Goal: Task Accomplishment & Management: Use online tool/utility

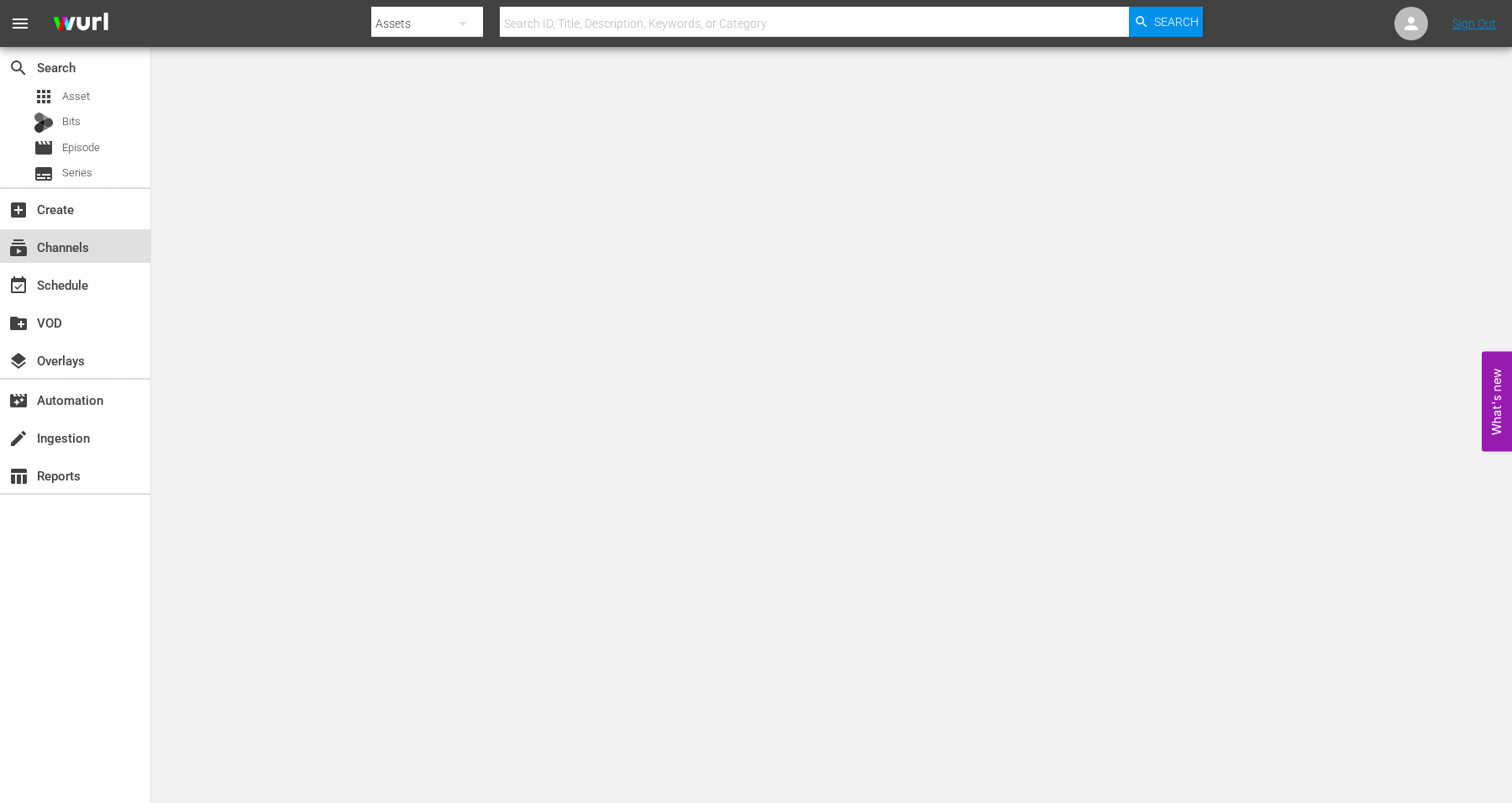
click at [75, 246] on div "subscriptions Channels" at bounding box center [47, 244] width 94 height 16
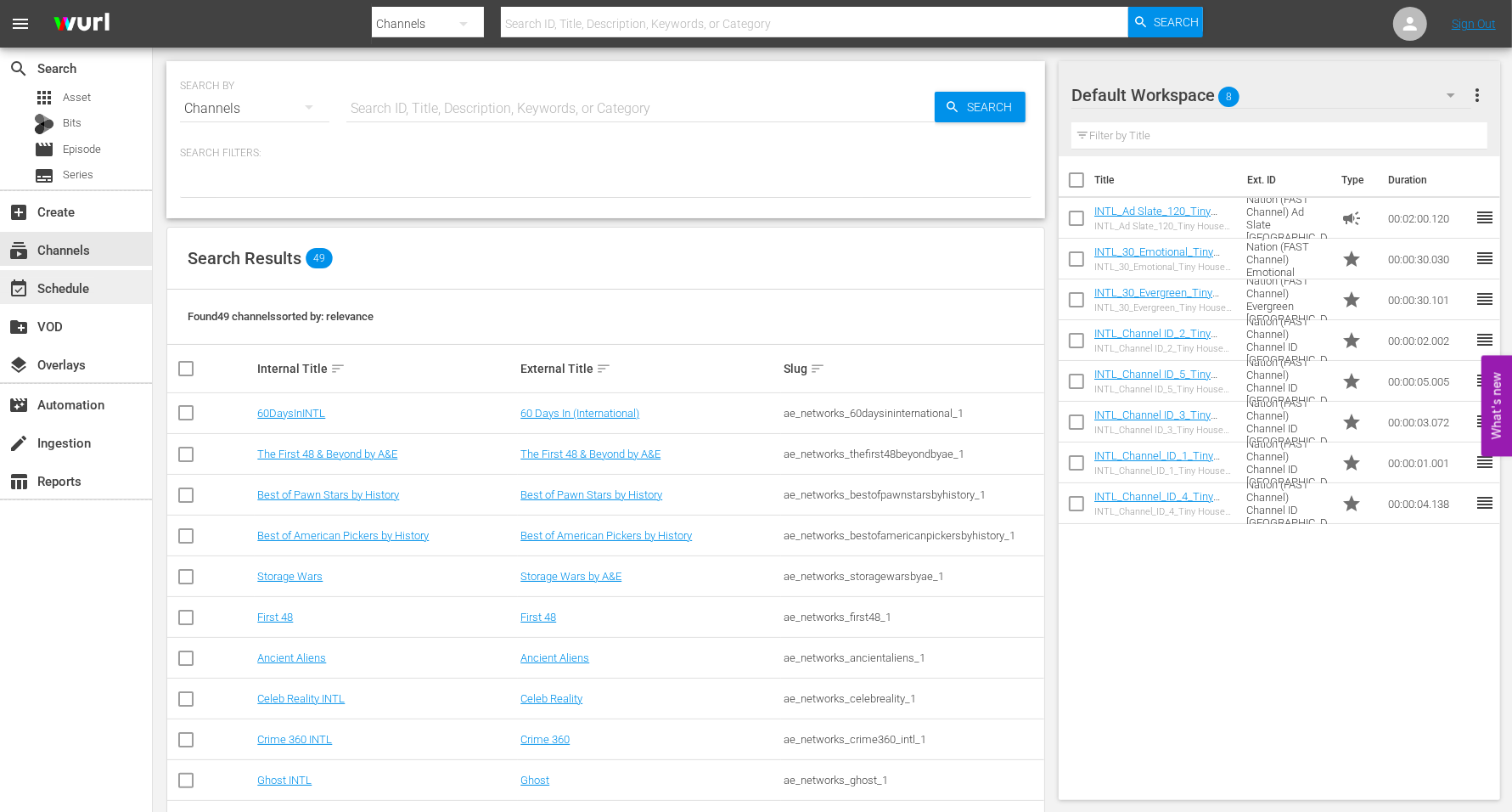
click at [73, 287] on div "event_available Schedule" at bounding box center [47, 285] width 95 height 16
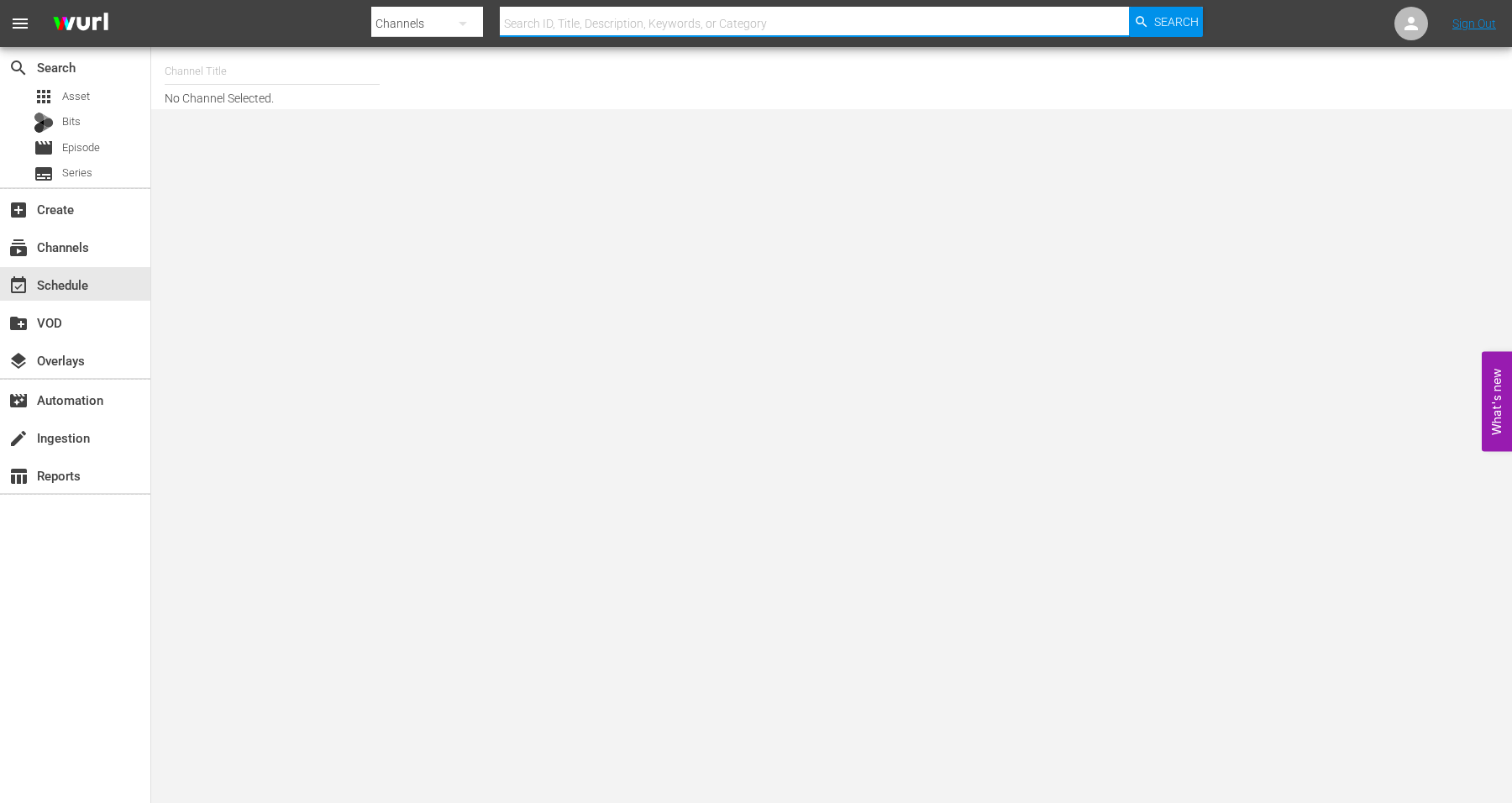
click at [624, 19] on input "text" at bounding box center [814, 23] width 629 height 41
type input "Crime Cults Killers"
click at [181, 77] on input "text" at bounding box center [273, 72] width 215 height 41
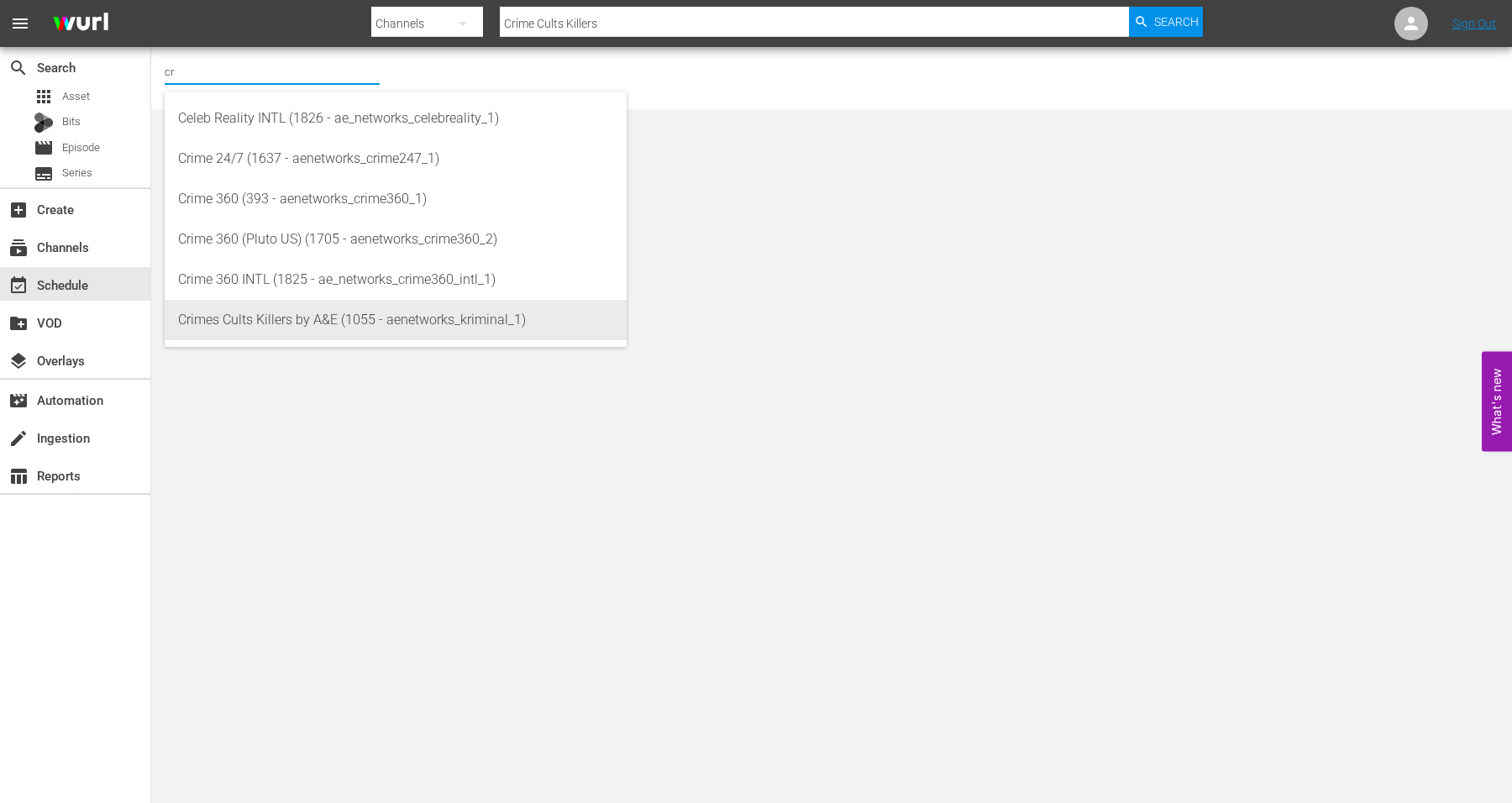
click at [278, 307] on div "Crimes Cults Killers by A&E (1055 - aenetworks_kriminal_1)" at bounding box center [396, 320] width 435 height 41
type input "Crimes Cults Killers by A&E (1055 - aenetworks_kriminal_1)"
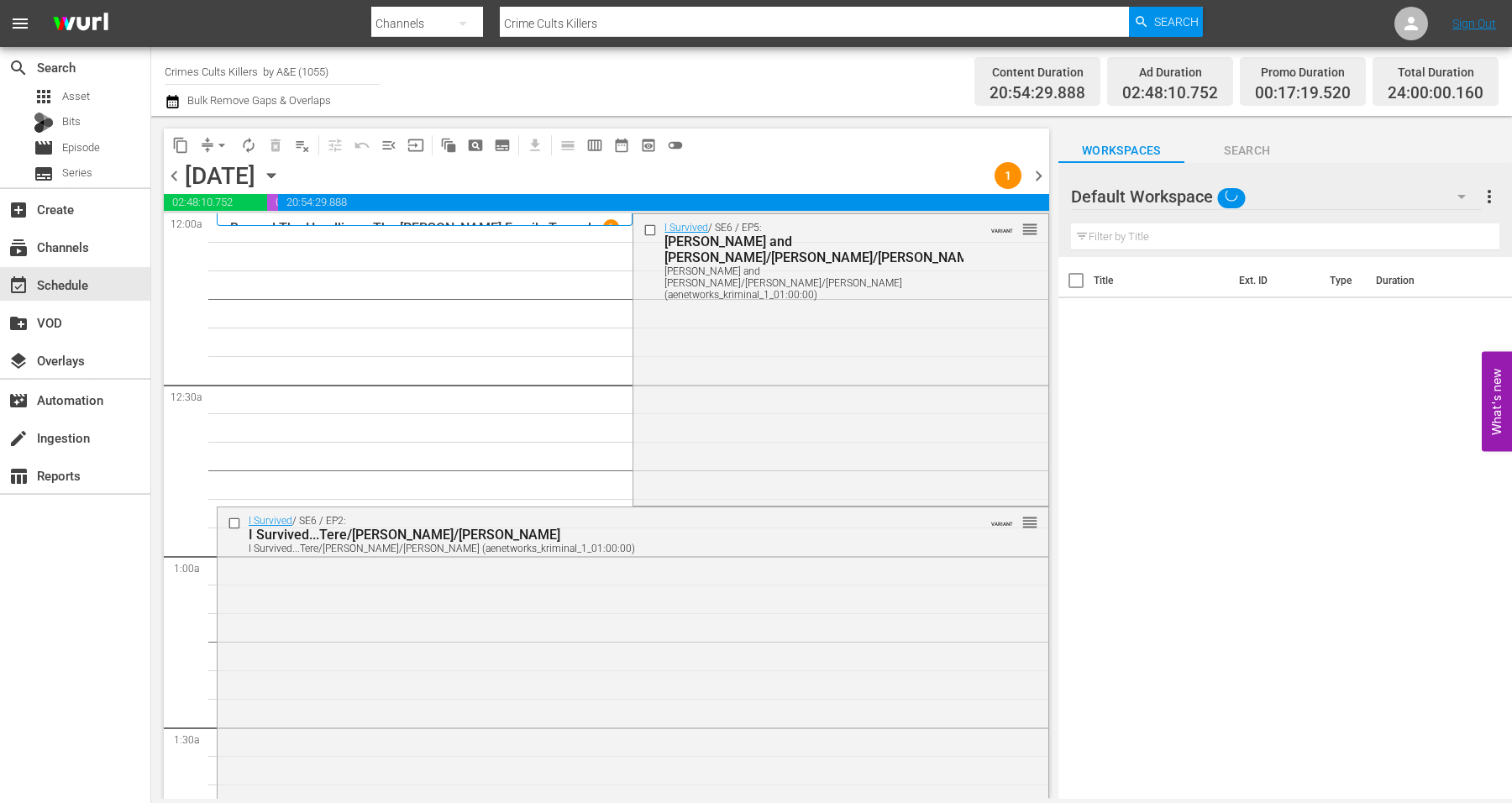
click at [280, 172] on icon "button" at bounding box center [271, 175] width 18 height 18
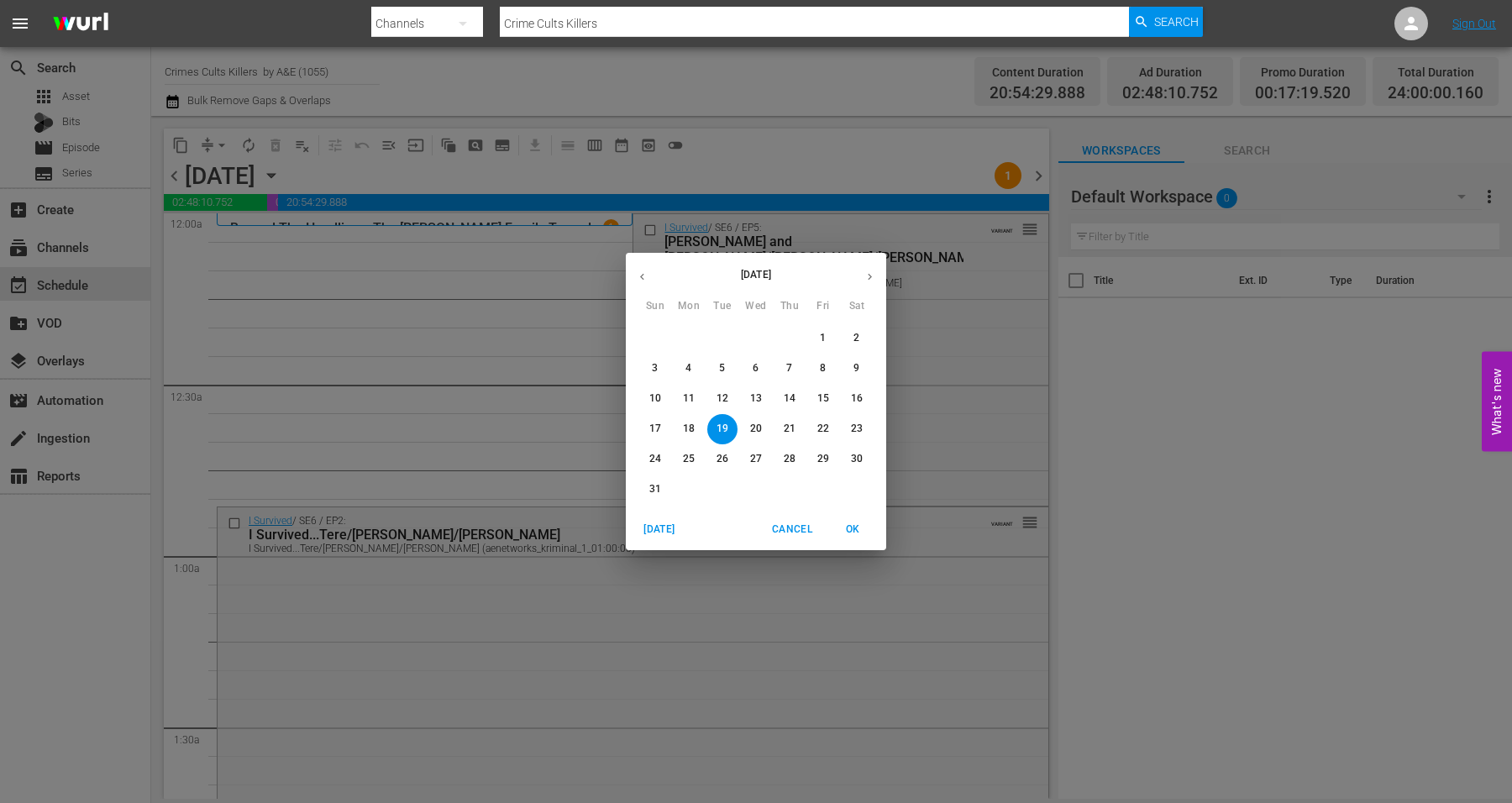
click at [870, 279] on icon "button" at bounding box center [869, 276] width 13 height 13
click at [724, 366] on p "9" at bounding box center [722, 368] width 6 height 15
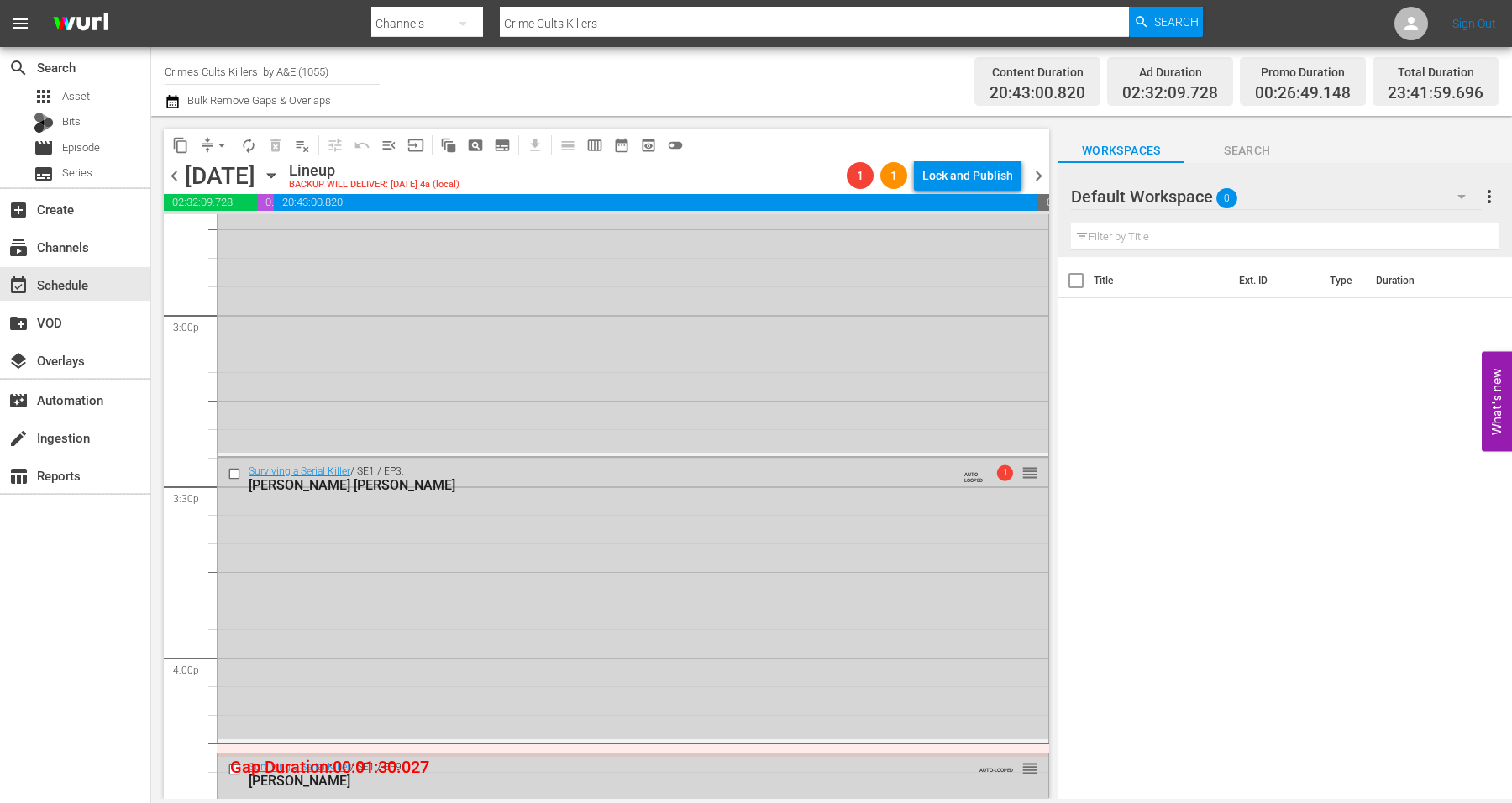
scroll to position [5564, 0]
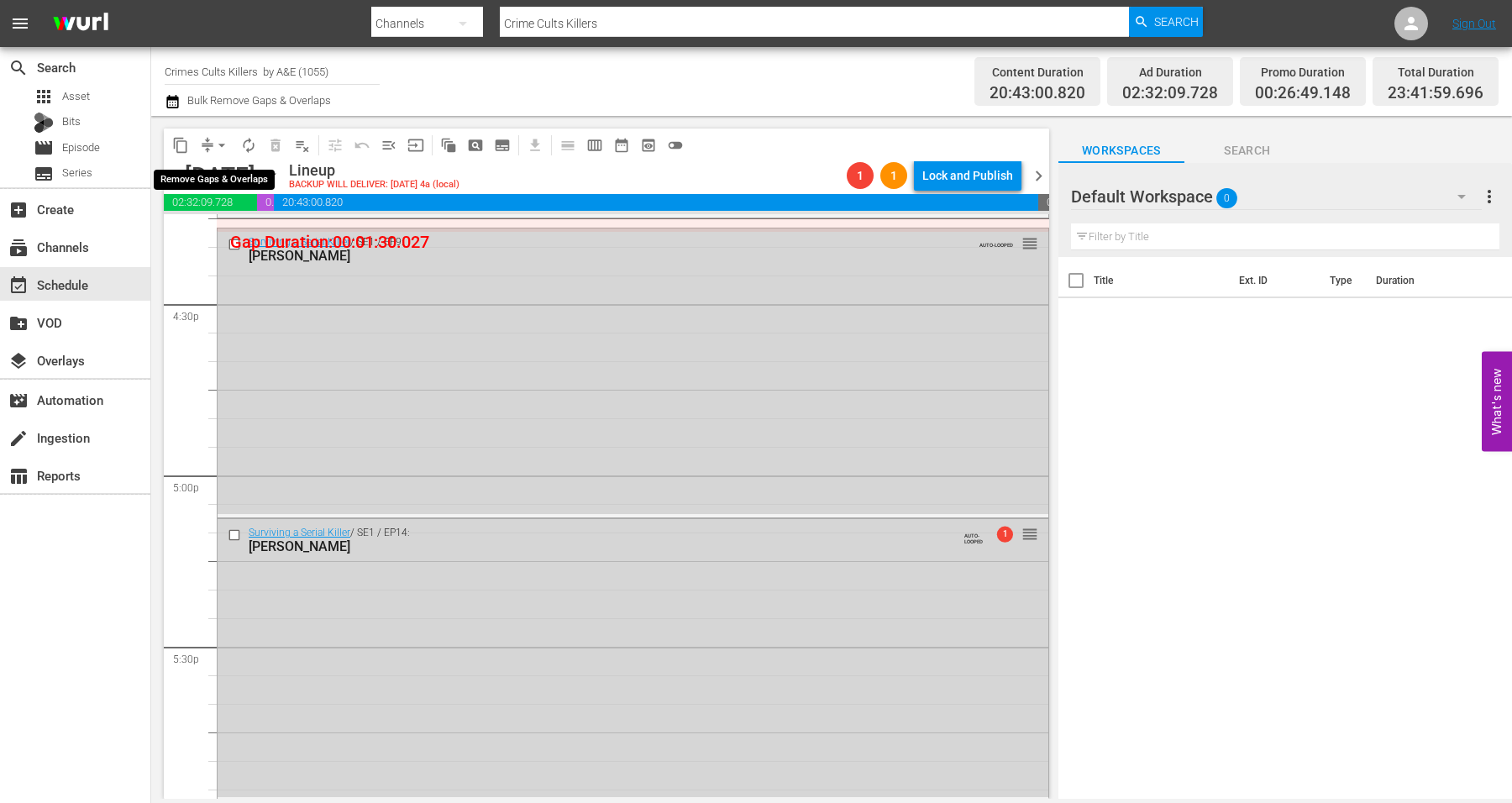
click at [221, 143] on span "arrow_drop_down" at bounding box center [221, 145] width 16 height 16
click at [218, 174] on li "Align to Midnight" at bounding box center [223, 178] width 177 height 28
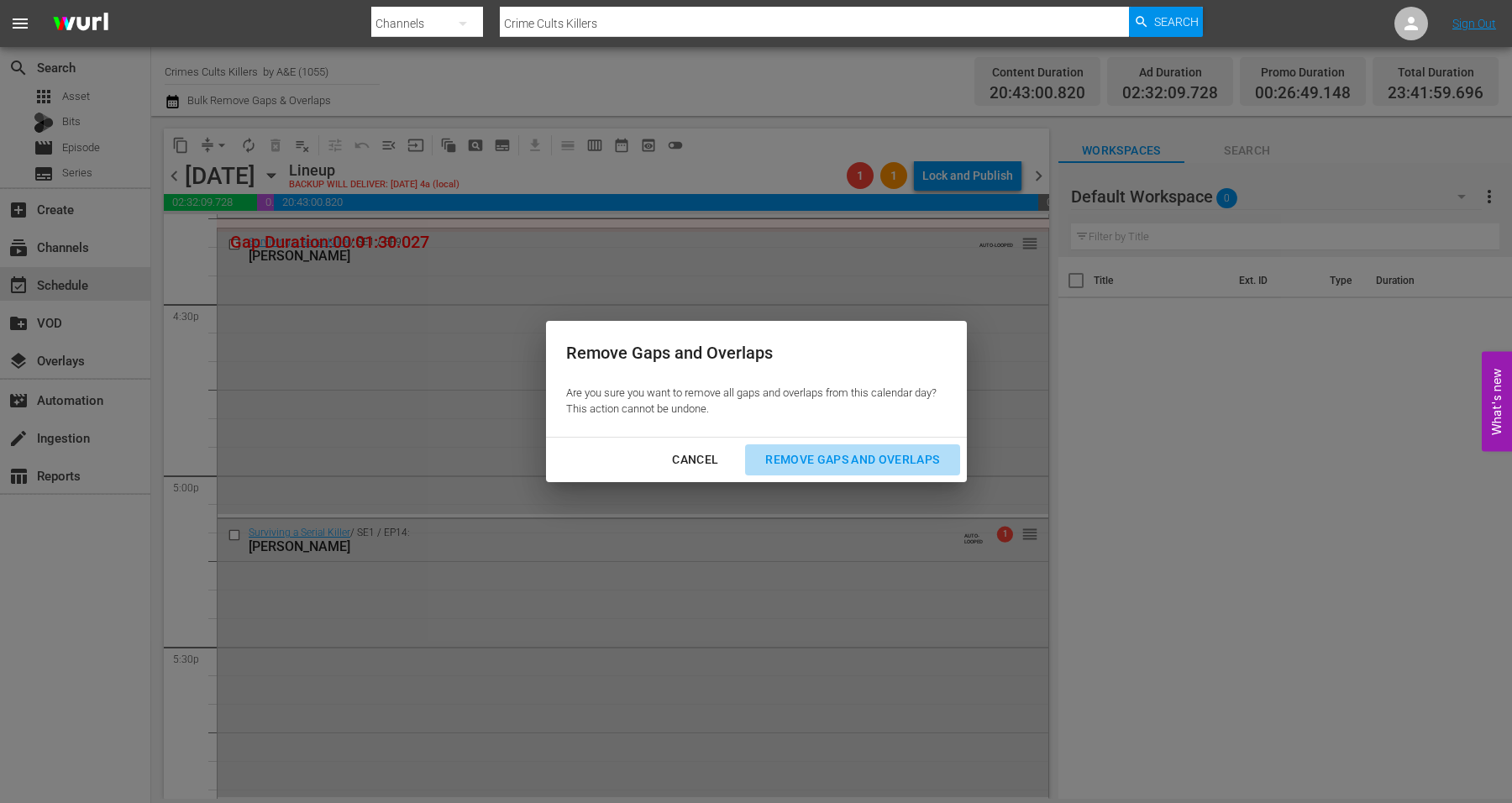
click at [781, 454] on div "Remove Gaps and Overlaps" at bounding box center [852, 460] width 201 height 21
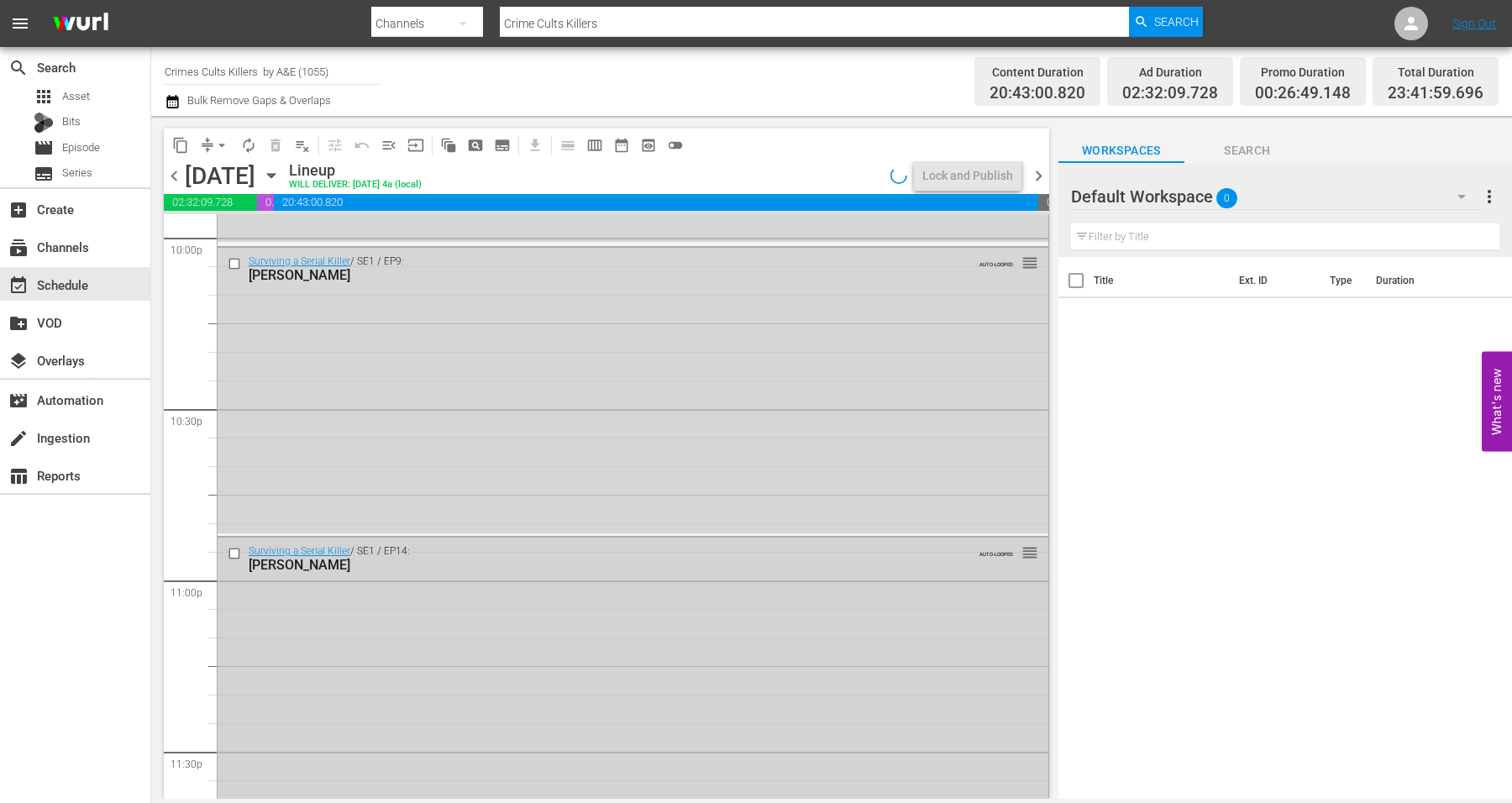
scroll to position [7638, 0]
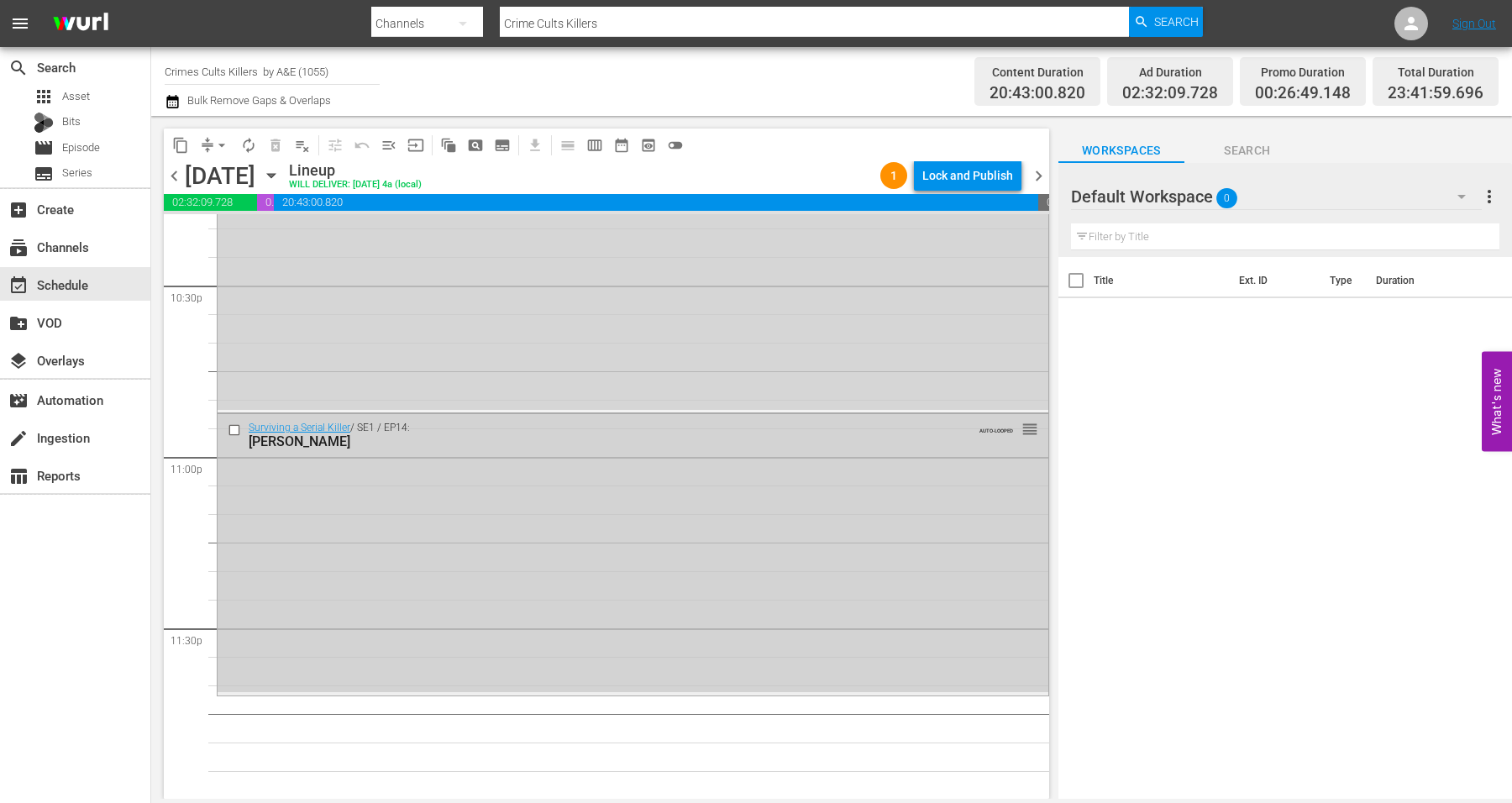
click at [443, 580] on div "Surviving a Serial Killer / SE1 / EP14: Derrick Bird AUTO-LOOPED reorder" at bounding box center [632, 553] width 830 height 277
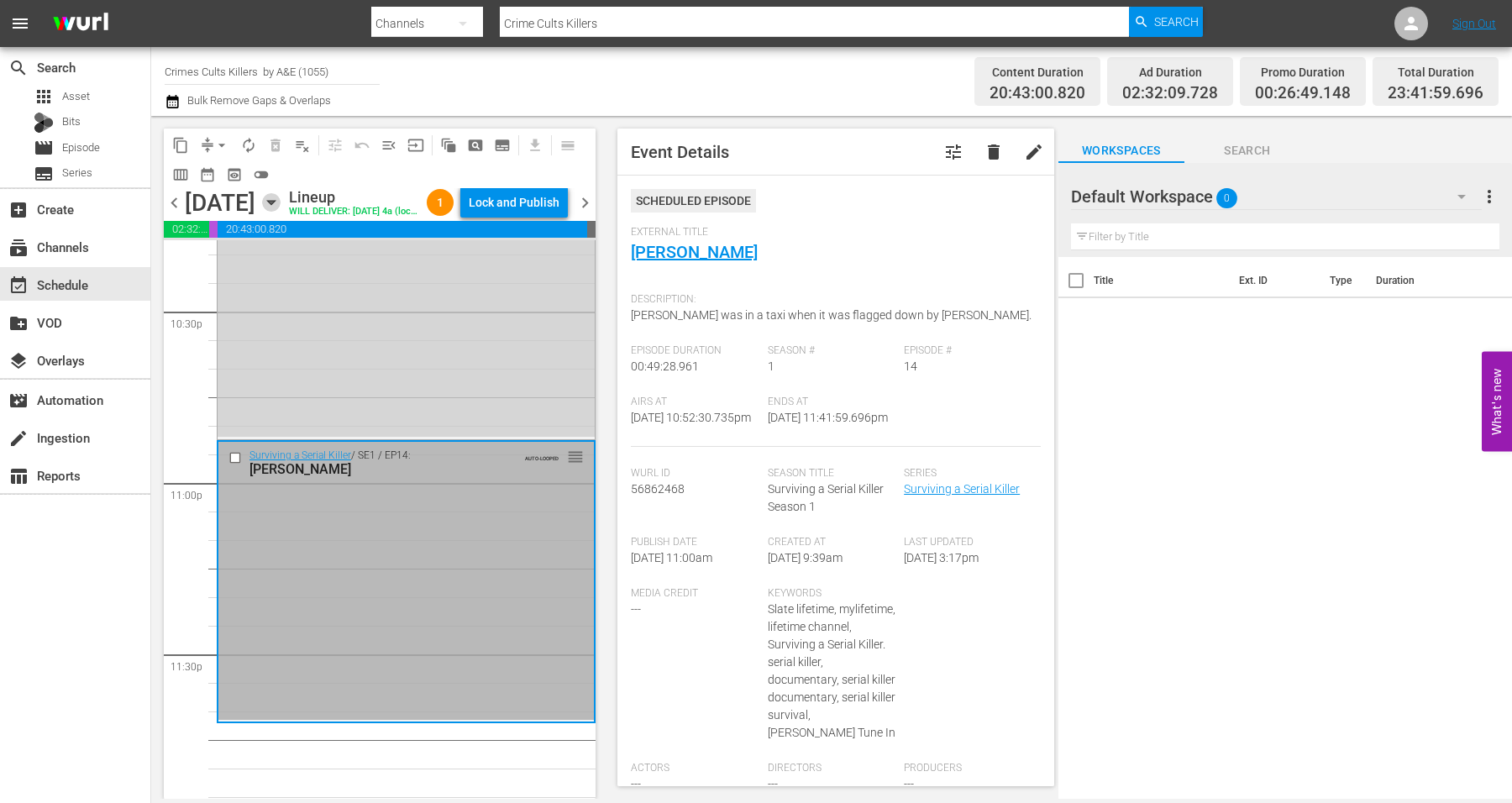
click at [280, 211] on icon "button" at bounding box center [271, 202] width 18 height 18
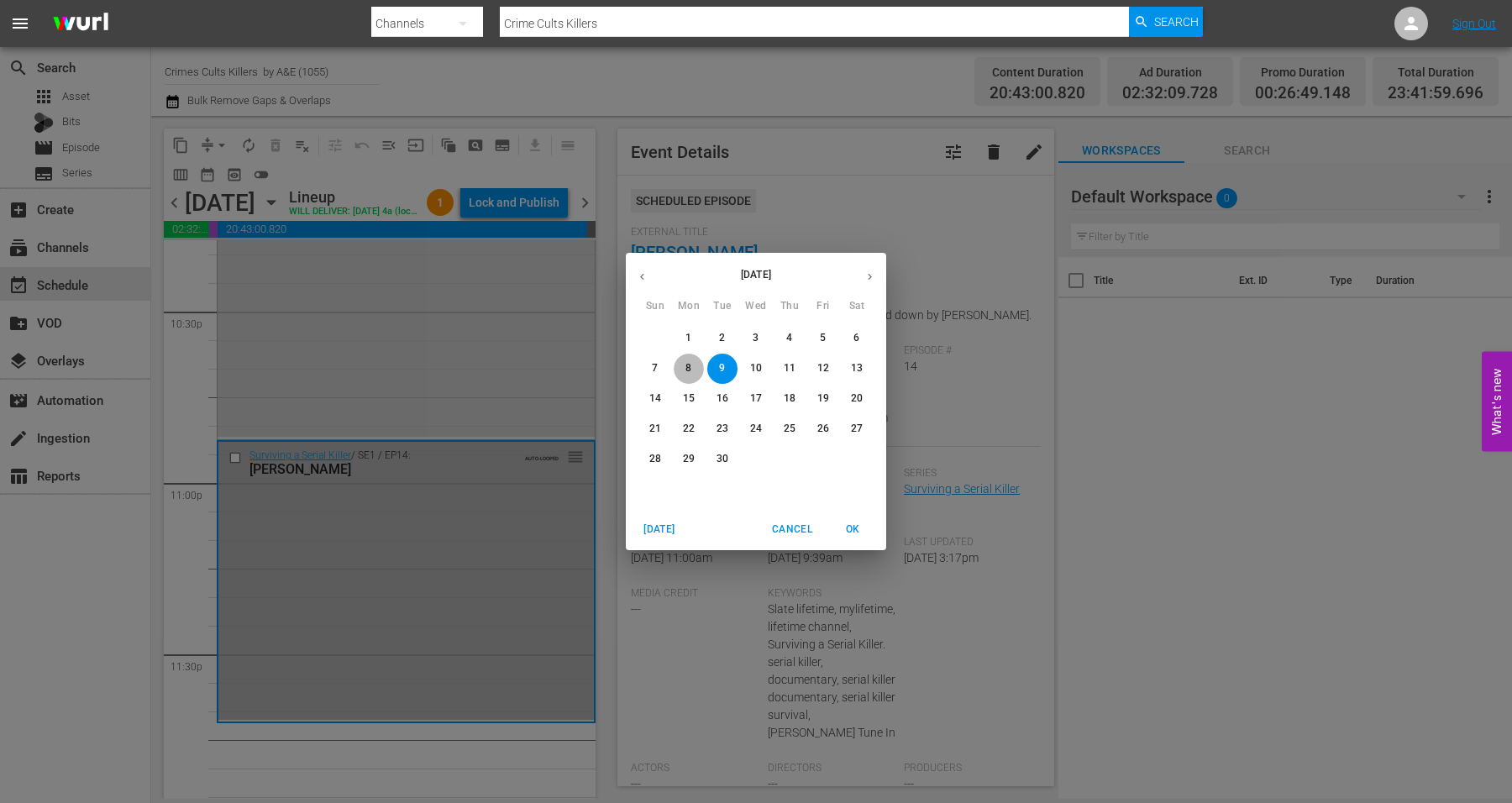
click at [690, 363] on p "8" at bounding box center [689, 368] width 6 height 15
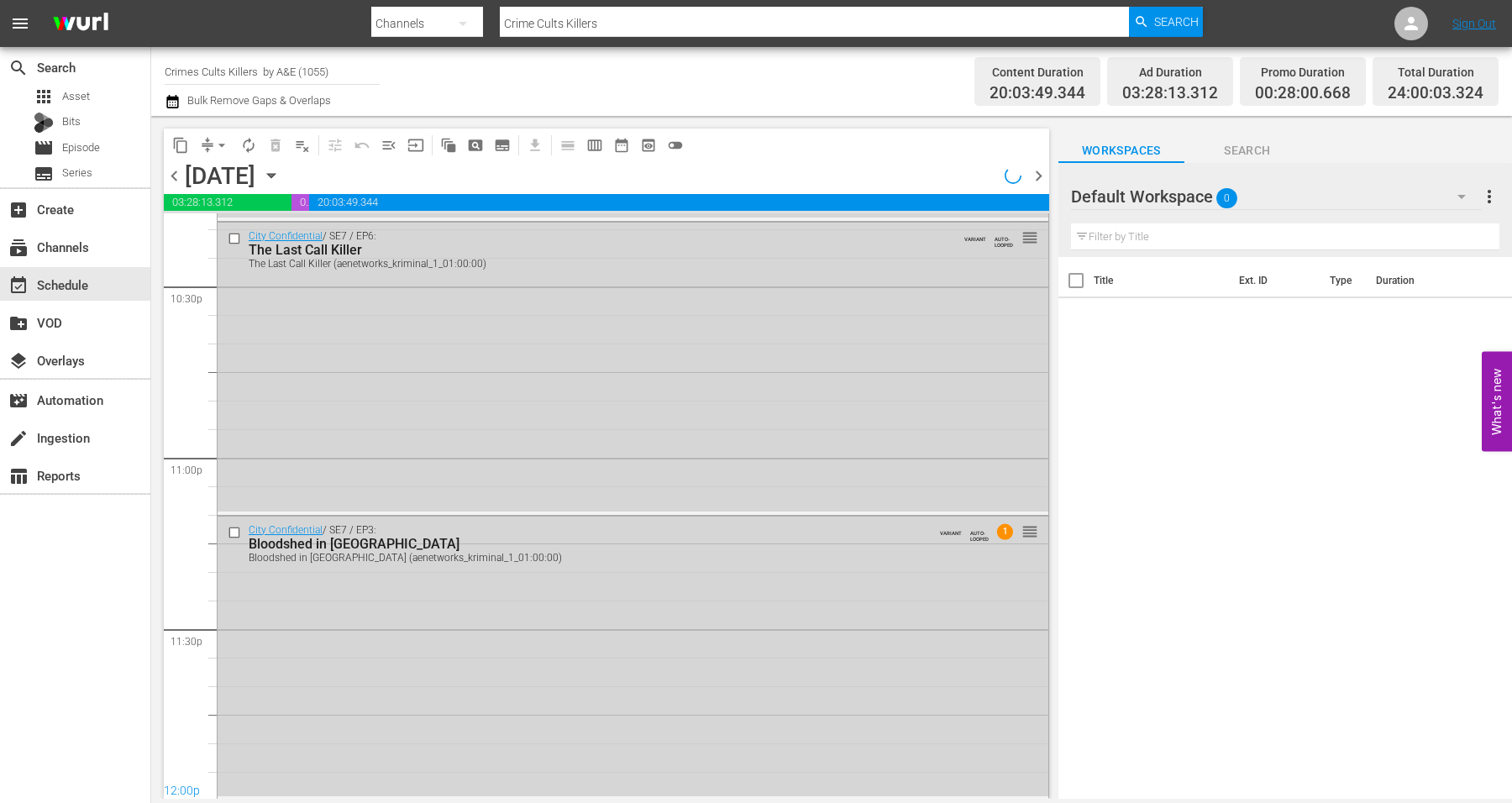
scroll to position [7609, 0]
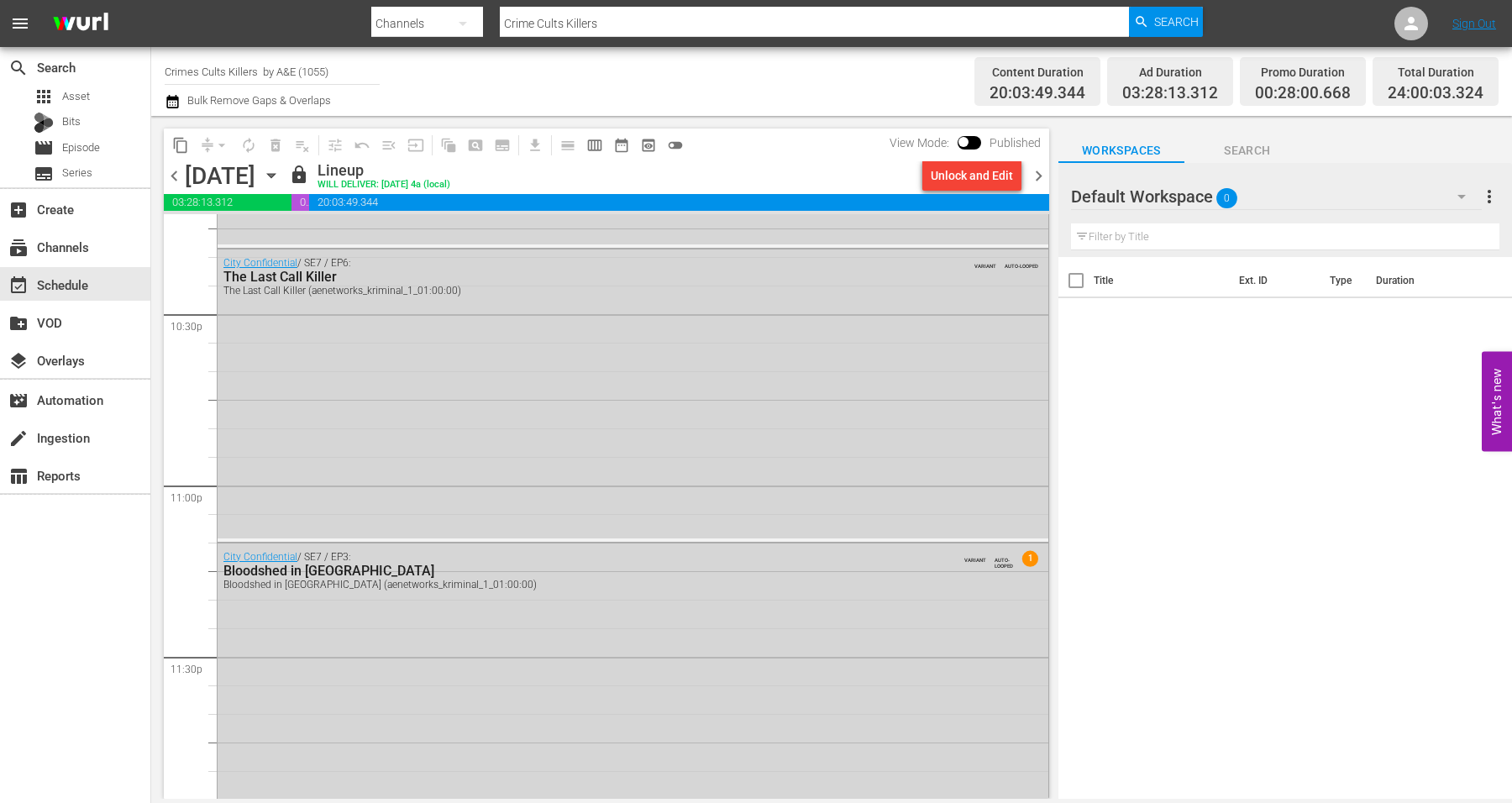
click at [280, 178] on icon "button" at bounding box center [271, 175] width 18 height 18
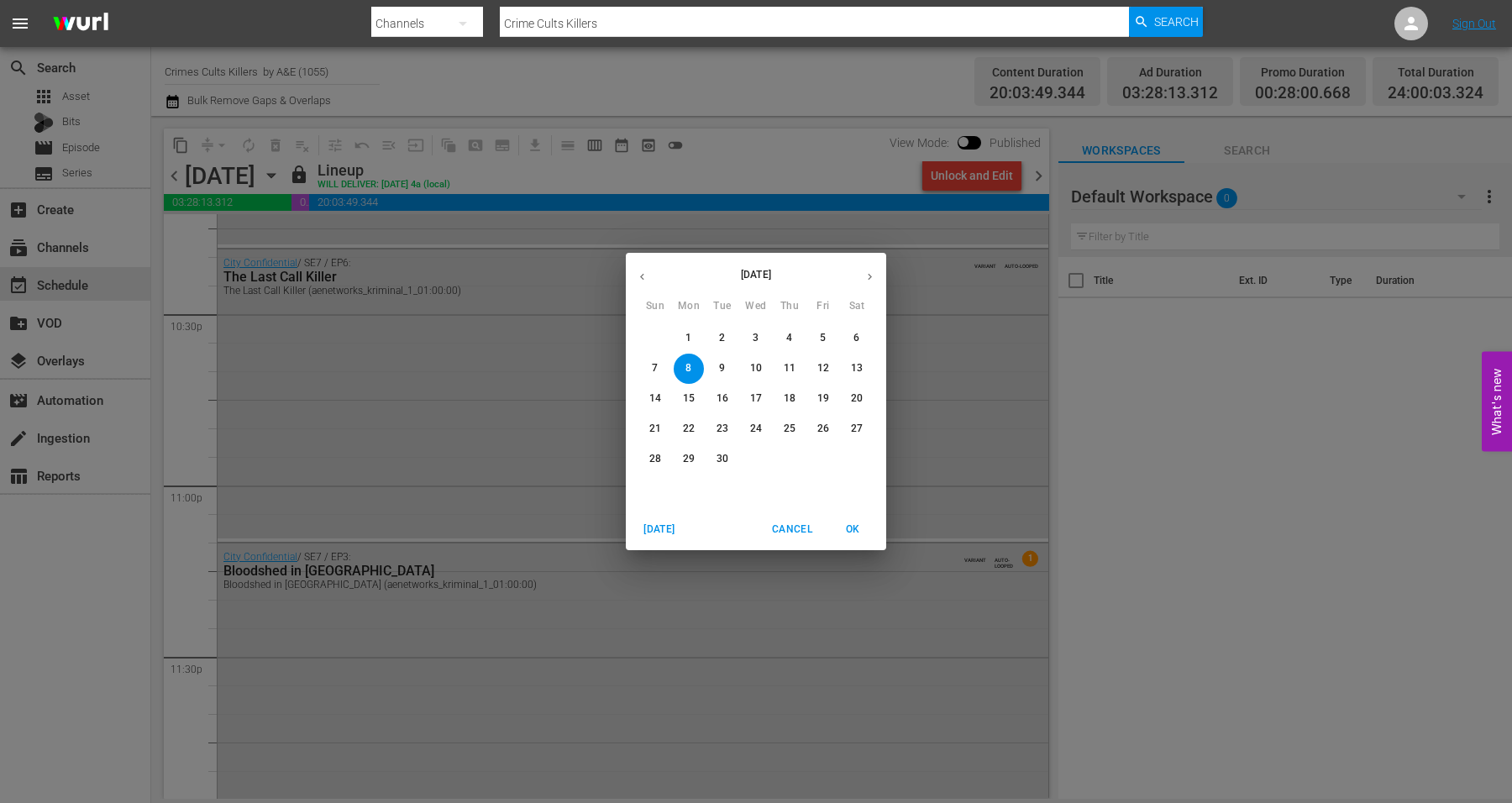
click at [756, 366] on p "10" at bounding box center [756, 368] width 12 height 15
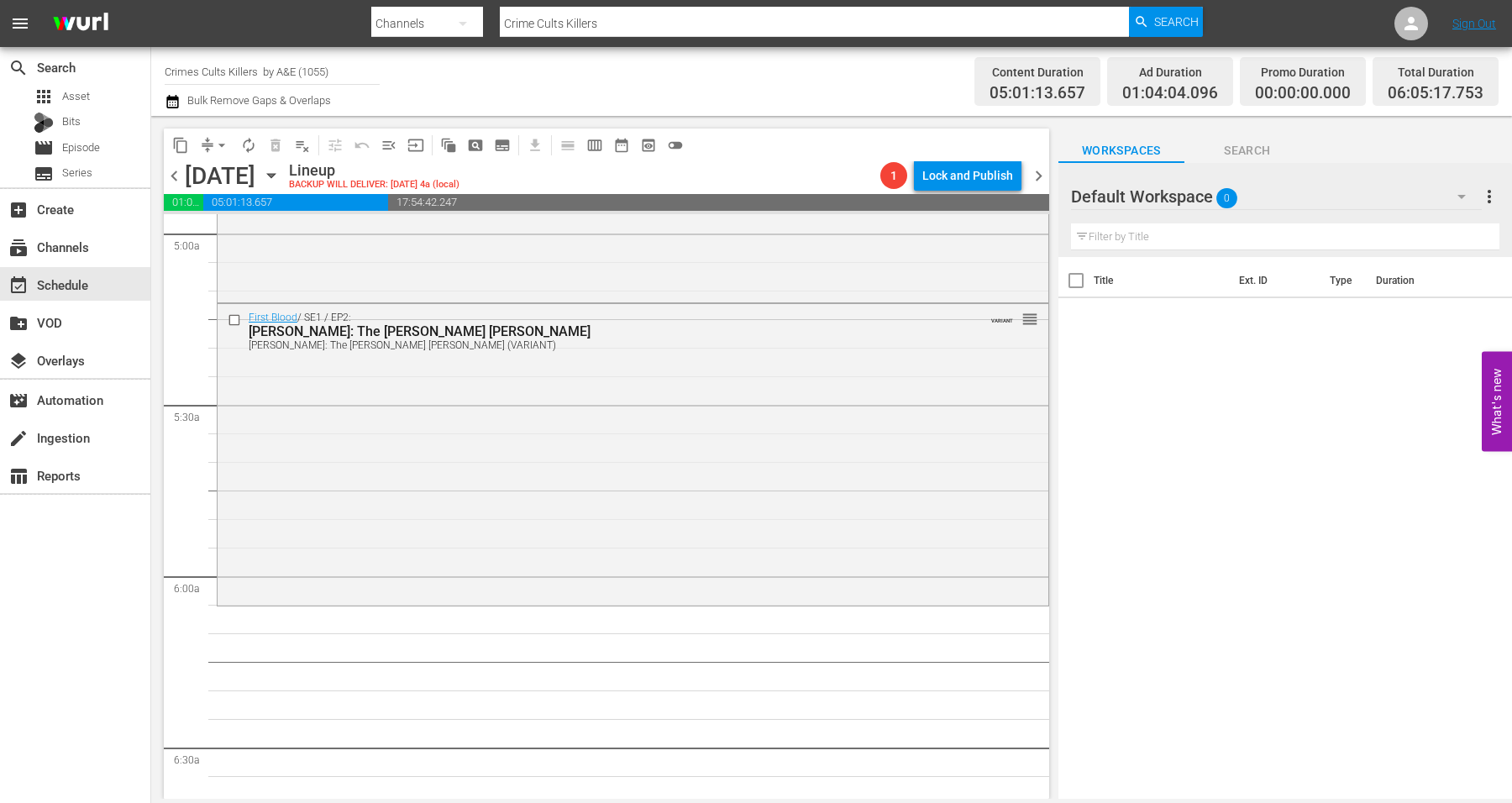
scroll to position [1638, 0]
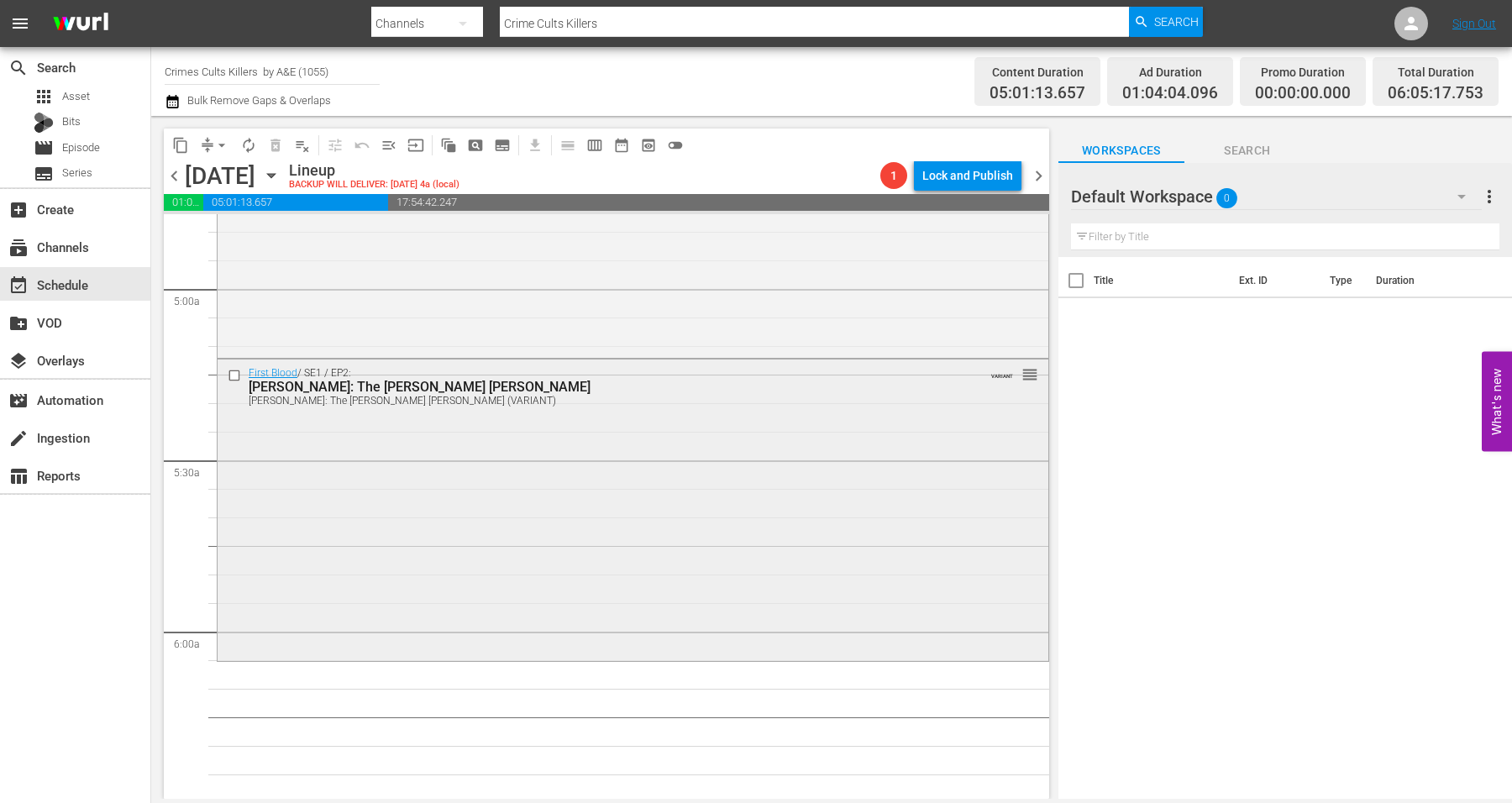
click at [471, 528] on div "First Blood / SE1 / EP2: Robert Hansen: The Butcher Baker Robert Hansen: The Bu…" at bounding box center [632, 508] width 830 height 298
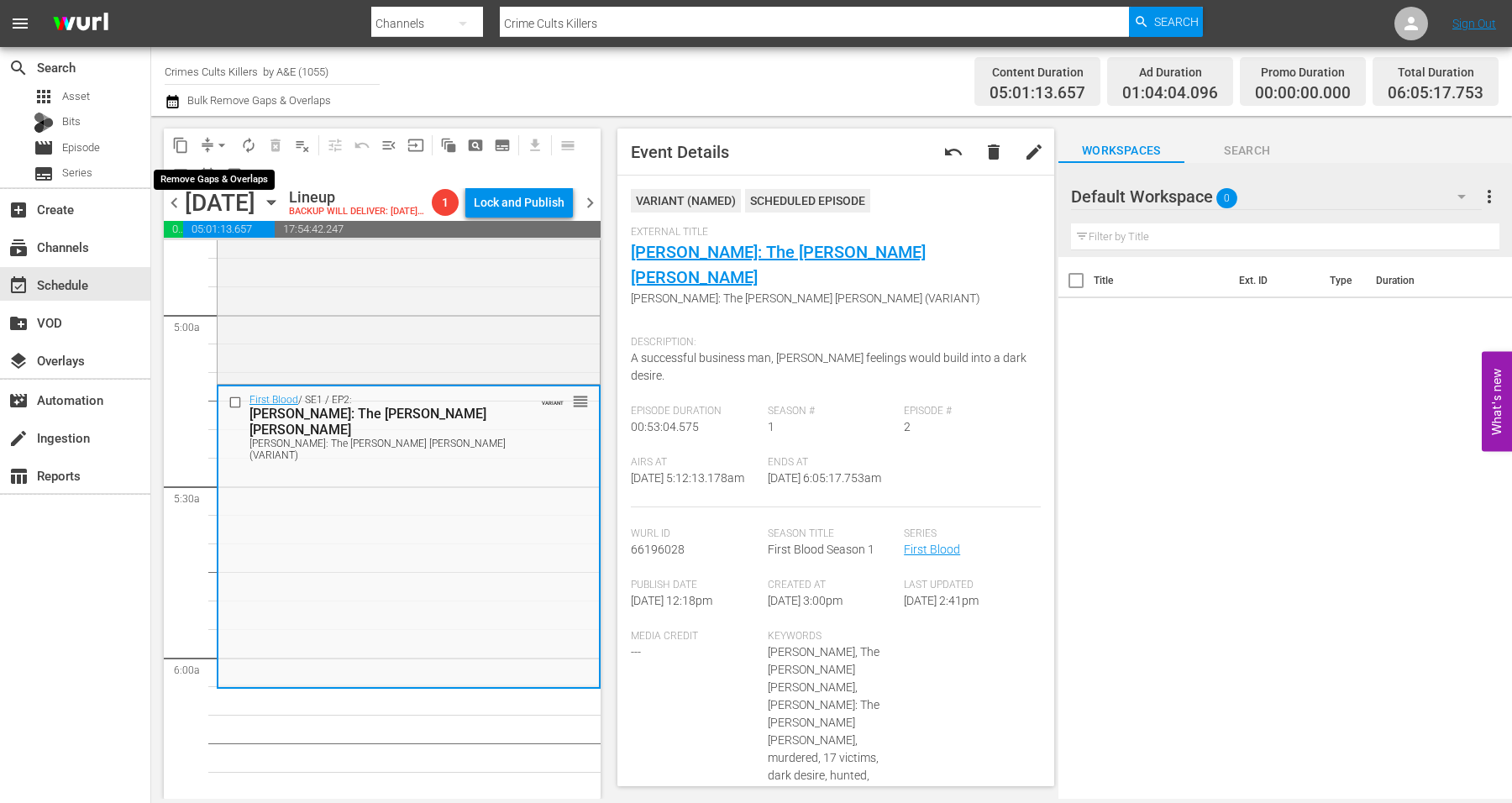
click at [222, 145] on span "arrow_drop_down" at bounding box center [221, 145] width 16 height 16
click at [215, 173] on li "Align to Midnight" at bounding box center [222, 178] width 139 height 28
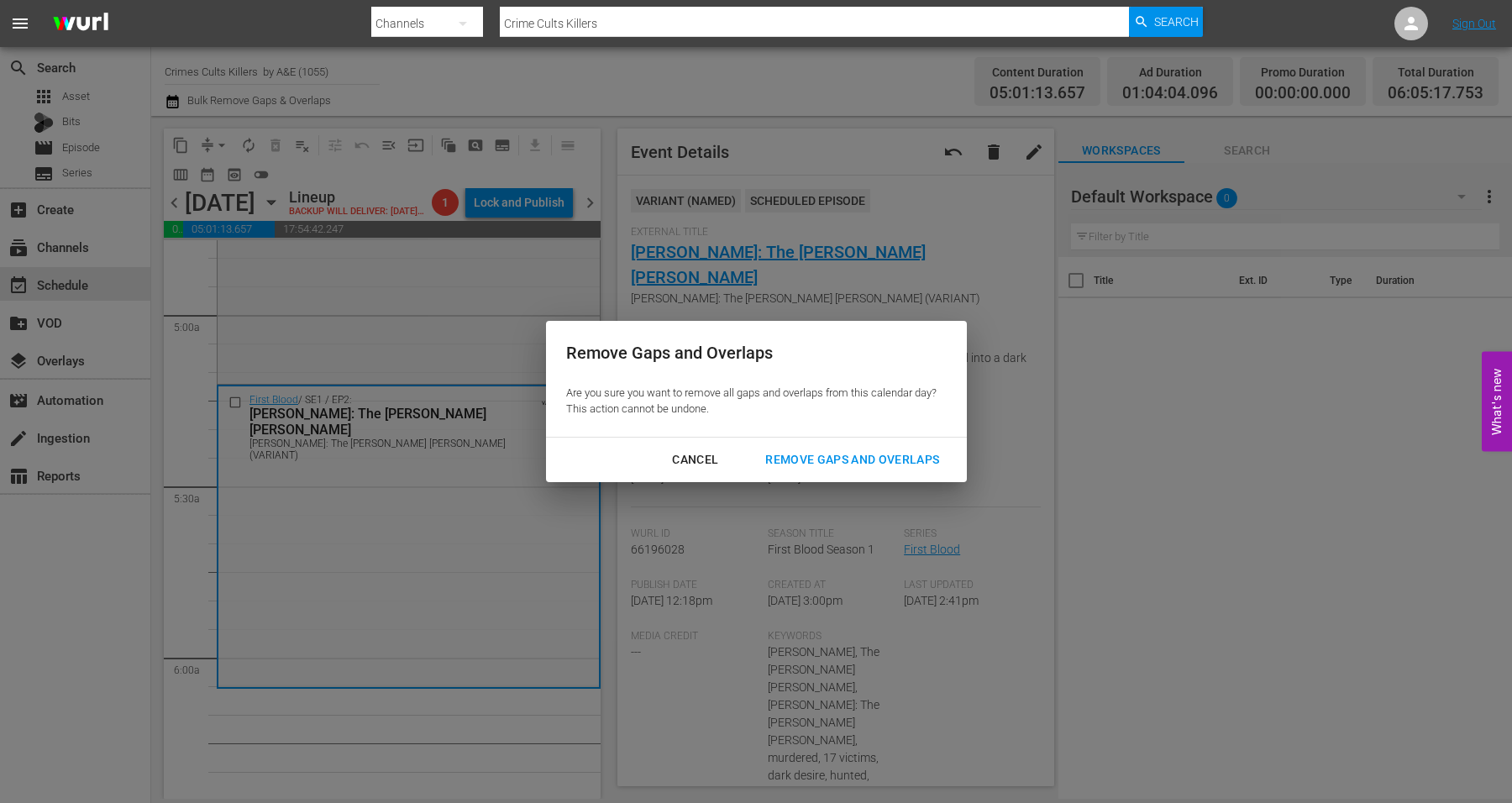
click at [796, 454] on div "Remove Gaps and Overlaps" at bounding box center [852, 460] width 201 height 21
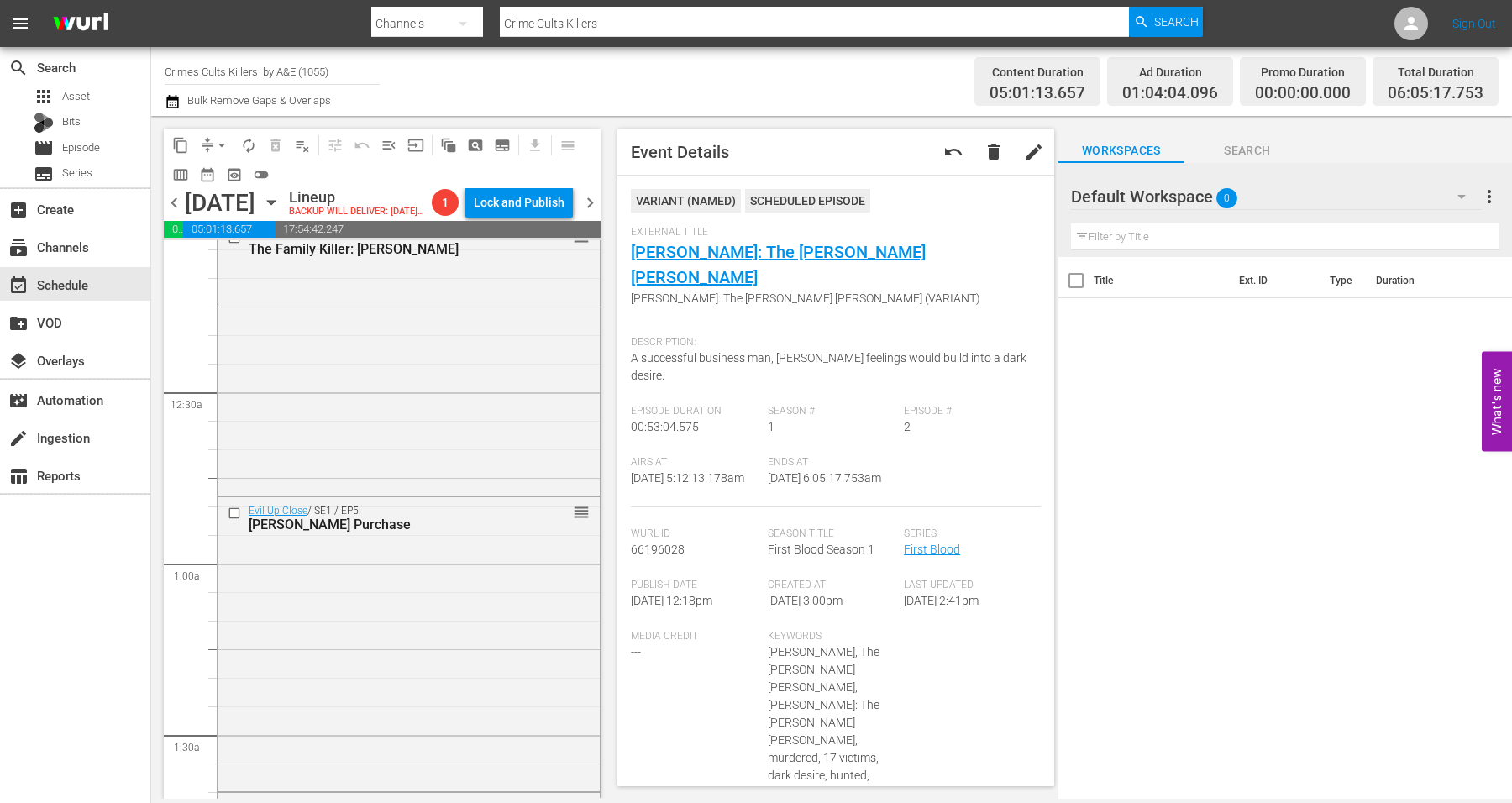
scroll to position [0, 0]
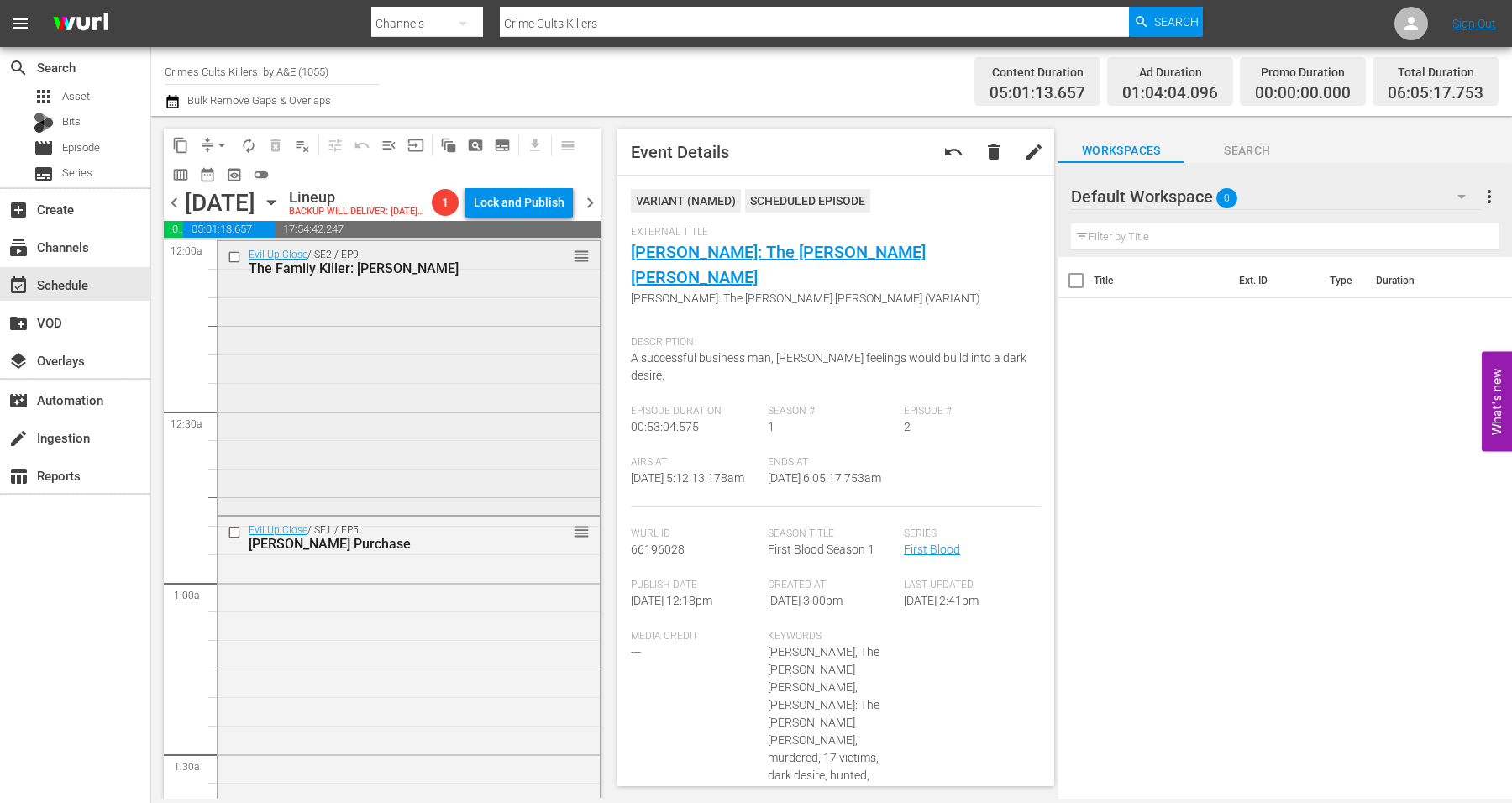
click at [295, 331] on div "Evil Up Close / SE2 / EP9: The Family Killer: Jason Downie reorder" at bounding box center [408, 376] width 382 height 270
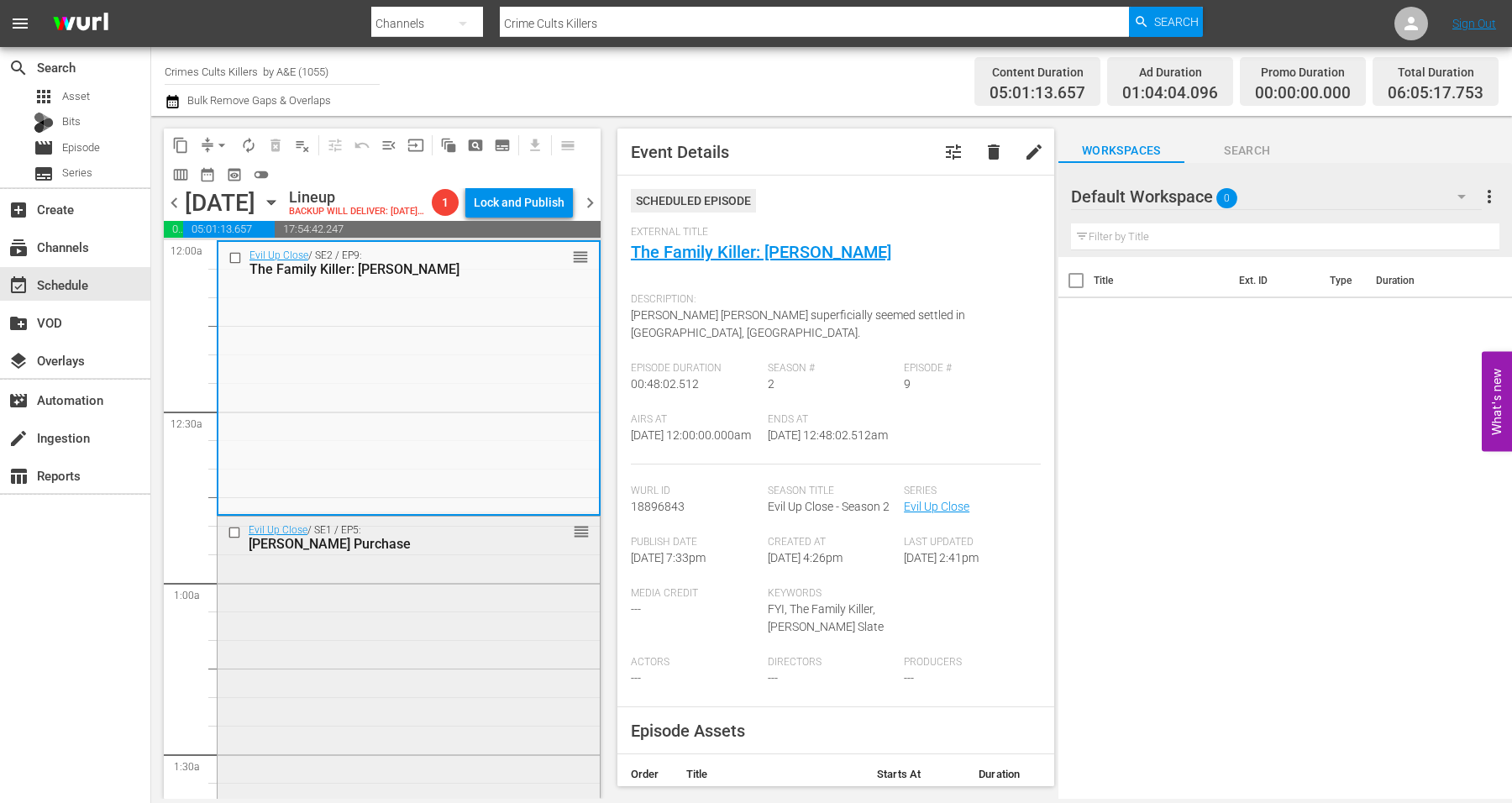
click at [368, 672] on div "Evil Up Close / SE1 / EP5: Thelma Purchase reorder" at bounding box center [408, 662] width 382 height 291
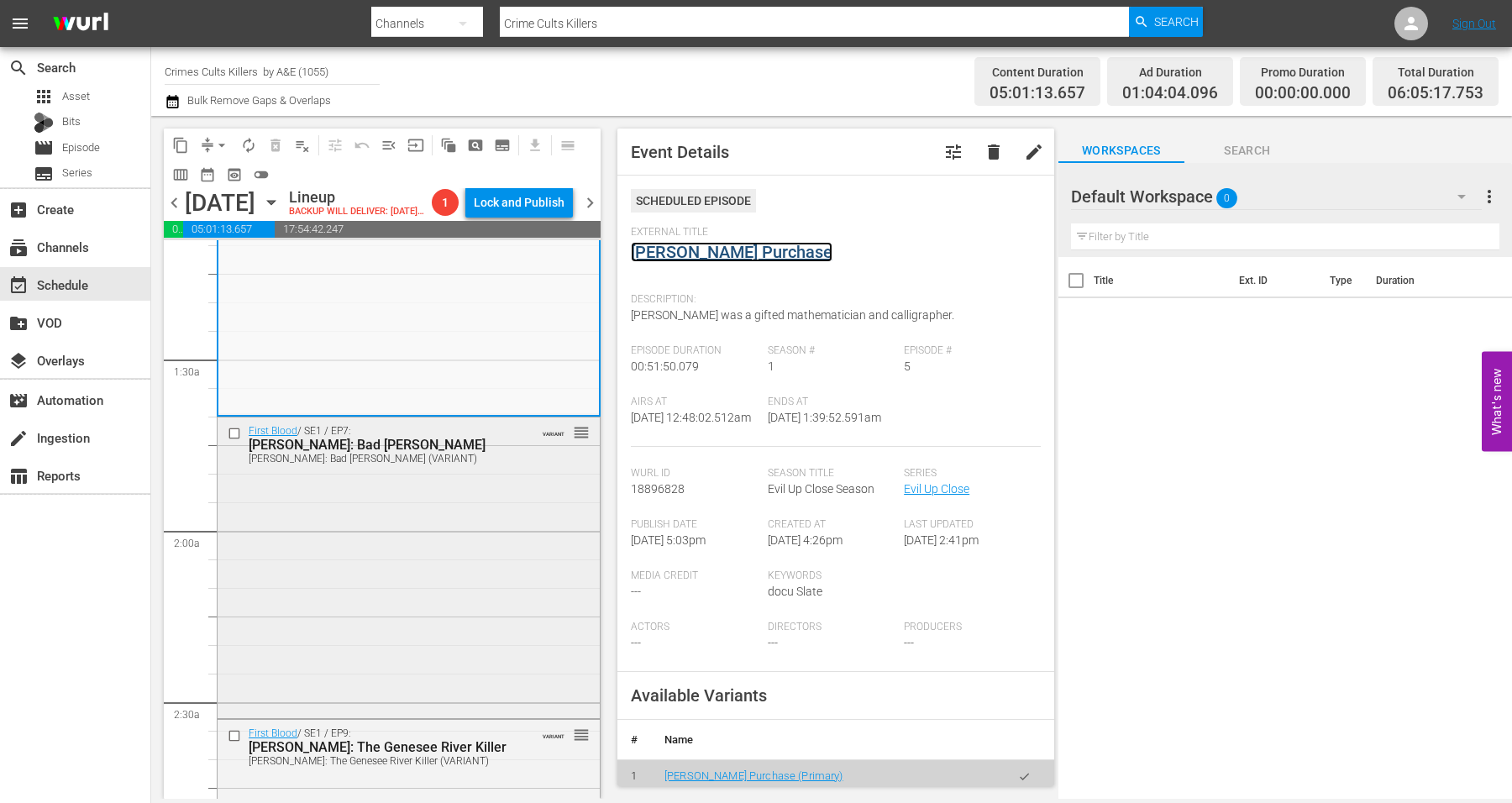
scroll to position [420, 0]
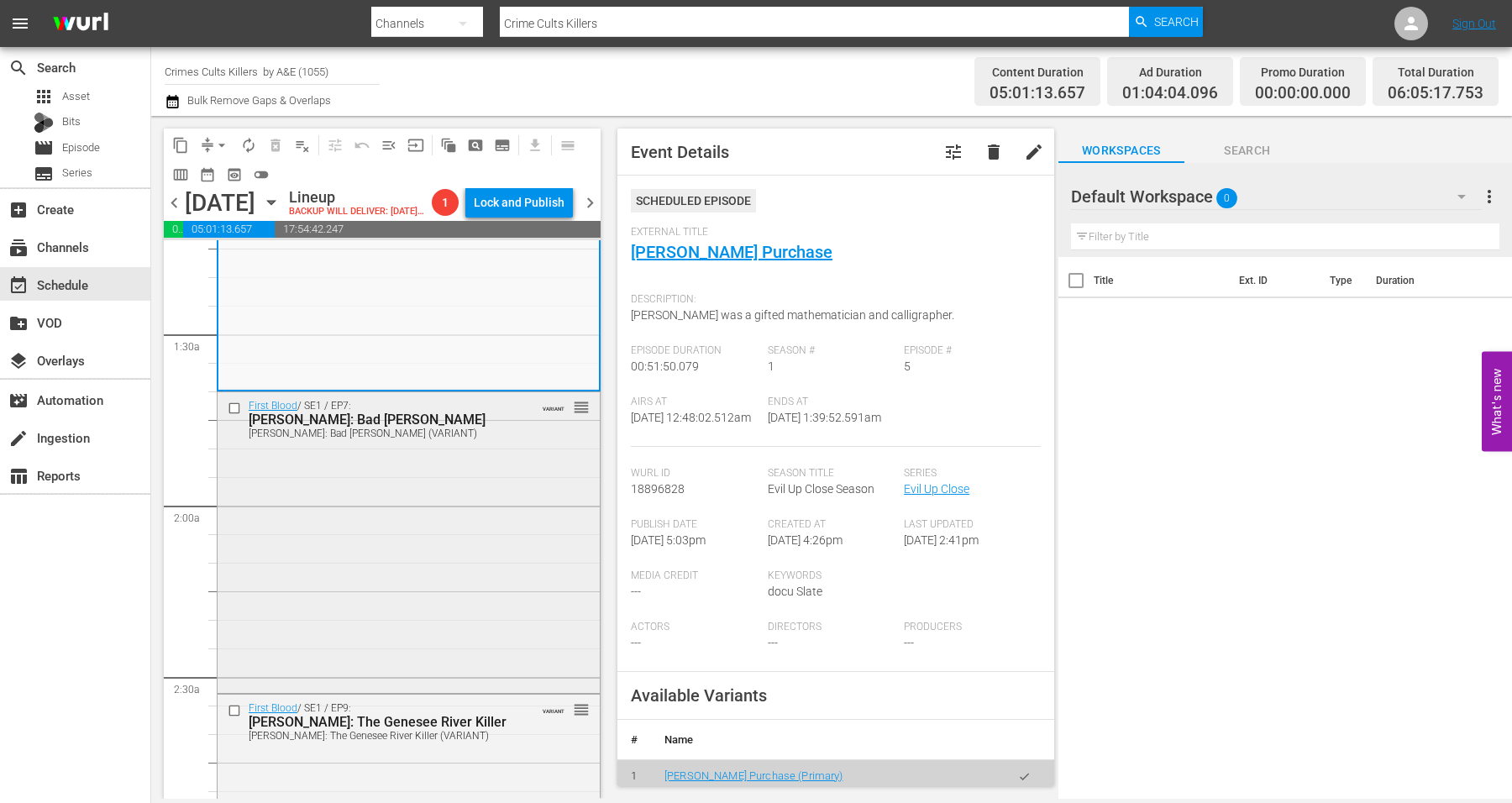
click at [372, 555] on div "First Blood / SE1 / EP7: Henry Louis Wallace: Bad Henry Henry Louis Wallace: Ba…" at bounding box center [408, 540] width 382 height 298
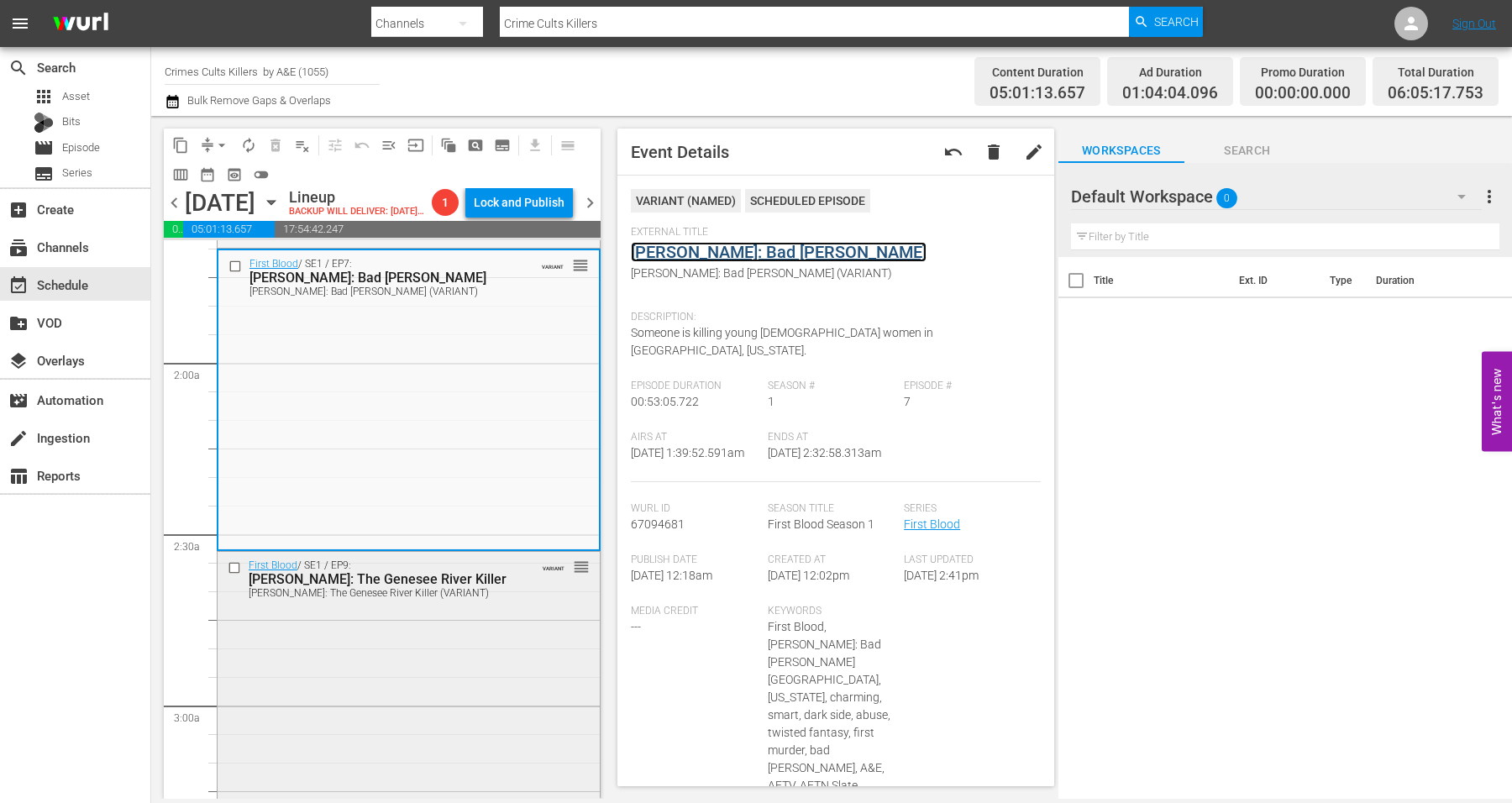
scroll to position [735, 0]
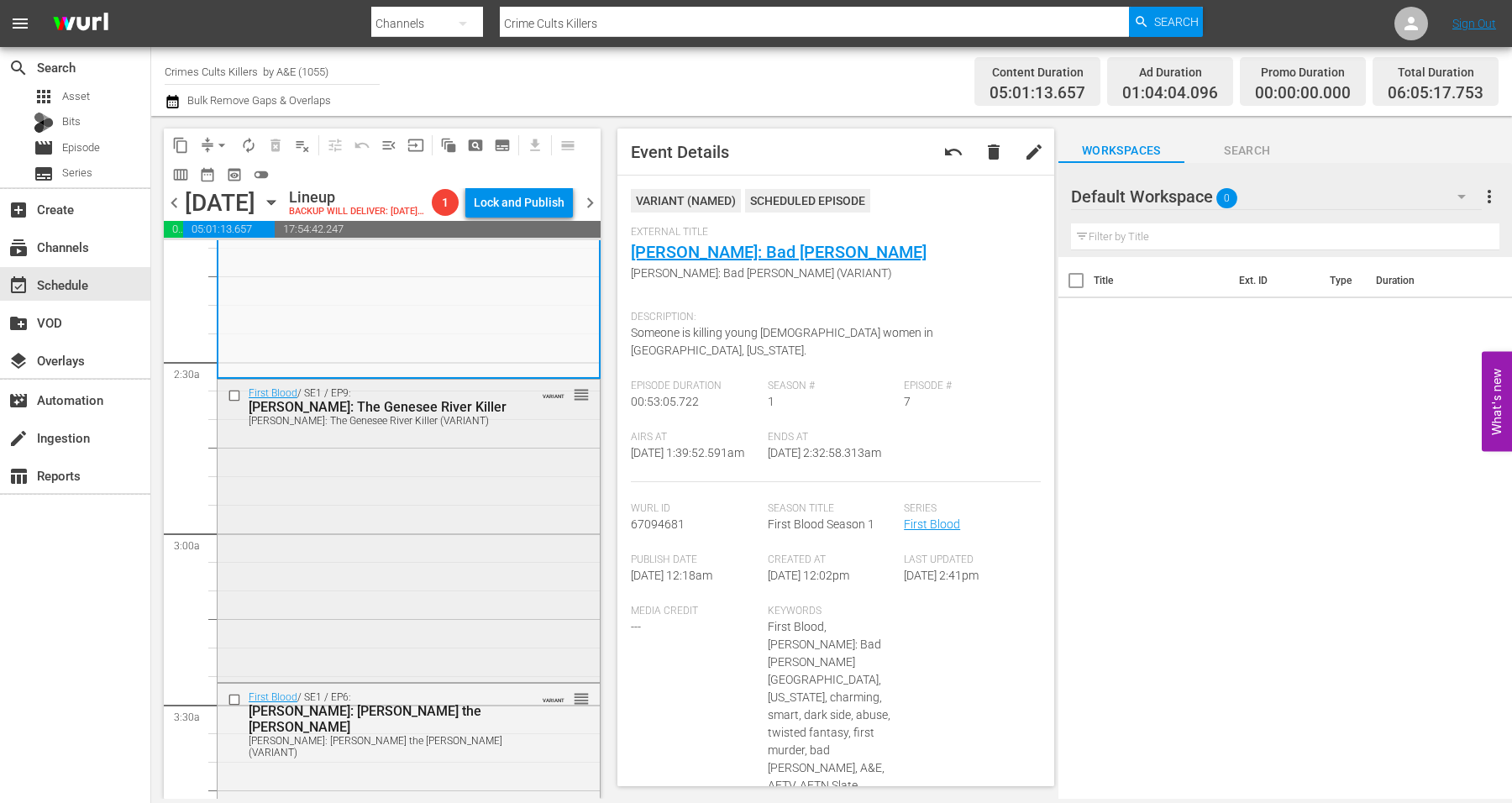
click at [380, 573] on div "First Blood / SE1 / EP9: Arthur Shawcross: The Genesee River Killer Arthur Shaw…" at bounding box center [408, 528] width 382 height 298
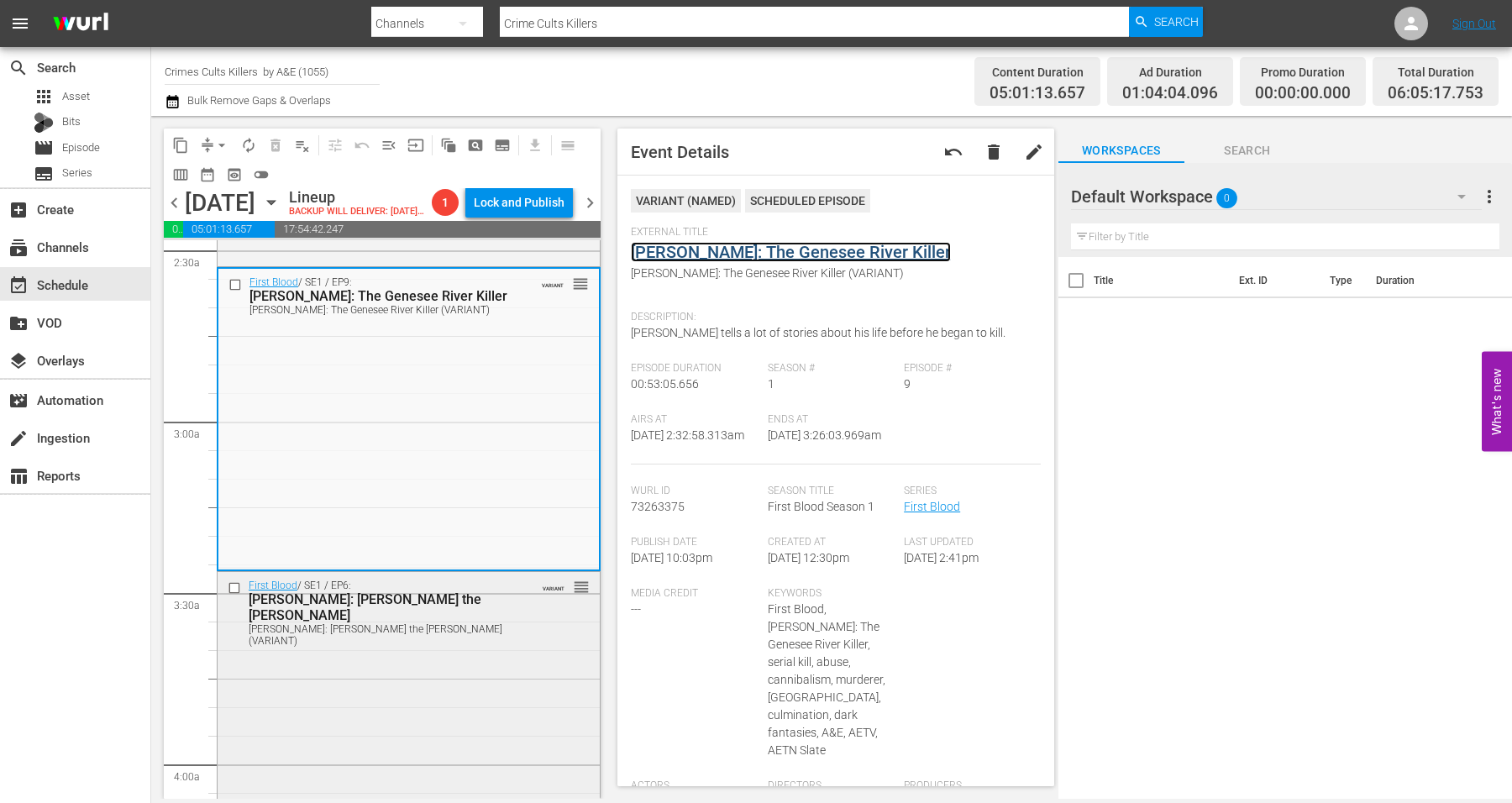
scroll to position [945, 0]
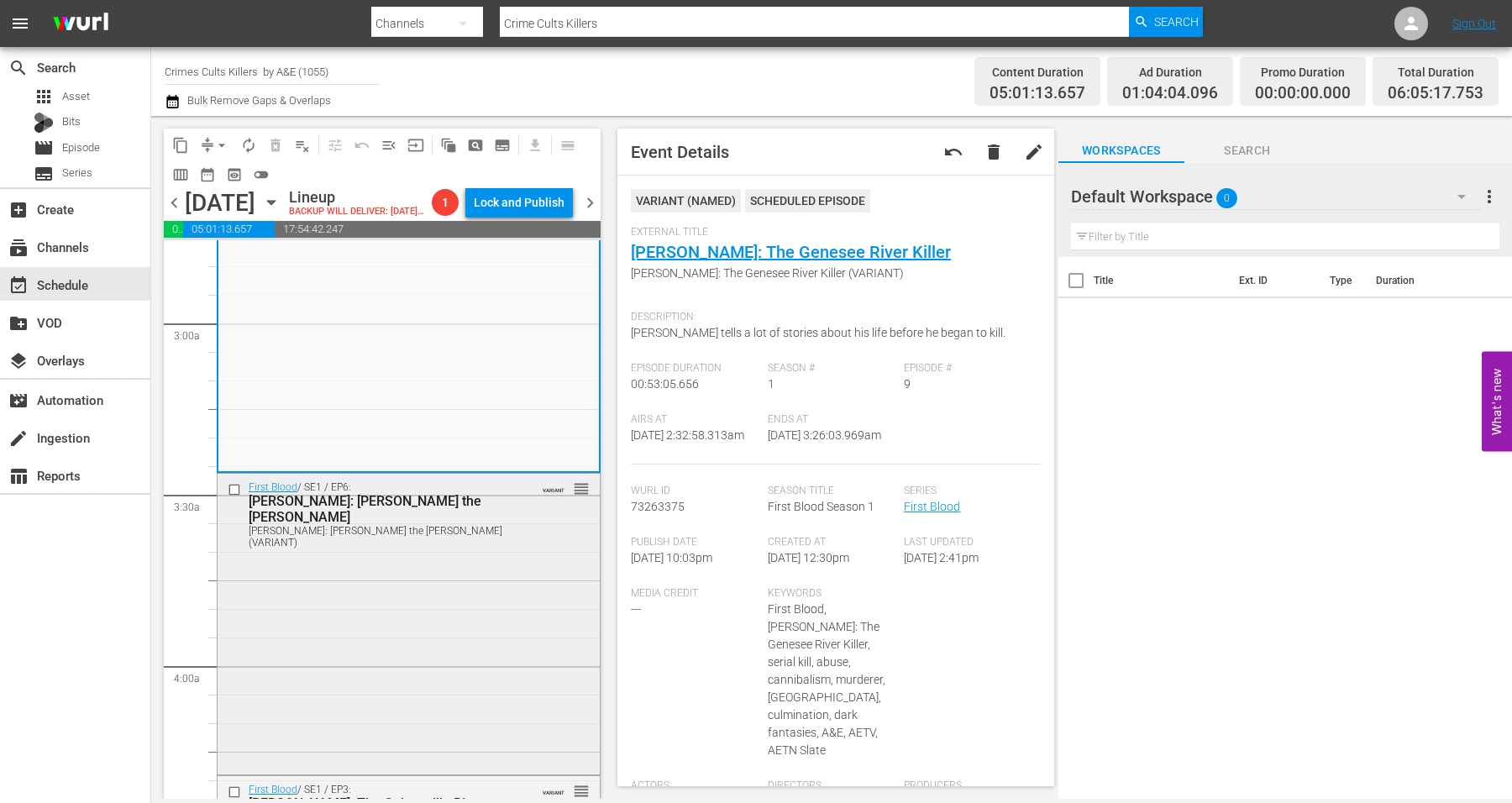
click at [375, 587] on div "First Blood / SE1 / EP6: Sheila LaBarre: Sheila the Peeler Sheila LaBarre: Shei…" at bounding box center [408, 622] width 382 height 298
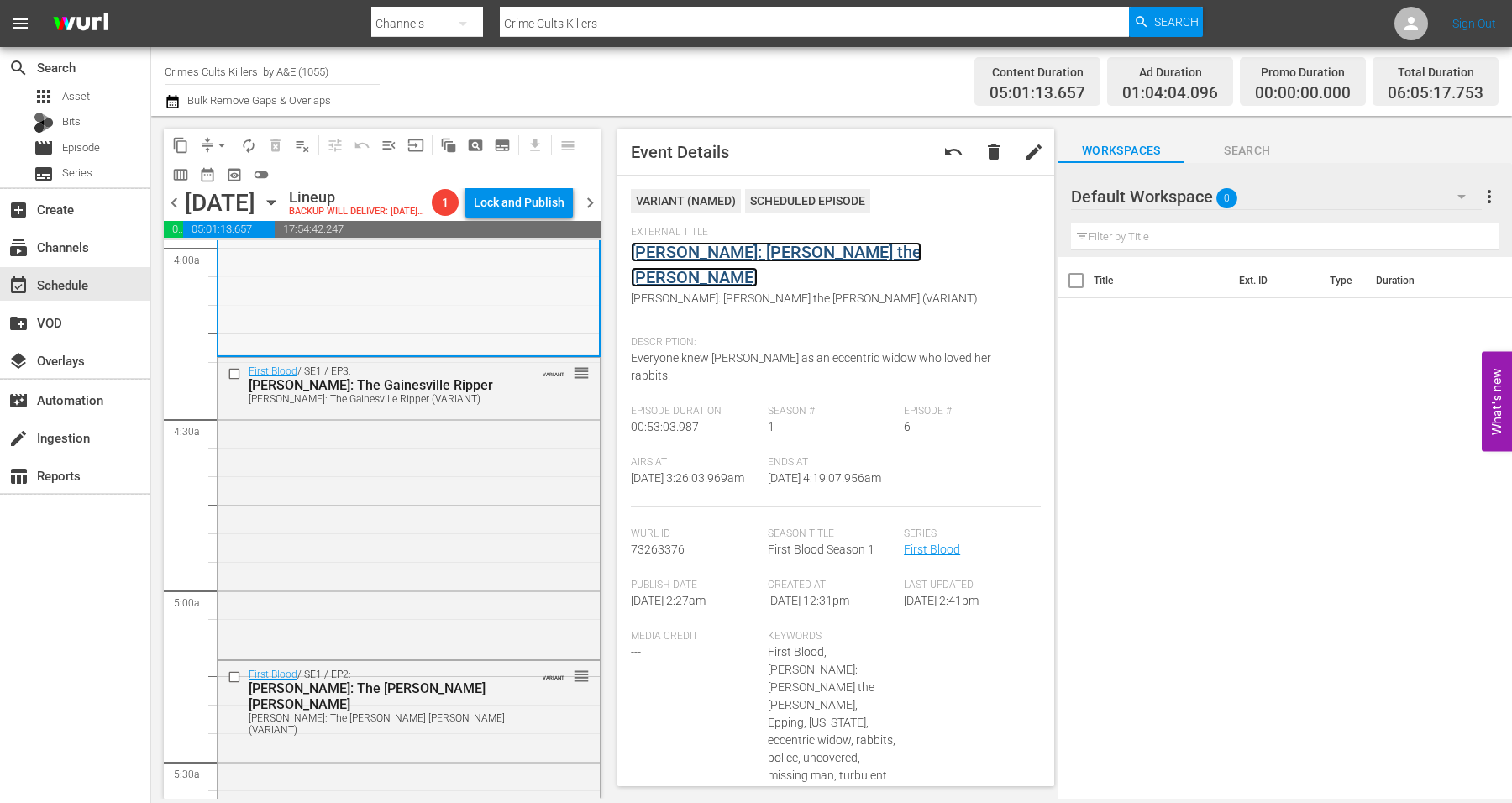
scroll to position [1365, 0]
click at [418, 532] on div "First Blood / SE1 / EP3: Danny Rolling: The Gainesville Ripper Danny Rolling: T…" at bounding box center [408, 504] width 382 height 298
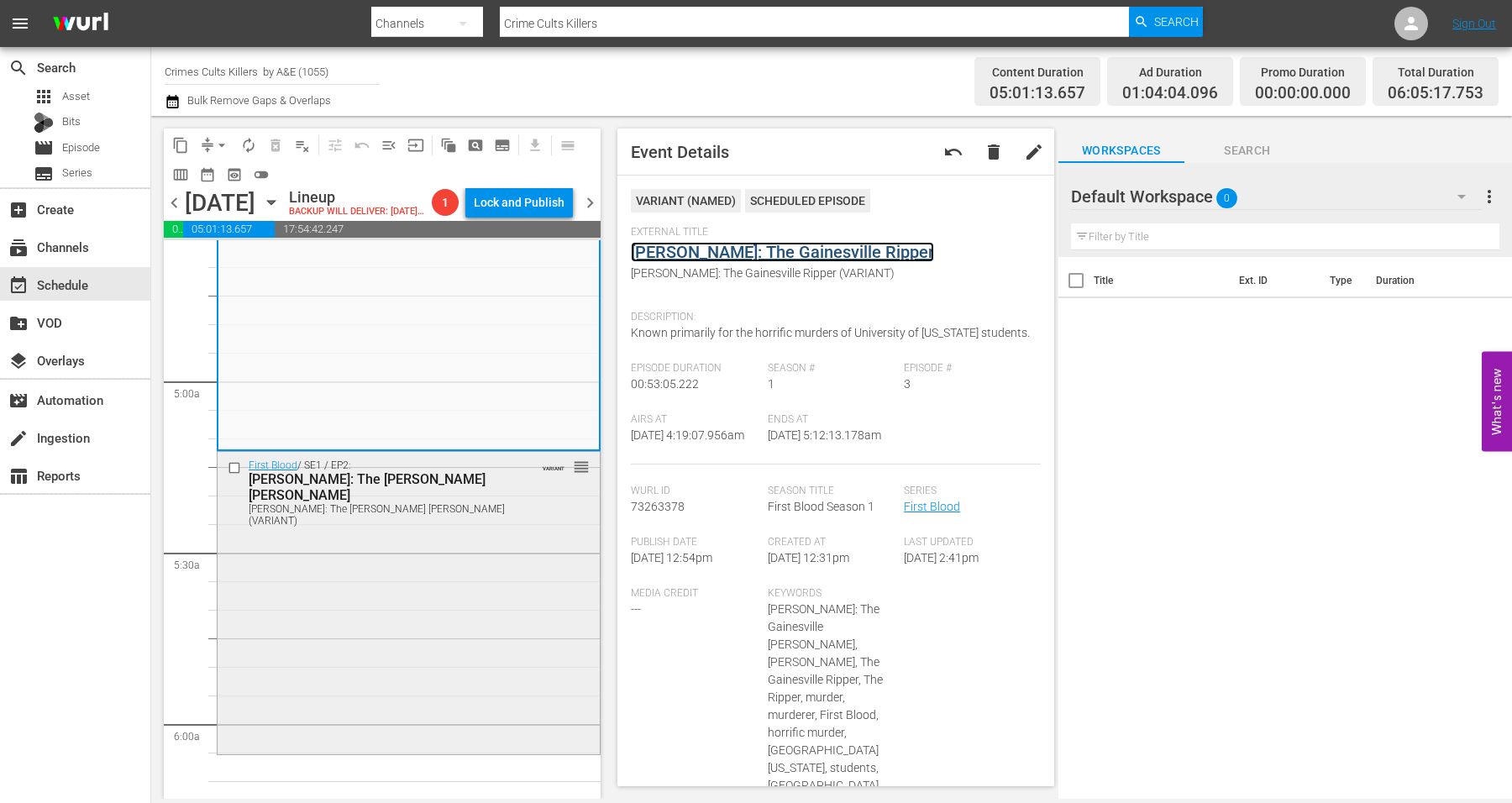
scroll to position [1680, 0]
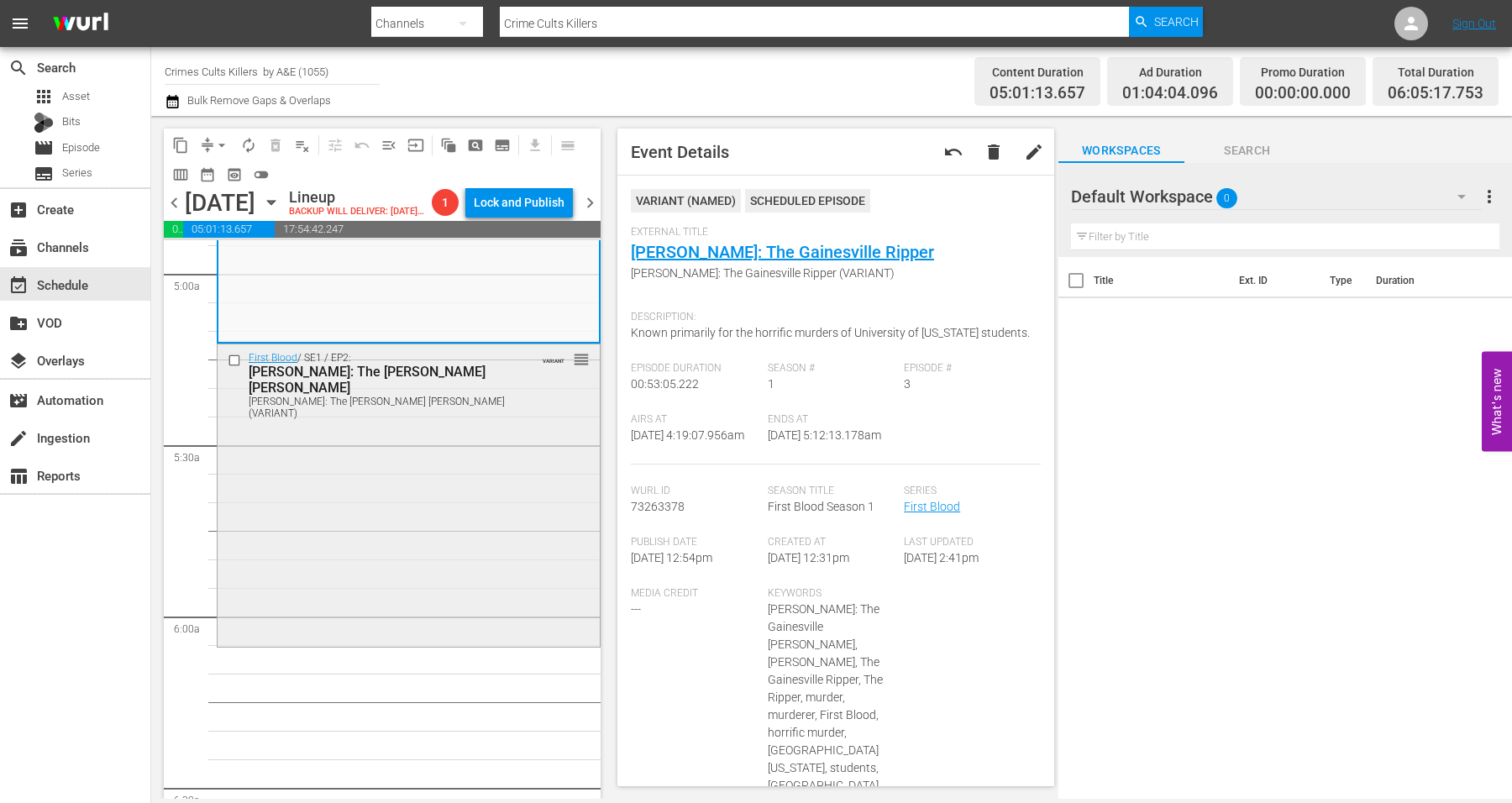
click at [426, 526] on div "First Blood / SE1 / EP2: Robert Hansen: The Butcher Baker Robert Hansen: The Bu…" at bounding box center [408, 493] width 382 height 298
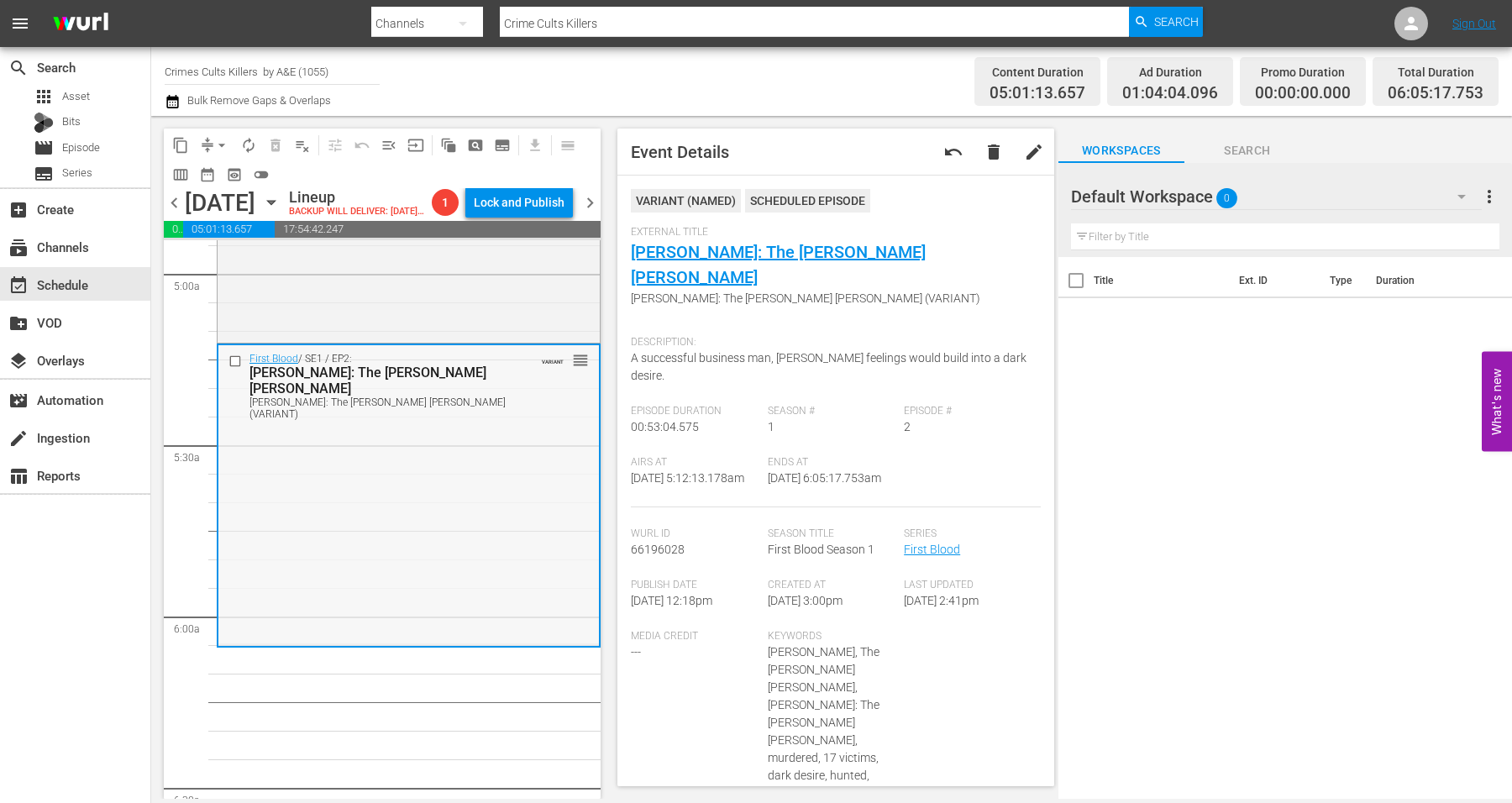
click at [337, 609] on div "First Blood / SE1 / EP2: Robert Hansen: The Butcher Baker Robert Hansen: The Bu…" at bounding box center [408, 494] width 380 height 298
click at [220, 148] on span "arrow_drop_down" at bounding box center [221, 145] width 16 height 16
click at [240, 181] on li "Align to Midnight" at bounding box center [222, 178] width 139 height 28
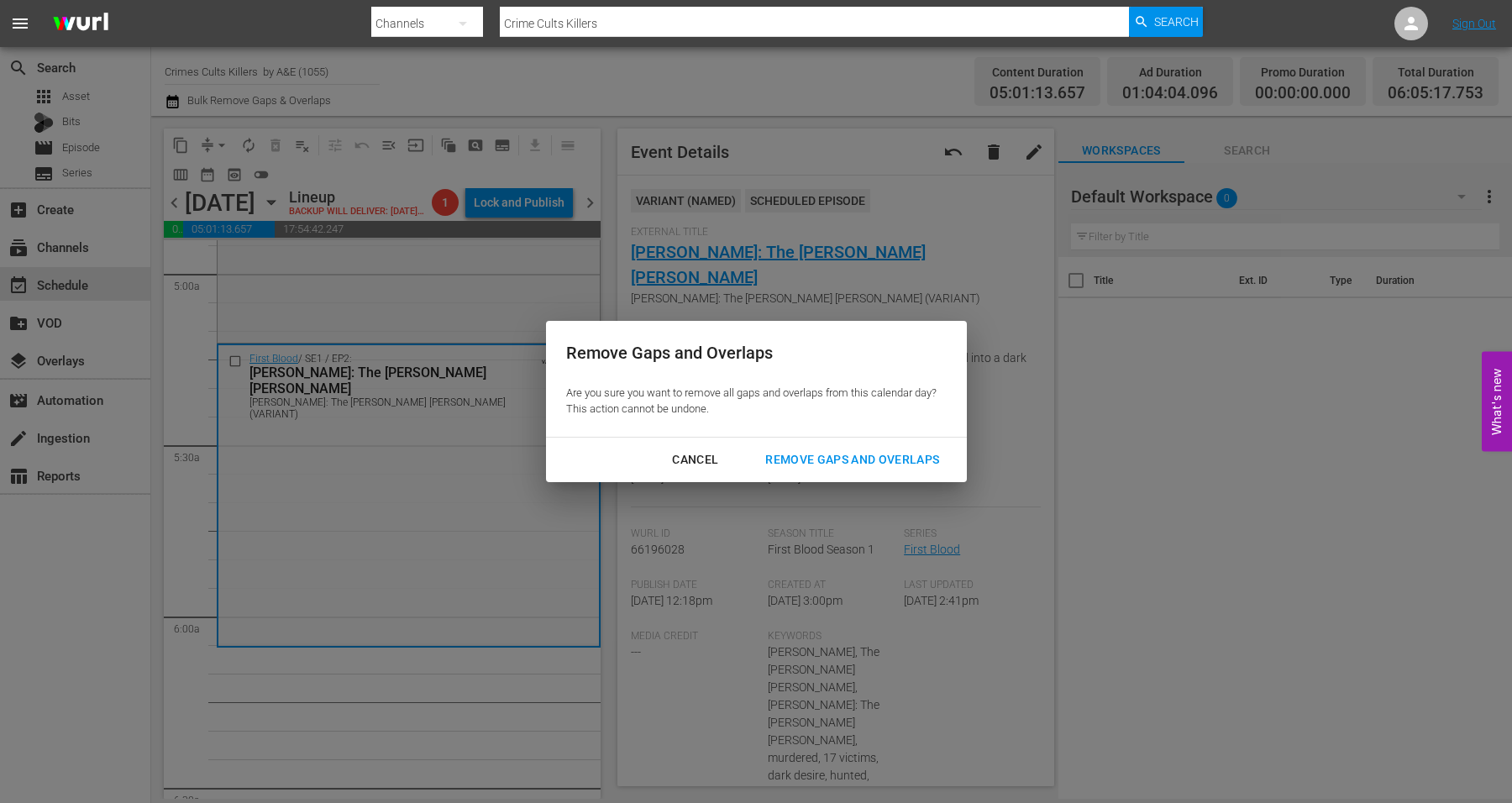
click at [908, 456] on div "Remove Gaps and Overlaps" at bounding box center [852, 460] width 201 height 21
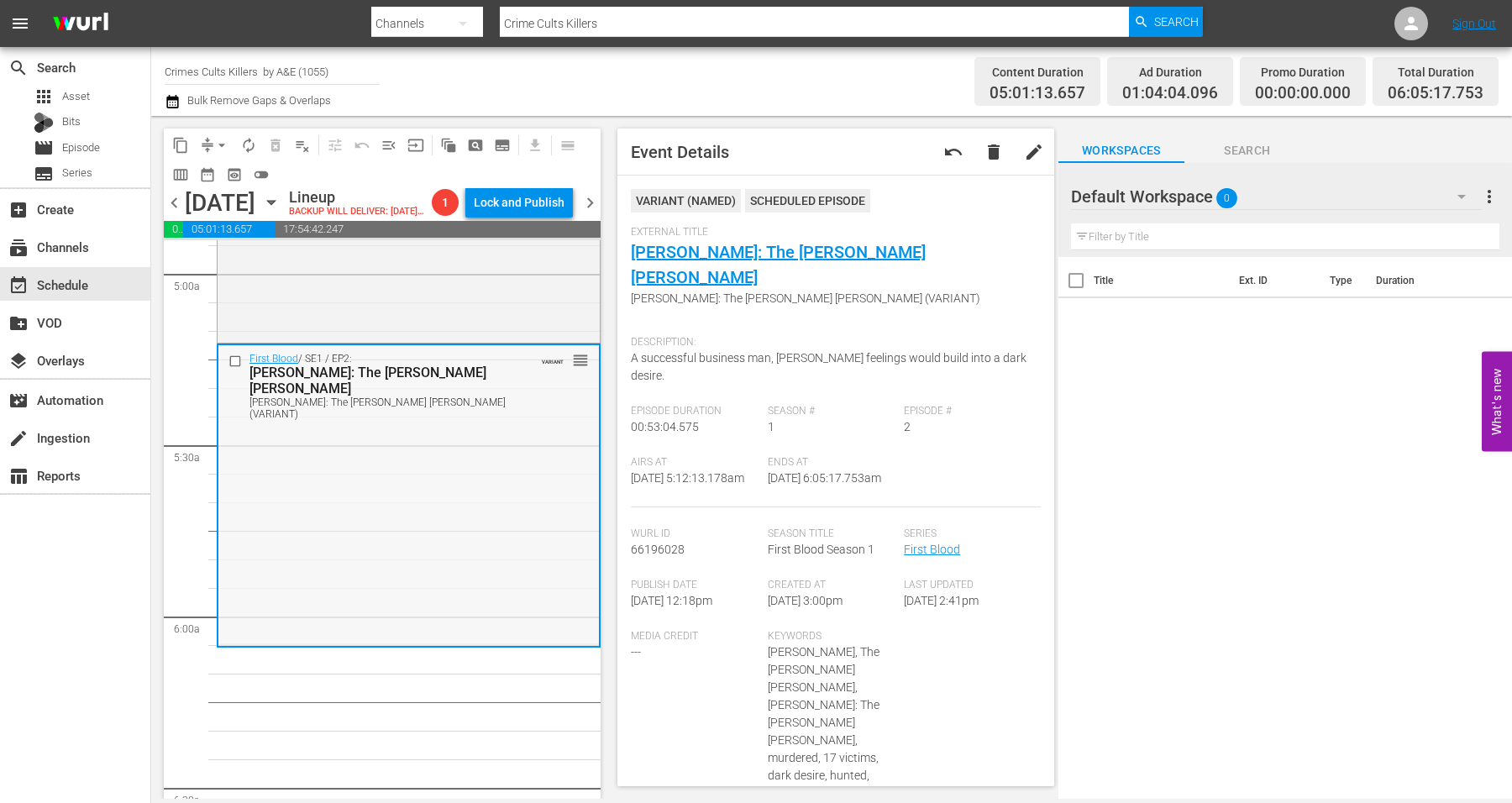
click at [436, 542] on div "First Blood / SE1 / EP2: Robert Hansen: The Butcher Baker Robert Hansen: The Bu…" at bounding box center [408, 494] width 380 height 298
click at [223, 140] on span "arrow_drop_down" at bounding box center [221, 145] width 16 height 16
click at [223, 171] on li "Align to Midnight" at bounding box center [222, 178] width 139 height 28
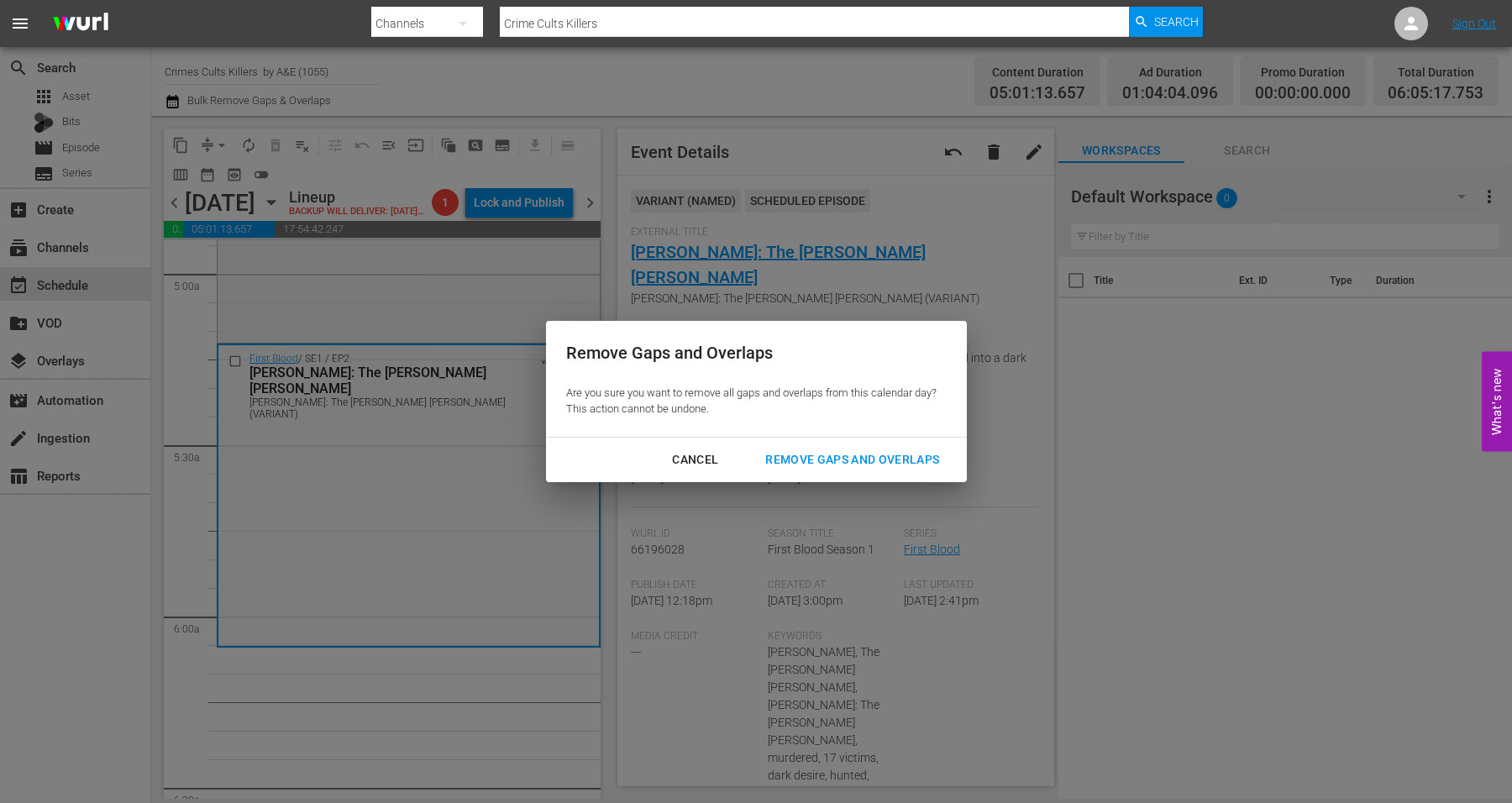
click at [861, 458] on div "Remove Gaps and Overlaps" at bounding box center [852, 460] width 201 height 21
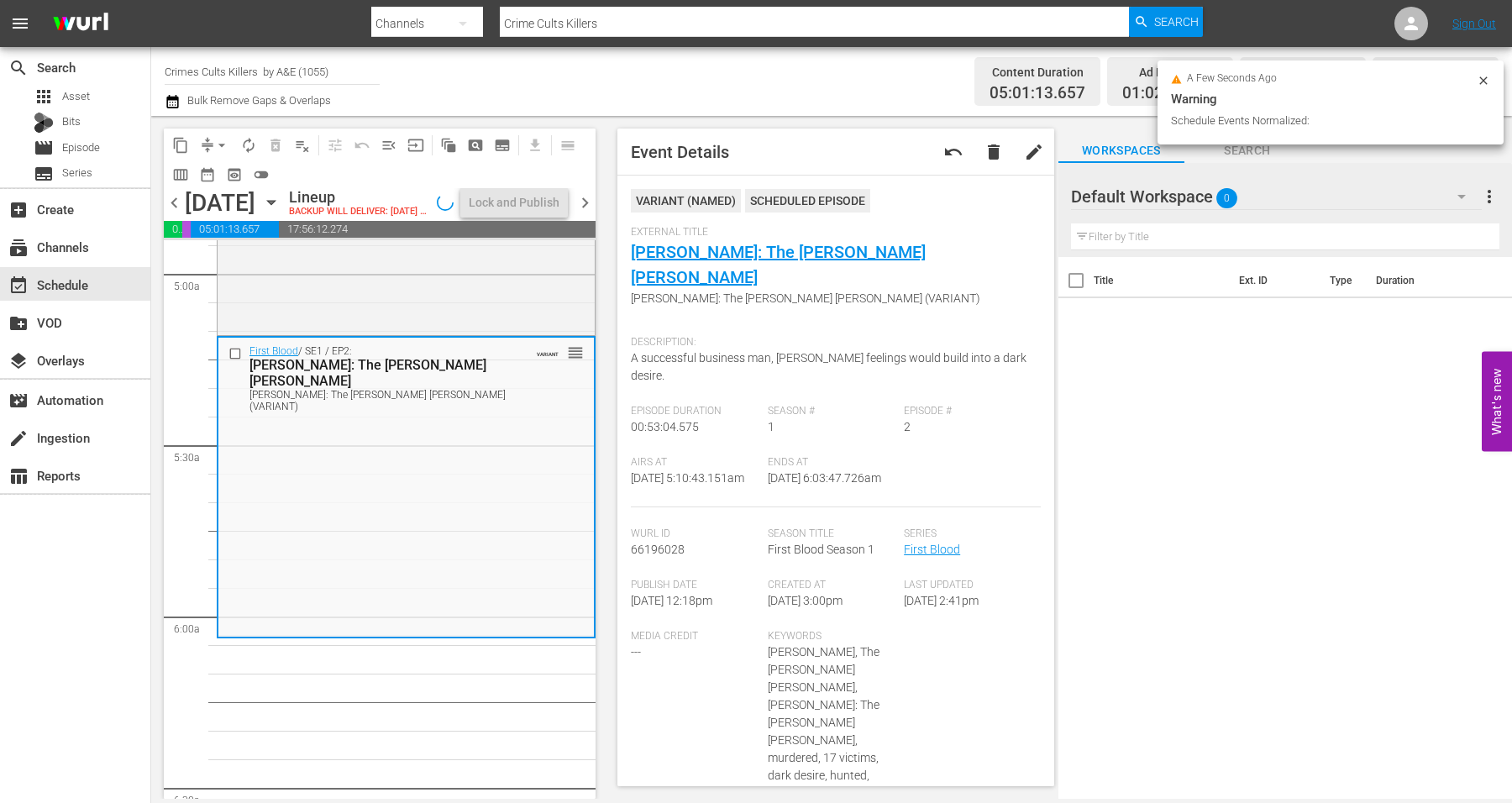
scroll to position [1651, 0]
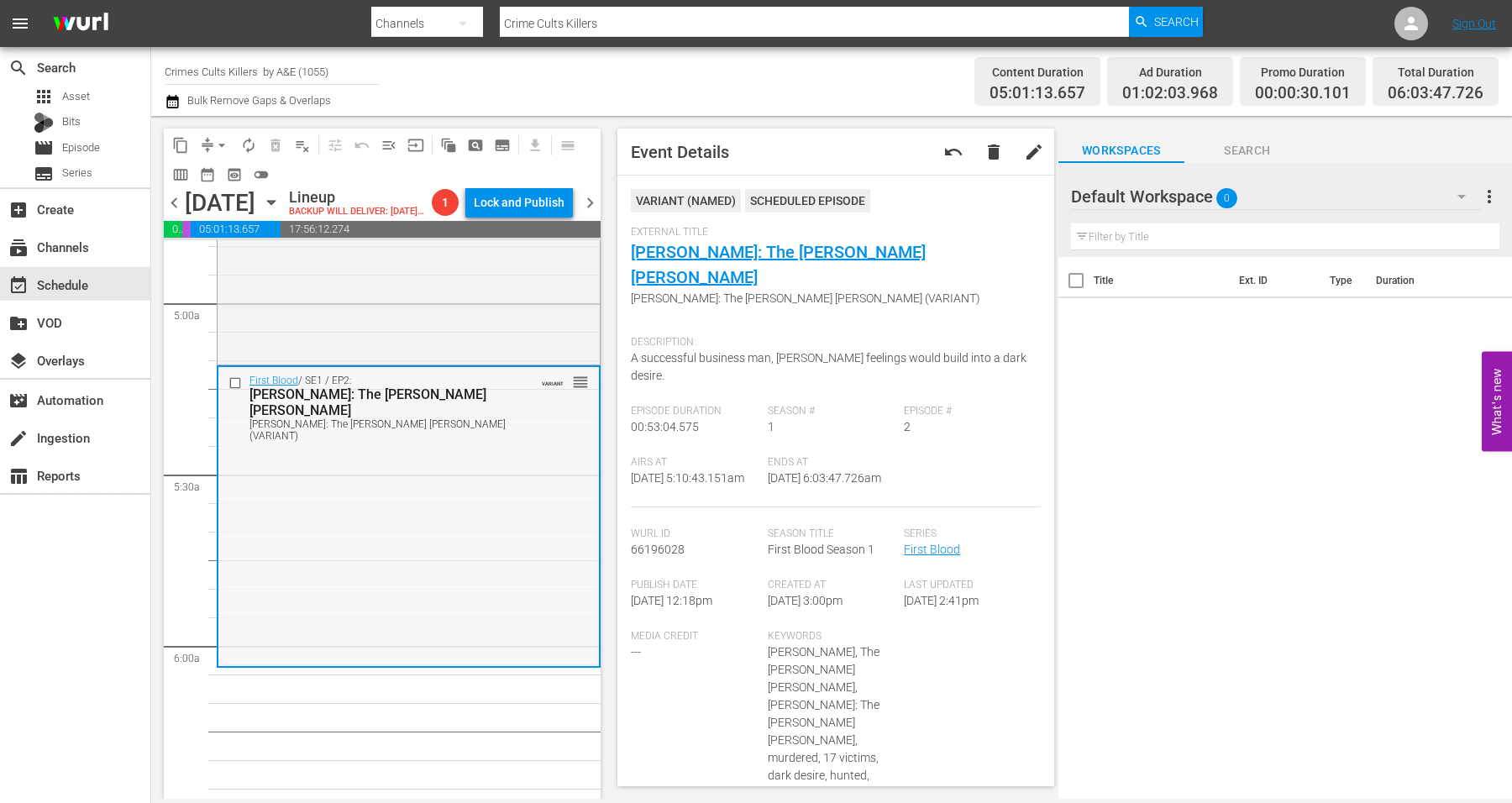
click at [503, 530] on div "First Blood / SE1 / EP2: Robert Hansen: The Butcher Baker Robert Hansen: The Bu…" at bounding box center [408, 515] width 380 height 298
click at [222, 140] on span "arrow_drop_down" at bounding box center [221, 145] width 16 height 16
click at [227, 175] on li "Align to Midnight" at bounding box center [222, 178] width 139 height 28
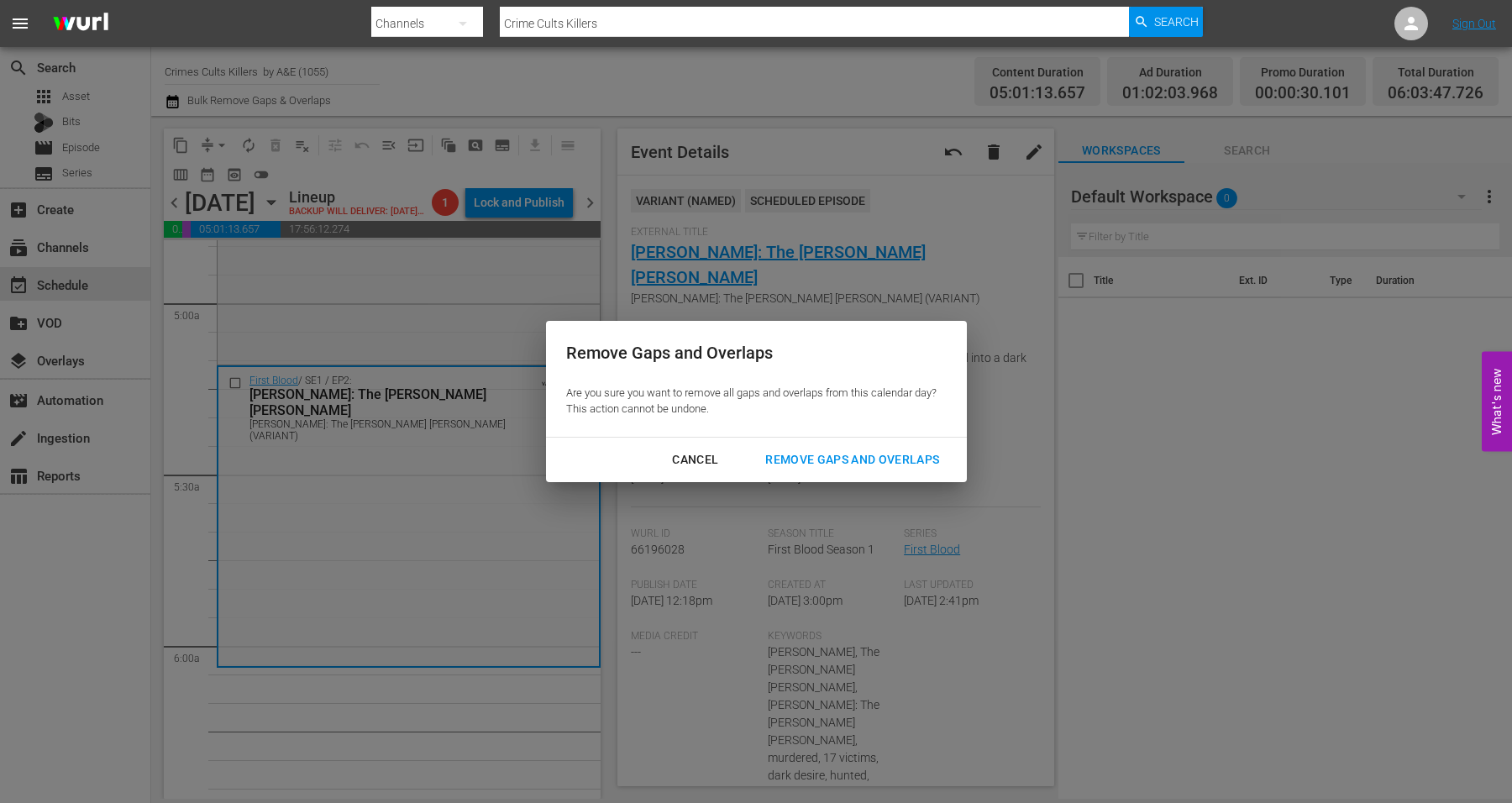
click at [843, 461] on div "Remove Gaps and Overlaps" at bounding box center [852, 460] width 201 height 21
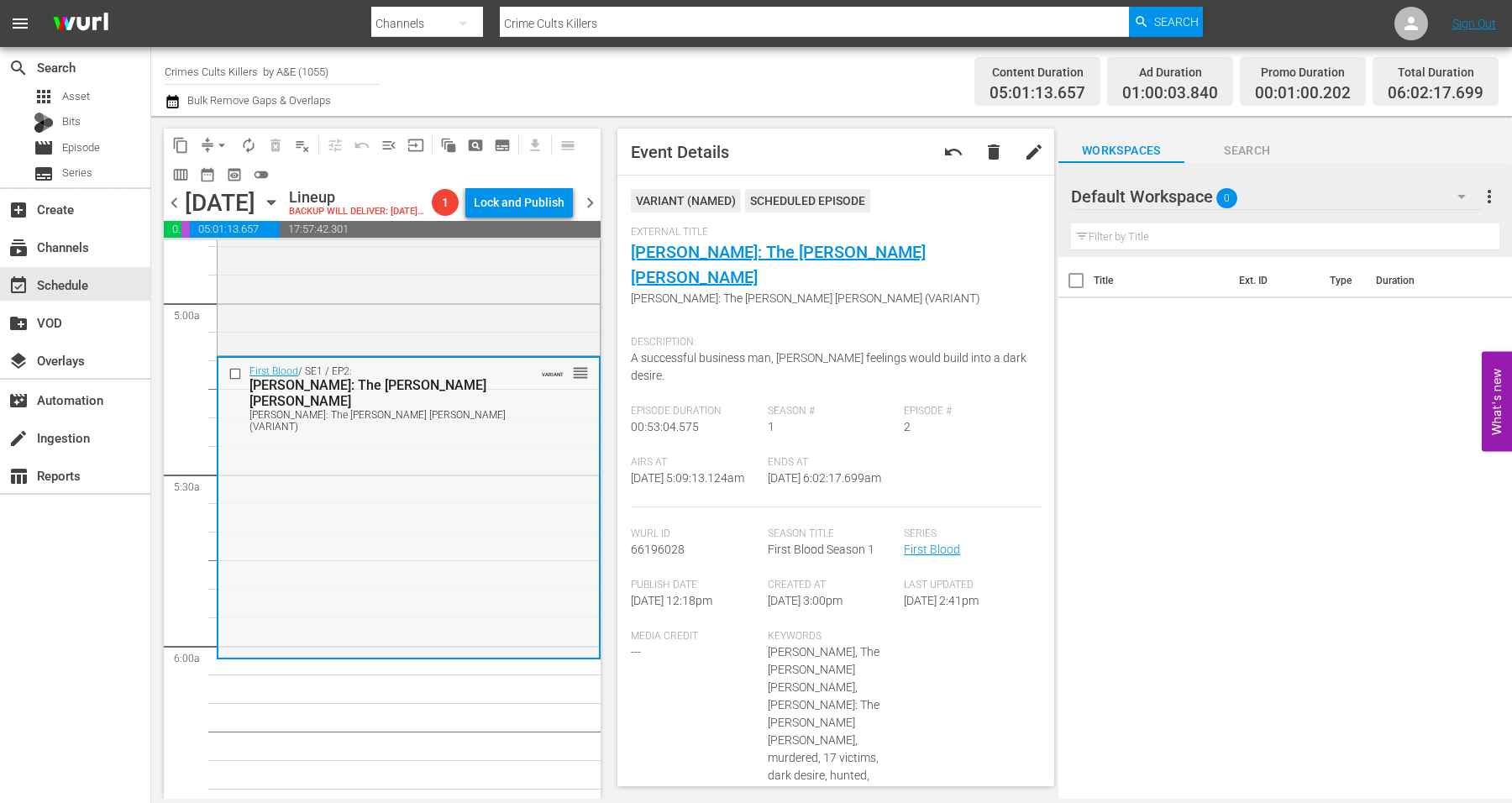
click at [381, 542] on div "First Blood / SE1 / EP2: Robert Hansen: The Butcher Baker Robert Hansen: The Bu…" at bounding box center [408, 506] width 380 height 298
click at [225, 144] on span "arrow_drop_down" at bounding box center [221, 145] width 16 height 16
click at [213, 173] on li "Align to Midnight" at bounding box center [222, 178] width 139 height 28
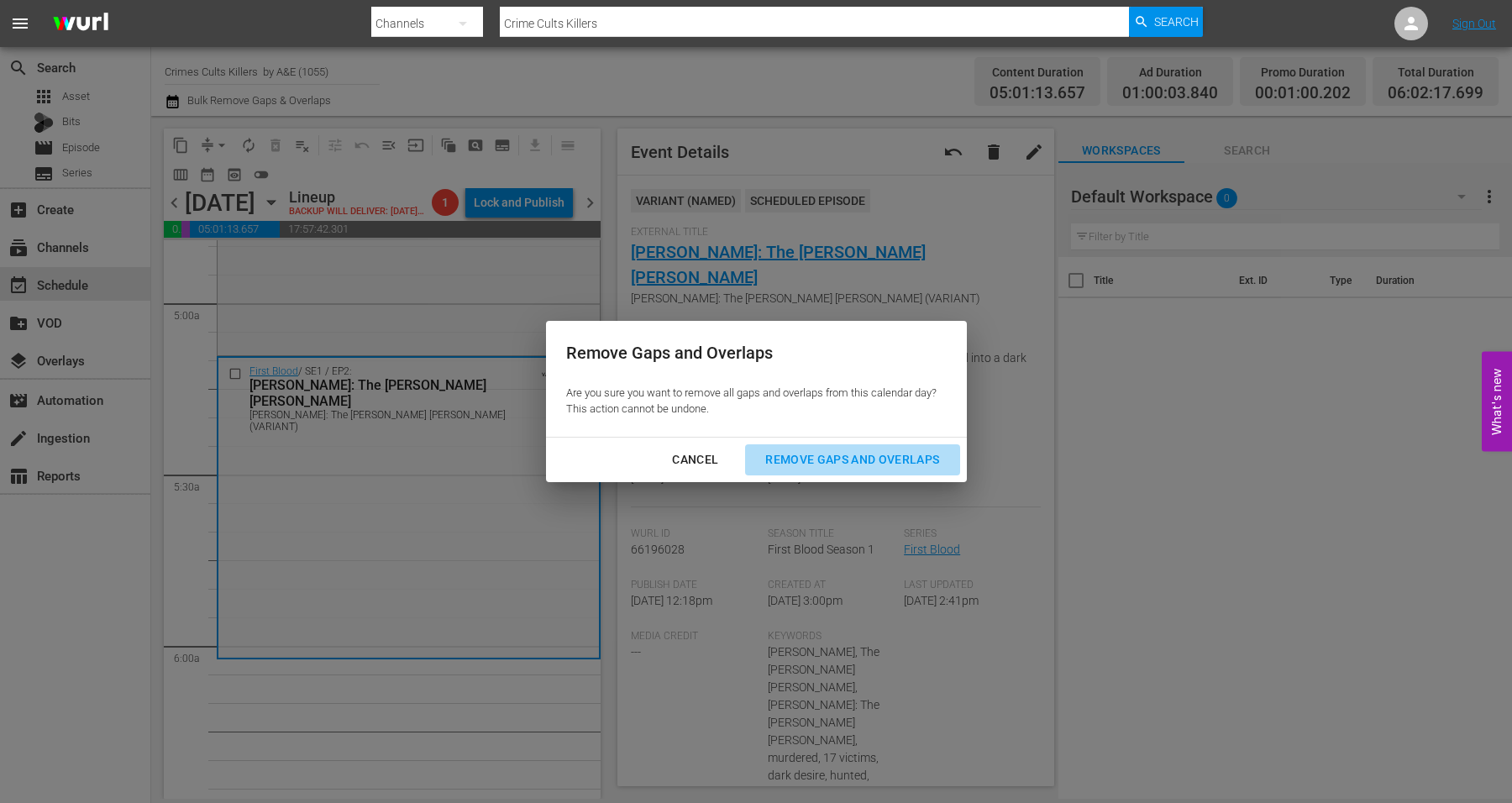
click at [811, 453] on div "Remove Gaps and Overlaps" at bounding box center [852, 460] width 201 height 21
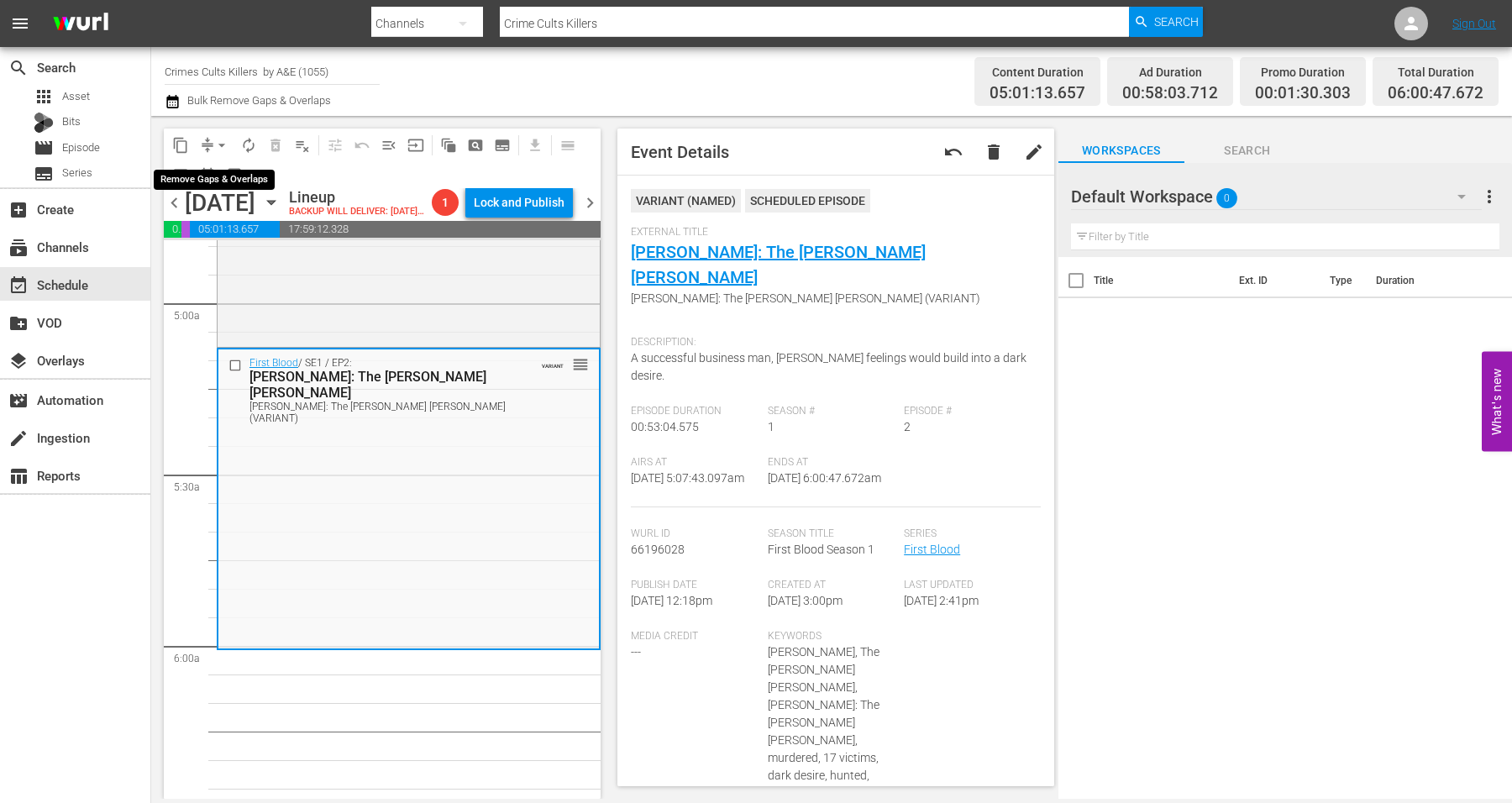
click at [217, 144] on span "arrow_drop_down" at bounding box center [221, 145] width 16 height 16
click at [223, 172] on li "Align to Midnight" at bounding box center [222, 178] width 139 height 28
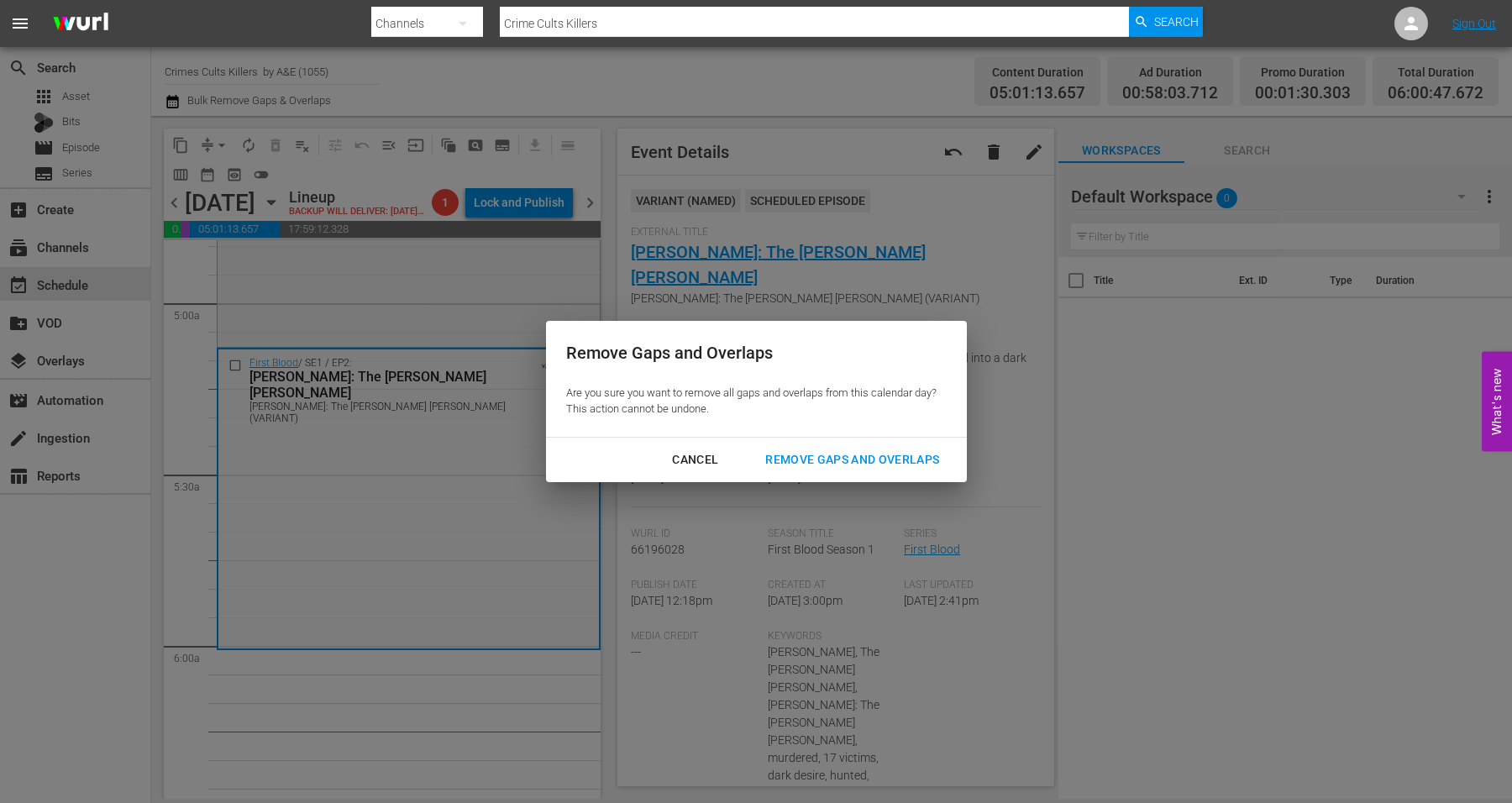
click at [823, 460] on div "Remove Gaps and Overlaps" at bounding box center [852, 460] width 201 height 21
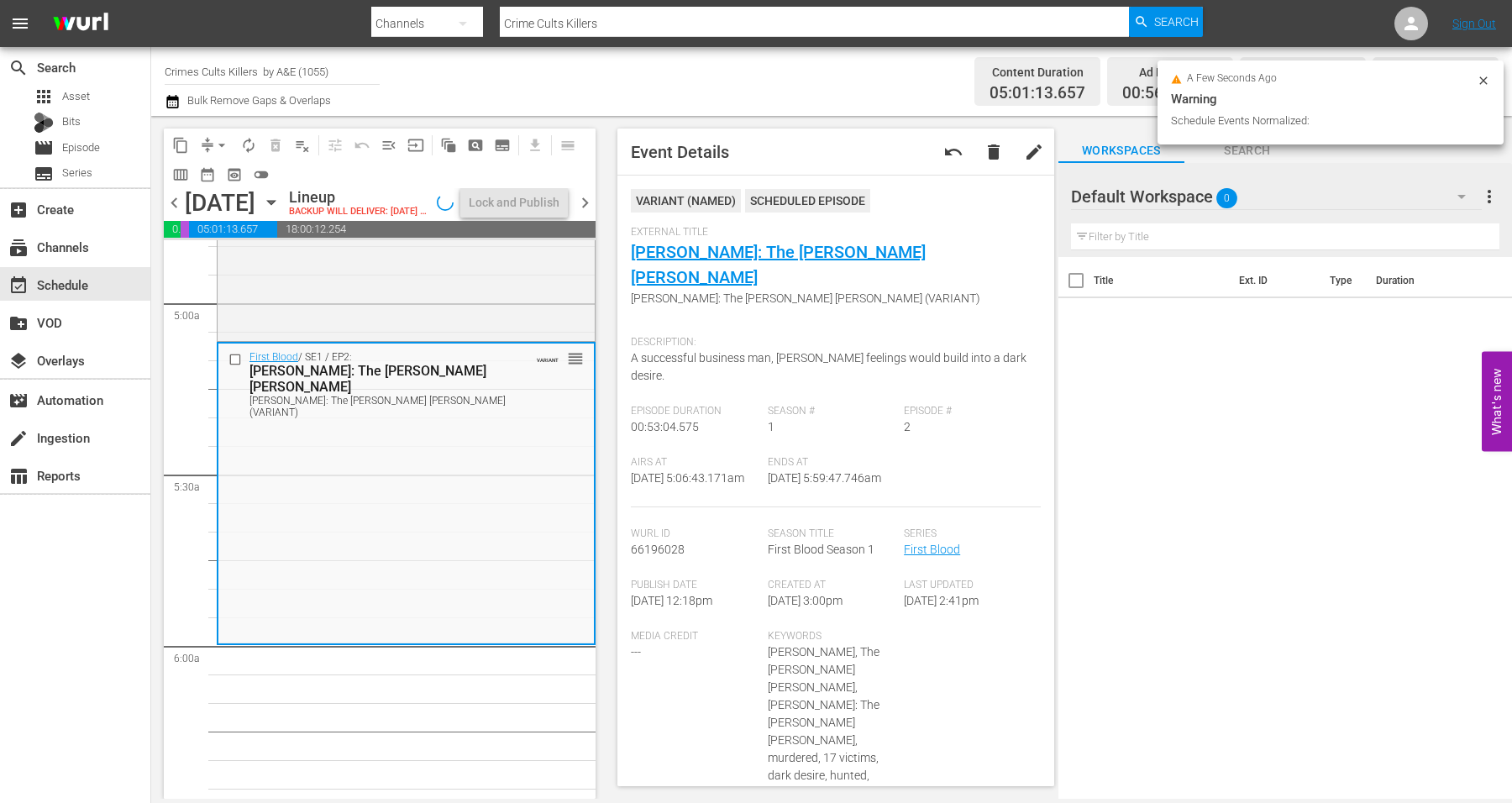
scroll to position [1622, 0]
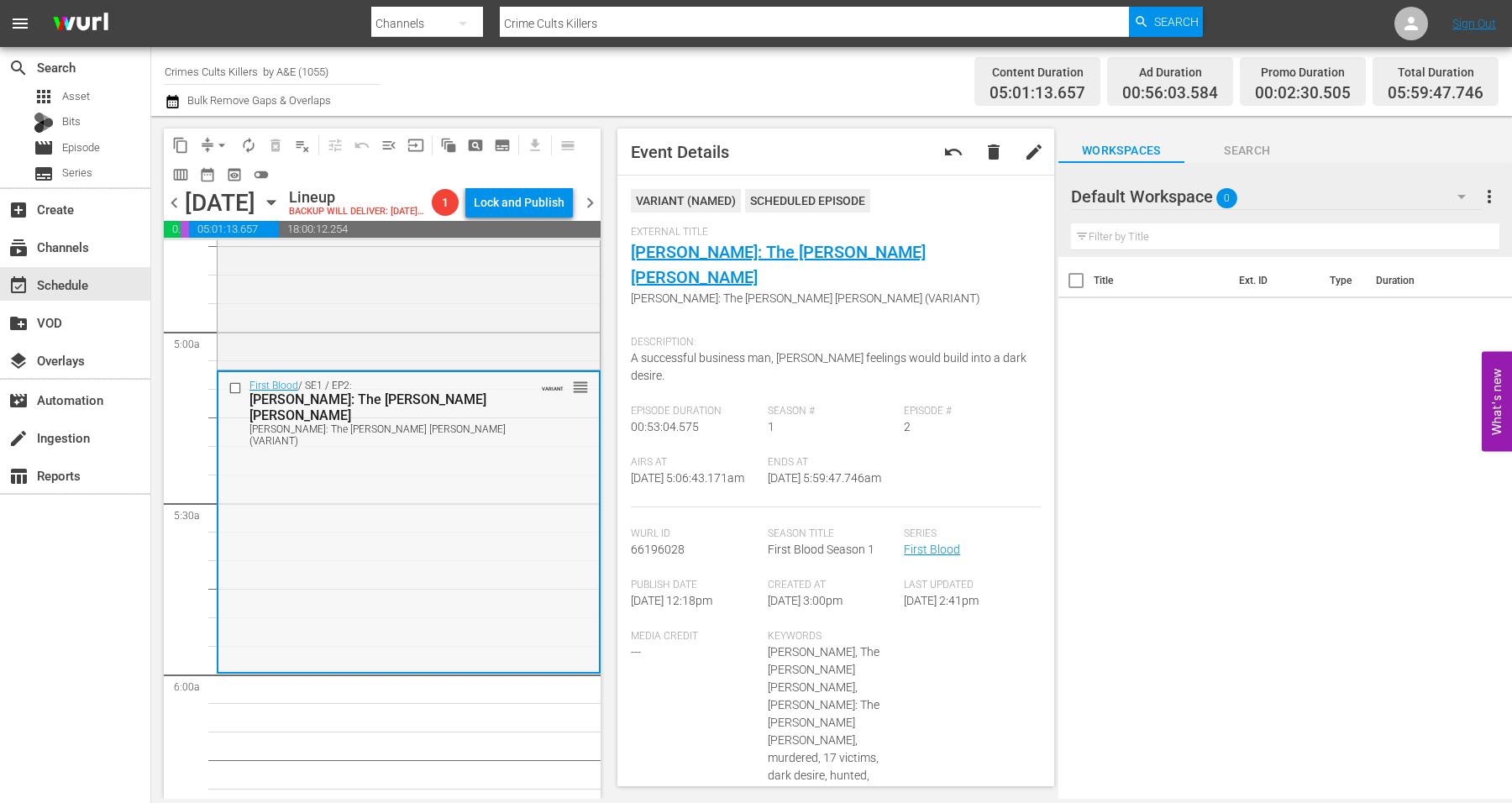
click at [461, 530] on div "First Blood / SE1 / EP2: Robert Hansen: The Butcher Baker Robert Hansen: The Bu…" at bounding box center [408, 521] width 380 height 298
click at [222, 144] on span "arrow_drop_down" at bounding box center [221, 145] width 16 height 16
click at [226, 177] on li "Align to Midnight" at bounding box center [222, 178] width 139 height 28
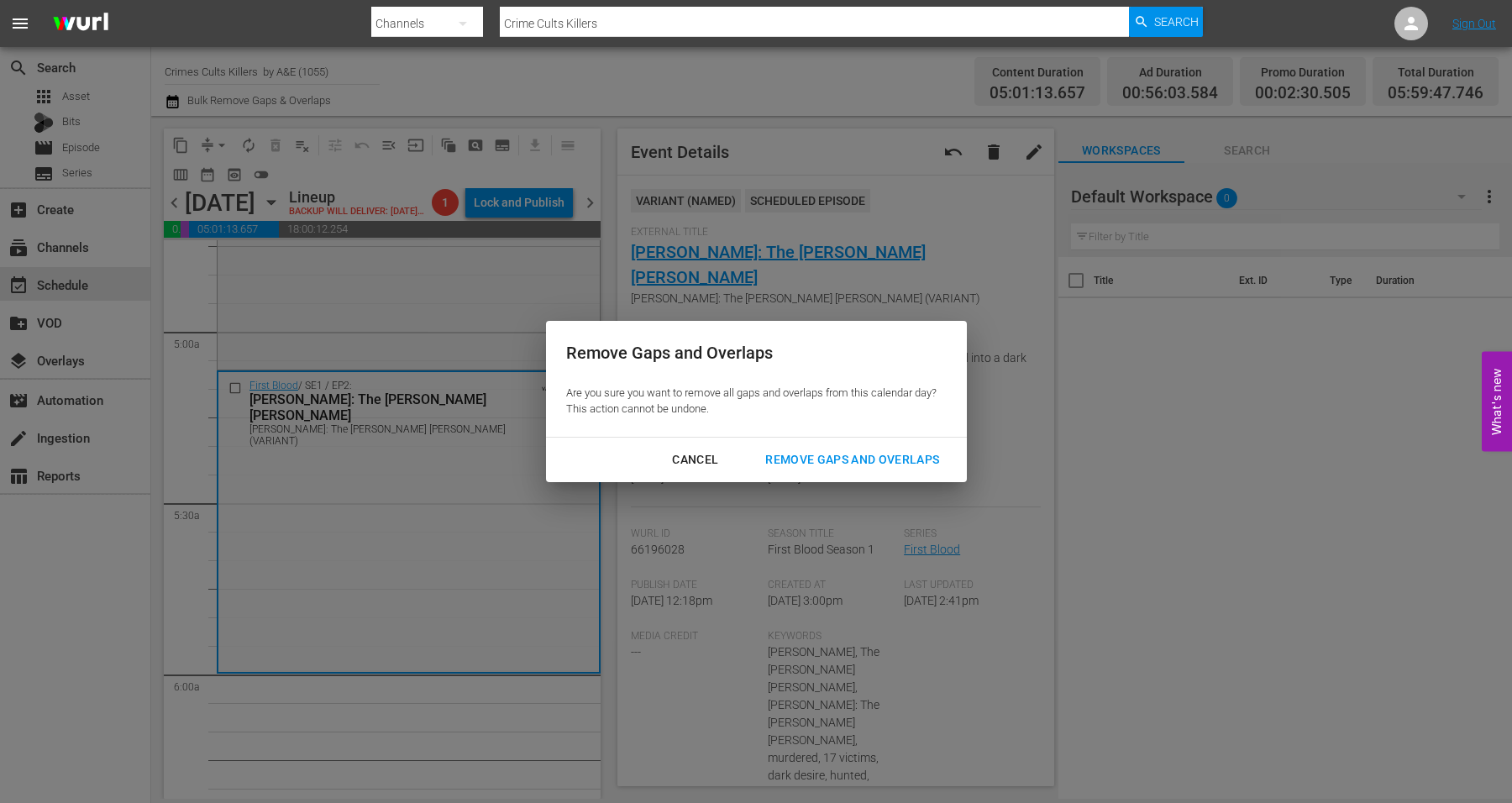
click at [872, 465] on div "Remove Gaps and Overlaps" at bounding box center [852, 460] width 201 height 21
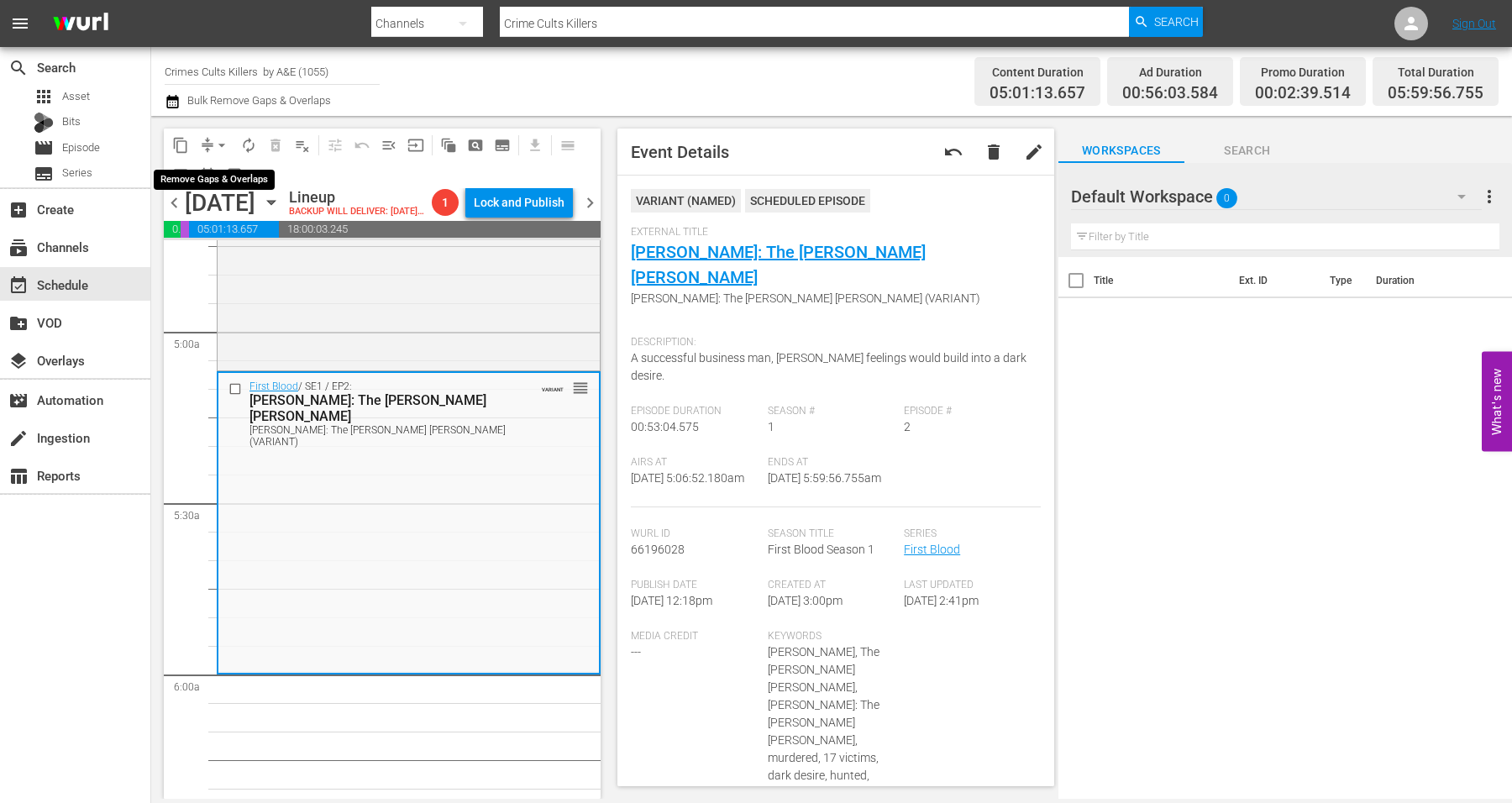
click at [225, 141] on span "arrow_drop_down" at bounding box center [221, 145] width 16 height 16
click at [229, 169] on li "Align to Midnight" at bounding box center [222, 178] width 139 height 28
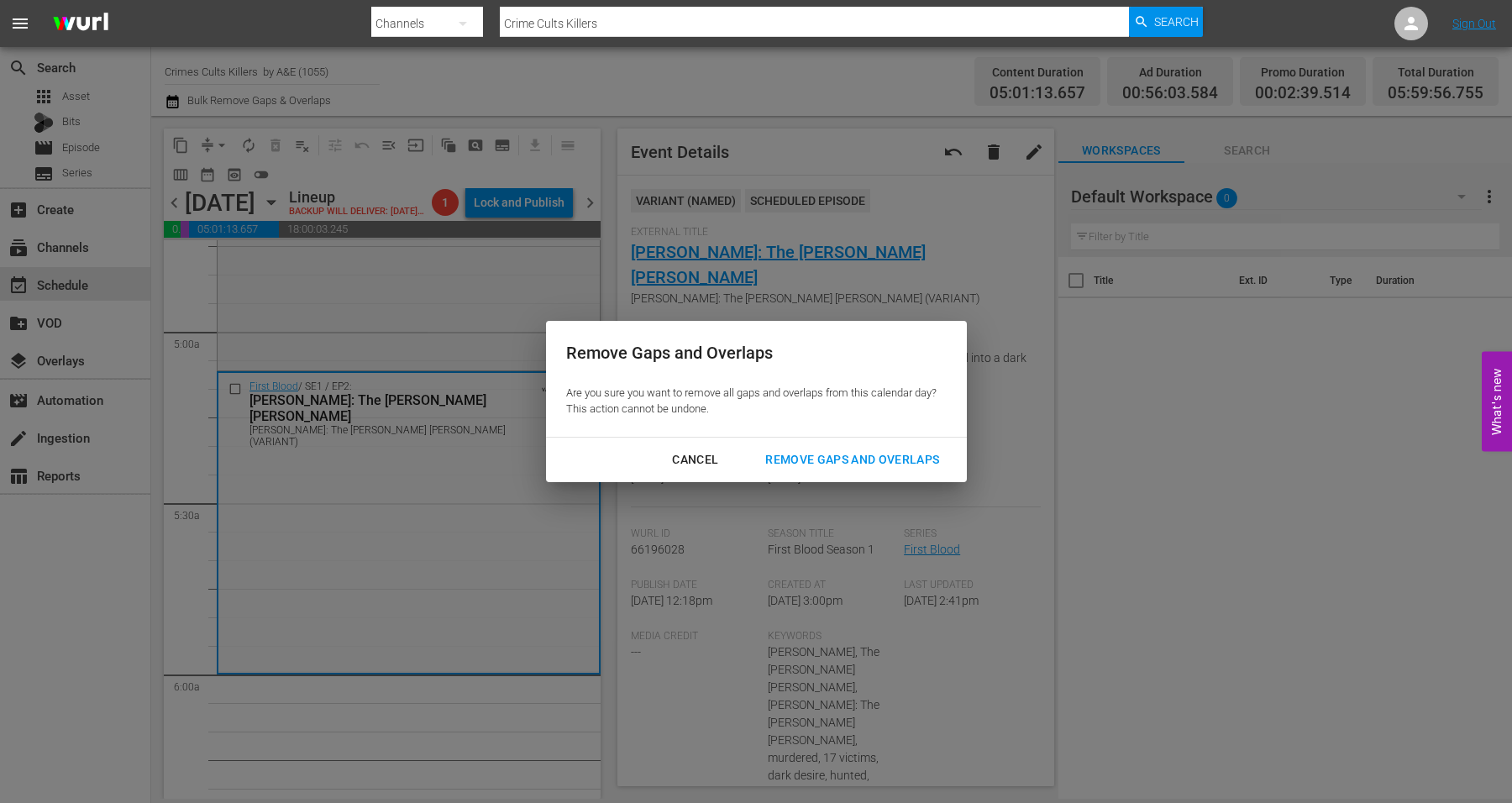
click at [857, 462] on div "Remove Gaps and Overlaps" at bounding box center [852, 460] width 201 height 21
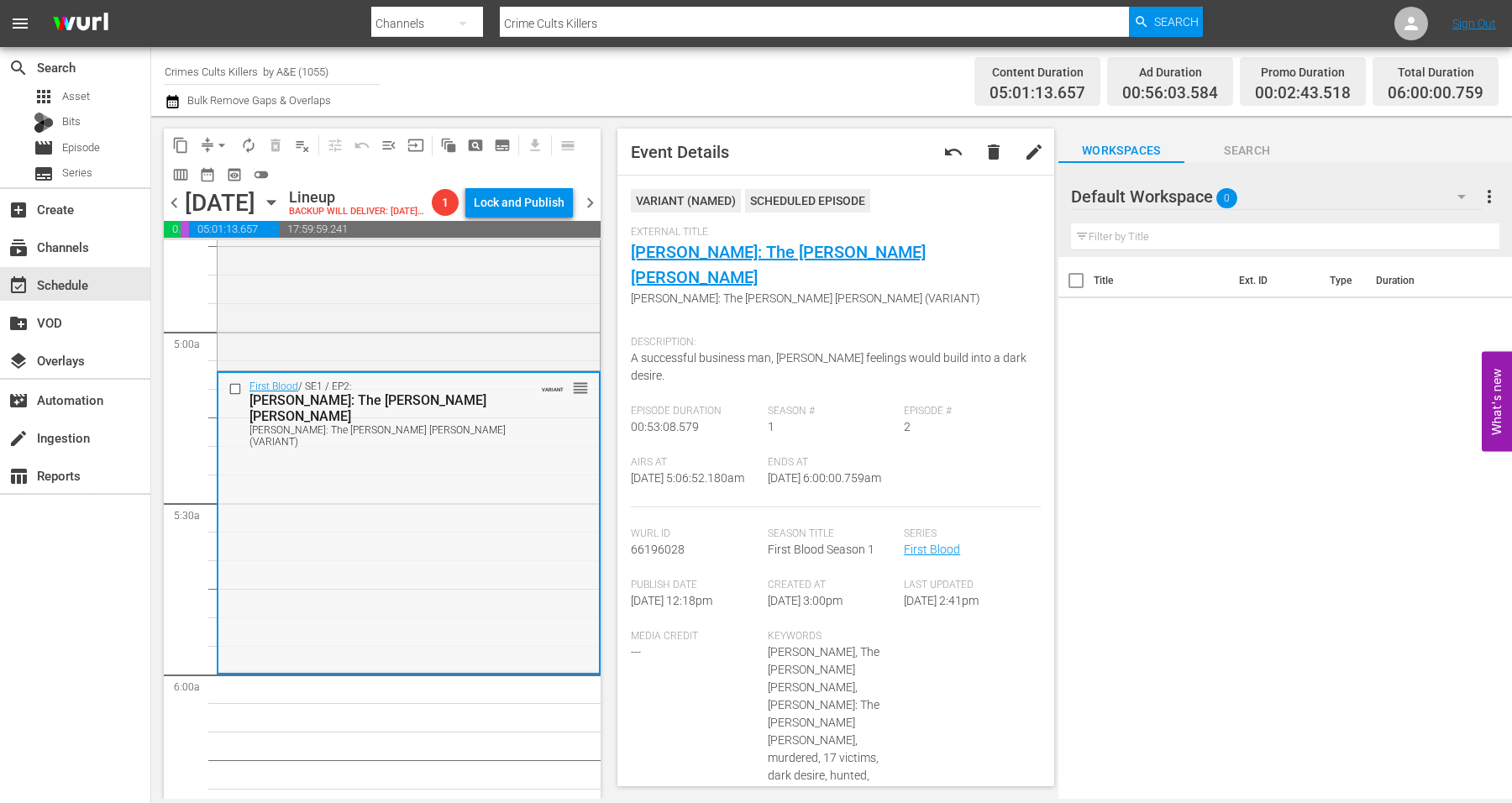
click at [473, 569] on div "First Blood / SE1 / EP2: Robert Hansen: The Butcher Baker Robert Hansen: The Bu…" at bounding box center [408, 521] width 380 height 298
click at [223, 145] on span "arrow_drop_down" at bounding box center [221, 145] width 16 height 16
click at [223, 175] on li "Align to Midnight" at bounding box center [222, 178] width 139 height 28
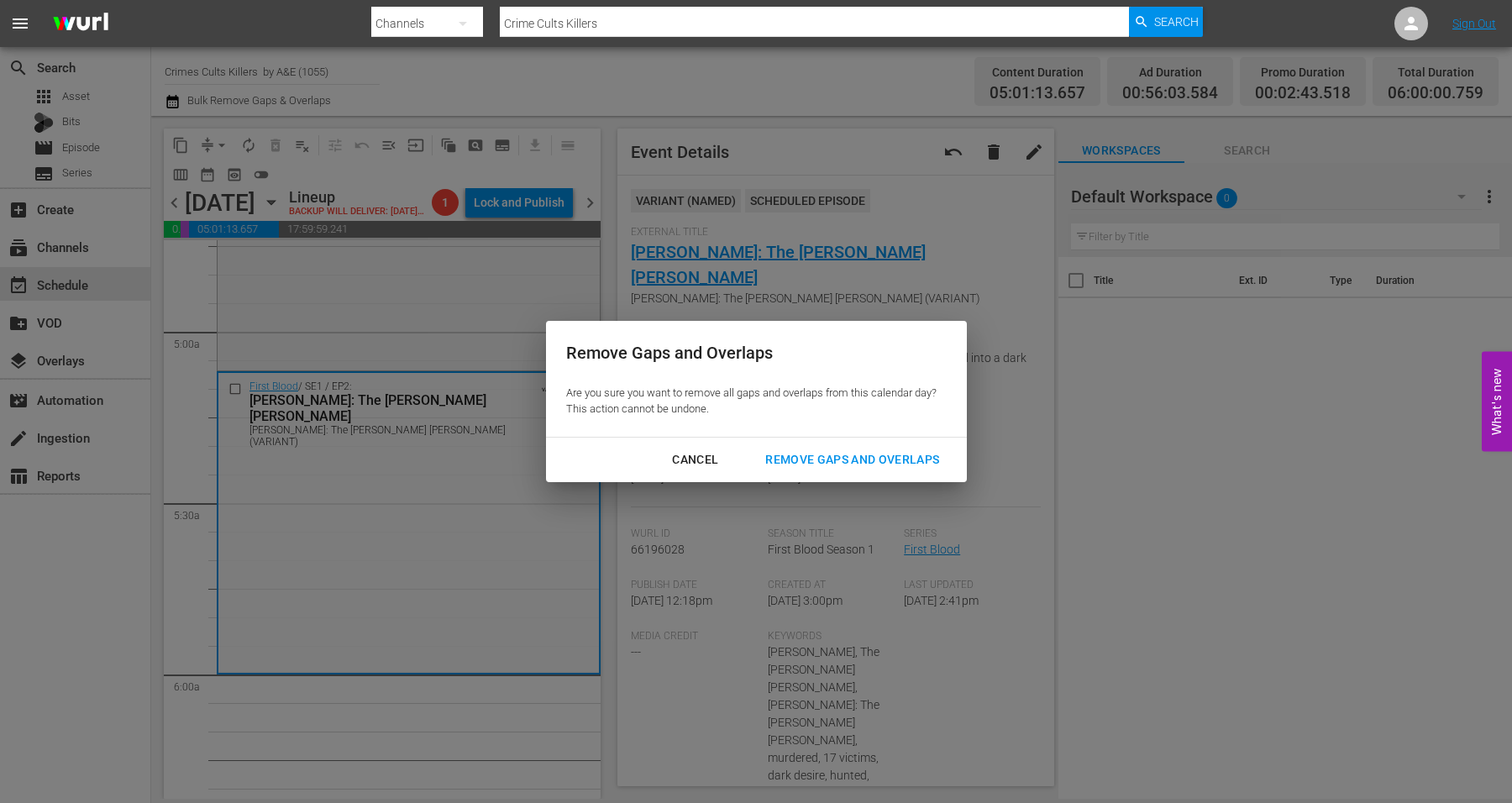
click at [853, 455] on div "Remove Gaps and Overlaps" at bounding box center [852, 460] width 201 height 21
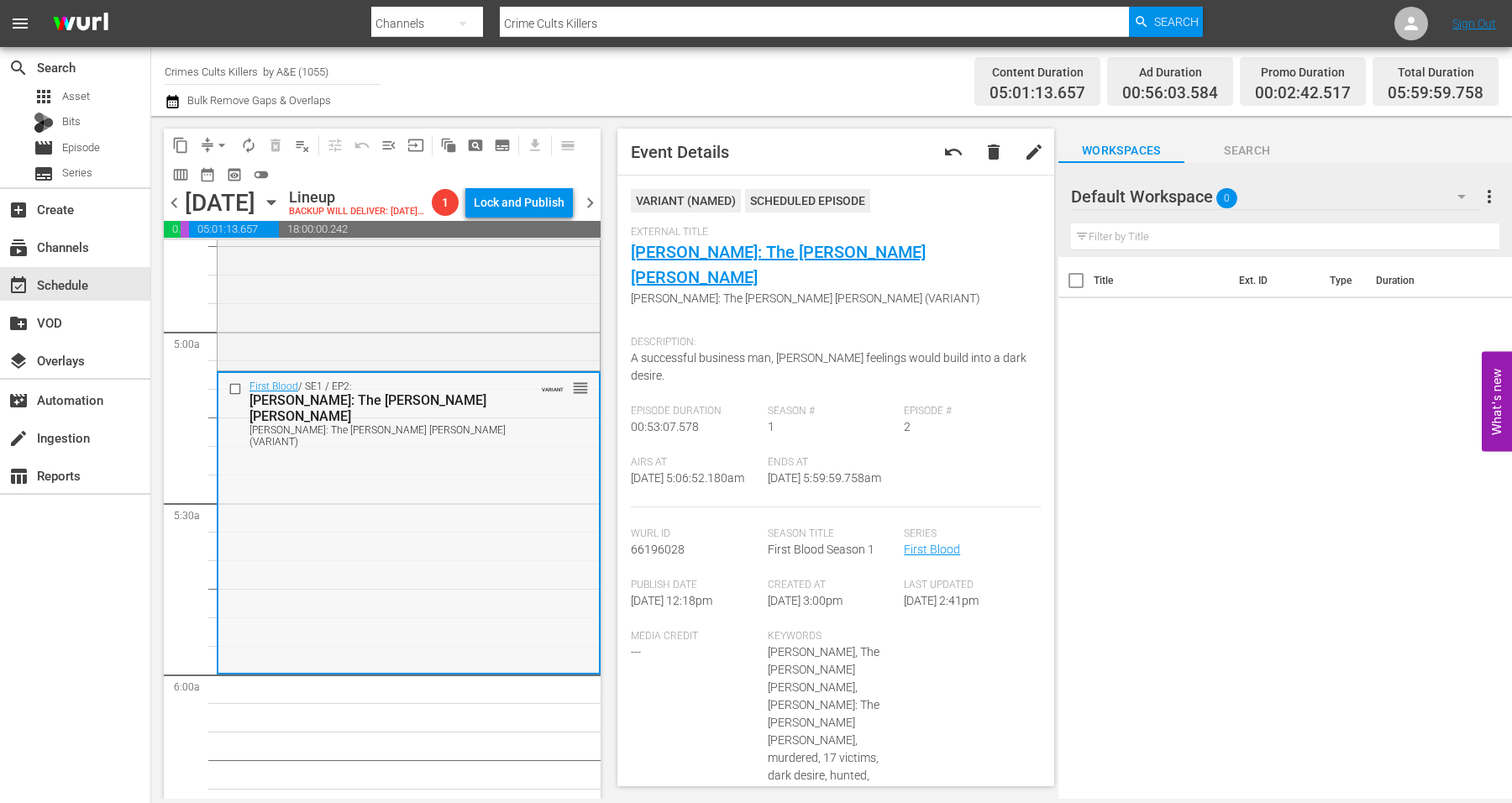
click at [431, 501] on div "First Blood / SE1 / EP2: Robert Hansen: The Butcher Baker Robert Hansen: The Bu…" at bounding box center [408, 521] width 380 height 298
click at [215, 147] on span "arrow_drop_down" at bounding box center [221, 145] width 16 height 16
click at [231, 179] on li "Align to Midnight" at bounding box center [222, 178] width 139 height 28
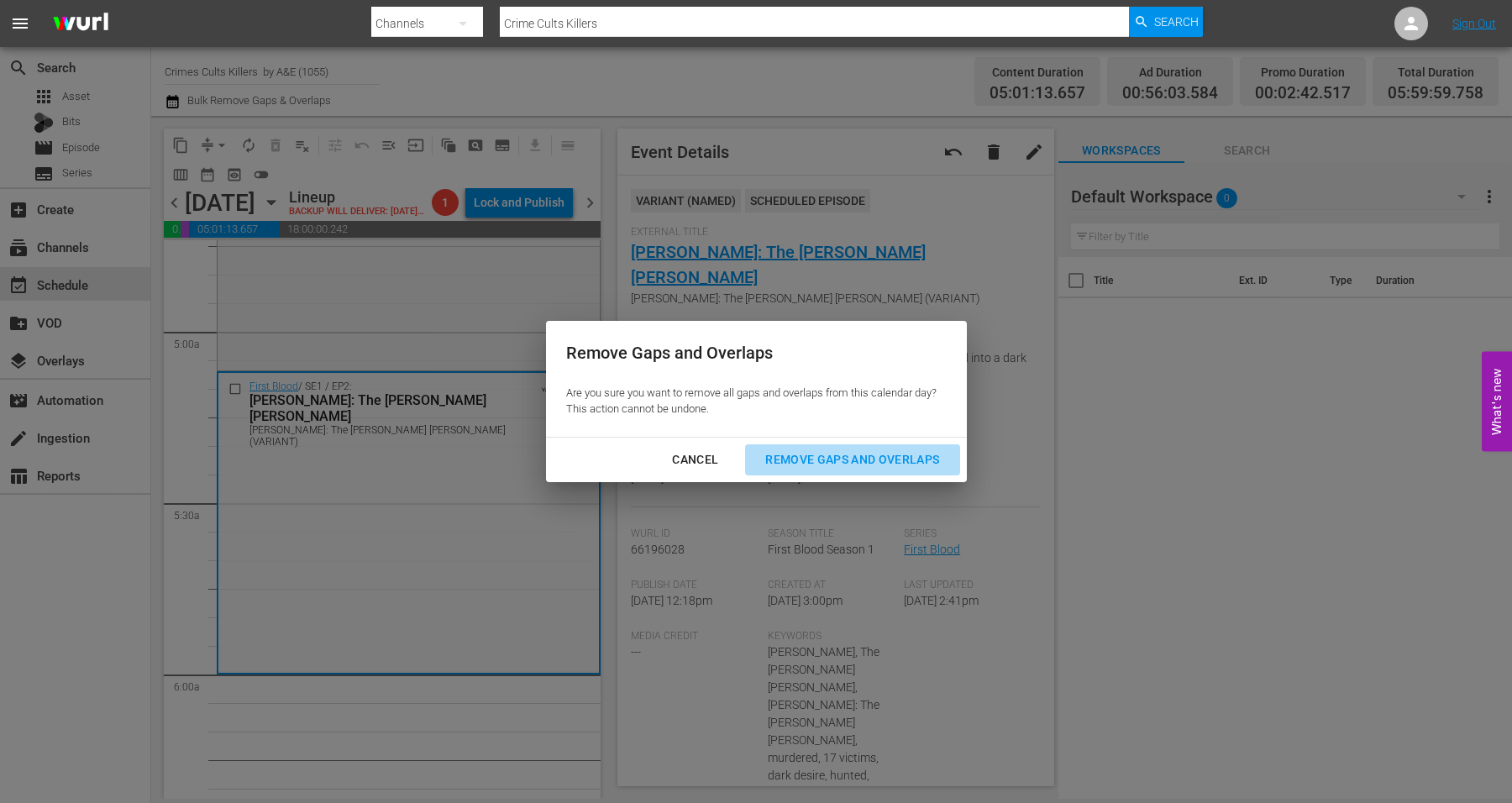
click at [892, 461] on div "Remove Gaps and Overlaps" at bounding box center [852, 460] width 201 height 21
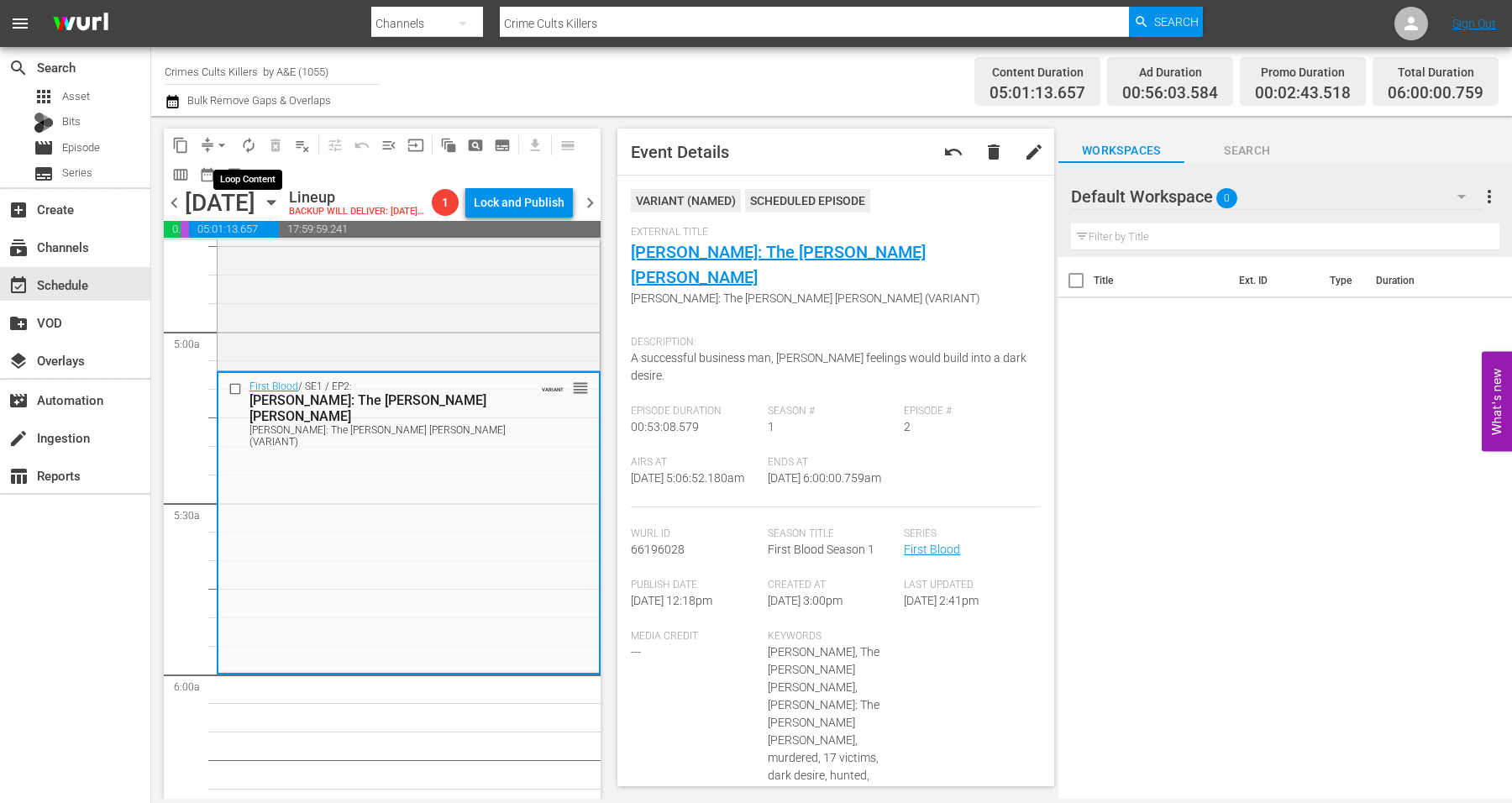
click at [243, 141] on span "autorenew_outlined" at bounding box center [248, 145] width 16 height 16
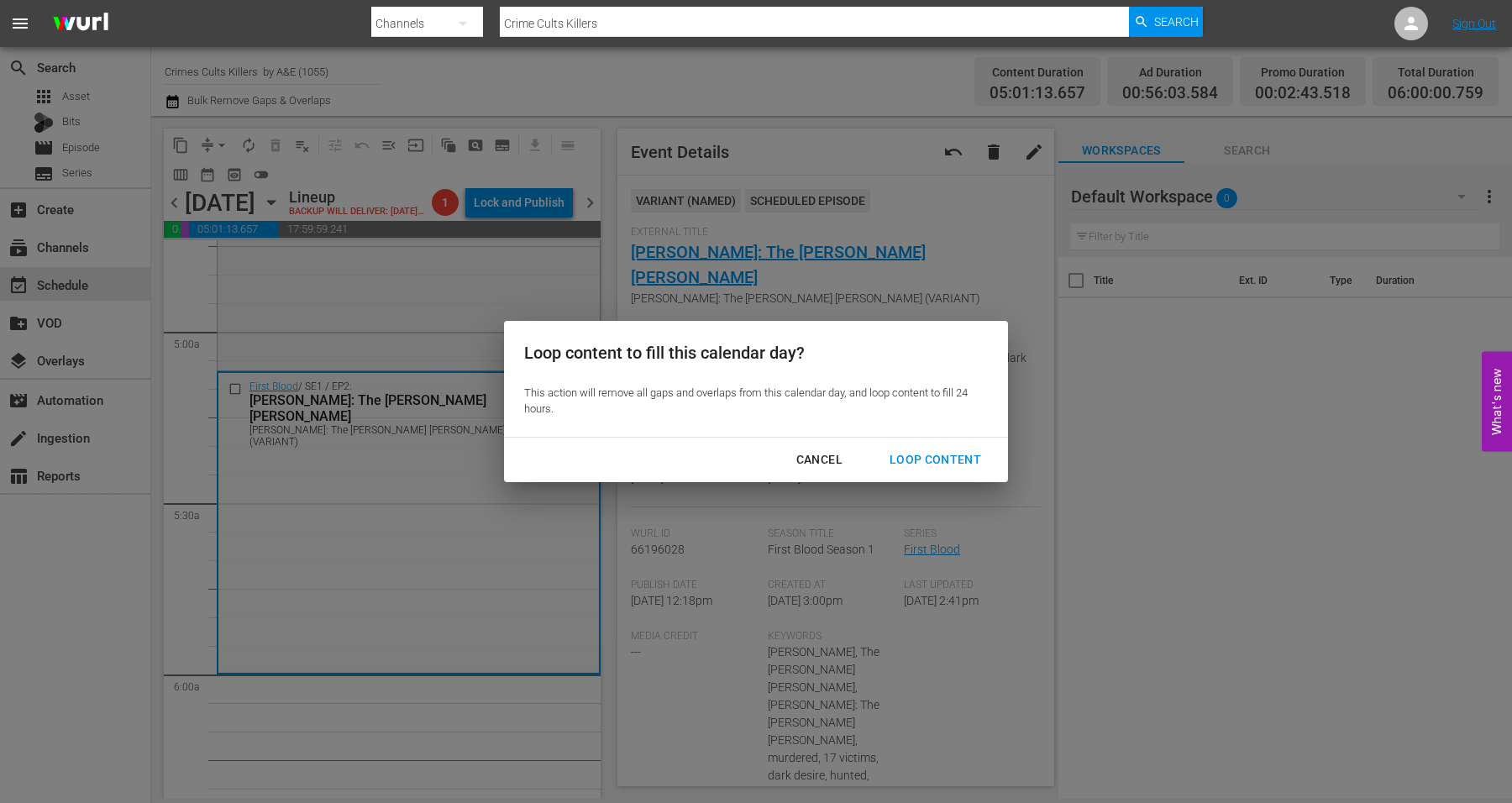
click at [912, 452] on div "Loop Content" at bounding box center [935, 460] width 118 height 21
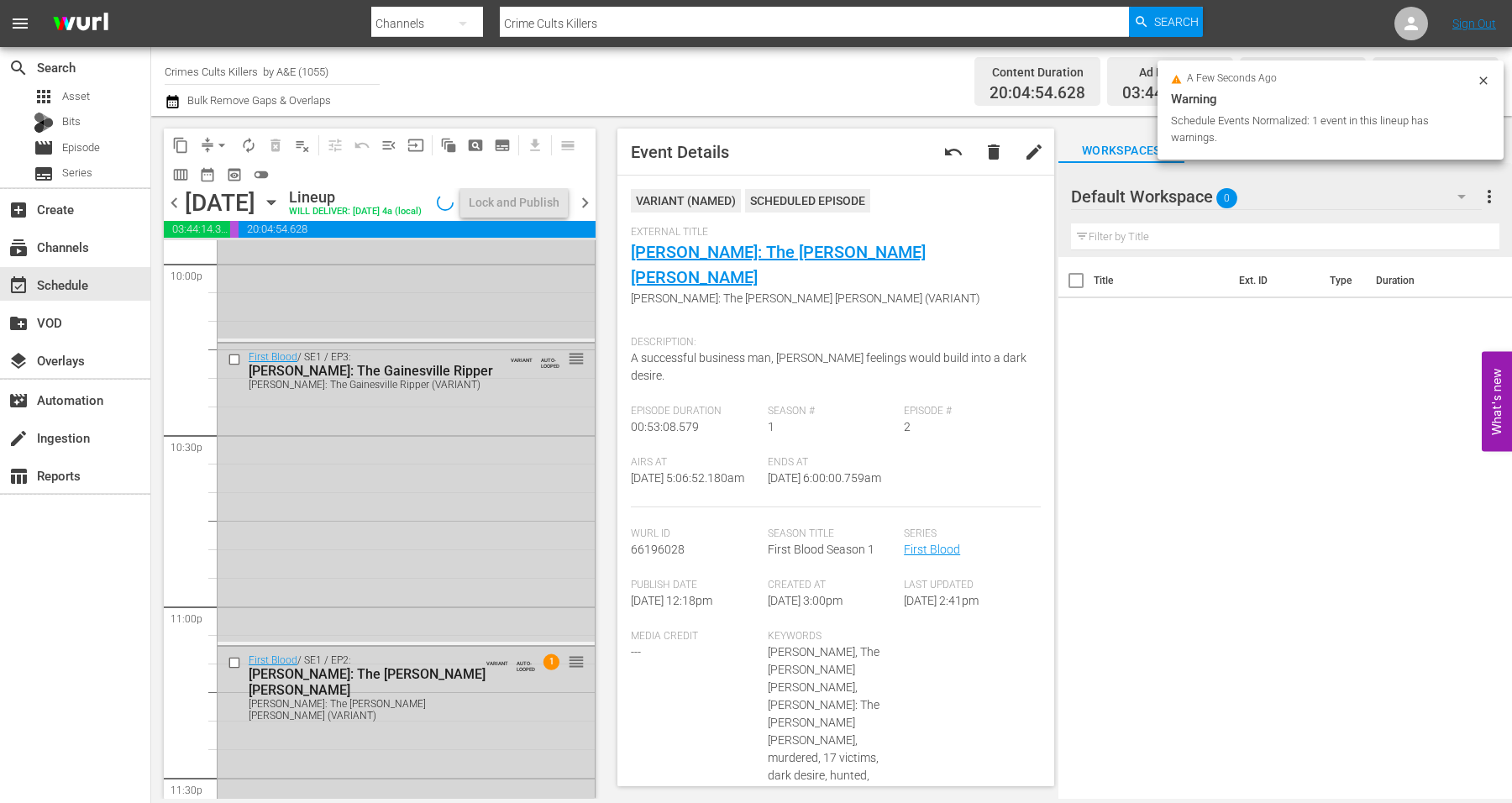
scroll to position [7693, 0]
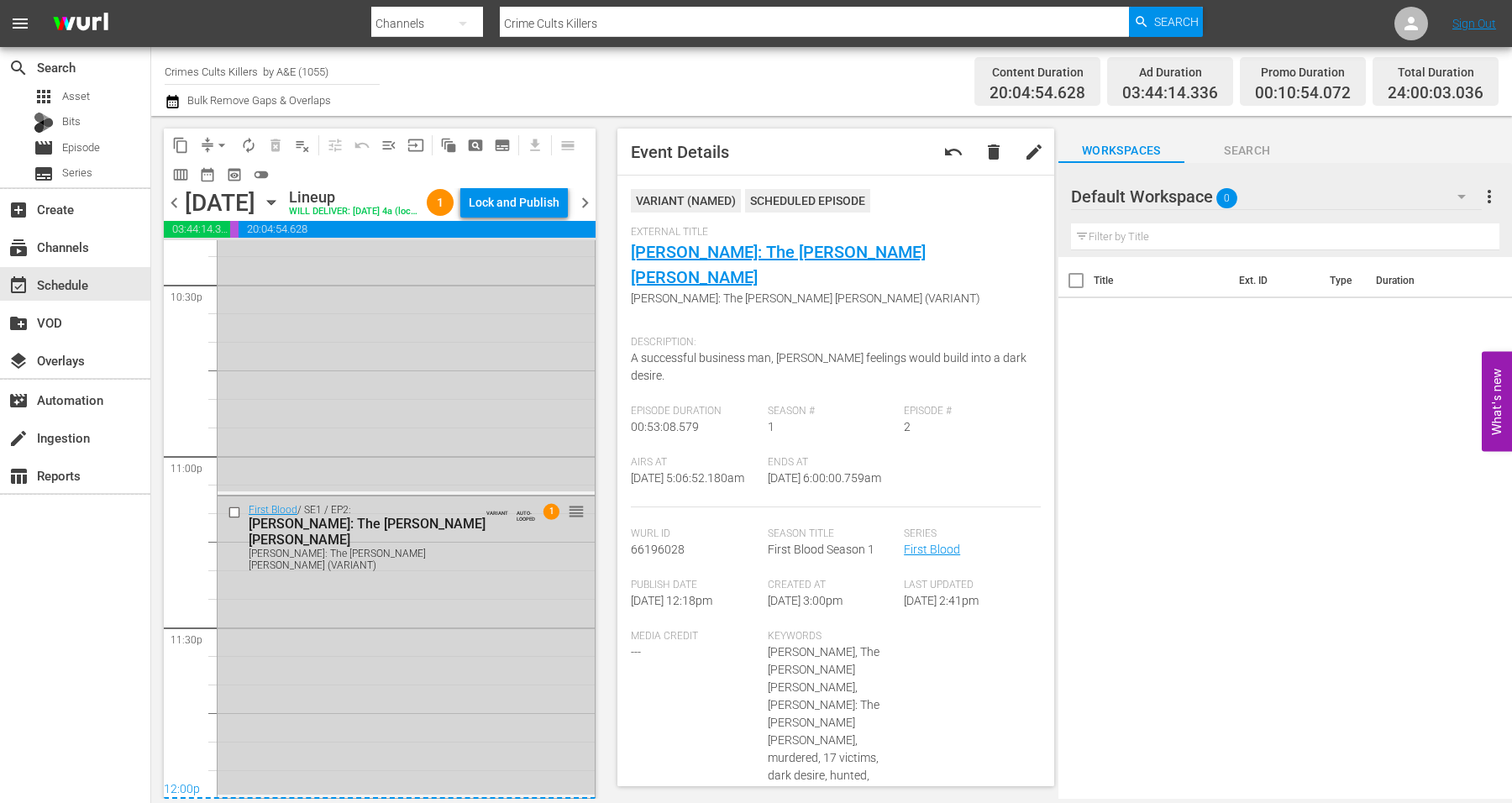
click at [366, 602] on div "First Blood / SE1 / EP2: Robert Hansen: The Butcher Baker Robert Hansen: The Bu…" at bounding box center [405, 645] width 377 height 298
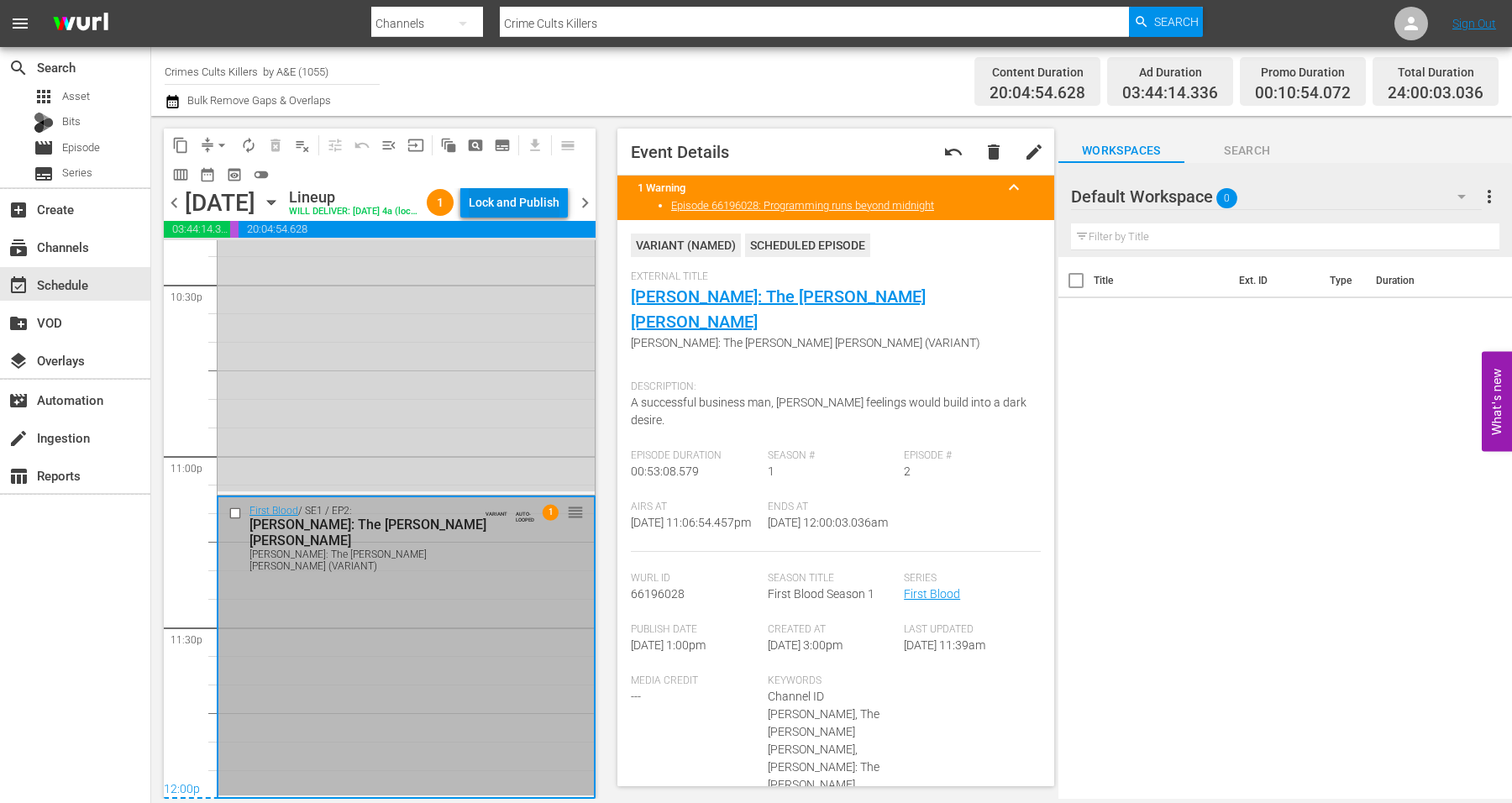
click at [535, 197] on div "Lock and Publish" at bounding box center [514, 202] width 91 height 30
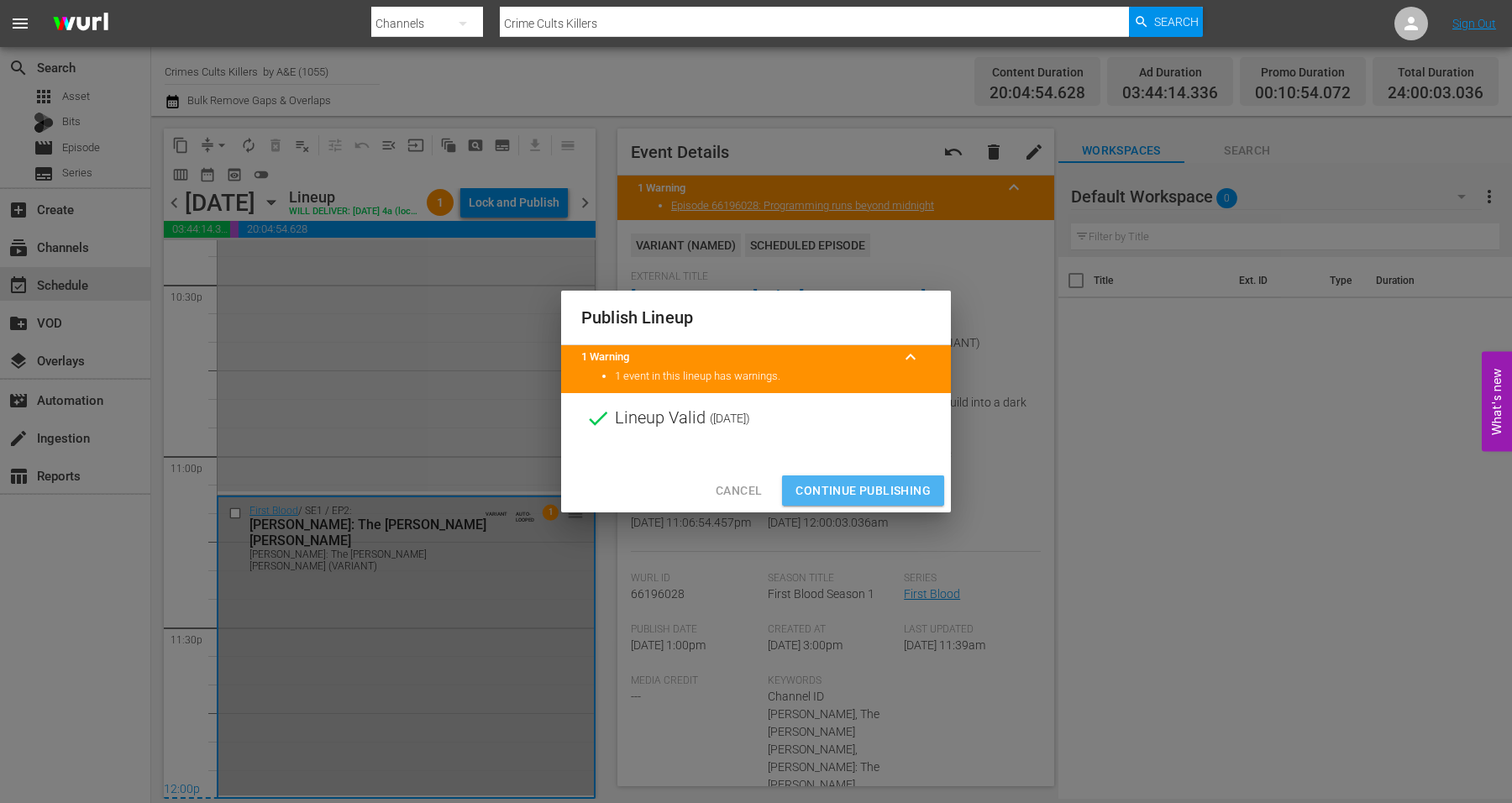
click at [869, 485] on span "Continue Publishing" at bounding box center [862, 491] width 135 height 21
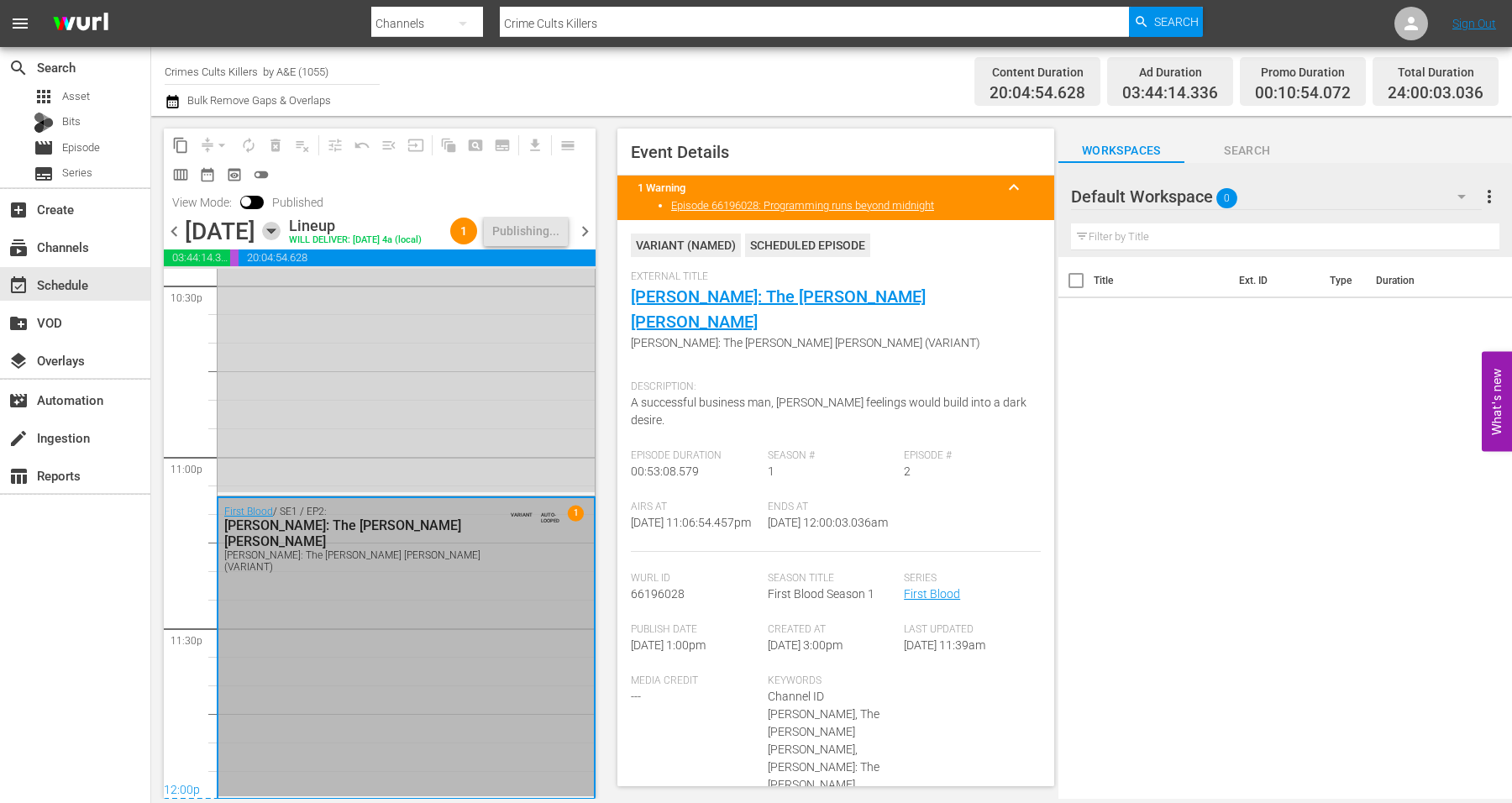
click at [280, 241] on icon "button" at bounding box center [271, 231] width 18 height 18
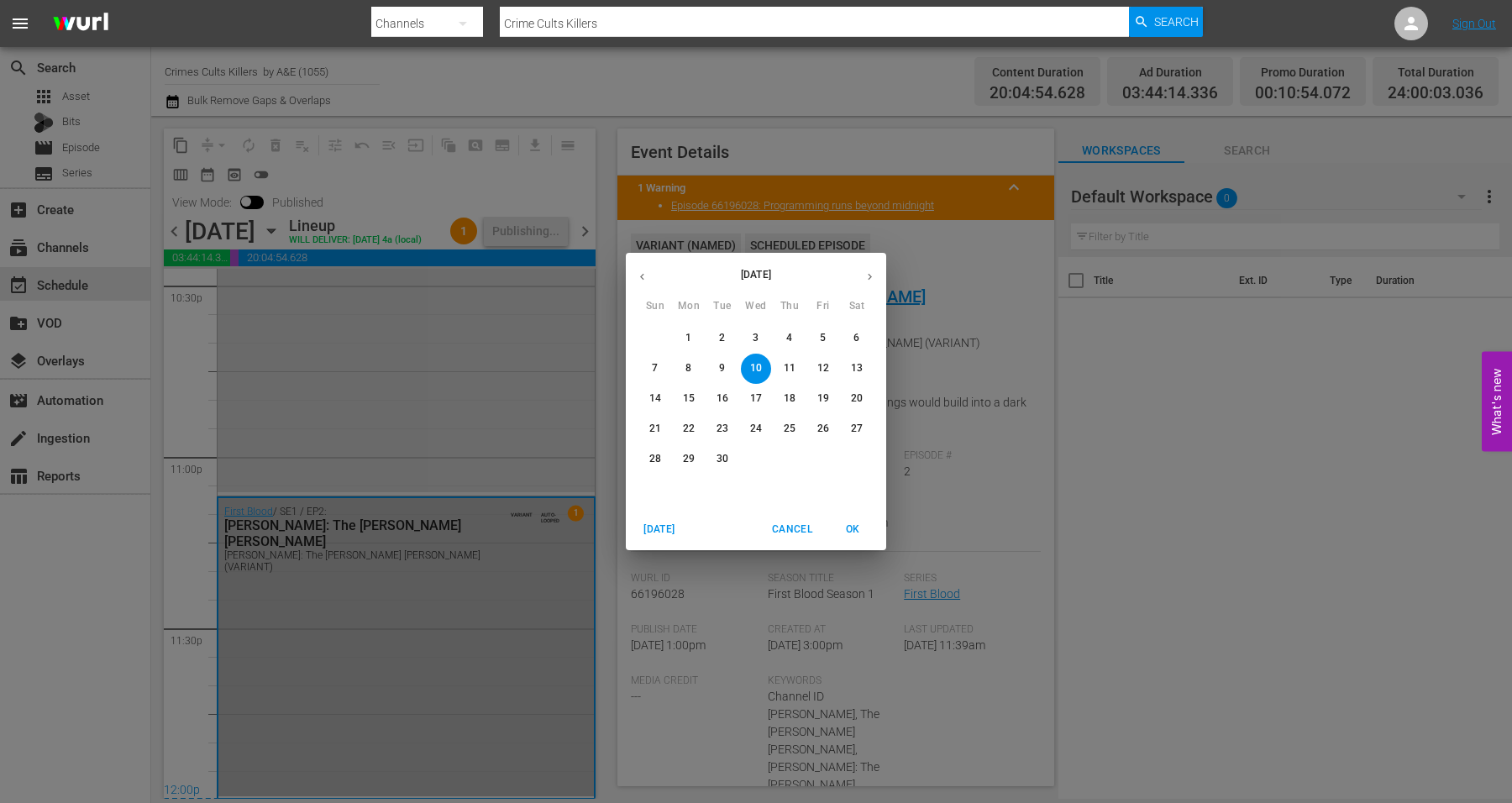
click at [718, 359] on button "9" at bounding box center [722, 369] width 30 height 30
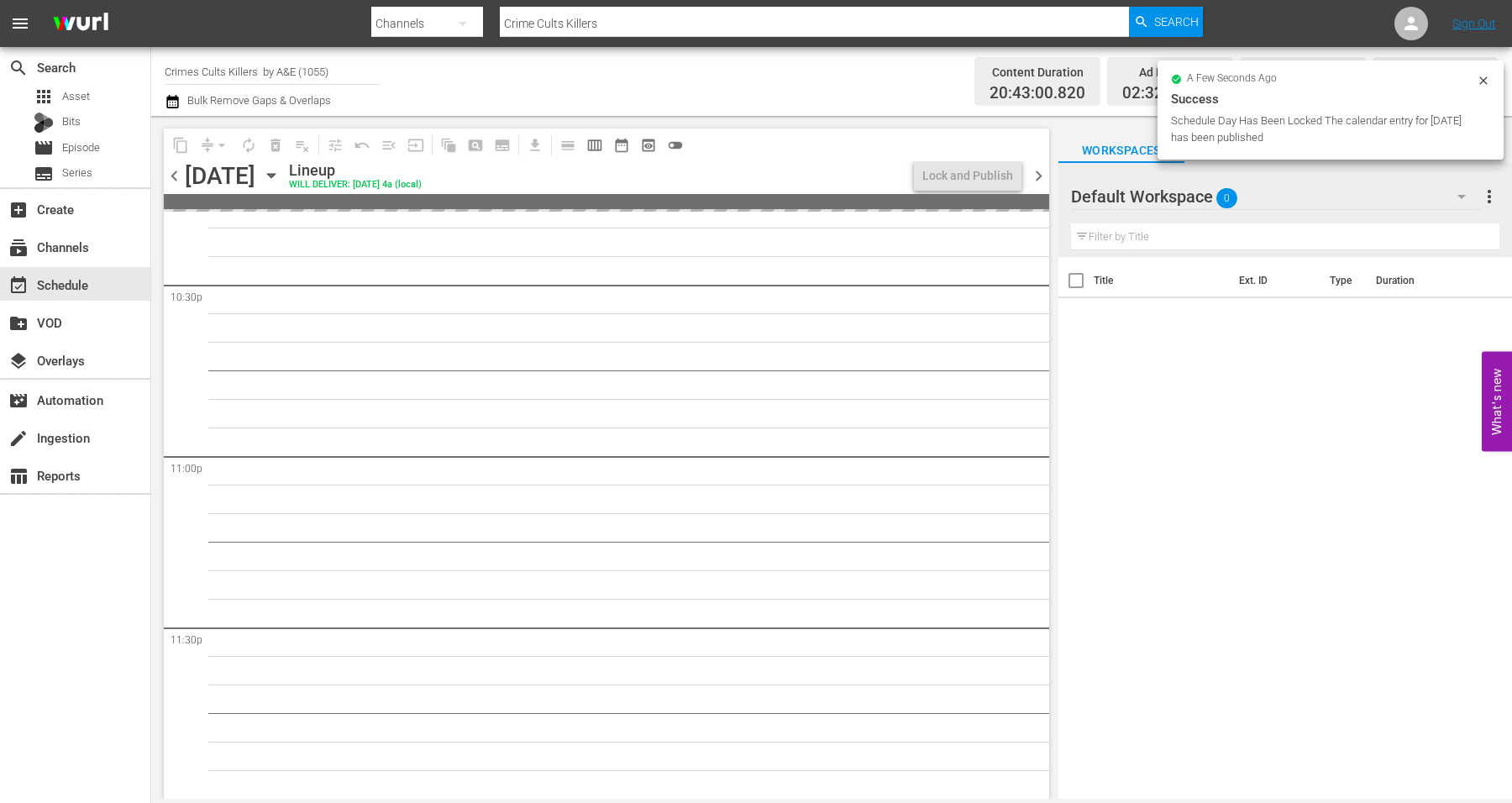
scroll to position [7638, 0]
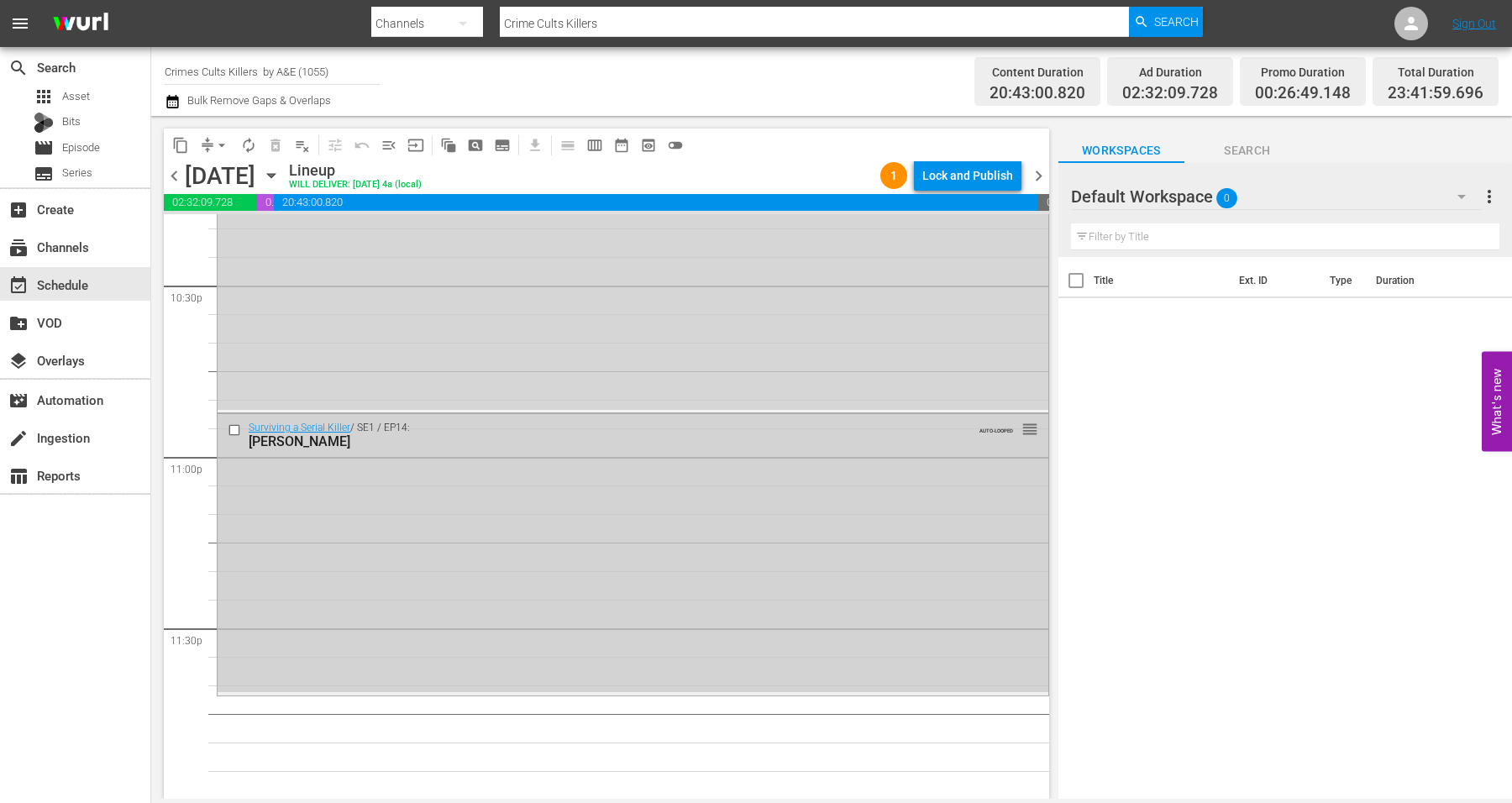
click at [410, 526] on div "Surviving a Serial Killer / SE1 / EP14: Derrick Bird AUTO-LOOPED reorder" at bounding box center [632, 553] width 830 height 277
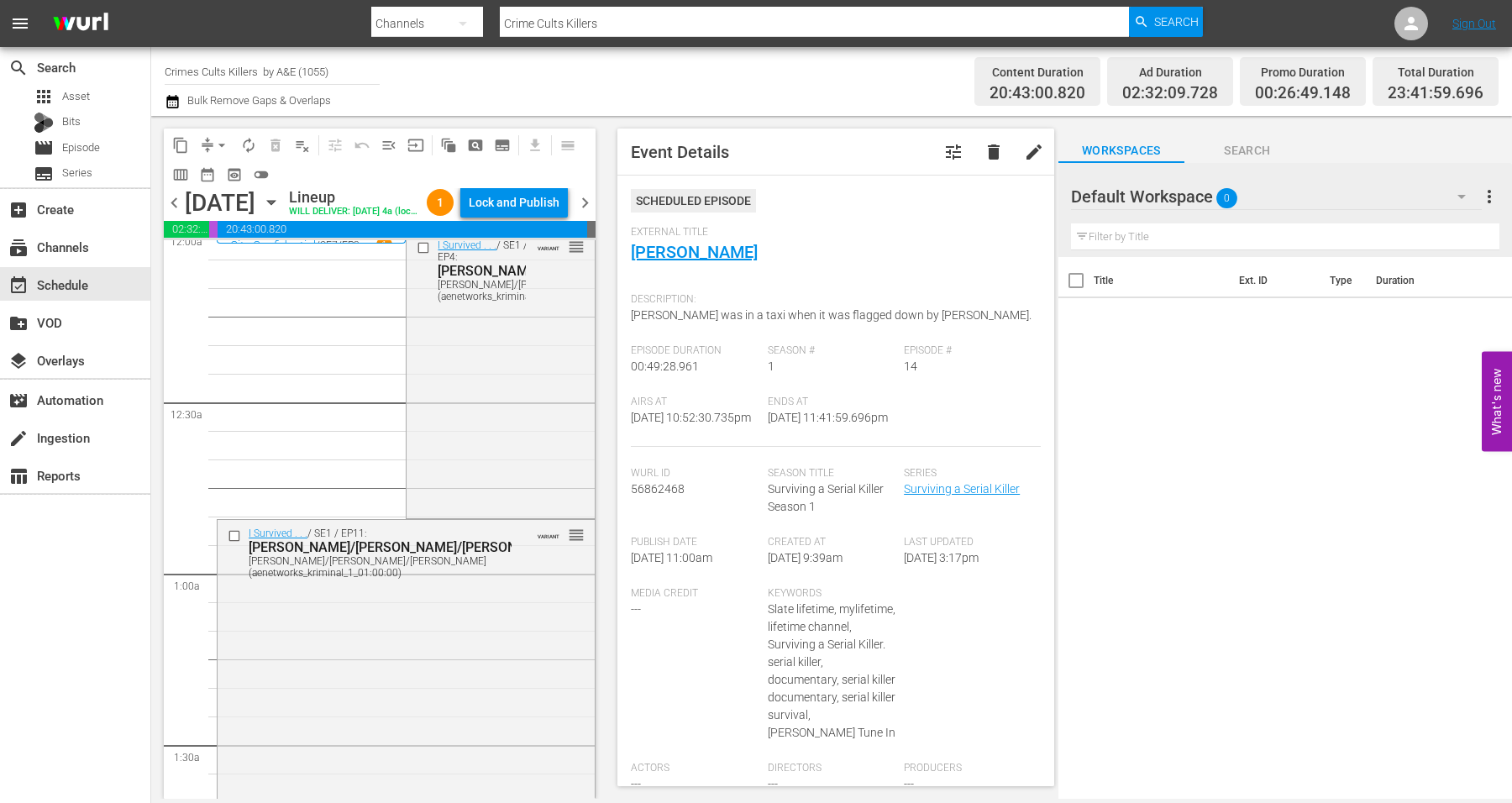
scroll to position [0, 0]
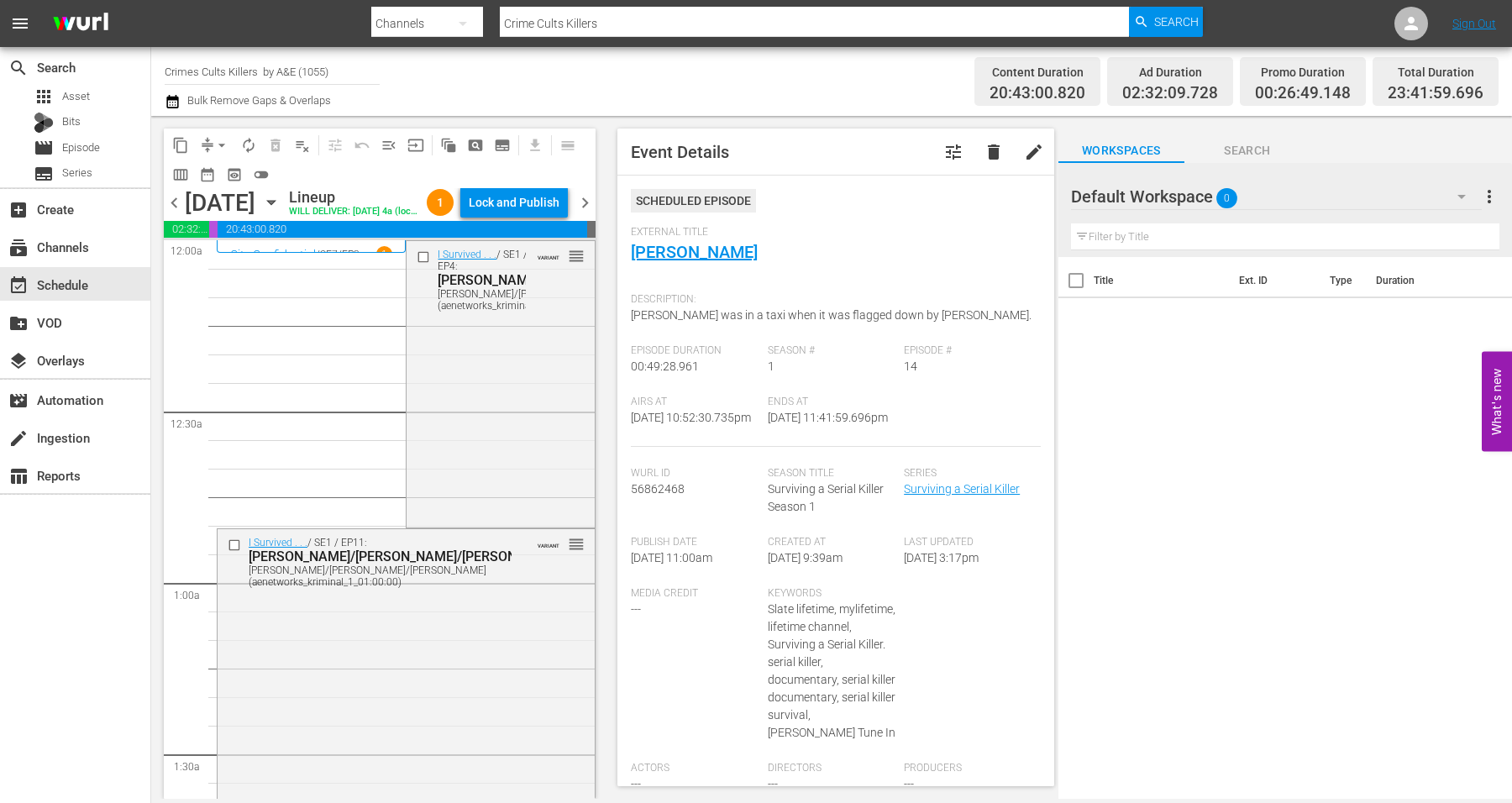
click at [590, 213] on span "chevron_right" at bounding box center [585, 203] width 21 height 21
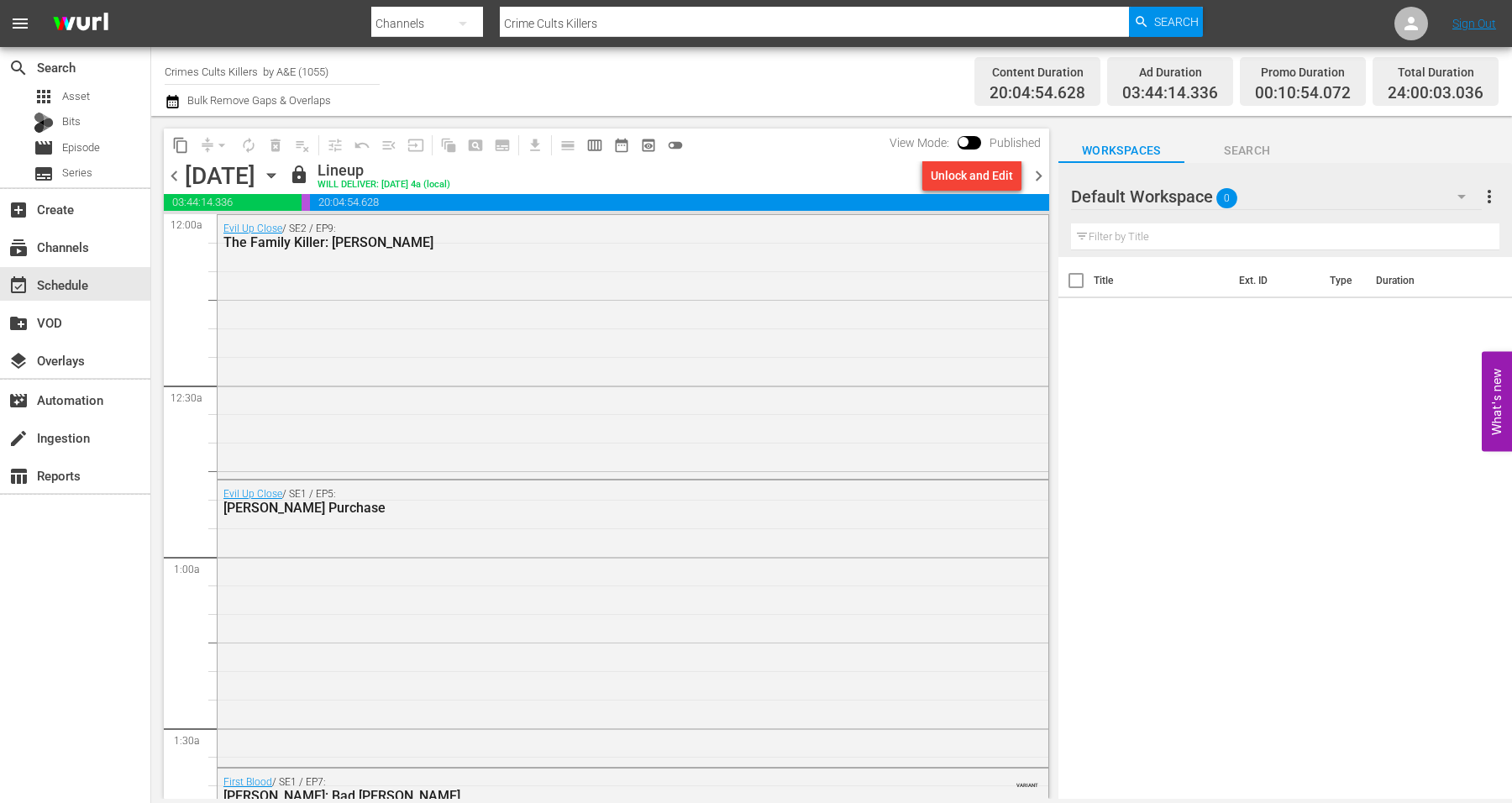
click at [362, 299] on div "Evil Up Close / SE2 / EP9: The Family Killer: Jason Downie" at bounding box center [632, 345] width 830 height 260
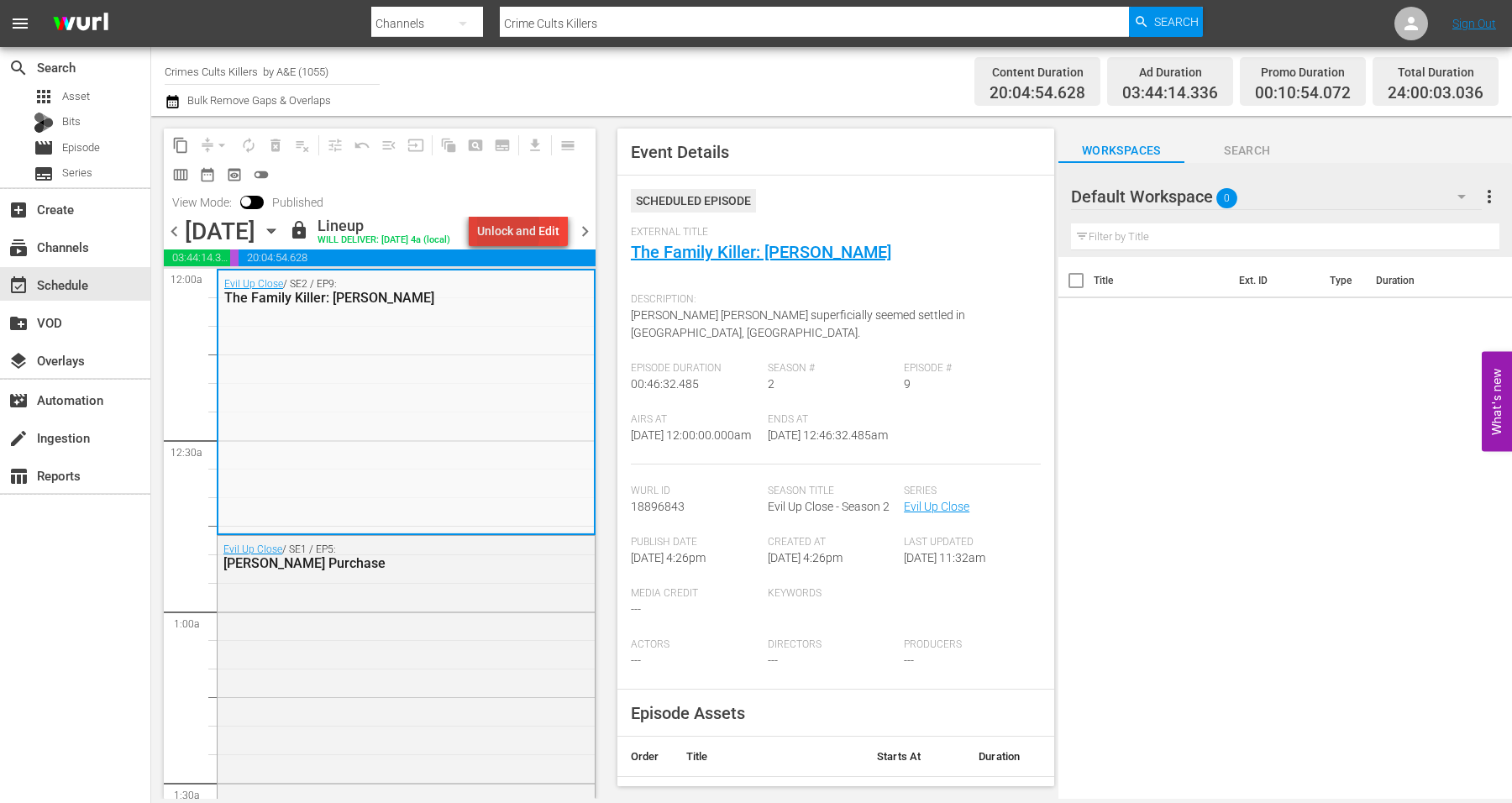
click at [506, 233] on div "Unlock and Edit" at bounding box center [518, 231] width 82 height 30
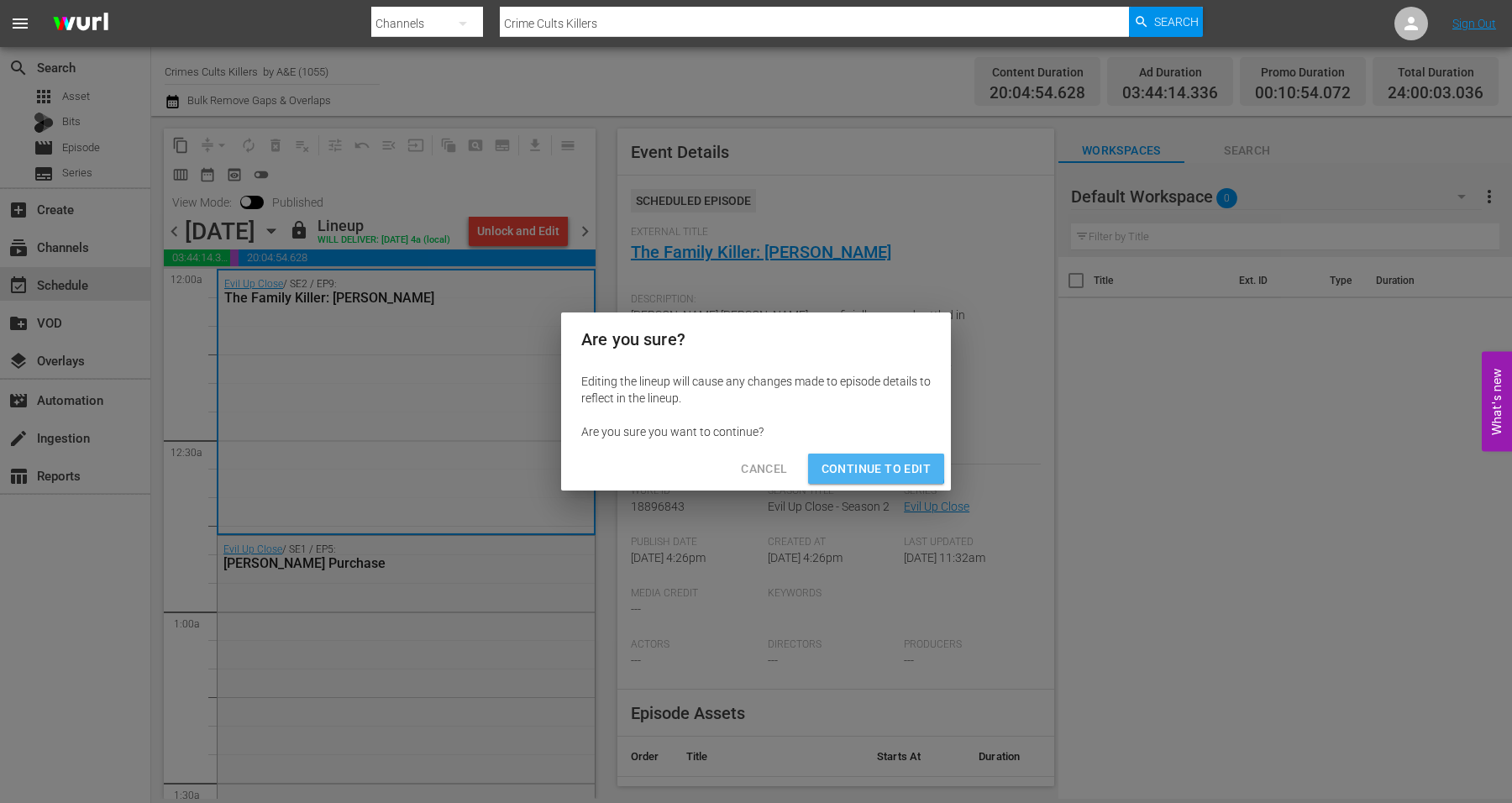
click at [846, 461] on span "Continue to Edit" at bounding box center [876, 469] width 110 height 21
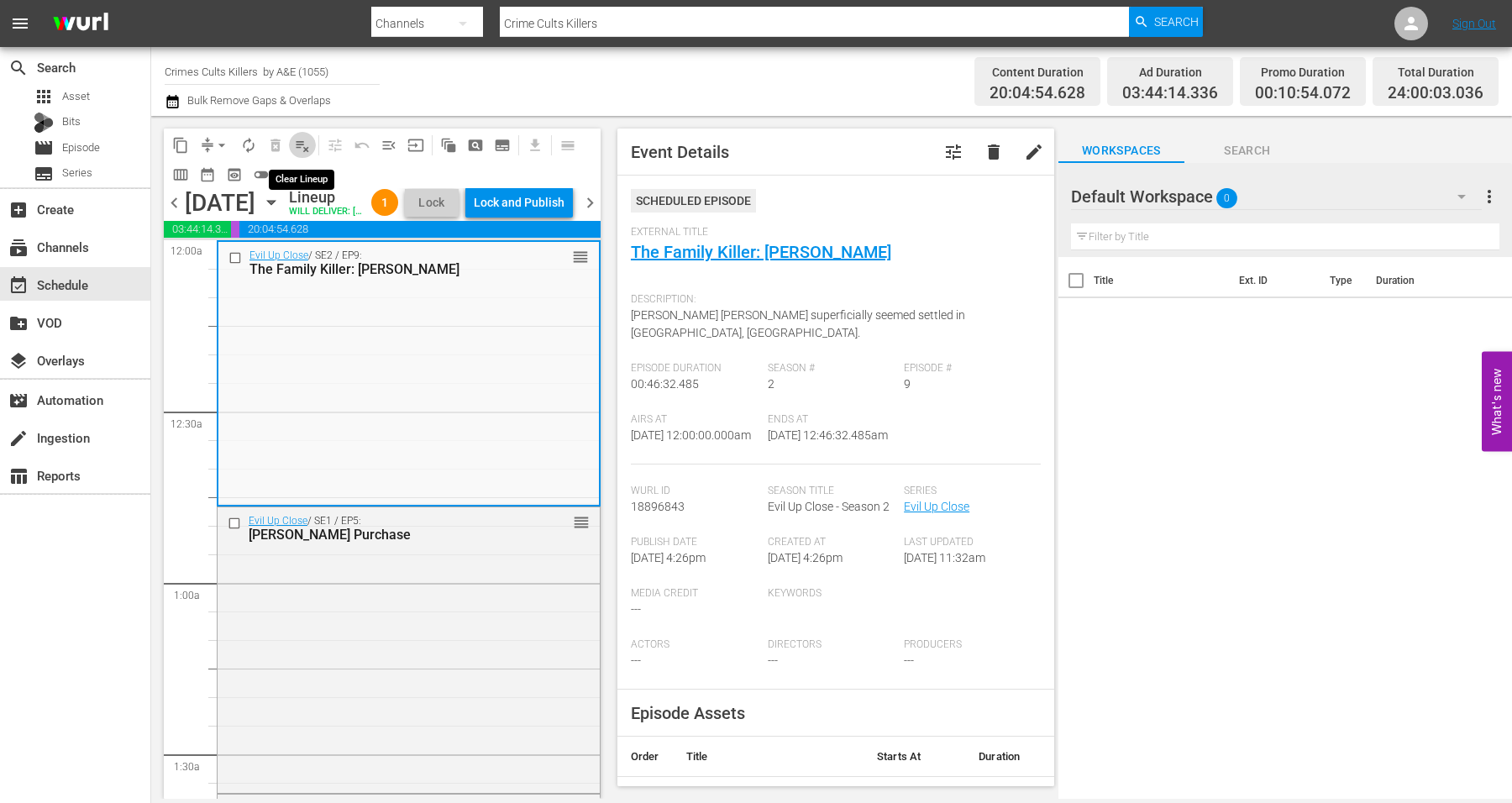
click at [302, 147] on span "playlist_remove_outlined" at bounding box center [302, 145] width 16 height 16
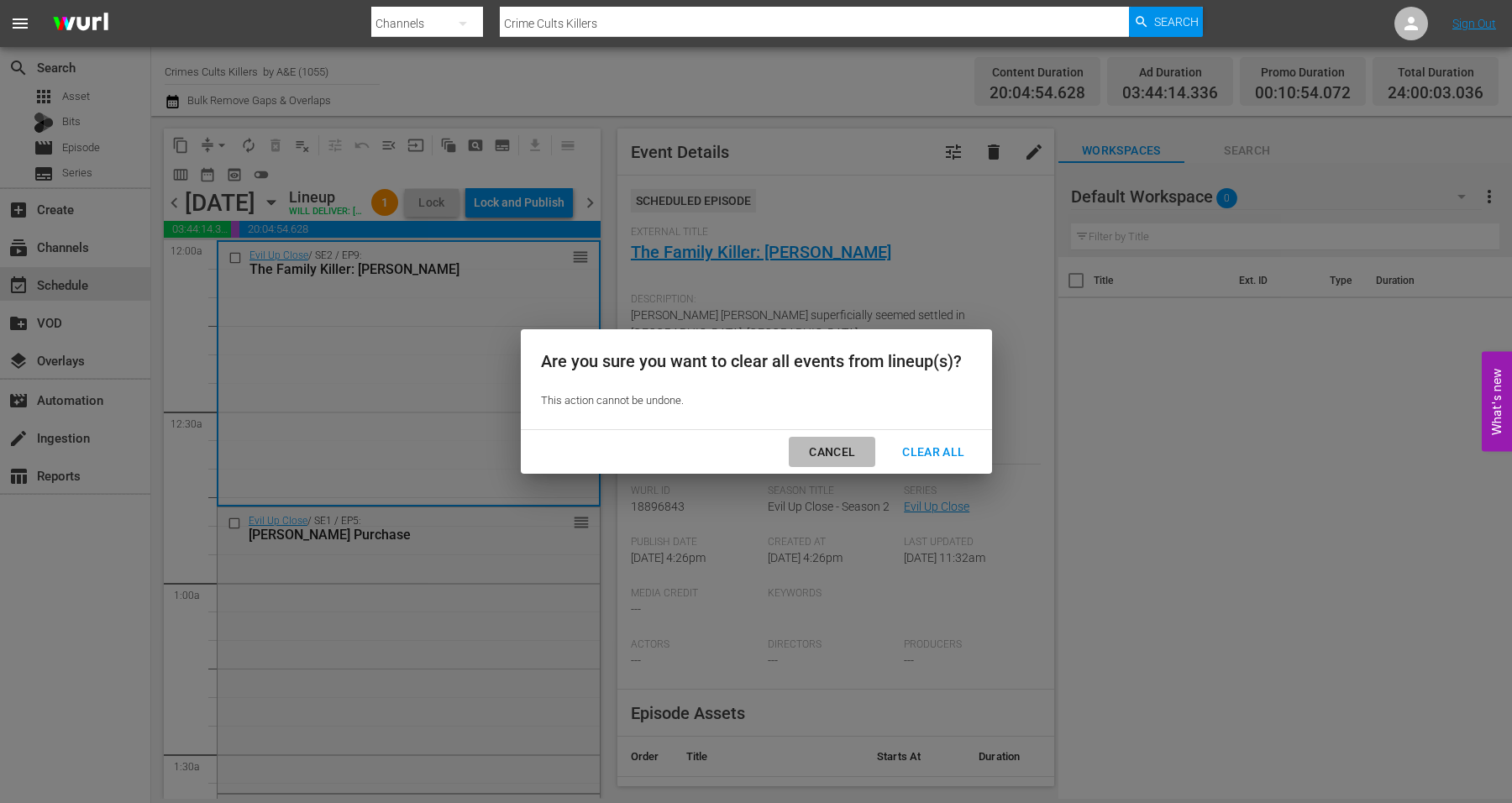
click at [838, 447] on div "Cancel" at bounding box center [831, 452] width 73 height 21
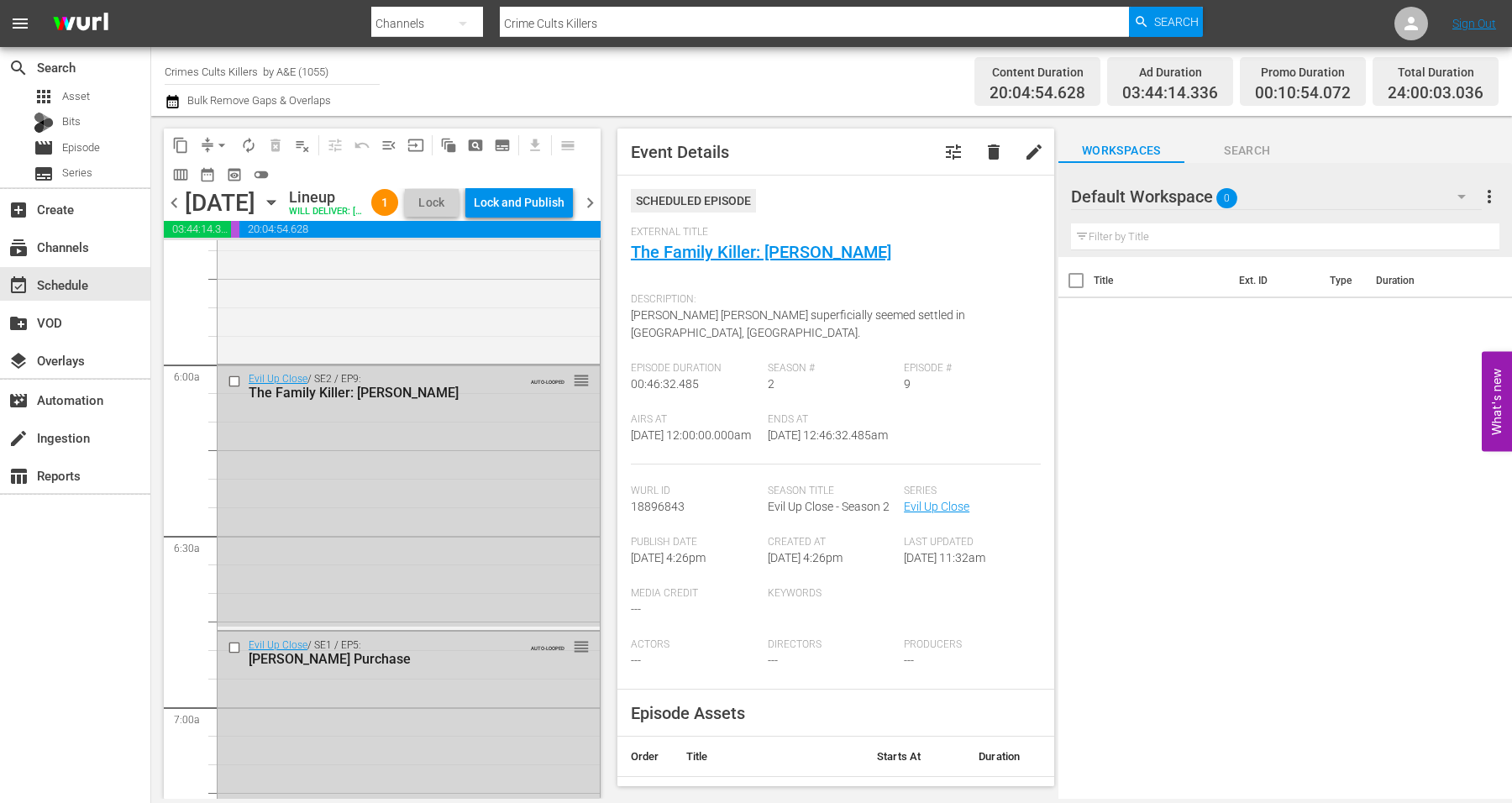
scroll to position [1784, 0]
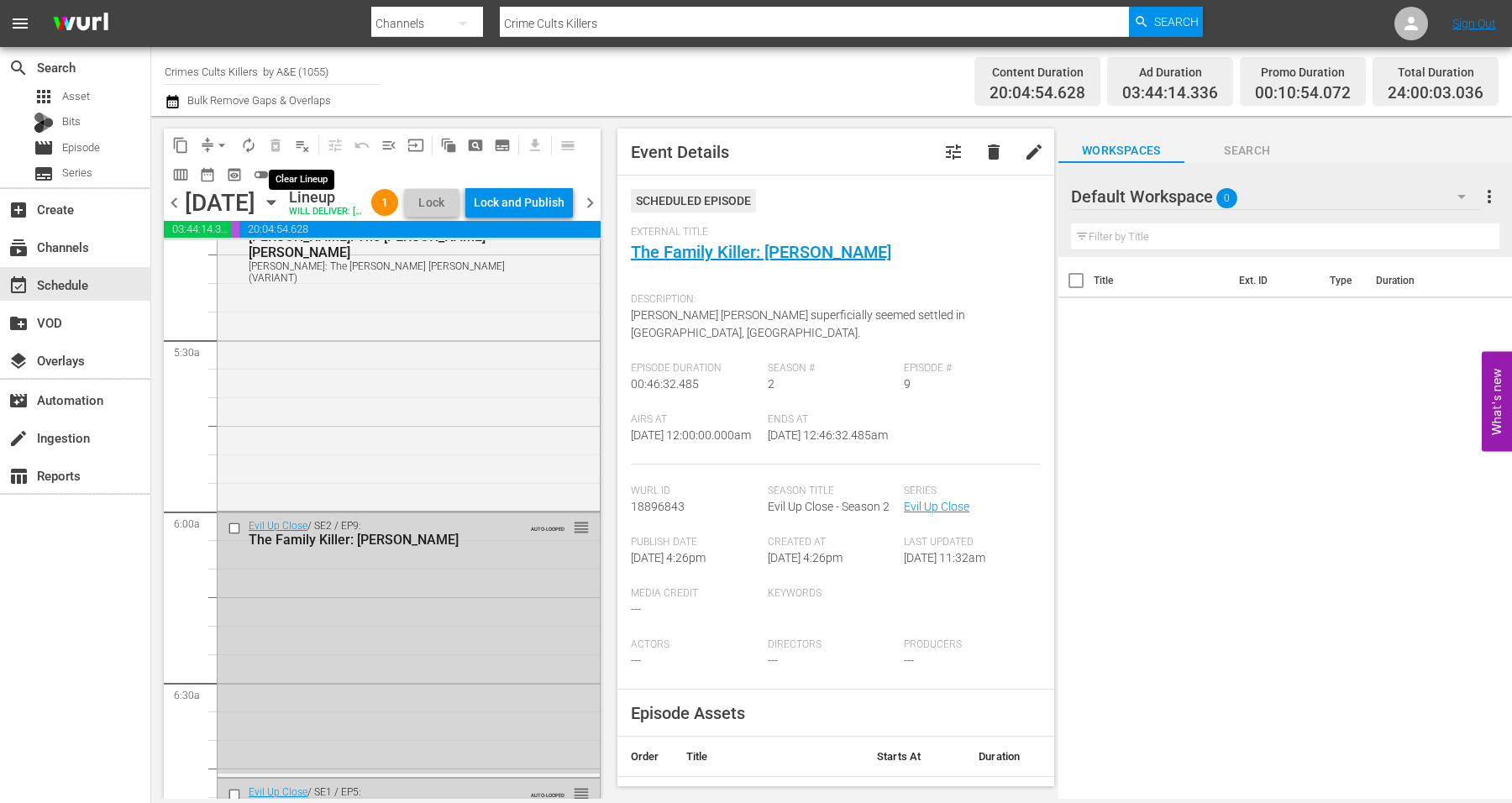
click at [300, 145] on span "playlist_remove_outlined" at bounding box center [302, 145] width 16 height 16
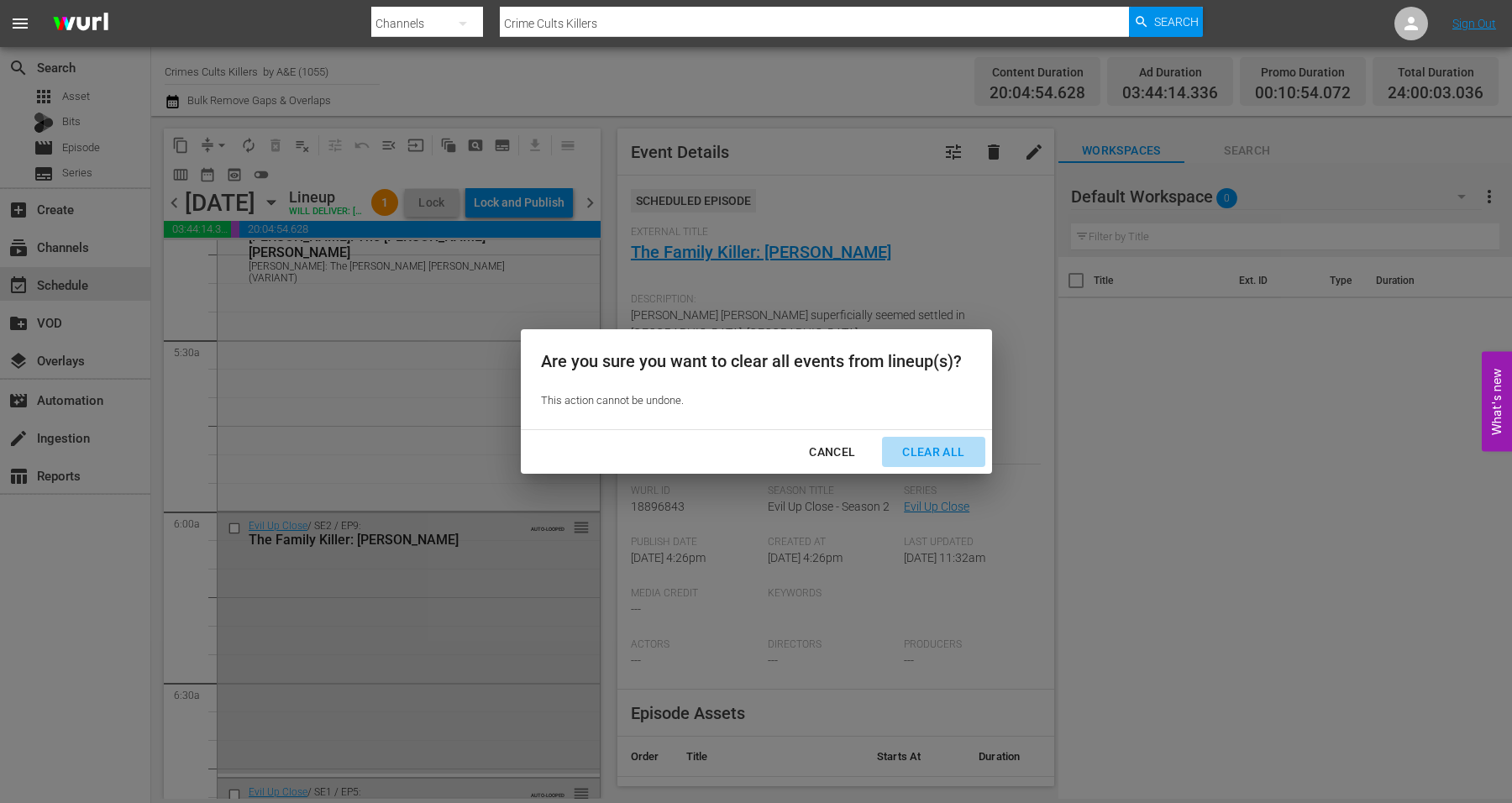
click at [923, 449] on div "Clear All" at bounding box center [933, 452] width 89 height 21
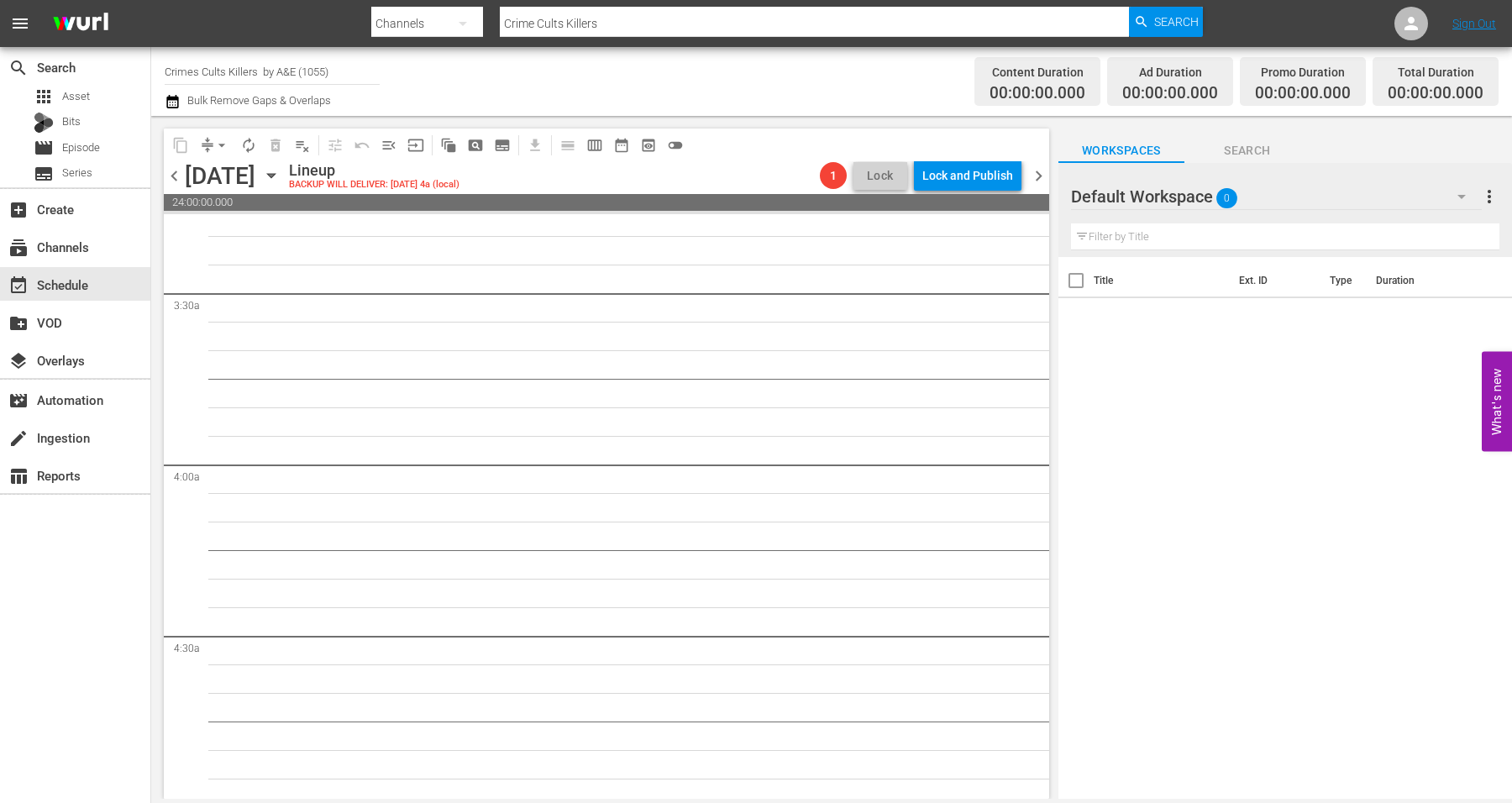
scroll to position [0, 0]
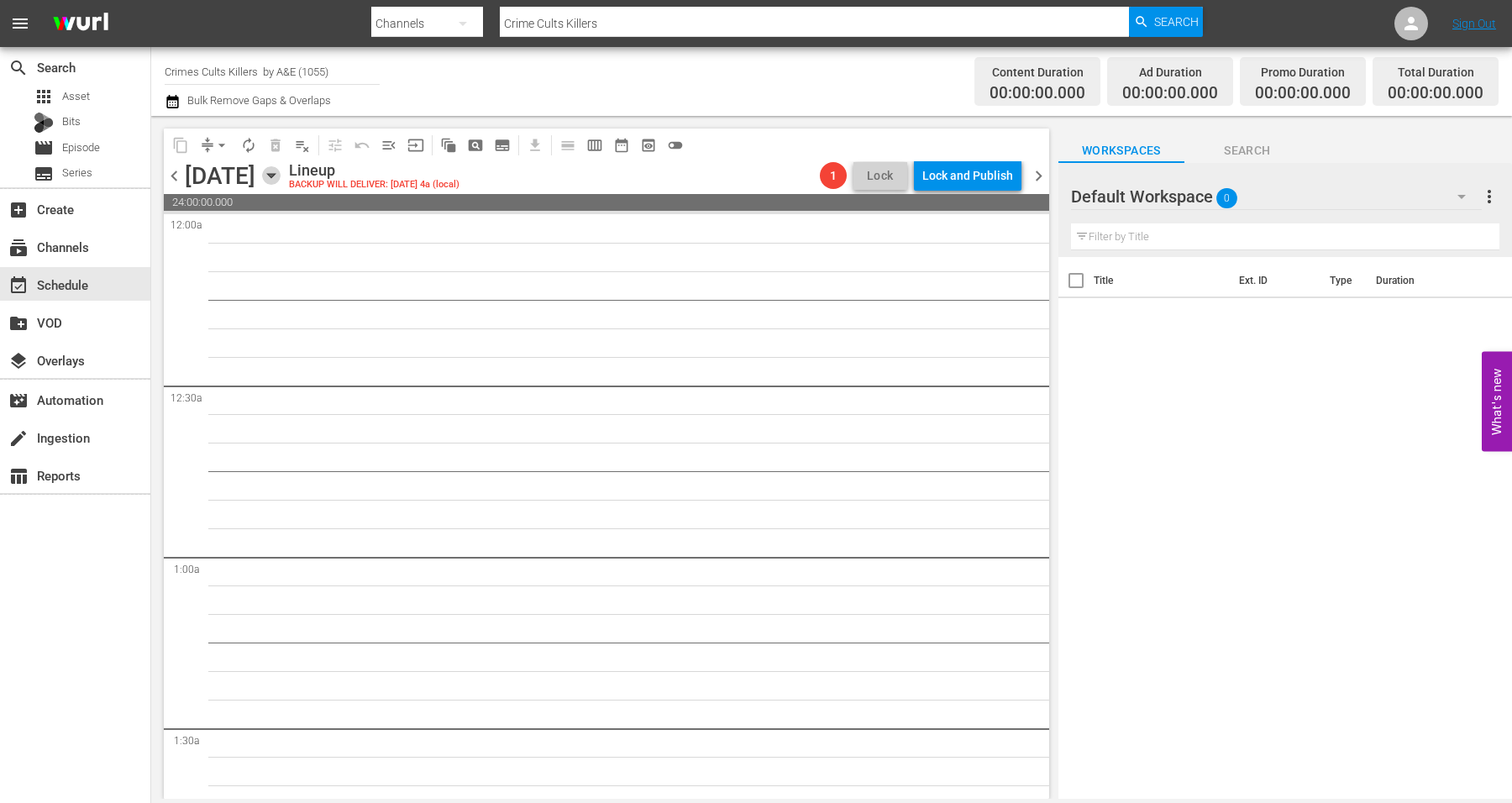
click at [280, 173] on icon "button" at bounding box center [271, 175] width 18 height 18
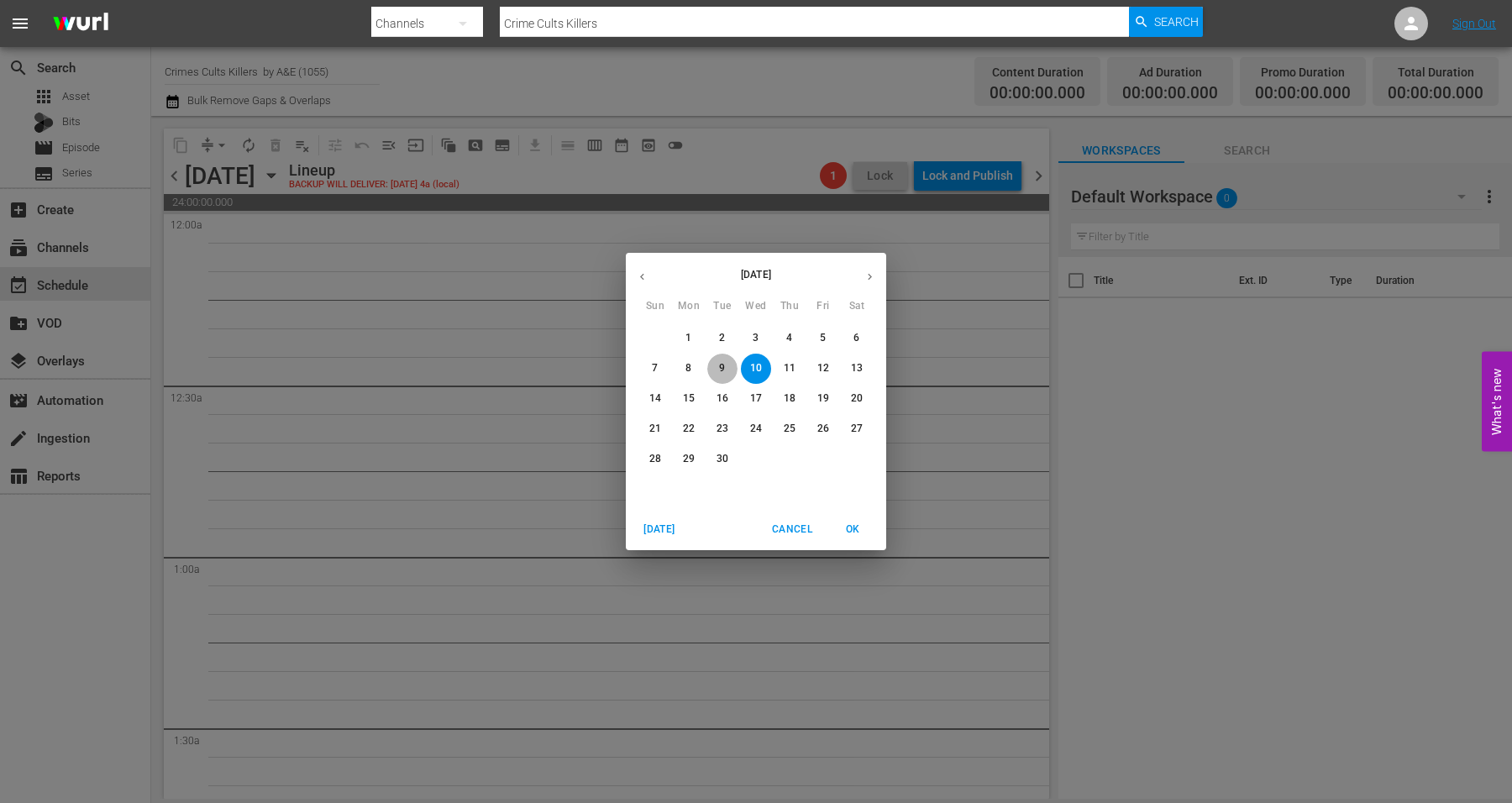
click at [721, 367] on p "9" at bounding box center [722, 368] width 6 height 15
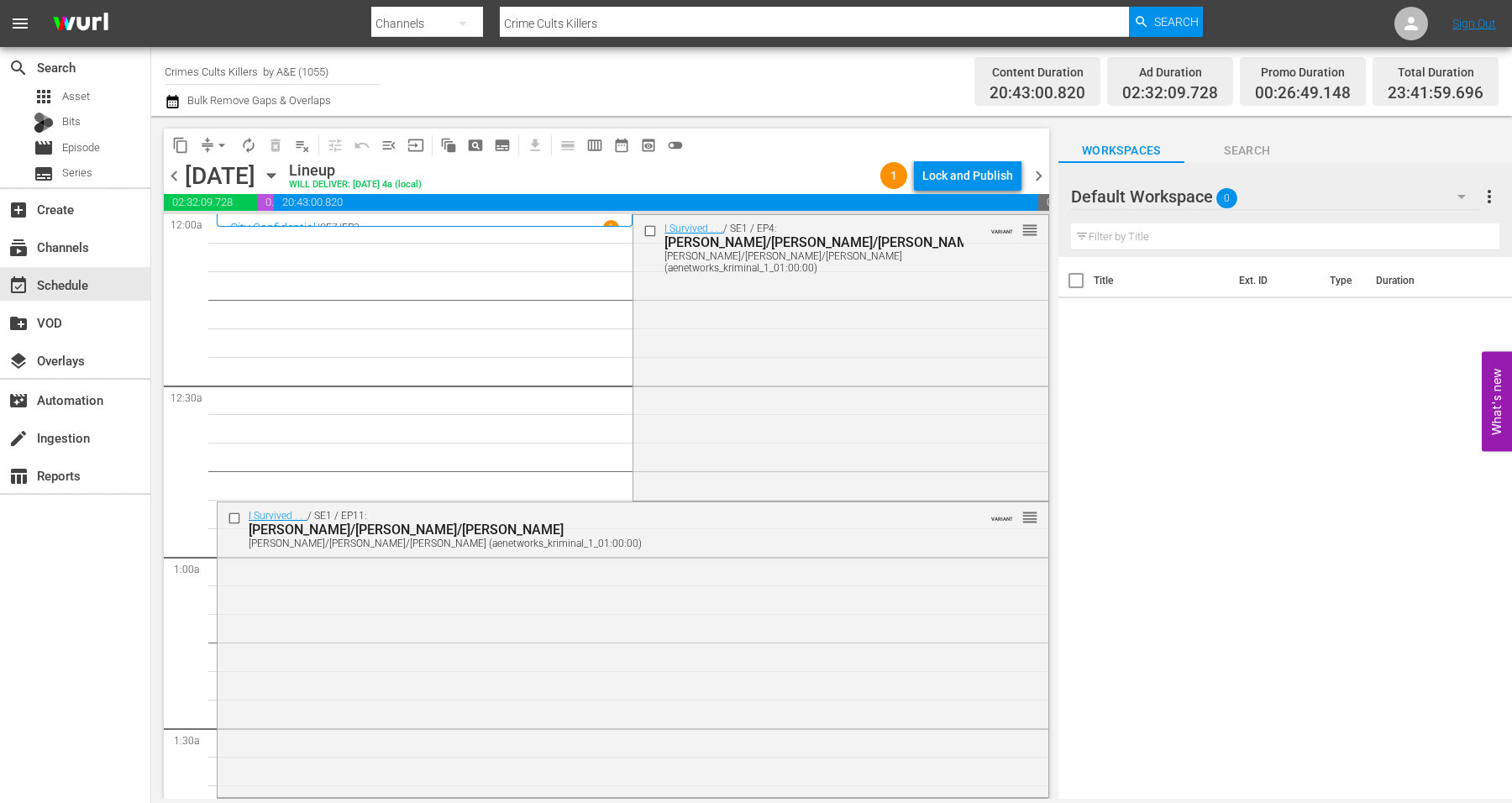
click at [274, 175] on icon "button" at bounding box center [271, 176] width 8 height 4
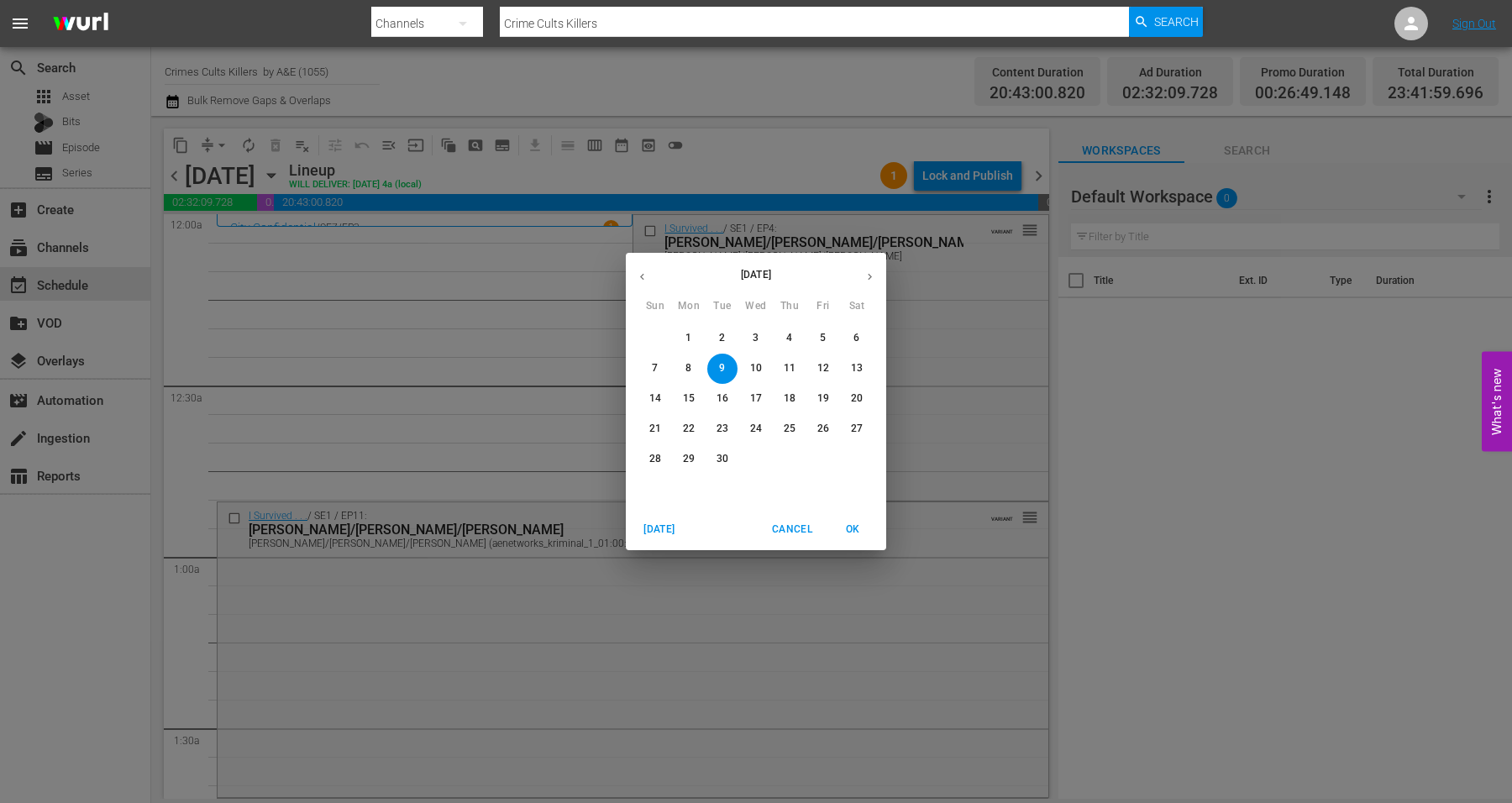
click at [752, 362] on p "10" at bounding box center [756, 368] width 12 height 15
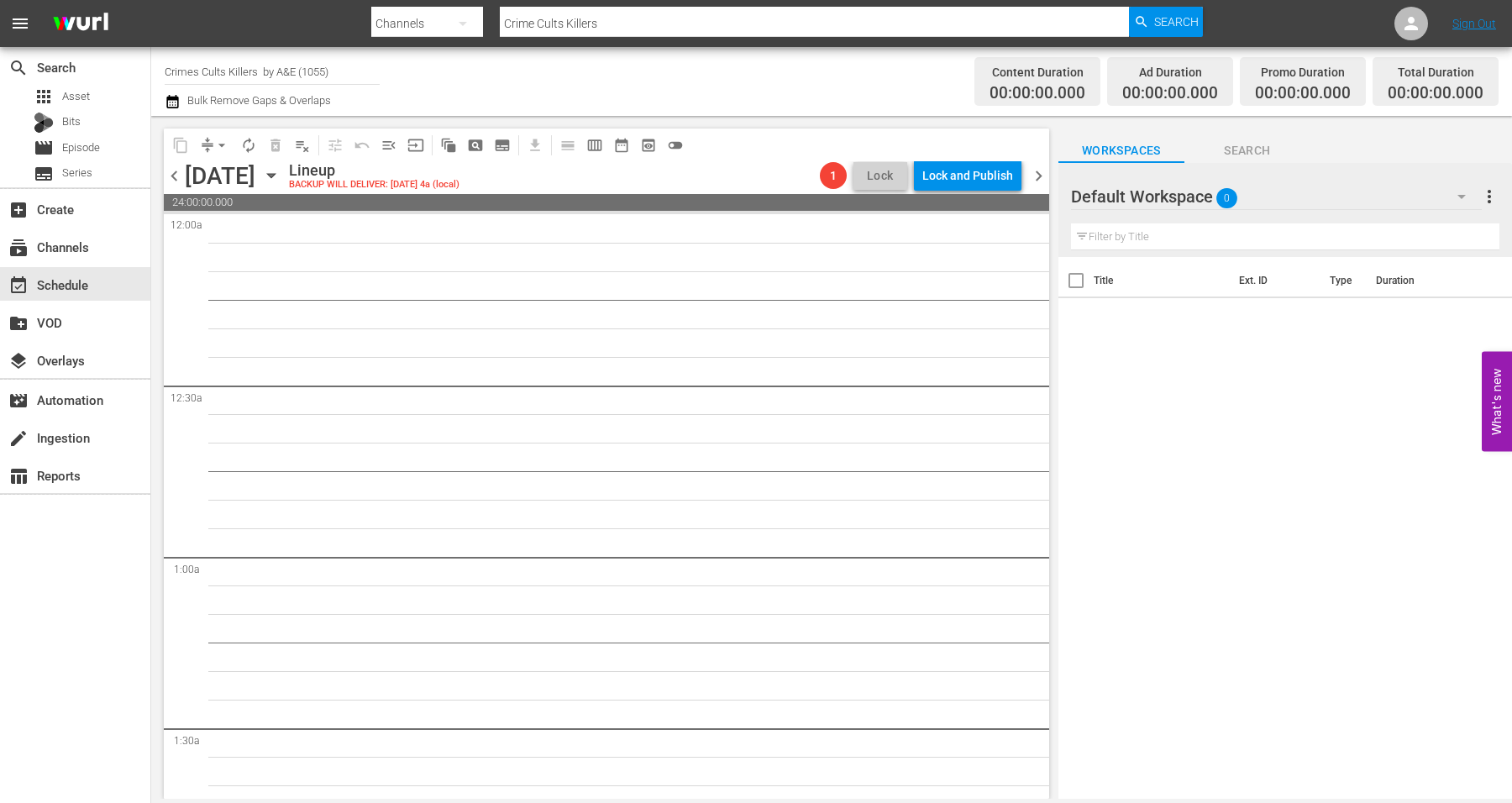
click at [274, 177] on icon "button" at bounding box center [271, 176] width 8 height 4
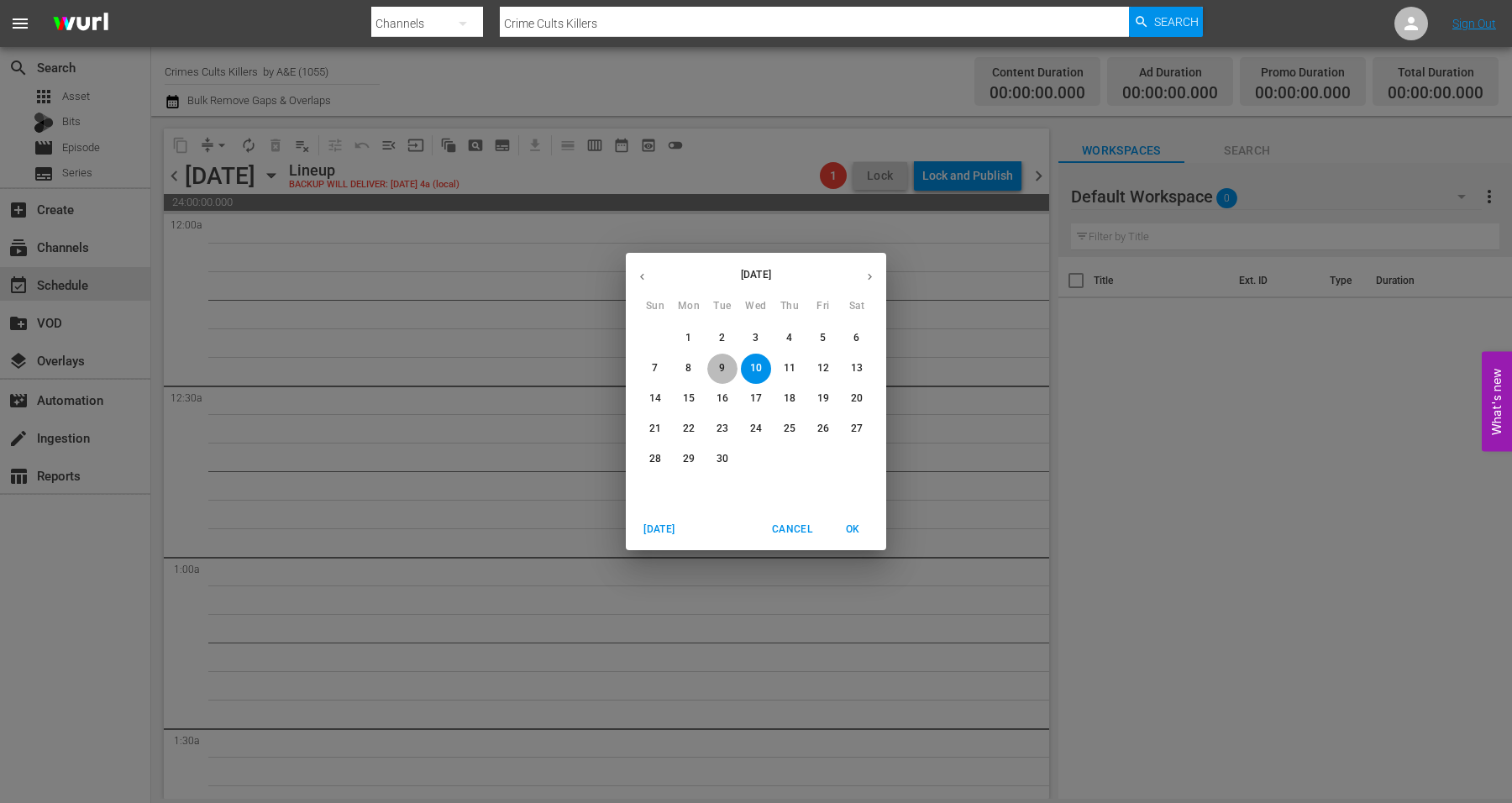
click at [718, 368] on span "9" at bounding box center [722, 368] width 30 height 15
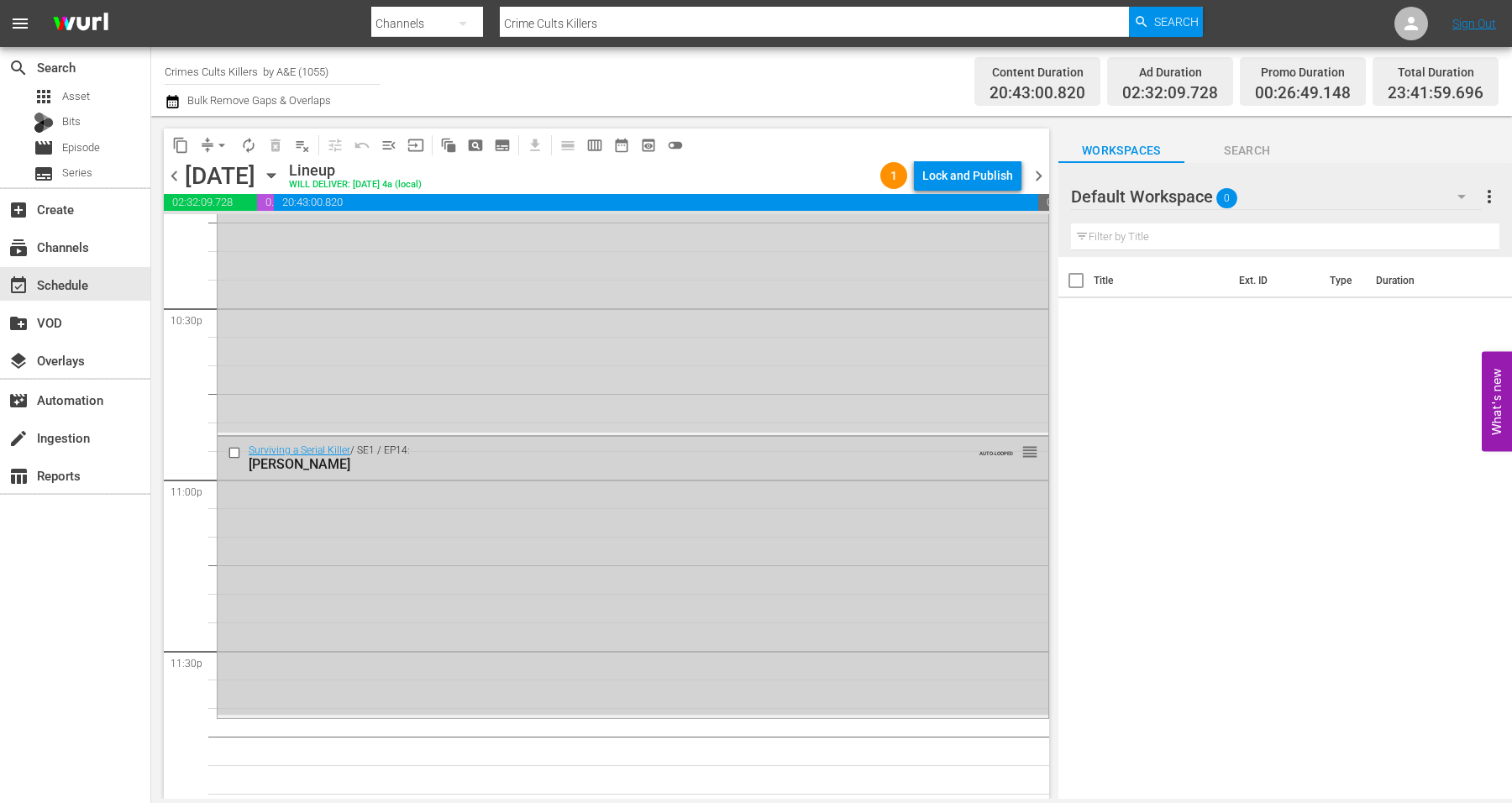
scroll to position [7638, 0]
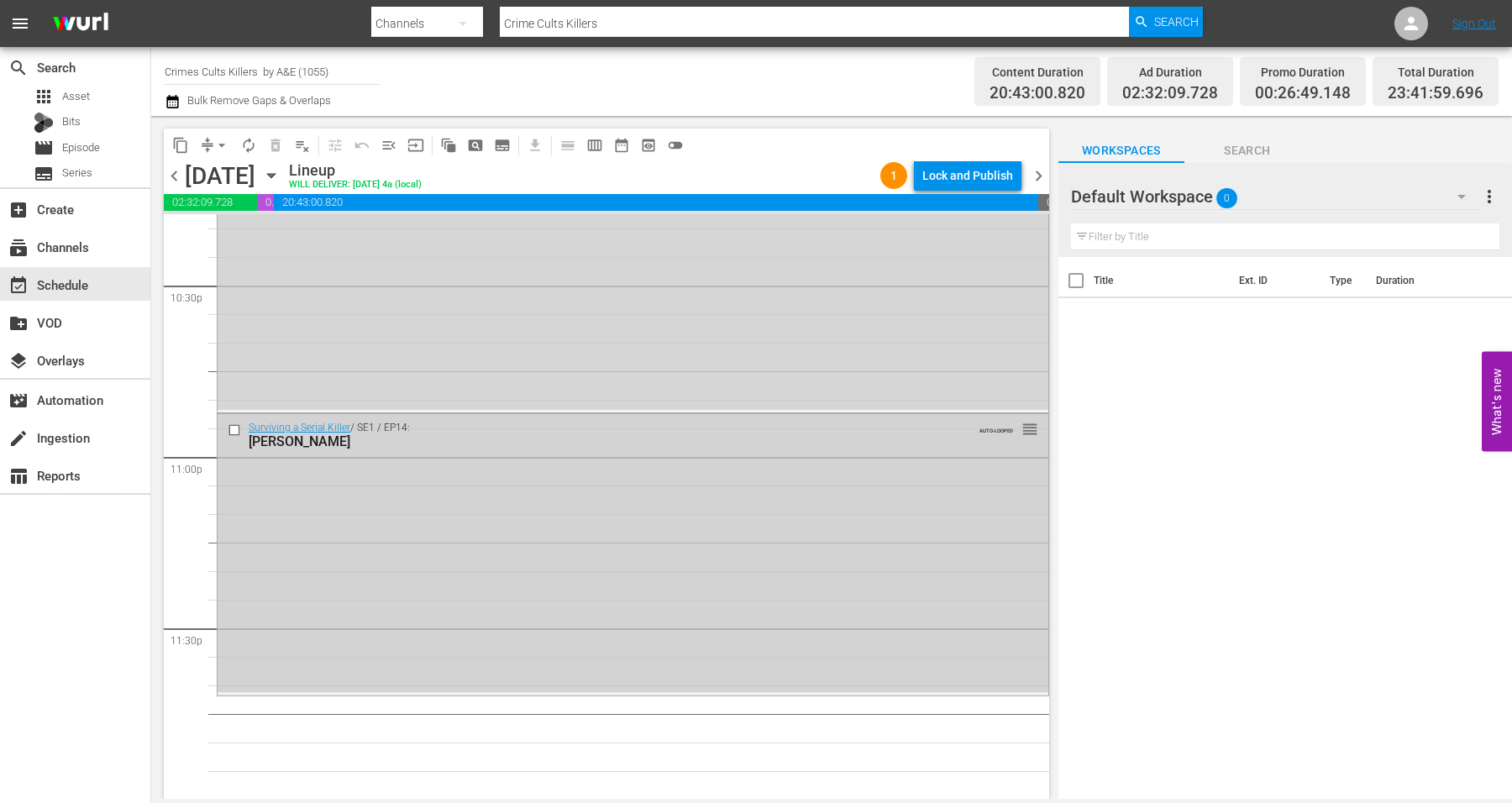
click at [396, 560] on div "Surviving a Serial Killer / SE1 / EP14: Derrick Bird AUTO-LOOPED reorder" at bounding box center [632, 553] width 830 height 277
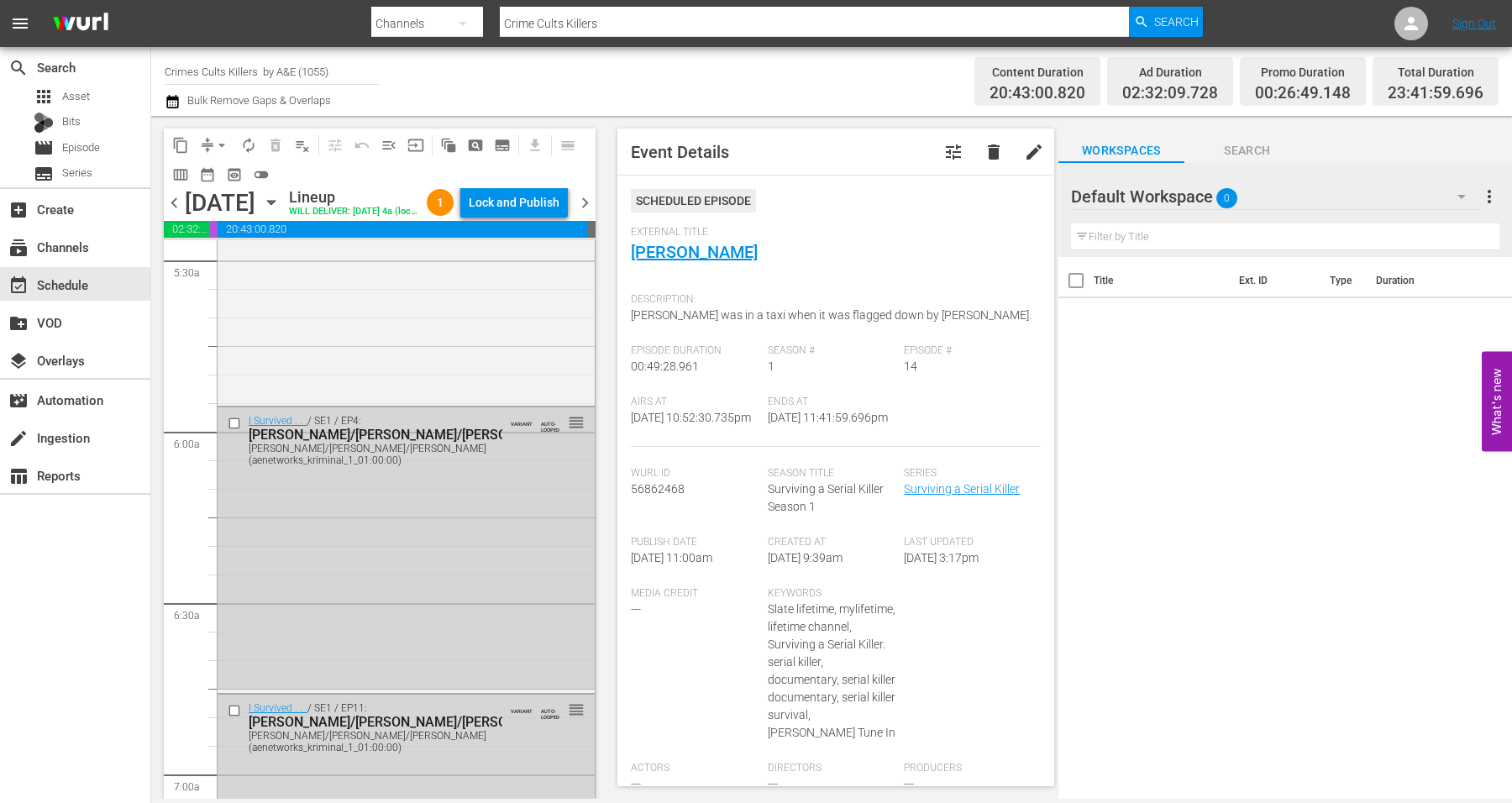
scroll to position [0, 0]
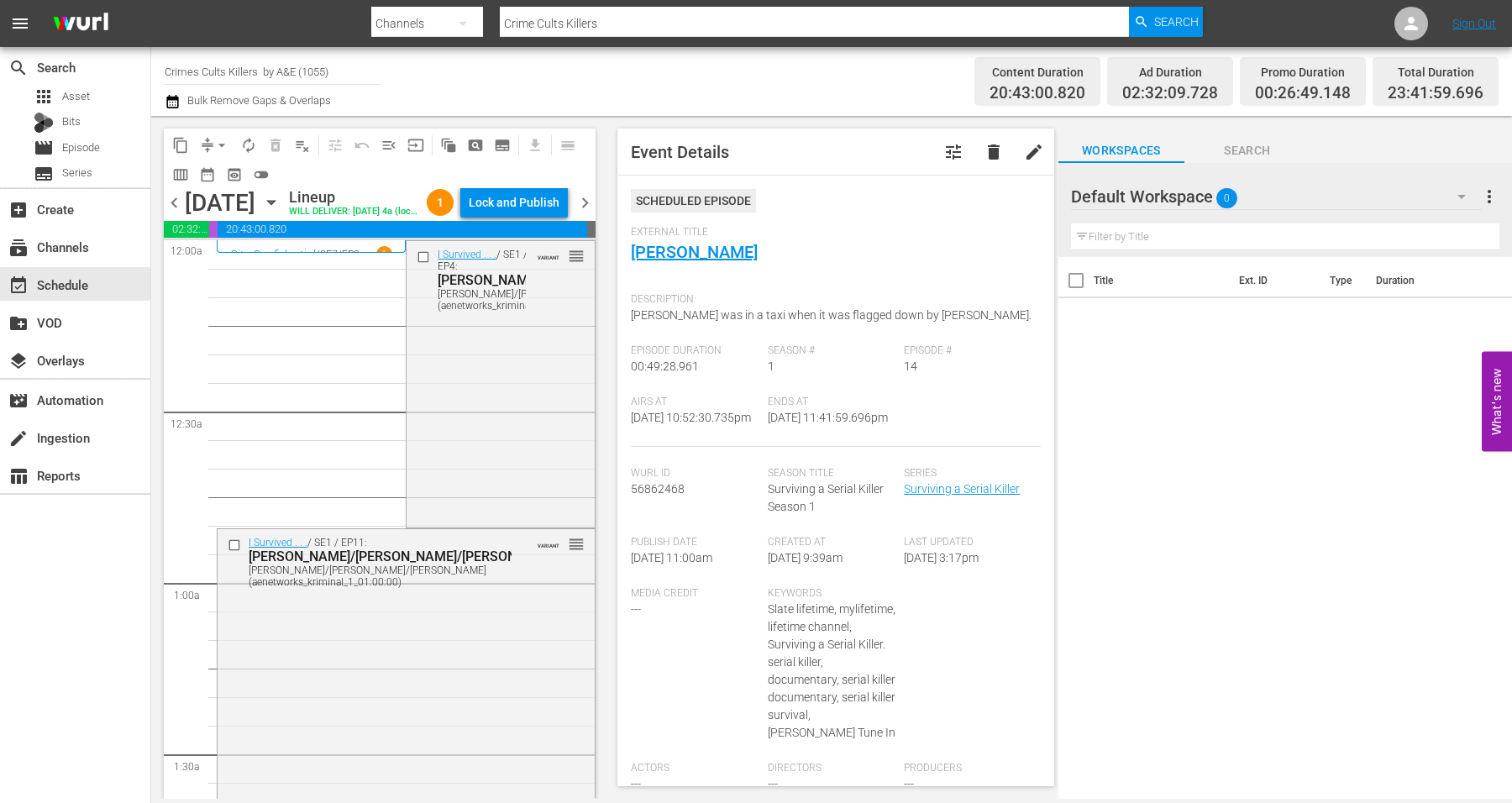
click at [280, 211] on icon "button" at bounding box center [271, 202] width 18 height 18
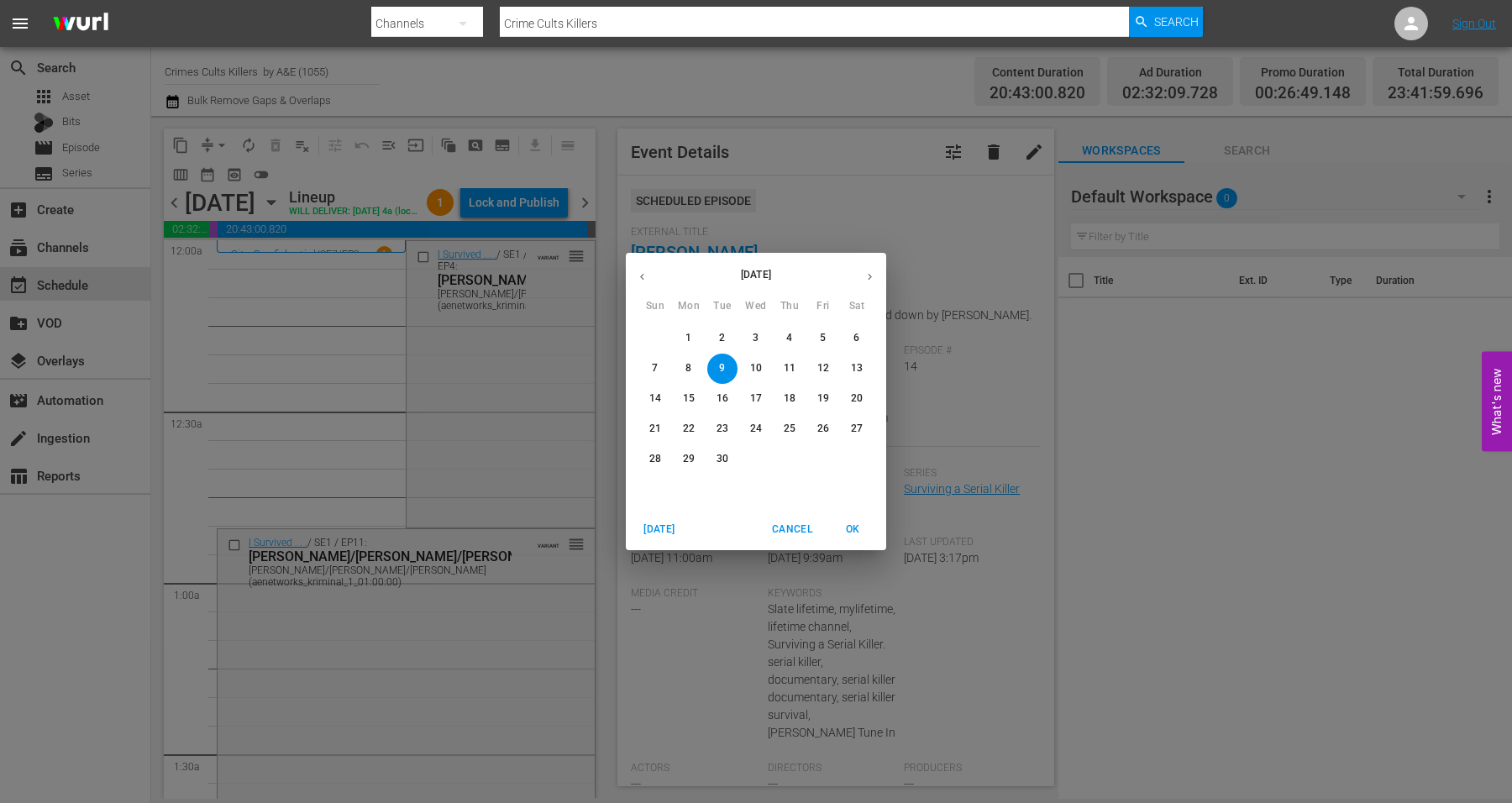
click at [758, 368] on p "10" at bounding box center [756, 368] width 12 height 15
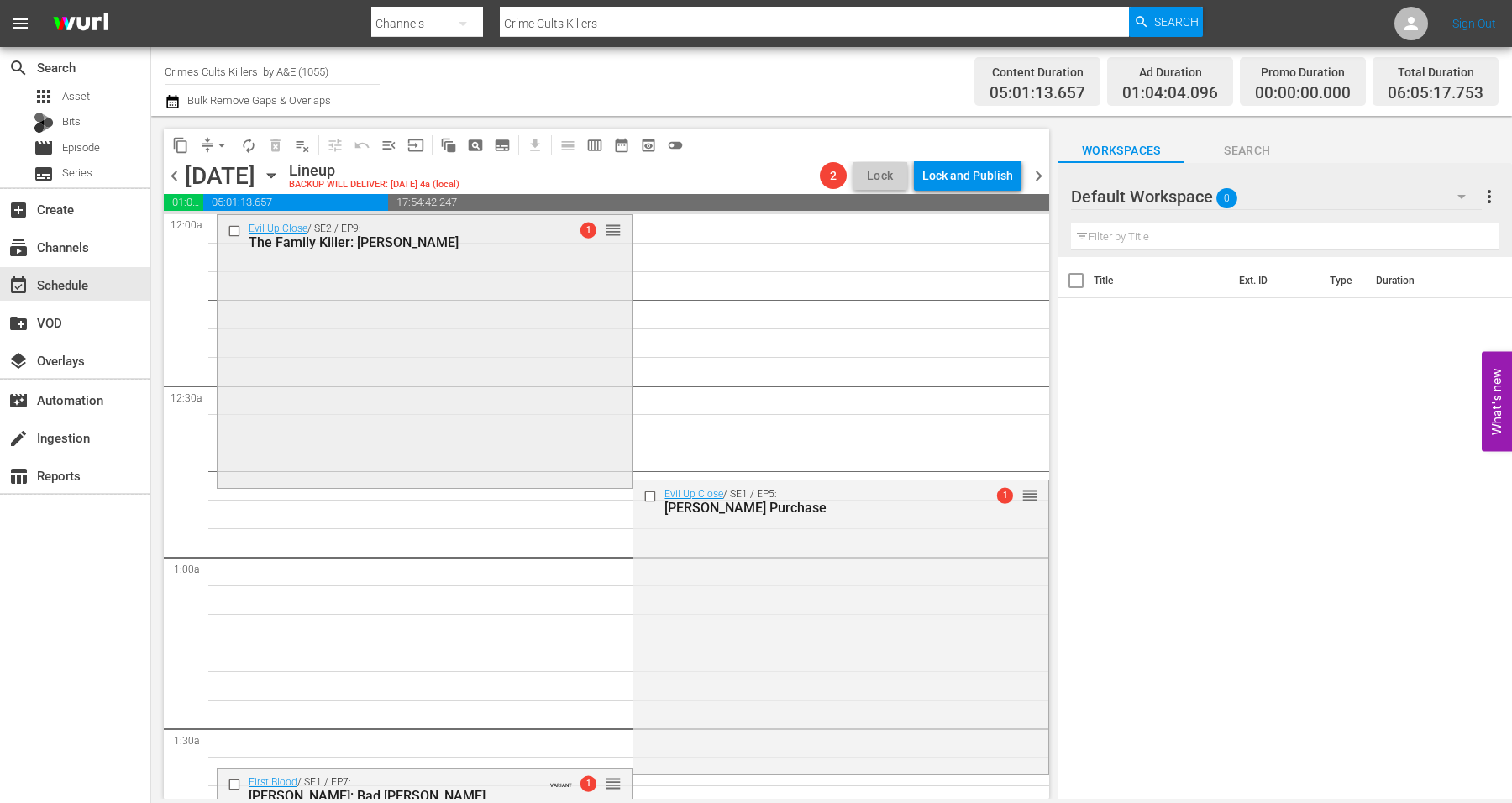
click at [443, 294] on div "Evil Up Close / SE2 / EP9: The Family Killer: Jason Downie 1 reorder" at bounding box center [424, 350] width 414 height 270
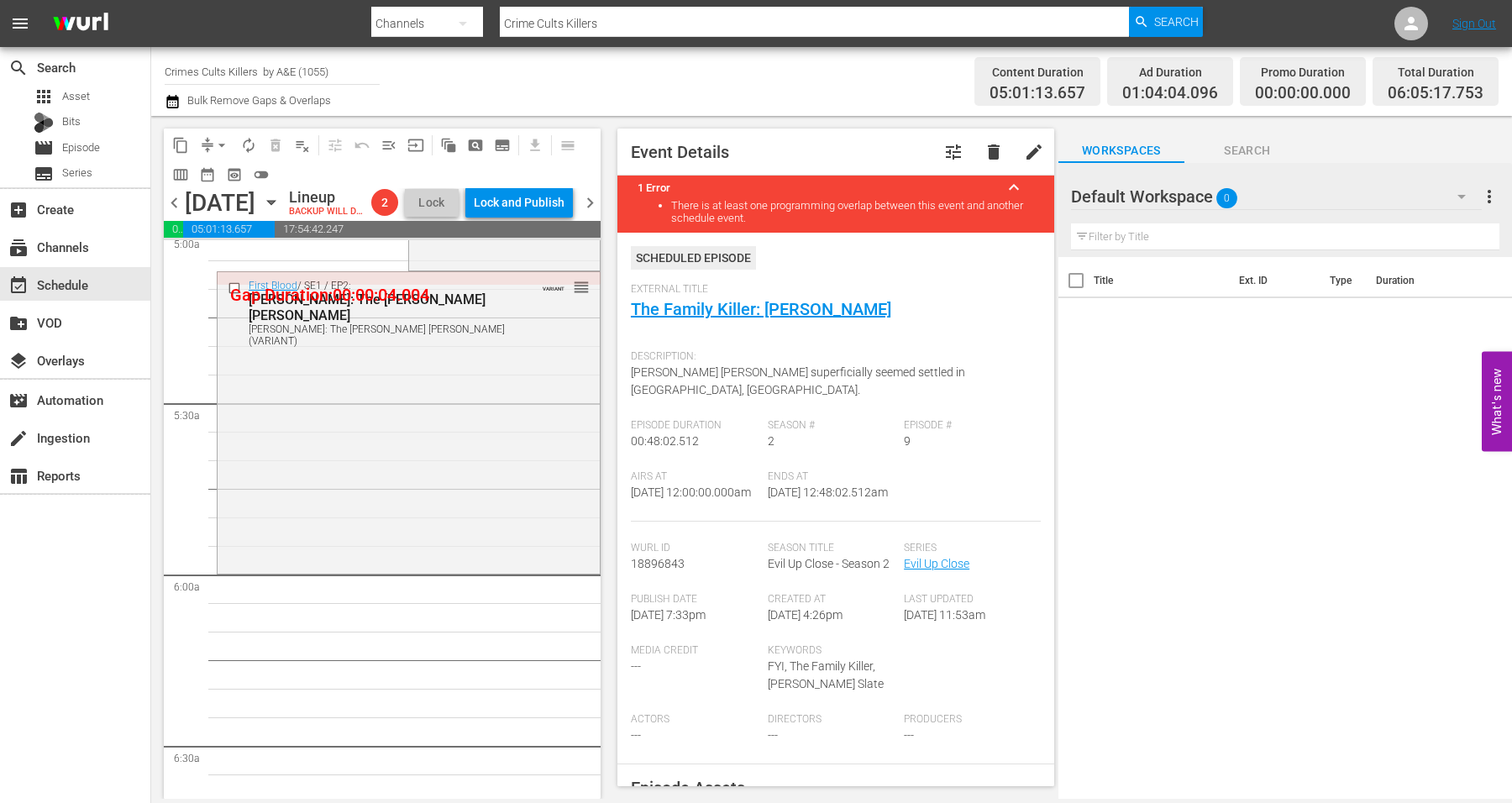
scroll to position [1680, 0]
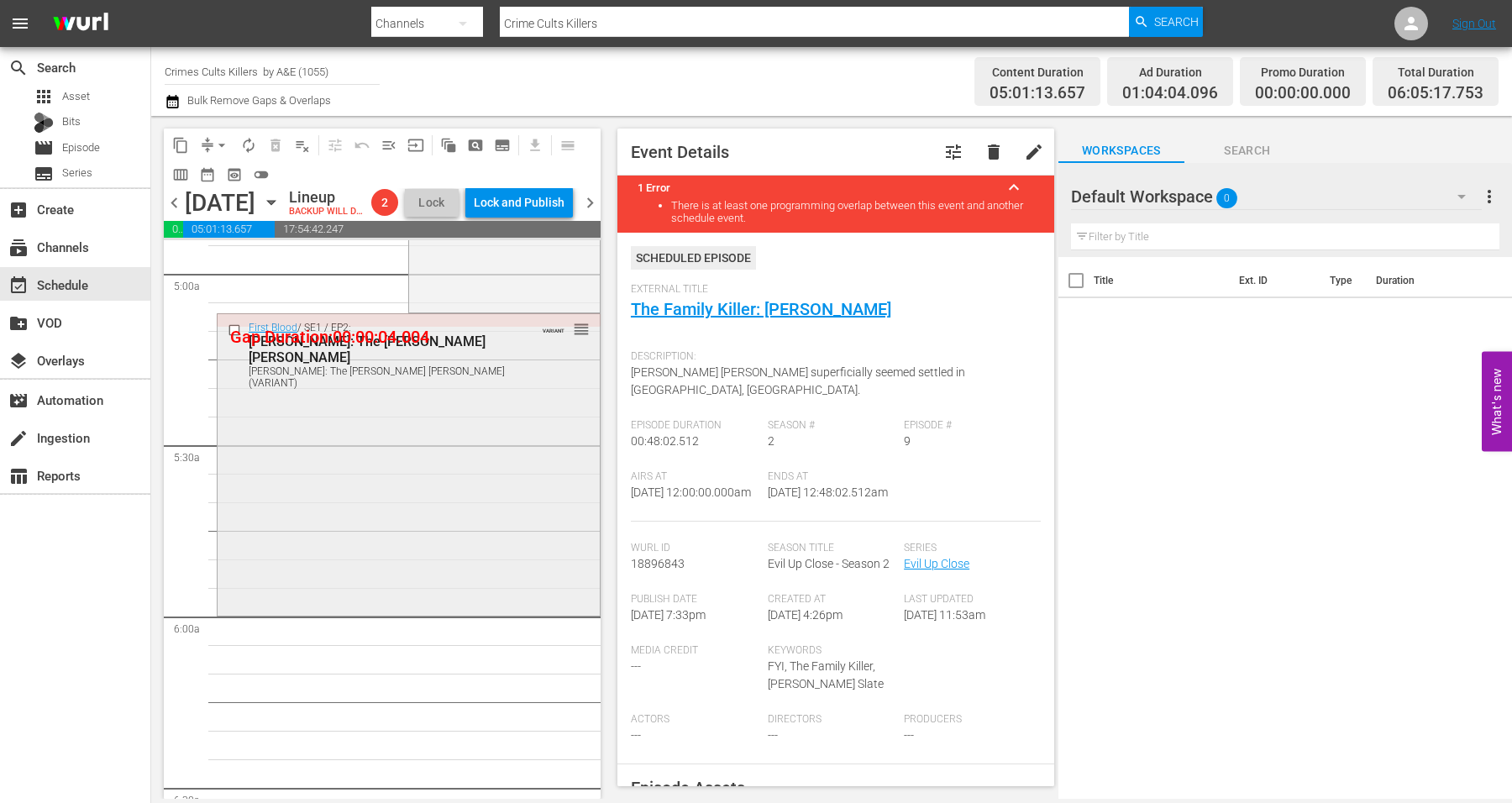
click at [348, 523] on div "First Blood / SE1 / EP2: Robert Hansen: The Butcher Baker Robert Hansen: The Bu…" at bounding box center [408, 463] width 382 height 298
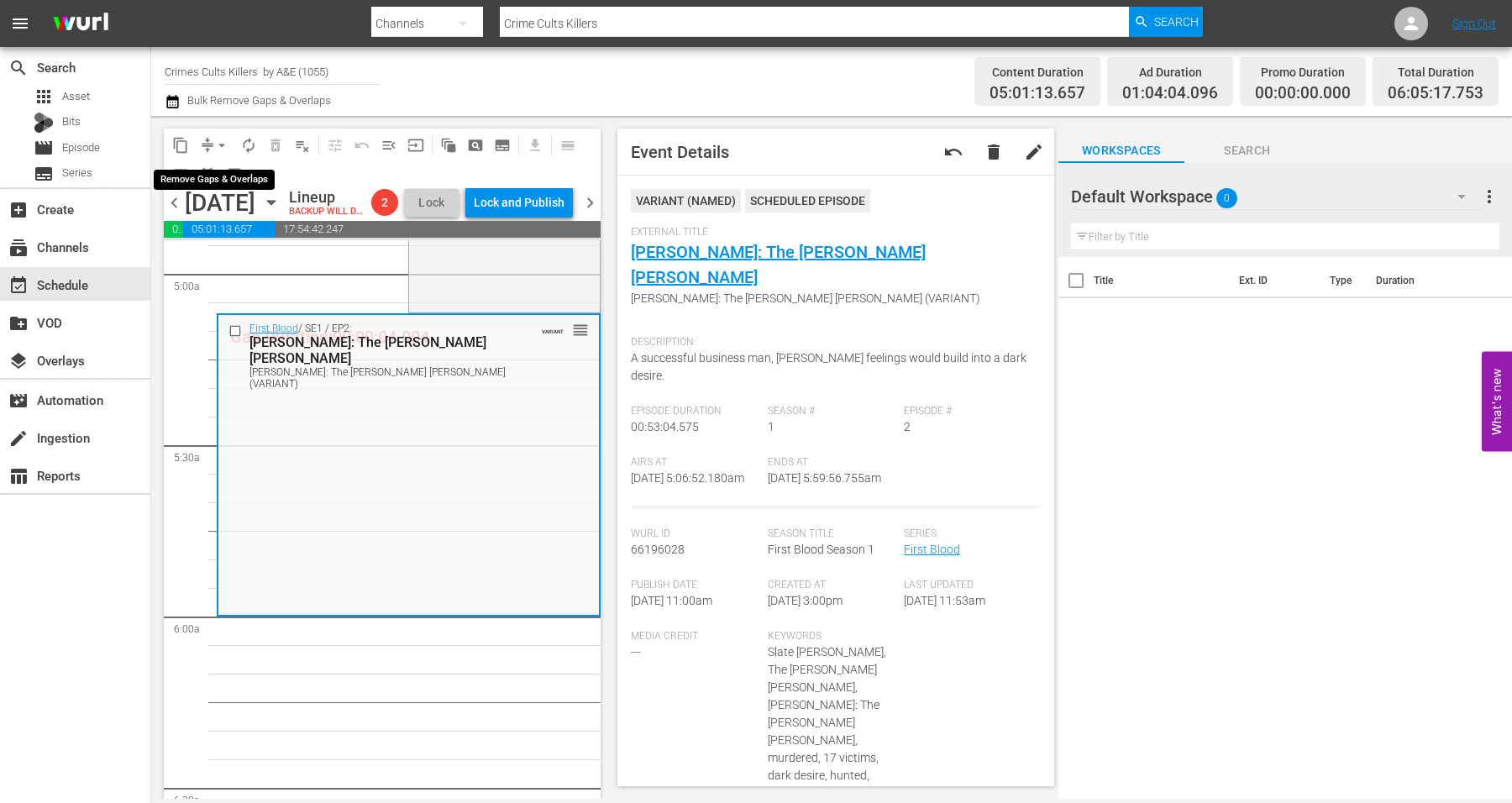
click at [224, 143] on span "arrow_drop_down" at bounding box center [221, 145] width 16 height 16
click at [222, 173] on li "Align to Midnight" at bounding box center [222, 178] width 139 height 28
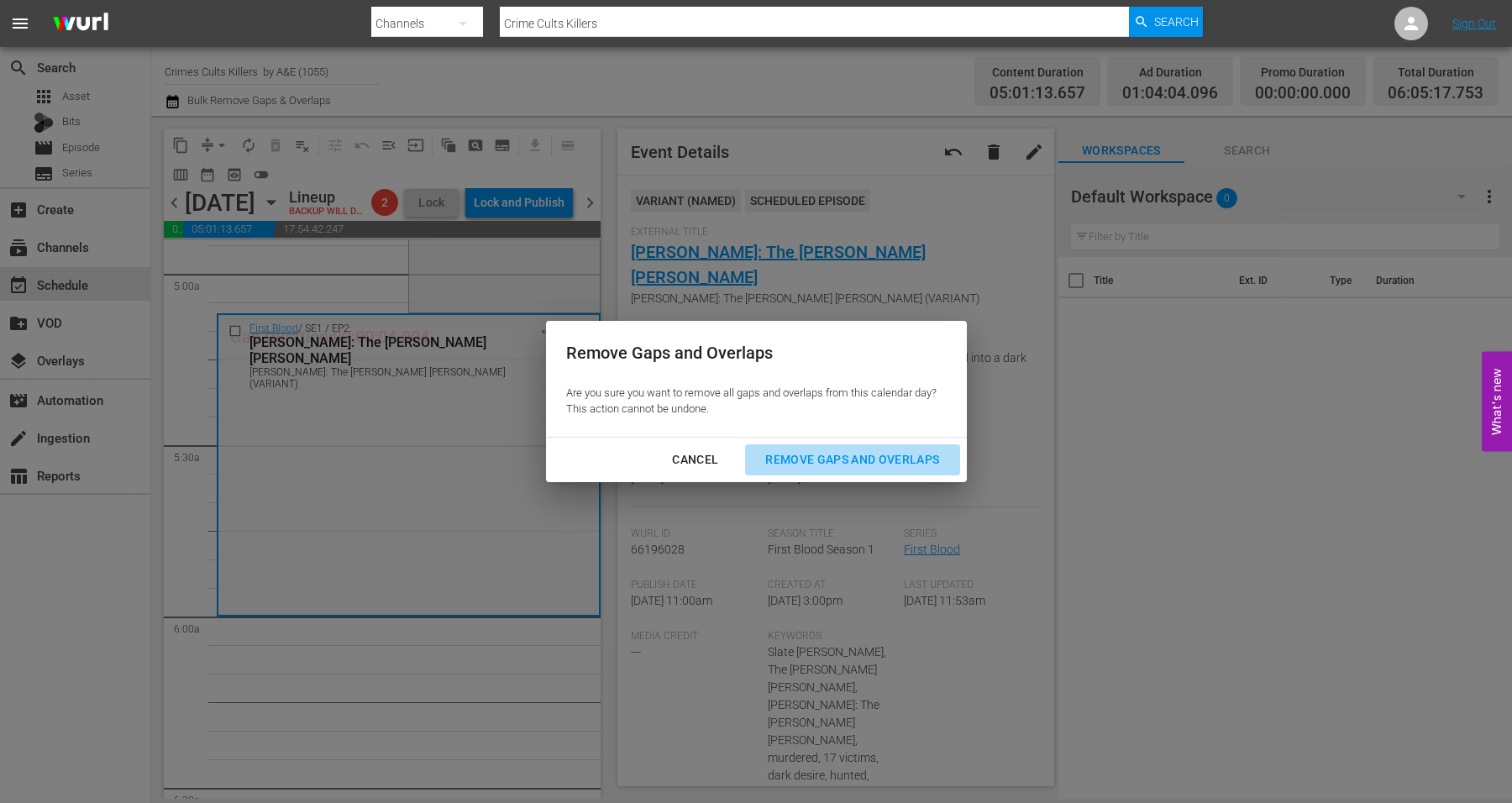
click at [865, 457] on div "Remove Gaps and Overlaps" at bounding box center [852, 460] width 201 height 21
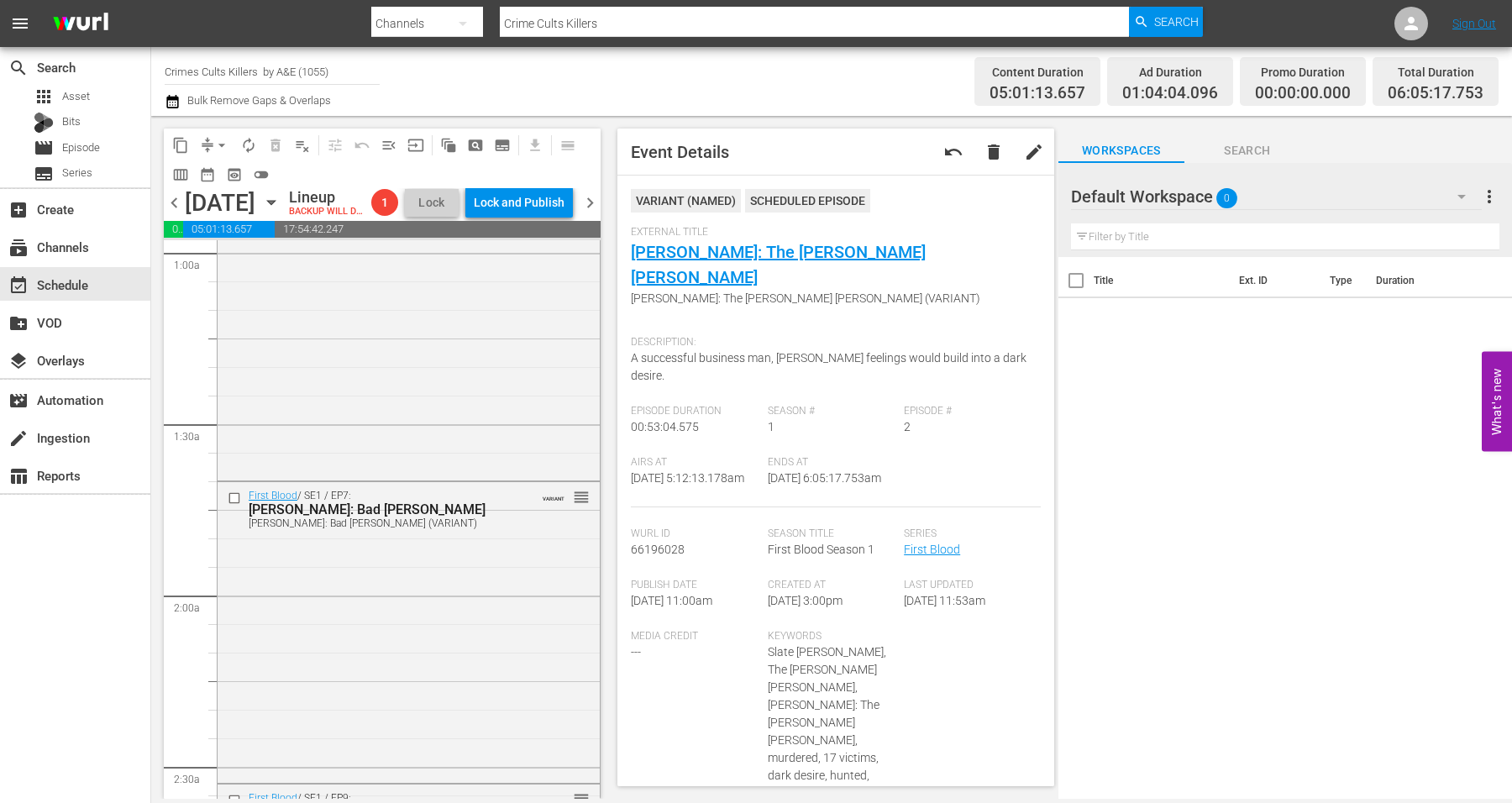
scroll to position [0, 0]
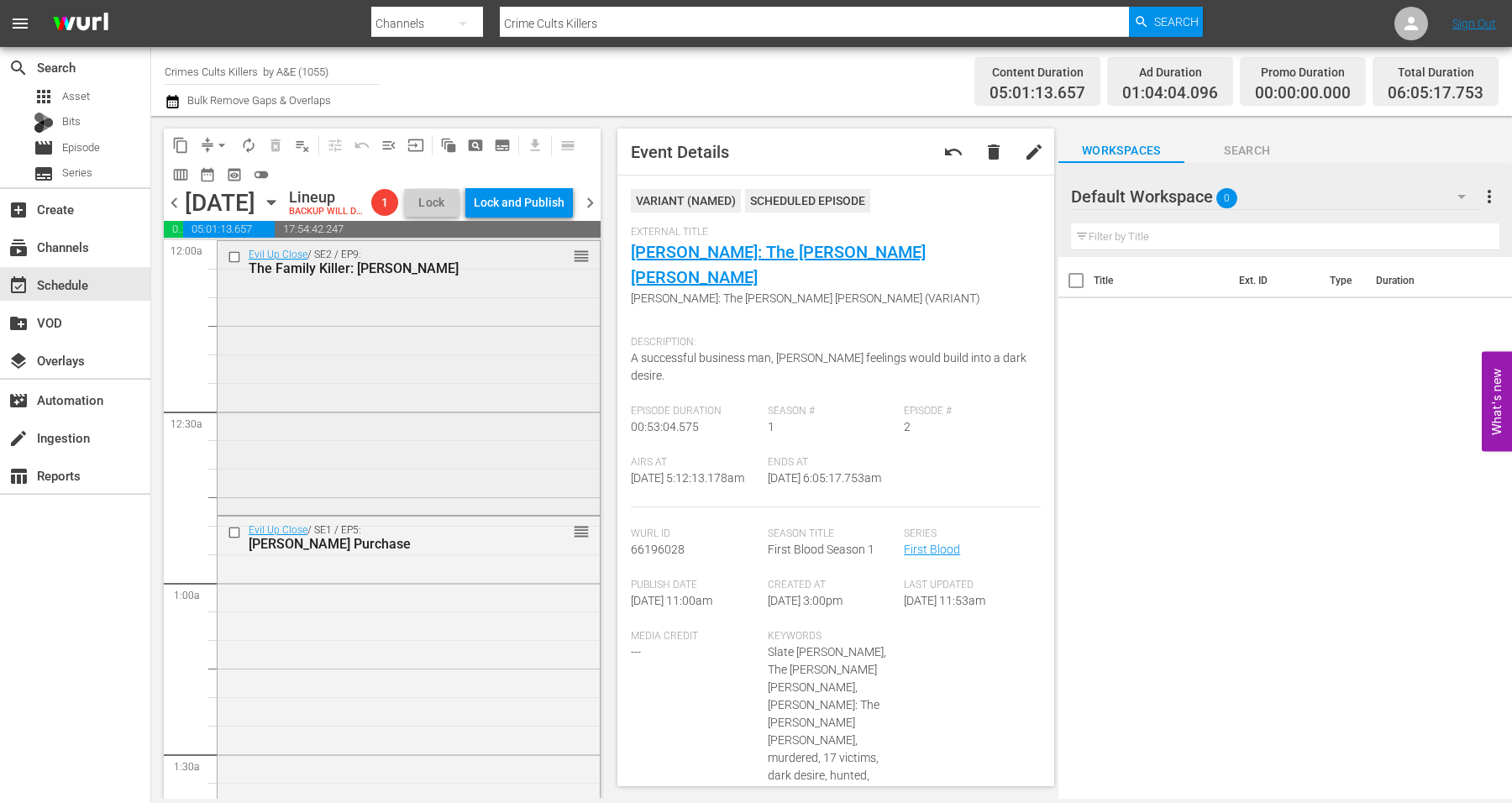
click at [326, 348] on div "Evil Up Close / SE2 / EP9: The Family Killer: Jason Downie reorder" at bounding box center [408, 376] width 382 height 270
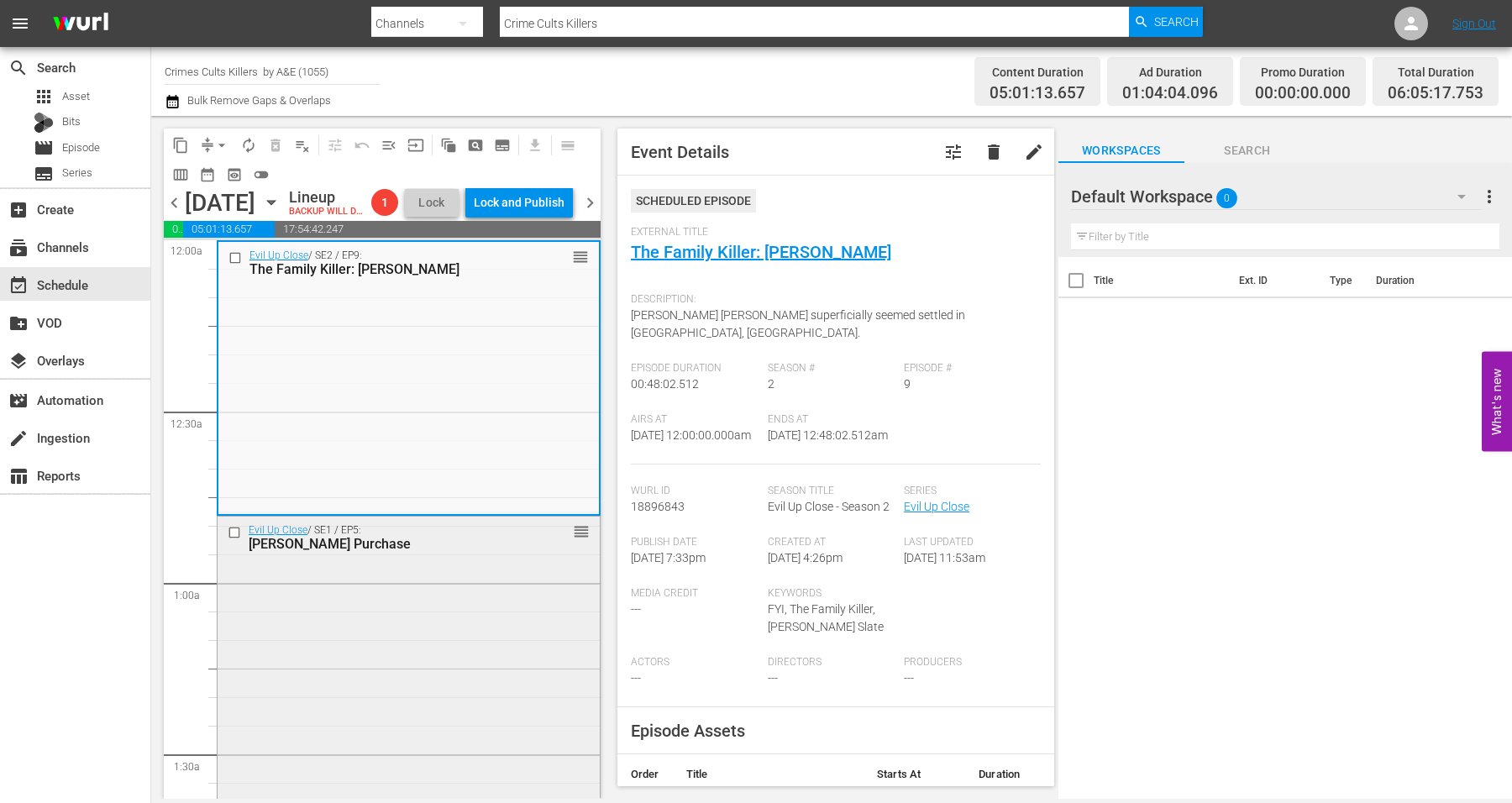
click at [408, 681] on div "Evil Up Close / SE1 / EP5: Thelma Purchase reorder" at bounding box center [408, 662] width 382 height 291
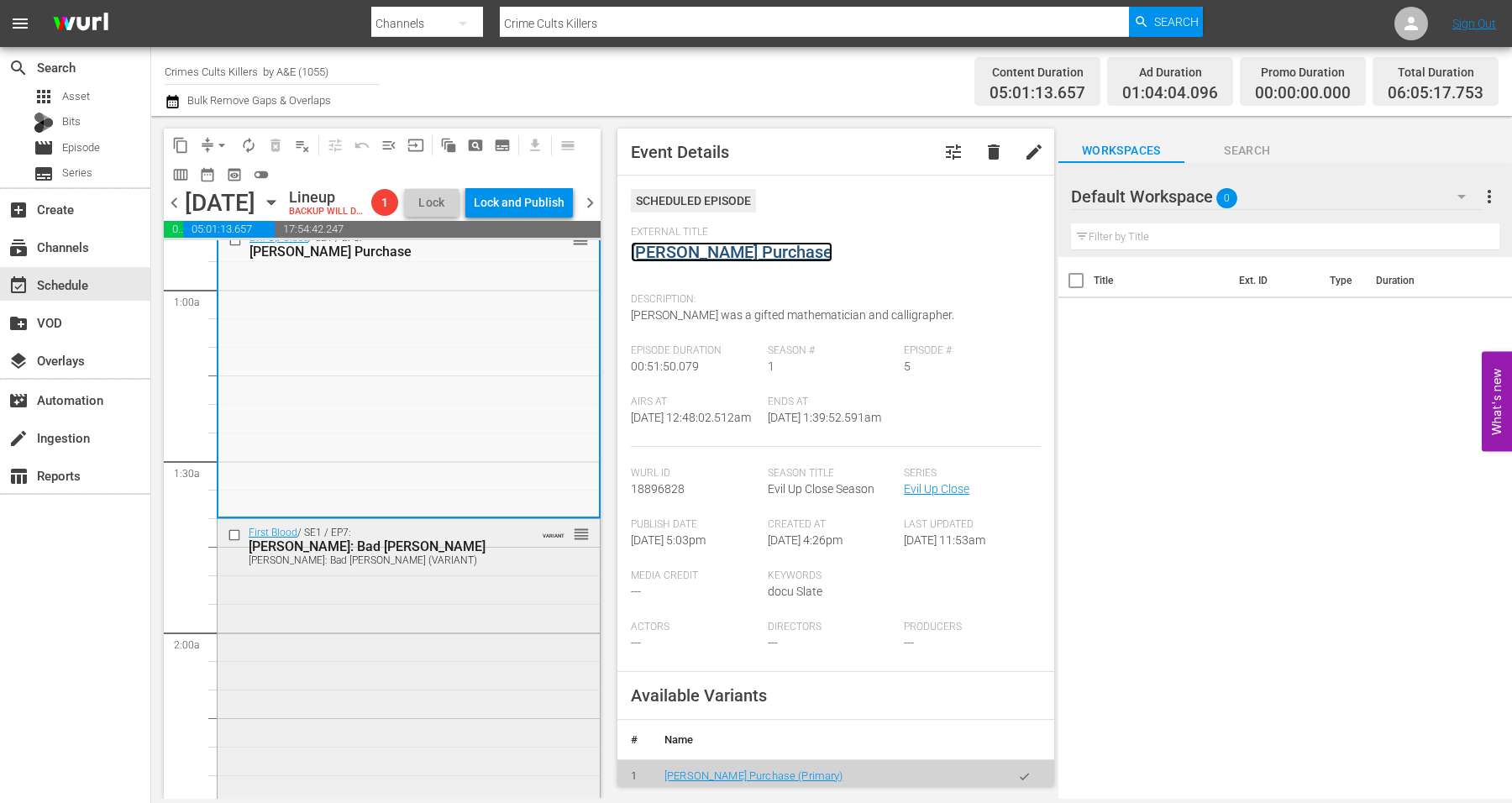
scroll to position [420, 0]
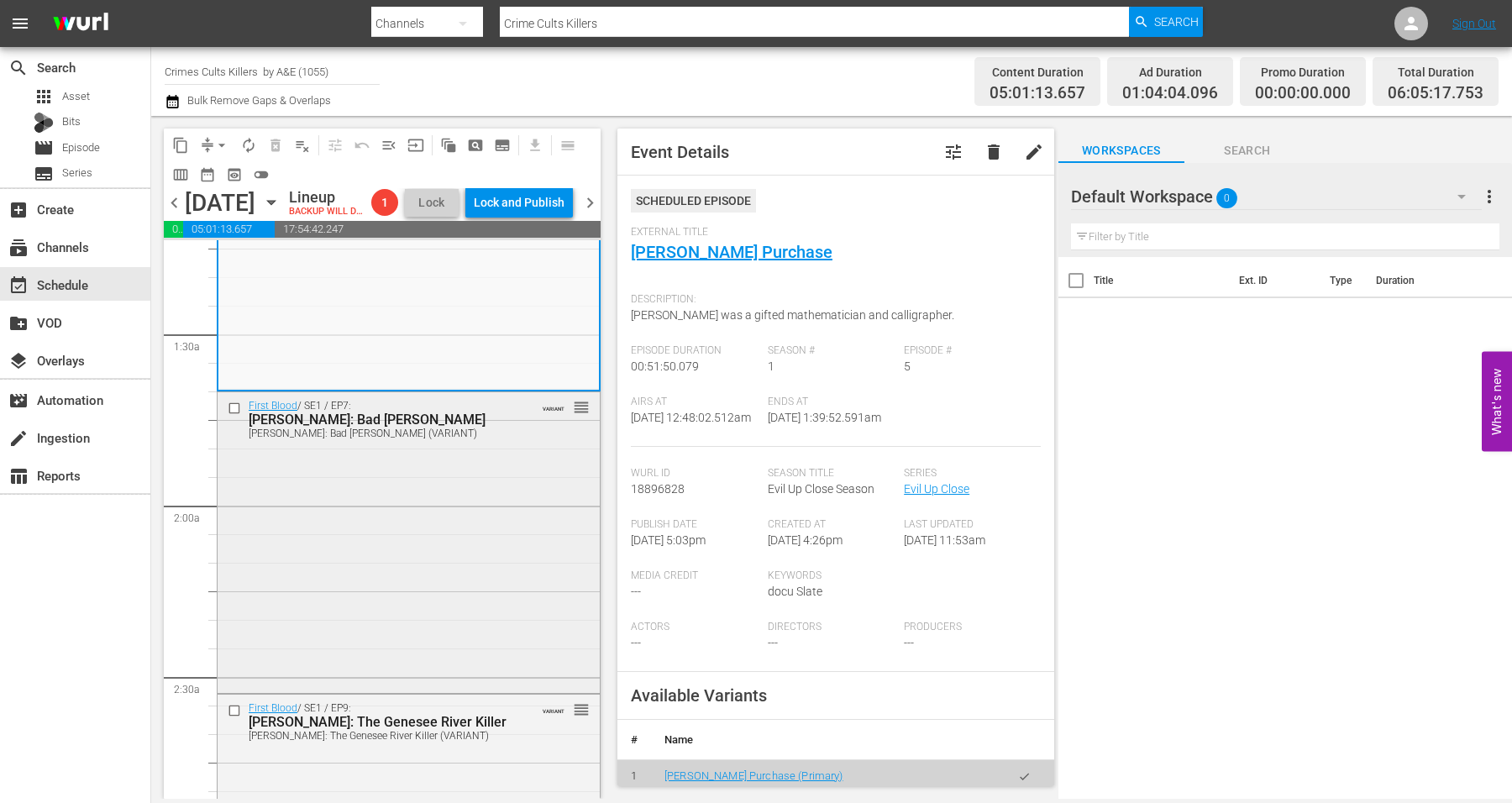
click at [340, 521] on div "First Blood / SE1 / EP7: Henry Louis Wallace: Bad Henry Henry Louis Wallace: Ba…" at bounding box center [408, 540] width 382 height 298
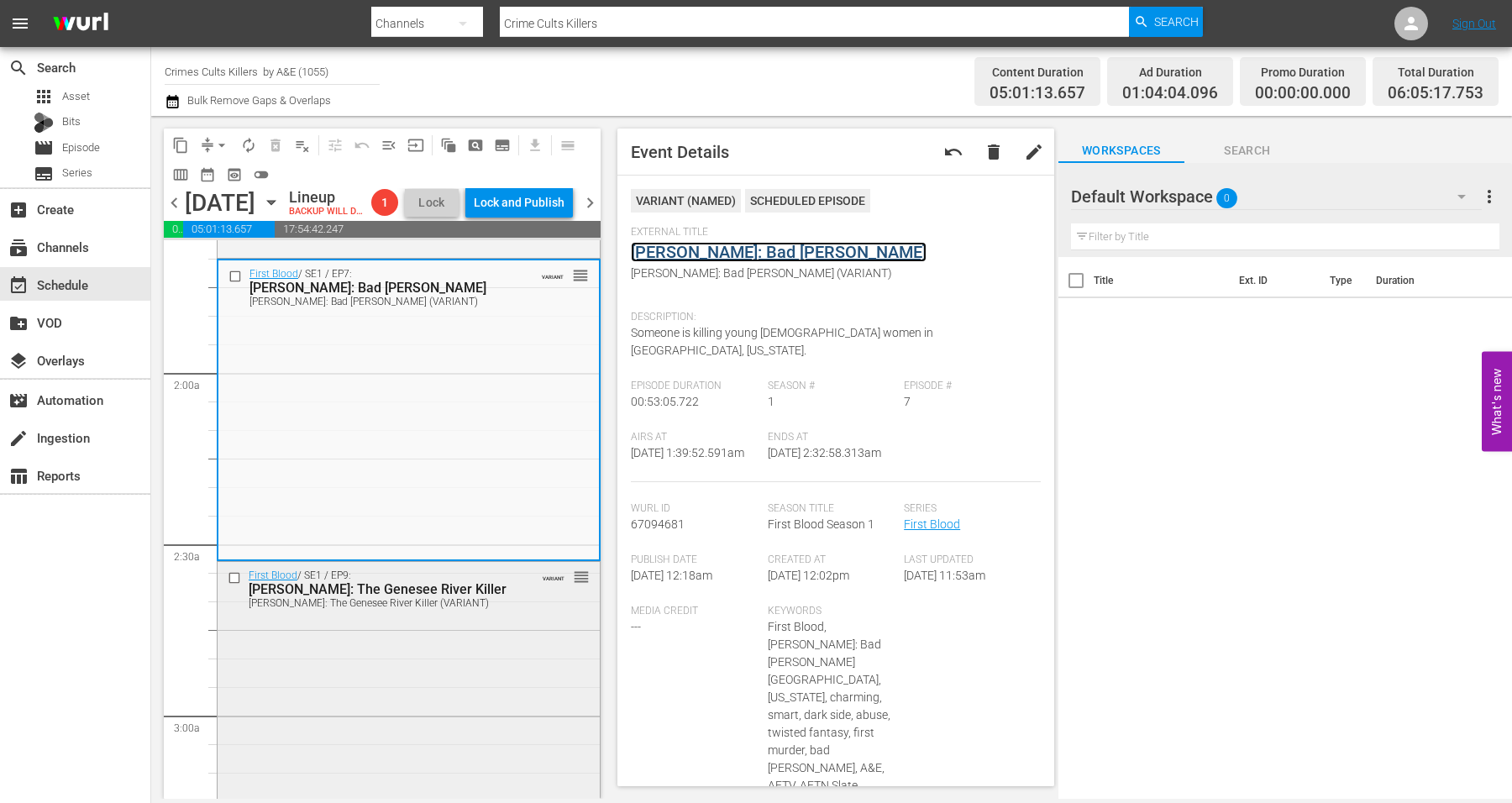
scroll to position [735, 0]
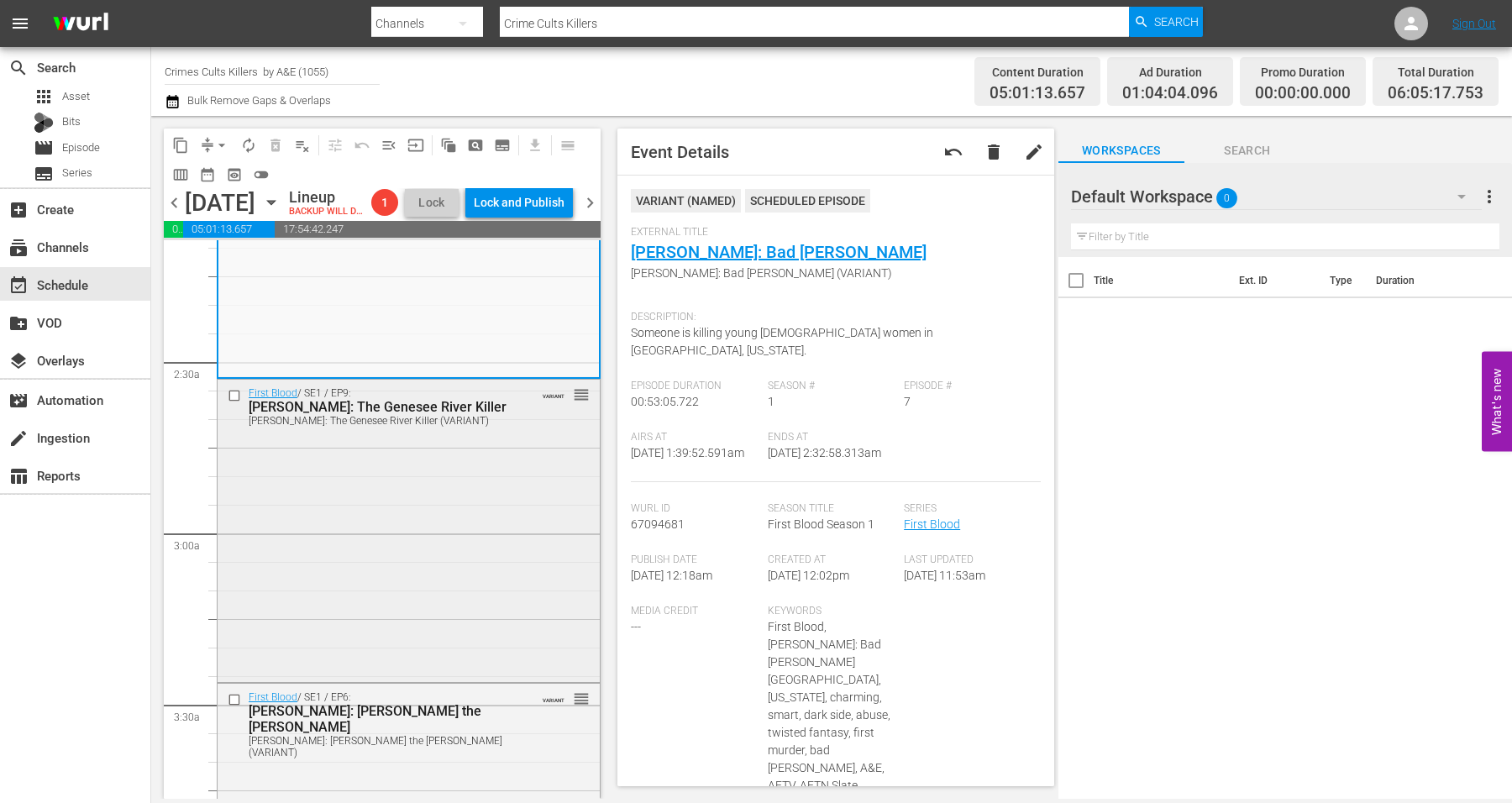
click at [353, 544] on div "First Blood / SE1 / EP9: Arthur Shawcross: The Genesee River Killer Arthur Shaw…" at bounding box center [408, 528] width 382 height 298
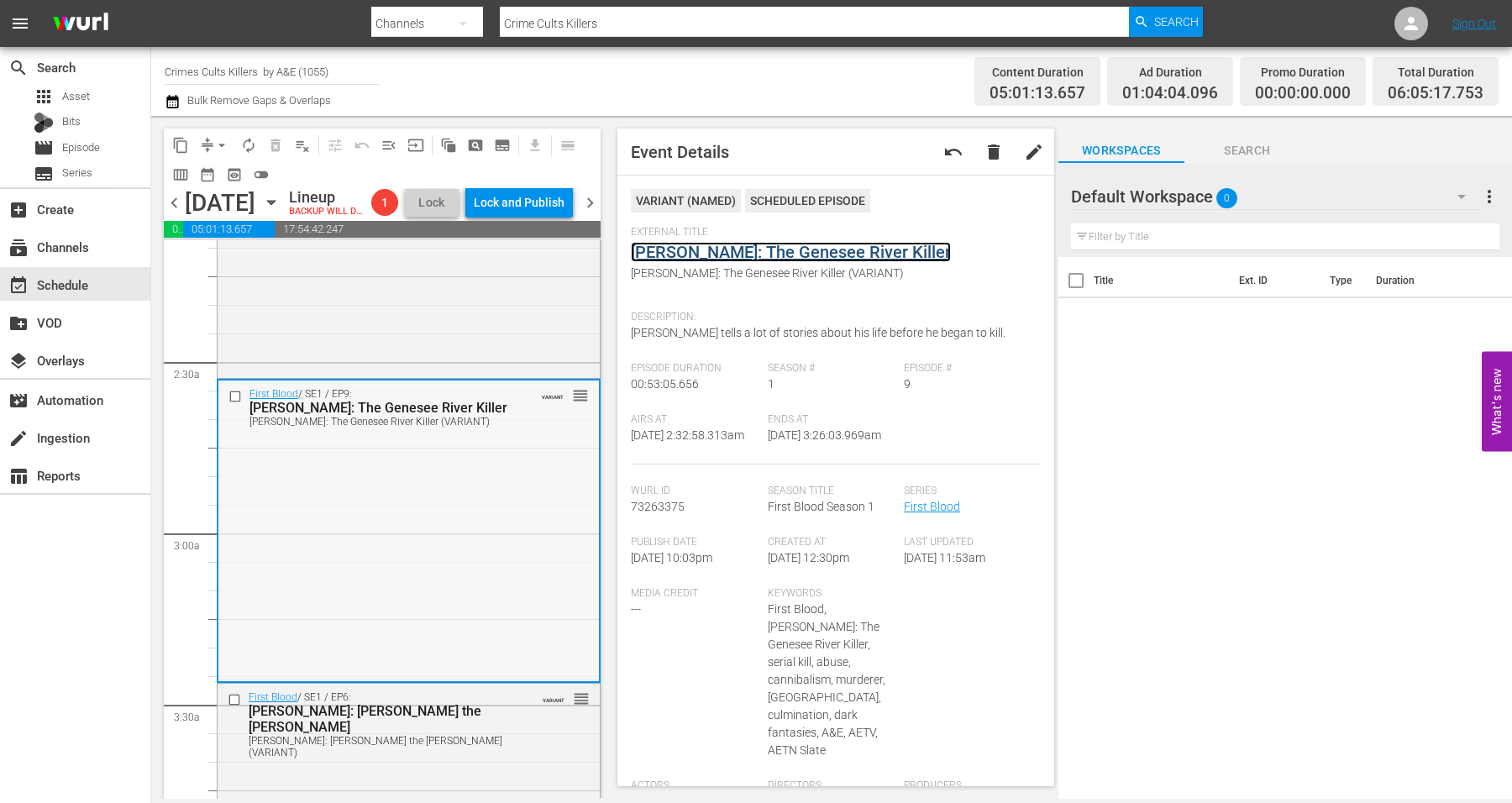
scroll to position [1049, 0]
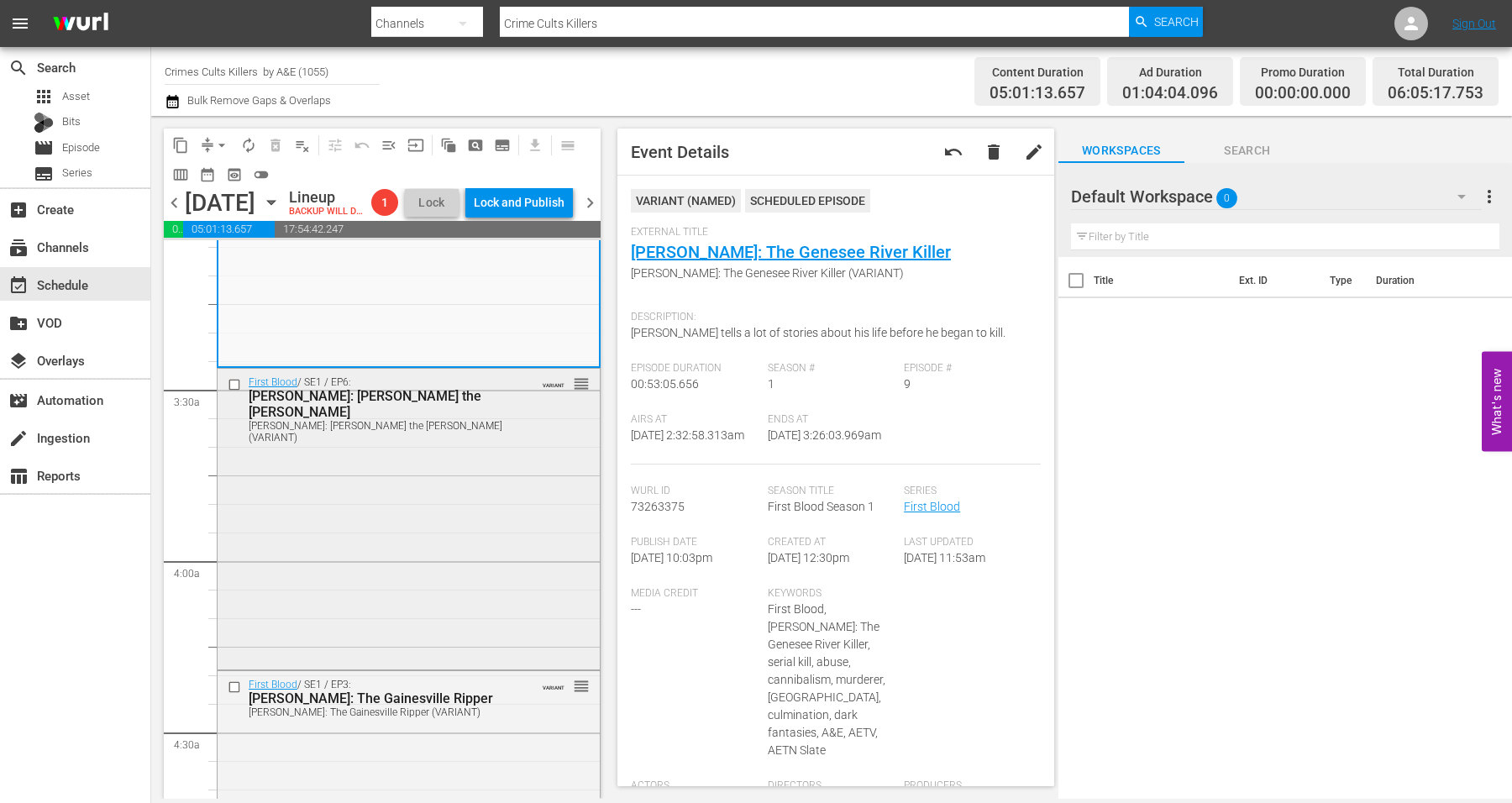
click at [389, 498] on div "First Blood / SE1 / EP6: Sheila LaBarre: Sheila the Peeler Sheila LaBarre: Shei…" at bounding box center [408, 517] width 382 height 298
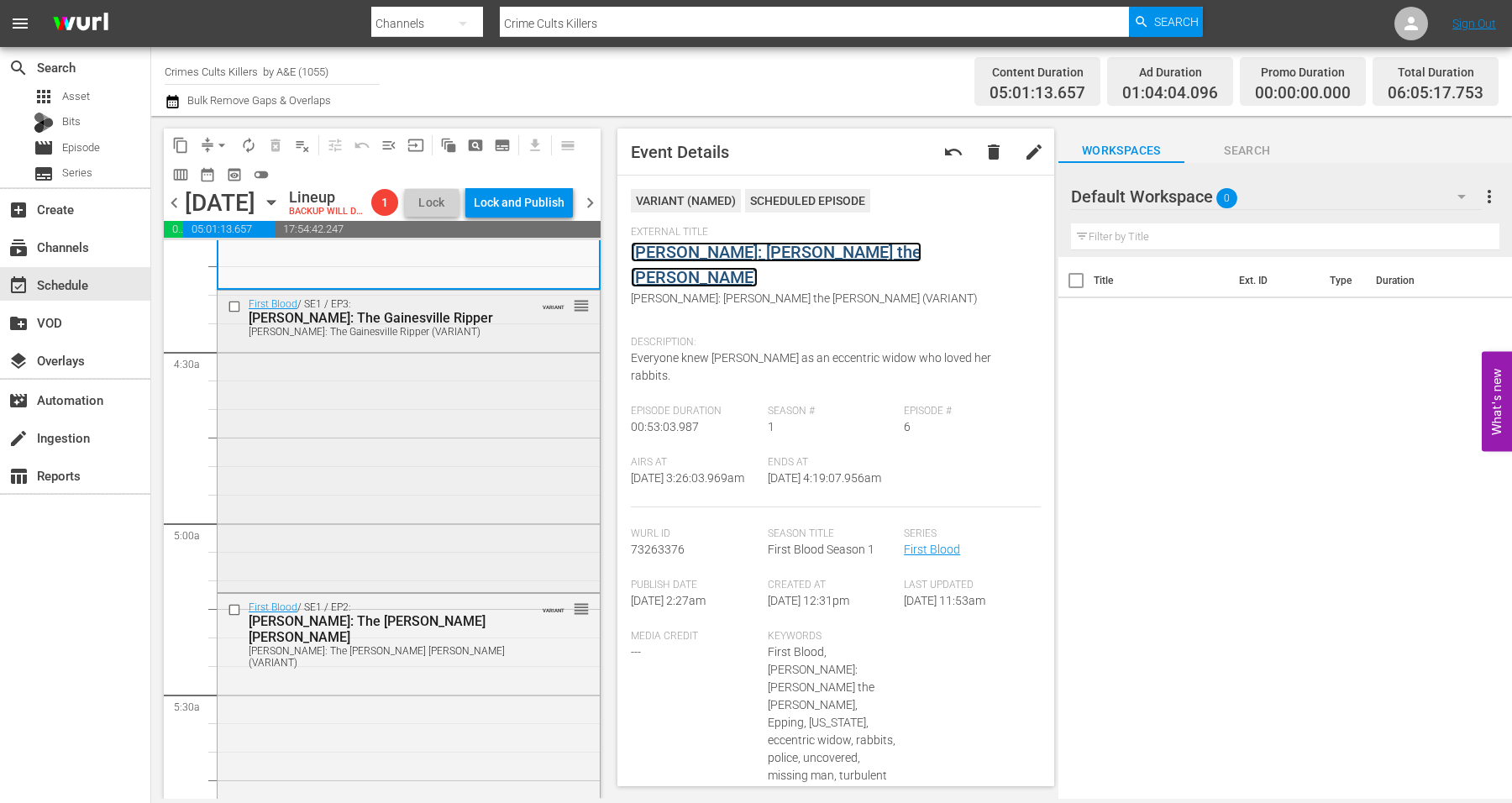
scroll to position [1469, 0]
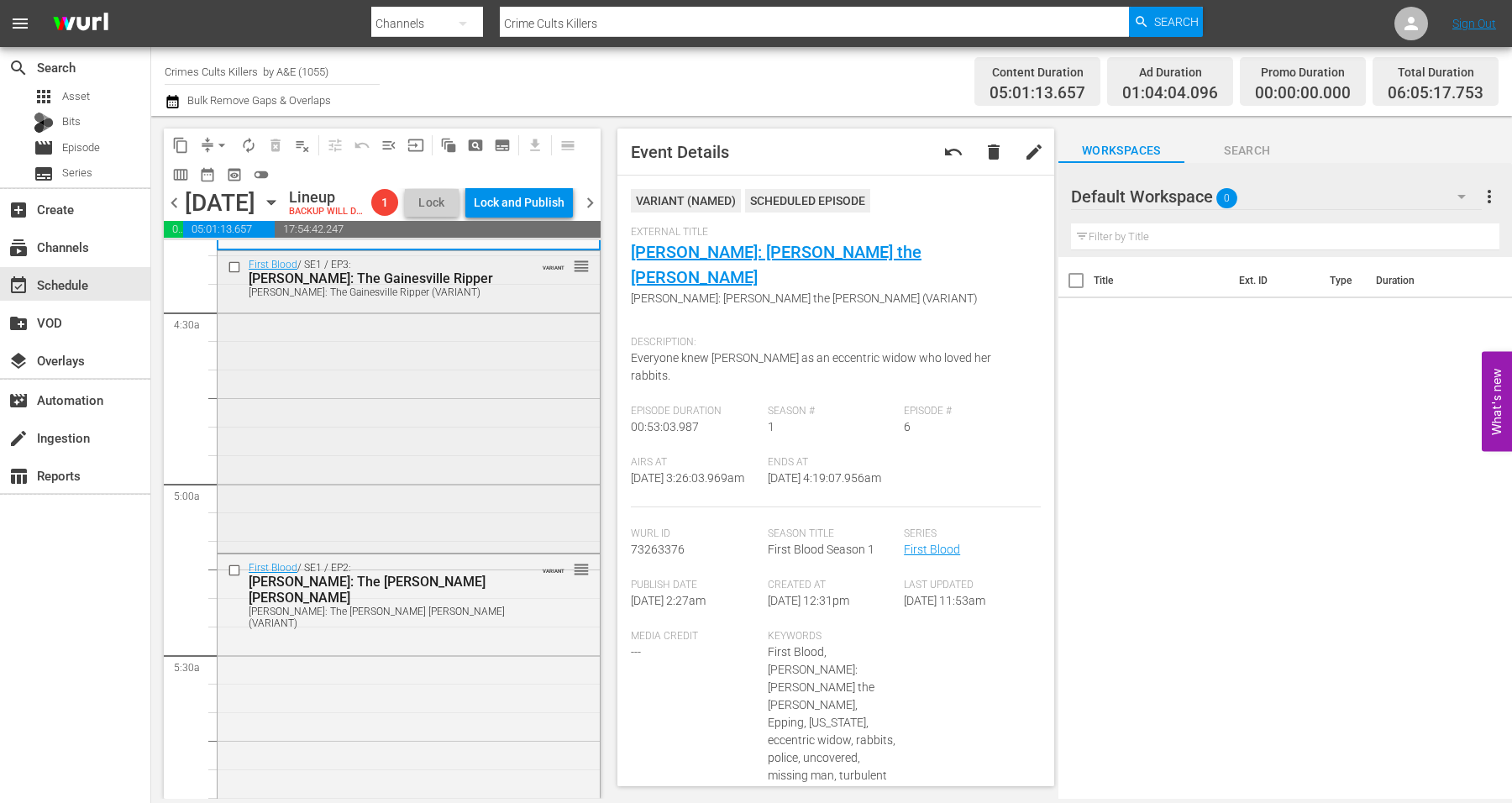
click at [386, 427] on div "First Blood / SE1 / EP3: Danny Rolling: The Gainesville Ripper Danny Rolling: T…" at bounding box center [408, 400] width 382 height 298
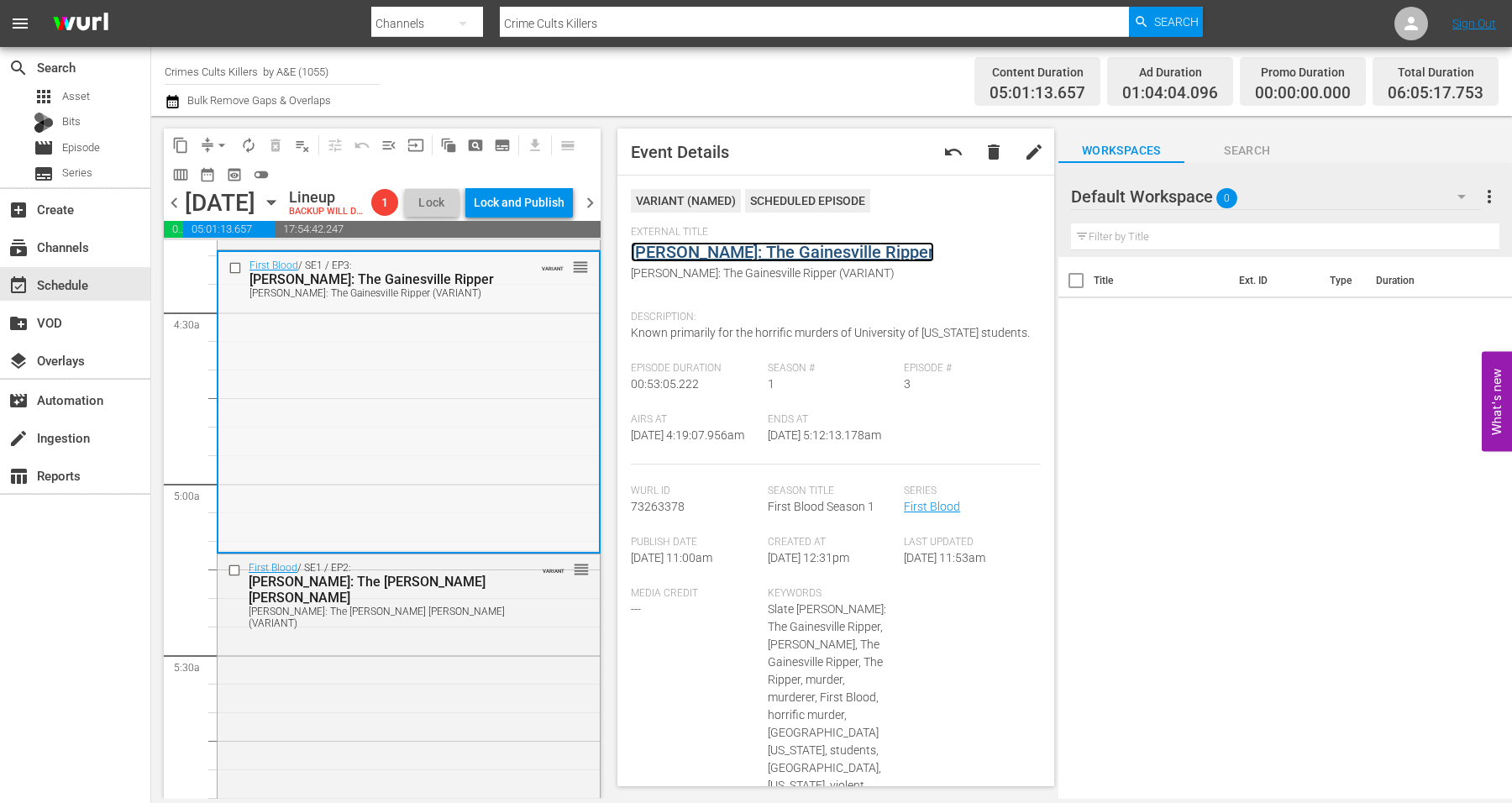
scroll to position [1680, 0]
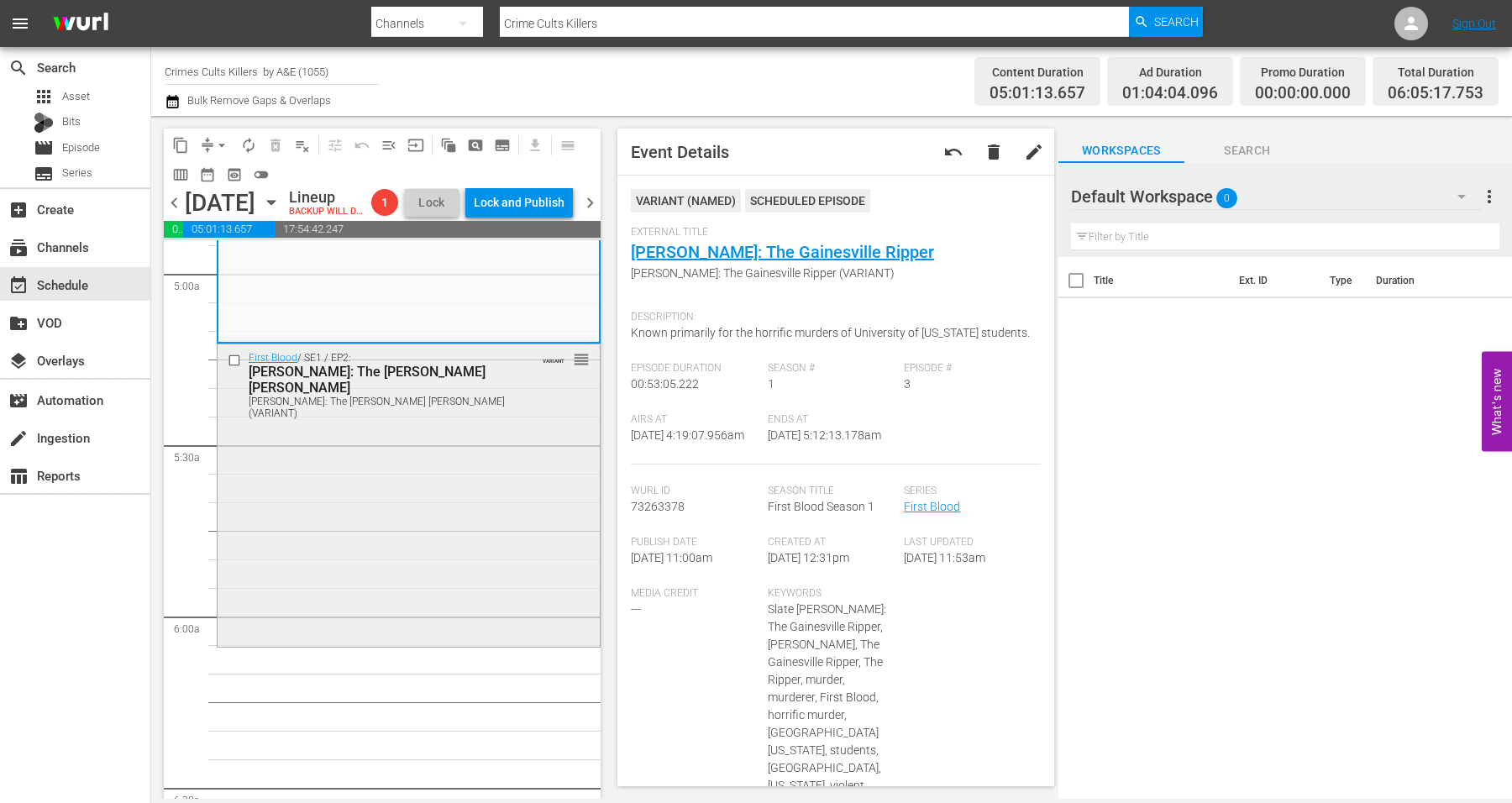
click at [360, 504] on div "First Blood / SE1 / EP2: Robert Hansen: The Butcher Baker Robert Hansen: The Bu…" at bounding box center [408, 493] width 382 height 298
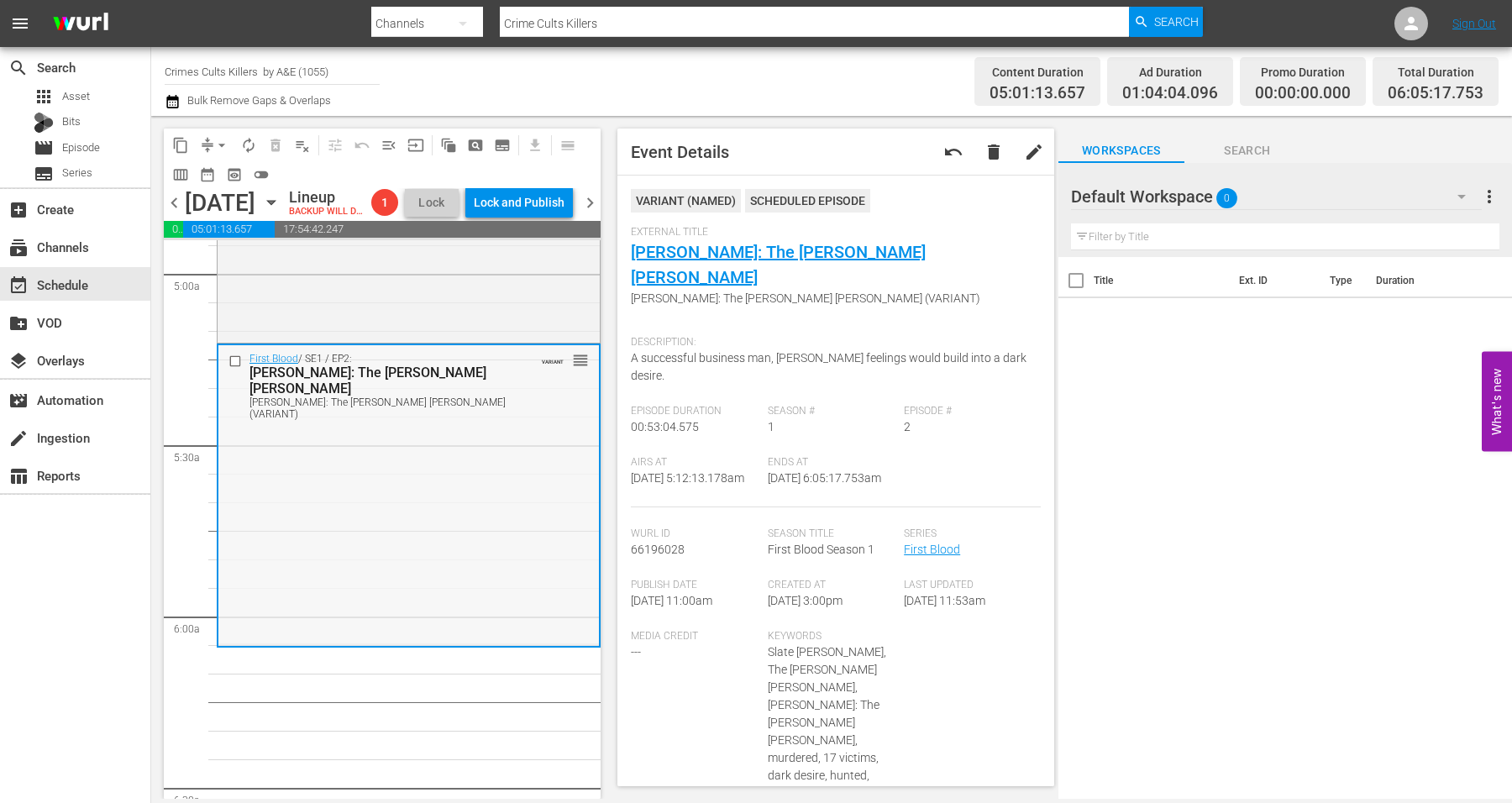
click at [436, 527] on div "First Blood / SE1 / EP2: Robert Hansen: The Butcher Baker Robert Hansen: The Bu…" at bounding box center [408, 494] width 380 height 298
click at [218, 144] on span "arrow_drop_down" at bounding box center [221, 145] width 16 height 16
click at [233, 179] on li "Align to Midnight" at bounding box center [222, 178] width 139 height 28
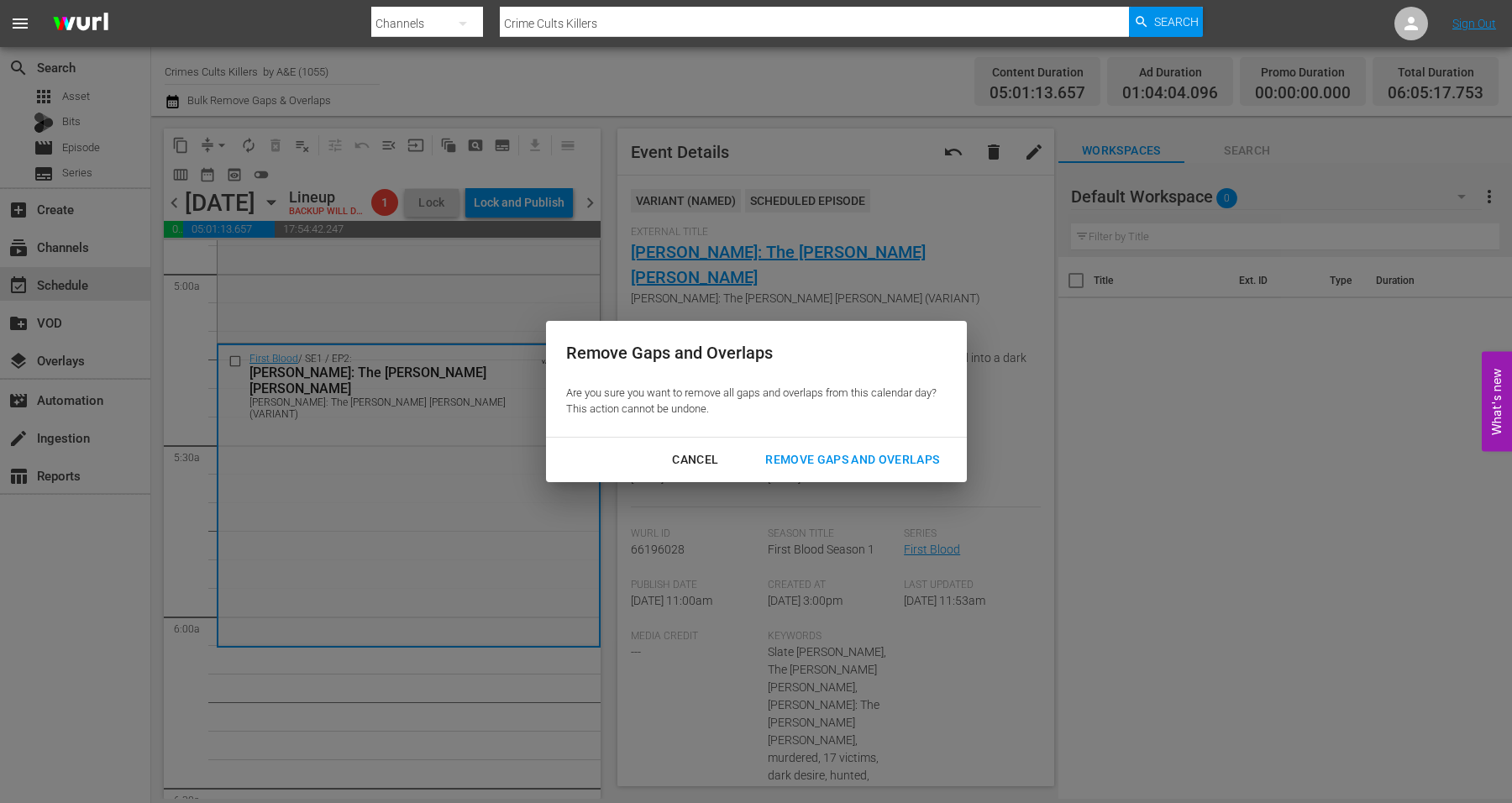
click at [914, 461] on div "Remove Gaps and Overlaps" at bounding box center [852, 460] width 201 height 21
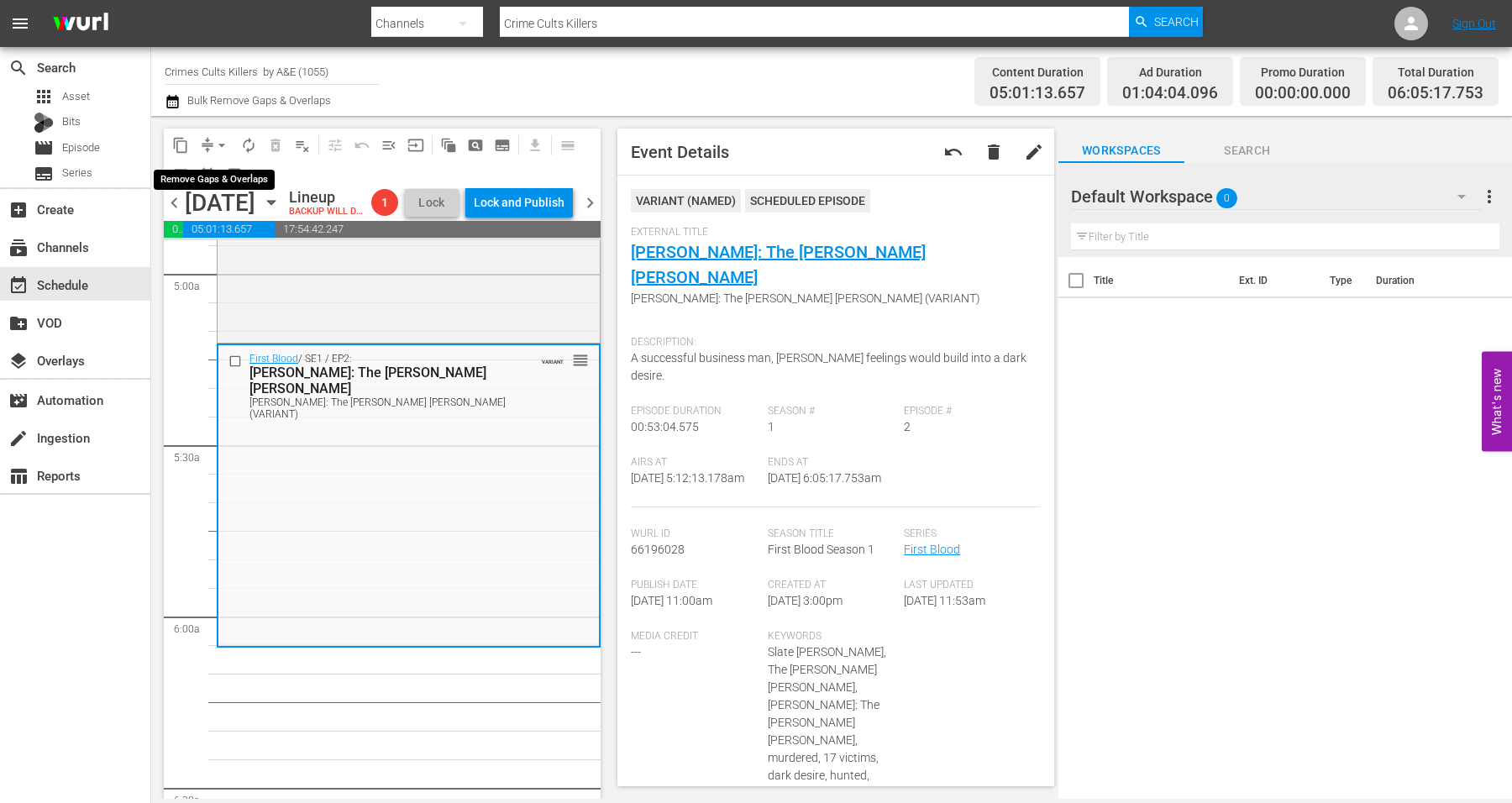
click at [225, 143] on span "arrow_drop_down" at bounding box center [221, 145] width 16 height 16
click at [210, 177] on li "Align to Midnight" at bounding box center [222, 178] width 139 height 28
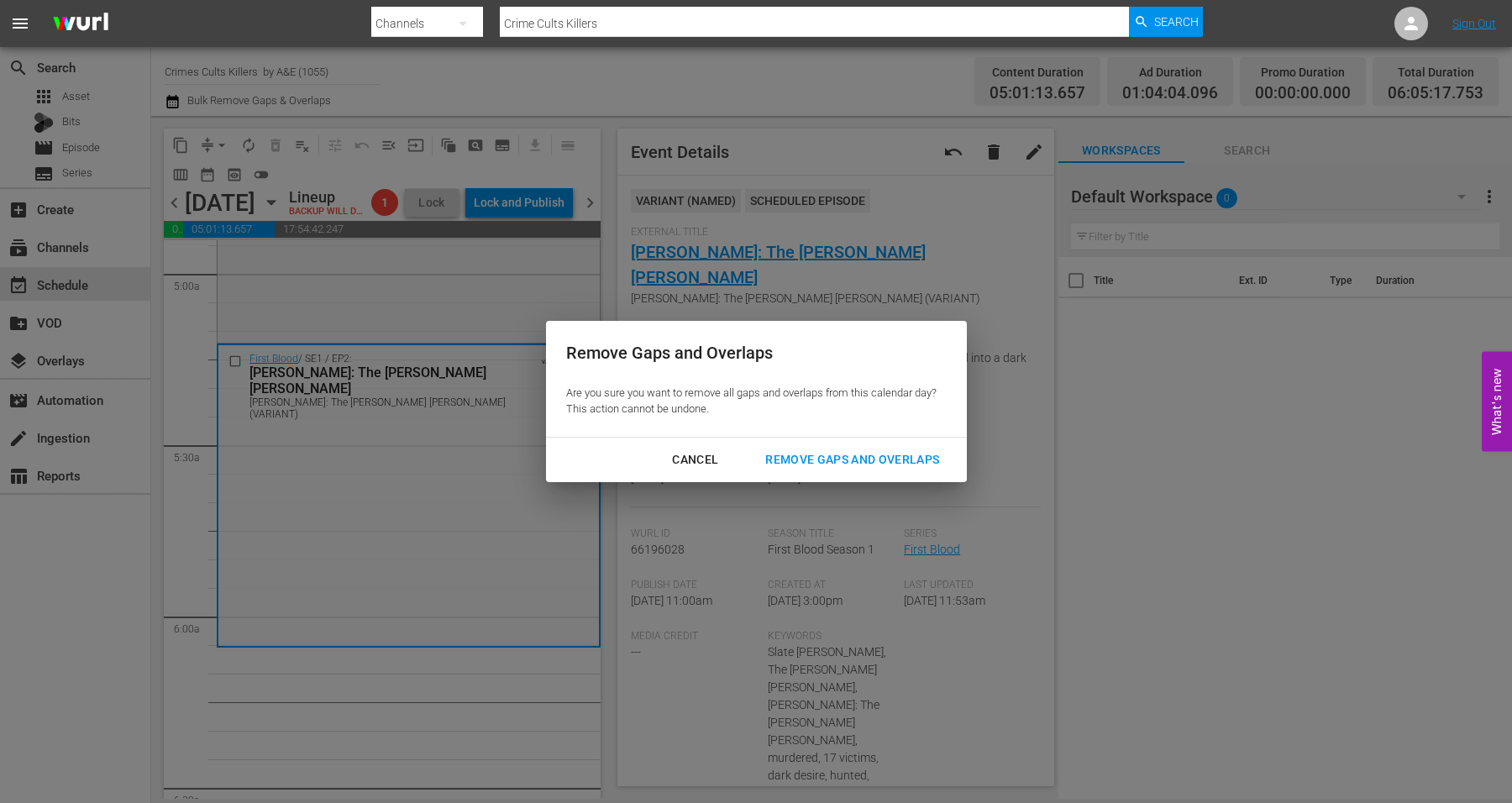
click at [834, 454] on div "Remove Gaps and Overlaps" at bounding box center [852, 460] width 201 height 21
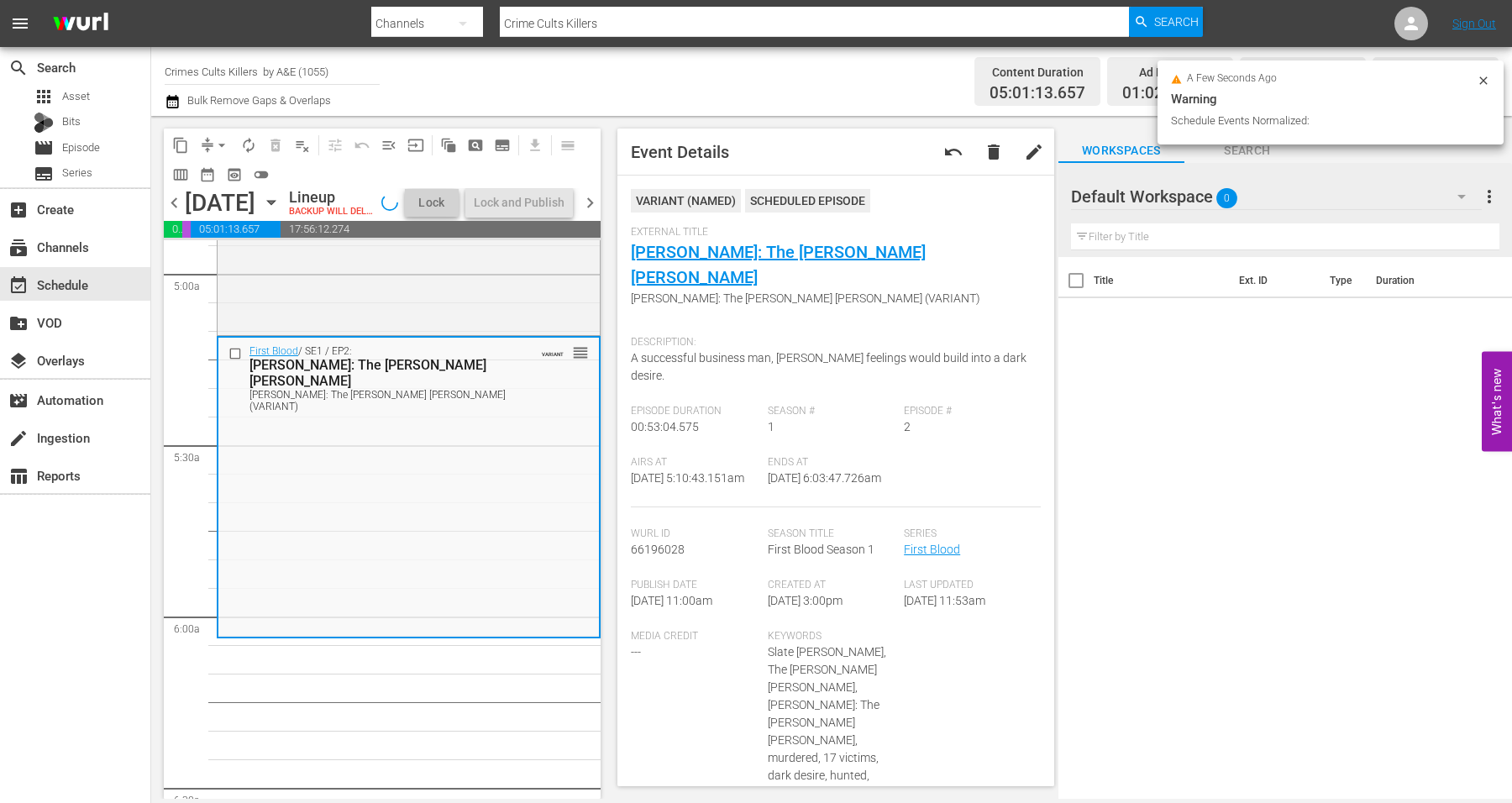
scroll to position [1651, 0]
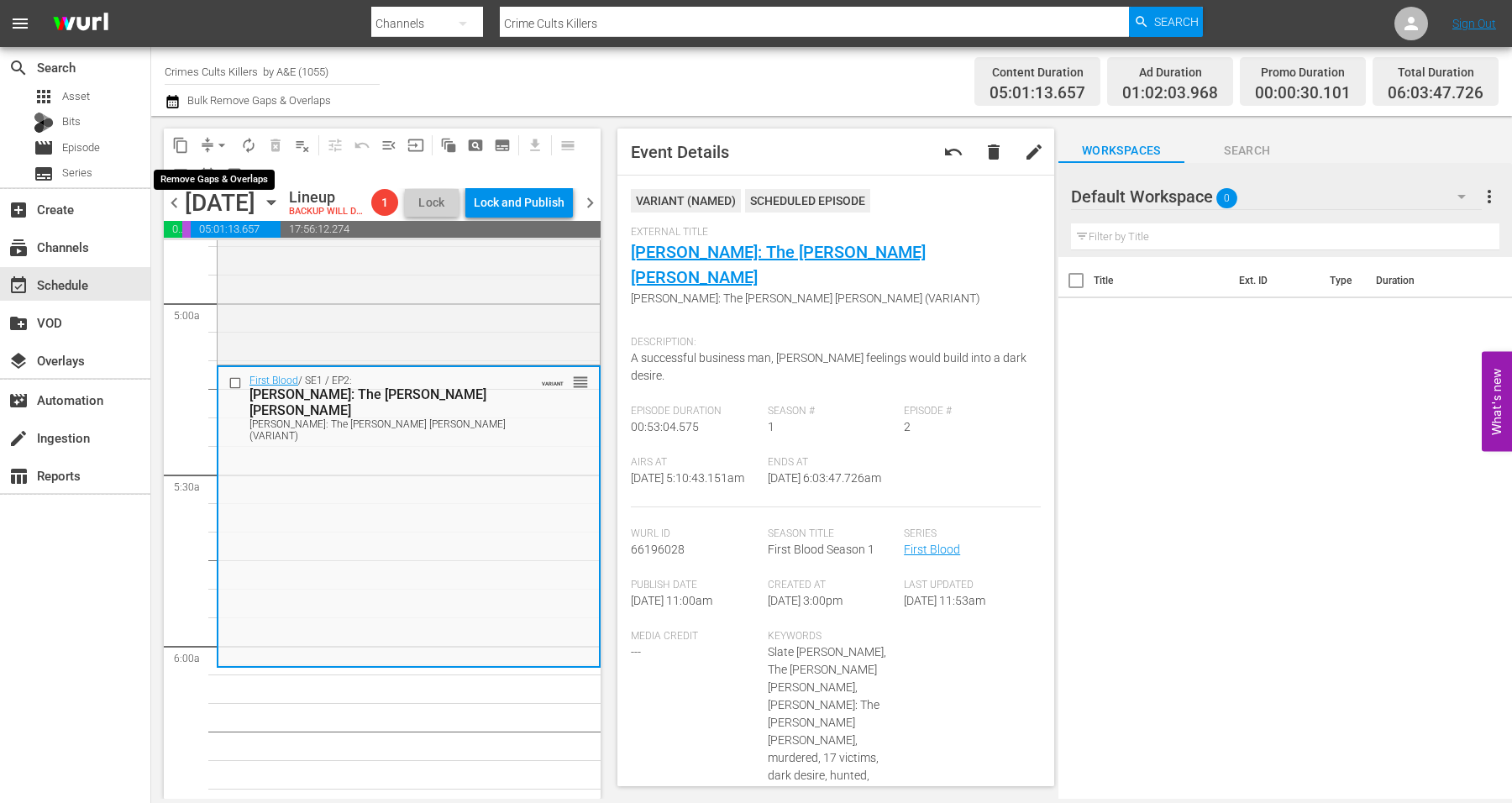
click at [220, 147] on span "arrow_drop_down" at bounding box center [221, 145] width 16 height 16
click at [229, 175] on li "Align to Midnight" at bounding box center [222, 178] width 139 height 28
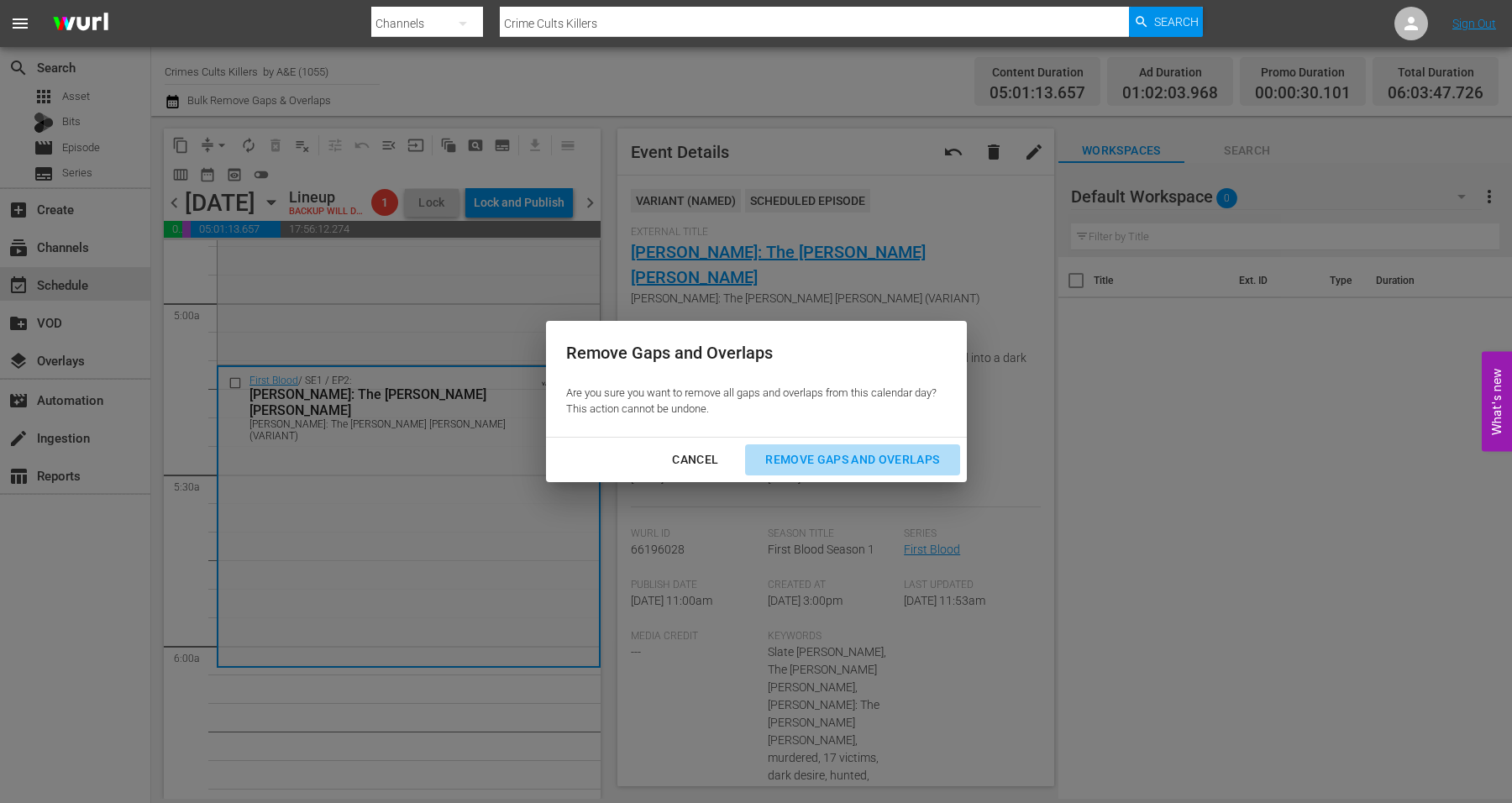
click at [823, 458] on div "Remove Gaps and Overlaps" at bounding box center [852, 460] width 201 height 21
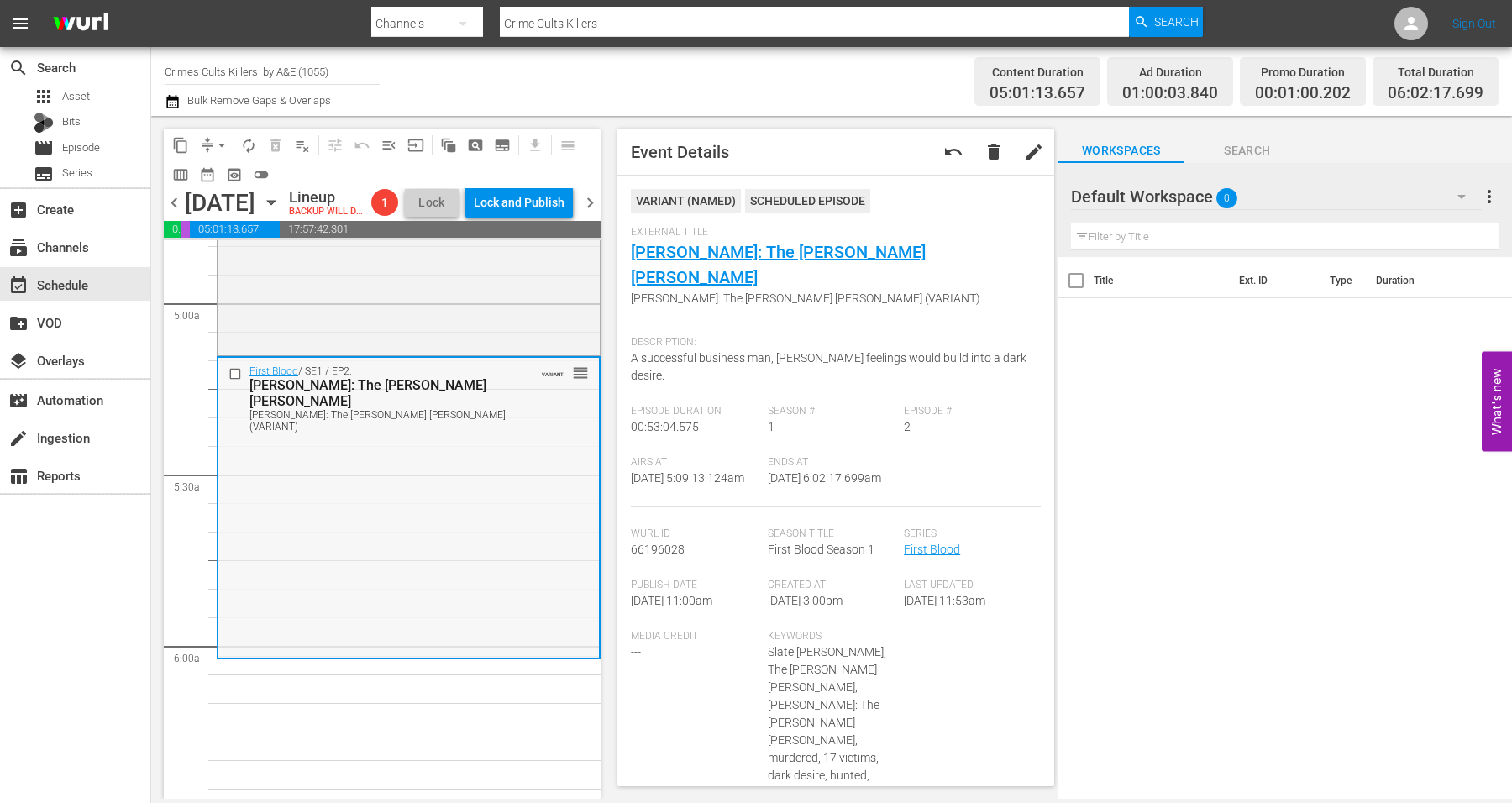
click at [383, 512] on div "First Blood / SE1 / EP2: Robert Hansen: The Butcher Baker Robert Hansen: The Bu…" at bounding box center [408, 506] width 380 height 298
click at [216, 142] on span "arrow_drop_down" at bounding box center [221, 145] width 16 height 16
click at [225, 174] on li "Align to Midnight" at bounding box center [222, 178] width 139 height 28
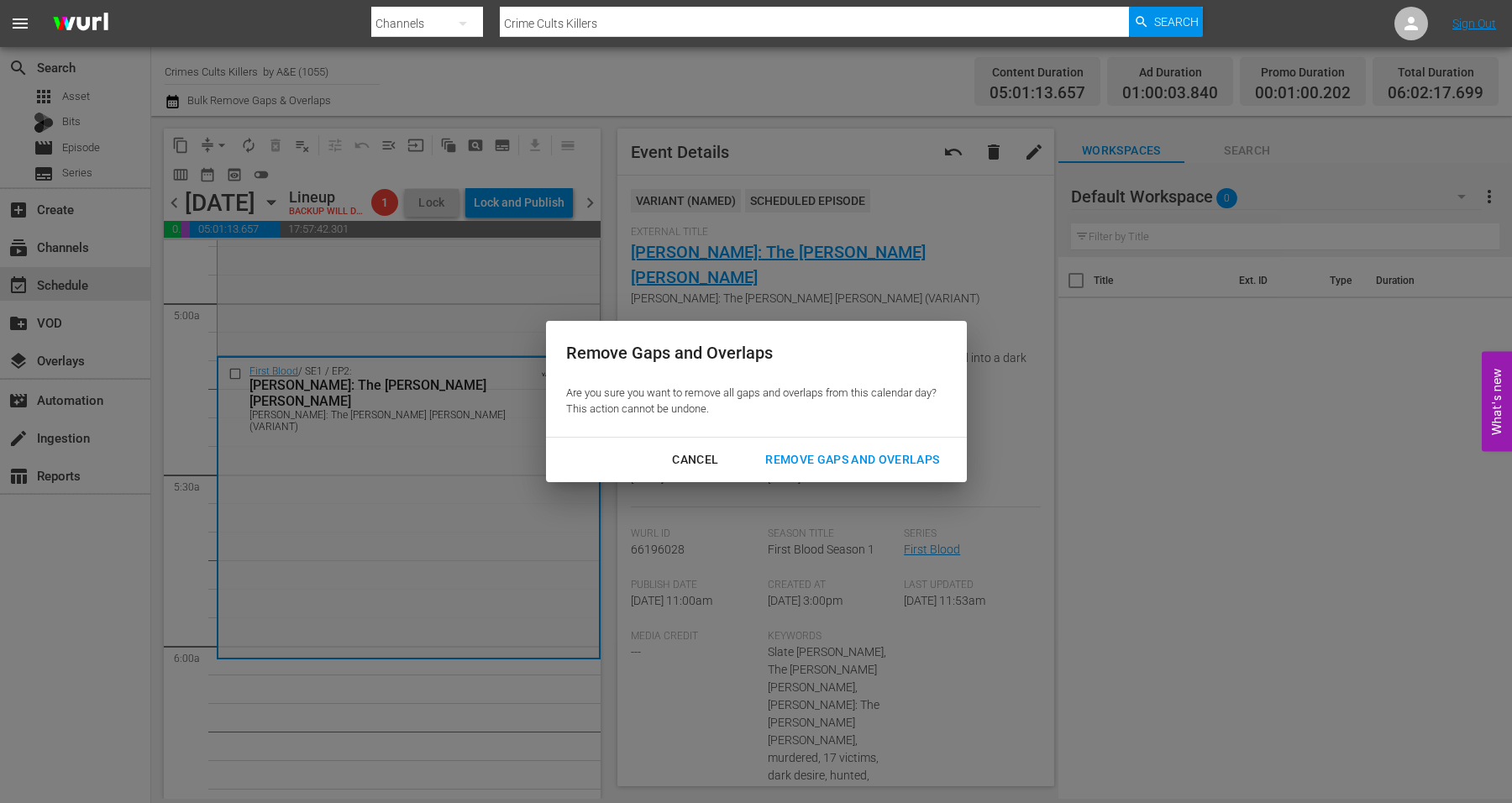
click at [823, 456] on div "Remove Gaps and Overlaps" at bounding box center [852, 460] width 201 height 21
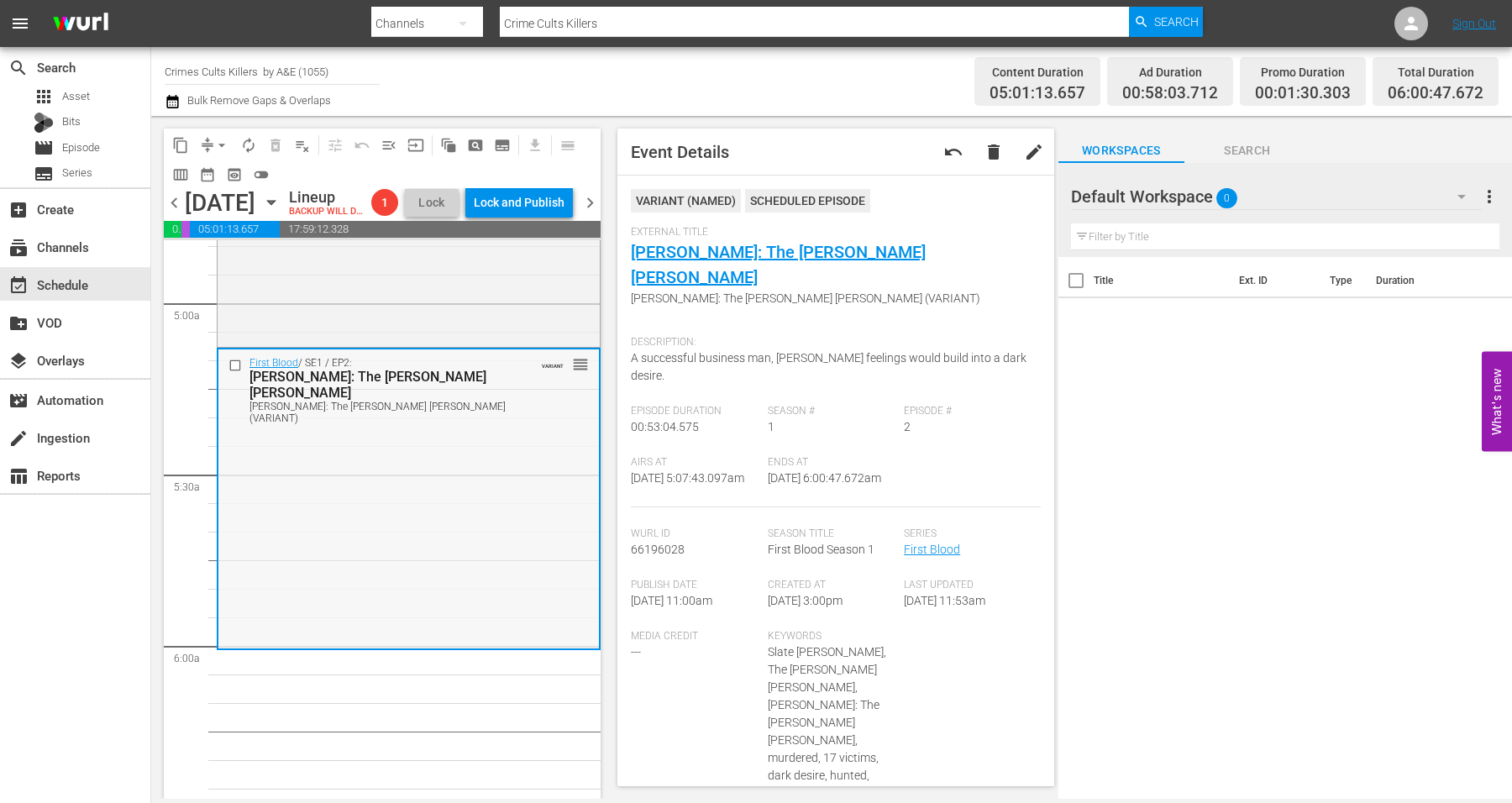
click at [387, 530] on div "First Blood / SE1 / EP2: Robert Hansen: The Butcher Baker Robert Hansen: The Bu…" at bounding box center [408, 498] width 380 height 298
click at [223, 141] on span "arrow_drop_down" at bounding box center [221, 145] width 16 height 16
click at [215, 168] on li "Align to Midnight" at bounding box center [222, 178] width 139 height 28
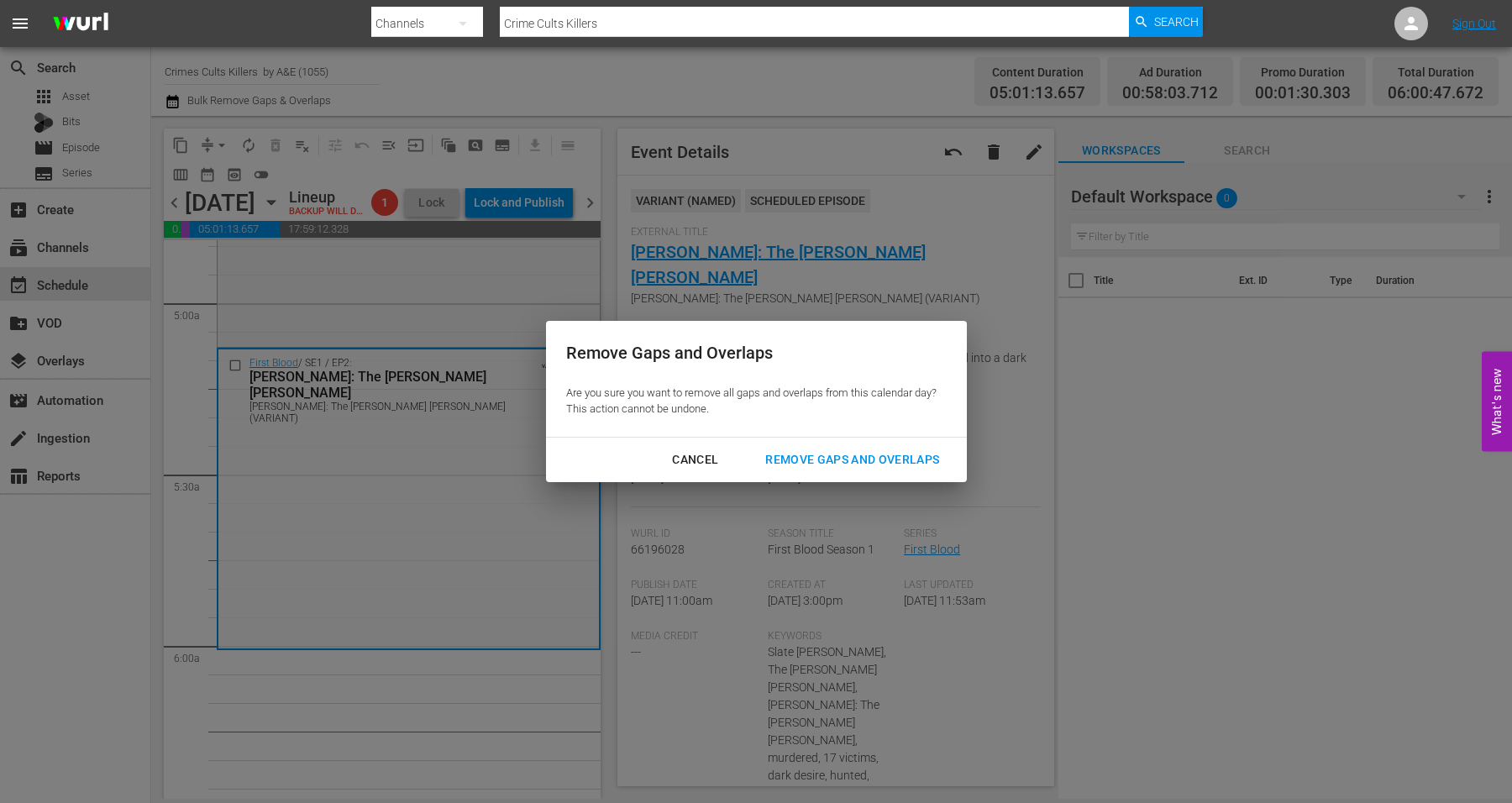
click at [835, 459] on div "Remove Gaps and Overlaps" at bounding box center [852, 460] width 201 height 21
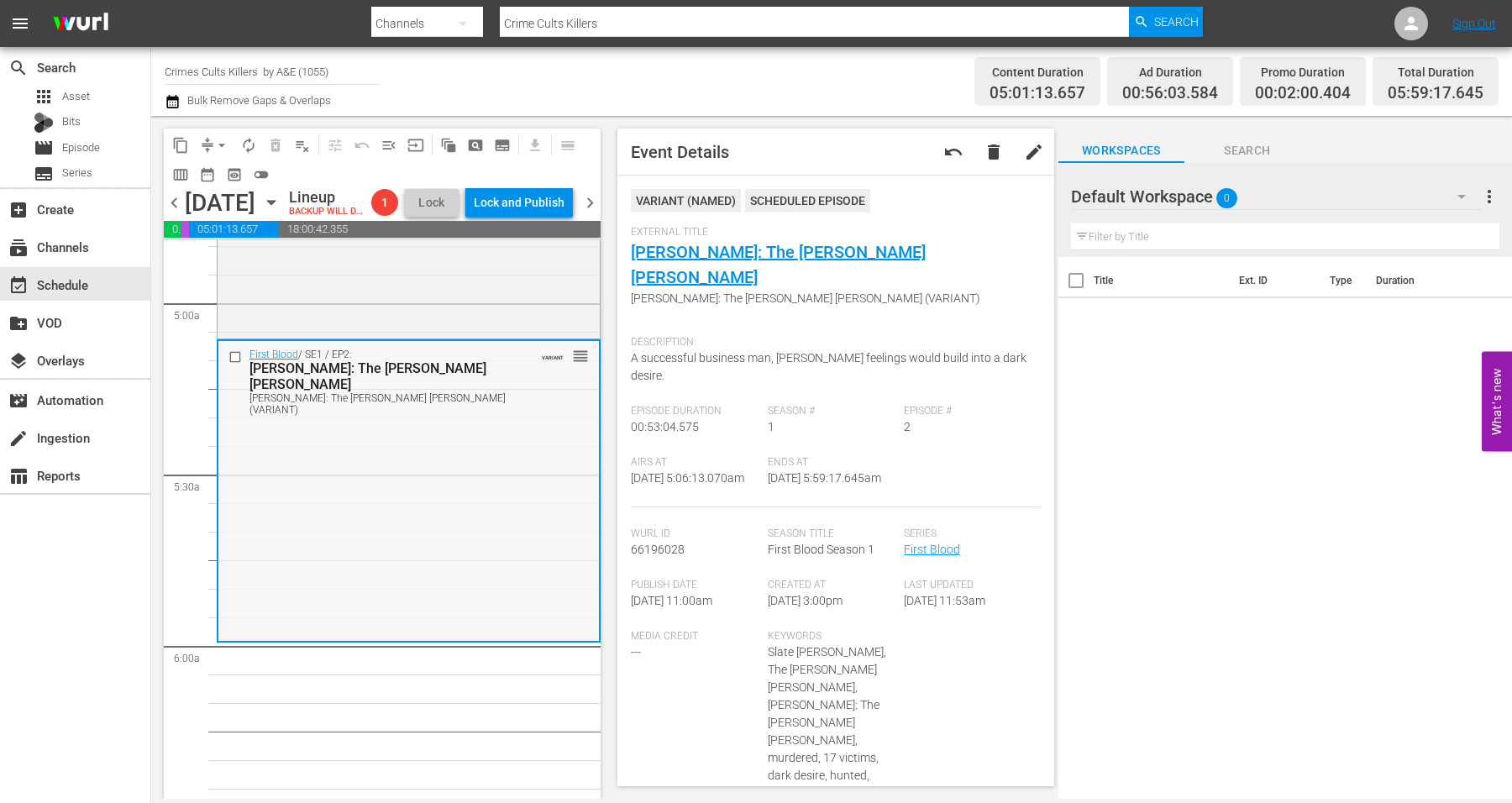
click at [297, 508] on div "First Blood / SE1 / EP2: Robert Hansen: The Butcher Baker Robert Hansen: The Bu…" at bounding box center [408, 490] width 380 height 298
click at [223, 141] on span "arrow_drop_down" at bounding box center [221, 145] width 16 height 16
click at [212, 172] on li "Align to Midnight" at bounding box center [222, 178] width 139 height 28
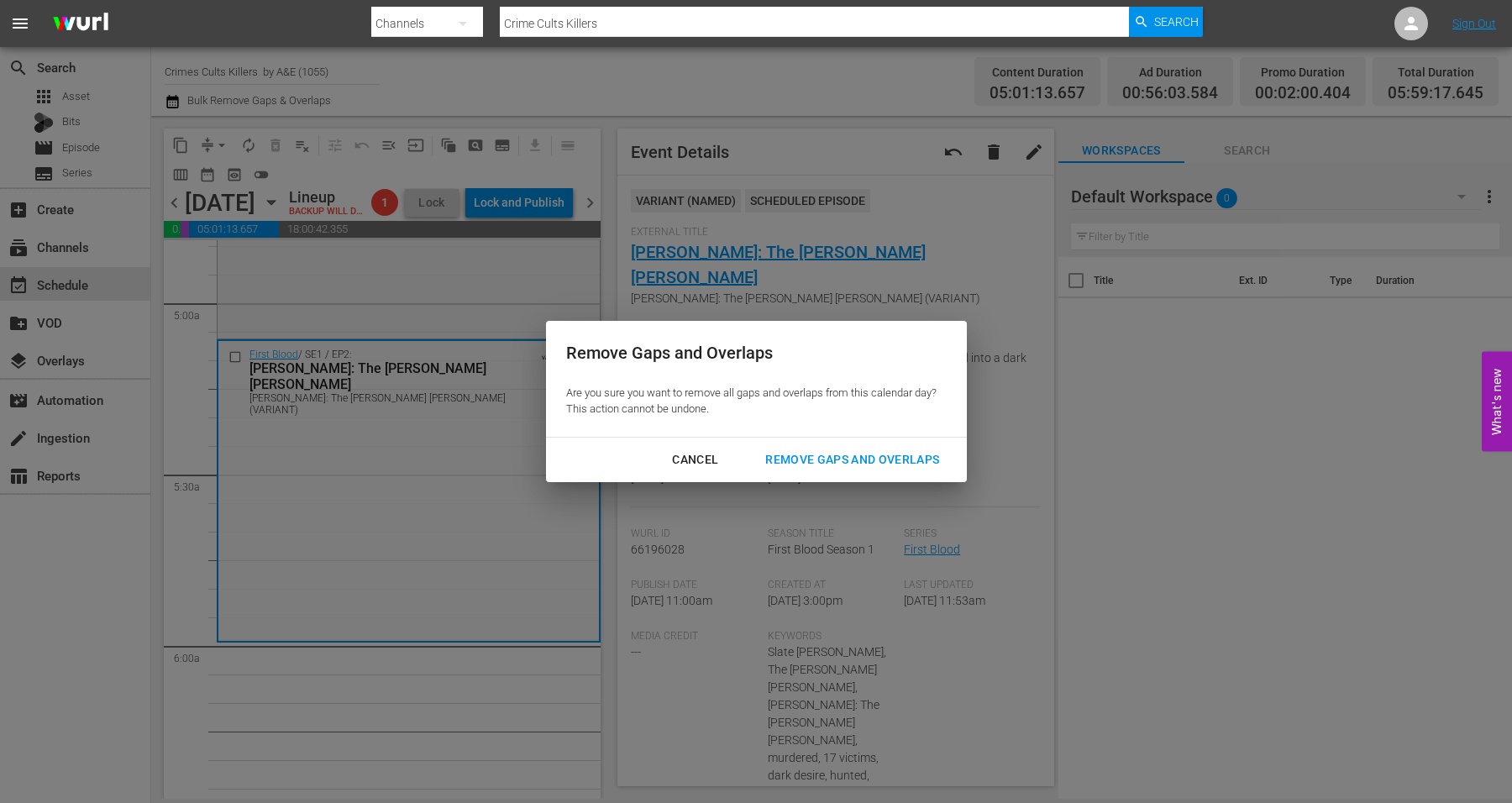
click at [787, 456] on div "Remove Gaps and Overlaps" at bounding box center [852, 460] width 201 height 21
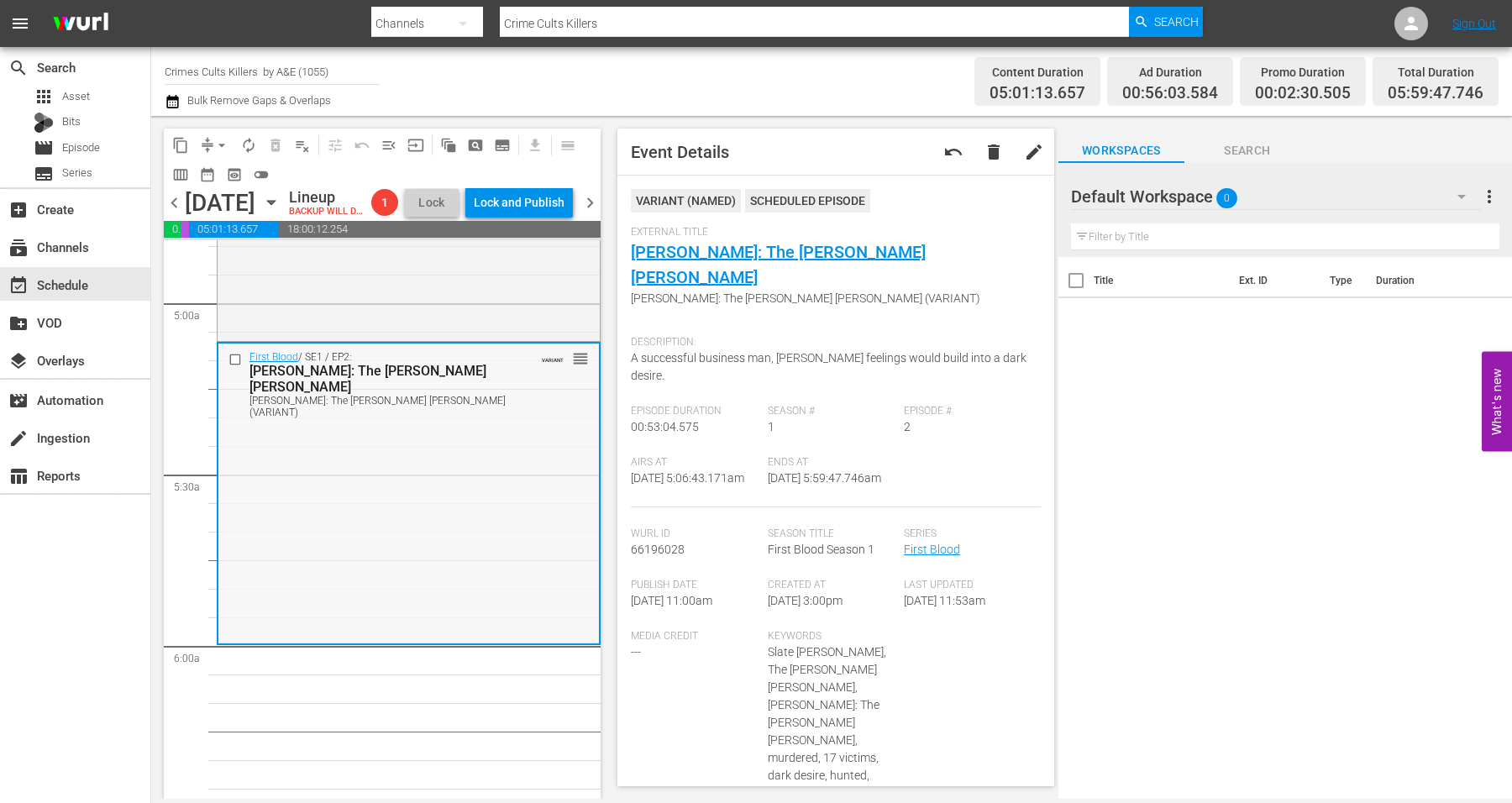
click at [456, 542] on div "First Blood / SE1 / EP2: Robert Hansen: The Butcher Baker Robert Hansen: The Bu…" at bounding box center [408, 492] width 380 height 298
click at [216, 145] on span "arrow_drop_down" at bounding box center [221, 145] width 16 height 16
click at [228, 177] on li "Align to Midnight" at bounding box center [222, 178] width 139 height 28
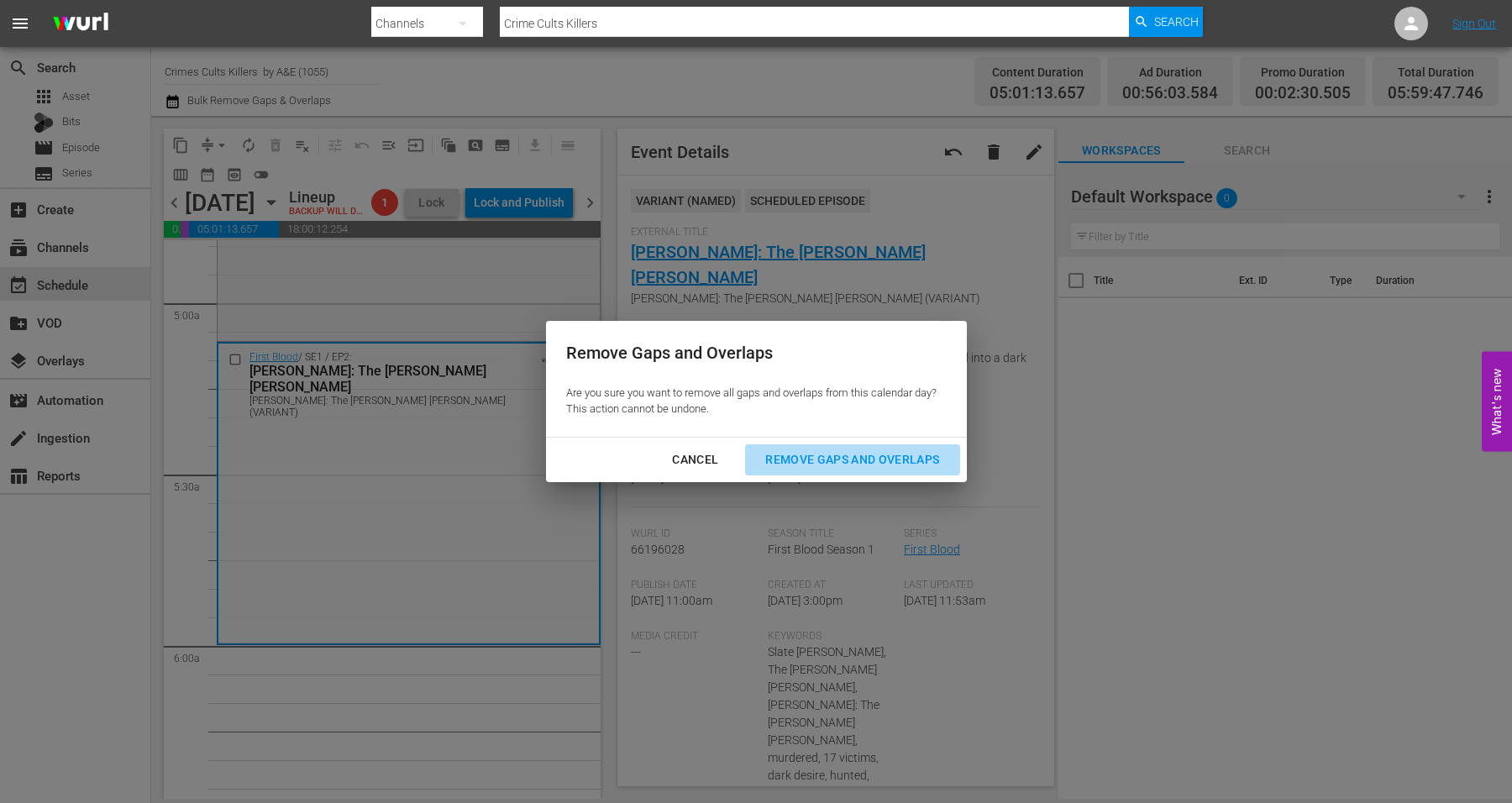
click at [828, 450] on div "Remove Gaps and Overlaps" at bounding box center [852, 460] width 201 height 21
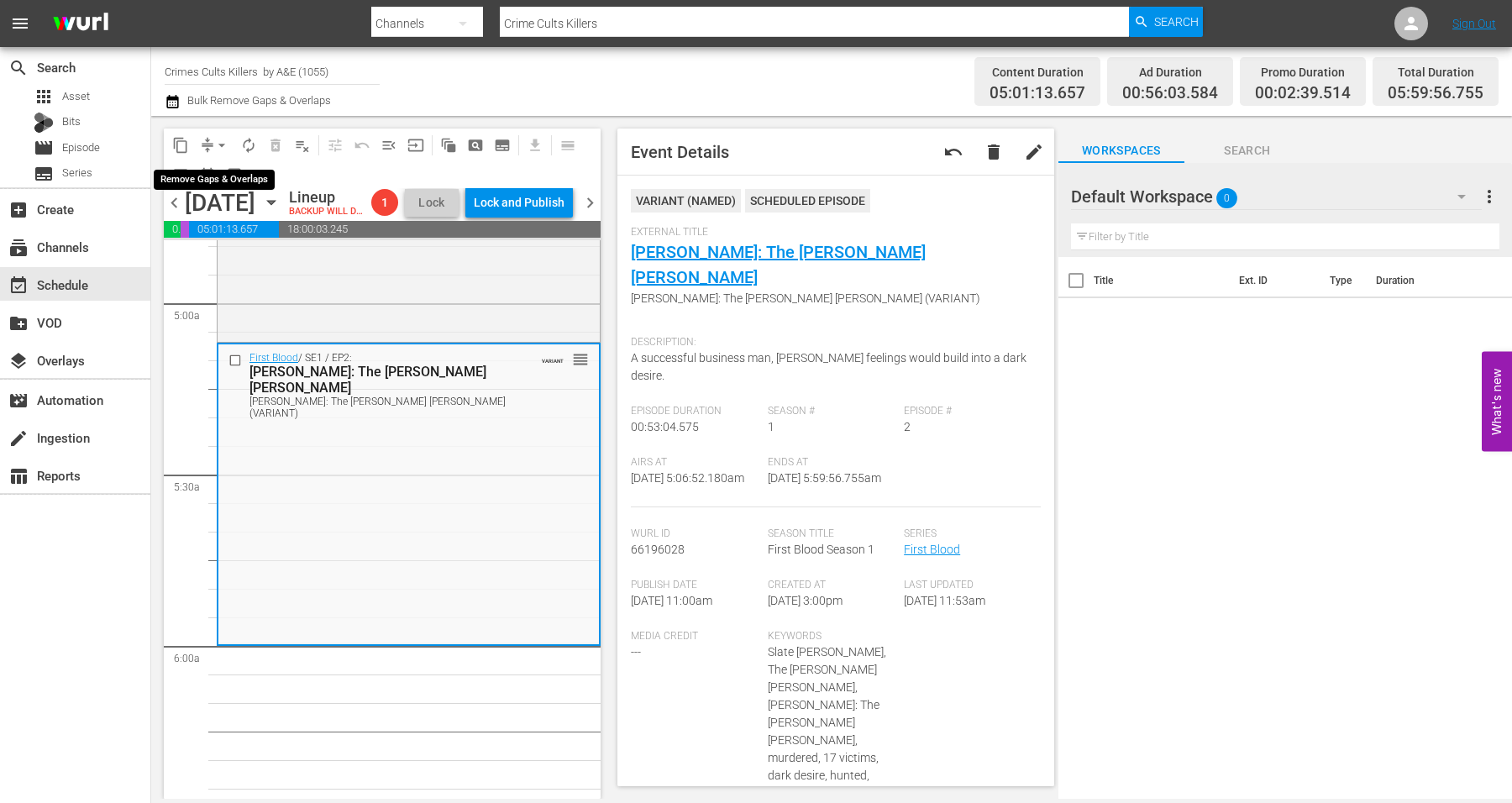
click at [221, 141] on span "arrow_drop_down" at bounding box center [221, 145] width 16 height 16
click at [227, 180] on li "Align to Midnight" at bounding box center [222, 178] width 139 height 28
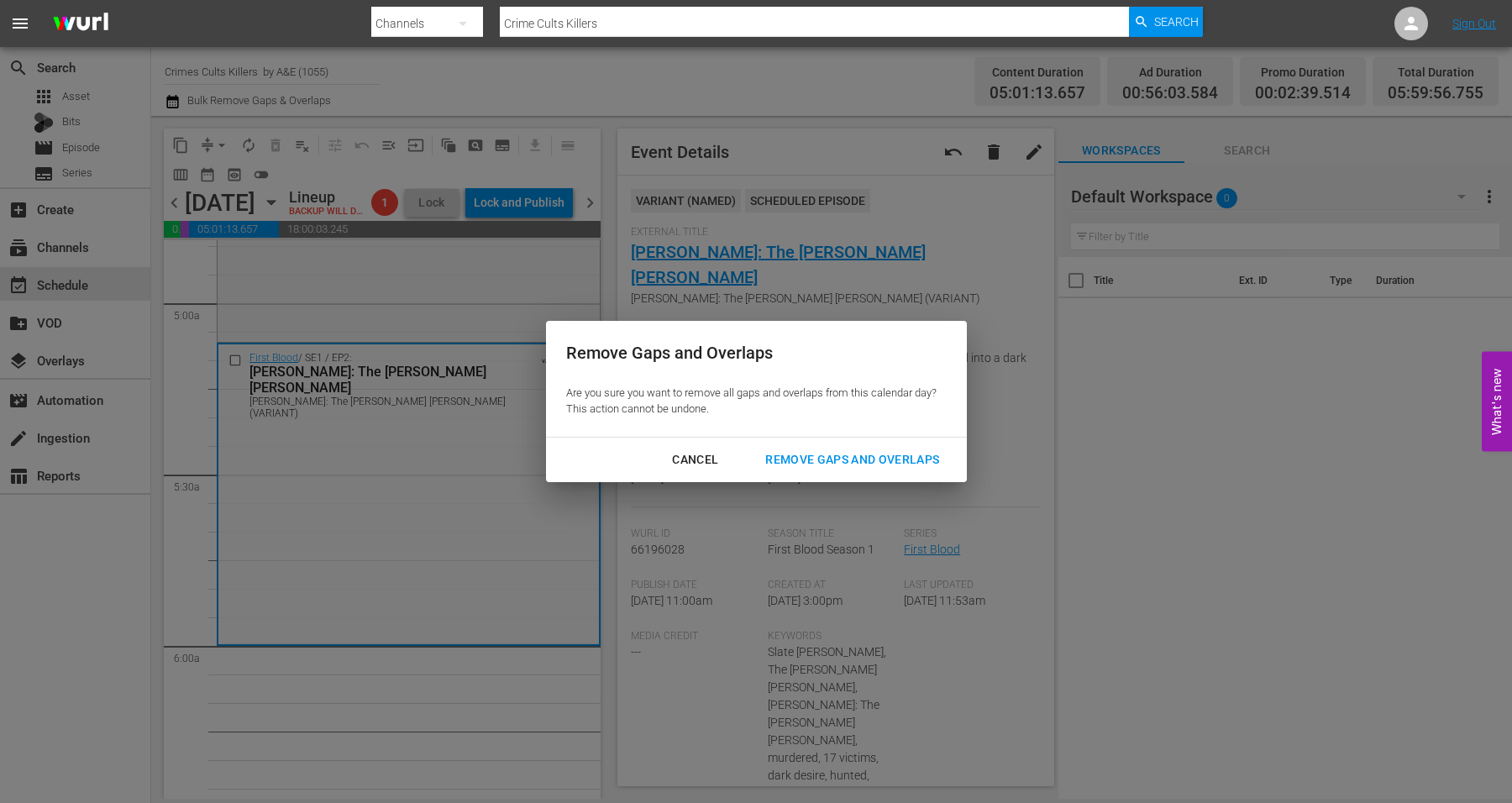
click at [818, 462] on div "Remove Gaps and Overlaps" at bounding box center [852, 460] width 201 height 21
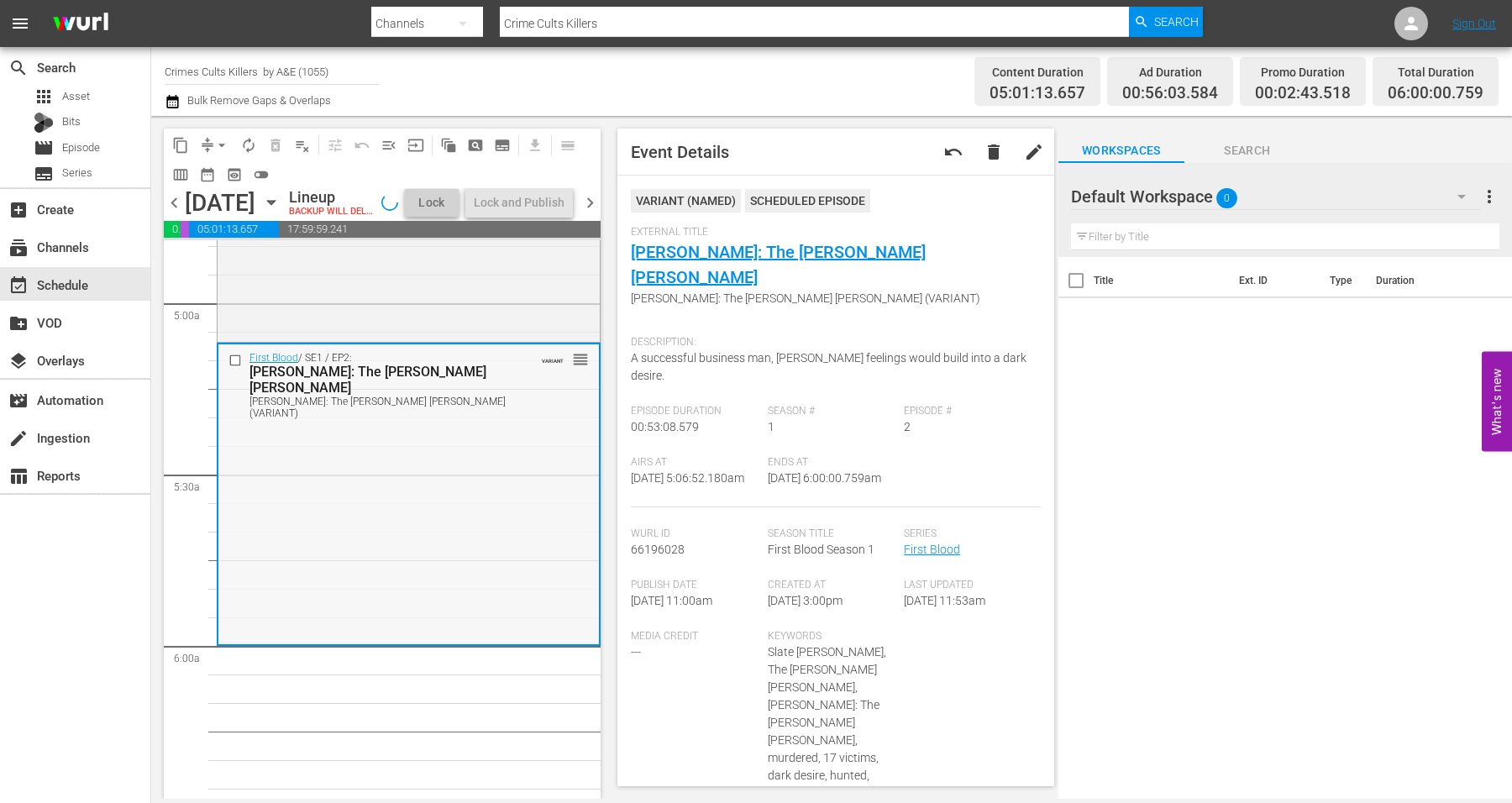
click at [514, 466] on div "First Blood / SE1 / EP2: Robert Hansen: The Butcher Baker Robert Hansen: The Bu…" at bounding box center [408, 493] width 380 height 298
click at [247, 143] on span "autorenew_outlined" at bounding box center [248, 145] width 16 height 16
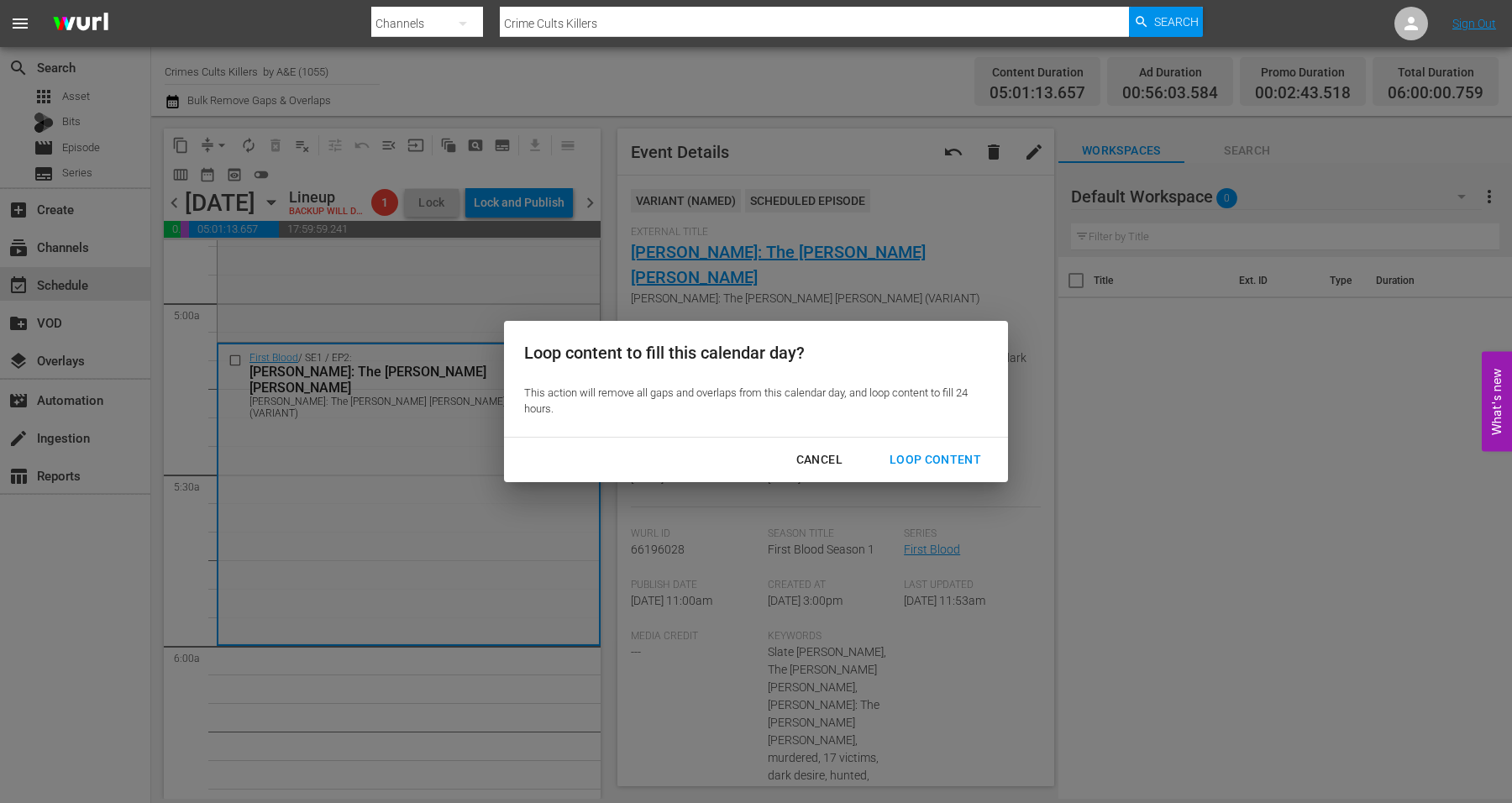
click at [951, 456] on div "Loop Content" at bounding box center [935, 460] width 118 height 21
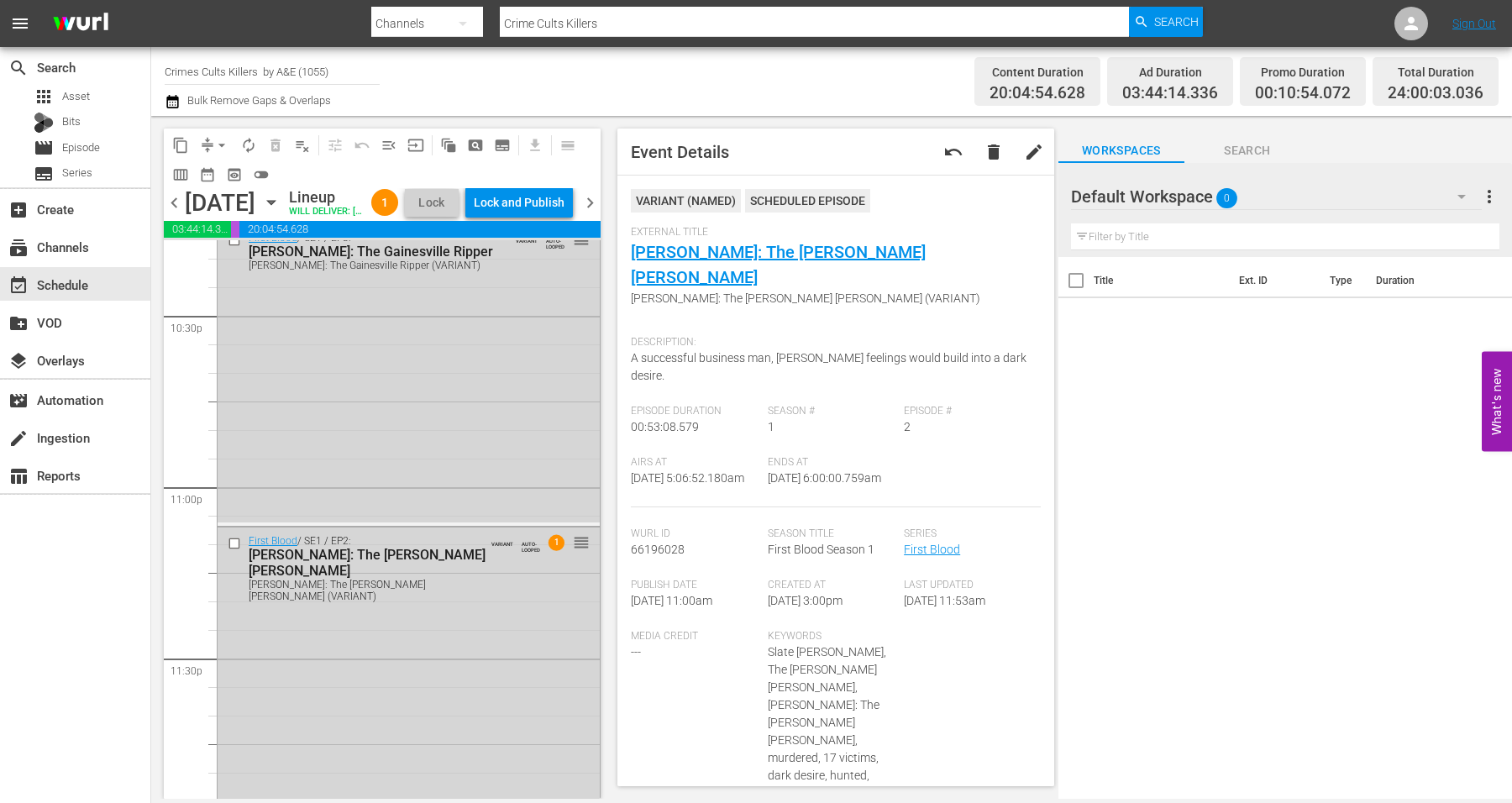
scroll to position [7693, 0]
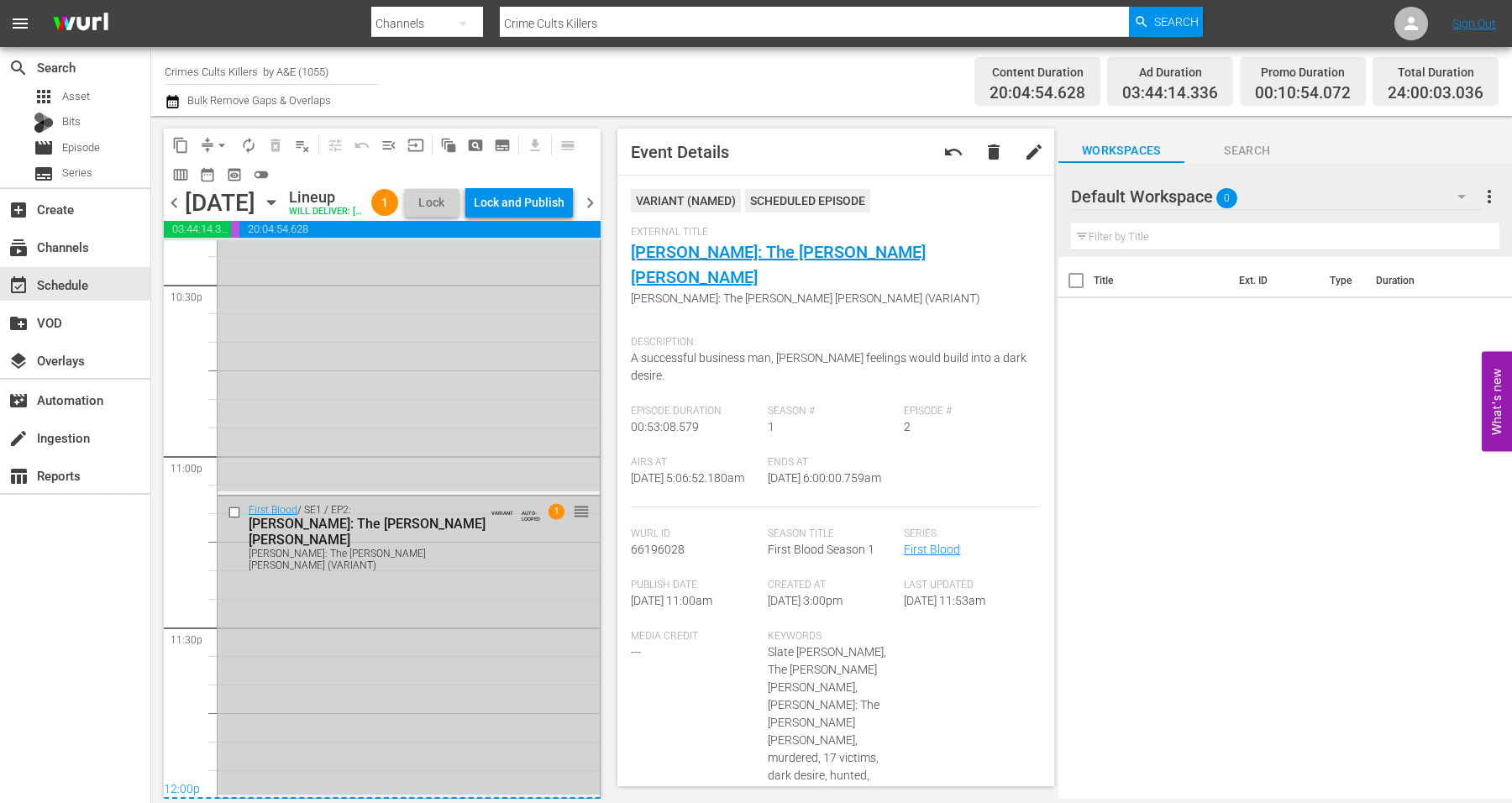
click at [323, 679] on div "First Blood / SE1 / EP2: Robert Hansen: The Butcher Baker Robert Hansen: The Bu…" at bounding box center [408, 645] width 382 height 298
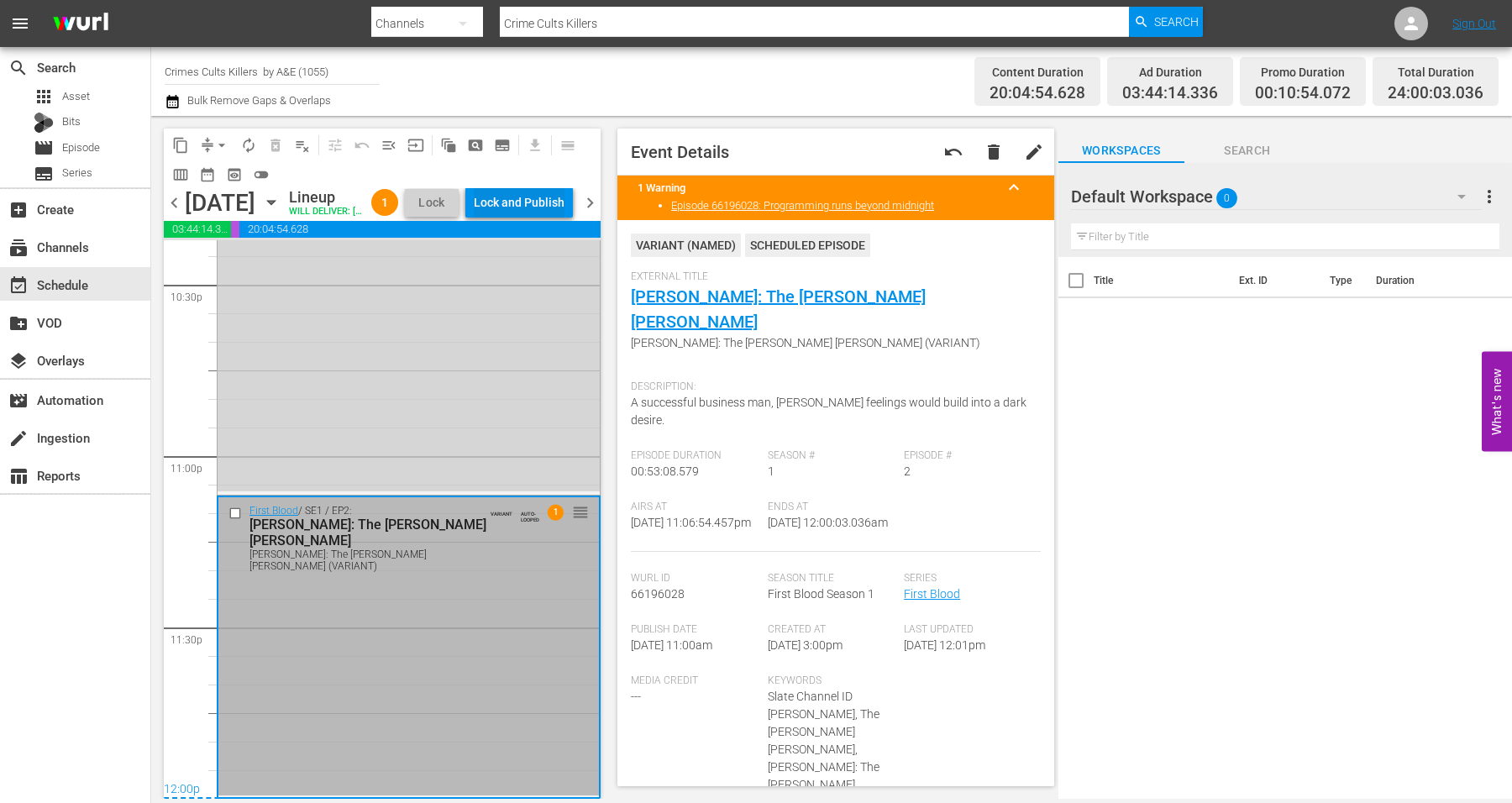
click at [528, 202] on div "Lock and Publish" at bounding box center [519, 202] width 91 height 30
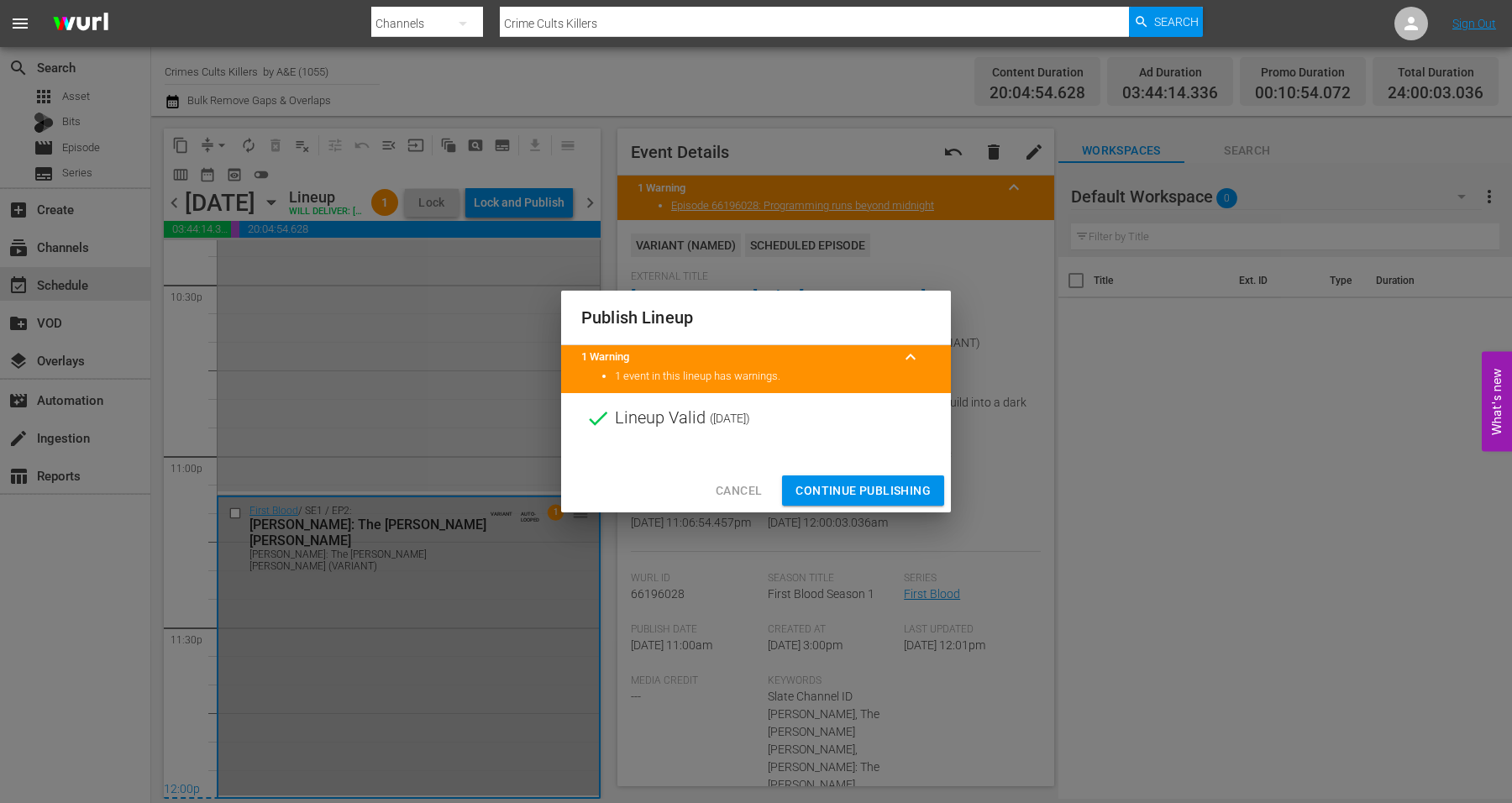
click at [876, 487] on span "Continue Publishing" at bounding box center [862, 491] width 135 height 21
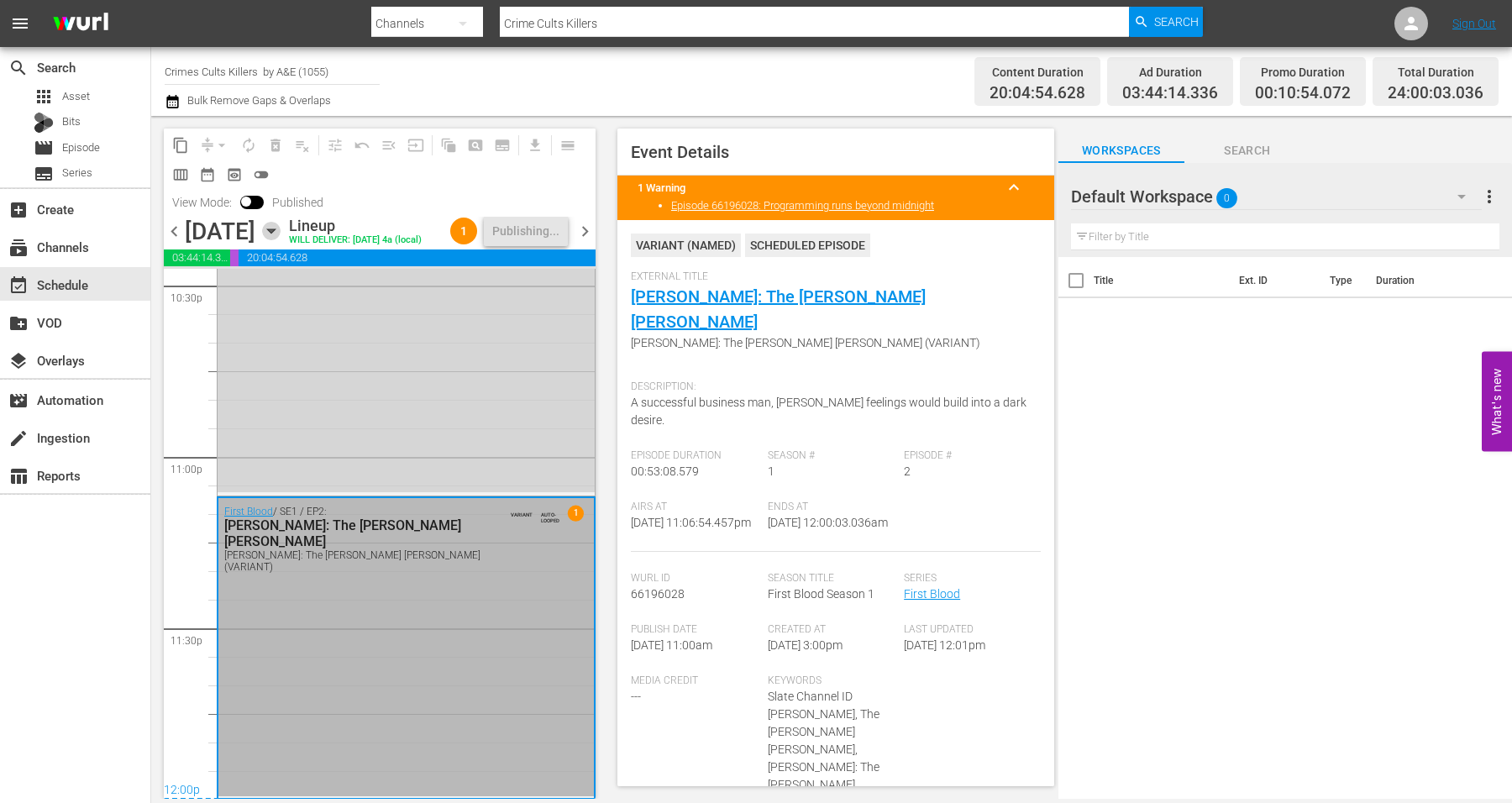
click at [280, 241] on icon "button" at bounding box center [271, 231] width 18 height 18
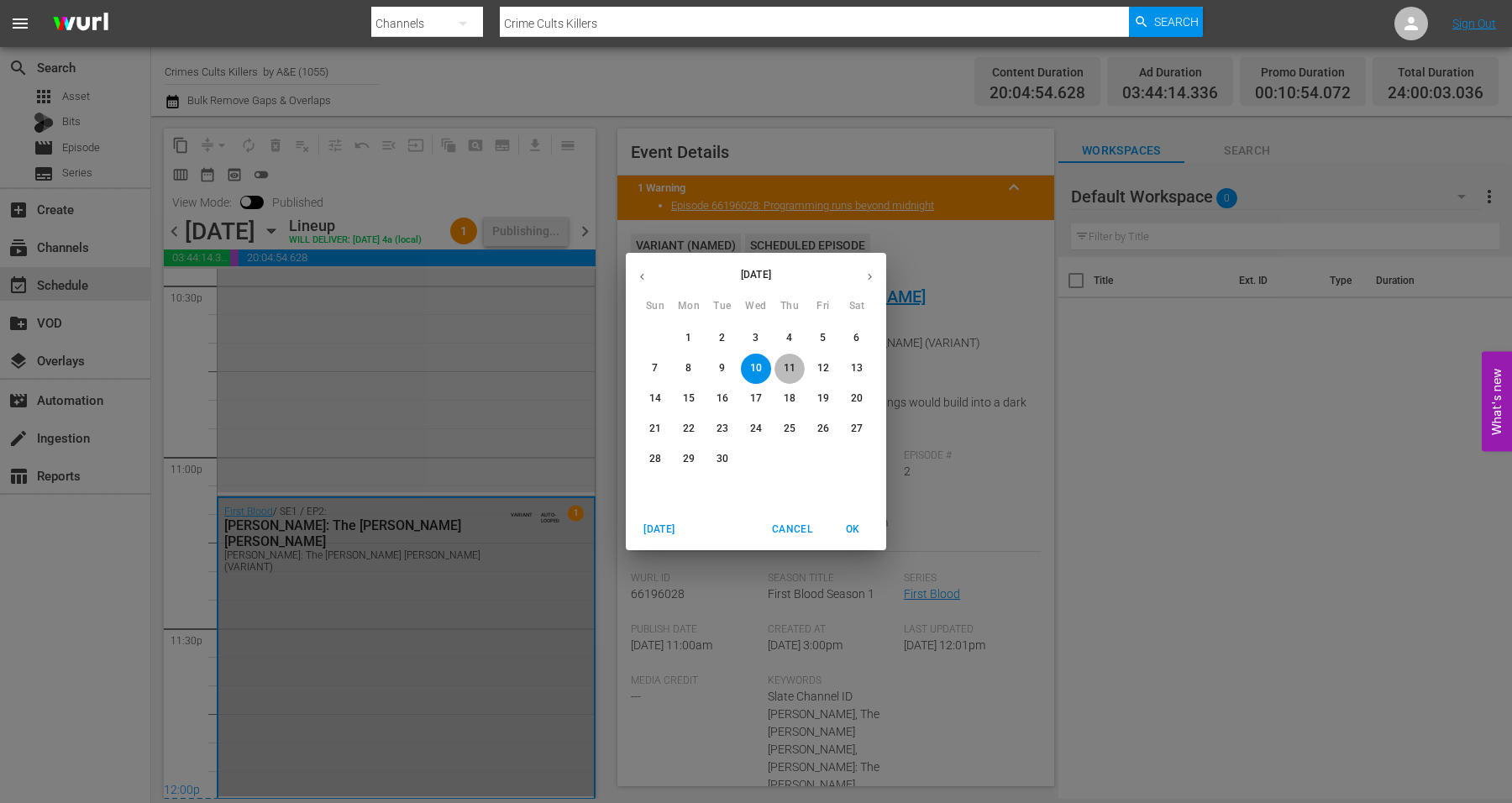
click at [792, 364] on p "11" at bounding box center [789, 368] width 12 height 15
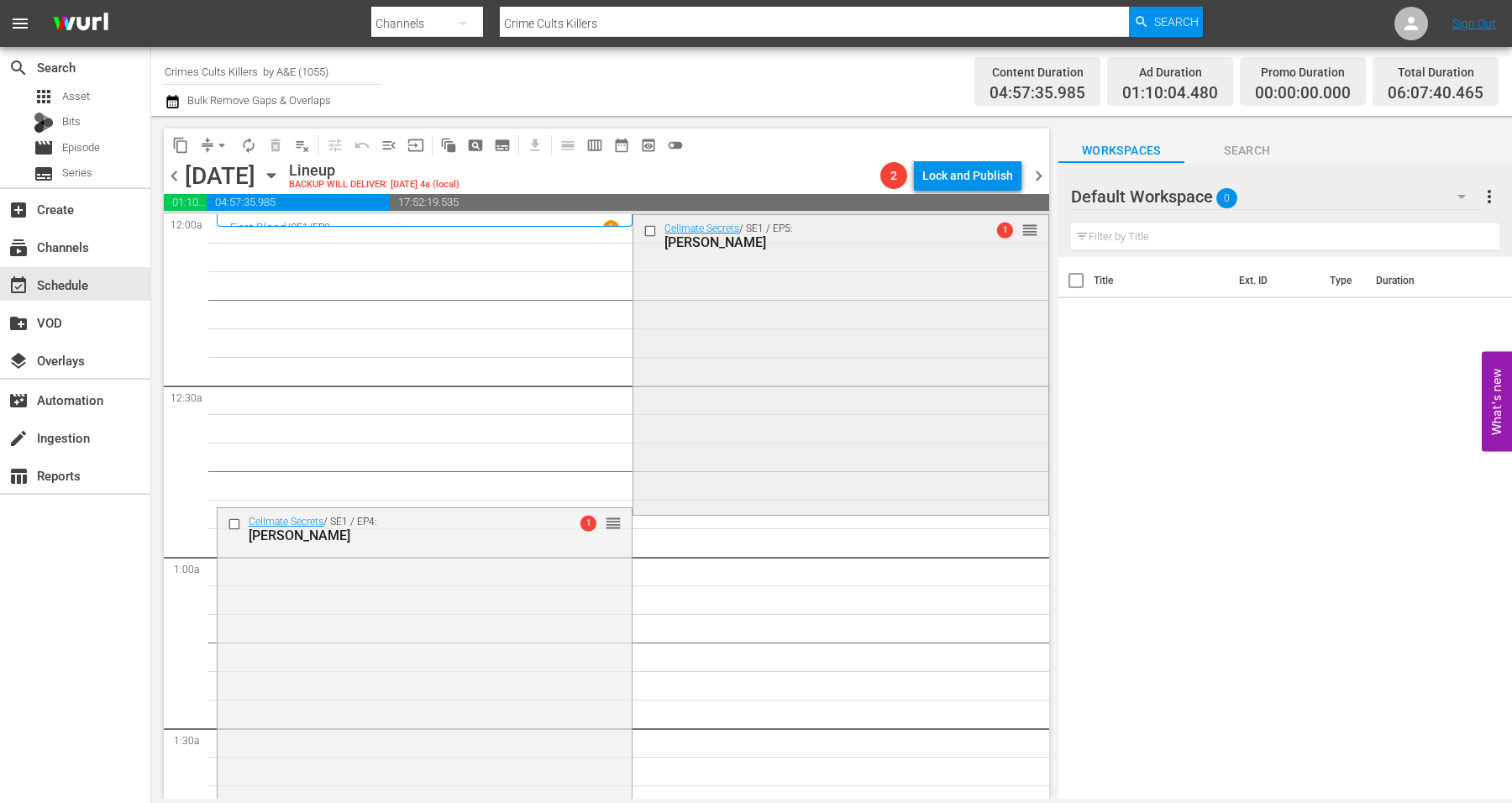
click at [686, 351] on div "Cellmate Secrets / SE1 / EP5: Susan Smith 1 reorder" at bounding box center [840, 364] width 414 height 297
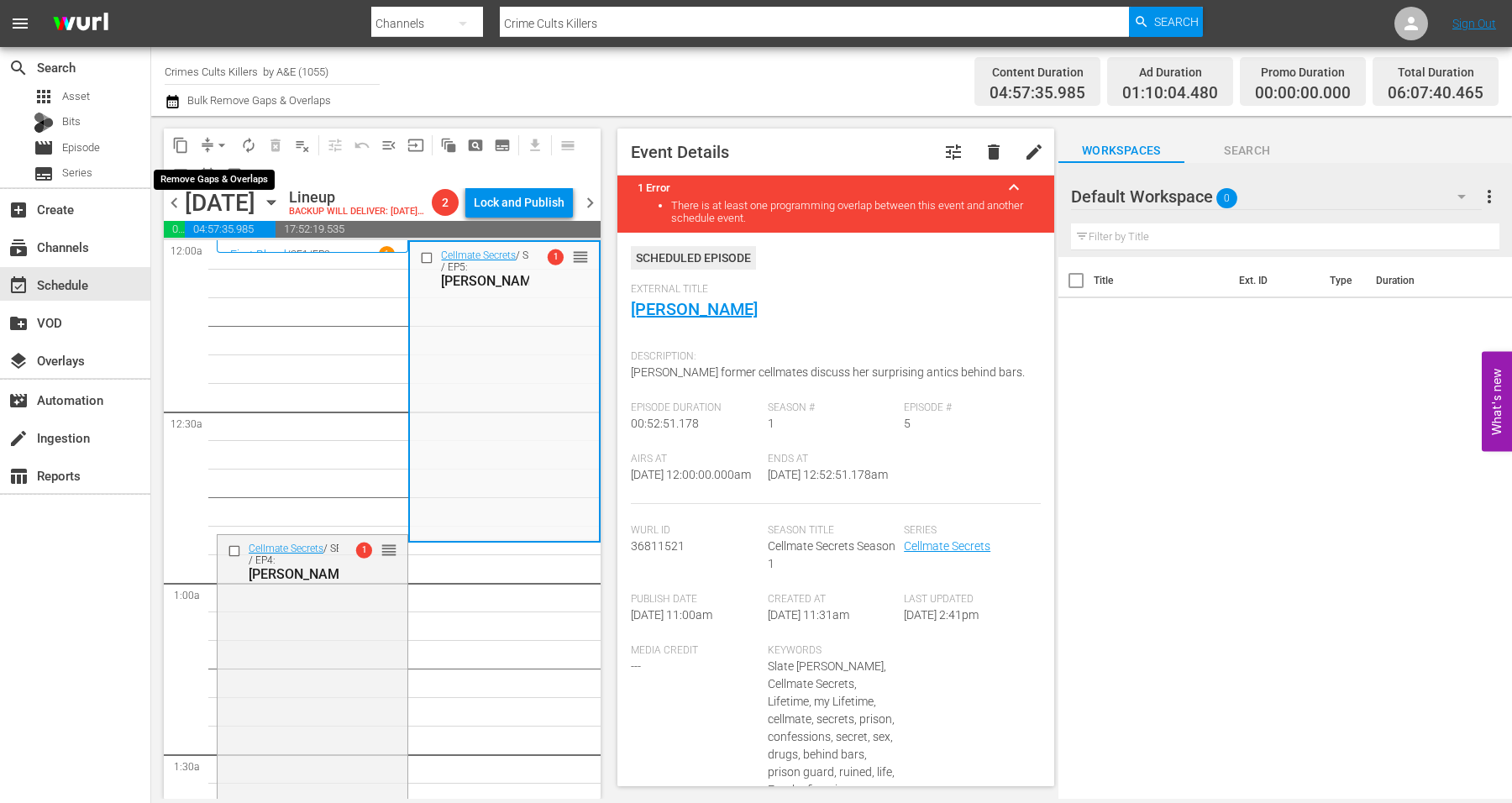
click at [223, 145] on span "arrow_drop_down" at bounding box center [221, 145] width 16 height 16
click at [212, 173] on li "Align to Midnight" at bounding box center [223, 178] width 177 height 28
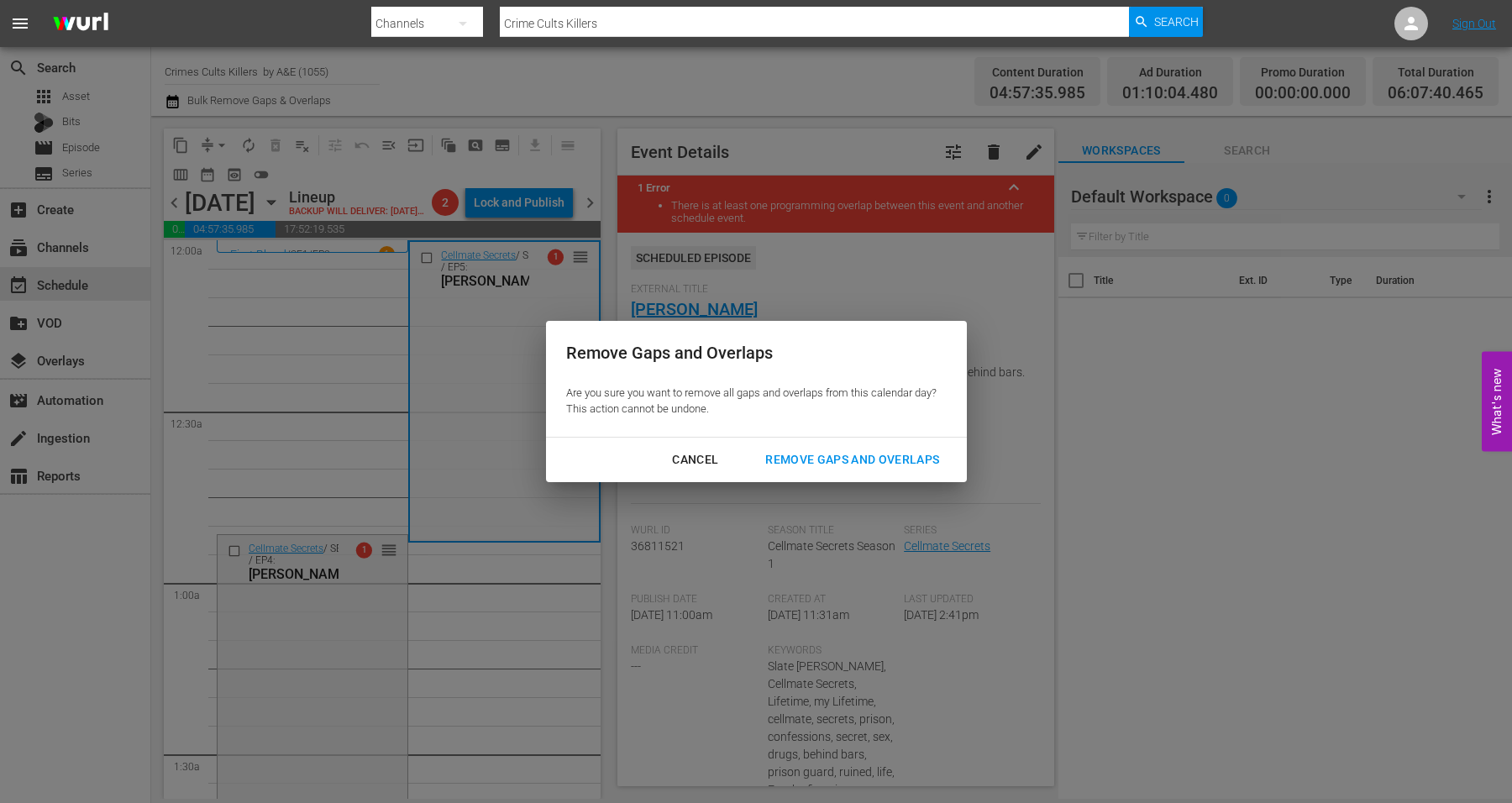
click at [820, 456] on div "Remove Gaps and Overlaps" at bounding box center [852, 460] width 201 height 21
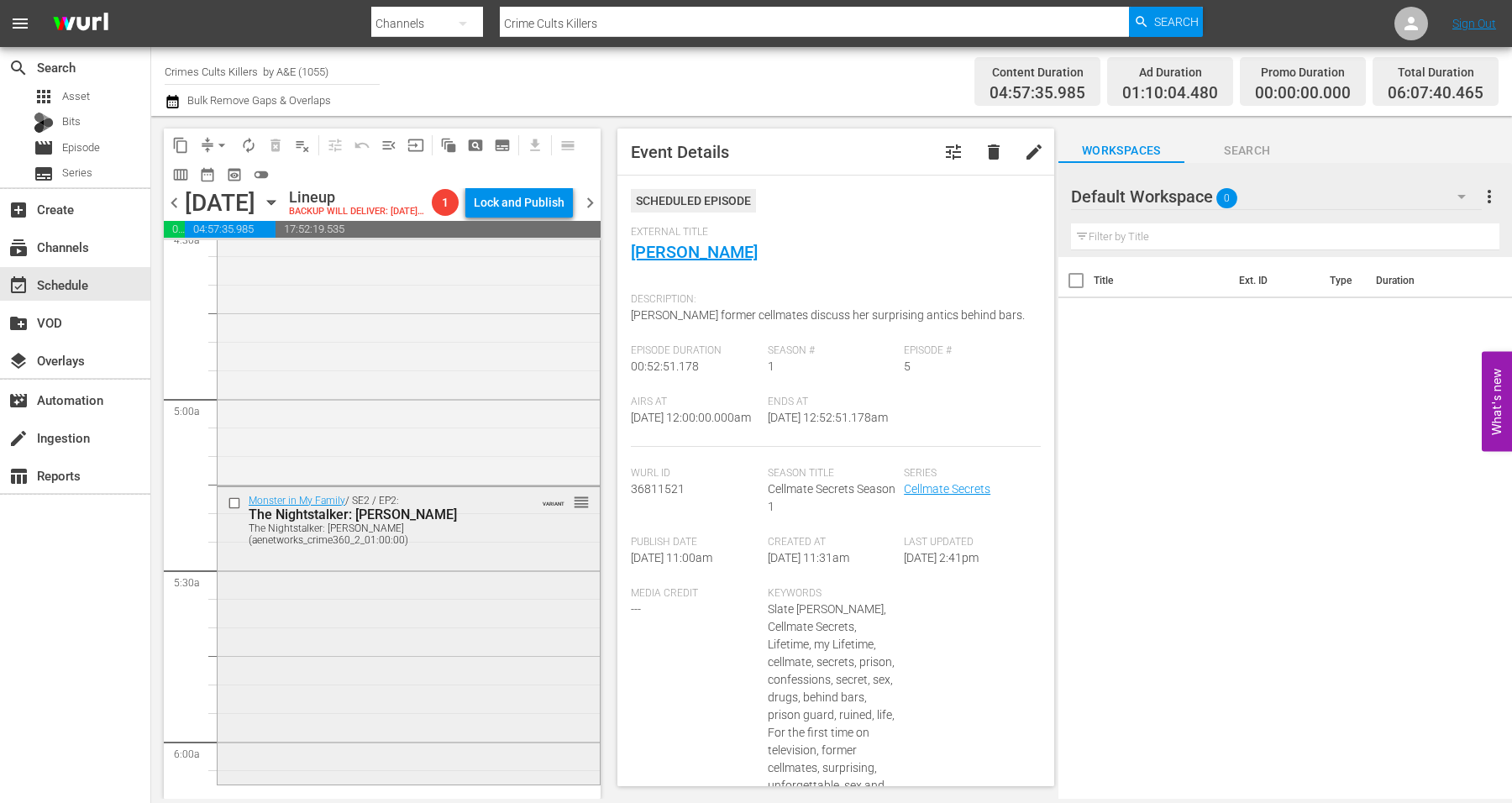
scroll to position [1680, 0]
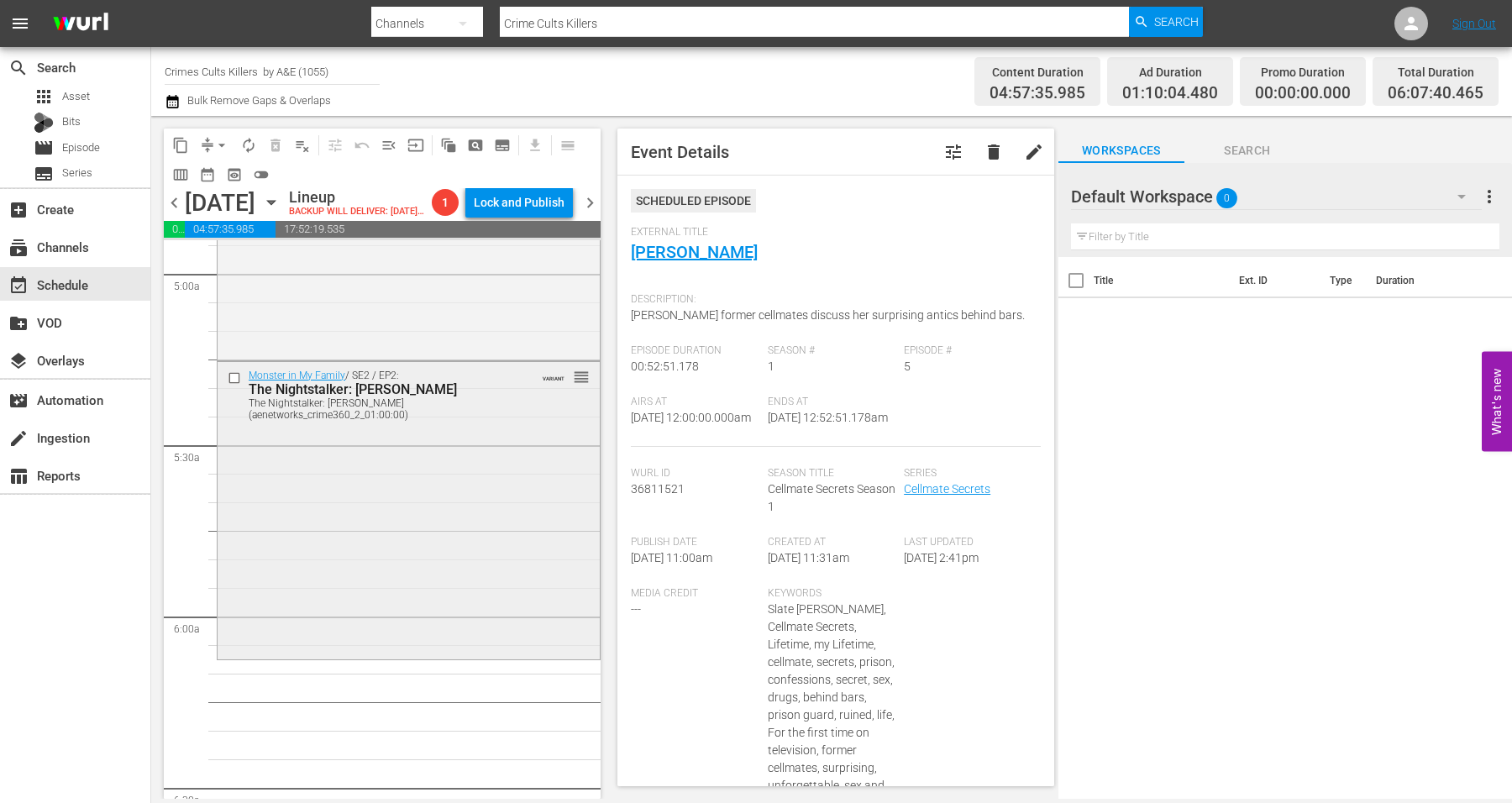
click at [360, 567] on div "Monster in My Family / SE2 / EP2: The Nightstalker: Richard Ramirez The Nightst…" at bounding box center [408, 509] width 382 height 295
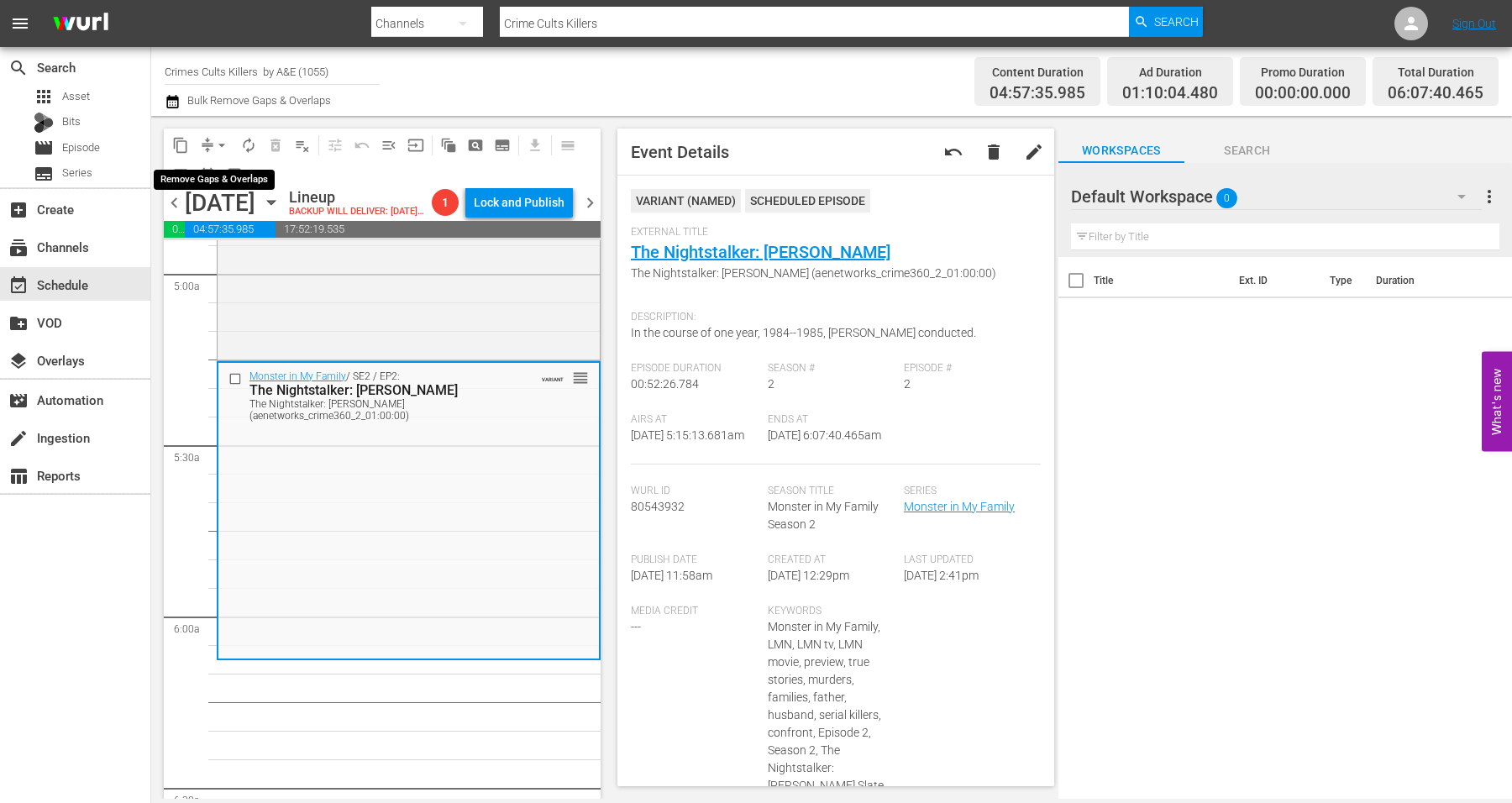
click at [221, 145] on span "arrow_drop_down" at bounding box center [221, 145] width 16 height 16
click at [219, 175] on li "Align to Midnight" at bounding box center [223, 178] width 177 height 28
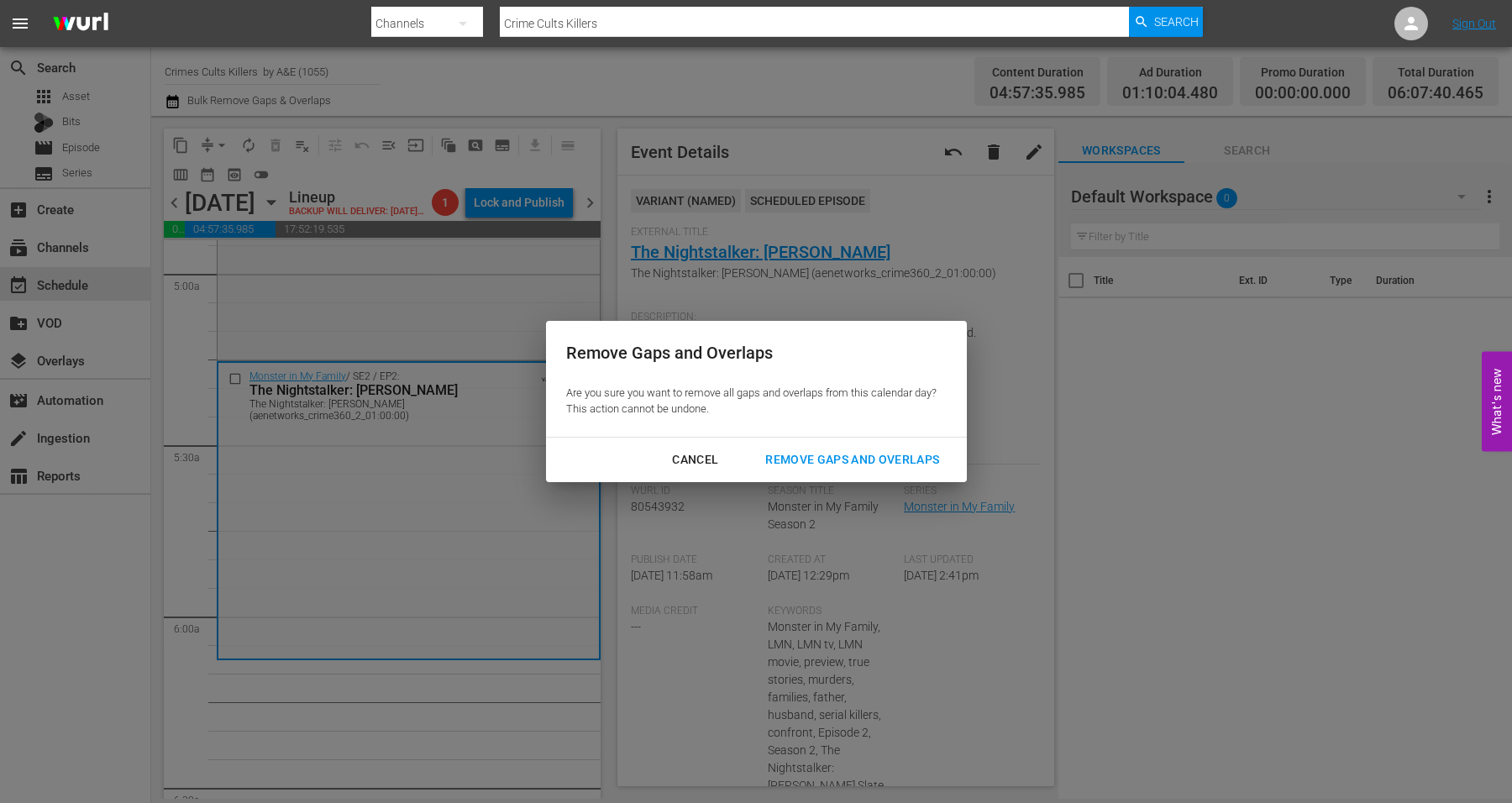
click at [847, 454] on div "Remove Gaps and Overlaps" at bounding box center [852, 460] width 201 height 21
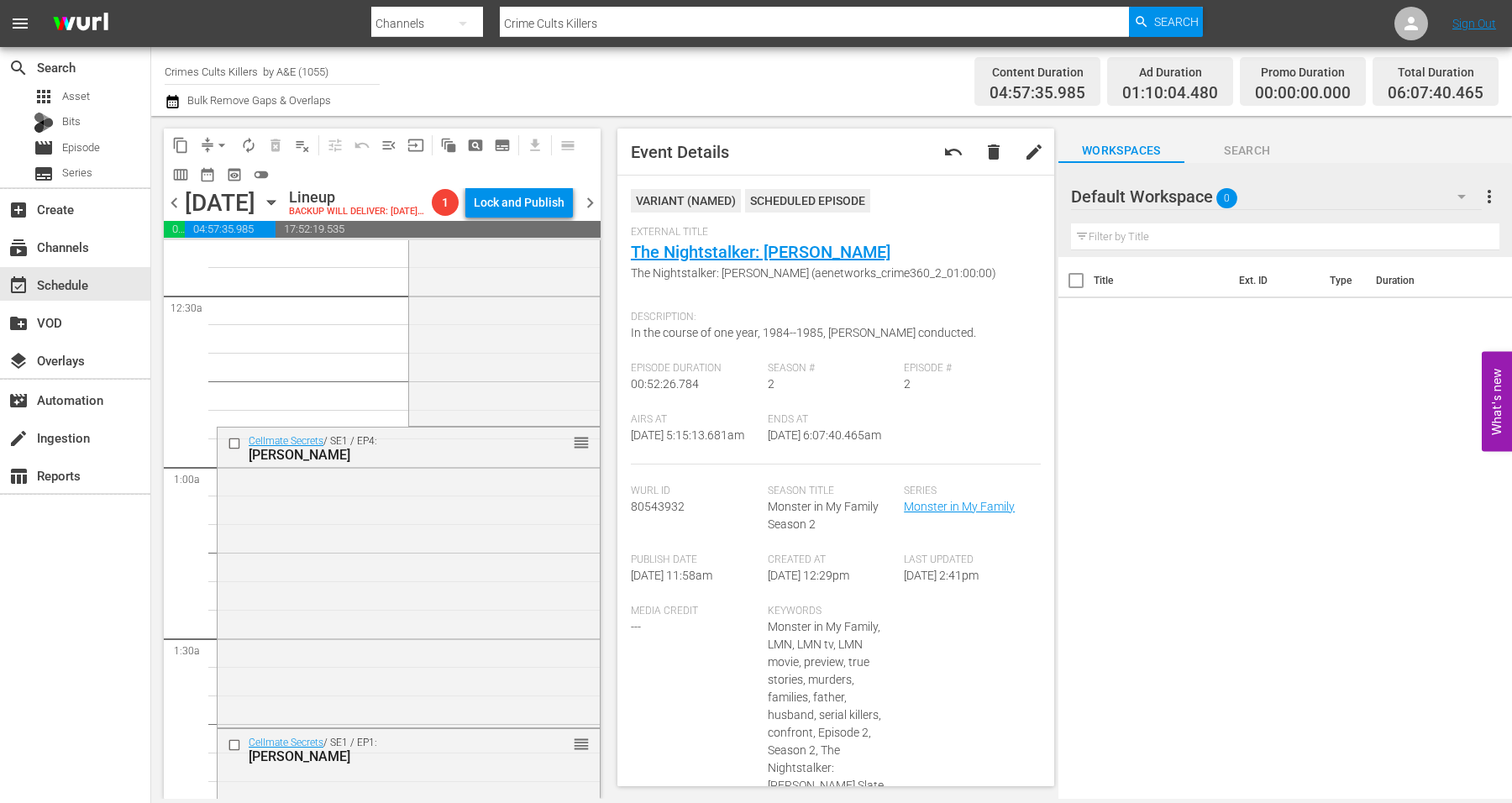
scroll to position [0, 0]
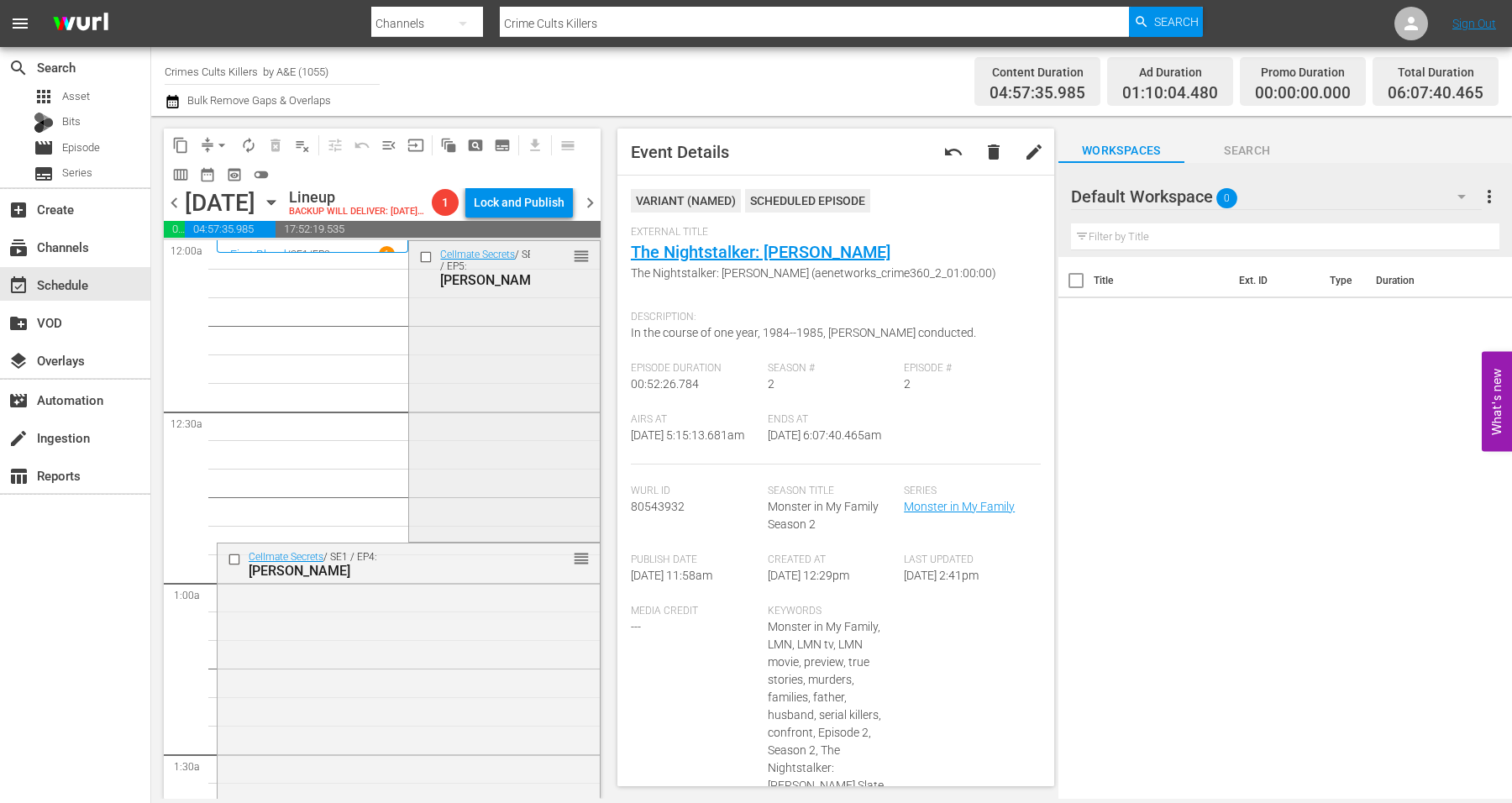
click at [503, 367] on div "Cellmate Secrets / SE1 / EP5: Susan Smith reorder" at bounding box center [504, 390] width 190 height 297
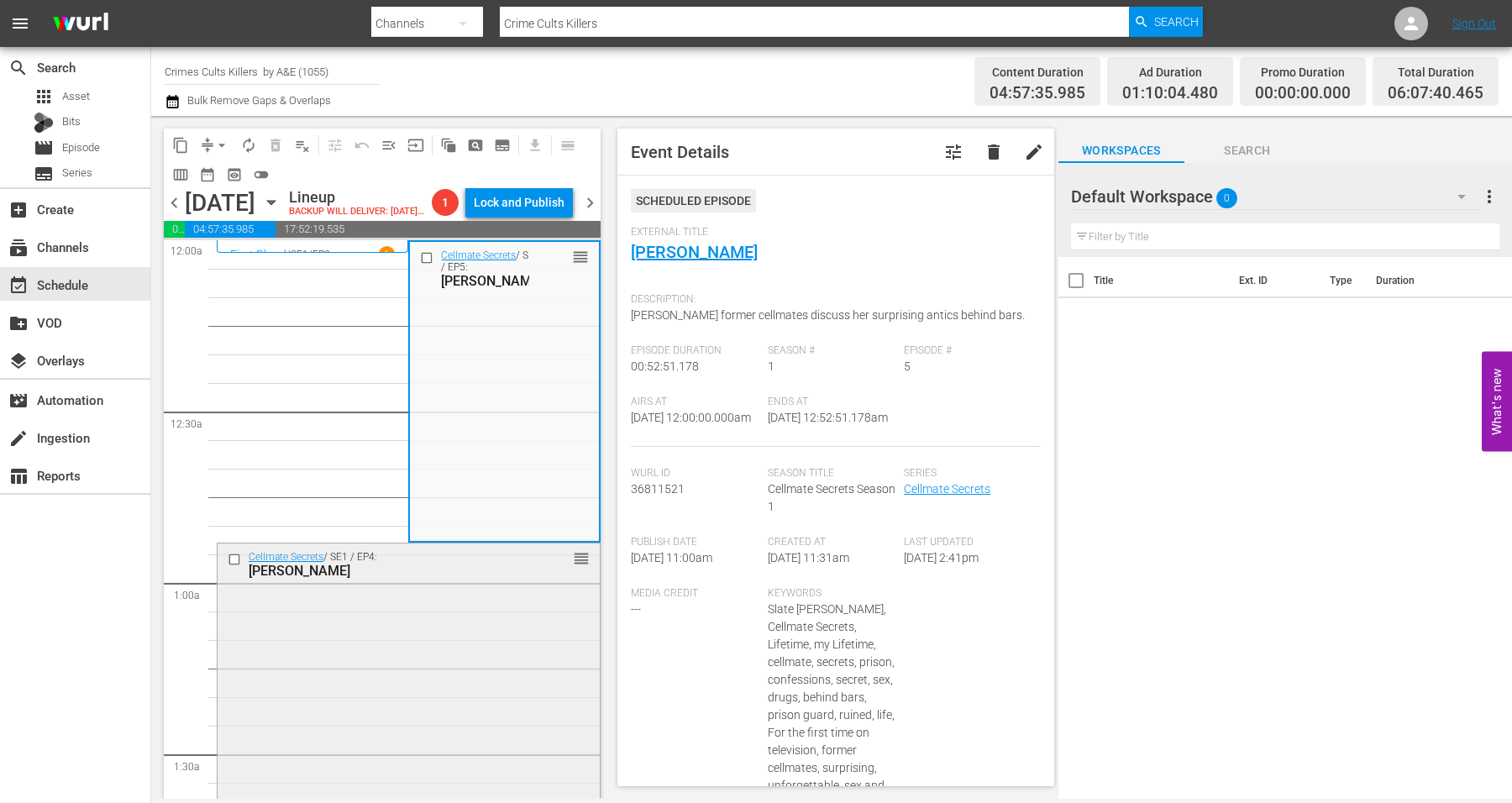
click at [374, 659] on div "Cellmate Secrets / SE1 / EP4: Chris Watts reorder" at bounding box center [408, 691] width 382 height 298
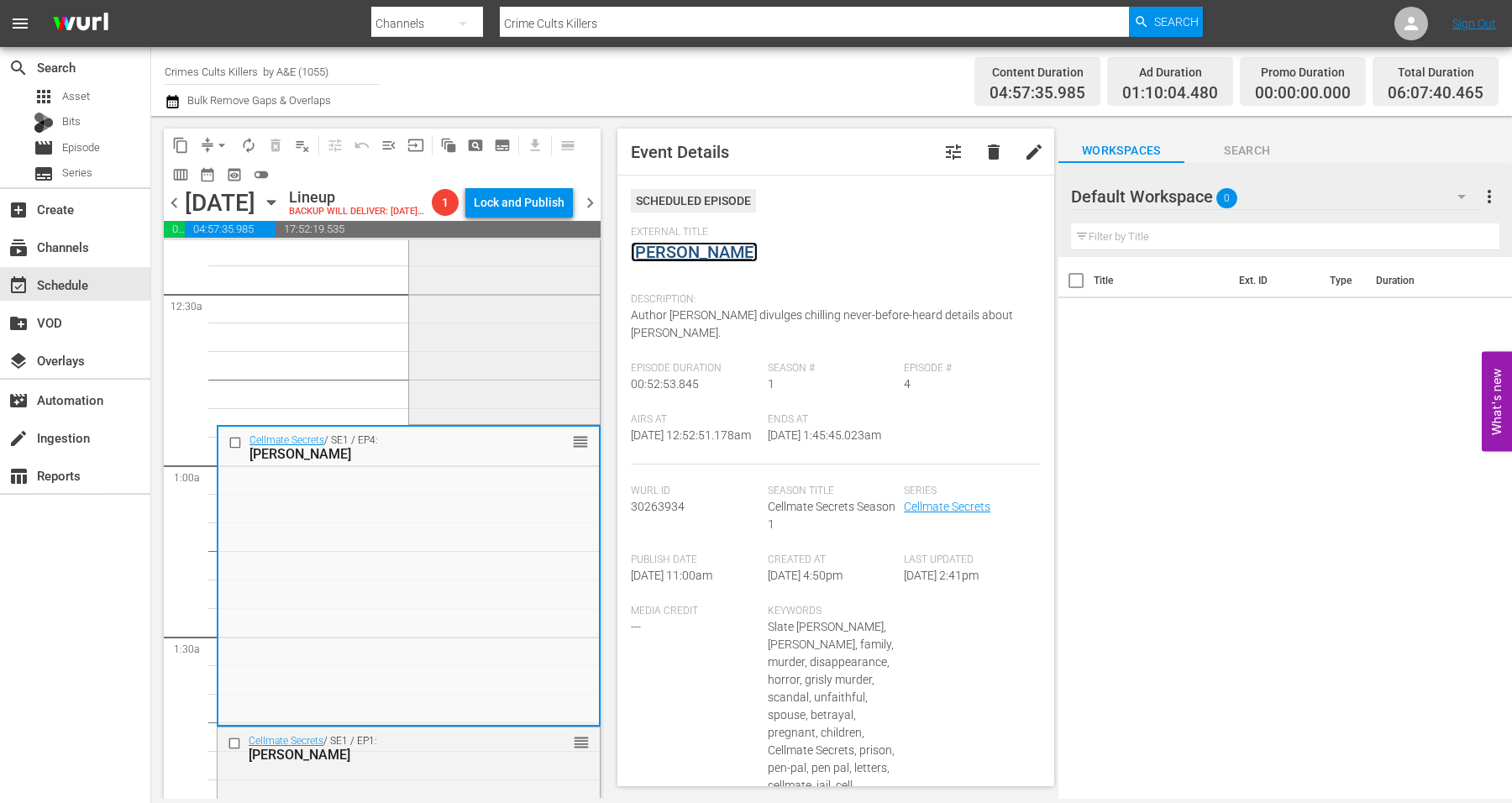
scroll to position [315, 0]
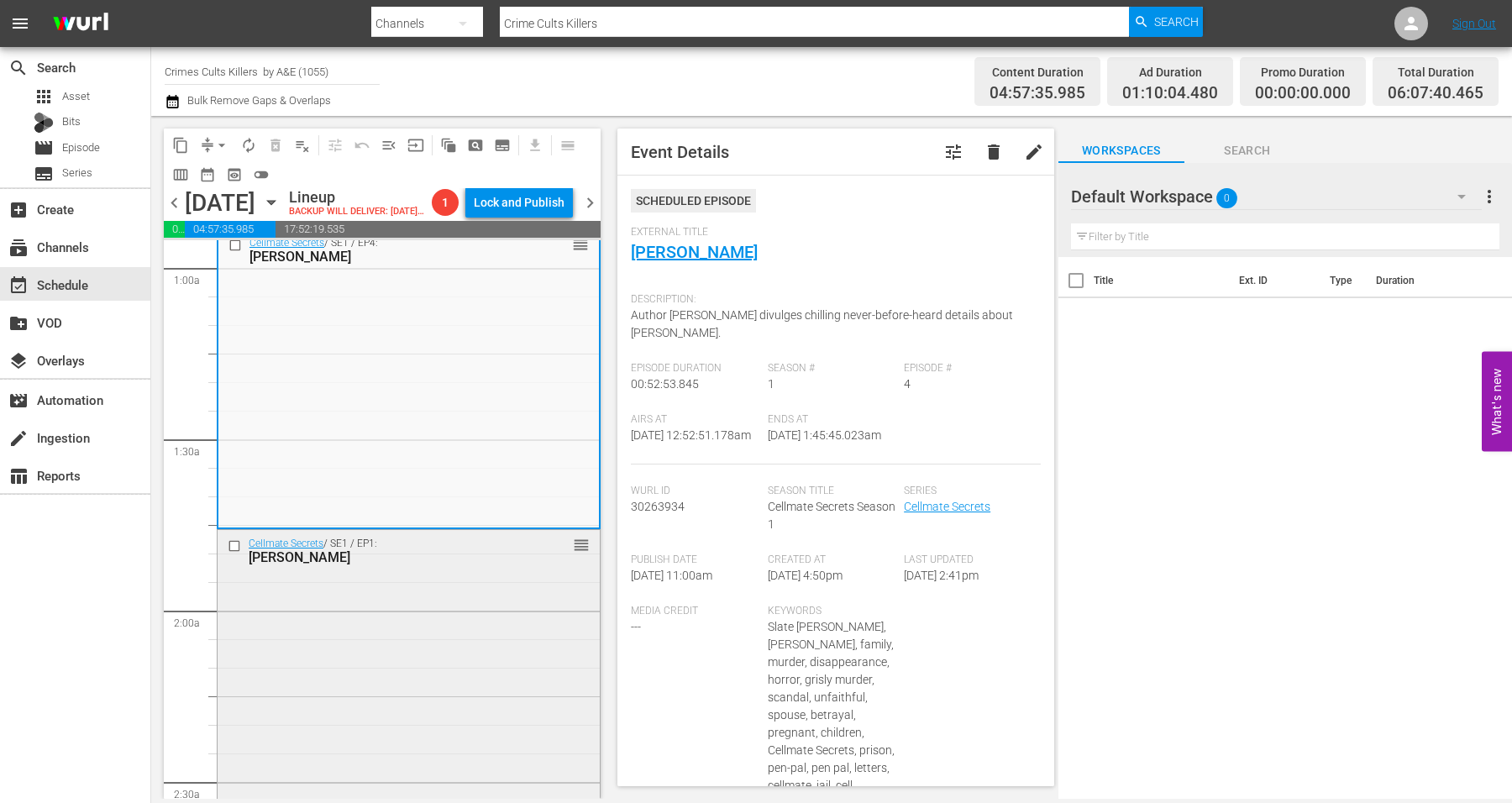
click at [456, 632] on div "Cellmate Secrets / SE1 / EP1: Casey Anthony reorder" at bounding box center [408, 676] width 382 height 293
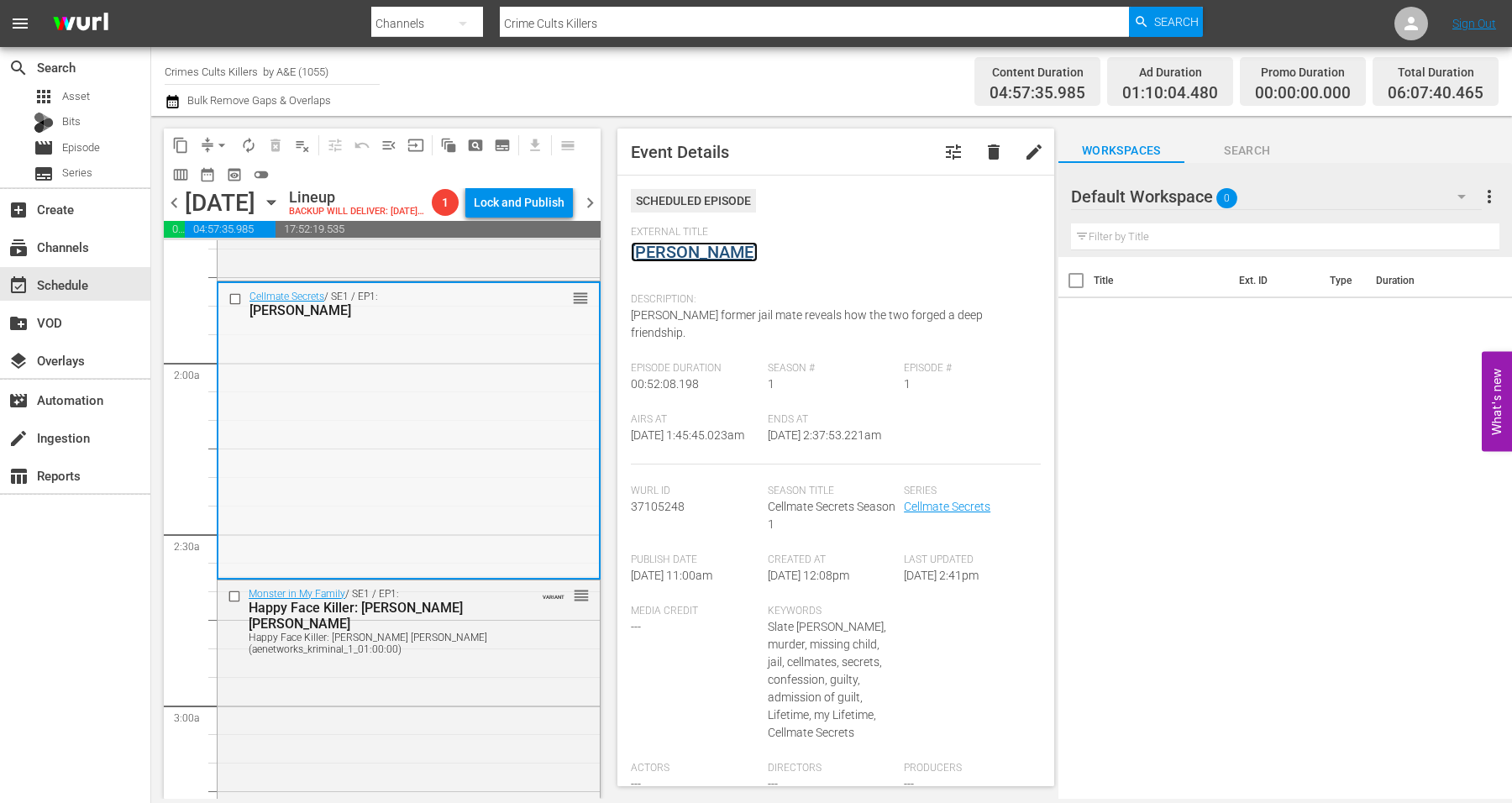
scroll to position [735, 0]
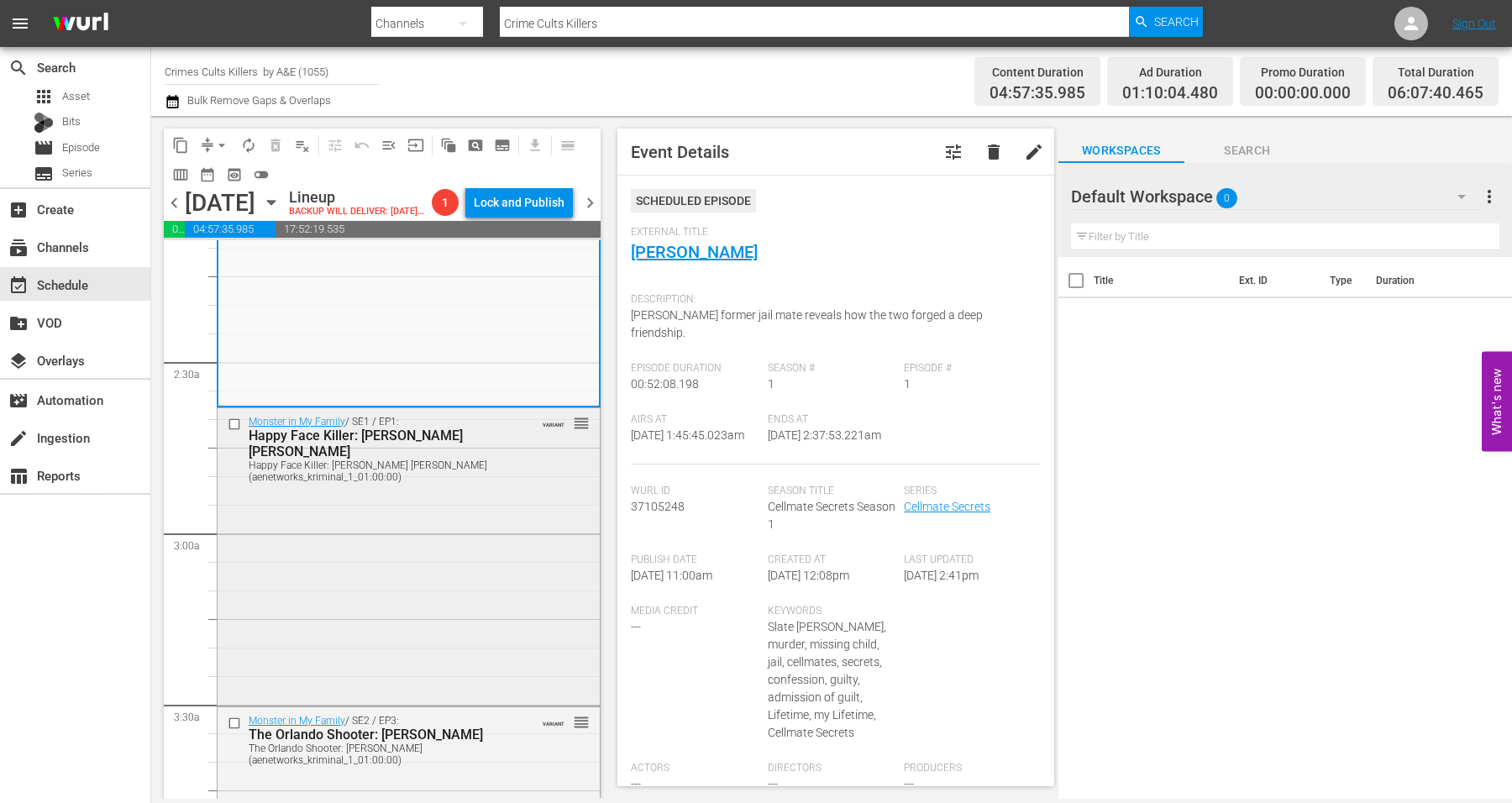
click at [378, 572] on div "Monster in My Family / SE1 / EP1: Happy Face Killer: Keith Hunter Jesperson Hap…" at bounding box center [408, 556] width 382 height 295
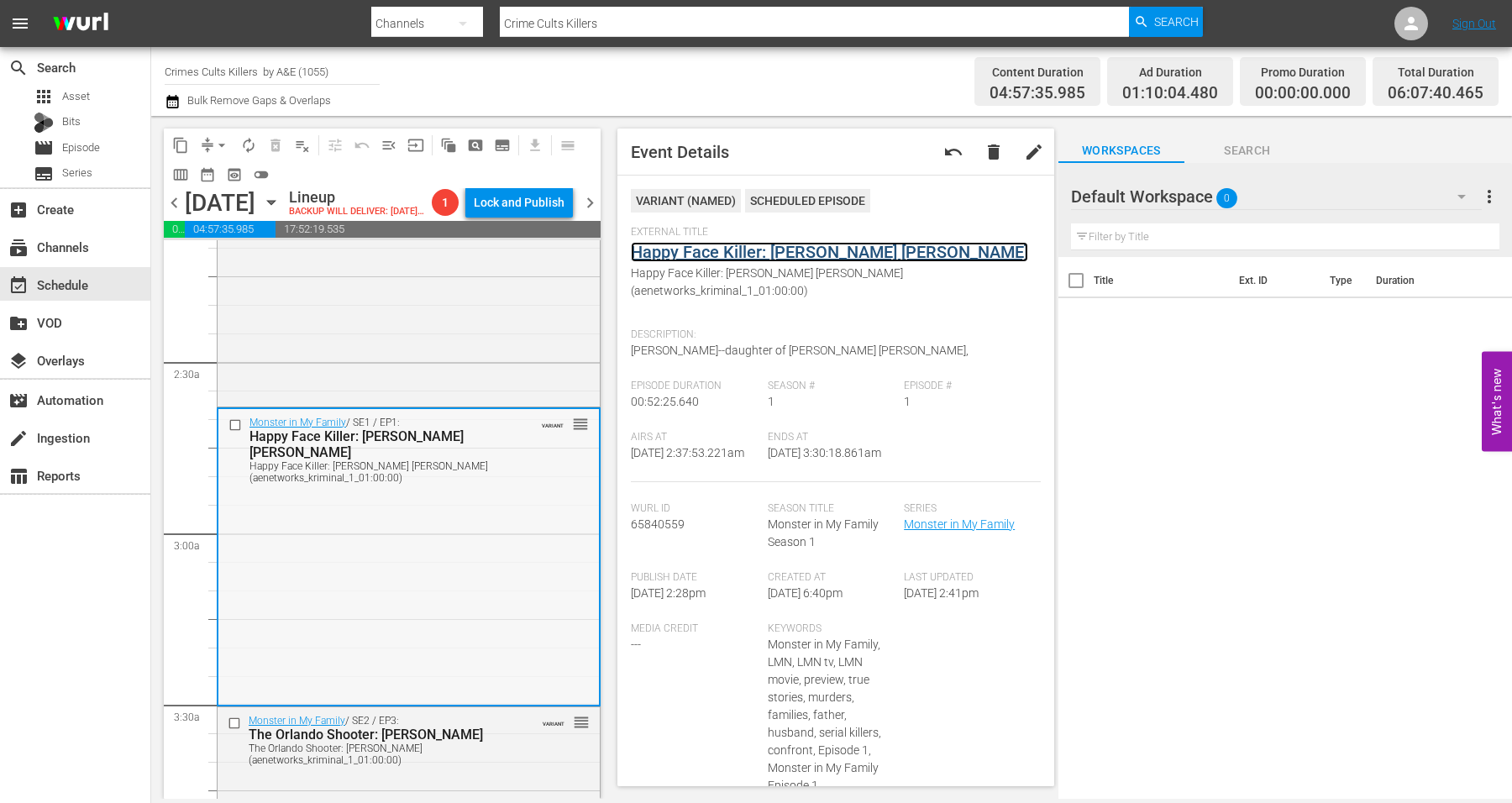
scroll to position [1049, 0]
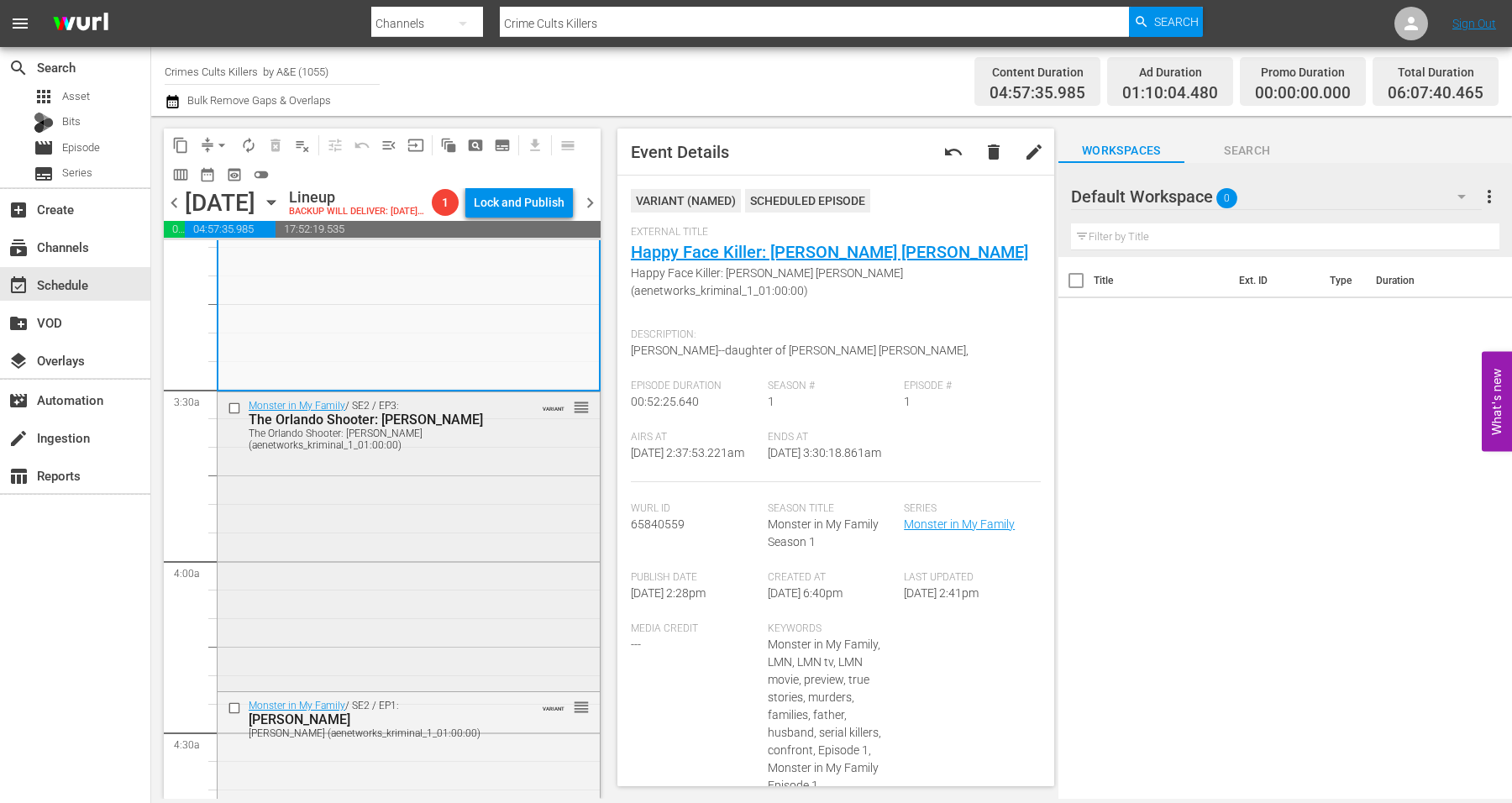
click at [421, 572] on div "Monster in My Family / SE2 / EP3: The Orlando Shooter: Omar Mateen The Orlando …" at bounding box center [408, 539] width 382 height 295
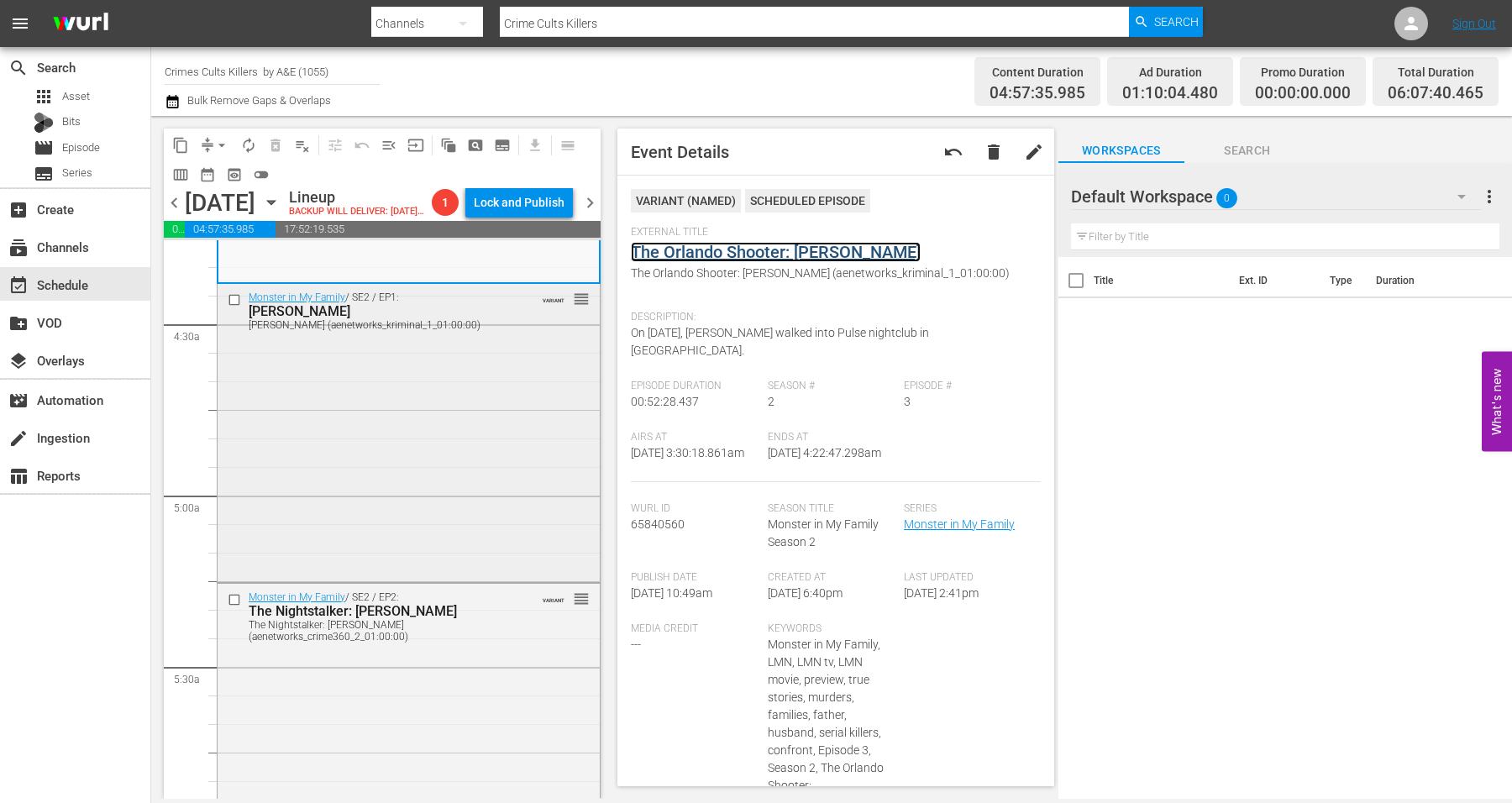
scroll to position [1469, 0]
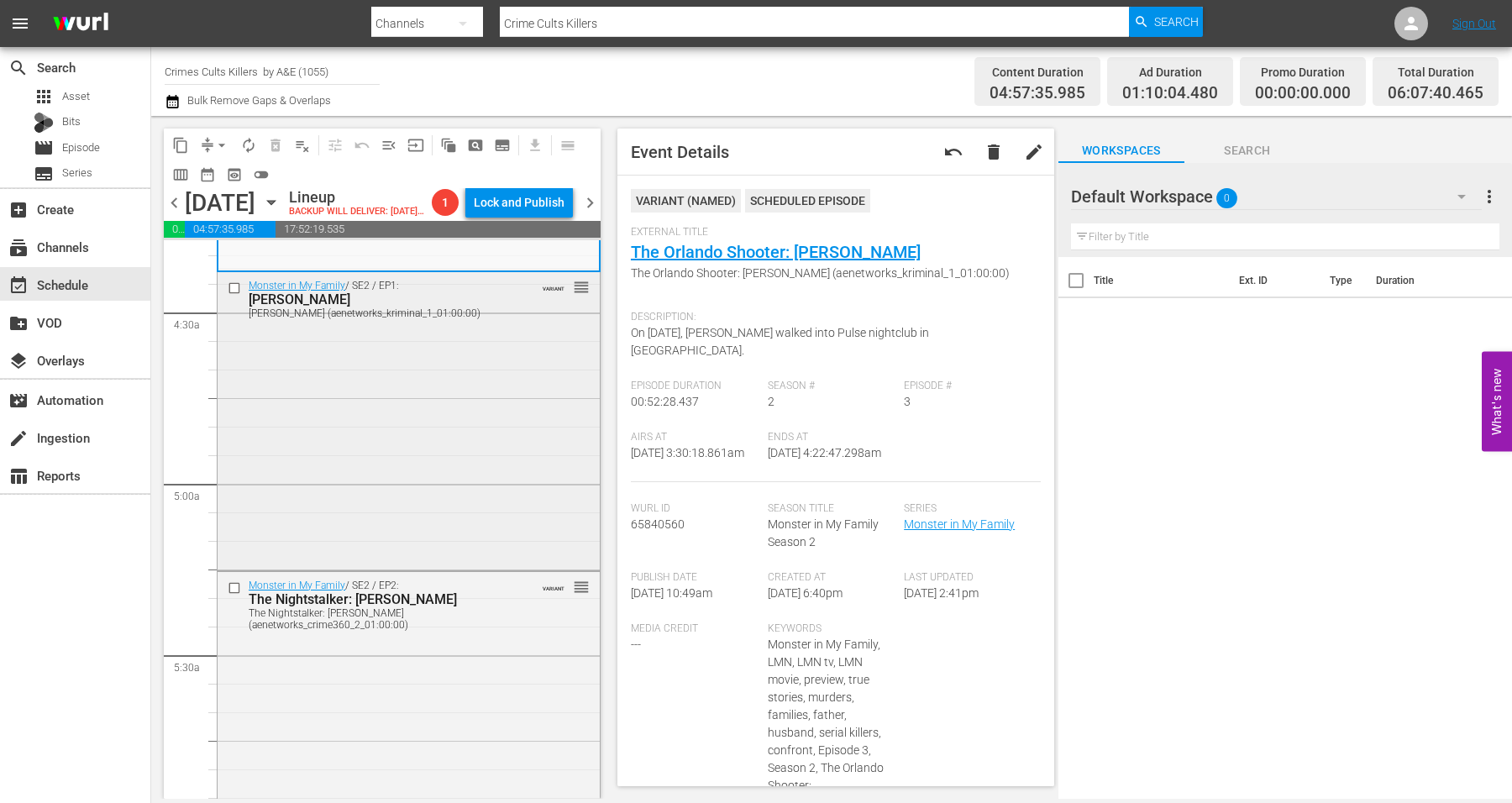
click at [340, 431] on div "Monster in My Family / SE2 / EP1: Drew Peterson Drew Peterson (aenetworks_krimi…" at bounding box center [408, 420] width 382 height 295
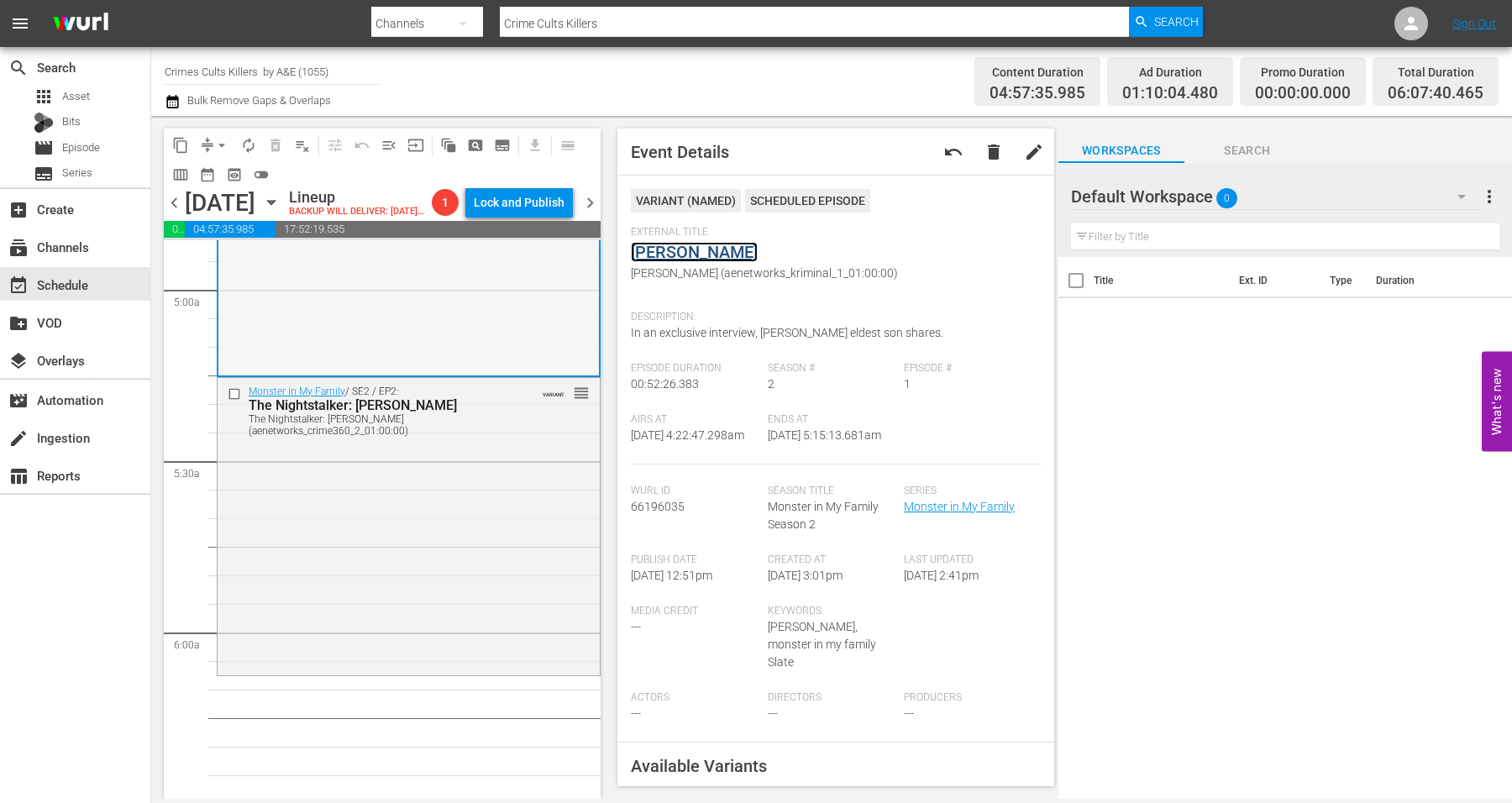
scroll to position [1784, 0]
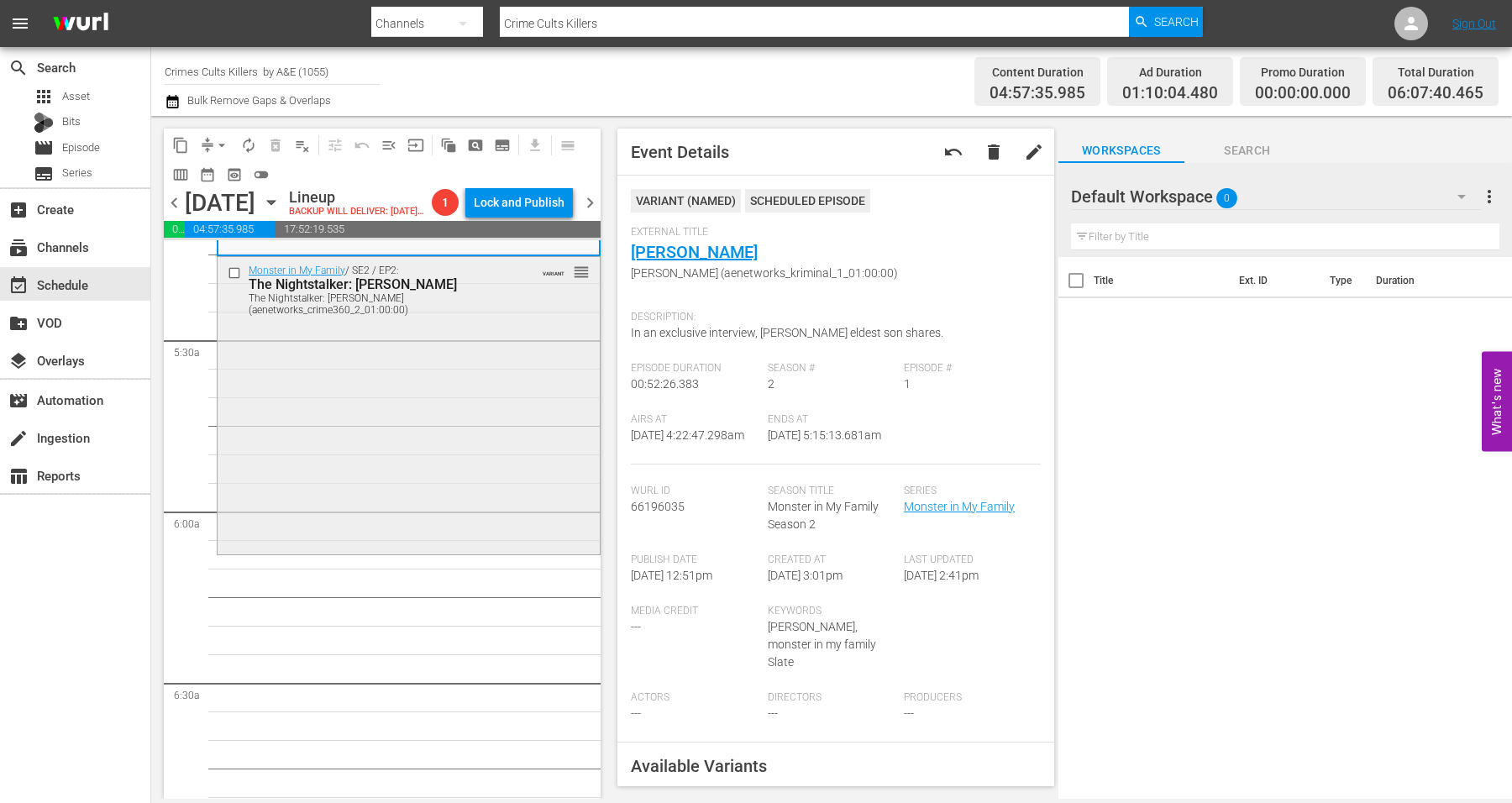
click at [372, 416] on div "Monster in My Family / SE2 / EP2: The Nightstalker: Richard Ramirez The Nightst…" at bounding box center [408, 404] width 382 height 295
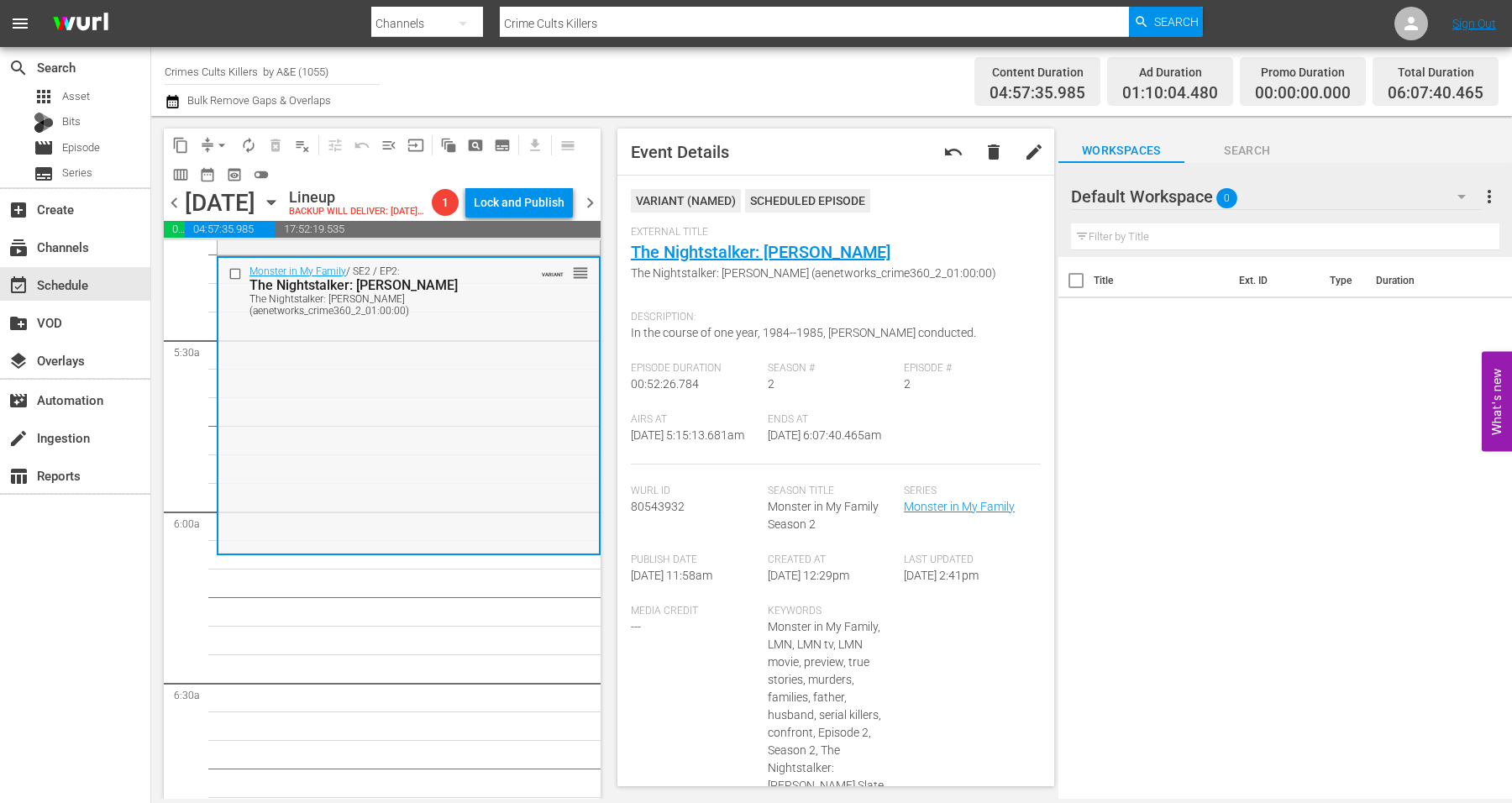
click at [316, 435] on div "Monster in My Family / SE2 / EP2: The Nightstalker: Richard Ramirez The Nightst…" at bounding box center [408, 405] width 380 height 295
click at [227, 143] on span "arrow_drop_down" at bounding box center [221, 145] width 16 height 16
click at [222, 178] on li "Align to Midnight" at bounding box center [223, 178] width 177 height 28
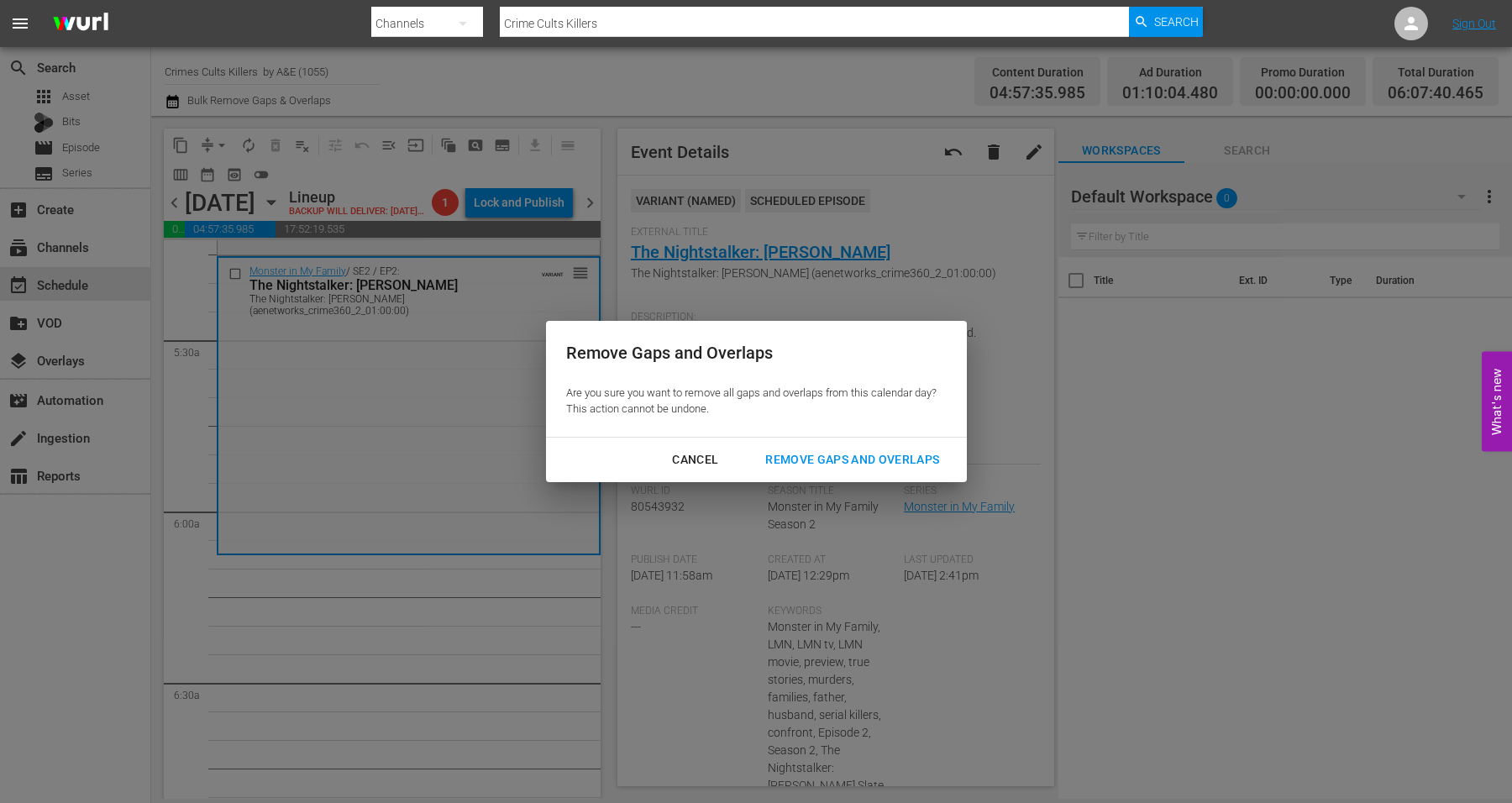
click at [803, 459] on div "Remove Gaps and Overlaps" at bounding box center [852, 460] width 201 height 21
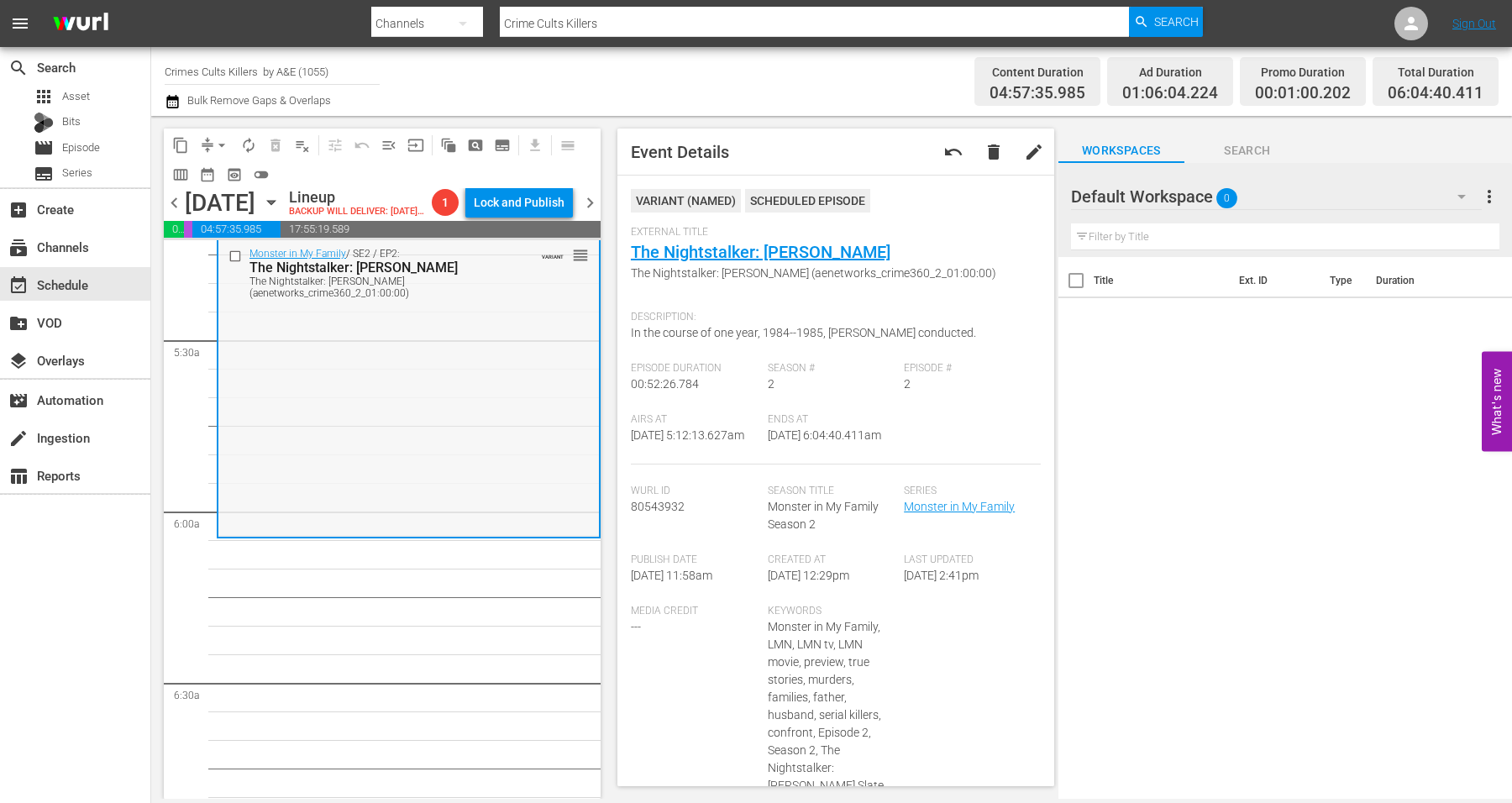
click at [315, 445] on div "Monster in My Family / SE2 / EP2: The Nightstalker: Richard Ramirez The Nightst…" at bounding box center [408, 388] width 380 height 295
click at [221, 143] on span "arrow_drop_down" at bounding box center [221, 145] width 16 height 16
click at [231, 175] on li "Align to Midnight" at bounding box center [223, 178] width 177 height 28
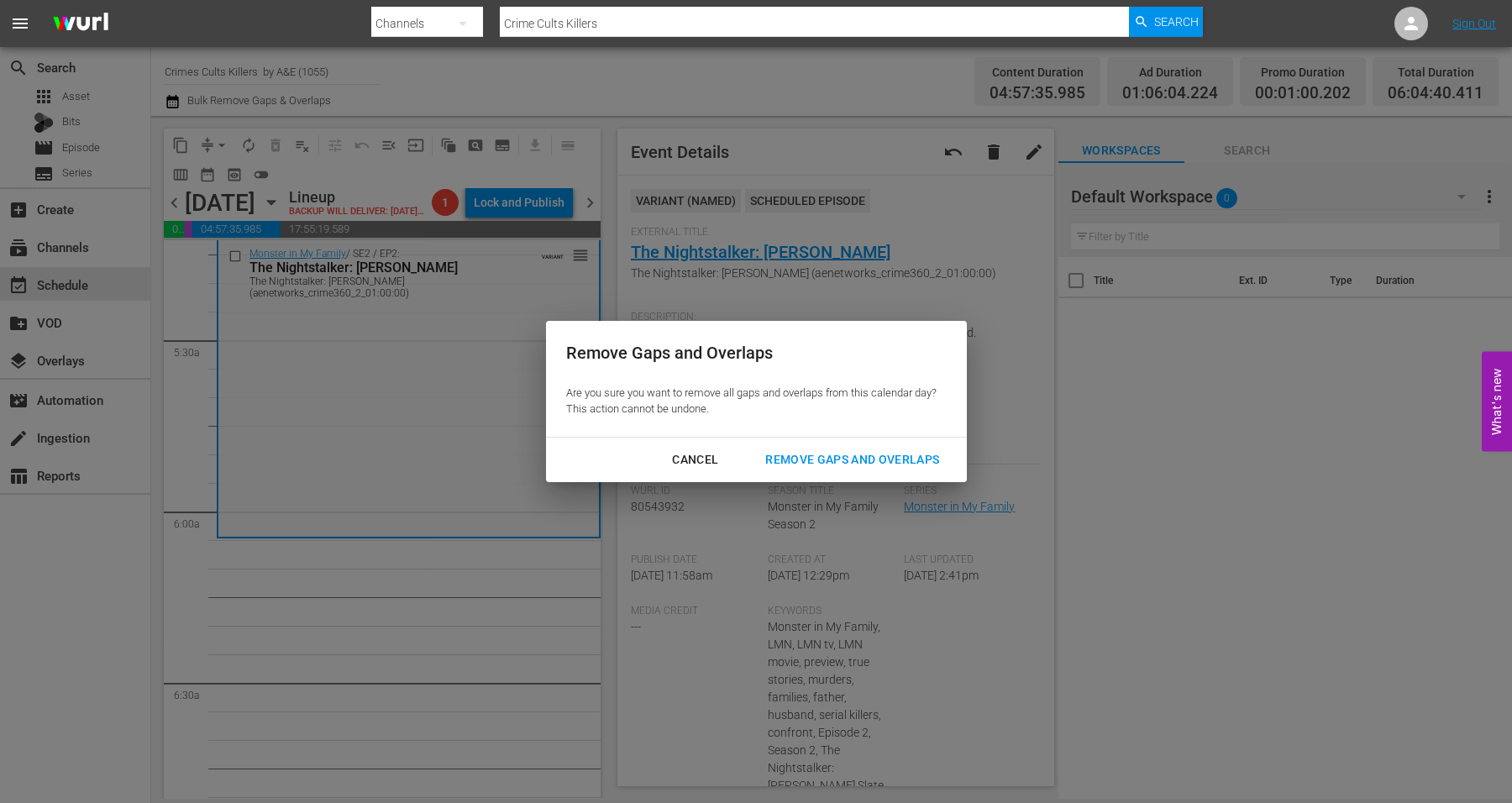
click at [782, 449] on div "Remove Gaps and Overlaps" at bounding box center [852, 460] width 201 height 21
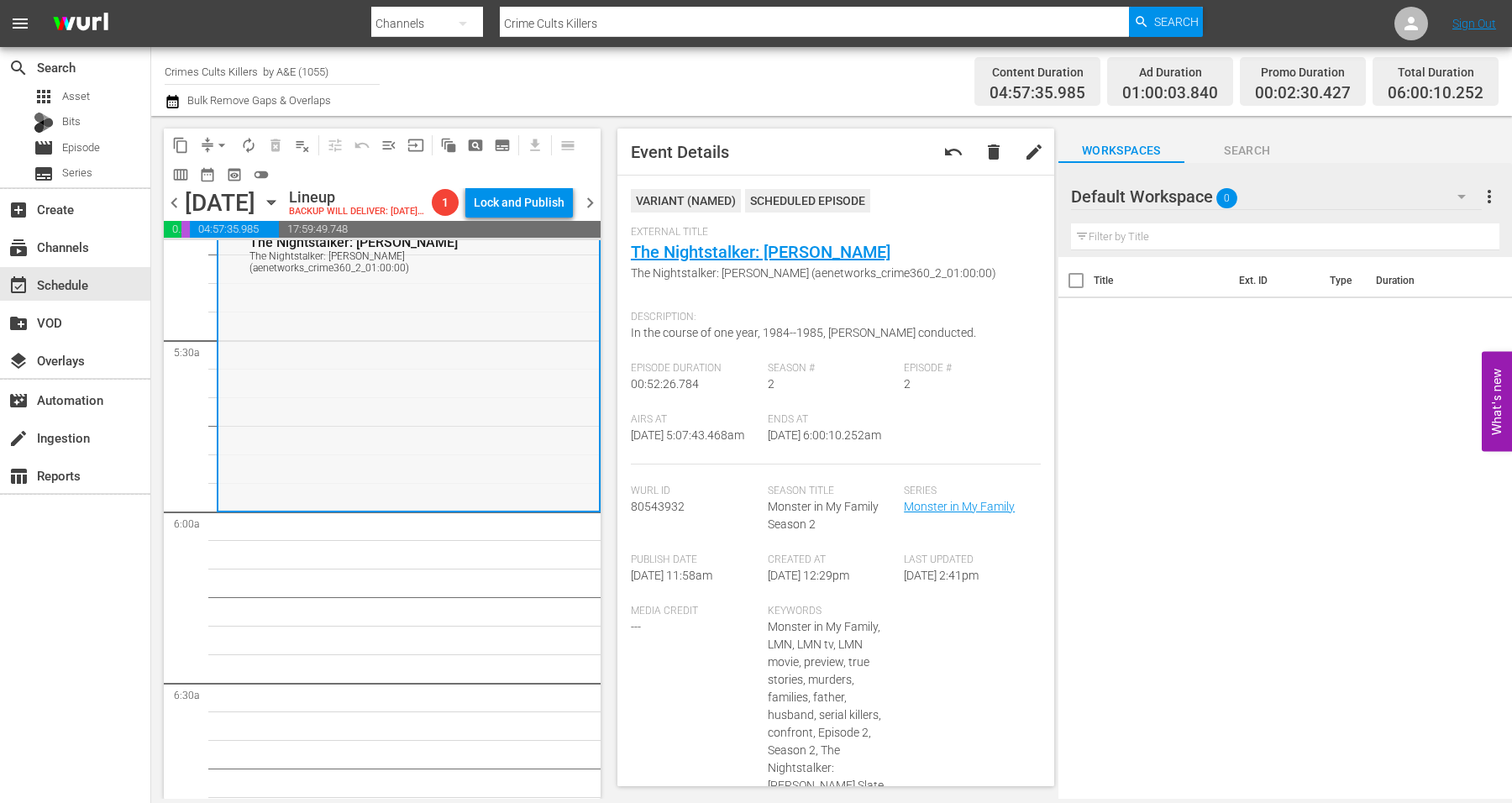
click at [434, 382] on div "Monster in My Family / SE2 / EP2: The Nightstalker: Richard Ramirez The Nightst…" at bounding box center [408, 363] width 380 height 295
click at [223, 147] on span "arrow_drop_down" at bounding box center [221, 145] width 16 height 16
click at [214, 173] on li "Align to Midnight" at bounding box center [223, 178] width 177 height 28
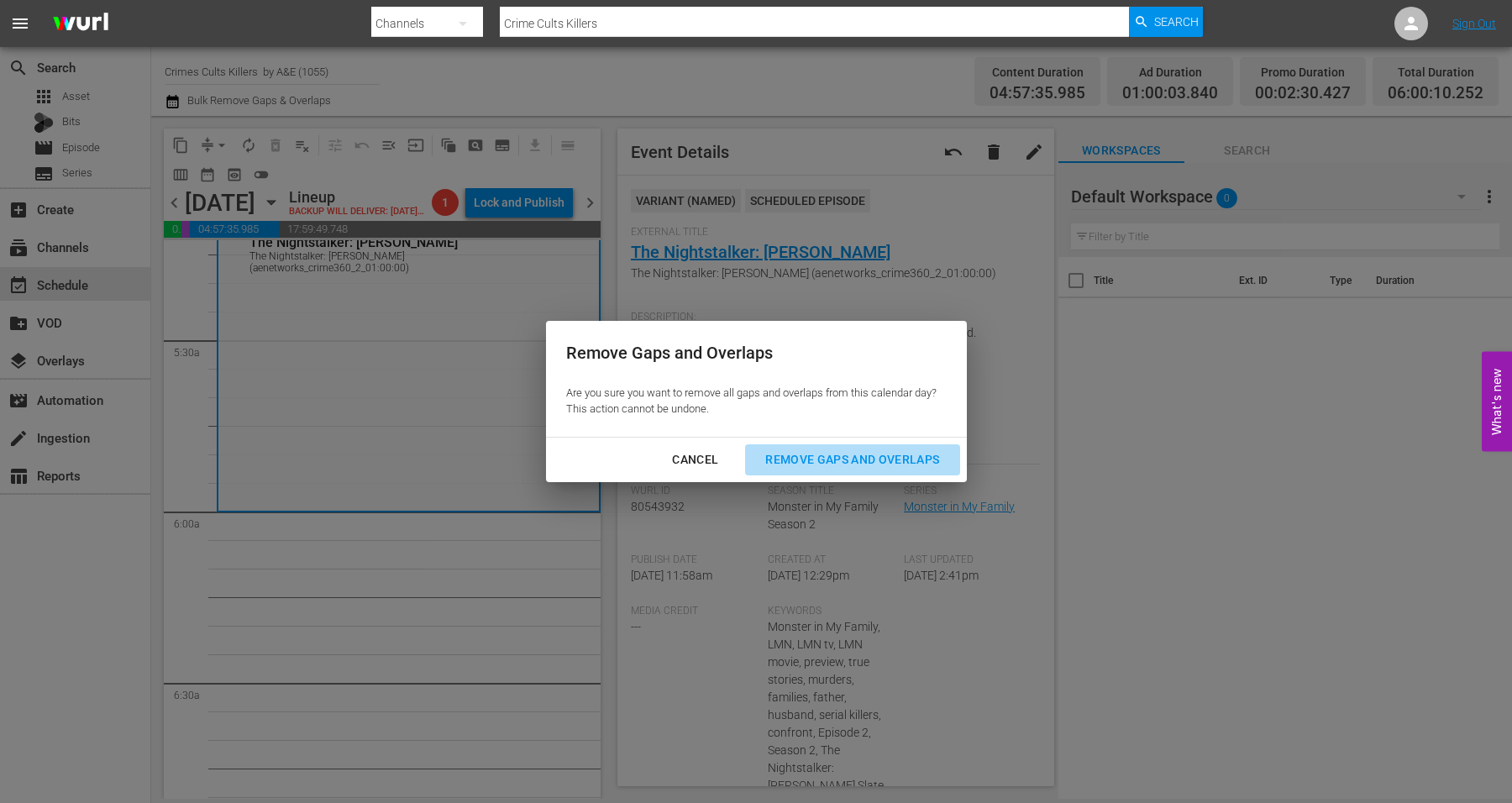
click at [827, 457] on div "Remove Gaps and Overlaps" at bounding box center [852, 460] width 201 height 21
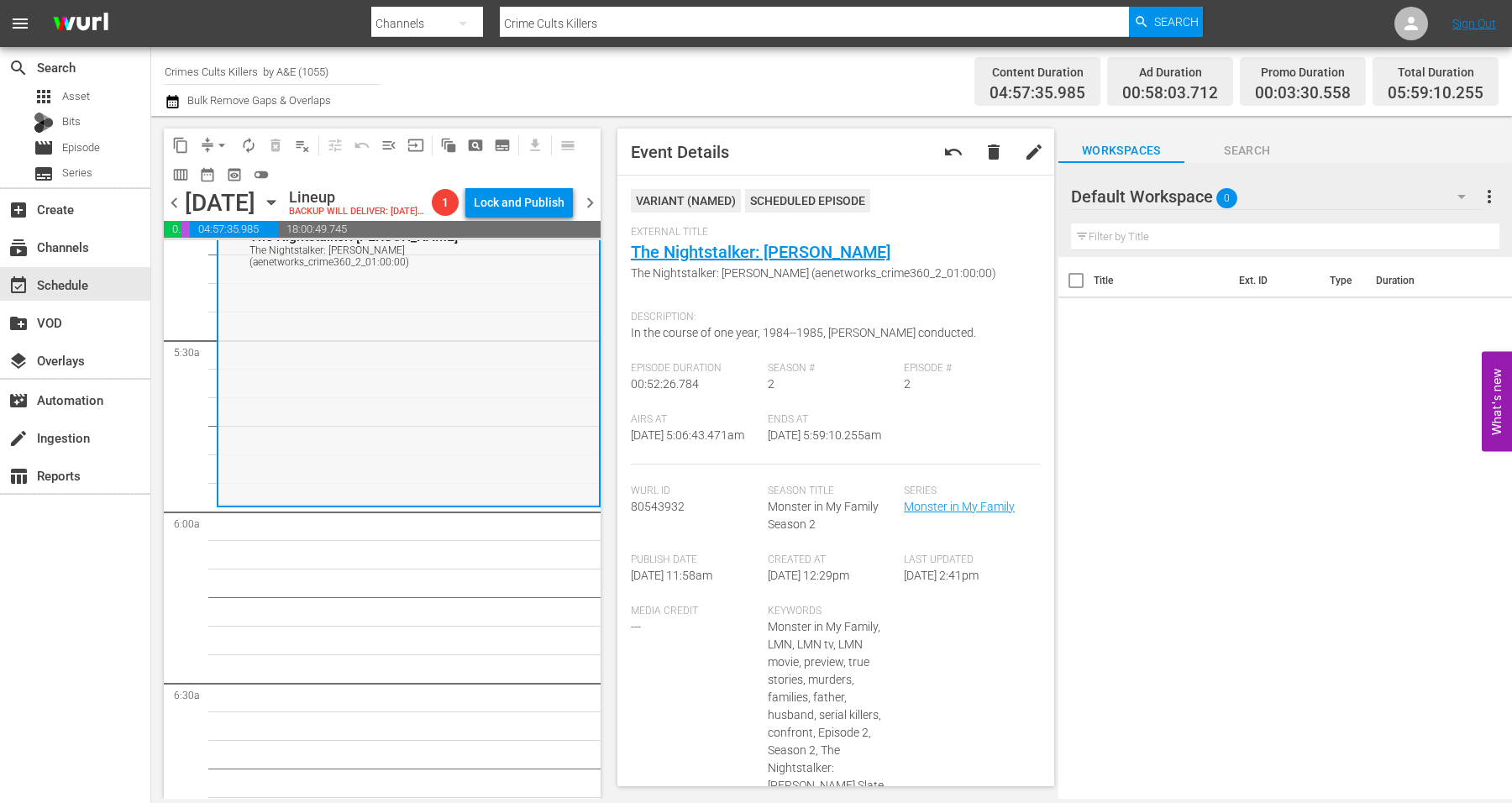
click at [358, 450] on div "Monster in My Family / SE2 / EP2: The Nightstalker: Richard Ramirez The Nightst…" at bounding box center [408, 357] width 380 height 295
click at [216, 139] on span "arrow_drop_down" at bounding box center [221, 145] width 16 height 16
click at [207, 177] on li "Align to Midnight" at bounding box center [223, 178] width 177 height 28
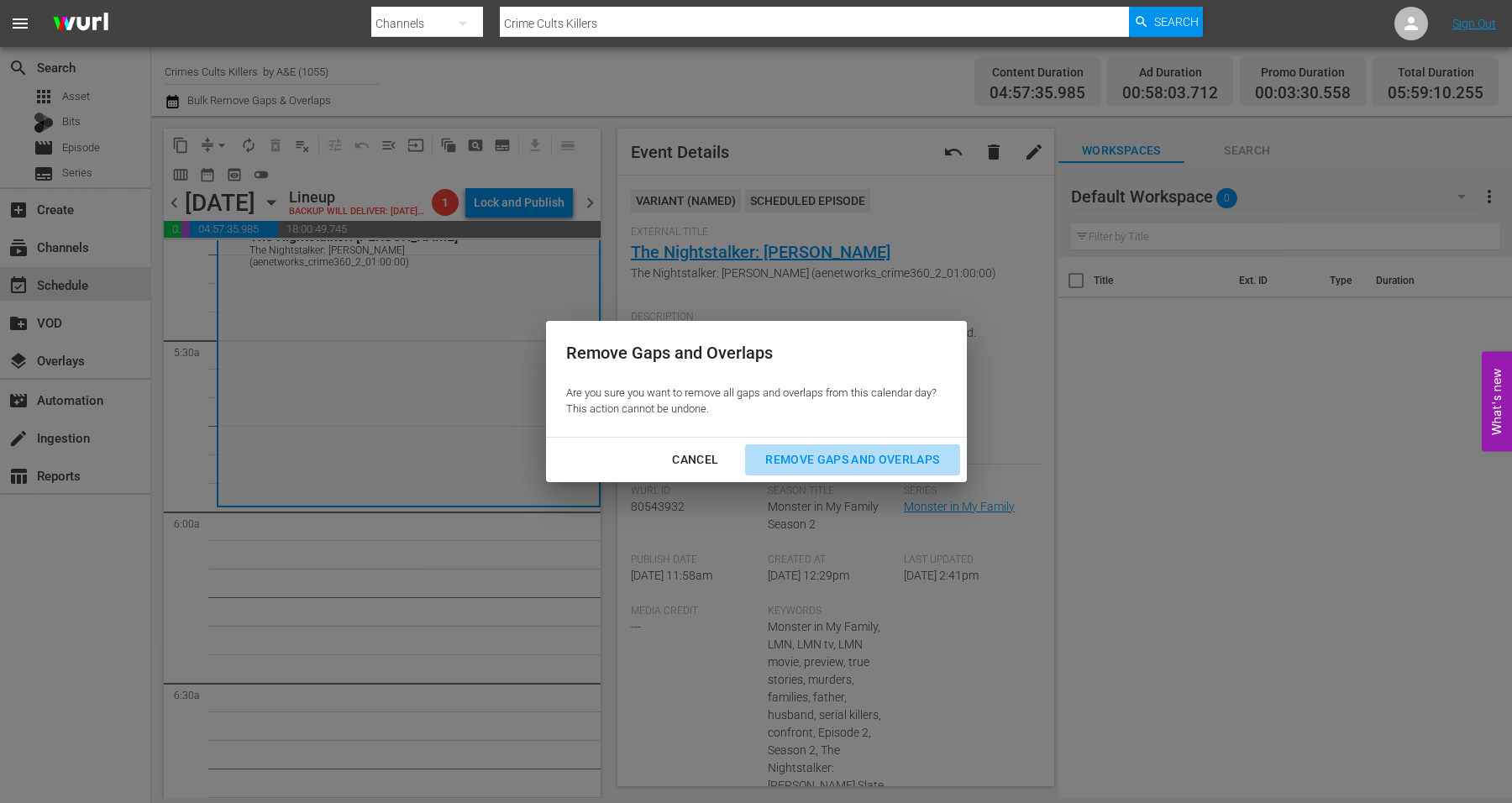
click at [899, 459] on div "Remove Gaps and Overlaps" at bounding box center [852, 460] width 201 height 21
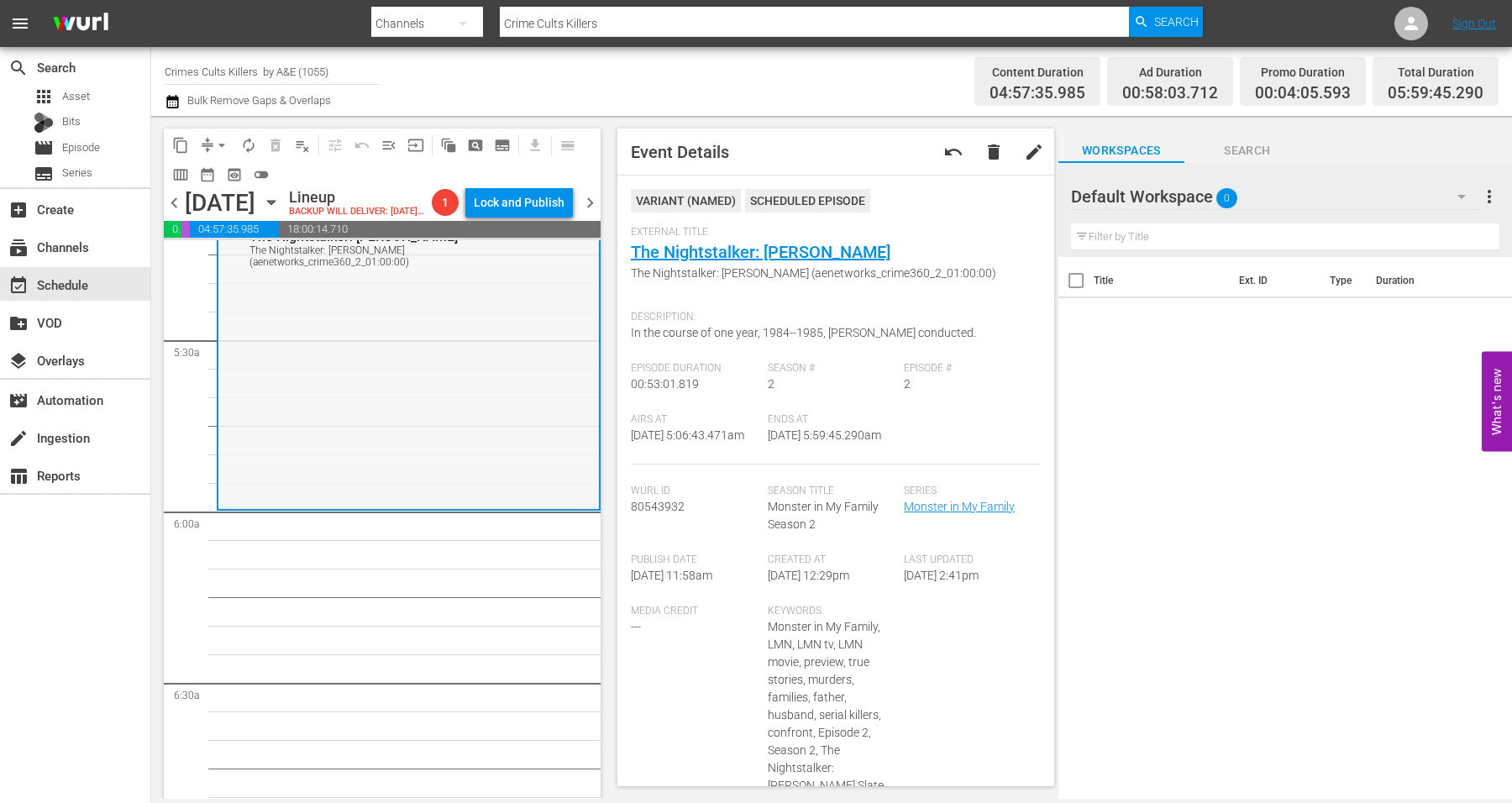
click at [338, 380] on div "Monster in My Family / SE2 / EP2: The Nightstalker: Richard Ramirez The Nightst…" at bounding box center [408, 358] width 380 height 298
click at [216, 137] on span "arrow_drop_down" at bounding box center [221, 145] width 16 height 16
click at [218, 177] on li "Align to Midnight" at bounding box center [223, 178] width 177 height 28
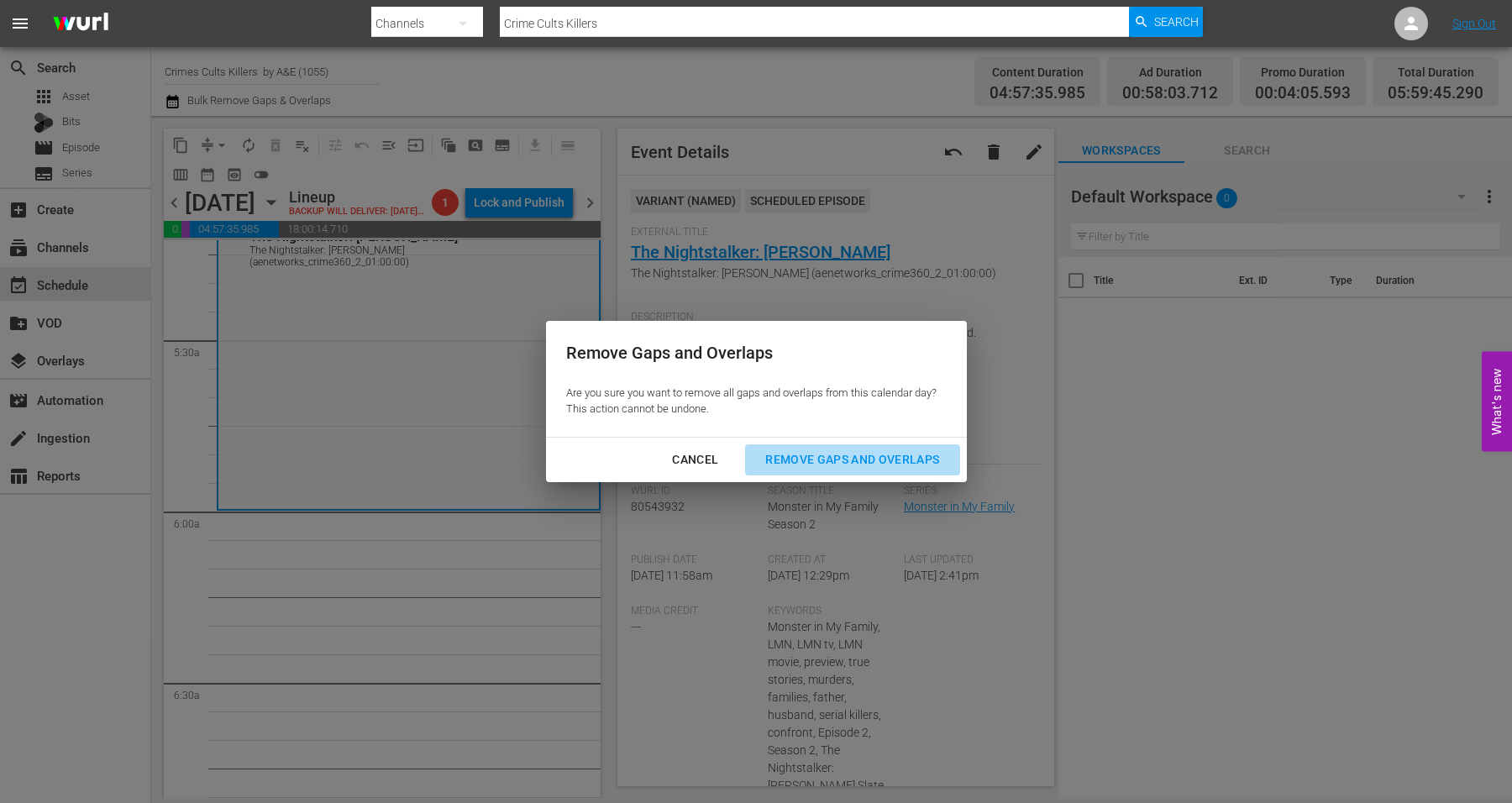
click at [870, 461] on div "Remove Gaps and Overlaps" at bounding box center [852, 460] width 201 height 21
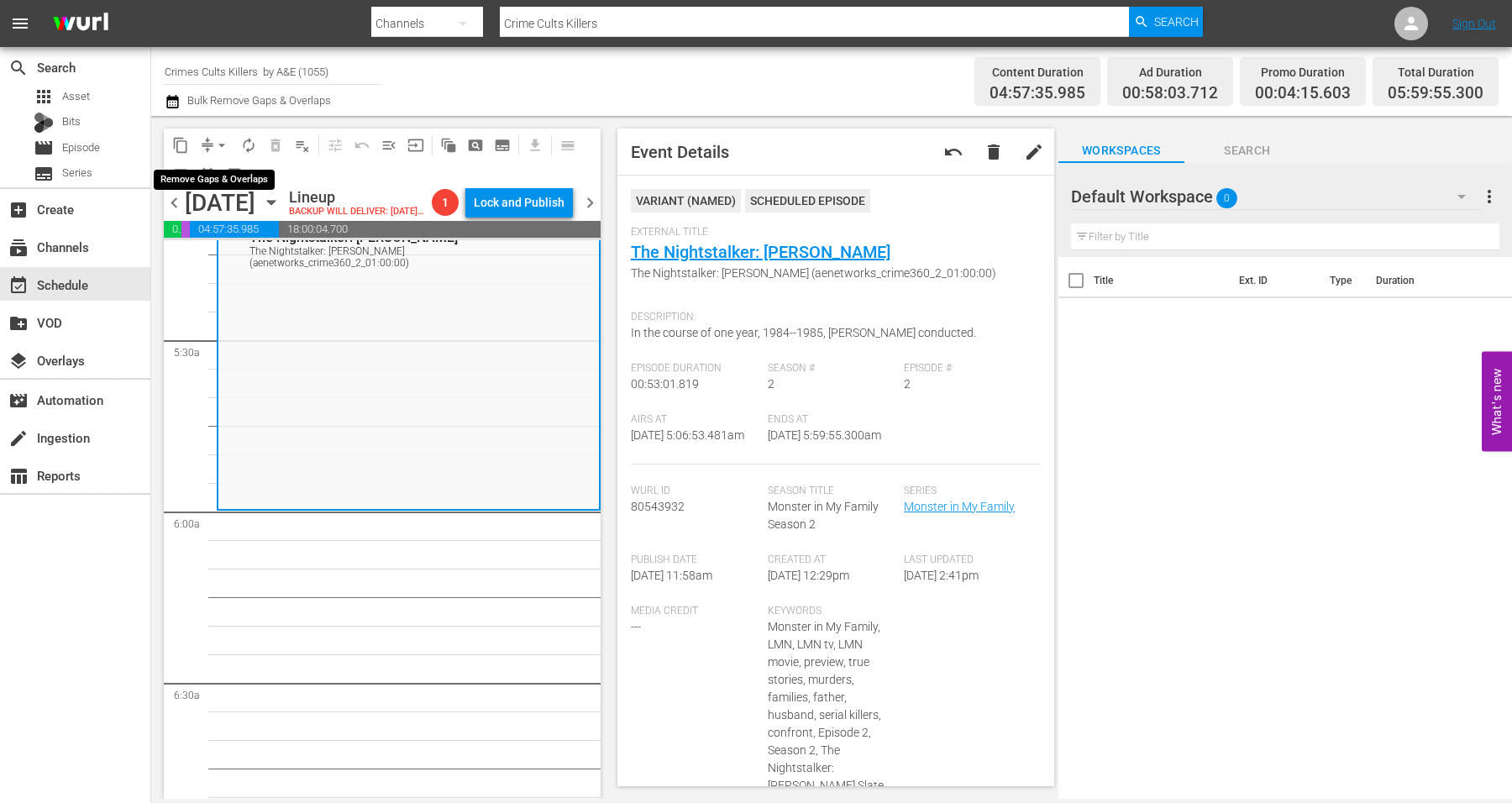
click at [219, 145] on span "arrow_drop_down" at bounding box center [221, 145] width 16 height 16
click at [219, 177] on li "Align to Midnight" at bounding box center [223, 178] width 177 height 28
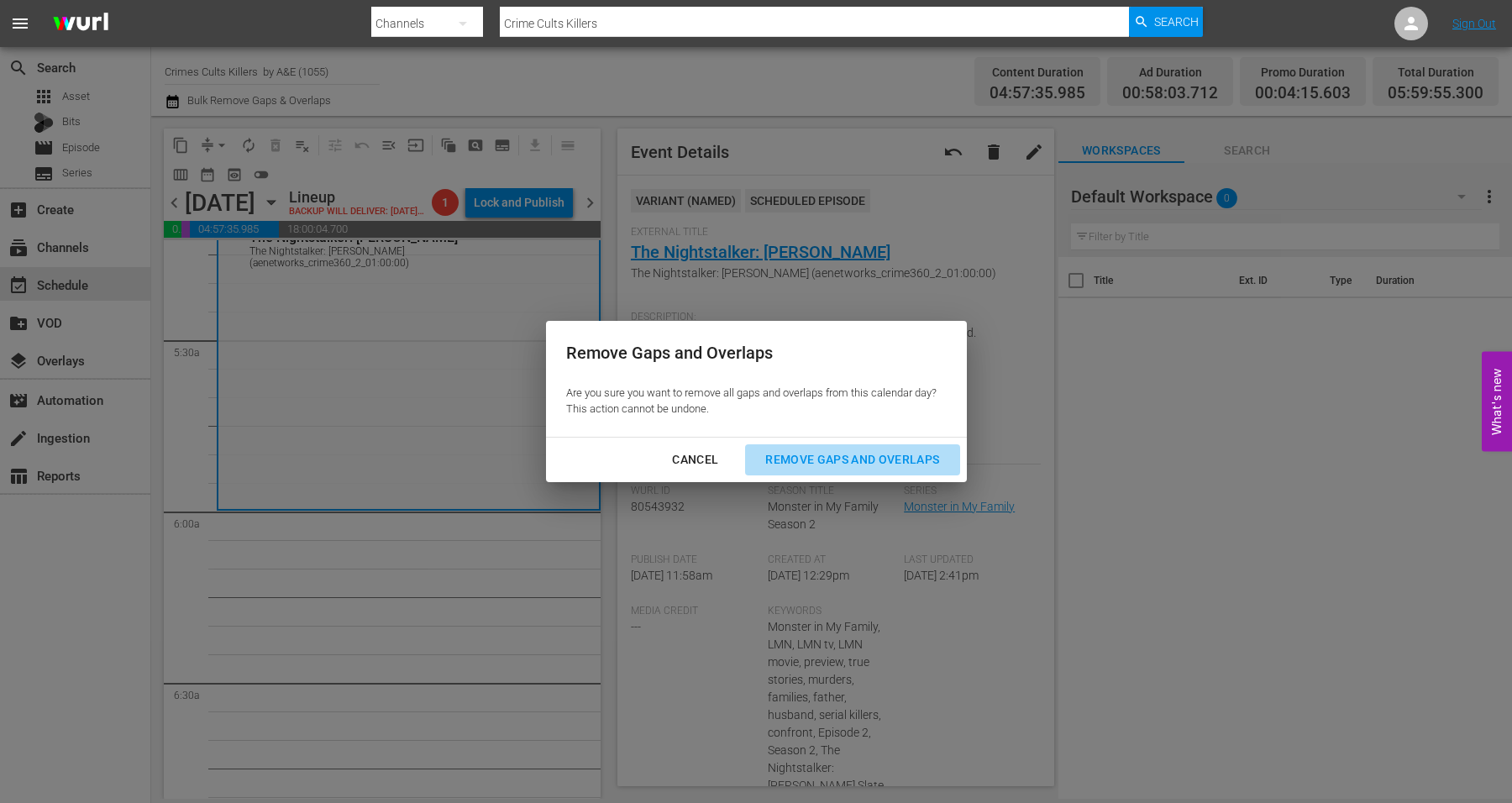
click at [820, 449] on div "Remove Gaps and Overlaps" at bounding box center [852, 460] width 201 height 21
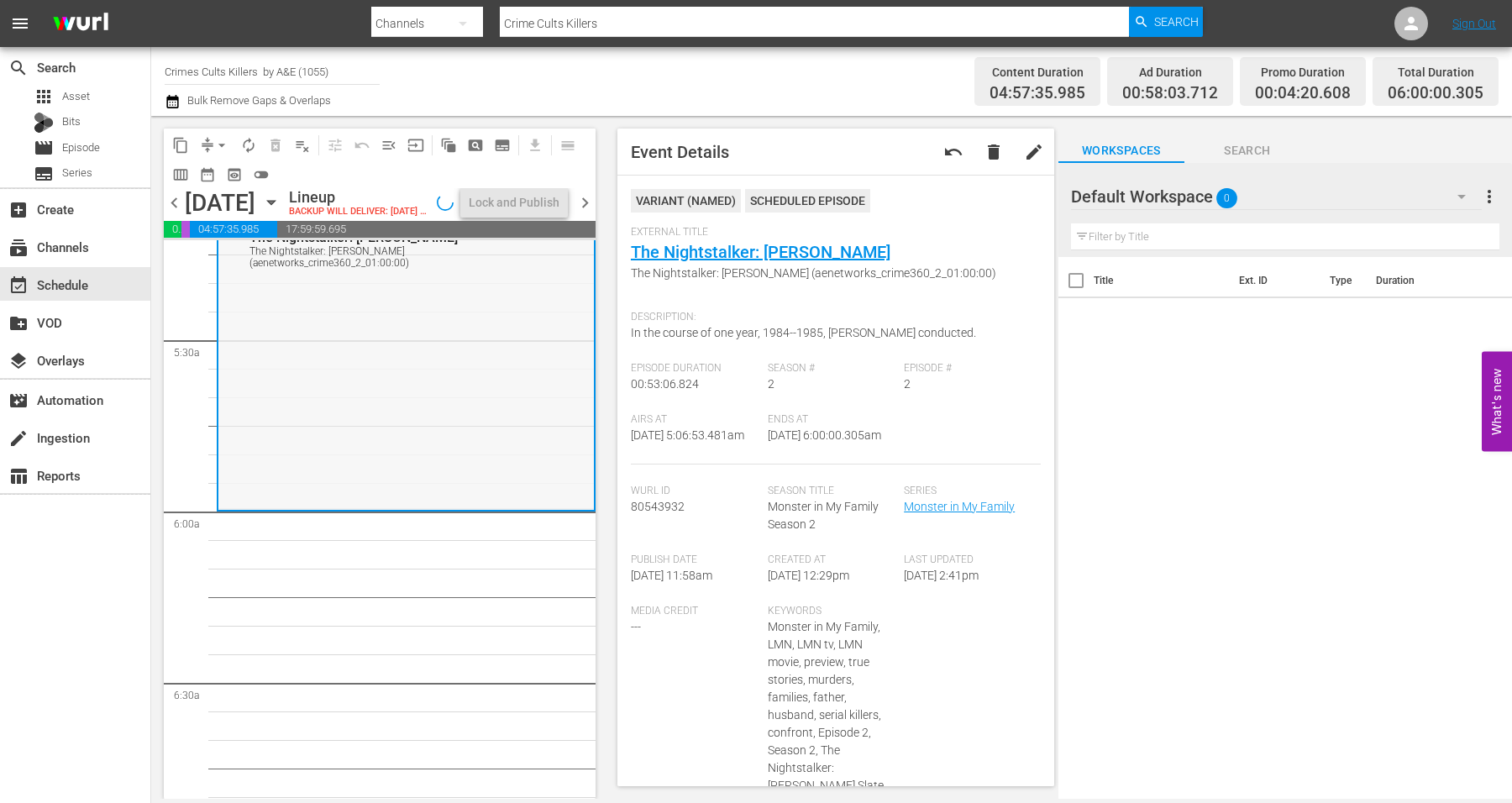
click at [431, 410] on div "Monster in My Family / SE2 / EP2: The Nightstalker: Richard Ramirez The Nightst…" at bounding box center [405, 358] width 375 height 298
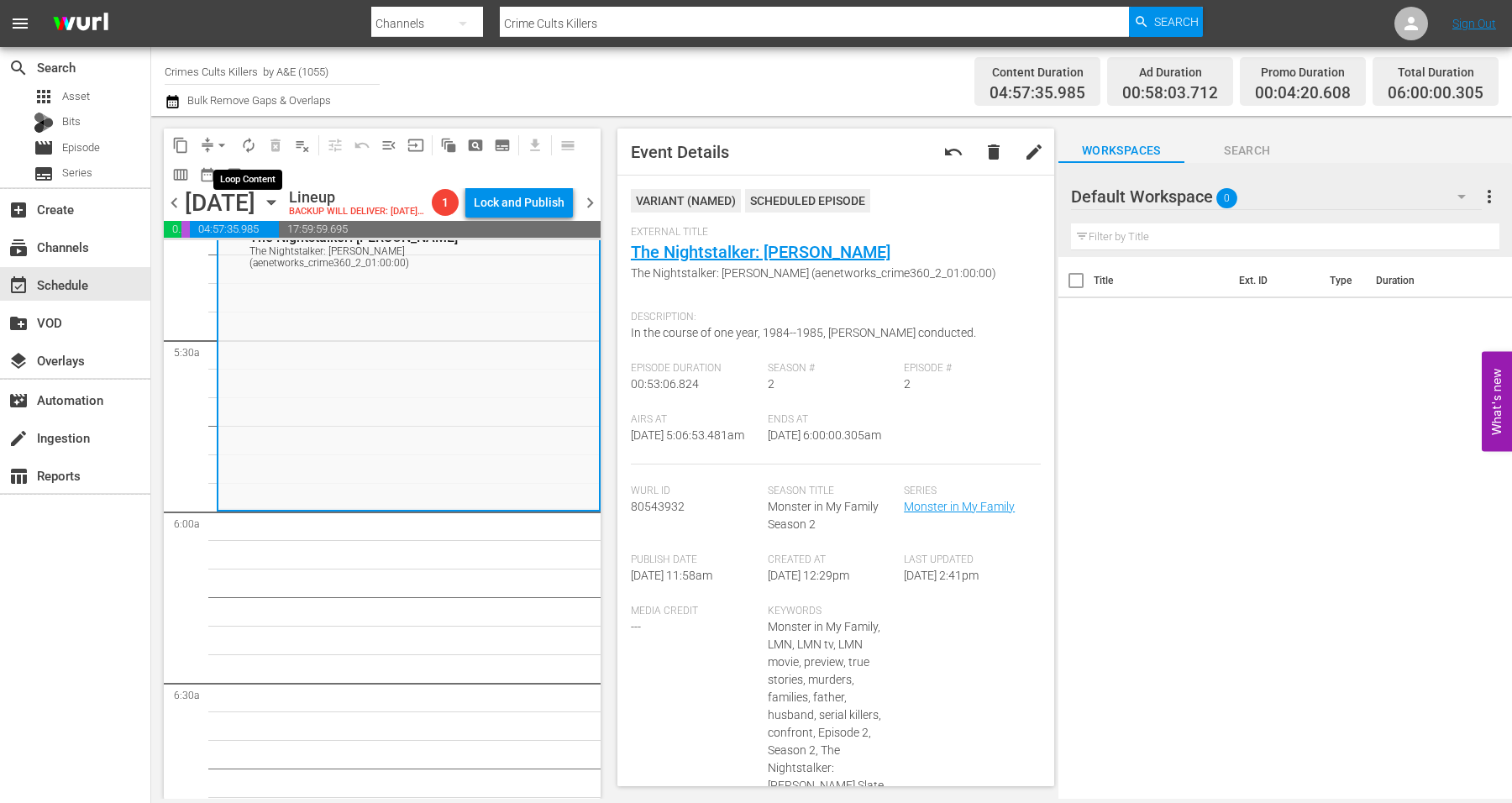
click at [246, 146] on span "autorenew_outlined" at bounding box center [248, 145] width 16 height 16
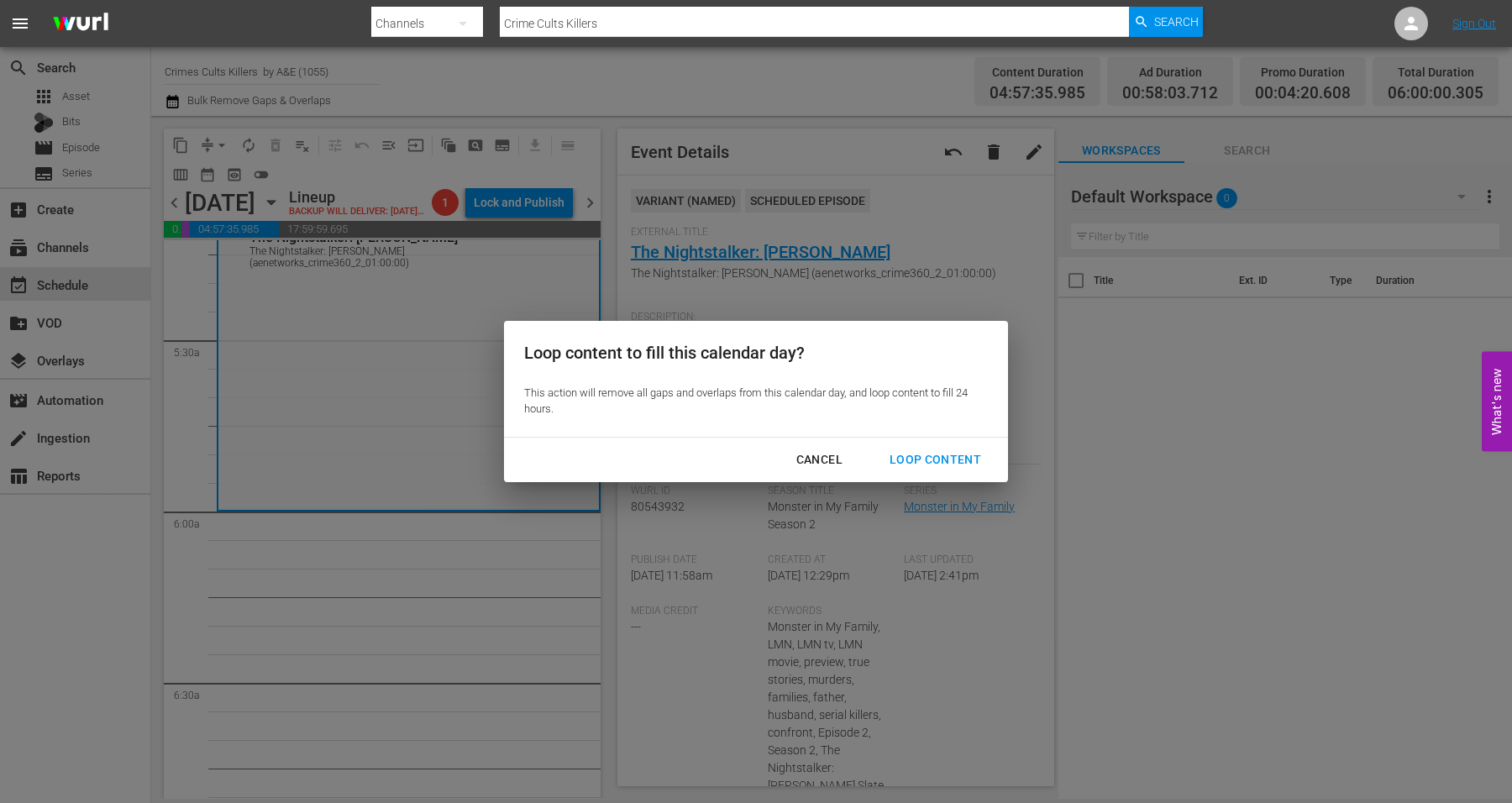
click at [902, 460] on div "Loop Content" at bounding box center [935, 460] width 118 height 21
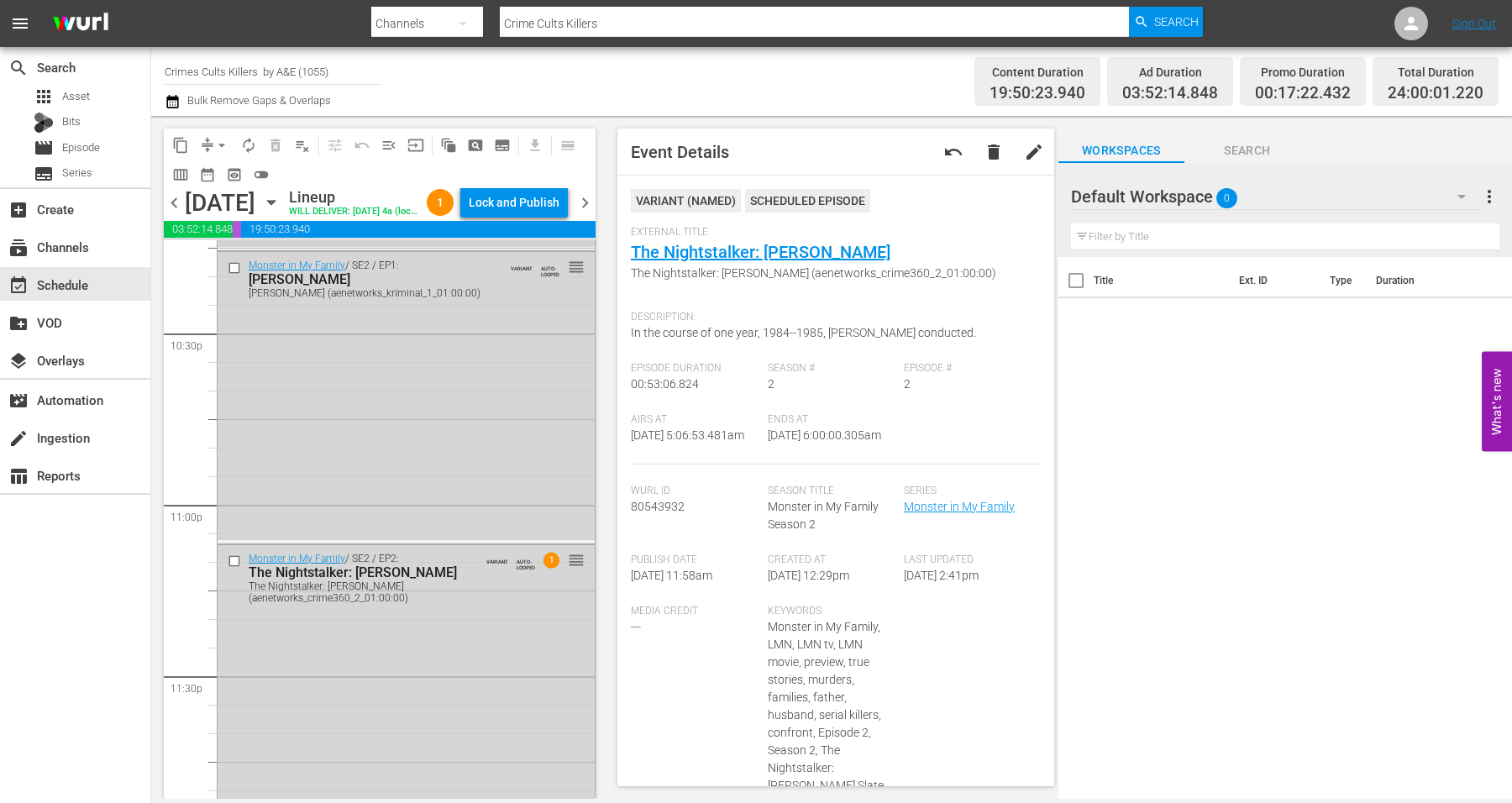
scroll to position [7693, 0]
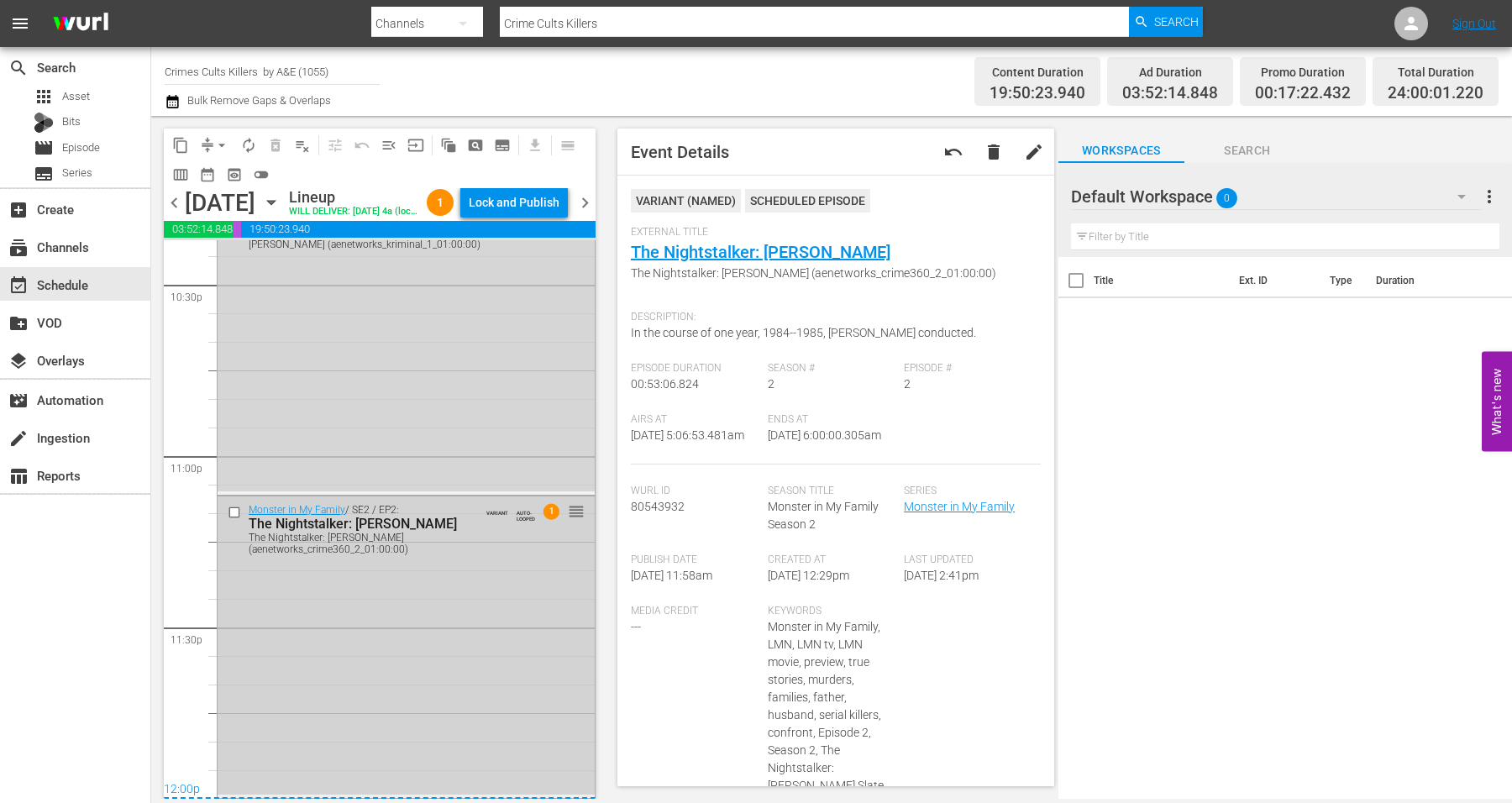
click at [446, 640] on div "Monster in My Family / SE2 / EP2: The Nightstalker: Richard Ramirez The Nightst…" at bounding box center [405, 645] width 377 height 298
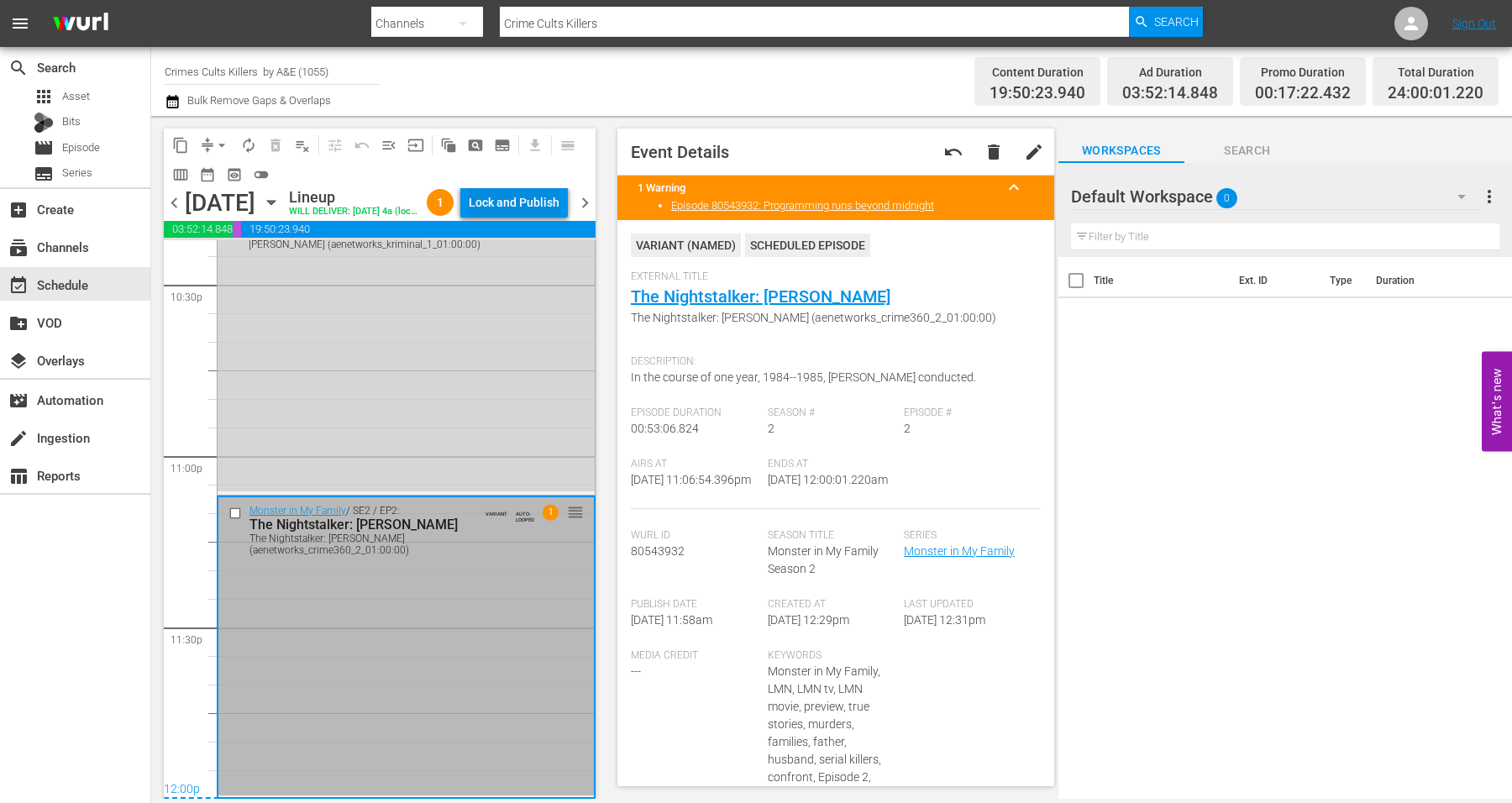
click at [521, 205] on div "Lock and Publish" at bounding box center [514, 202] width 91 height 30
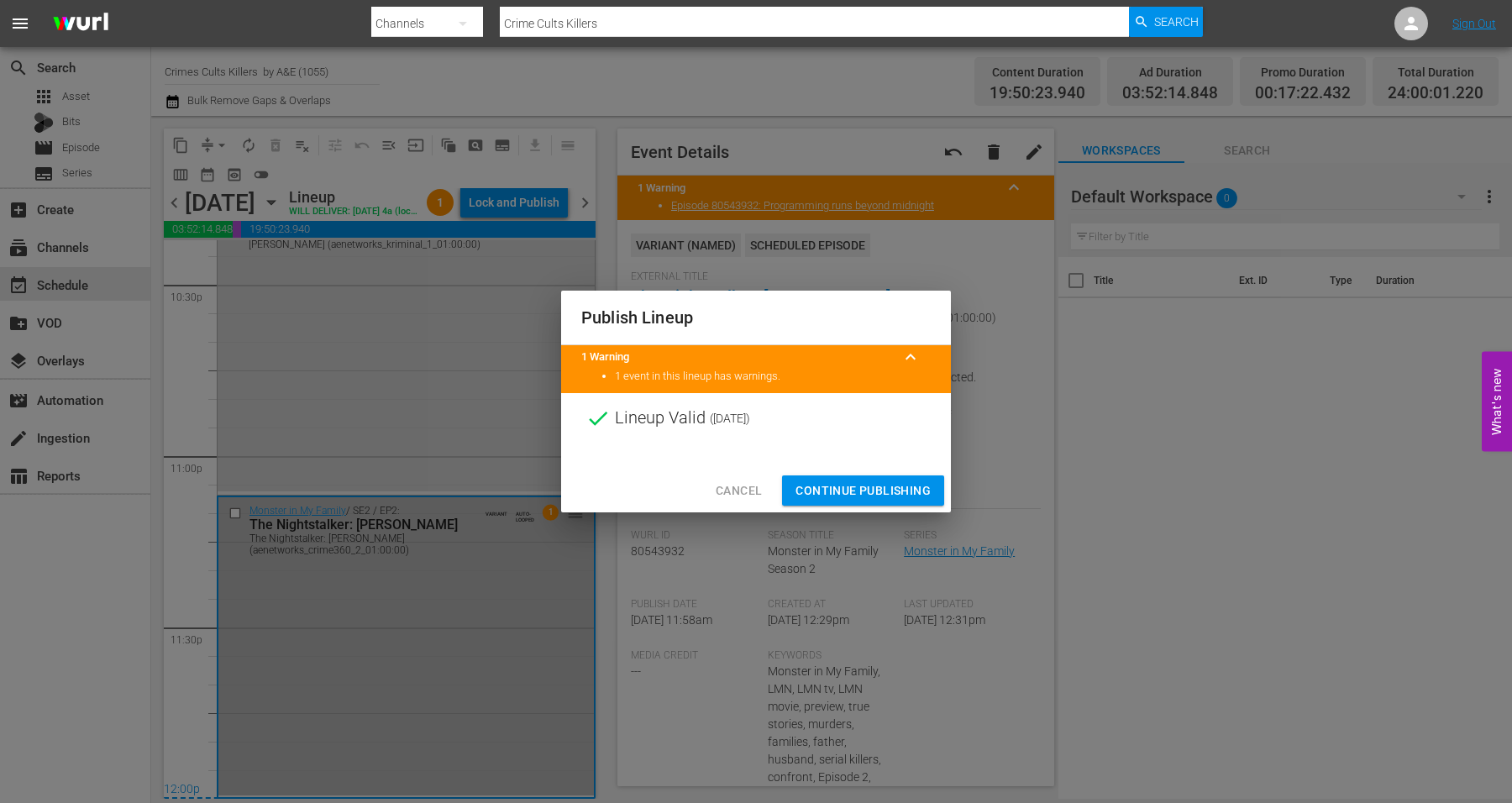
click at [743, 494] on span "Cancel" at bounding box center [739, 491] width 47 height 21
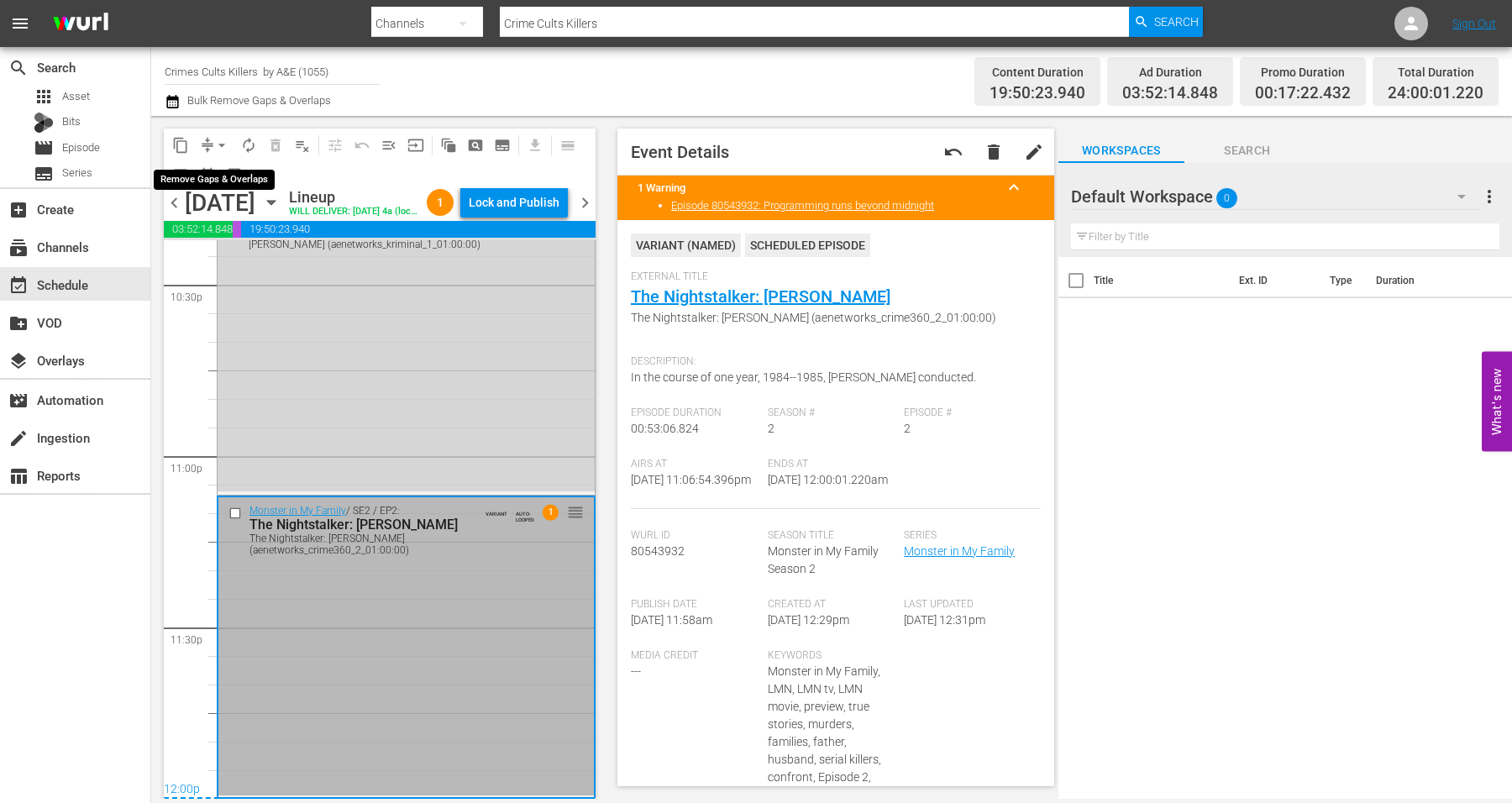
click at [223, 147] on span "arrow_drop_down" at bounding box center [221, 145] width 16 height 16
click at [213, 175] on li "Align to Midnight" at bounding box center [223, 178] width 177 height 28
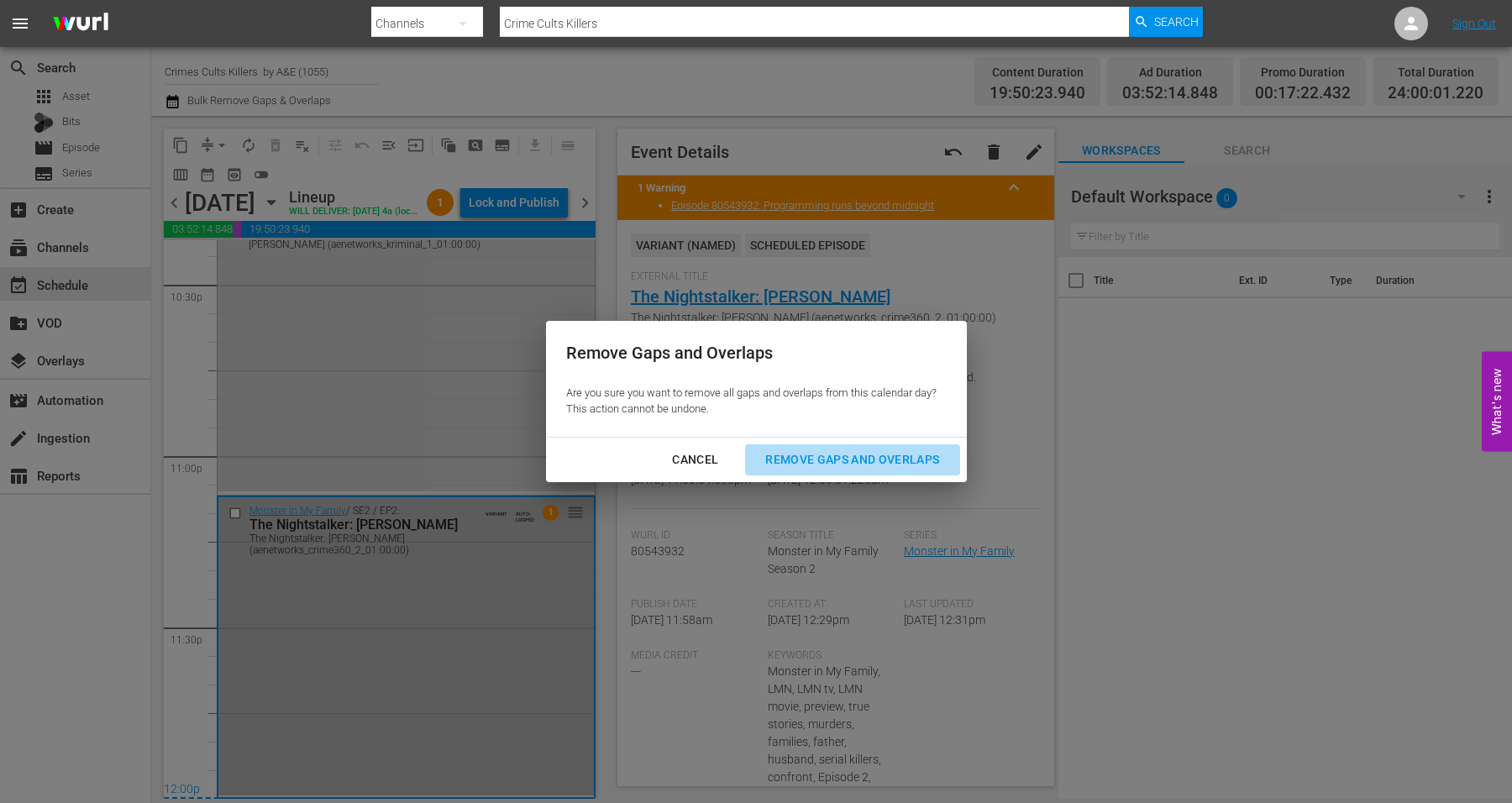
click at [865, 458] on div "Remove Gaps and Overlaps" at bounding box center [852, 460] width 201 height 21
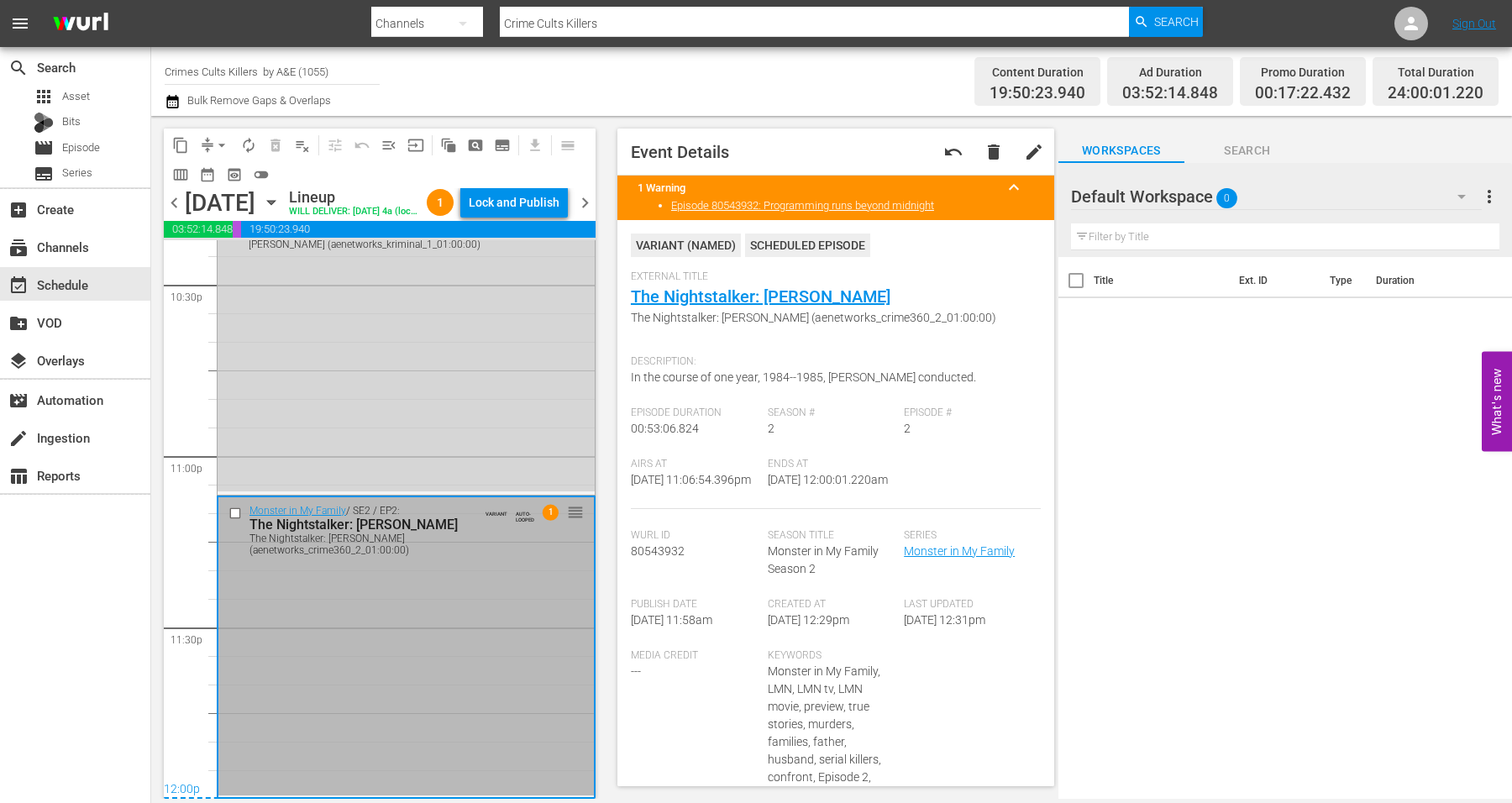
click at [532, 203] on div "Lock and Publish" at bounding box center [514, 202] width 91 height 30
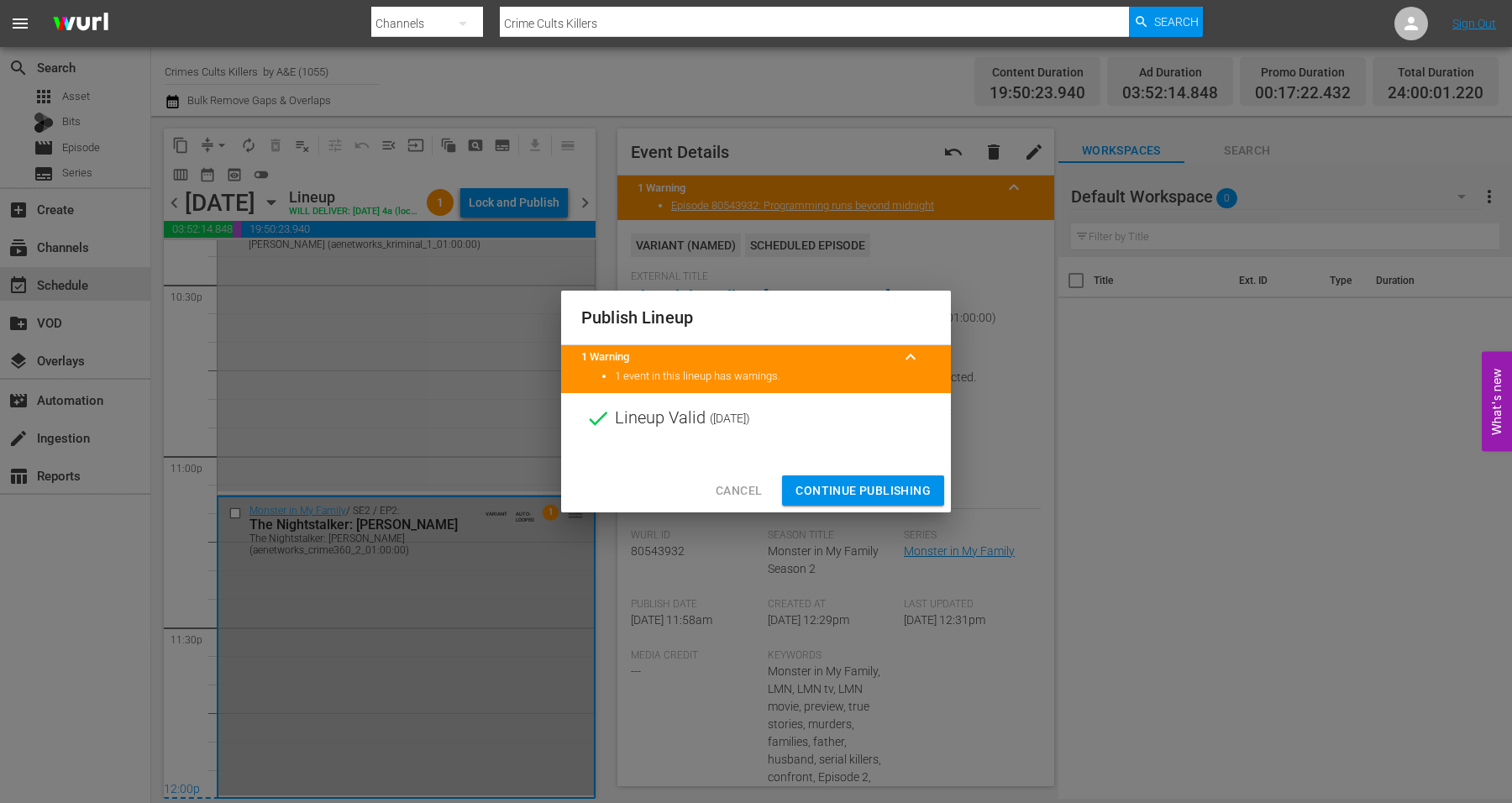
click at [849, 484] on span "Continue Publishing" at bounding box center [862, 491] width 135 height 21
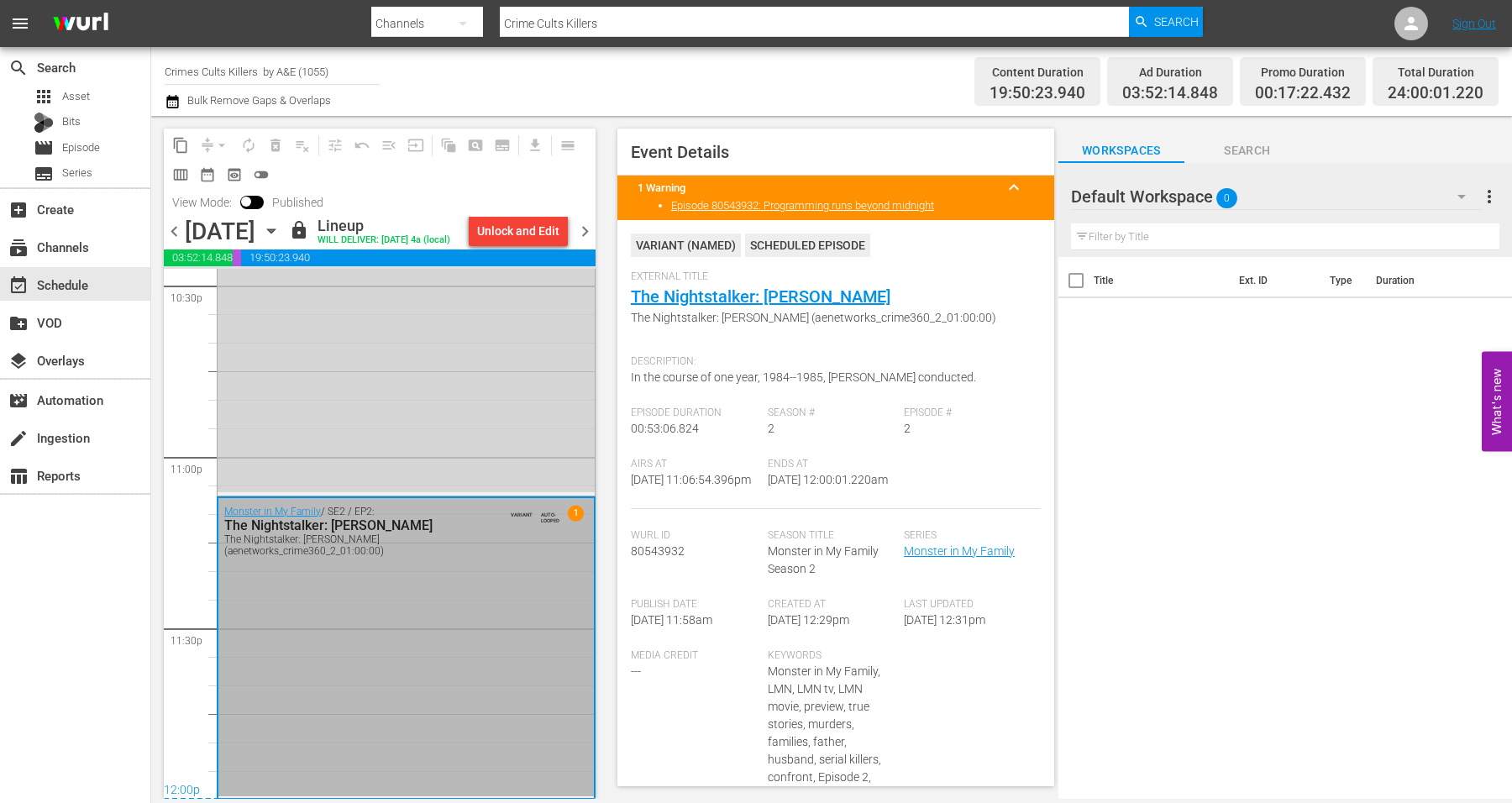
click at [274, 234] on icon "button" at bounding box center [271, 231] width 8 height 4
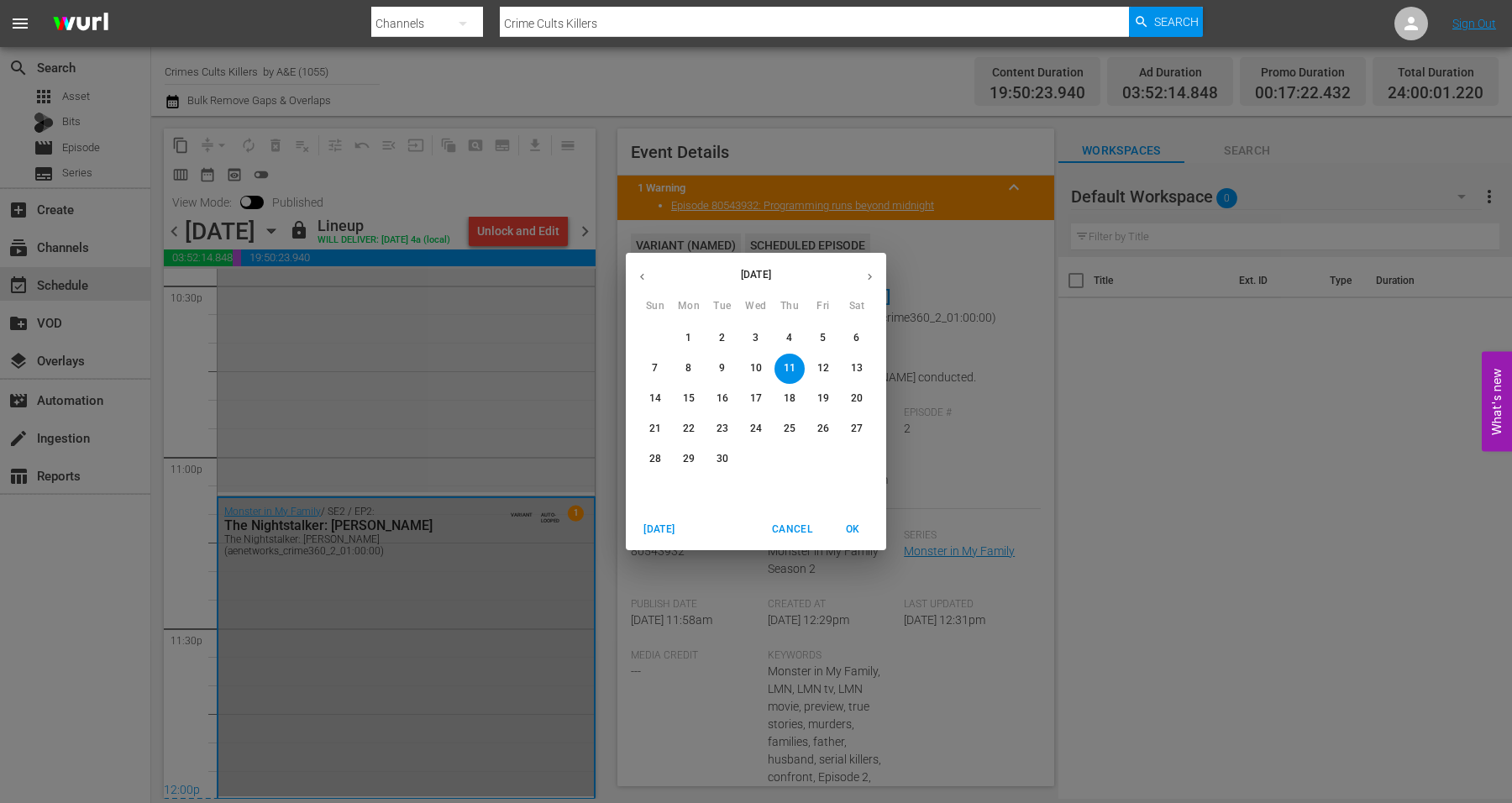
click at [827, 366] on p "12" at bounding box center [823, 368] width 12 height 15
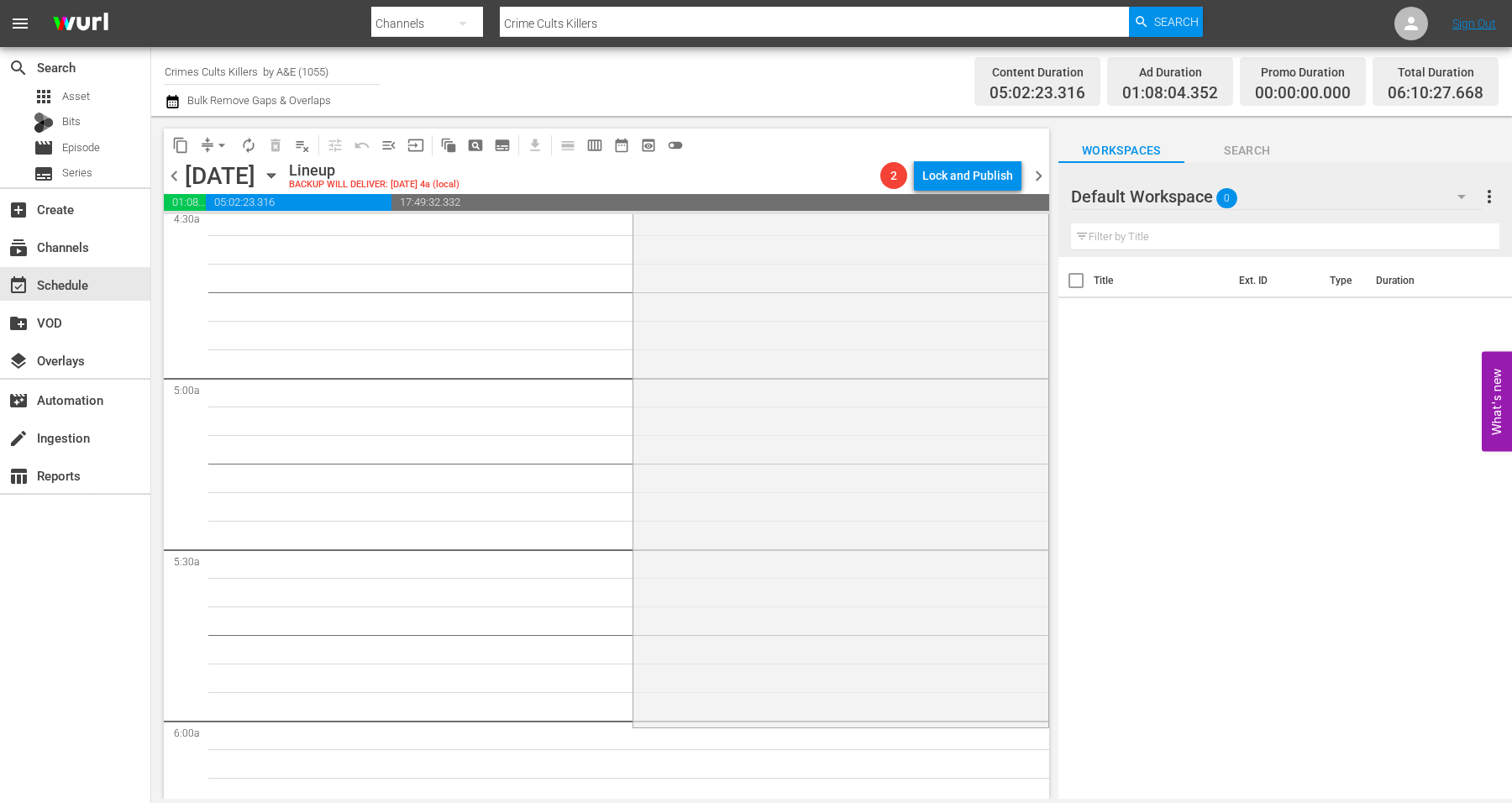
scroll to position [1575, 0]
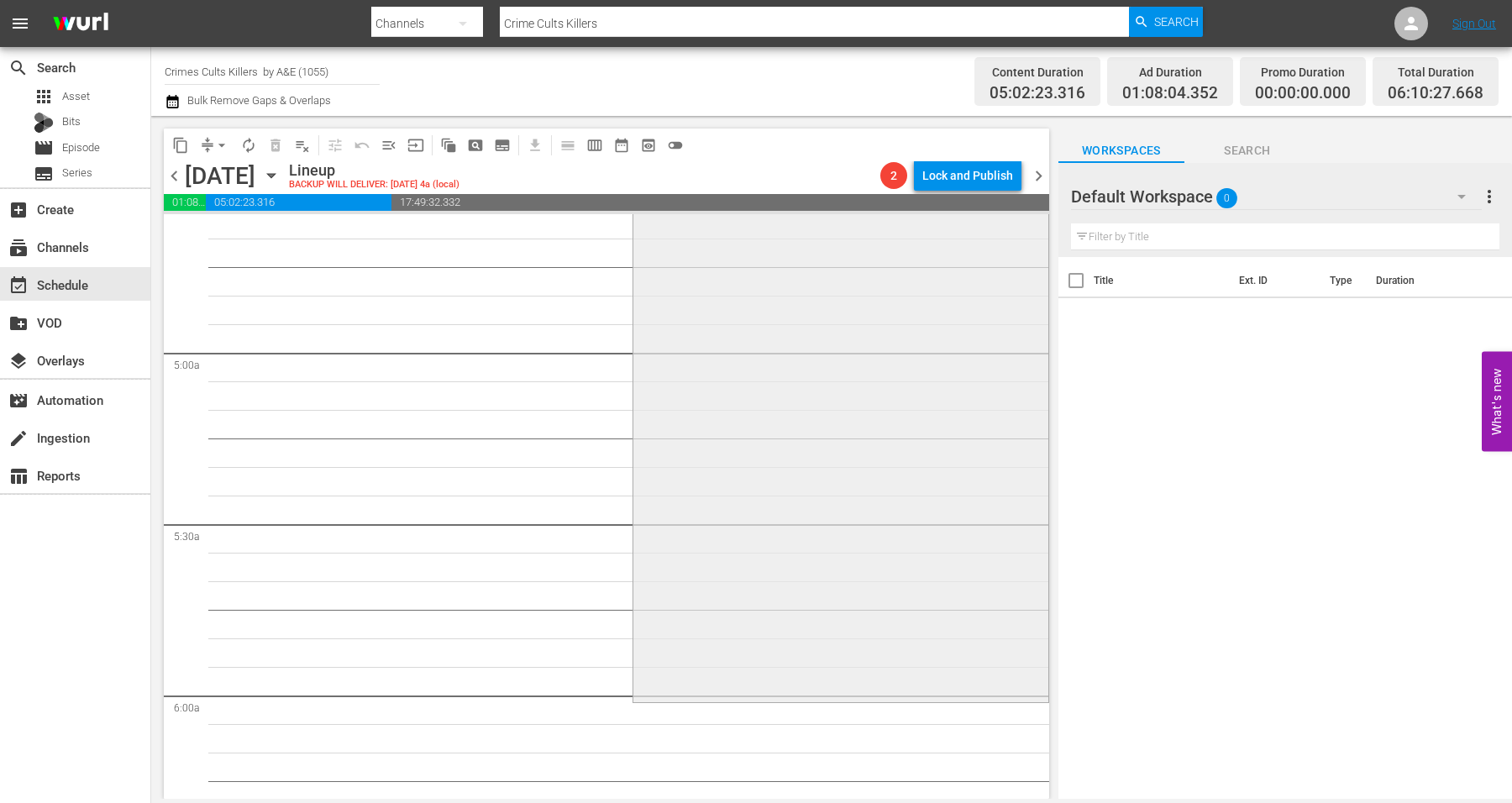
click at [738, 589] on div "Waco: Madman or Messiah / SE1 / EP2: Part 2 1 reorder" at bounding box center [840, 404] width 414 height 590
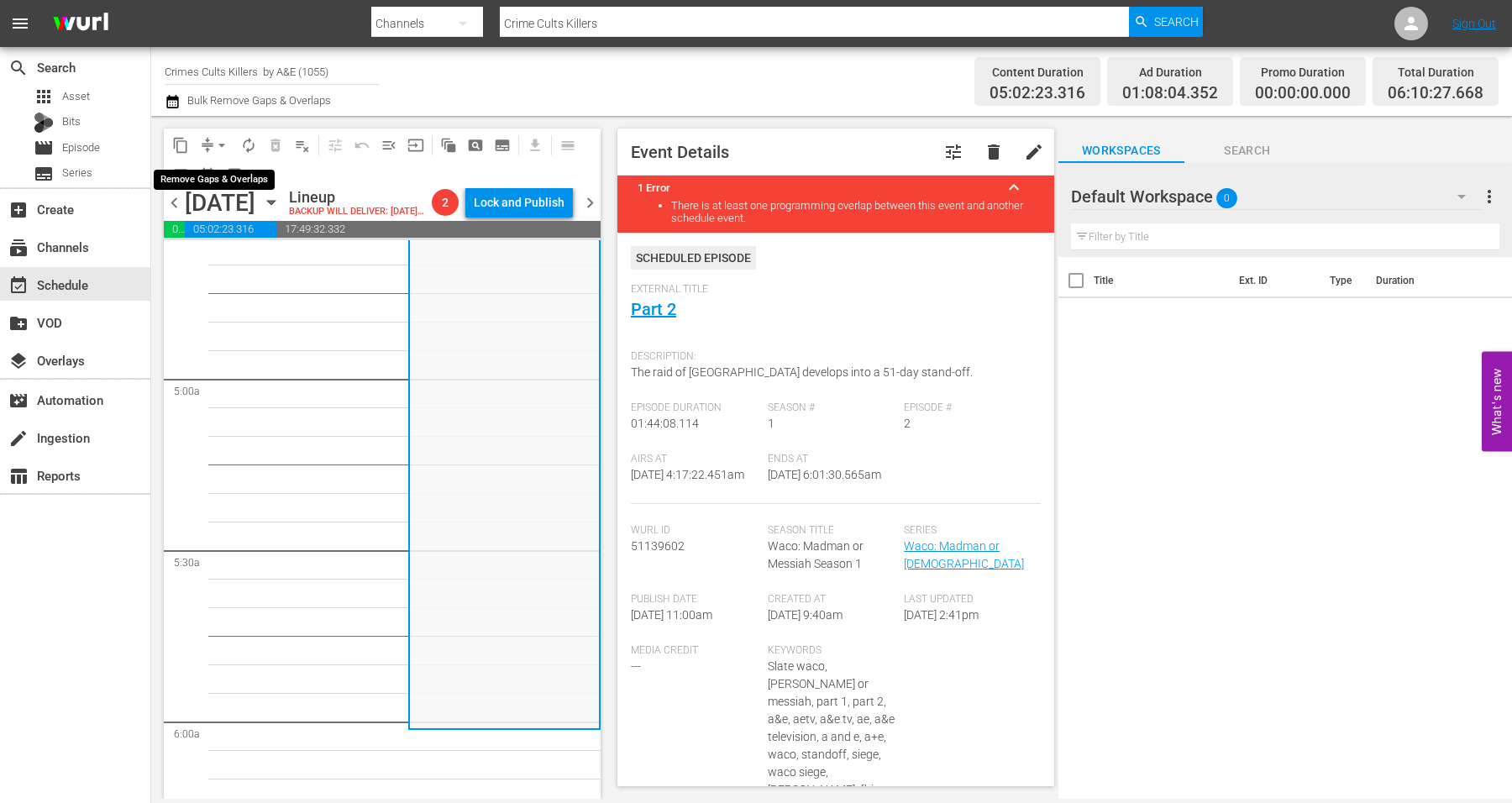
click at [222, 142] on span "arrow_drop_down" at bounding box center [221, 145] width 16 height 16
click at [222, 175] on li "Align to Midnight" at bounding box center [223, 178] width 177 height 28
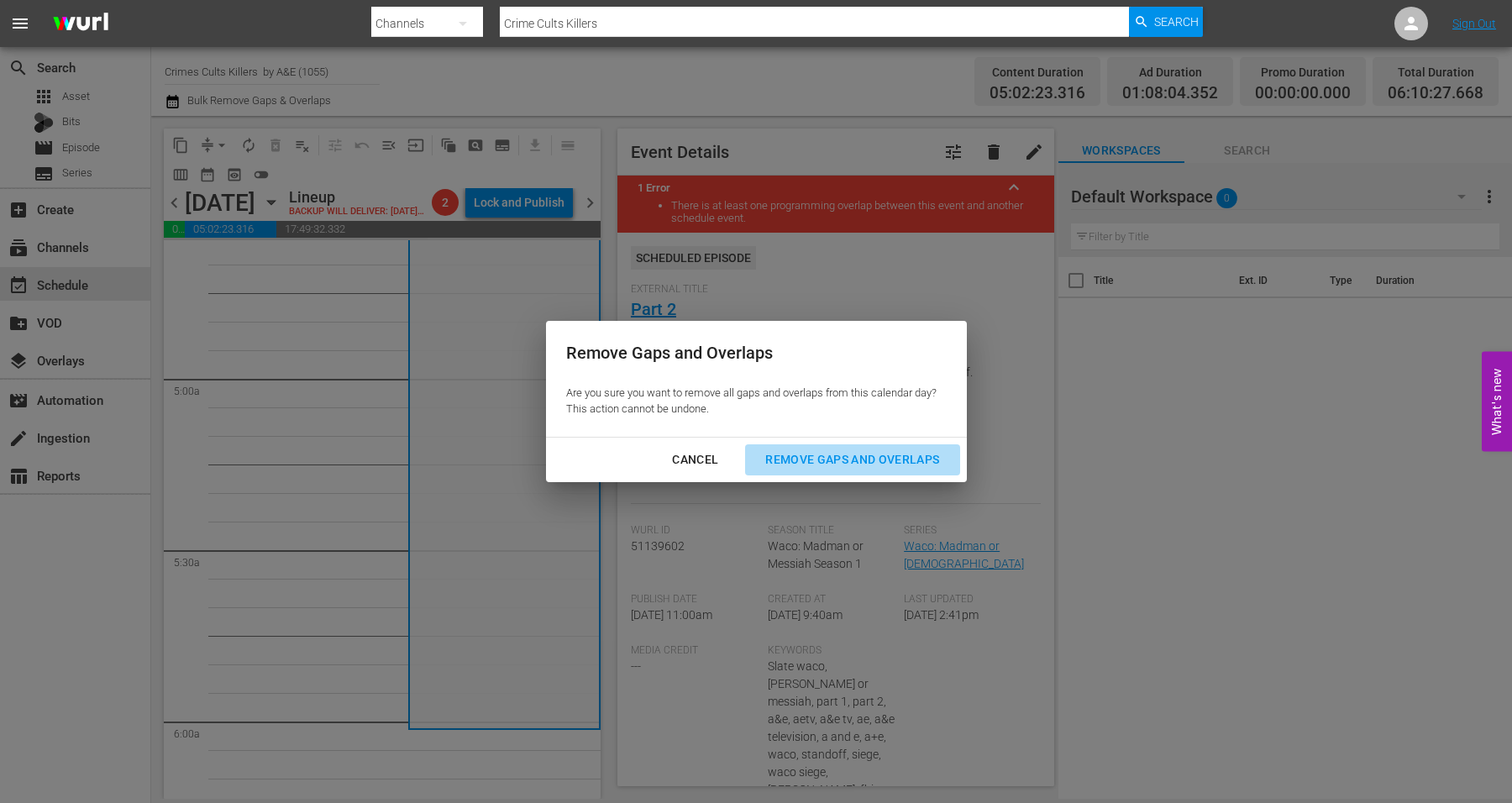
click at [842, 460] on div "Remove Gaps and Overlaps" at bounding box center [852, 460] width 201 height 21
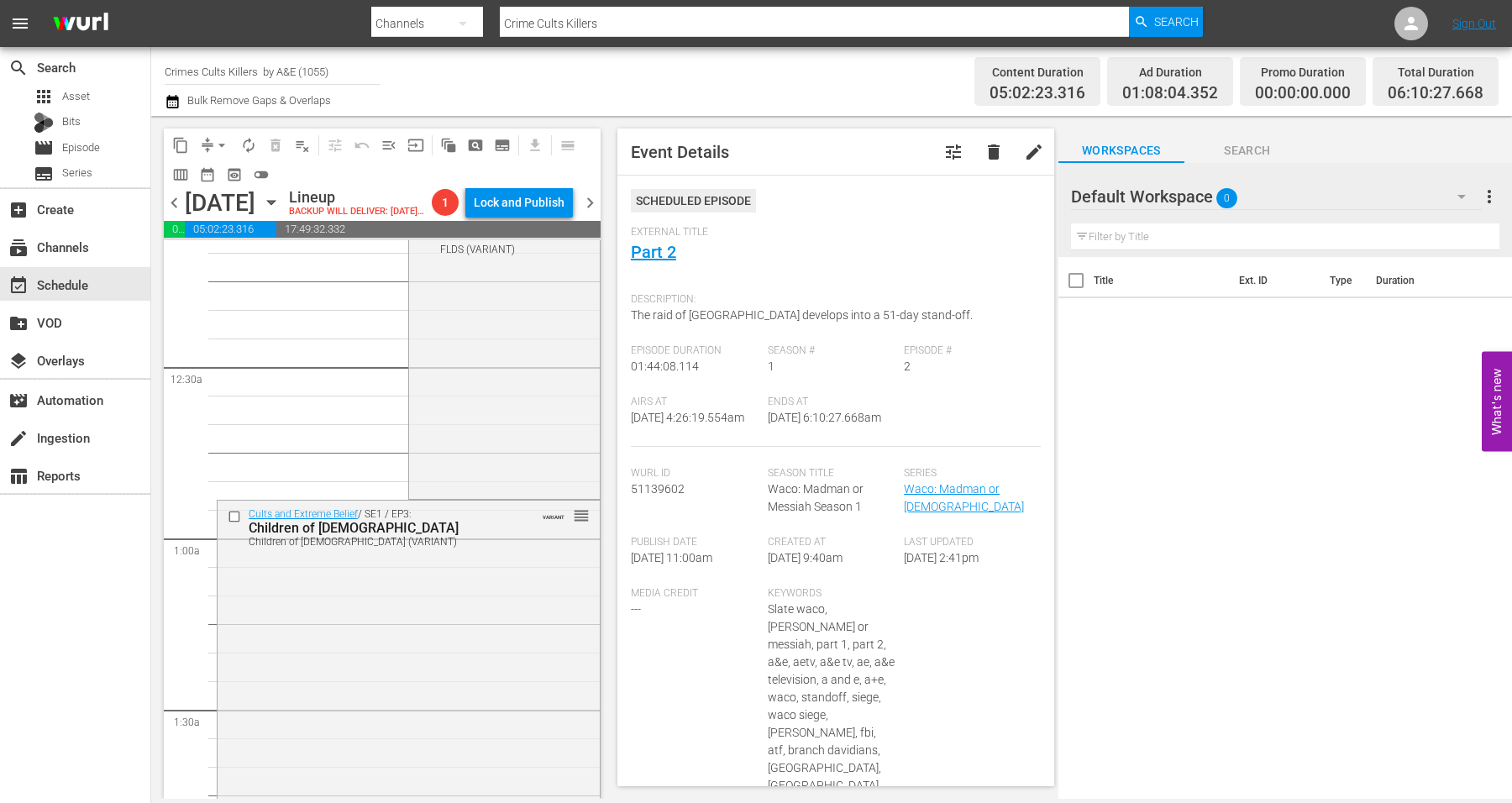
scroll to position [0, 0]
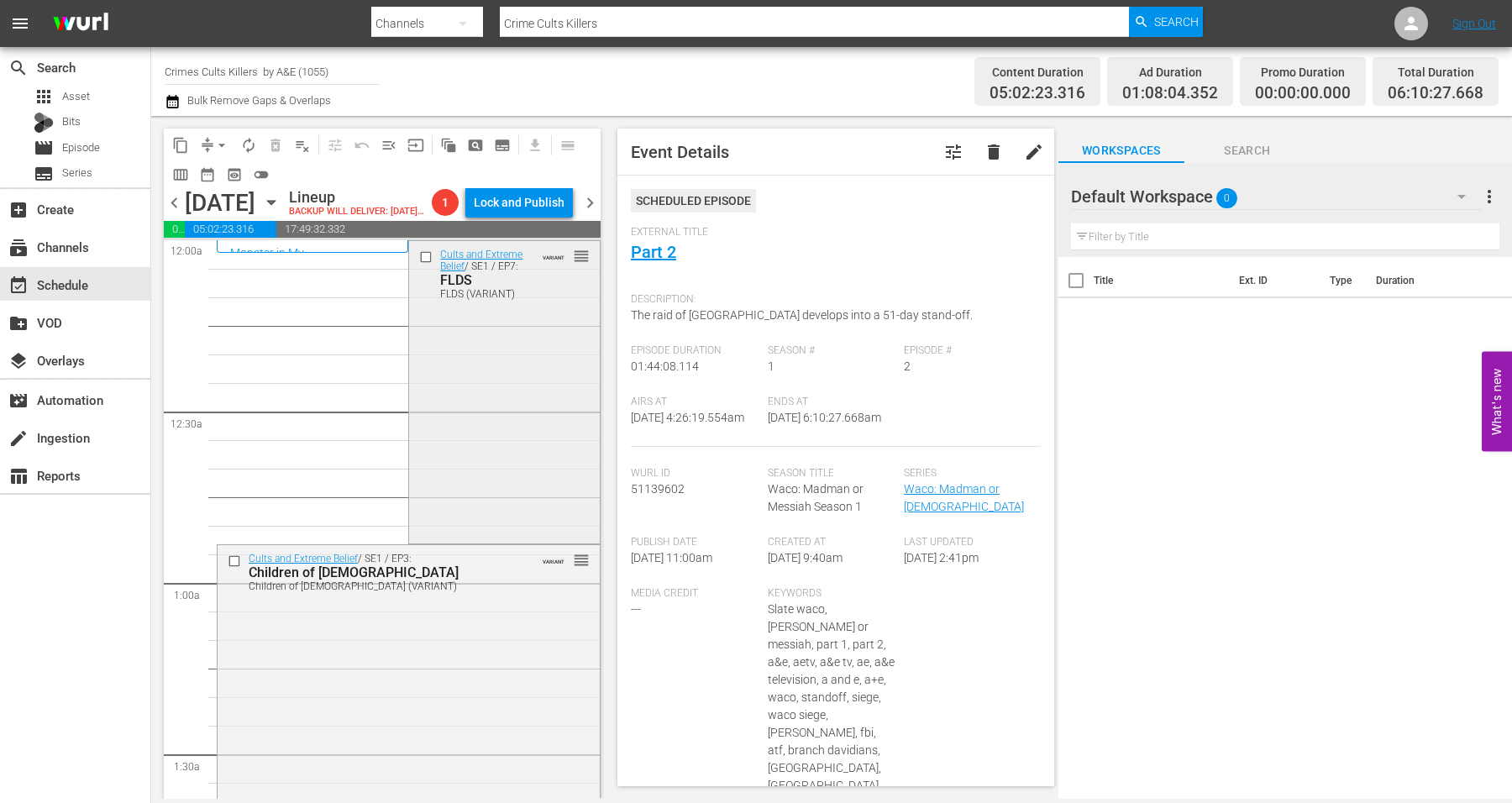
click at [458, 411] on div "Cults and Extreme Belief / SE1 / EP7: FLDS FLDS (VARIANT) VARIANT reorder" at bounding box center [504, 390] width 190 height 298
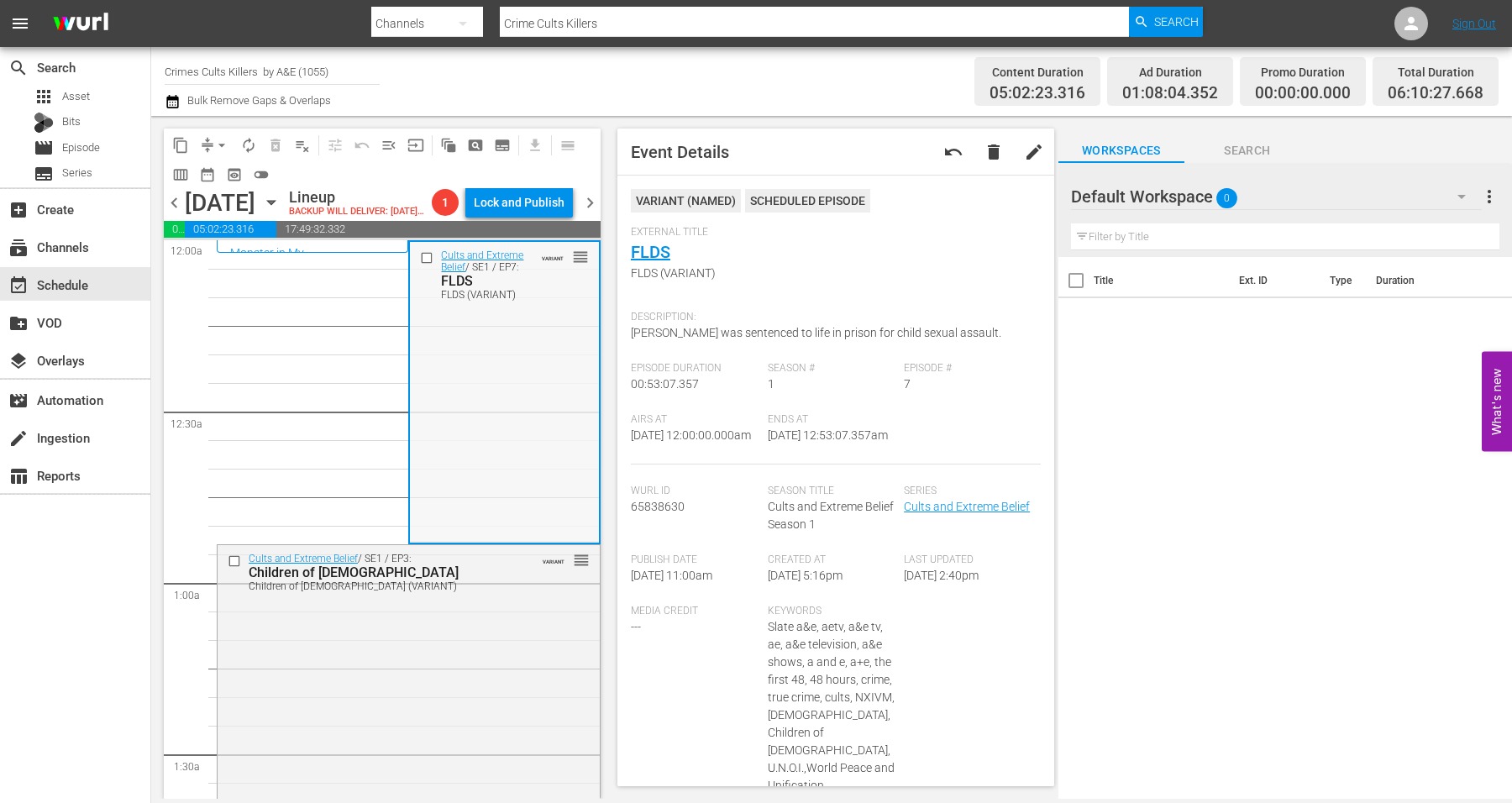
click at [462, 414] on div "Cults and Extreme Belief / SE1 / EP7: FLDS FLDS (VARIANT) VARIANT reorder" at bounding box center [504, 390] width 188 height 298
click at [473, 424] on div "Cults and Extreme Belief / SE1 / EP7: FLDS FLDS (VARIANT) VARIANT reorder" at bounding box center [504, 390] width 188 height 298
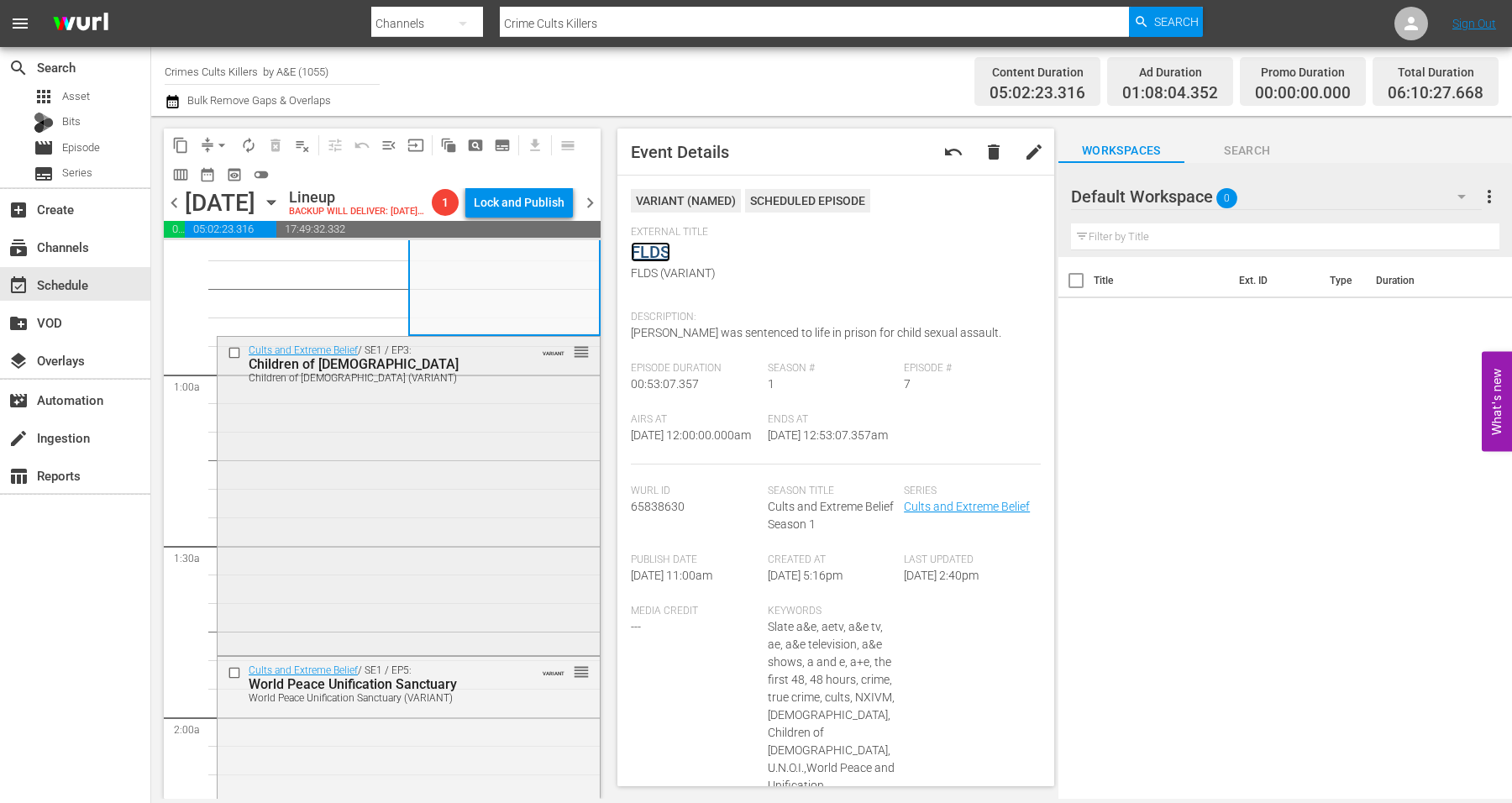
scroll to position [209, 0]
click at [405, 508] on div "Cults and Extreme Belief / SE1 / EP3: Children of God Children of God (VARIANT)…" at bounding box center [408, 493] width 382 height 315
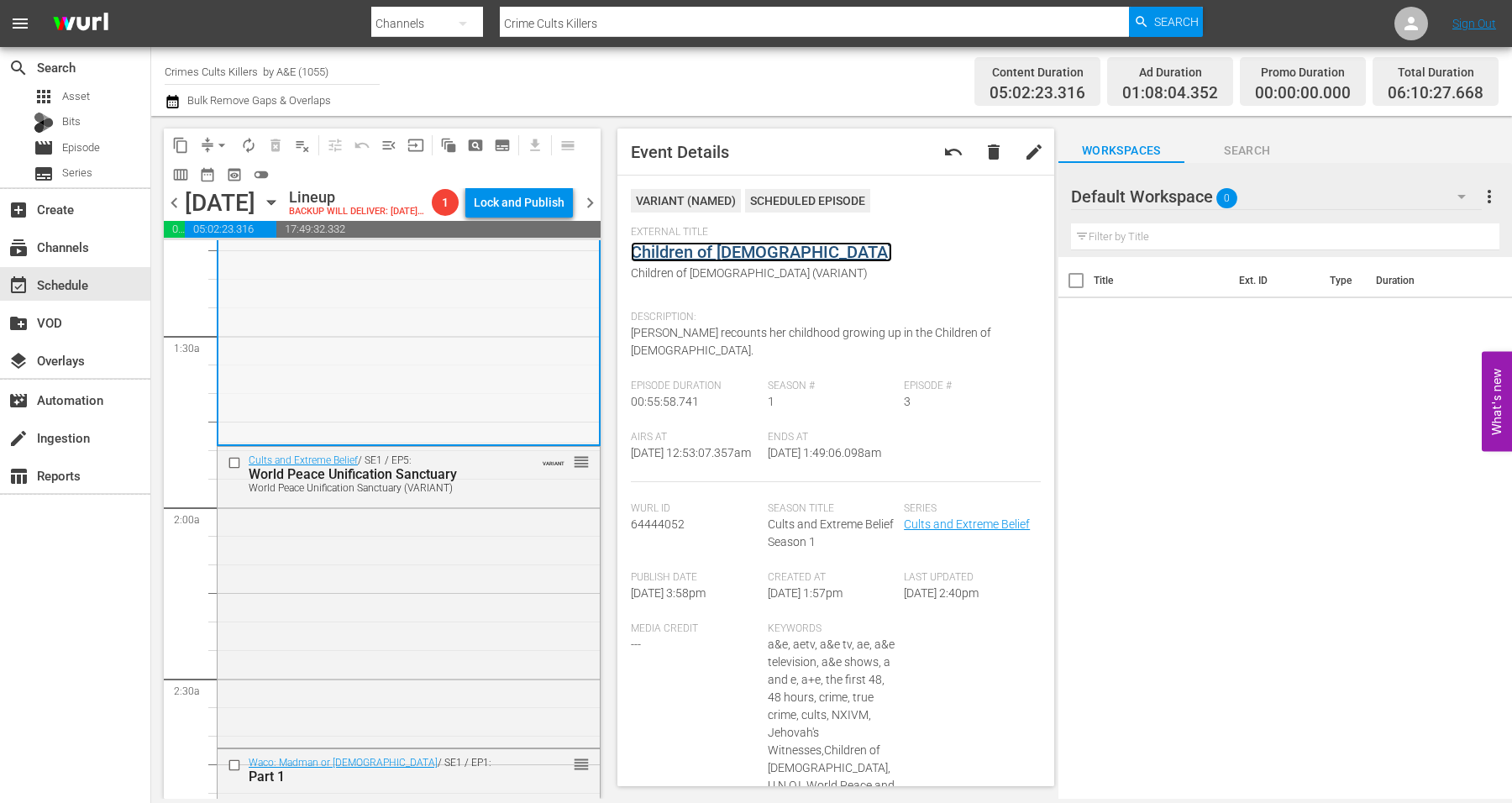
scroll to position [420, 0]
click at [378, 589] on div "Cults and Extreme Belief / SE1 / EP5: World Peace Unification Sanctuary World P…" at bounding box center [408, 594] width 382 height 298
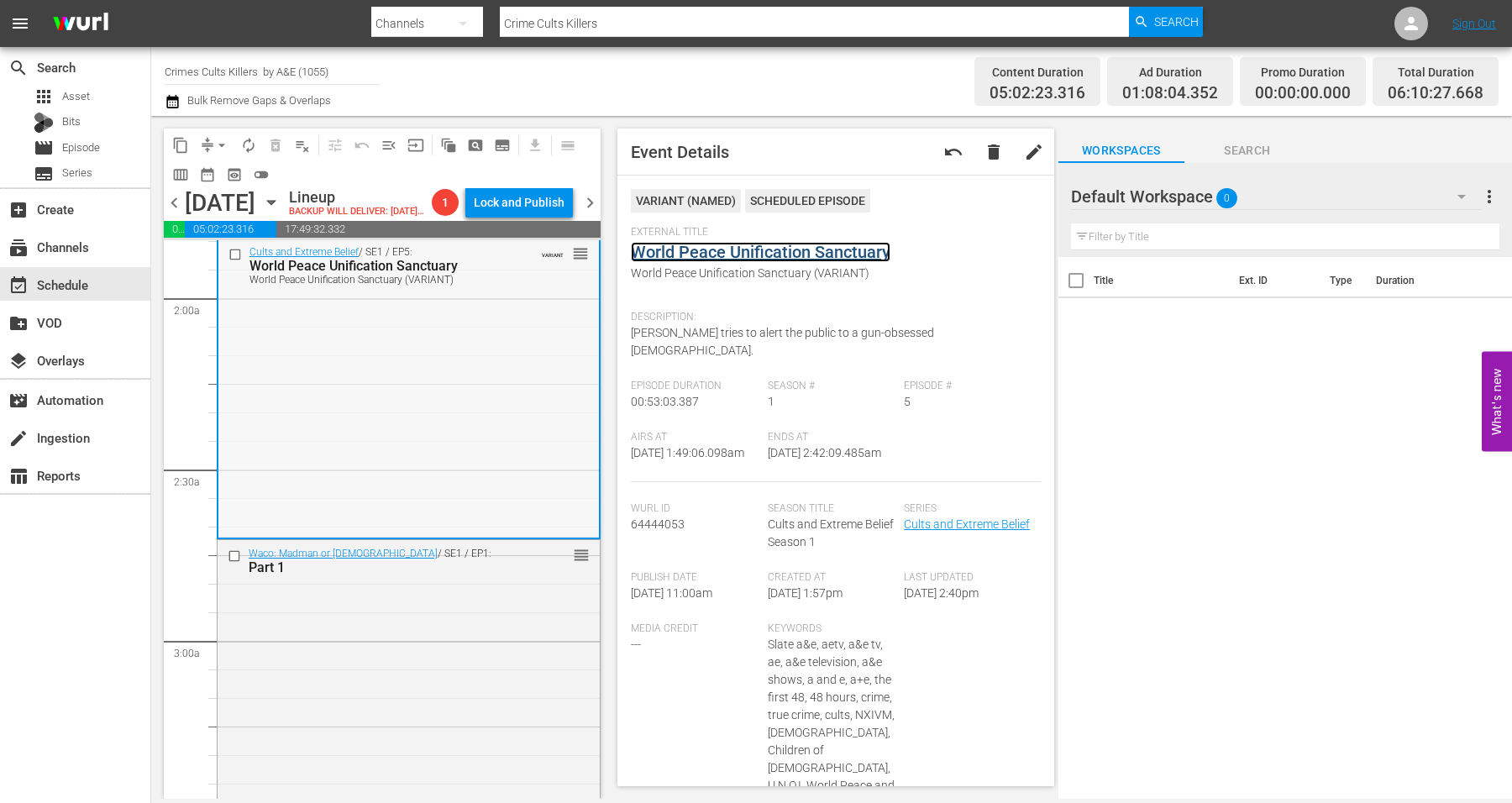
scroll to position [629, 0]
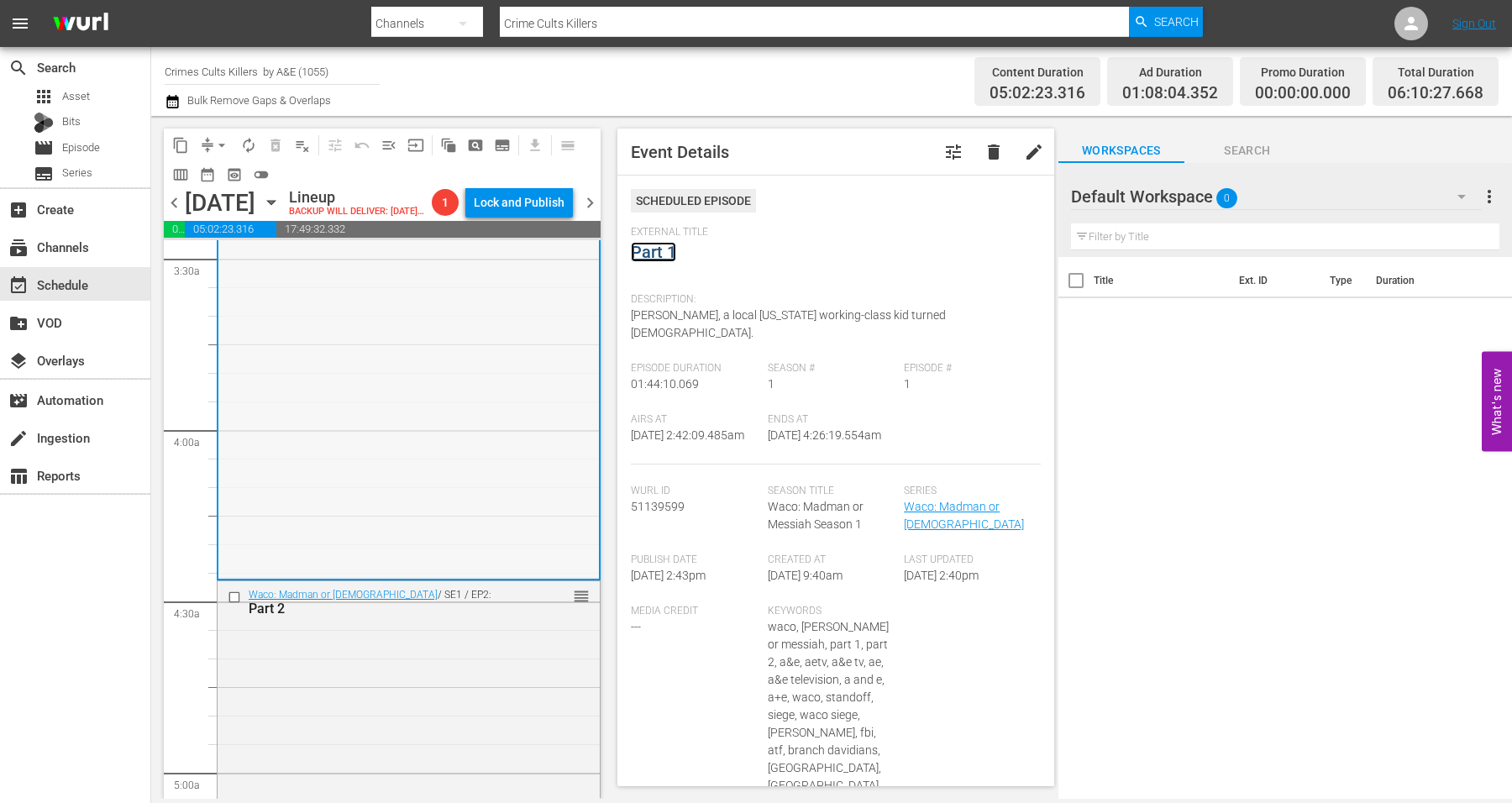
scroll to position [1260, 0]
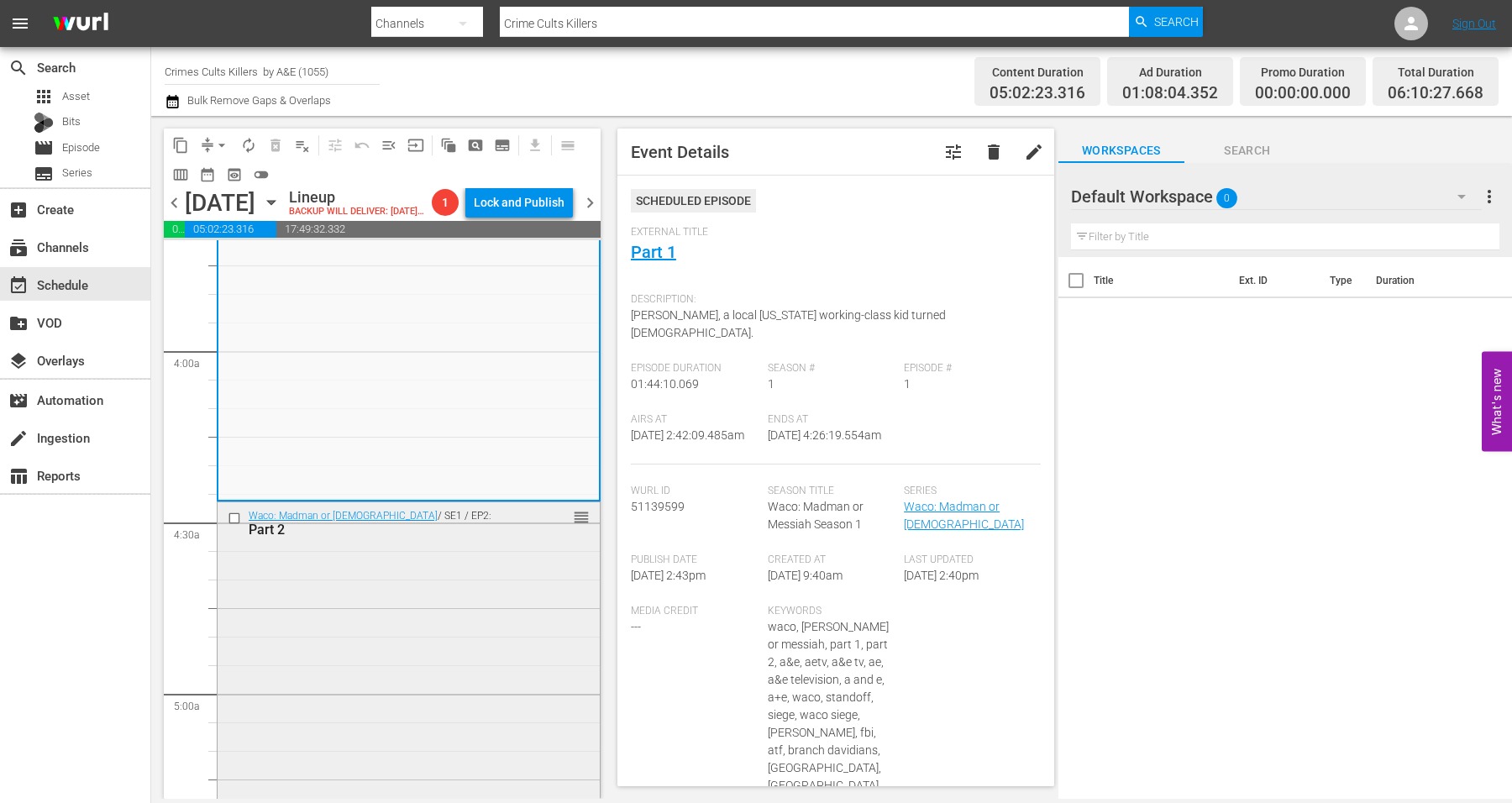
click at [378, 609] on div "Waco: Madman or Messiah / SE1 / EP2: Part 2 reorder" at bounding box center [408, 797] width 382 height 590
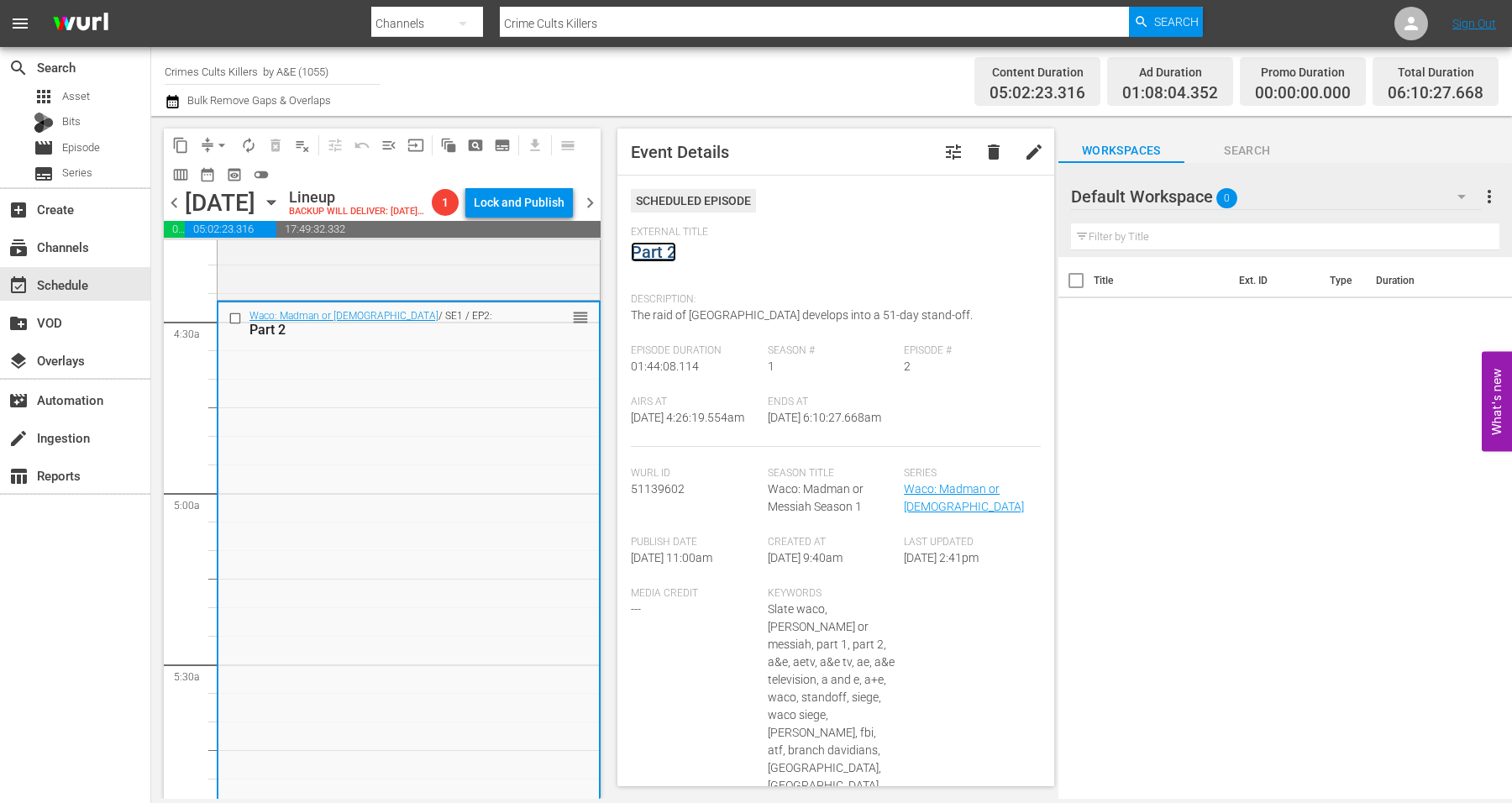
scroll to position [1575, 0]
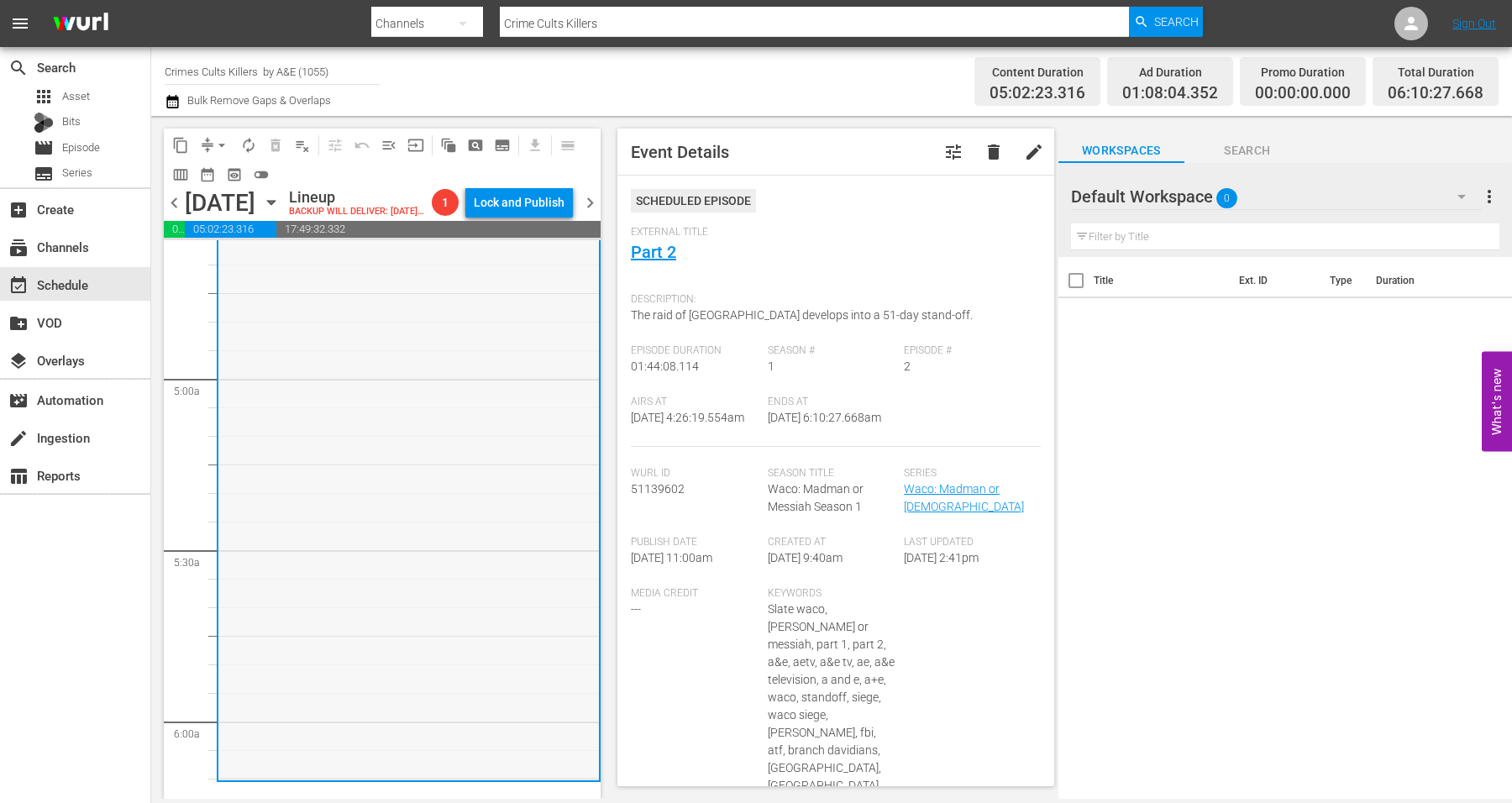
click at [363, 470] on div "Waco: Madman or Messiah / SE1 / EP2: Part 2 reorder" at bounding box center [408, 483] width 380 height 590
click at [221, 143] on span "arrow_drop_down" at bounding box center [221, 145] width 16 height 16
click at [212, 174] on li "Align to Midnight" at bounding box center [223, 178] width 177 height 28
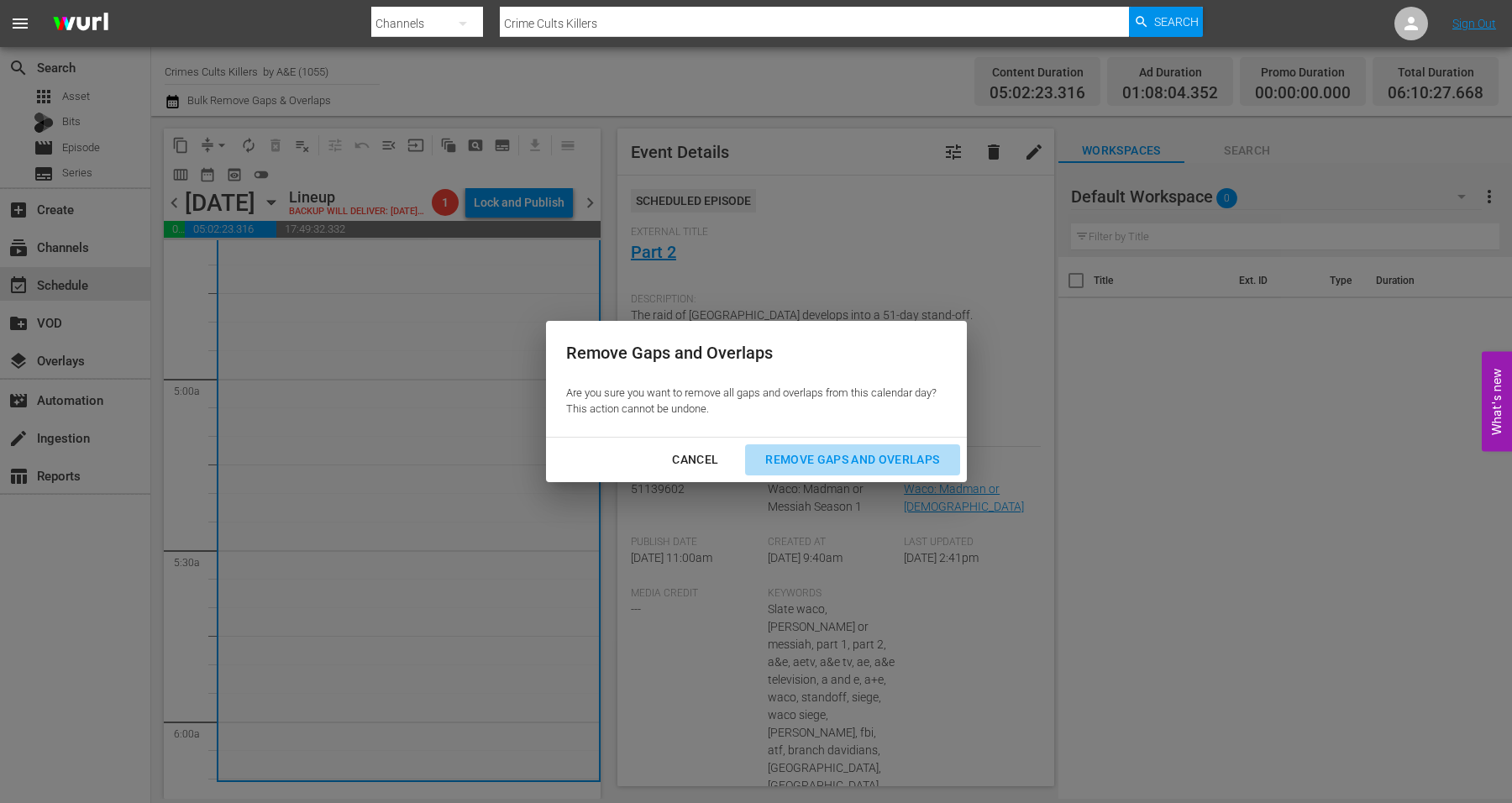
click at [850, 457] on div "Remove Gaps and Overlaps" at bounding box center [852, 460] width 201 height 21
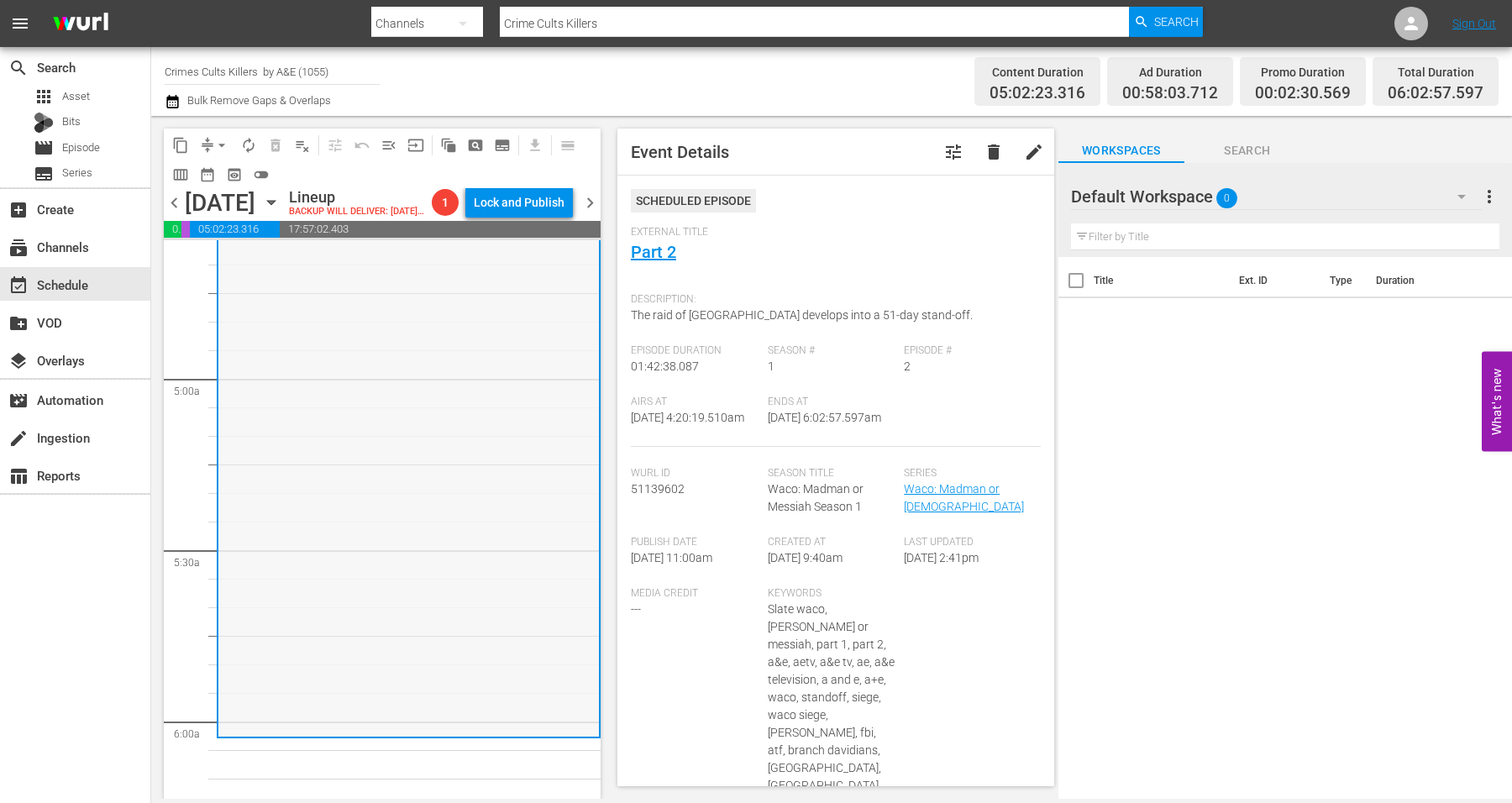
click at [380, 544] on div "Waco: Madman or Messiah / SE1 / EP2: Part 2 reorder" at bounding box center [408, 444] width 380 height 581
click at [224, 145] on span "arrow_drop_down" at bounding box center [221, 145] width 16 height 16
click at [223, 177] on li "Align to Midnight" at bounding box center [223, 178] width 177 height 28
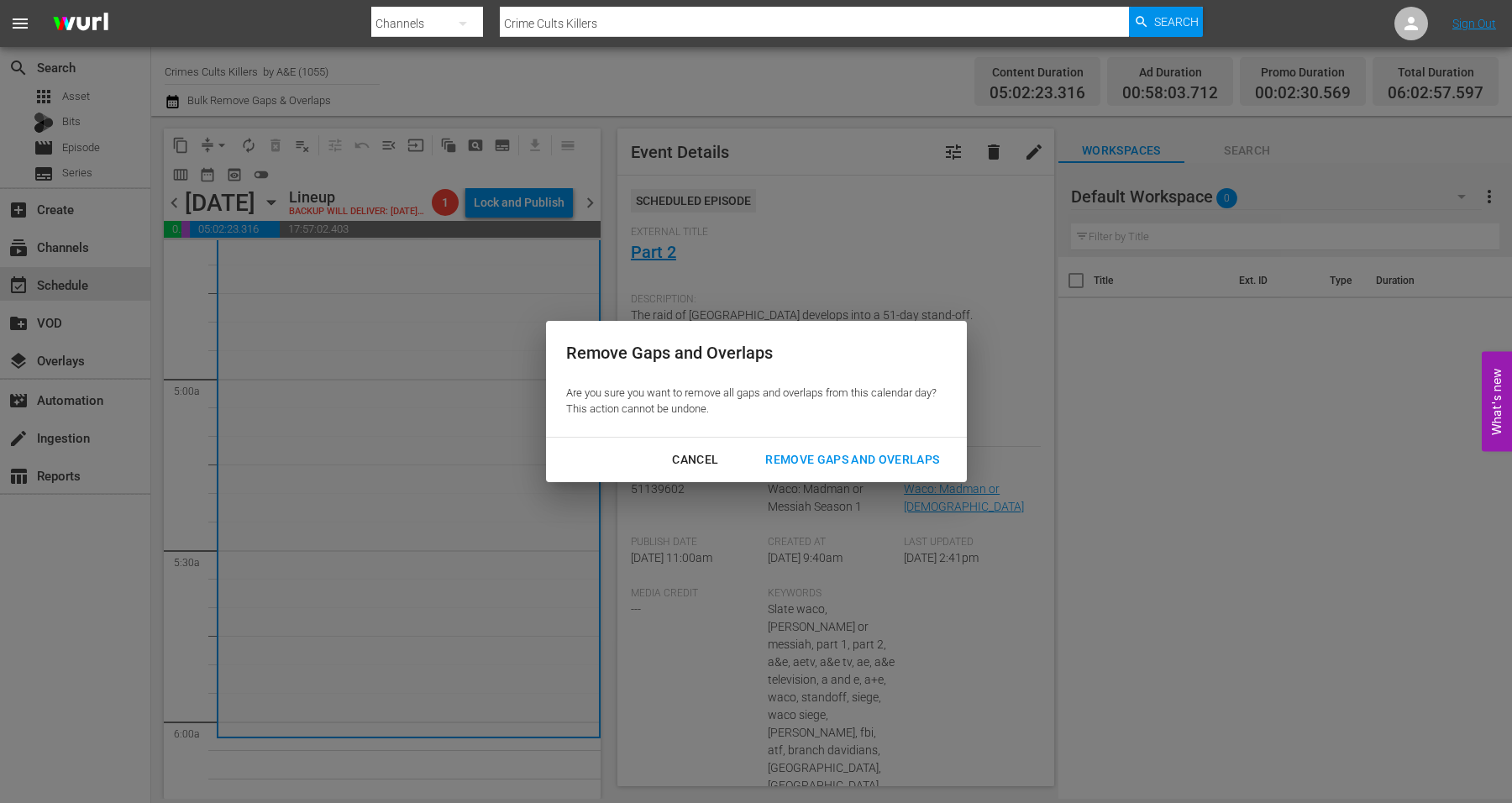
click at [845, 454] on div "Remove Gaps and Overlaps" at bounding box center [852, 460] width 201 height 21
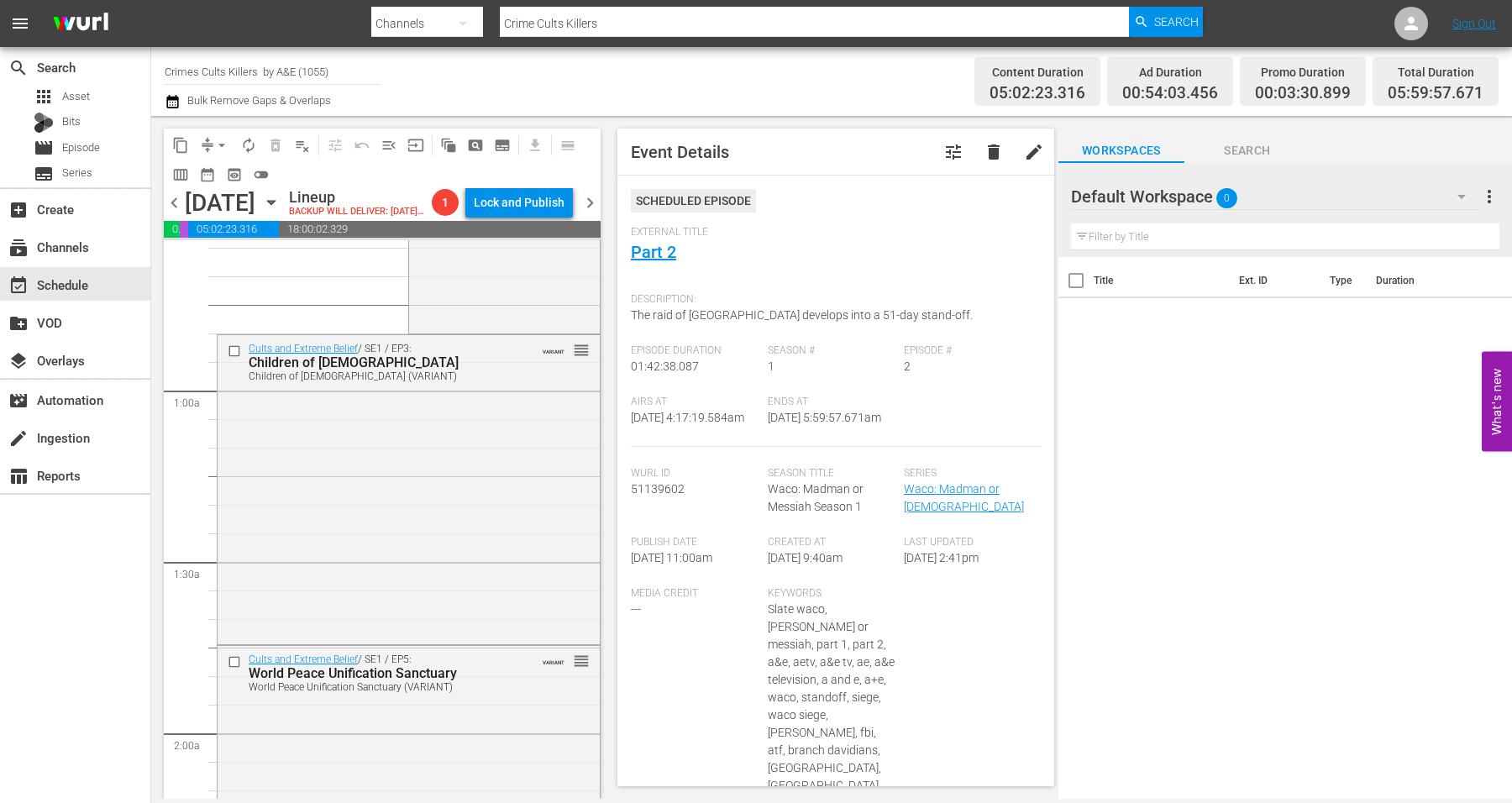
scroll to position [0, 0]
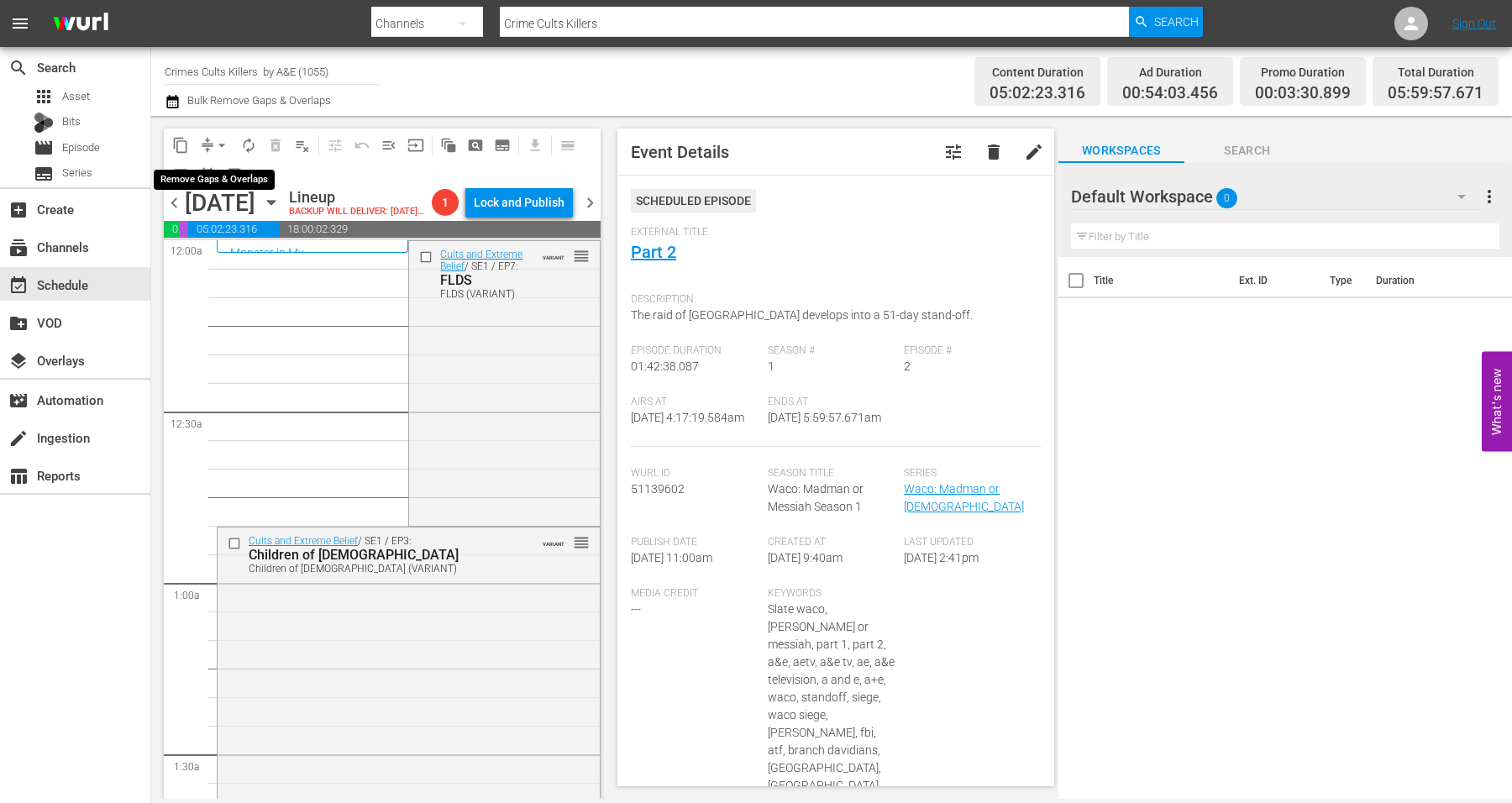
click at [216, 144] on span "arrow_drop_down" at bounding box center [221, 145] width 16 height 16
click at [216, 178] on li "Align to Midnight" at bounding box center [223, 178] width 177 height 28
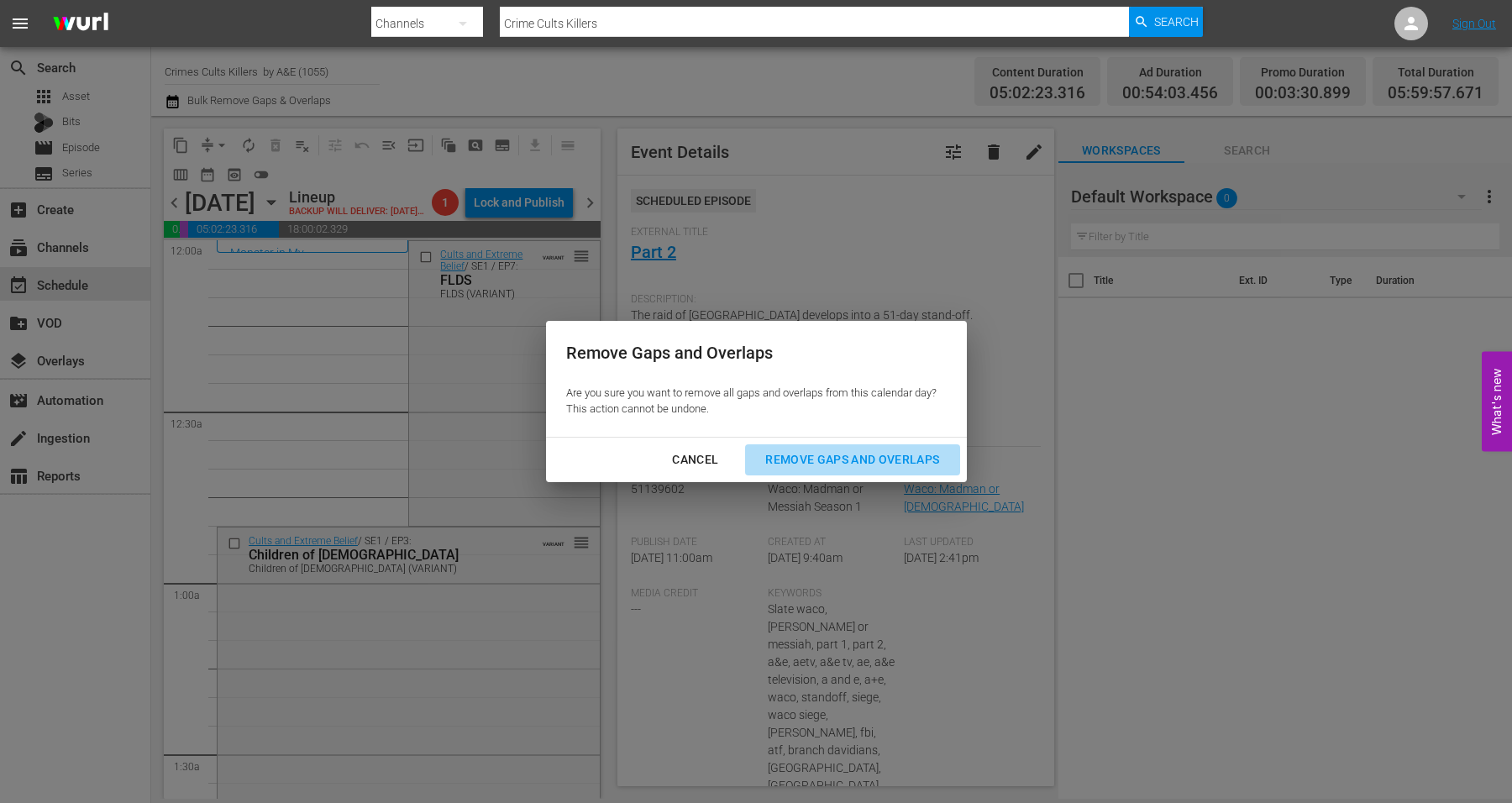
click at [895, 462] on div "Remove Gaps and Overlaps" at bounding box center [852, 460] width 201 height 21
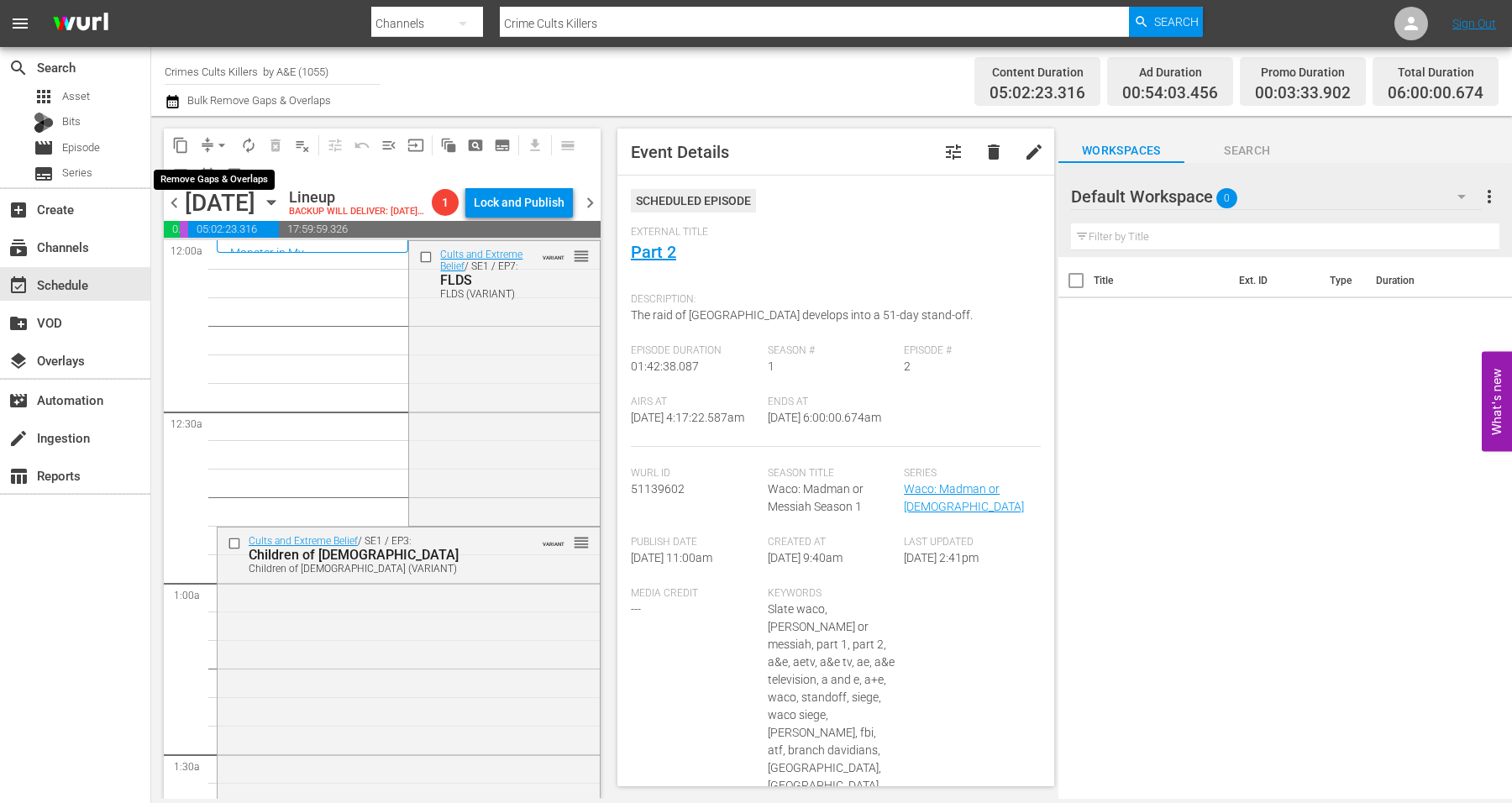
click at [218, 144] on span "arrow_drop_down" at bounding box center [221, 145] width 16 height 16
drag, startPoint x: 247, startPoint y: 146, endPoint x: 240, endPoint y: 141, distance: 8.6
click at [240, 141] on button "autorenew_outlined" at bounding box center [248, 145] width 27 height 27
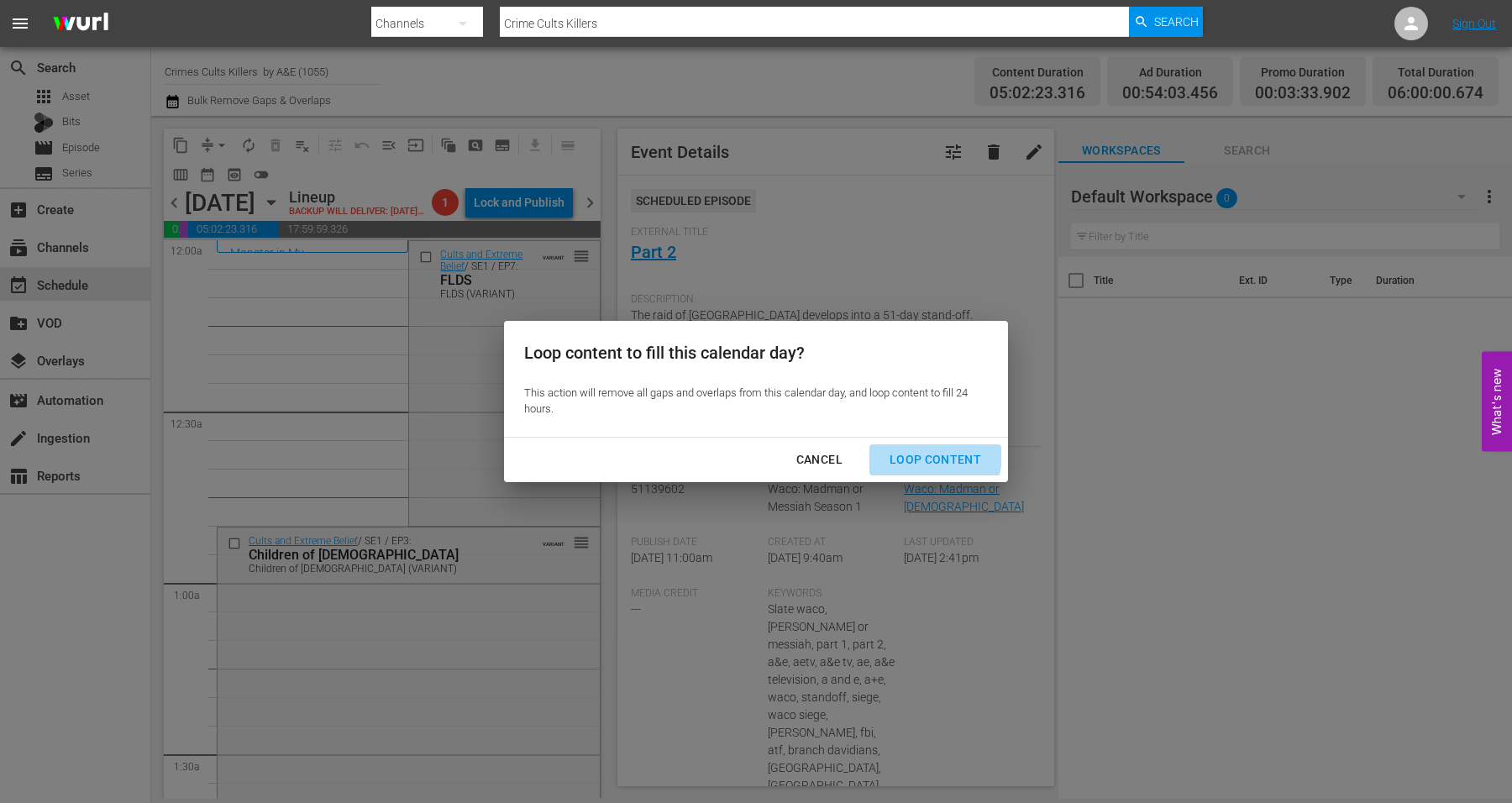
click at [924, 454] on div "Loop Content" at bounding box center [935, 460] width 118 height 21
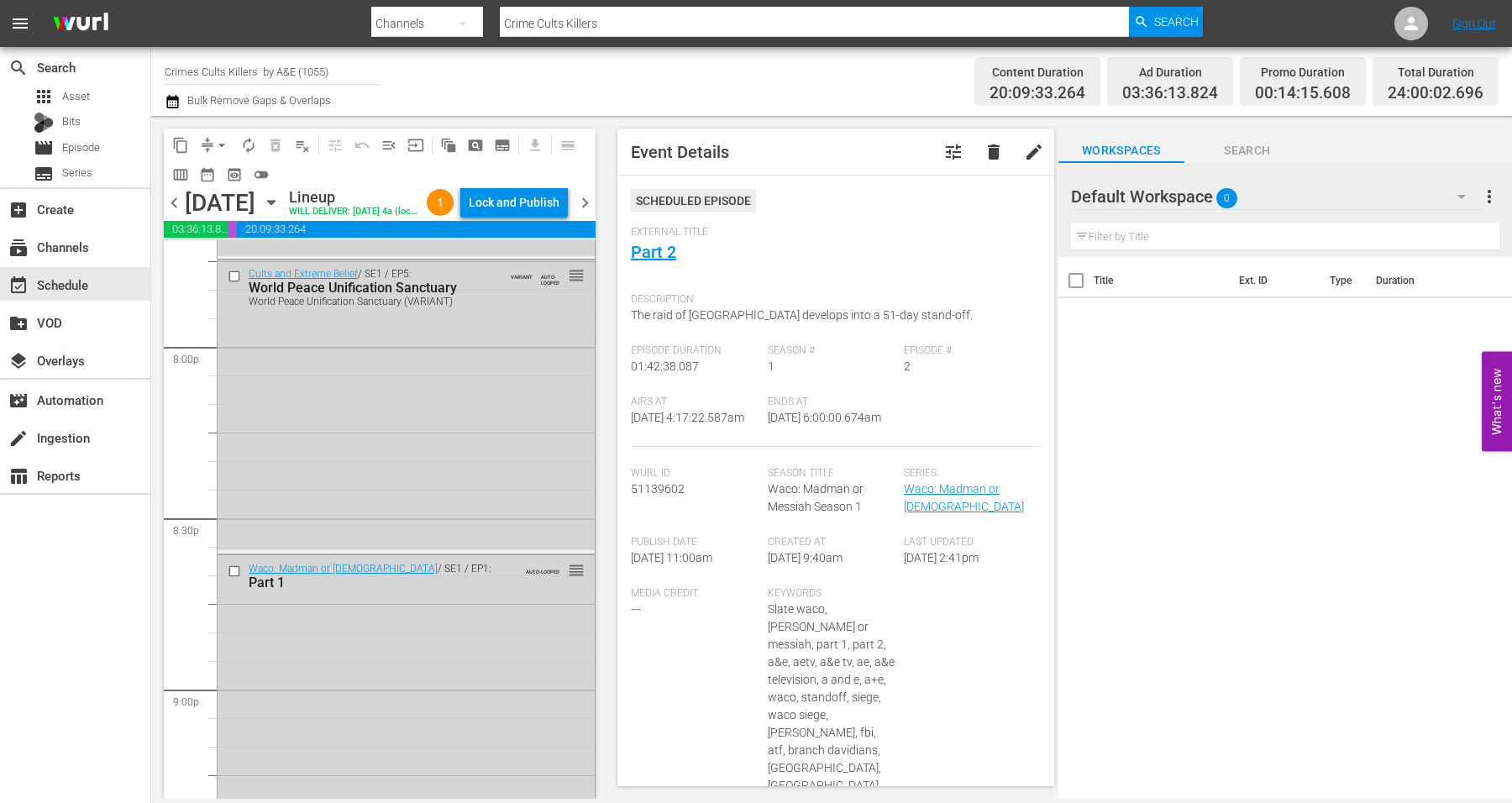
scroll to position [7693, 0]
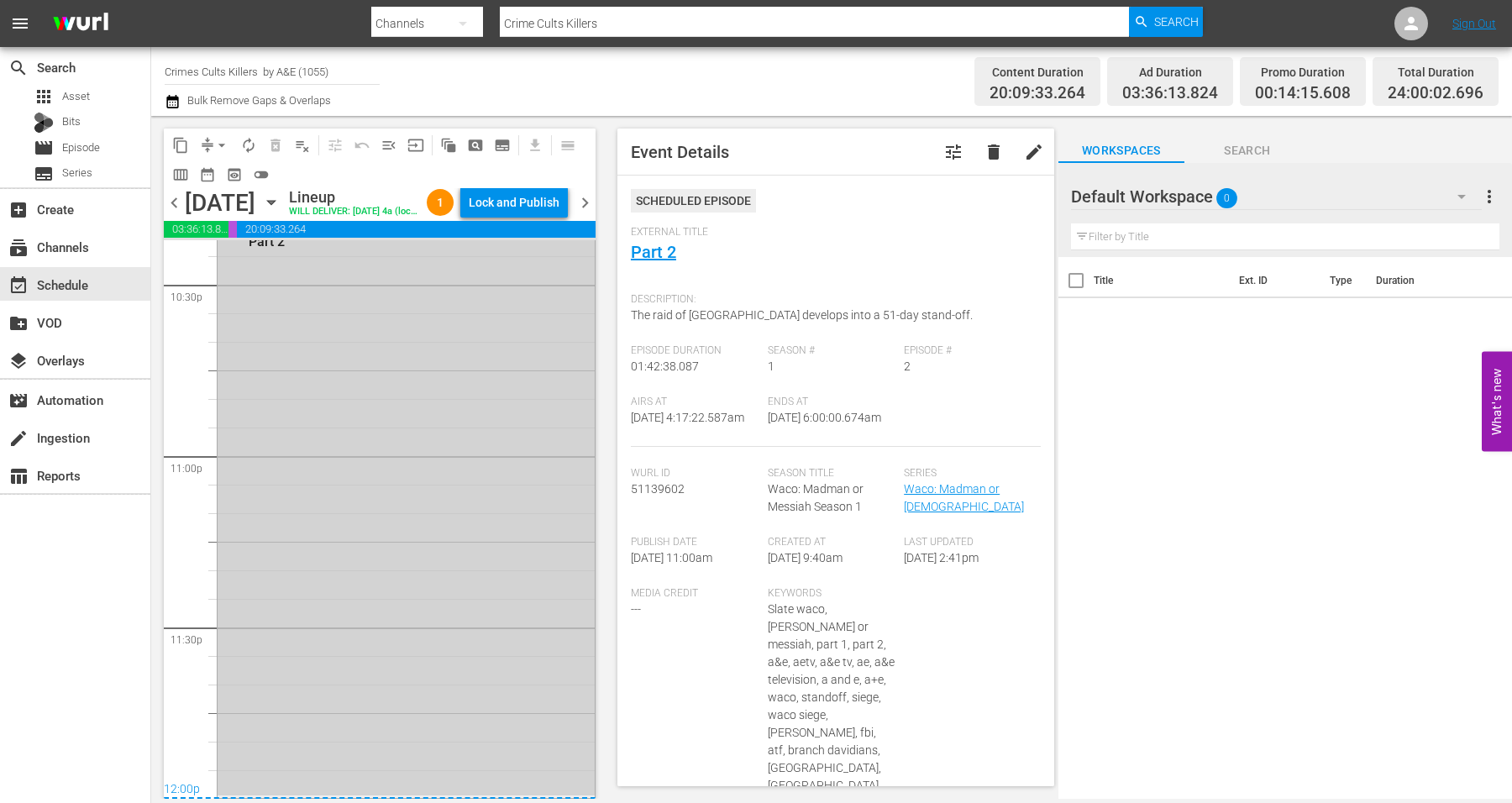
click at [387, 696] on div "Waco: Madman or Messiah / SE1 / EP2: Part 2 AUTO-LOOPED 1 reorder" at bounding box center [405, 504] width 377 height 581
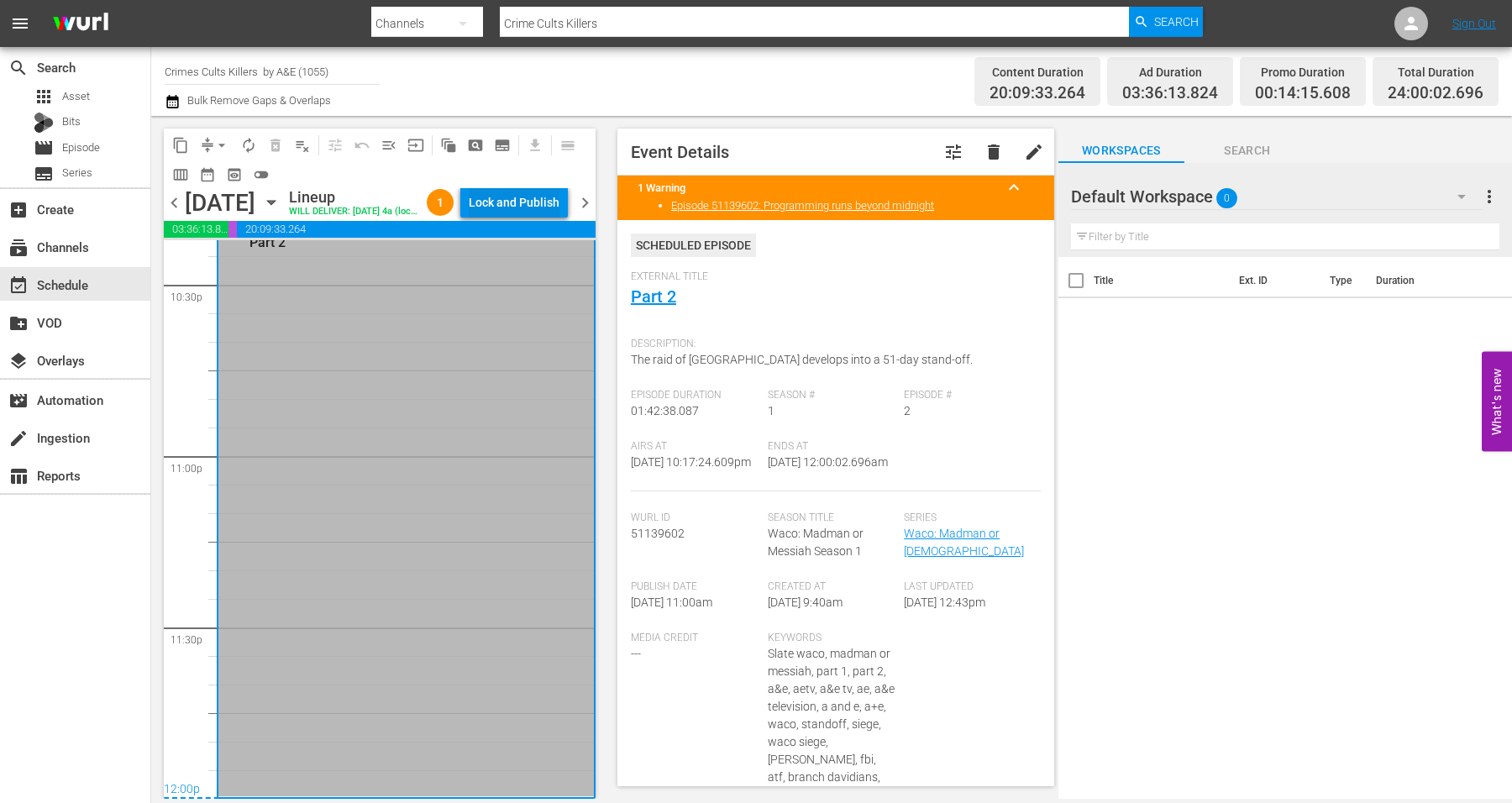
click at [506, 197] on div "Lock and Publish" at bounding box center [514, 202] width 91 height 30
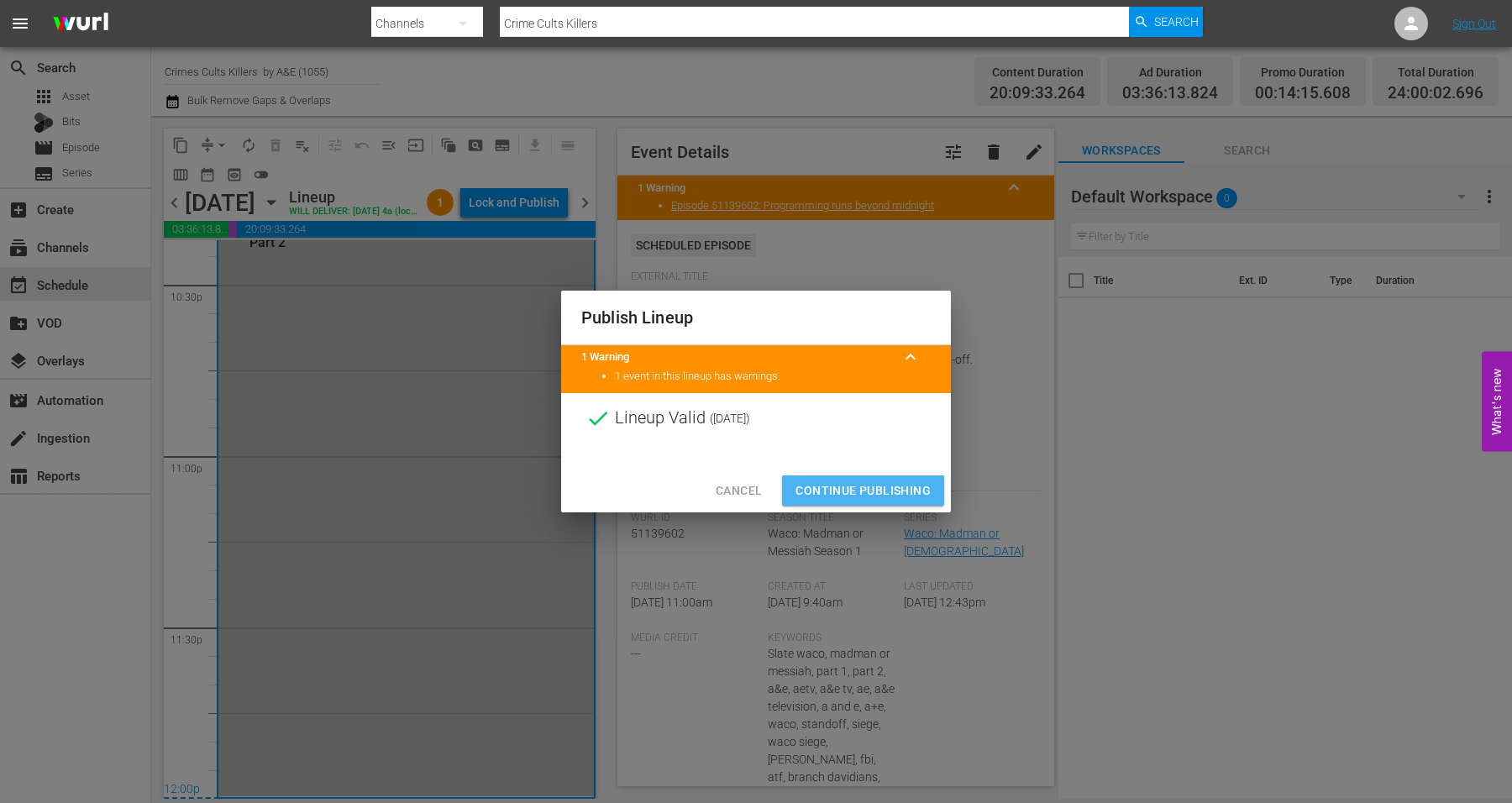
click at [853, 480] on span "Continue Publishing" at bounding box center [862, 491] width 135 height 21
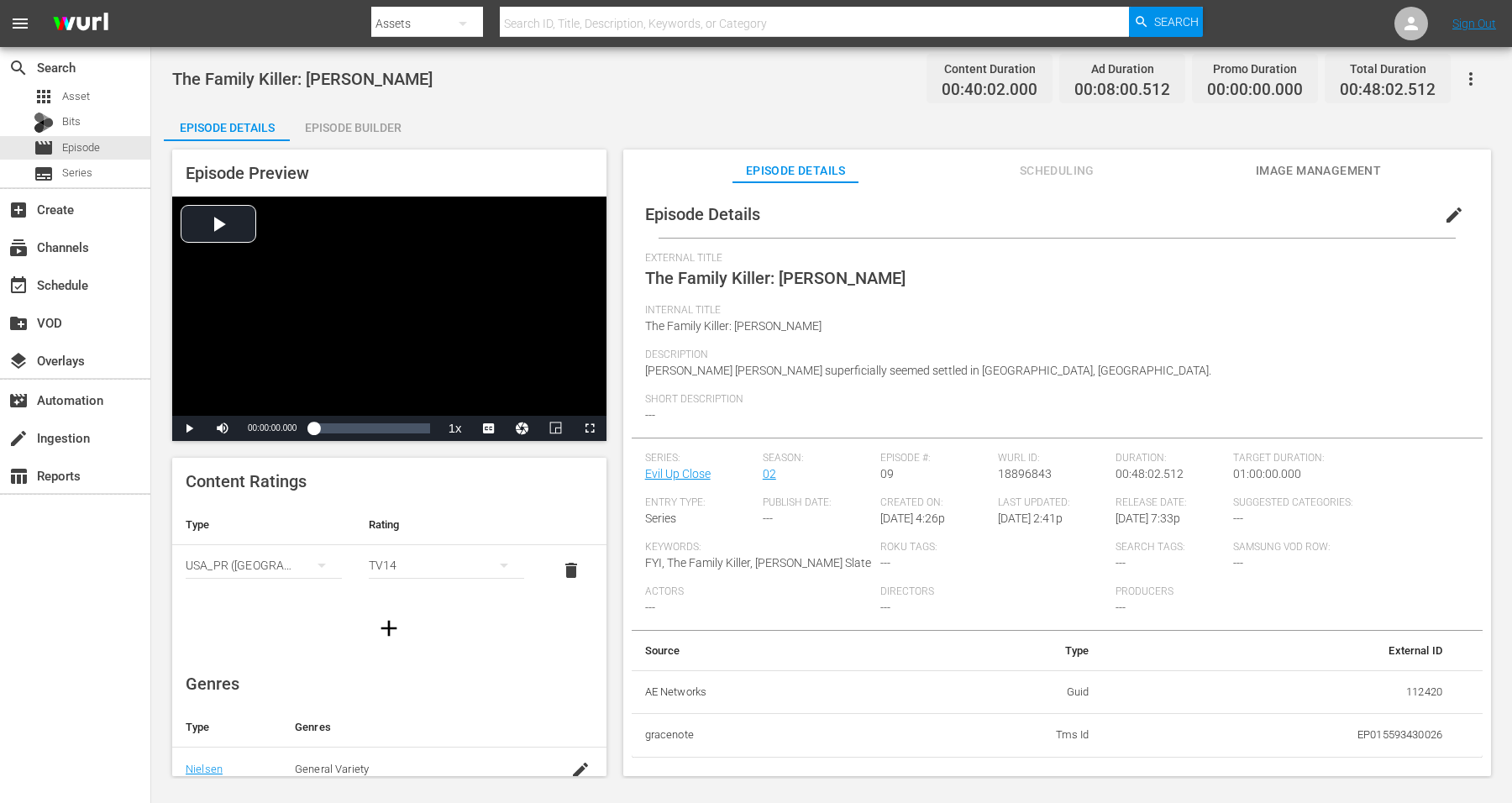
click at [347, 125] on div "Episode Builder" at bounding box center [353, 128] width 126 height 41
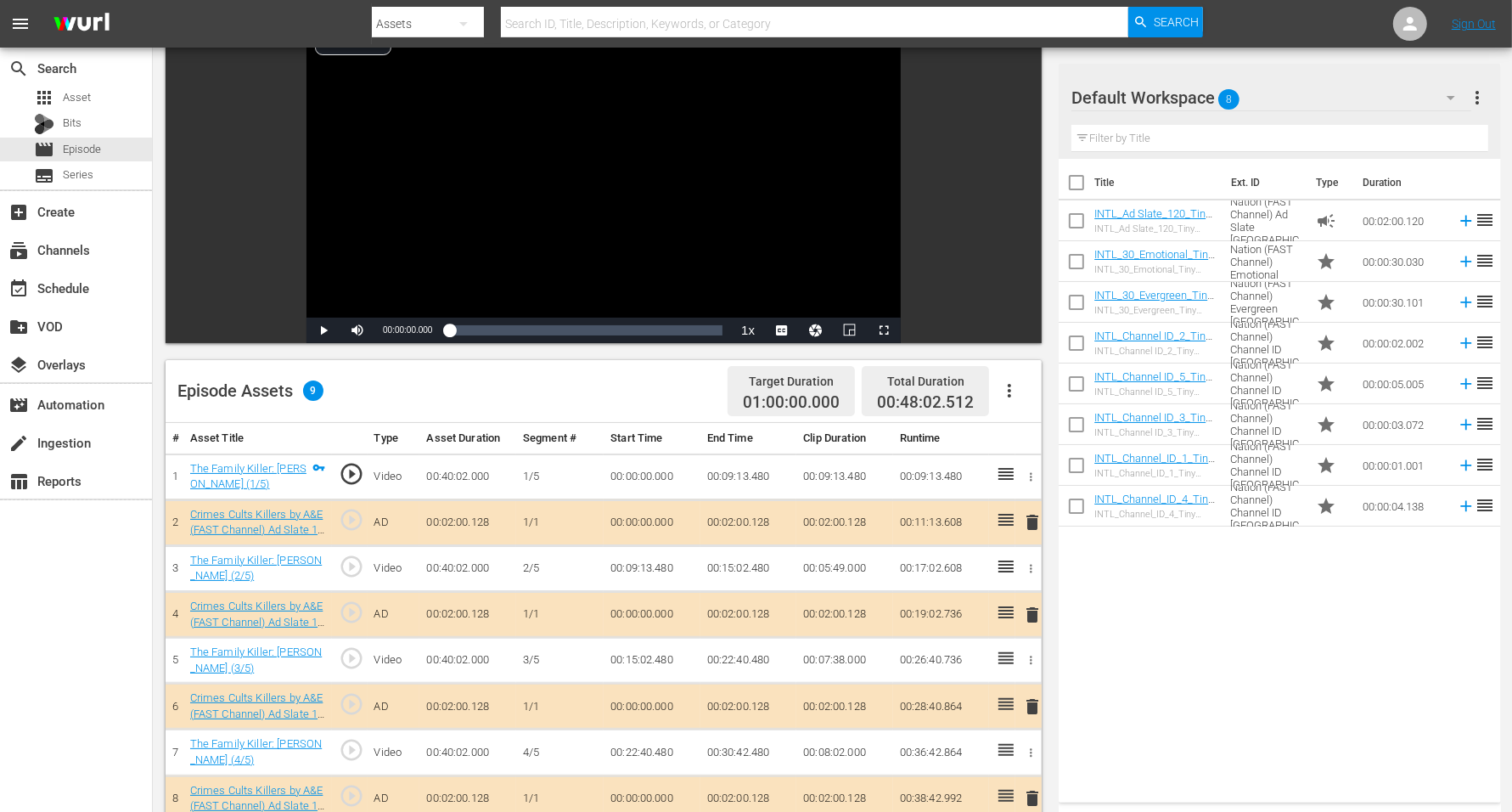
scroll to position [106, 0]
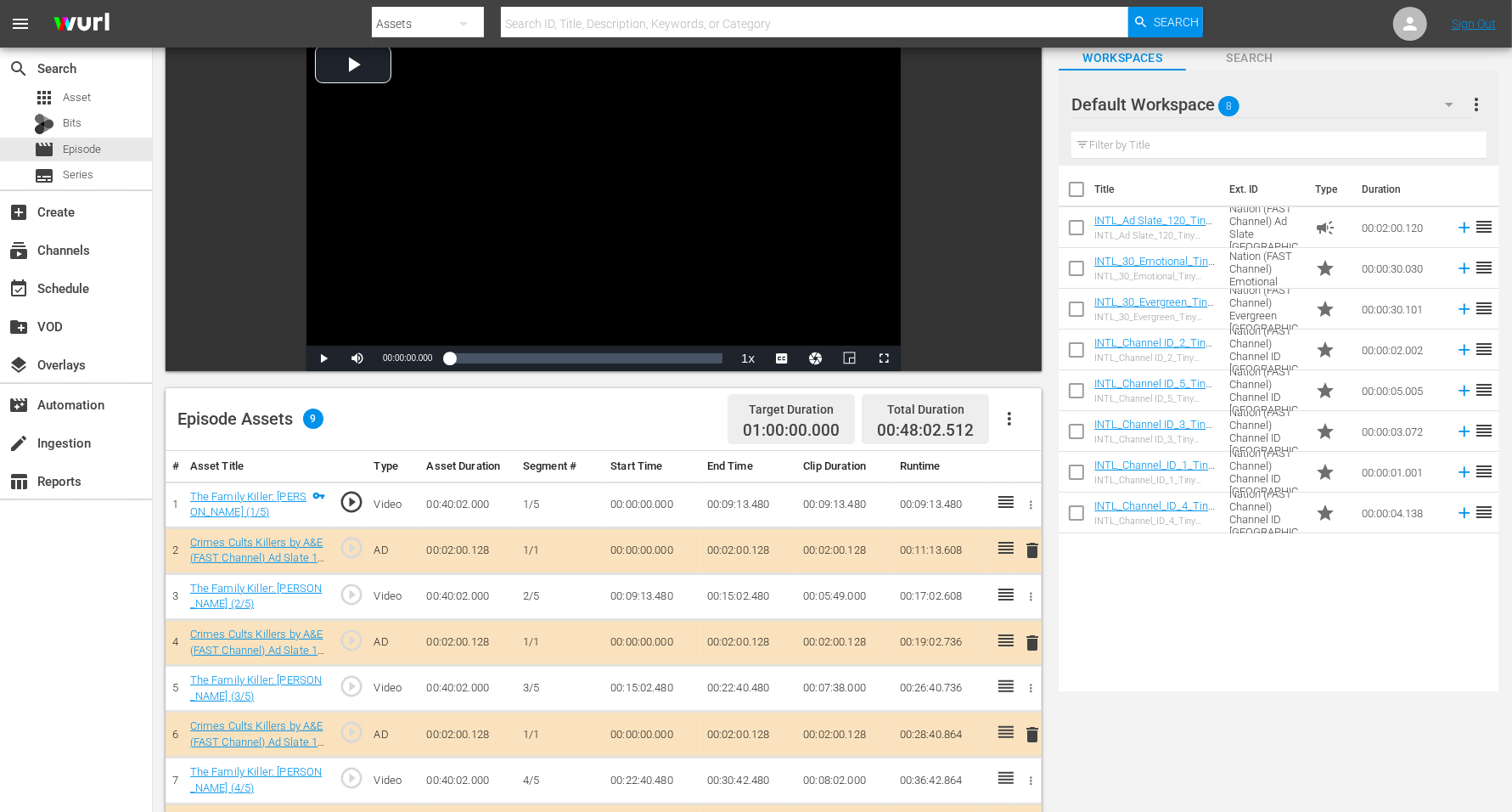
click at [1221, 100] on span "8" at bounding box center [1230, 106] width 22 height 35
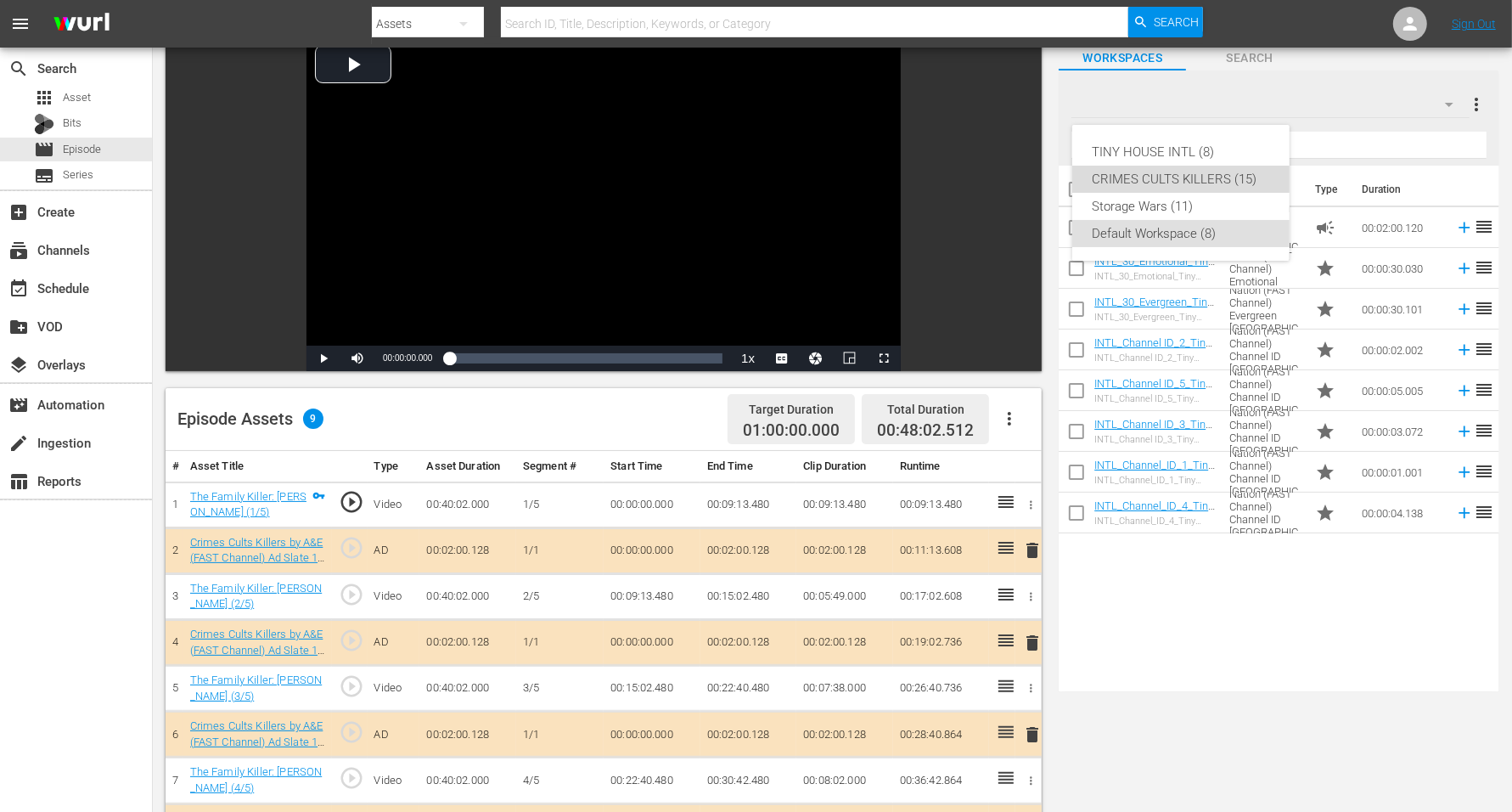
click at [1199, 179] on div "CRIMES CULTS KILLERS (15)" at bounding box center [1181, 179] width 176 height 27
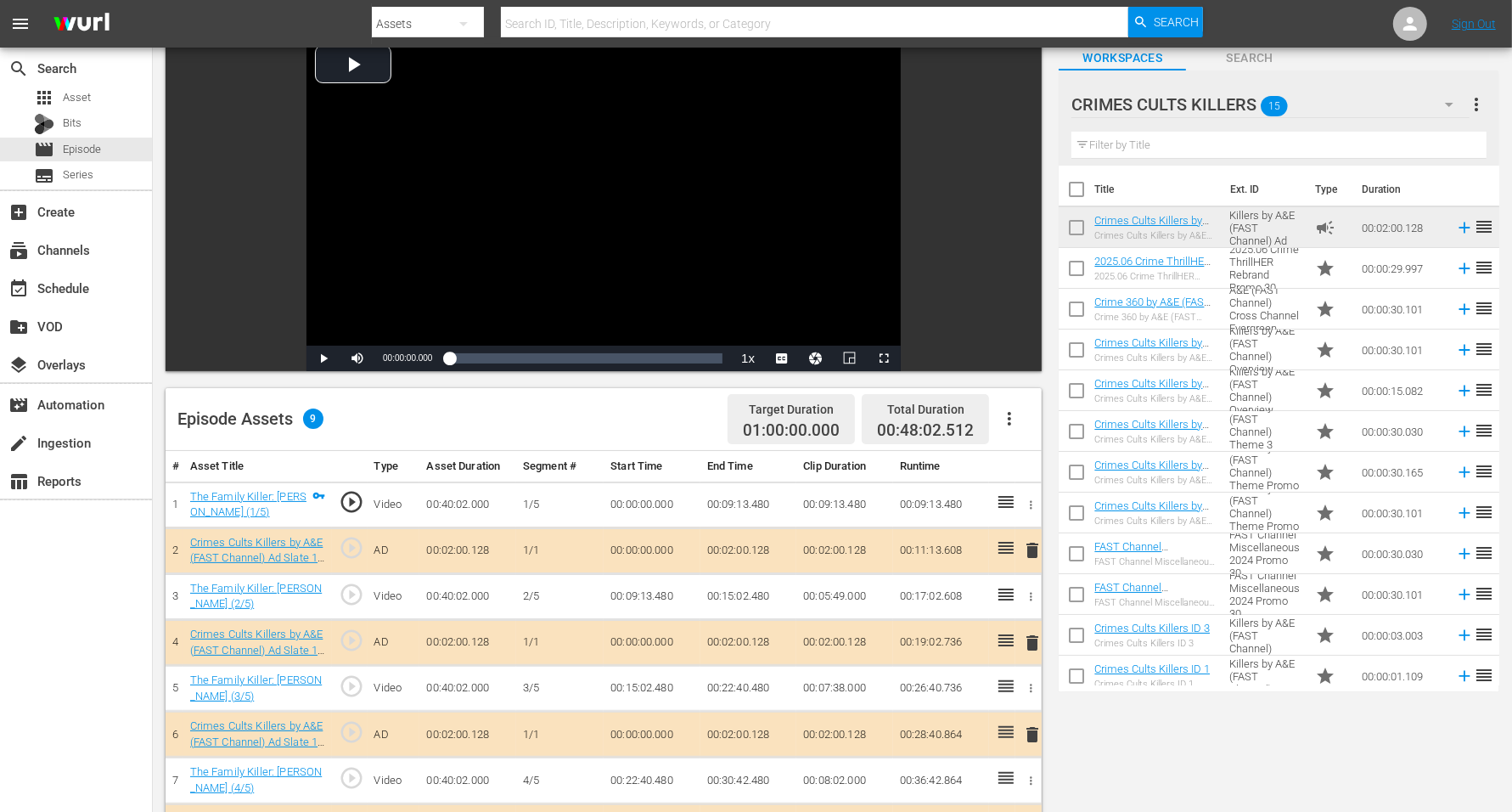
click at [1028, 544] on span "delete" at bounding box center [1033, 550] width 21 height 21
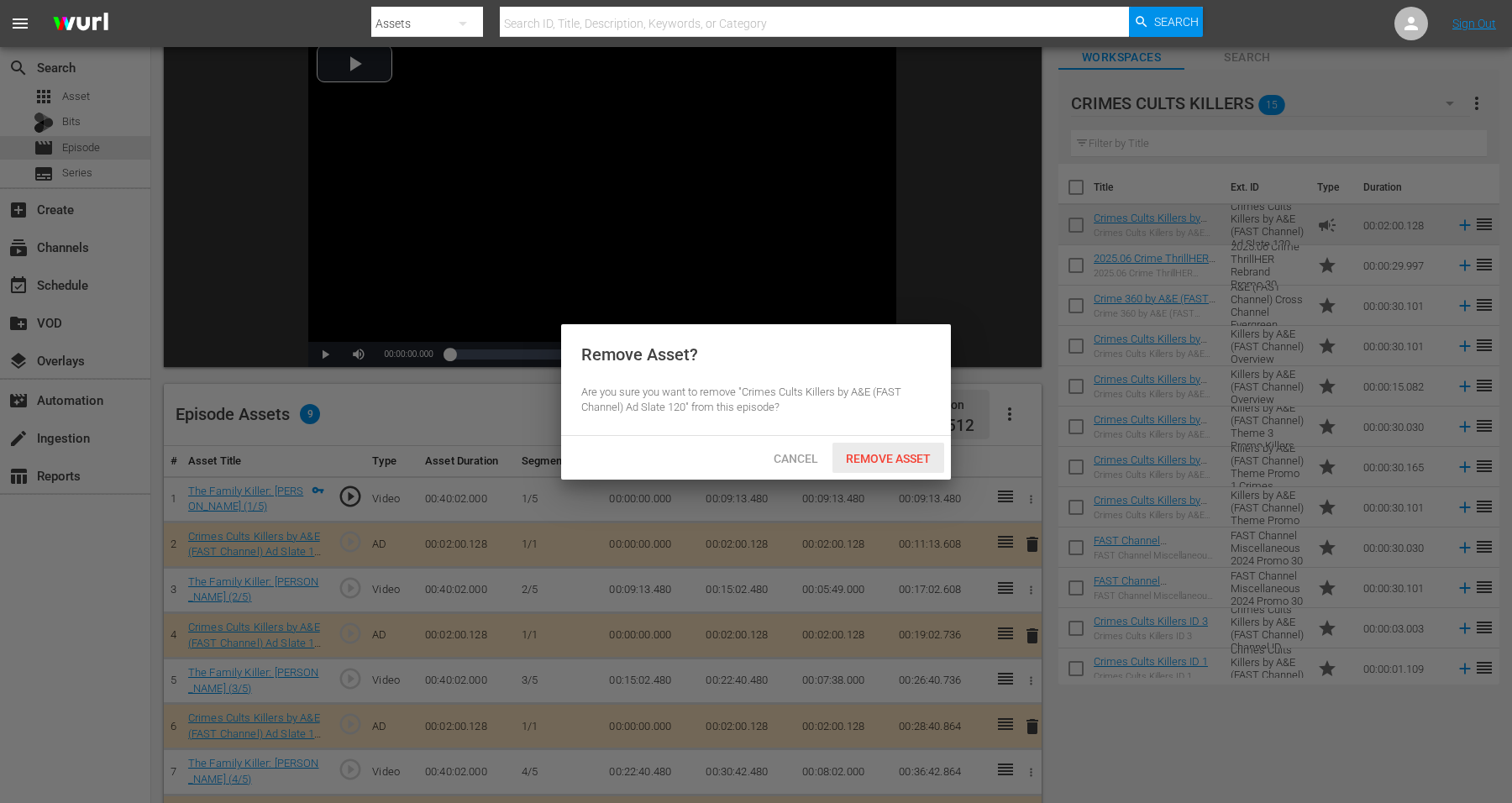
click at [890, 454] on span "Remove Asset" at bounding box center [887, 459] width 112 height 14
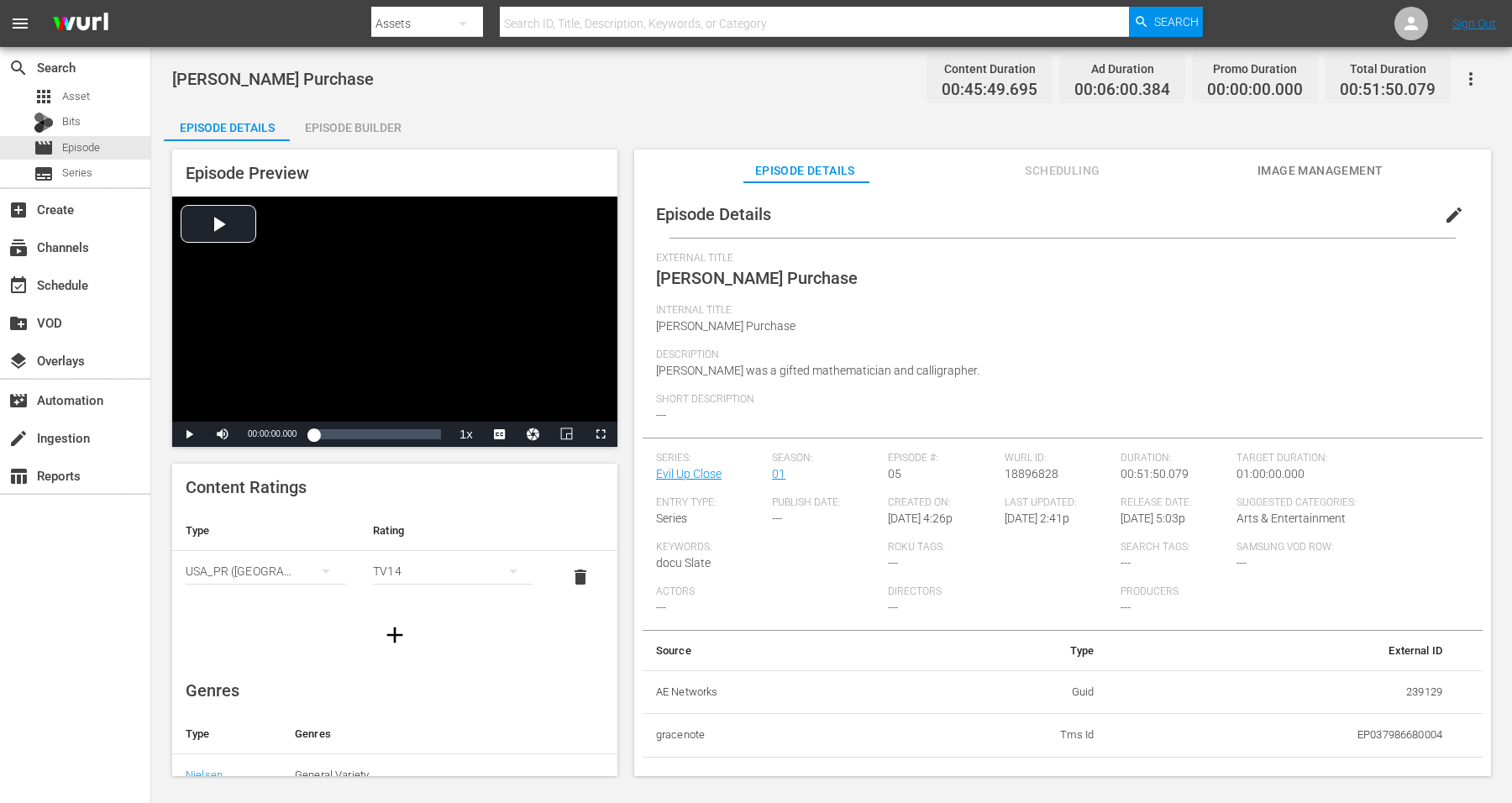
click at [355, 123] on div "Episode Builder" at bounding box center [353, 128] width 126 height 41
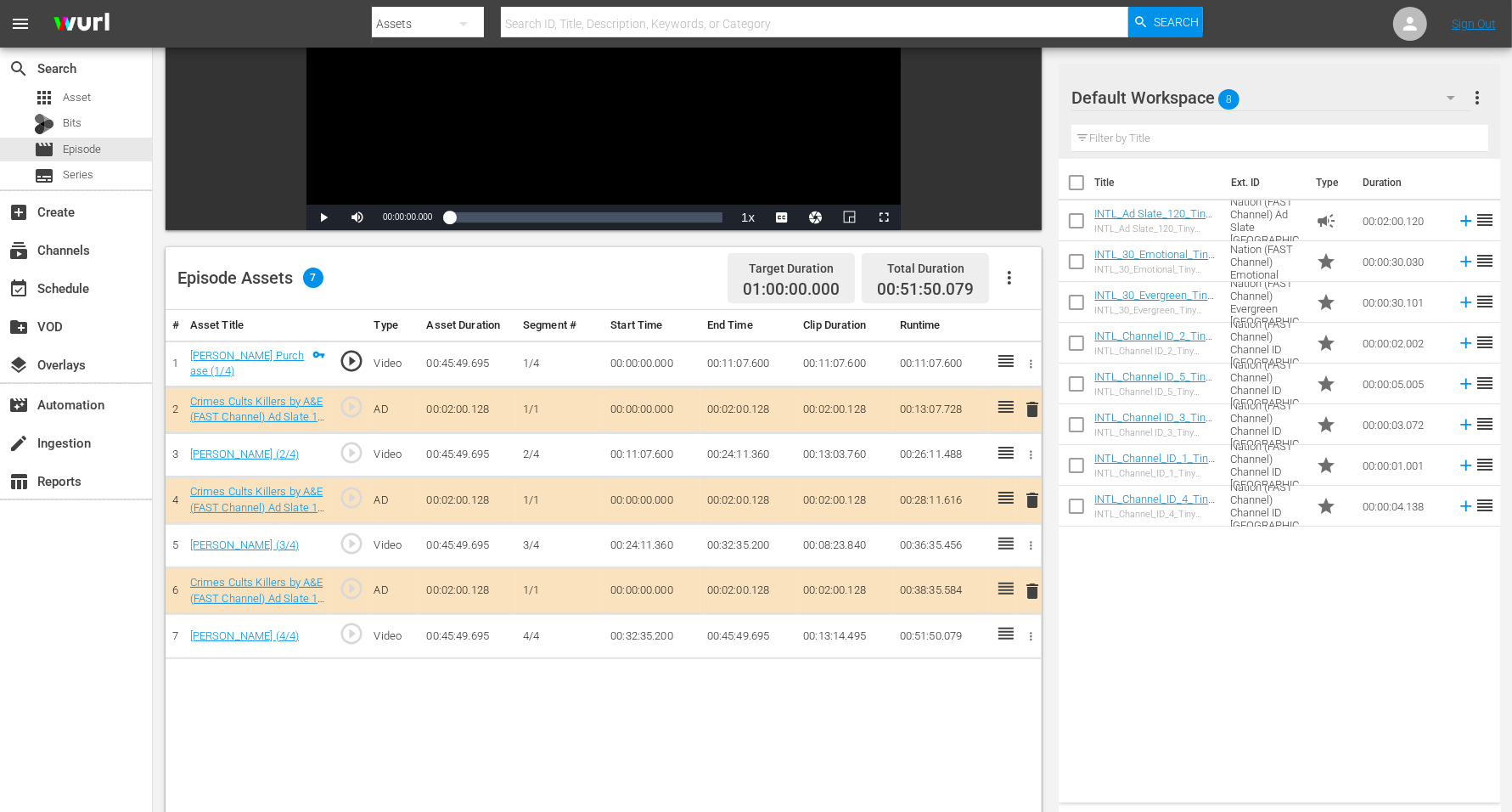
scroll to position [212, 0]
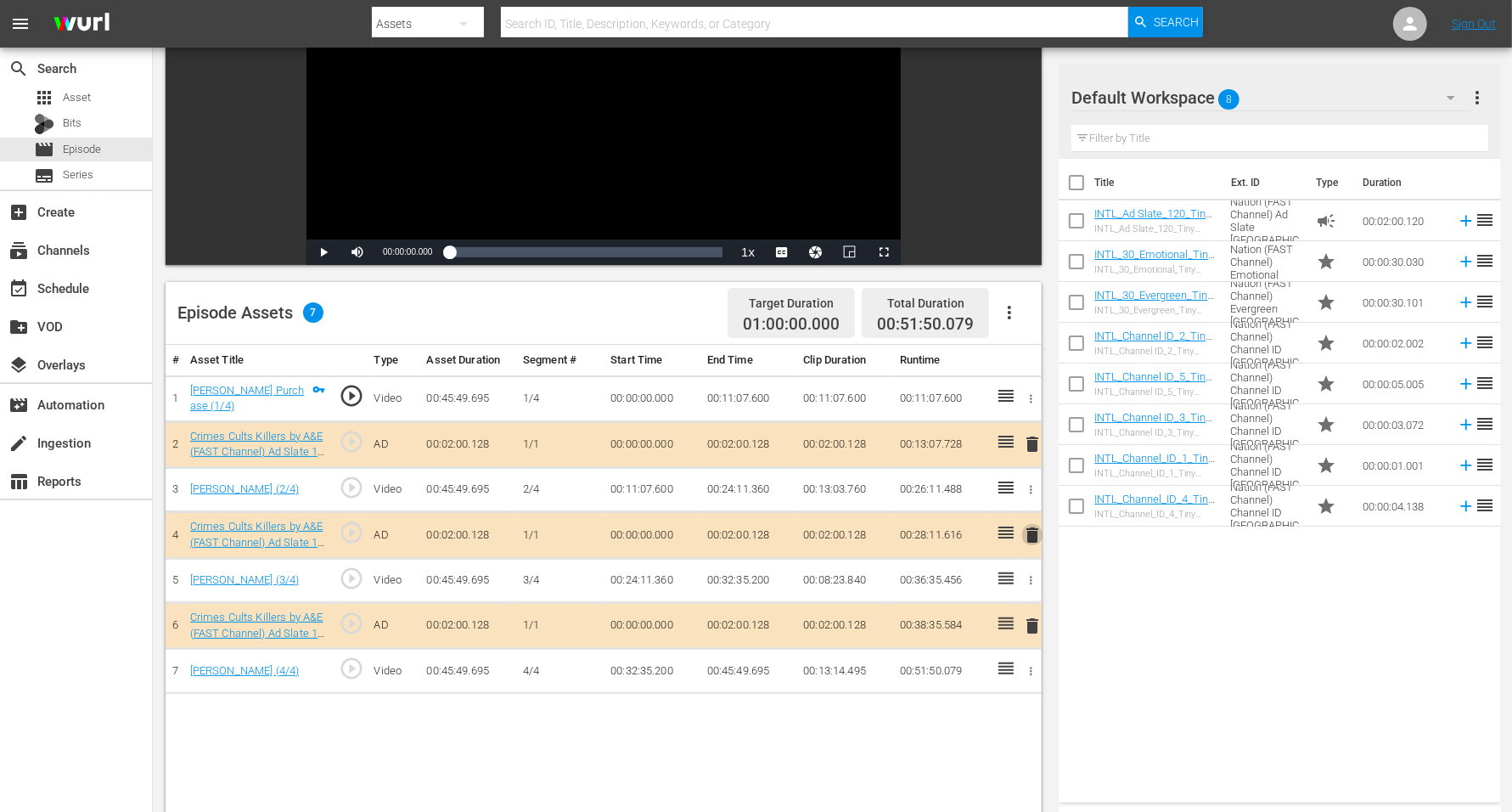
click at [1032, 530] on span "delete" at bounding box center [1033, 534] width 21 height 21
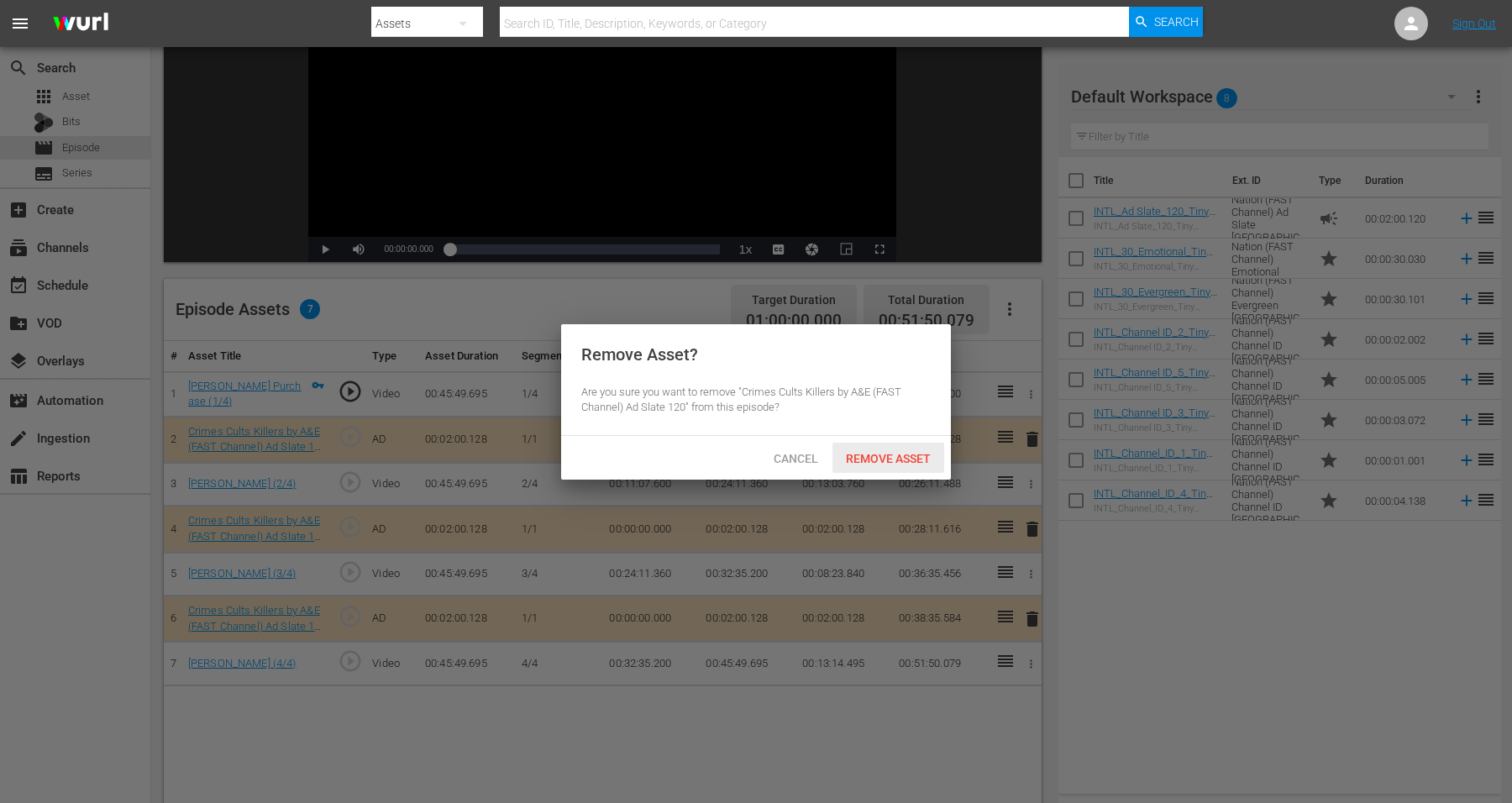
click at [899, 461] on span "Remove Asset" at bounding box center [887, 459] width 112 height 14
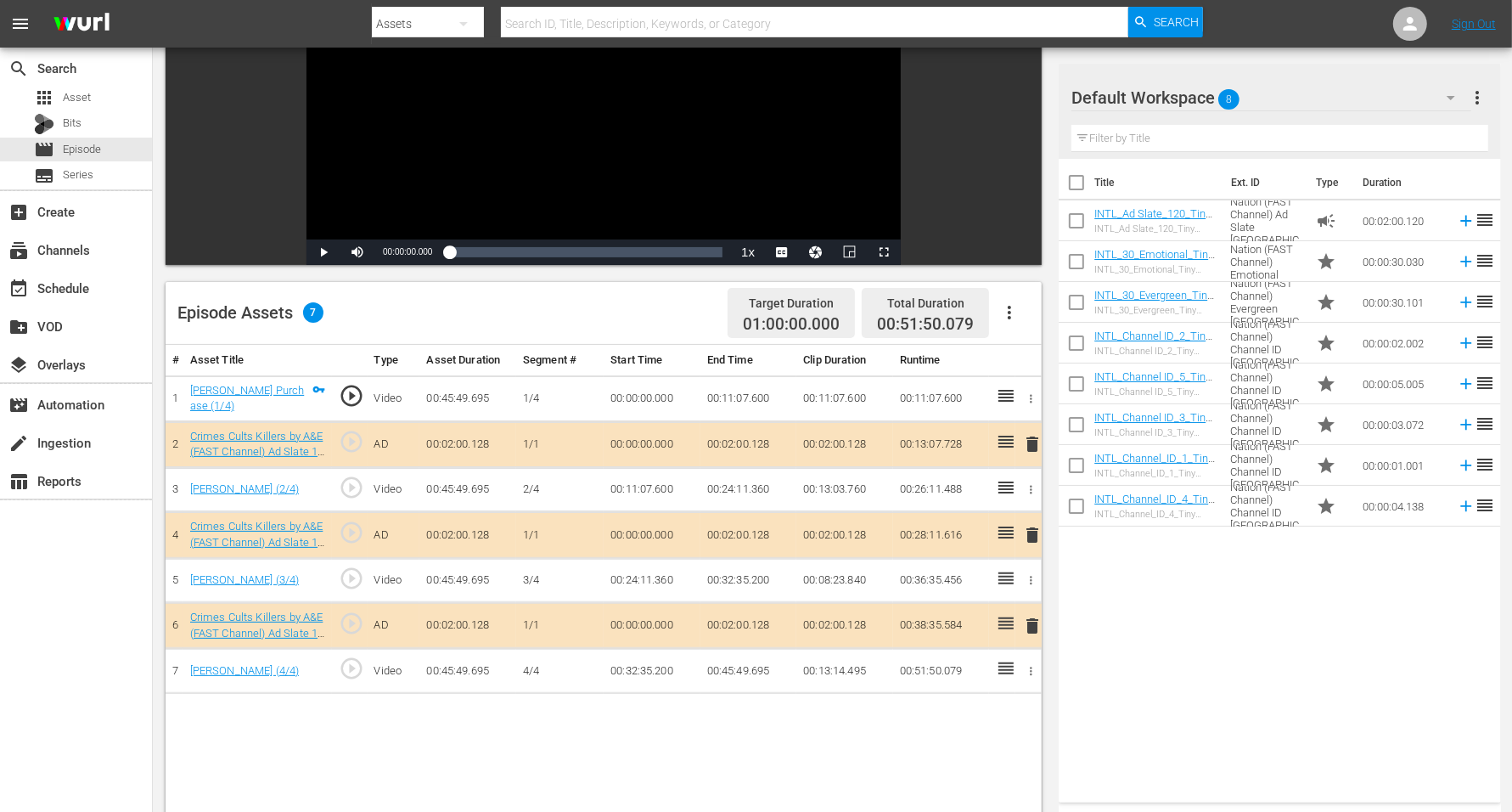
click at [1222, 93] on span "8" at bounding box center [1230, 99] width 22 height 35
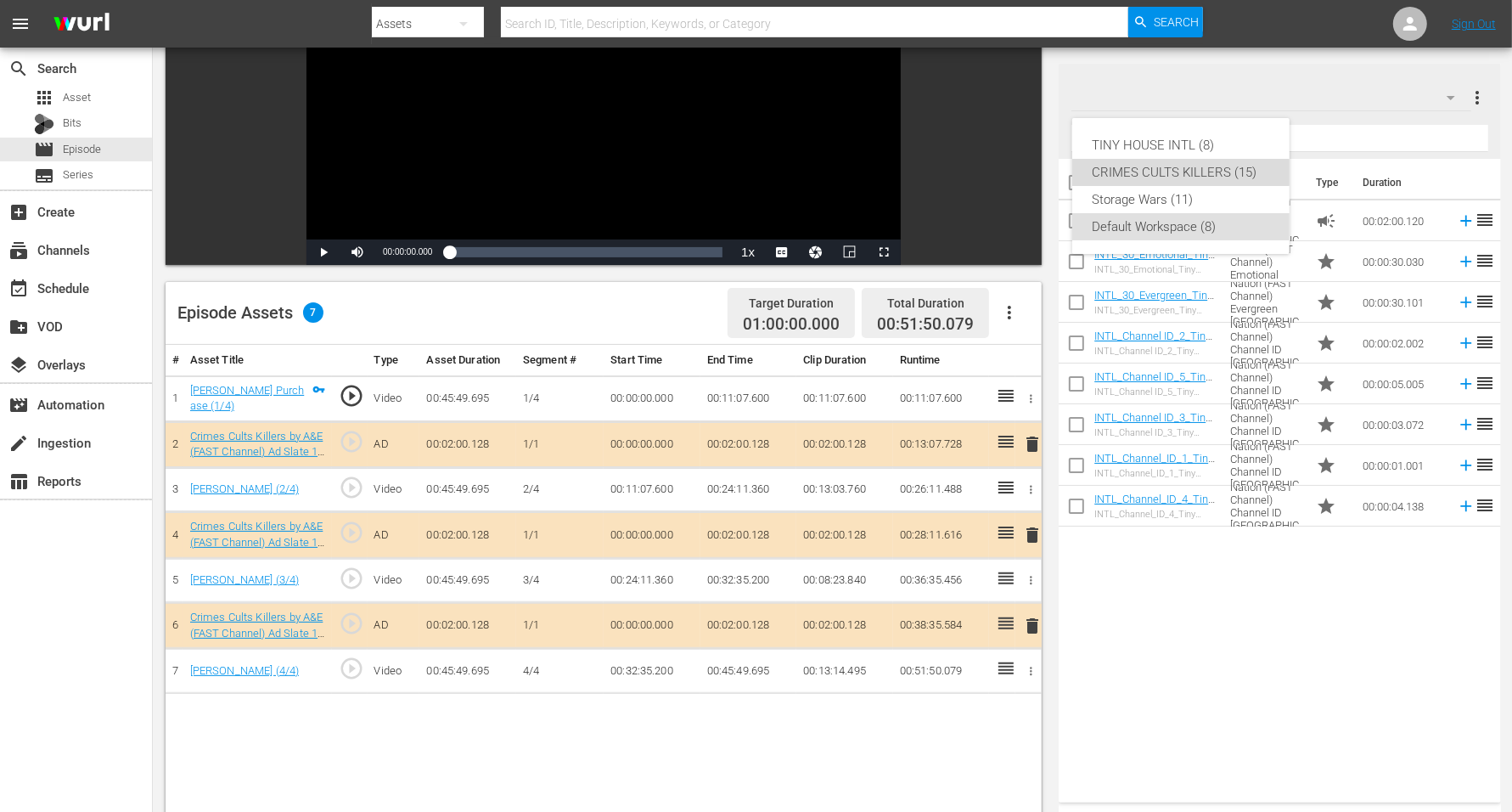
click at [1169, 170] on div "CRIMES CULTS KILLERS (15)" at bounding box center [1181, 173] width 176 height 27
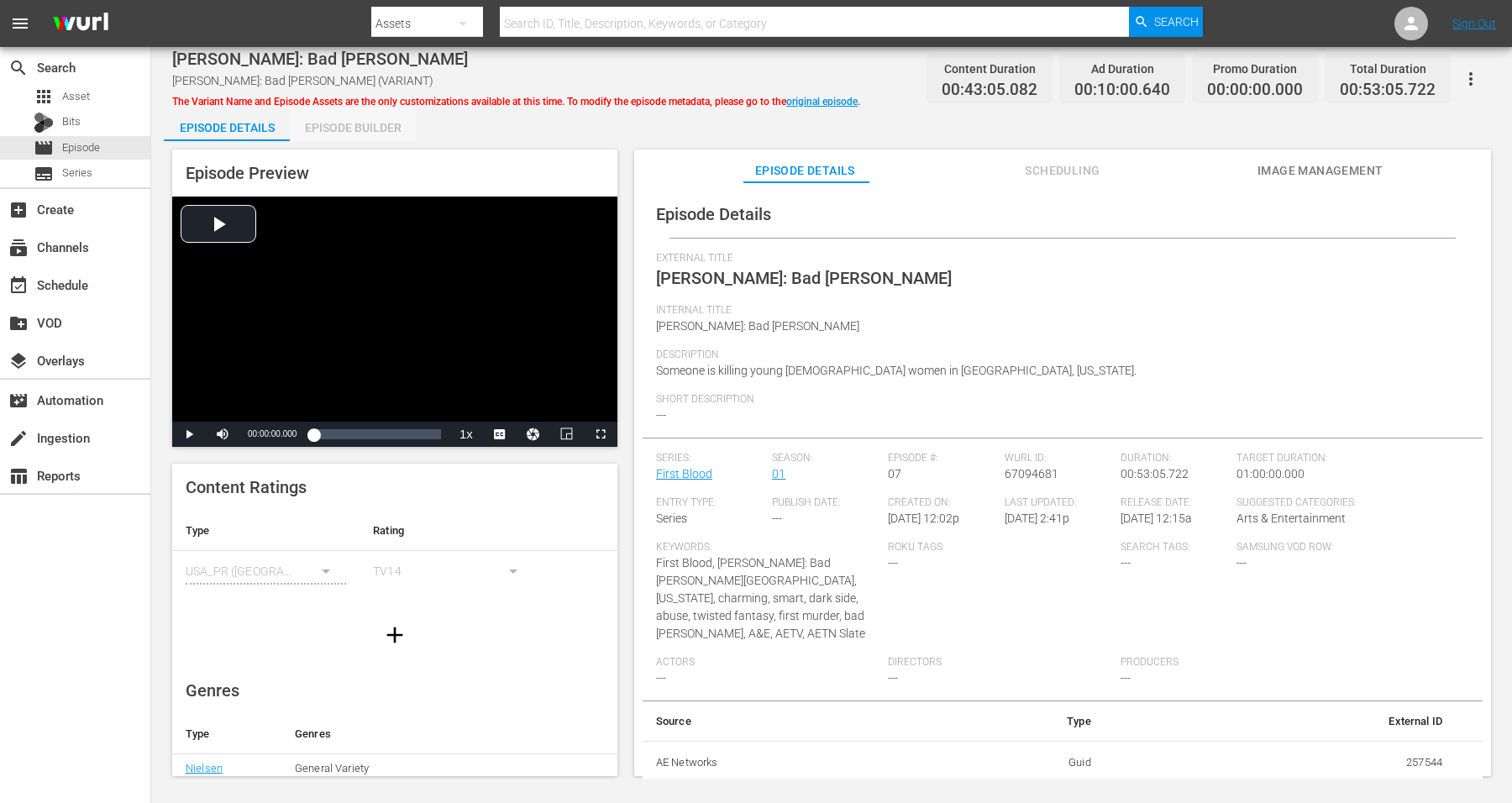
click at [368, 121] on div "Episode Builder" at bounding box center [353, 128] width 126 height 41
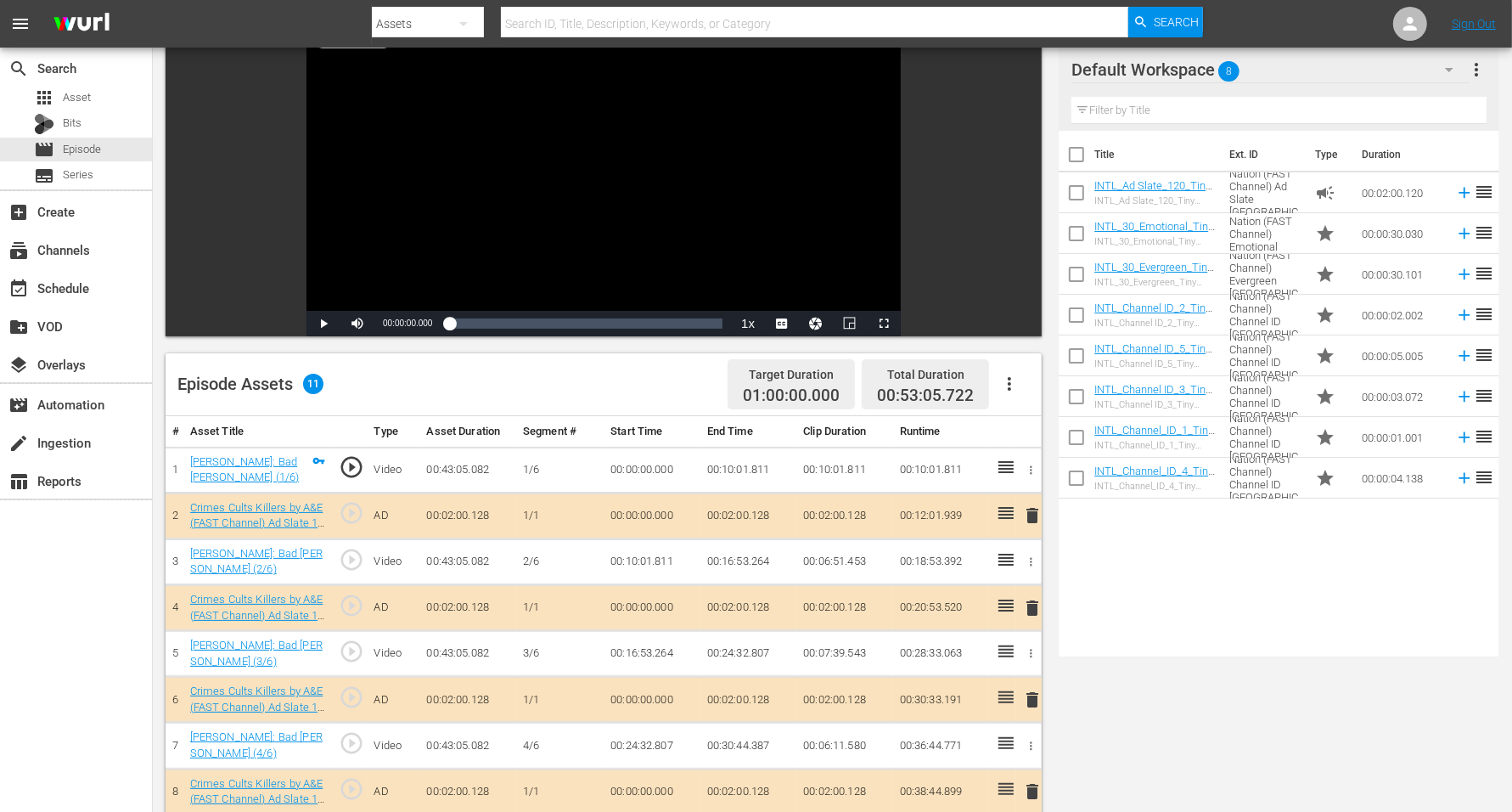
scroll to position [319, 0]
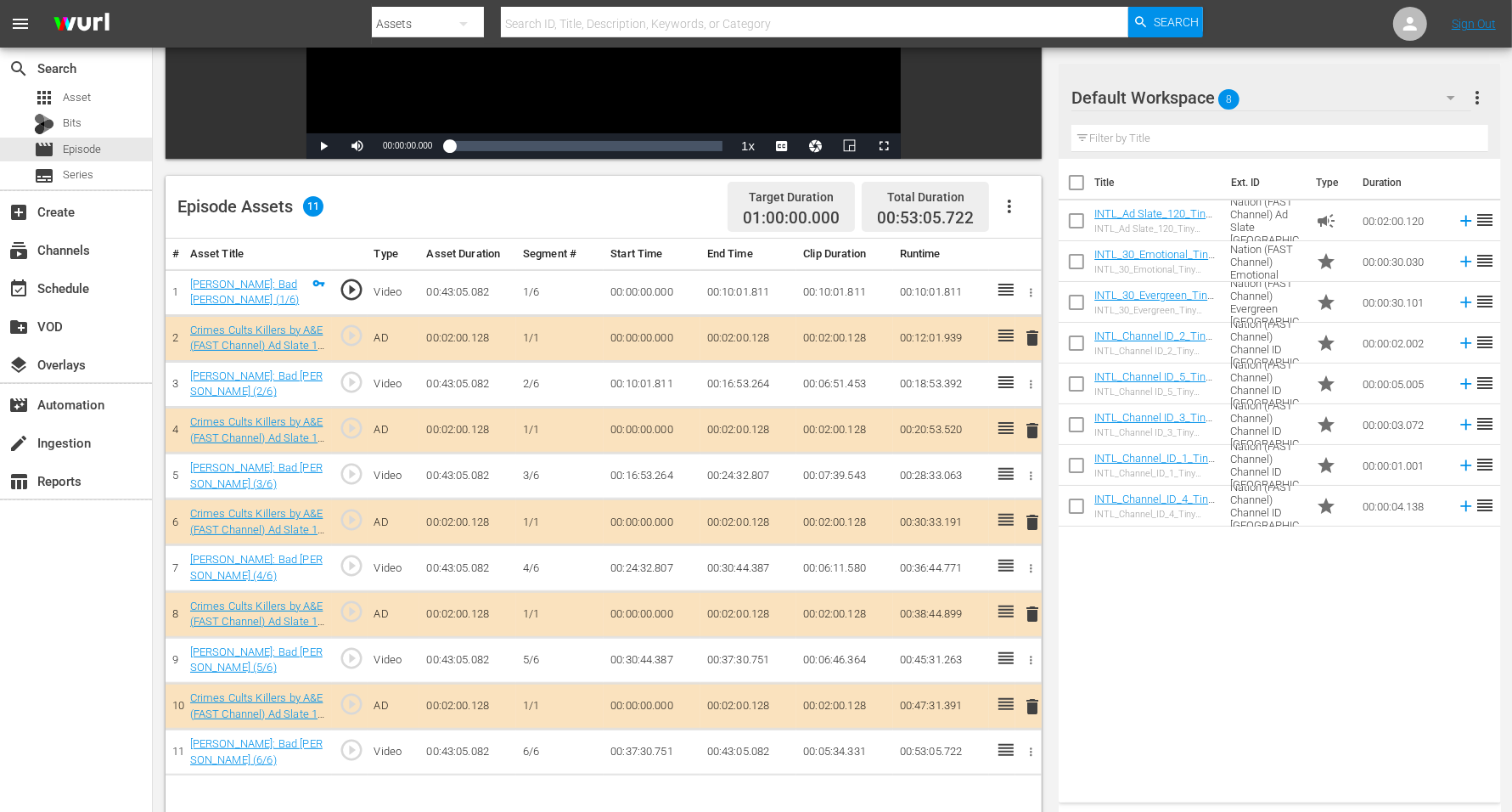
click at [1035, 337] on span "delete" at bounding box center [1033, 337] width 21 height 21
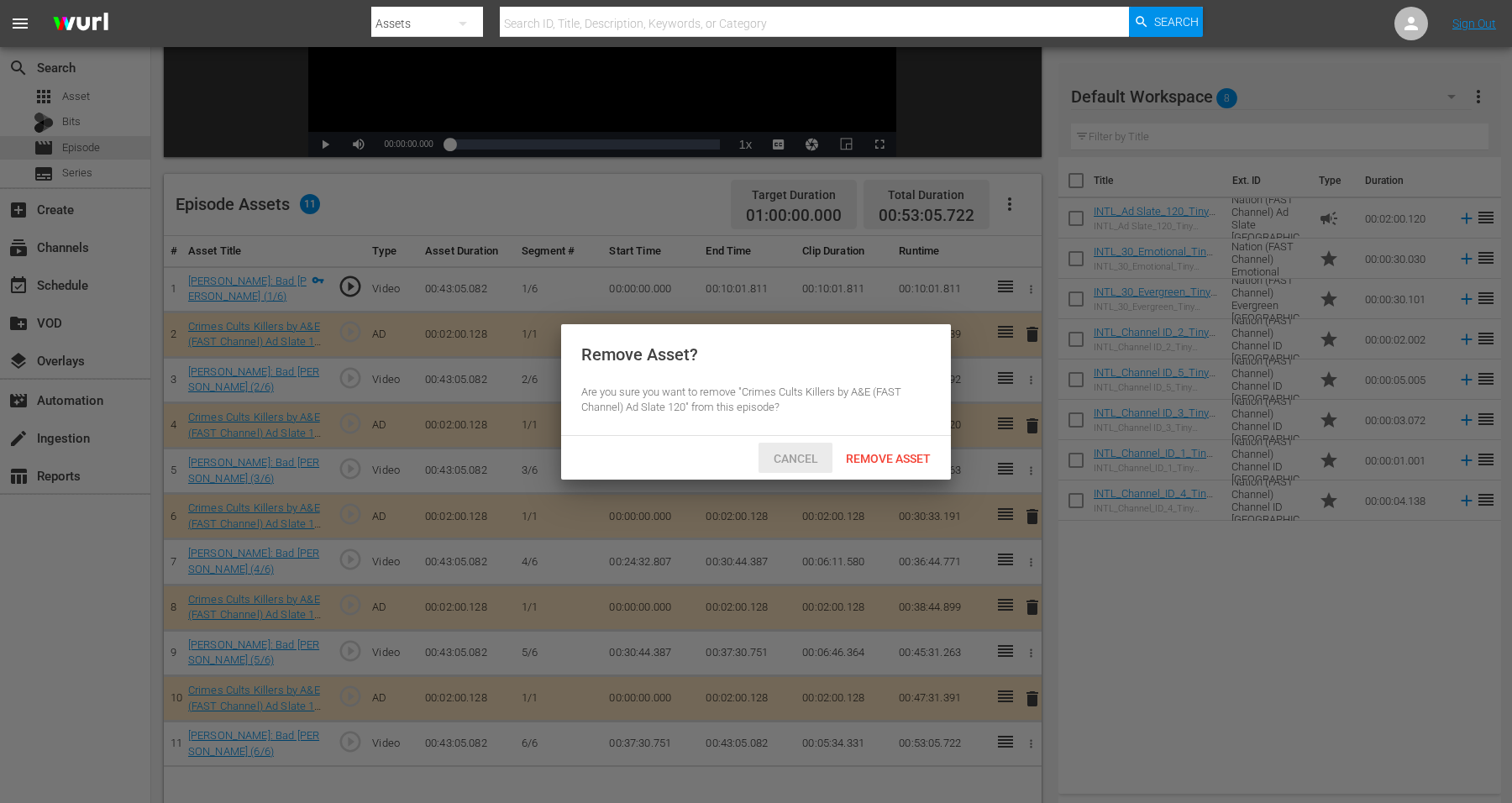
click at [774, 454] on span "Cancel" at bounding box center [796, 459] width 72 height 14
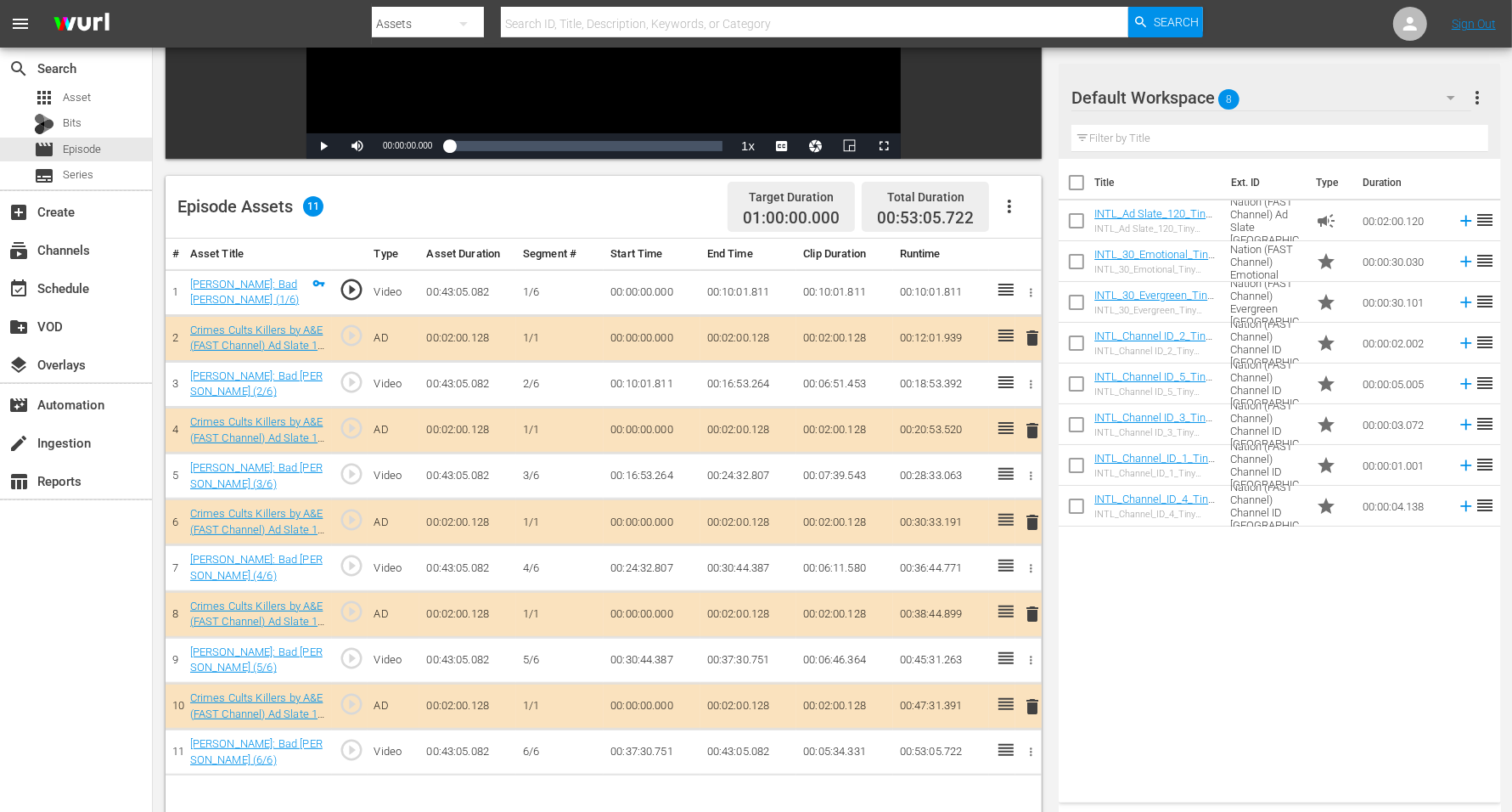
click at [1029, 421] on span "delete" at bounding box center [1033, 431] width 21 height 21
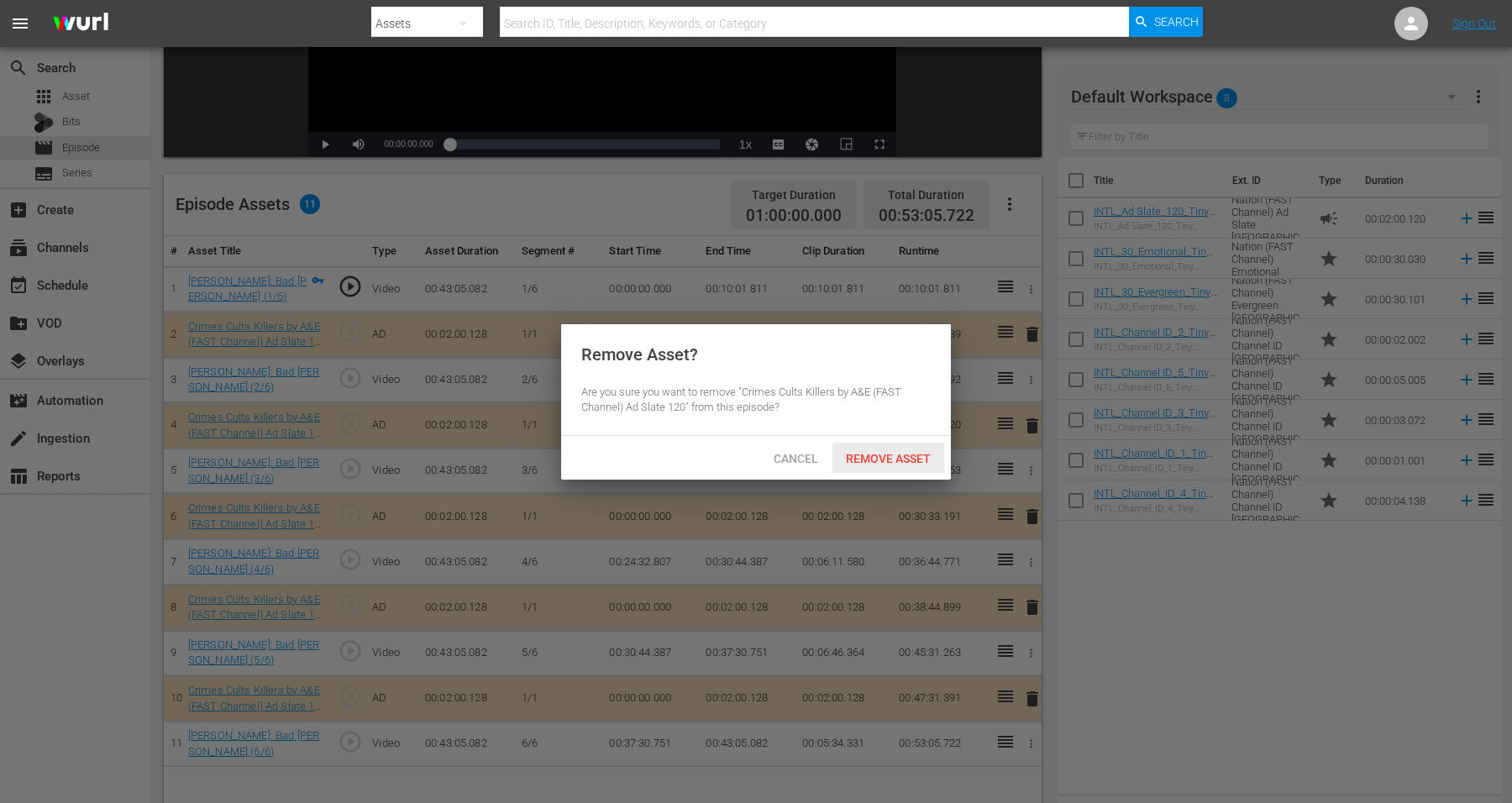
click at [880, 452] on span "Remove Asset" at bounding box center [887, 459] width 112 height 14
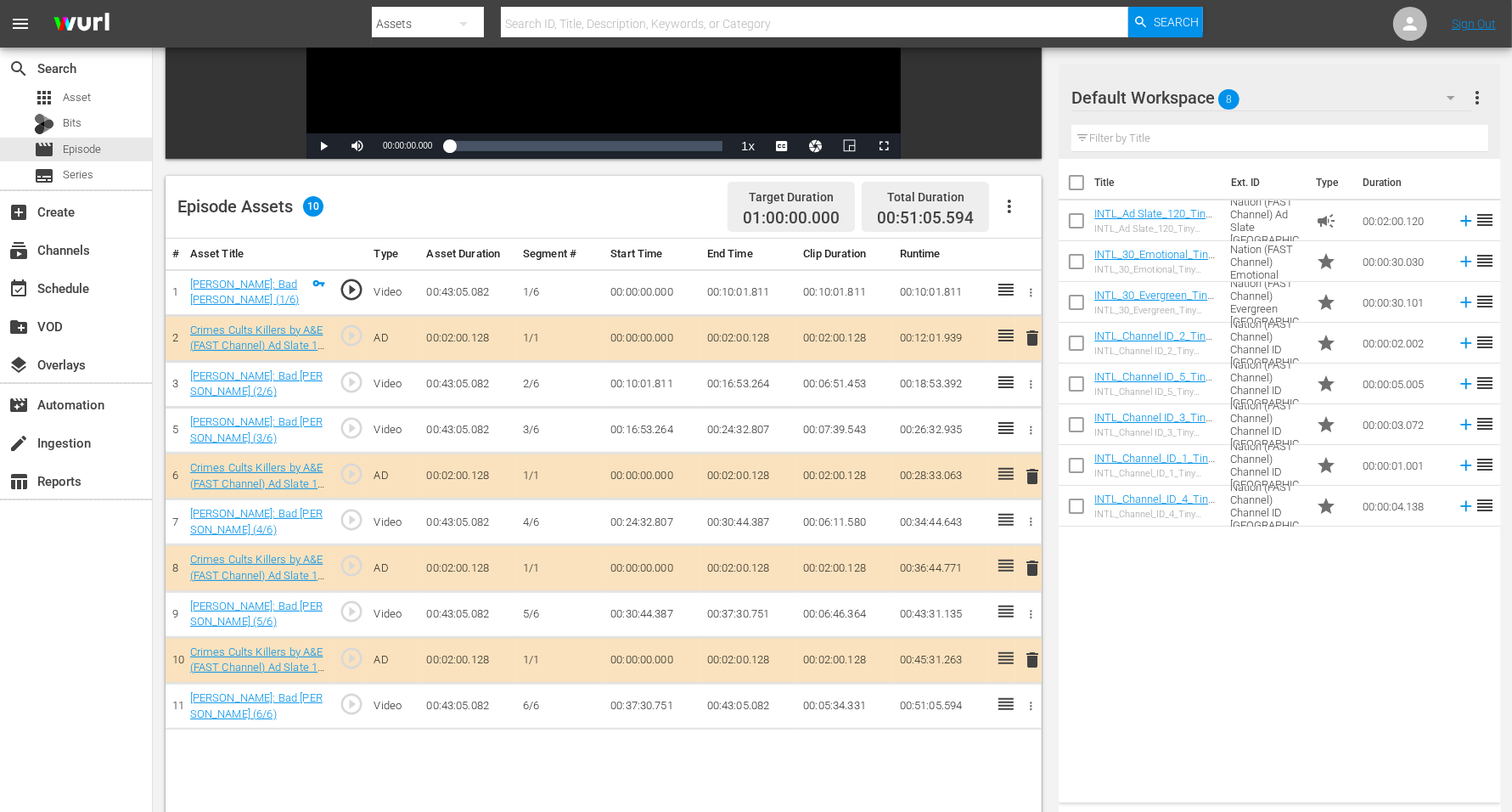
click at [1219, 96] on div "Default Workspace 8" at bounding box center [1272, 97] width 400 height 47
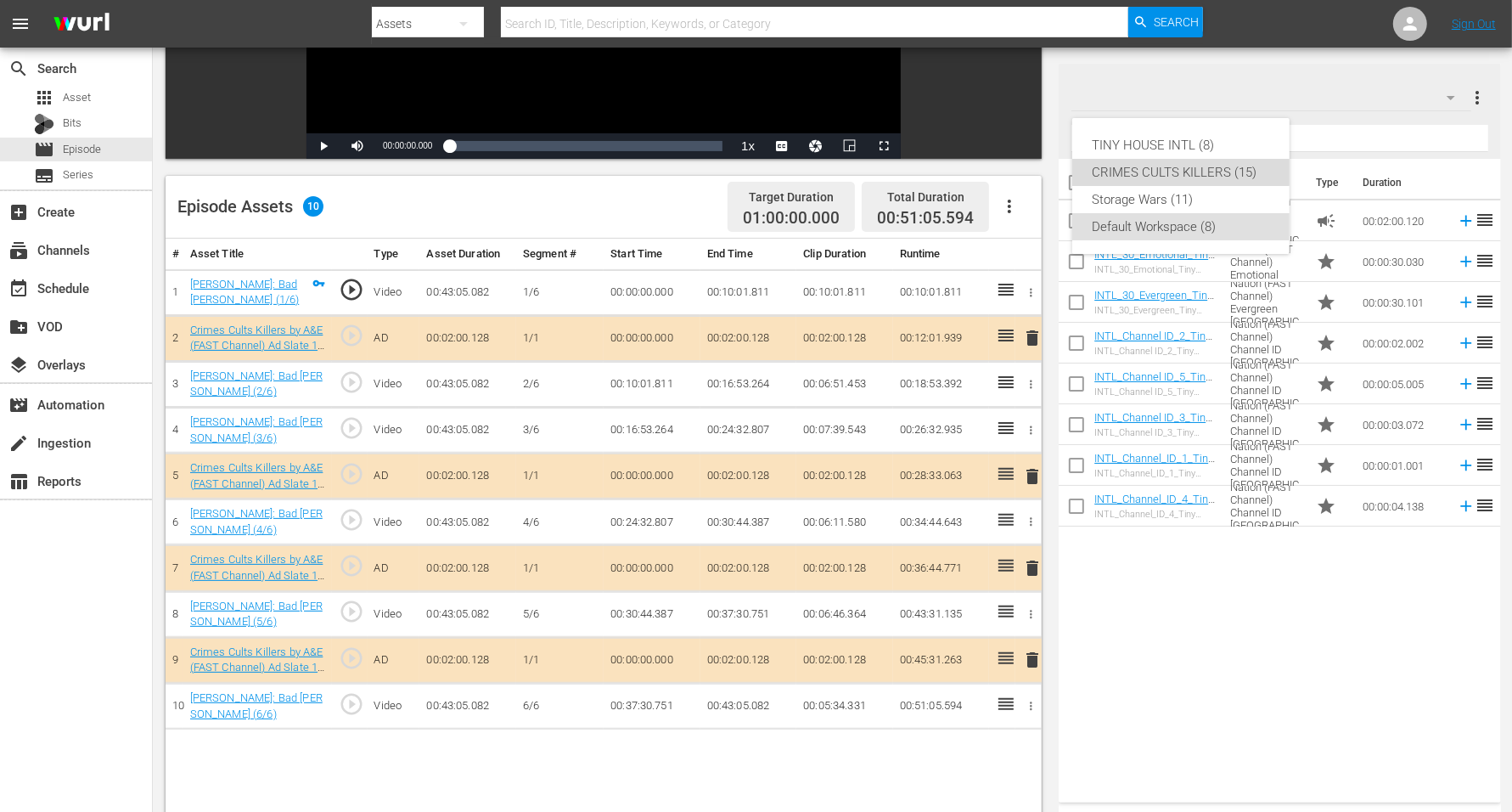
click at [1198, 167] on div "CRIMES CULTS KILLERS (15)" at bounding box center [1181, 173] width 176 height 27
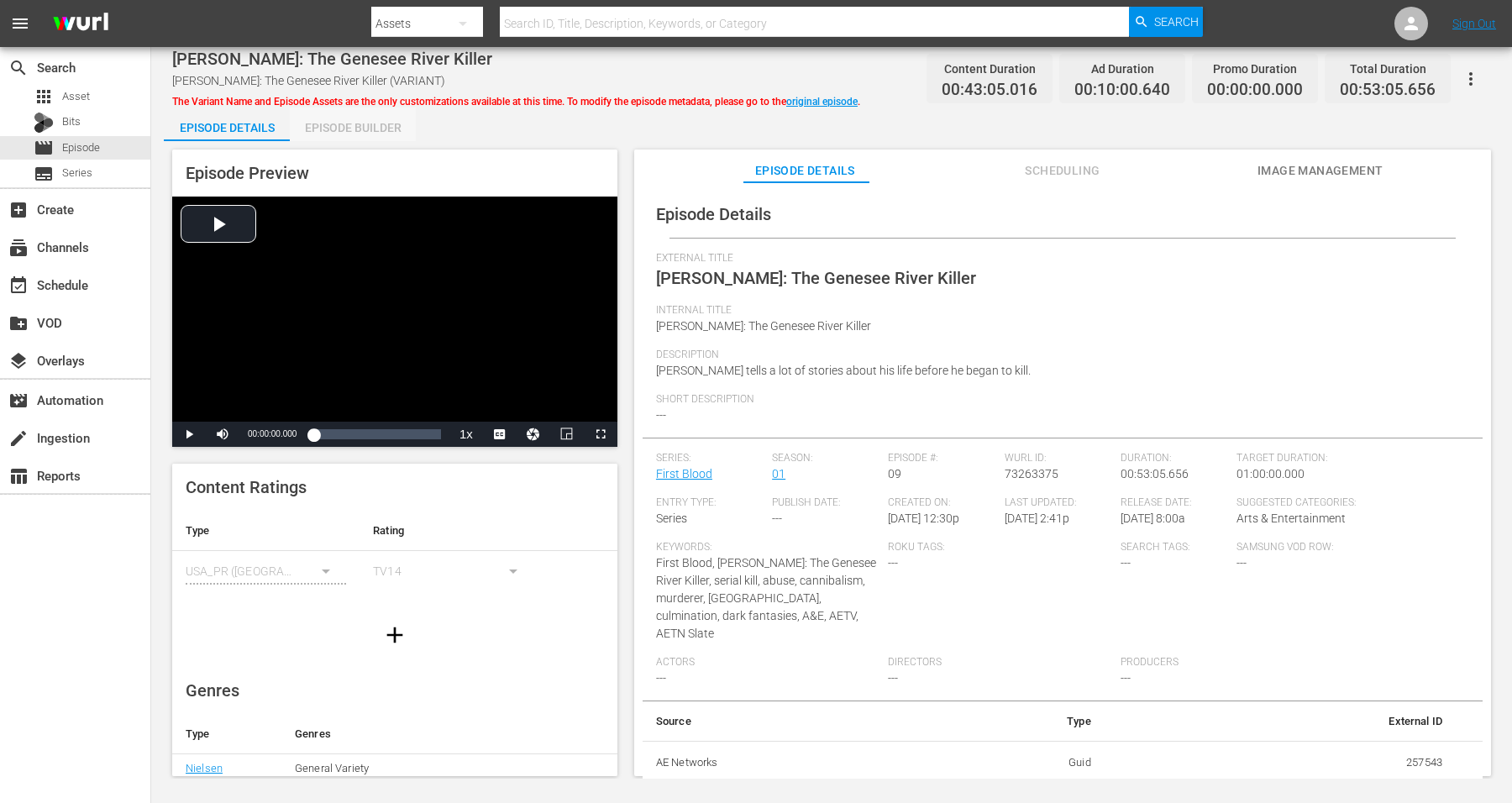
click at [370, 125] on div "Episode Builder" at bounding box center [353, 128] width 126 height 41
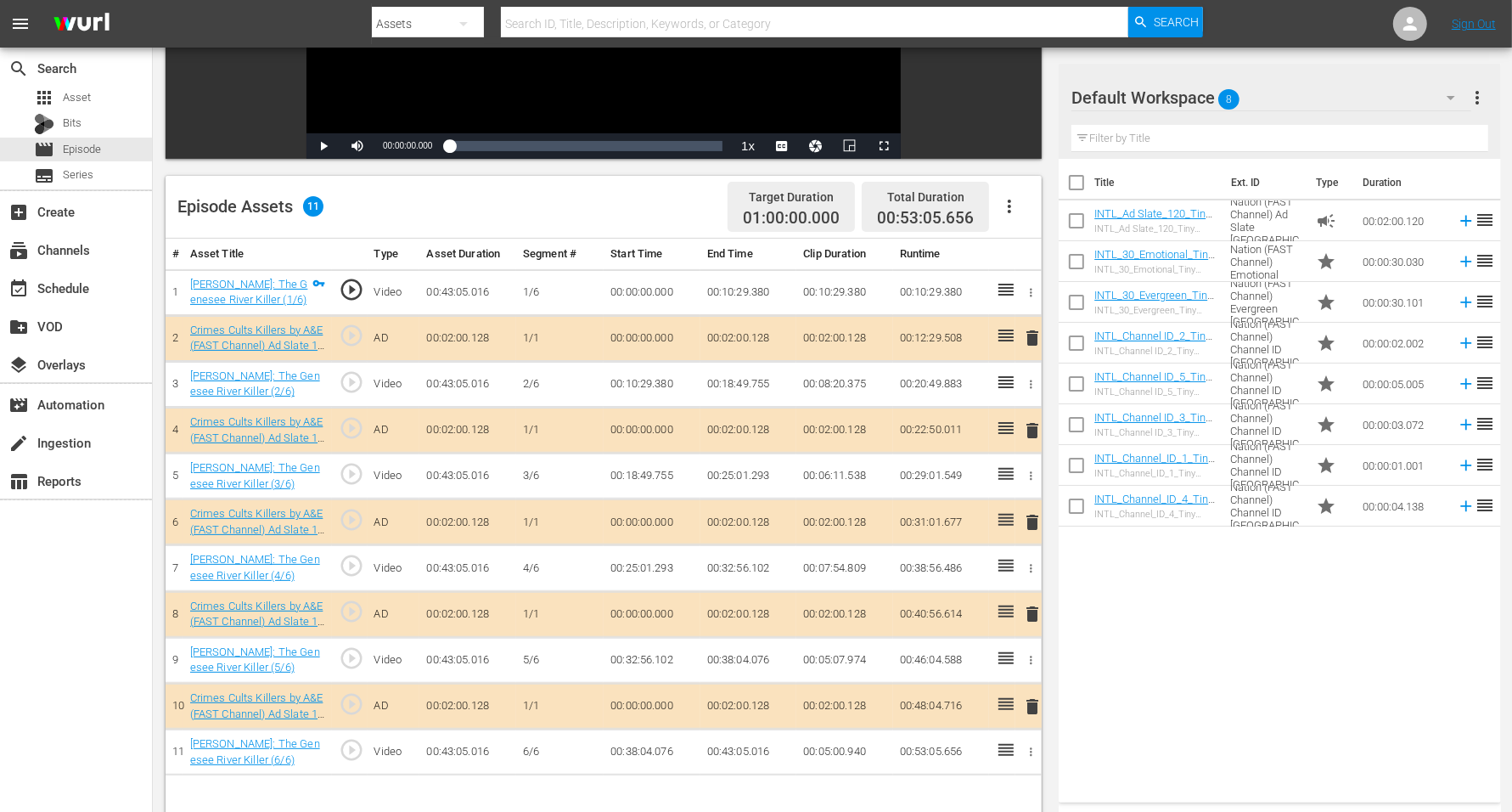
scroll to position [425, 0]
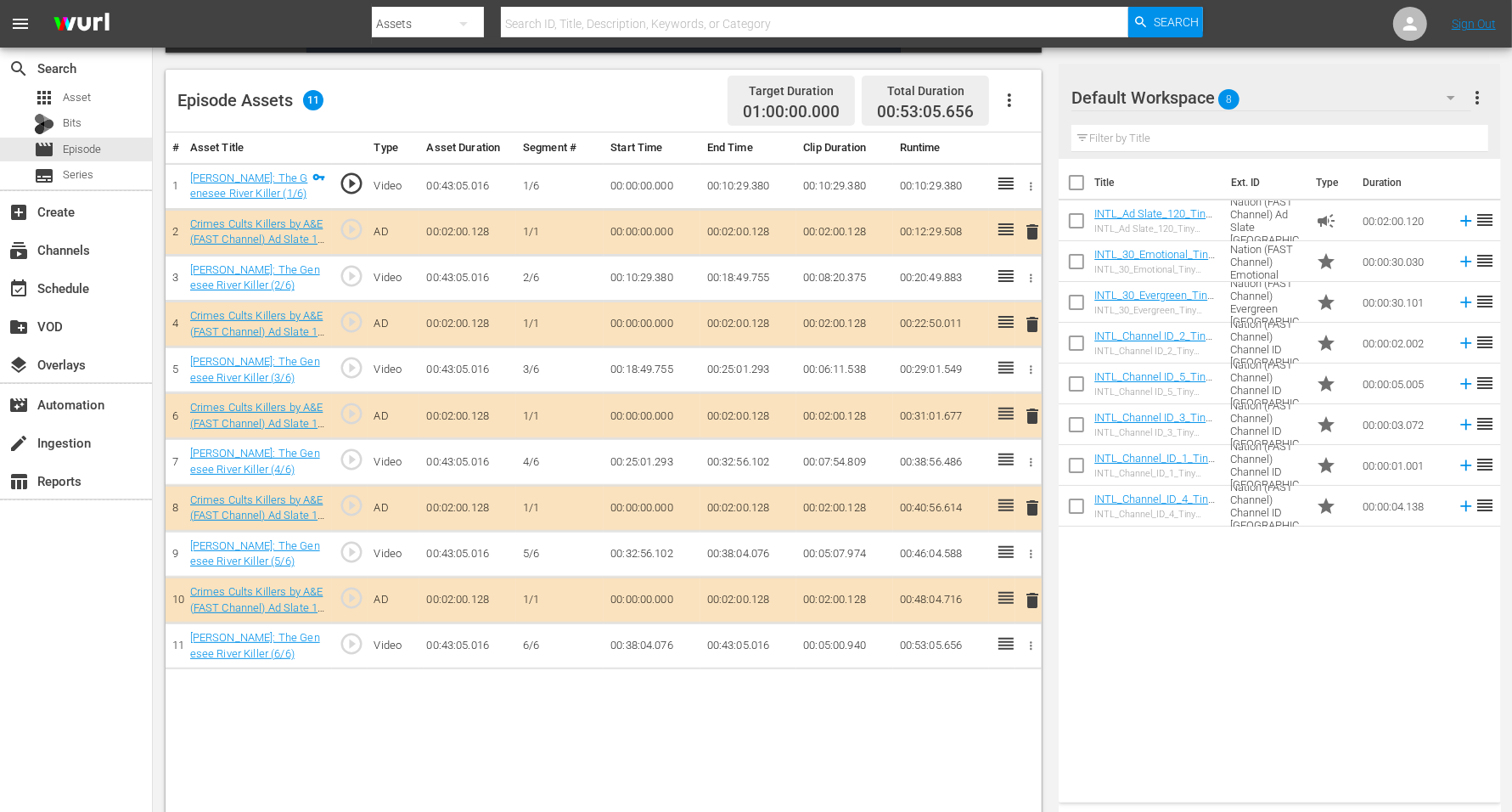
click at [1222, 92] on span "8" at bounding box center [1230, 99] width 22 height 35
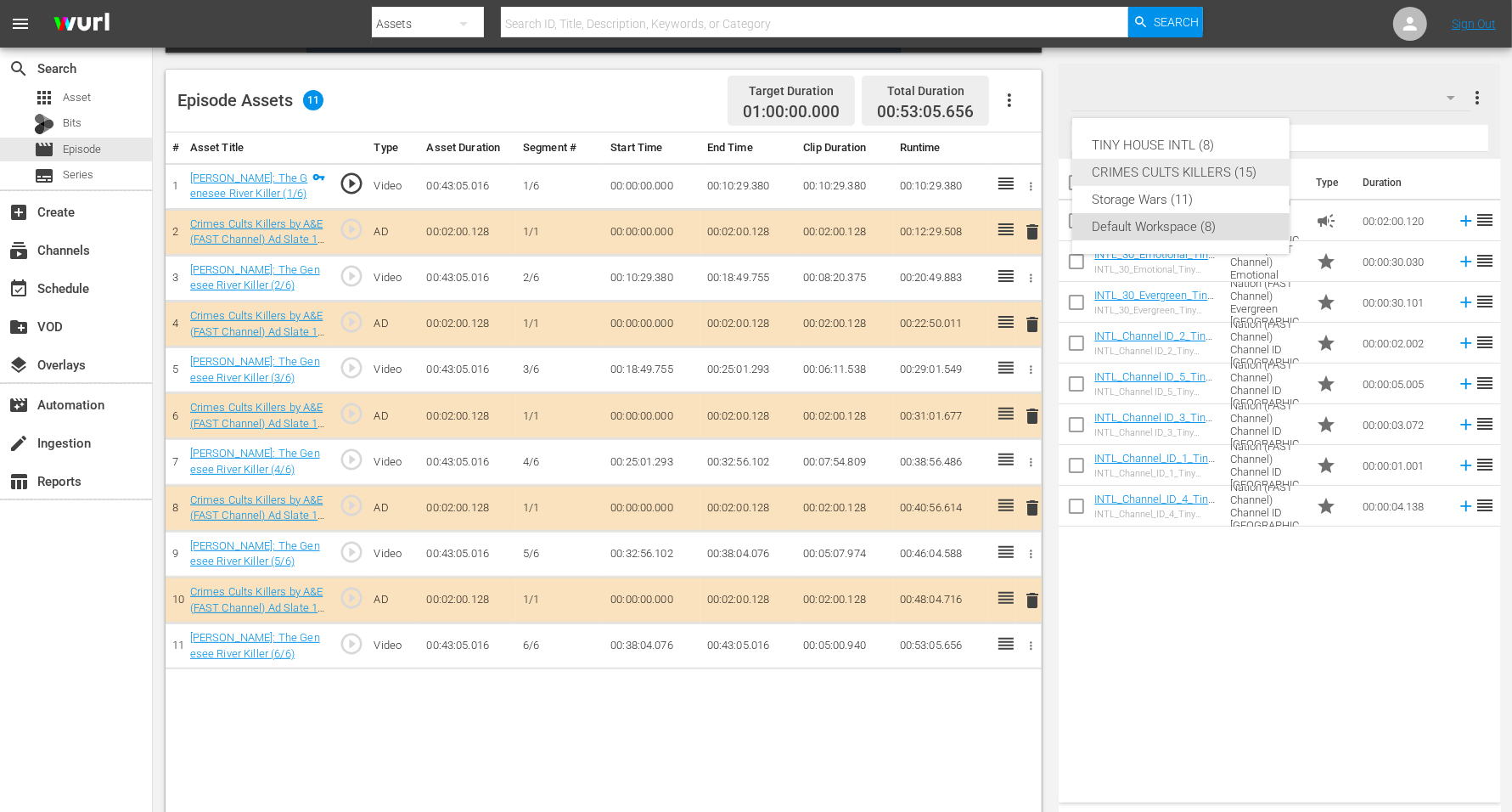
click at [1193, 167] on div "CRIMES CULTS KILLERS (15)" at bounding box center [1181, 173] width 176 height 27
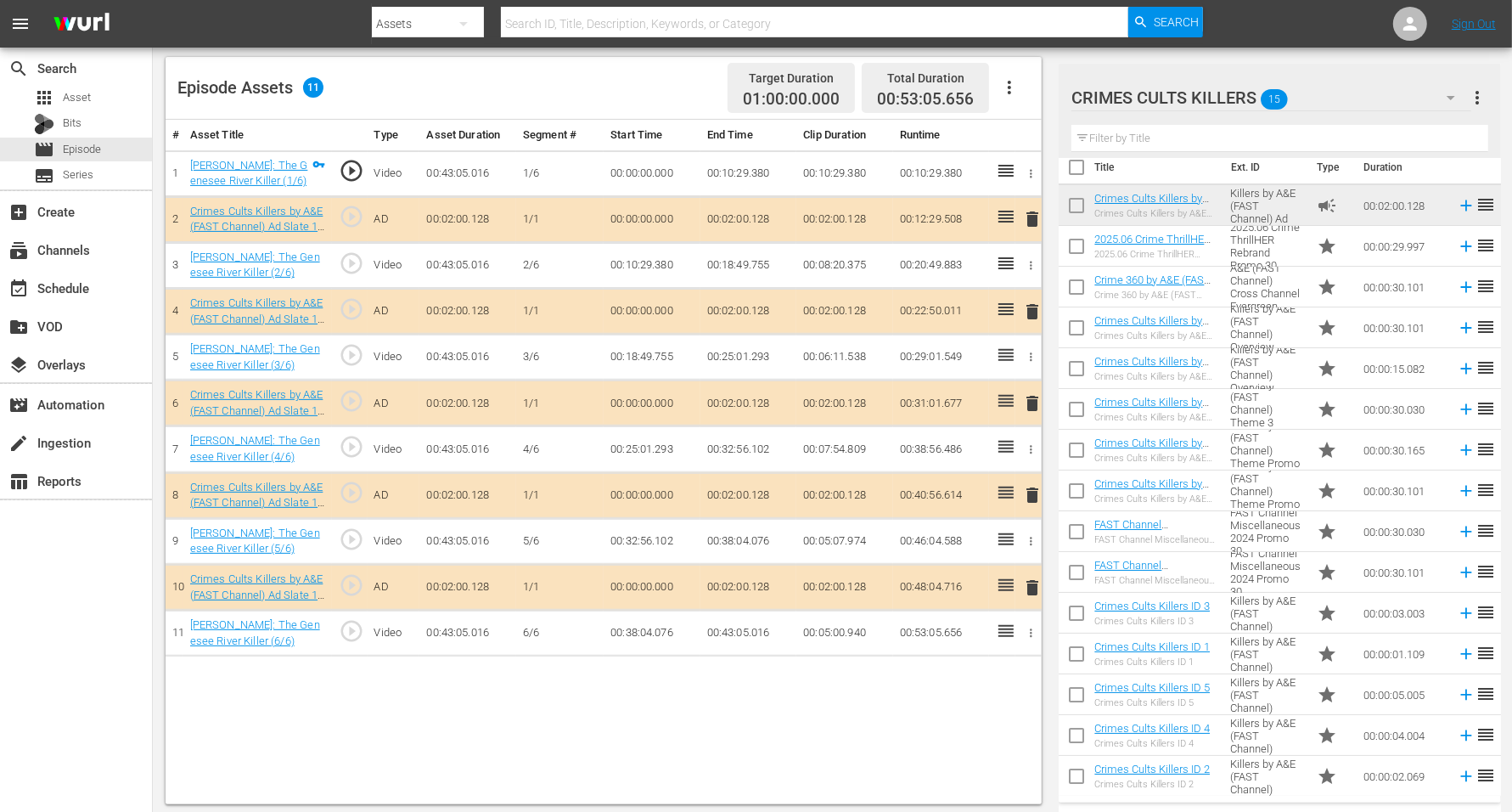
scroll to position [441, 0]
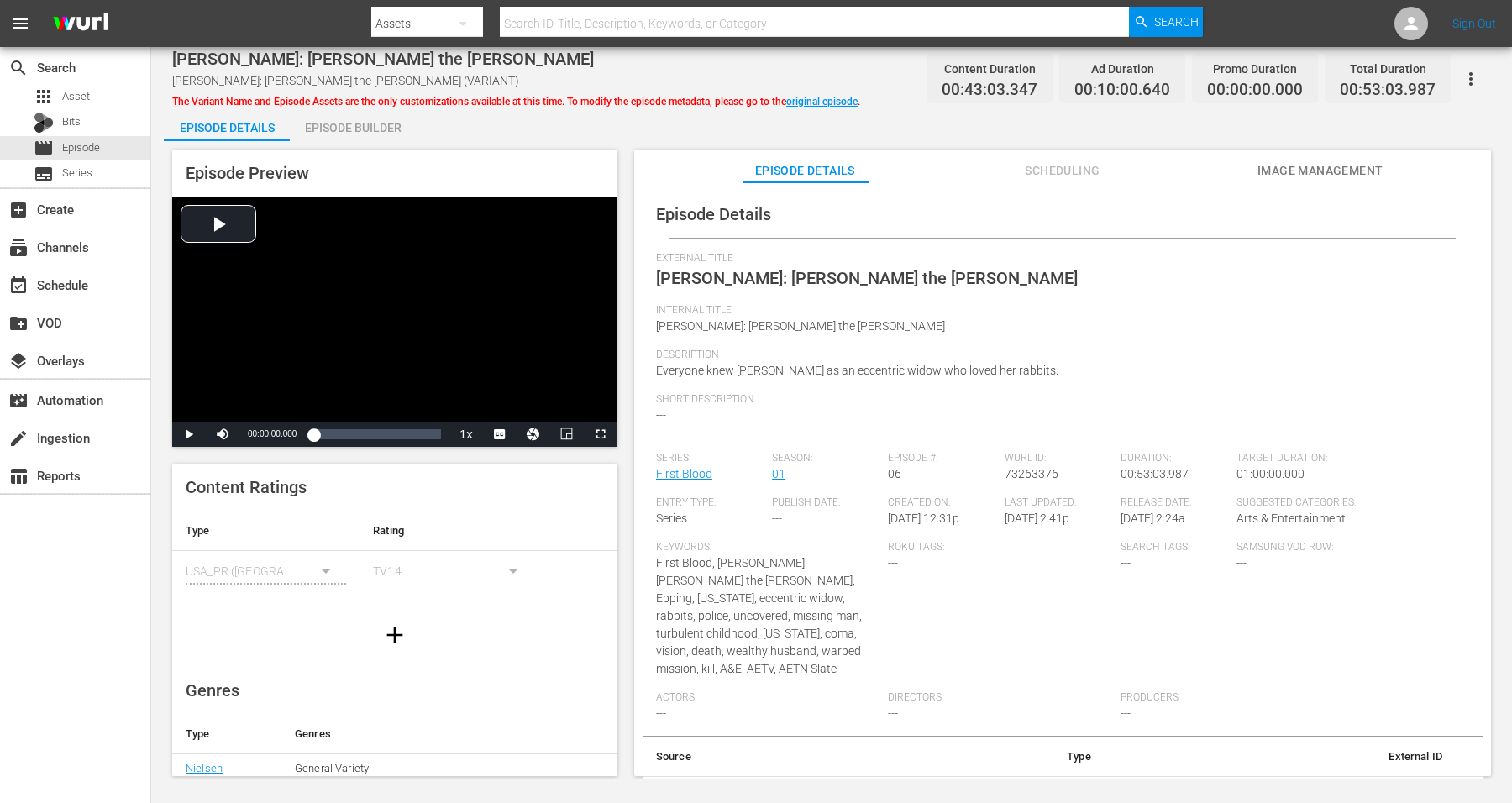
click at [330, 123] on div "Episode Builder" at bounding box center [353, 128] width 126 height 41
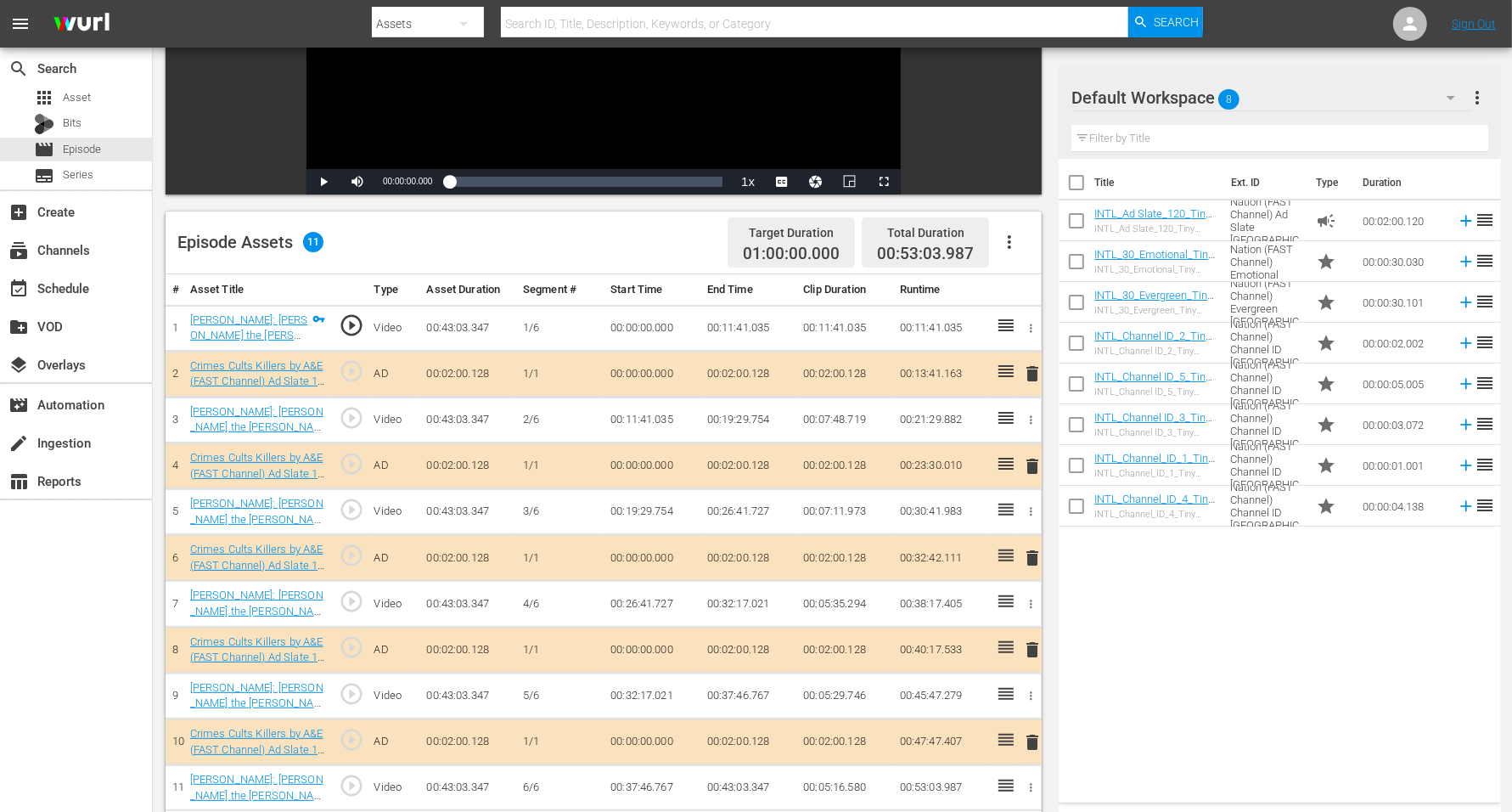
scroll to position [319, 0]
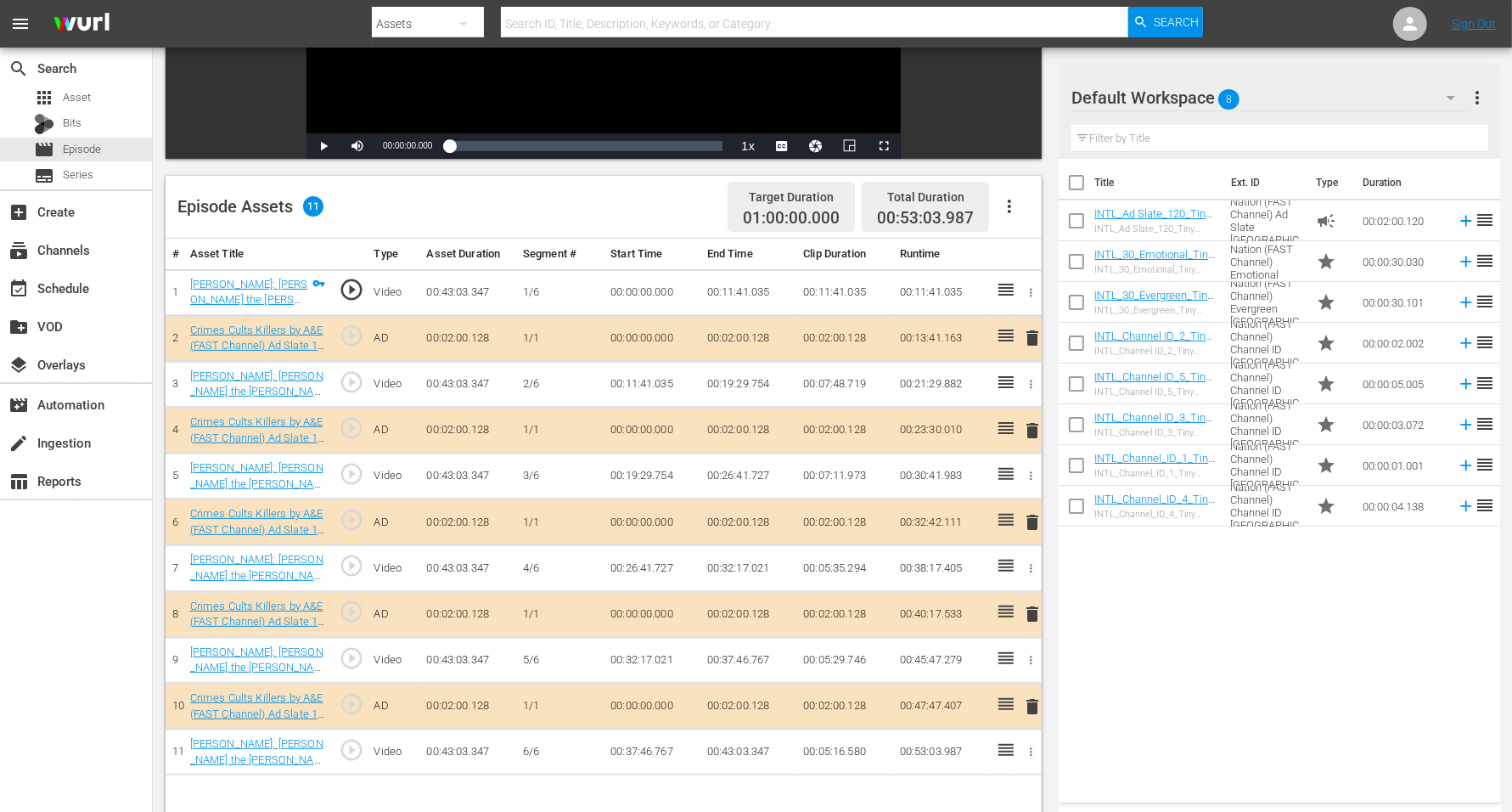
click at [1033, 519] on span "delete" at bounding box center [1033, 522] width 21 height 21
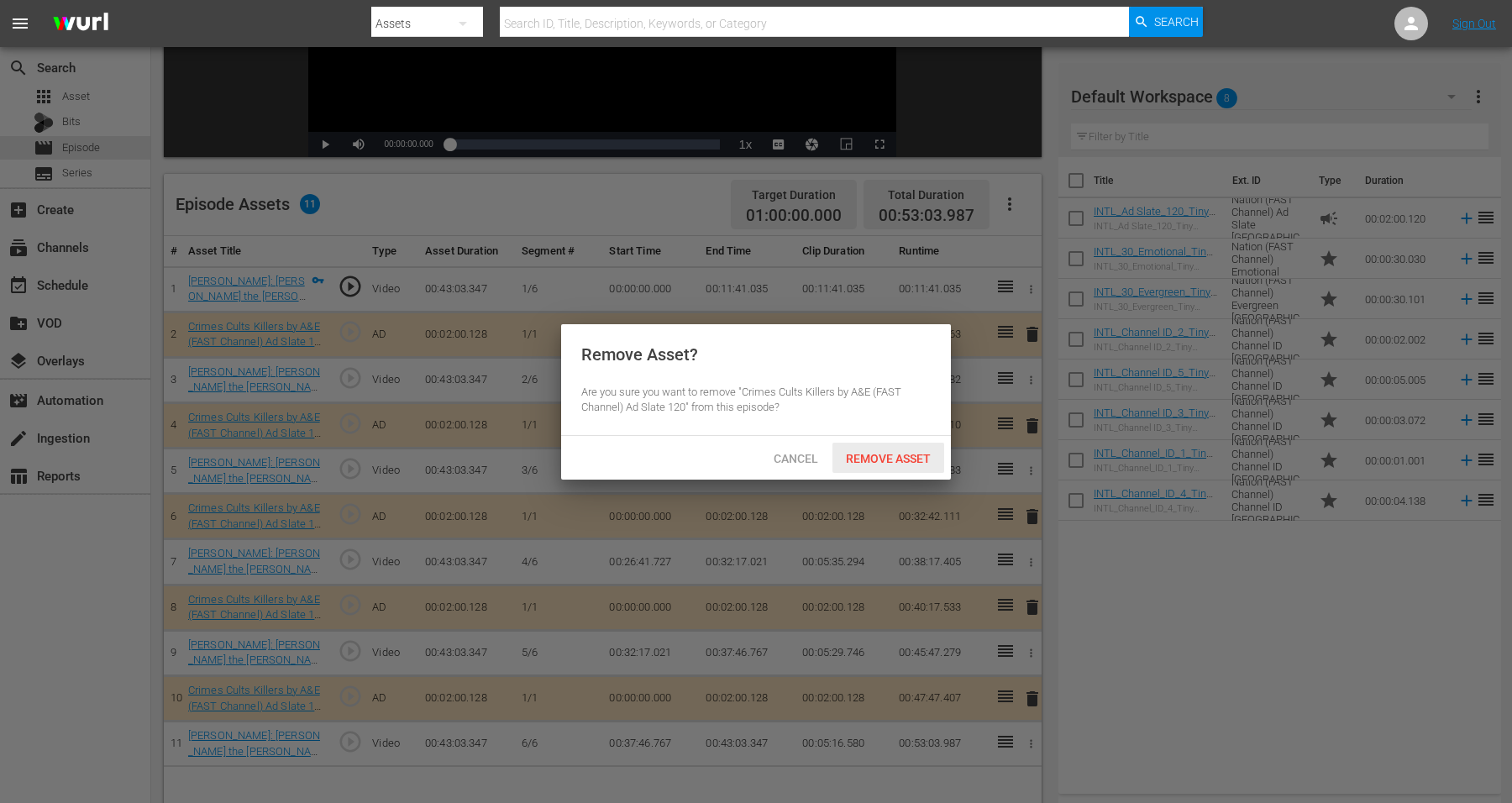
click at [896, 452] on span "Remove Asset" at bounding box center [887, 459] width 112 height 14
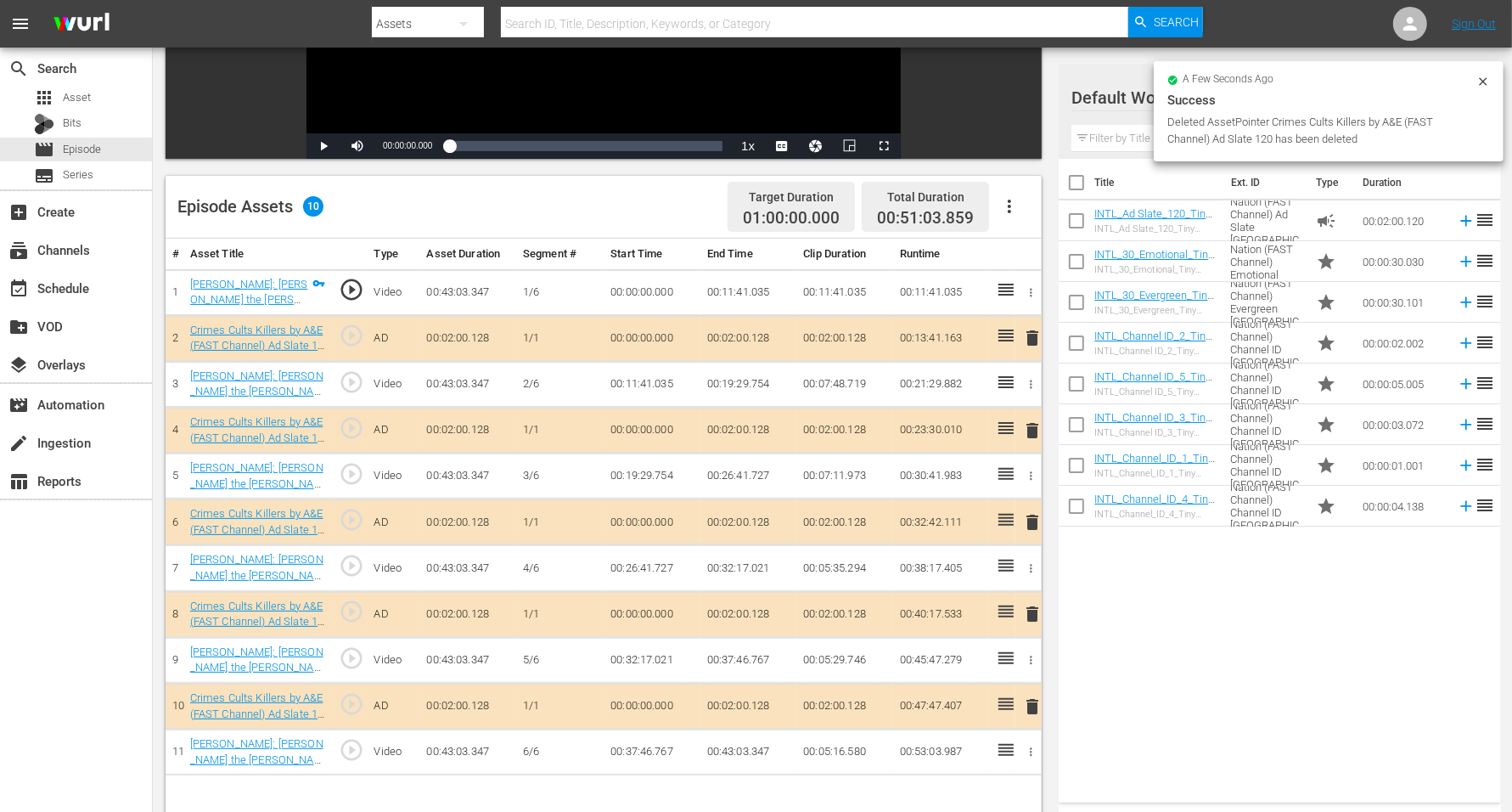
click at [1104, 115] on div at bounding box center [1133, 98] width 123 height 42
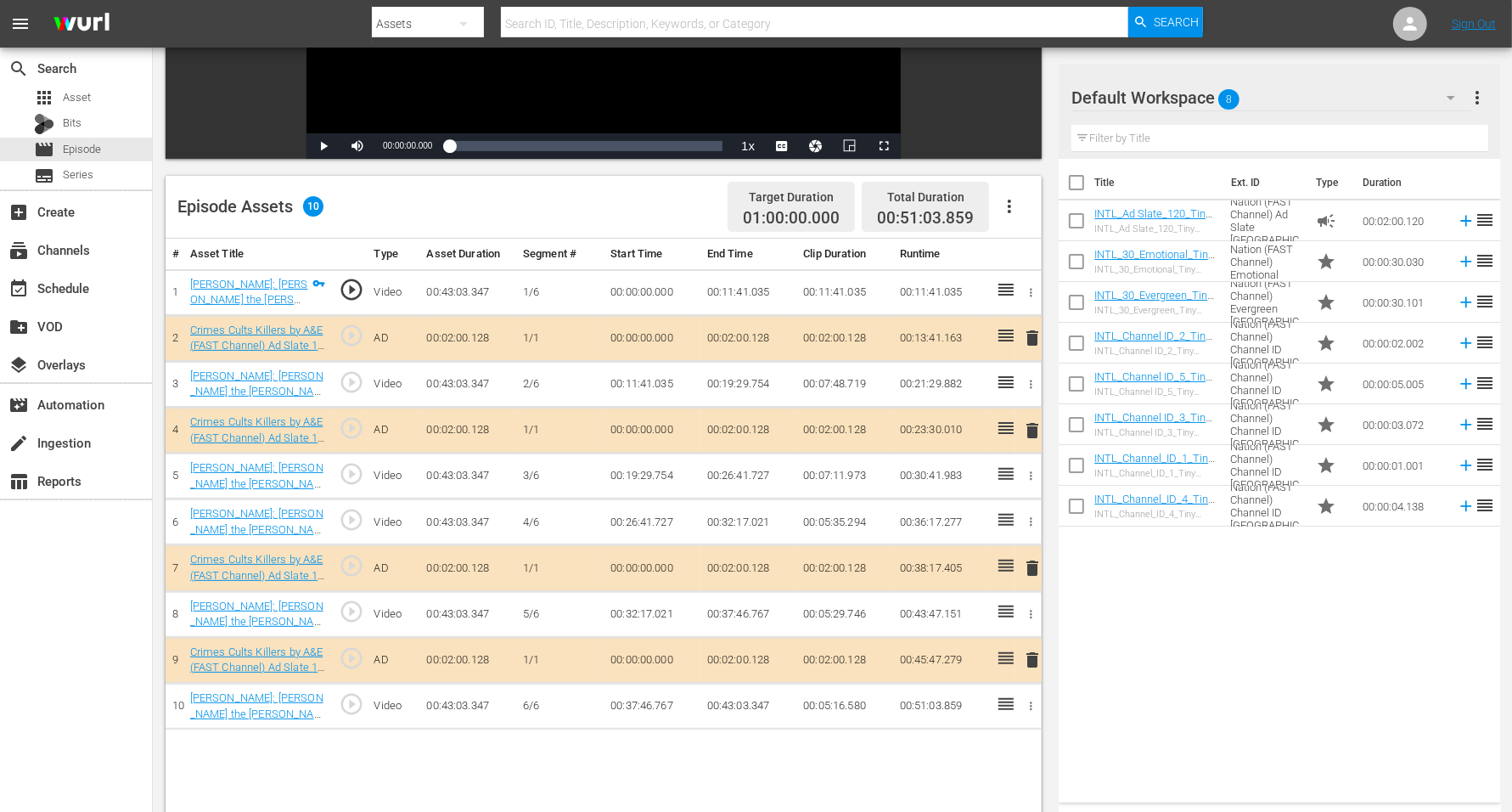
click at [1222, 89] on span "8" at bounding box center [1230, 99] width 22 height 35
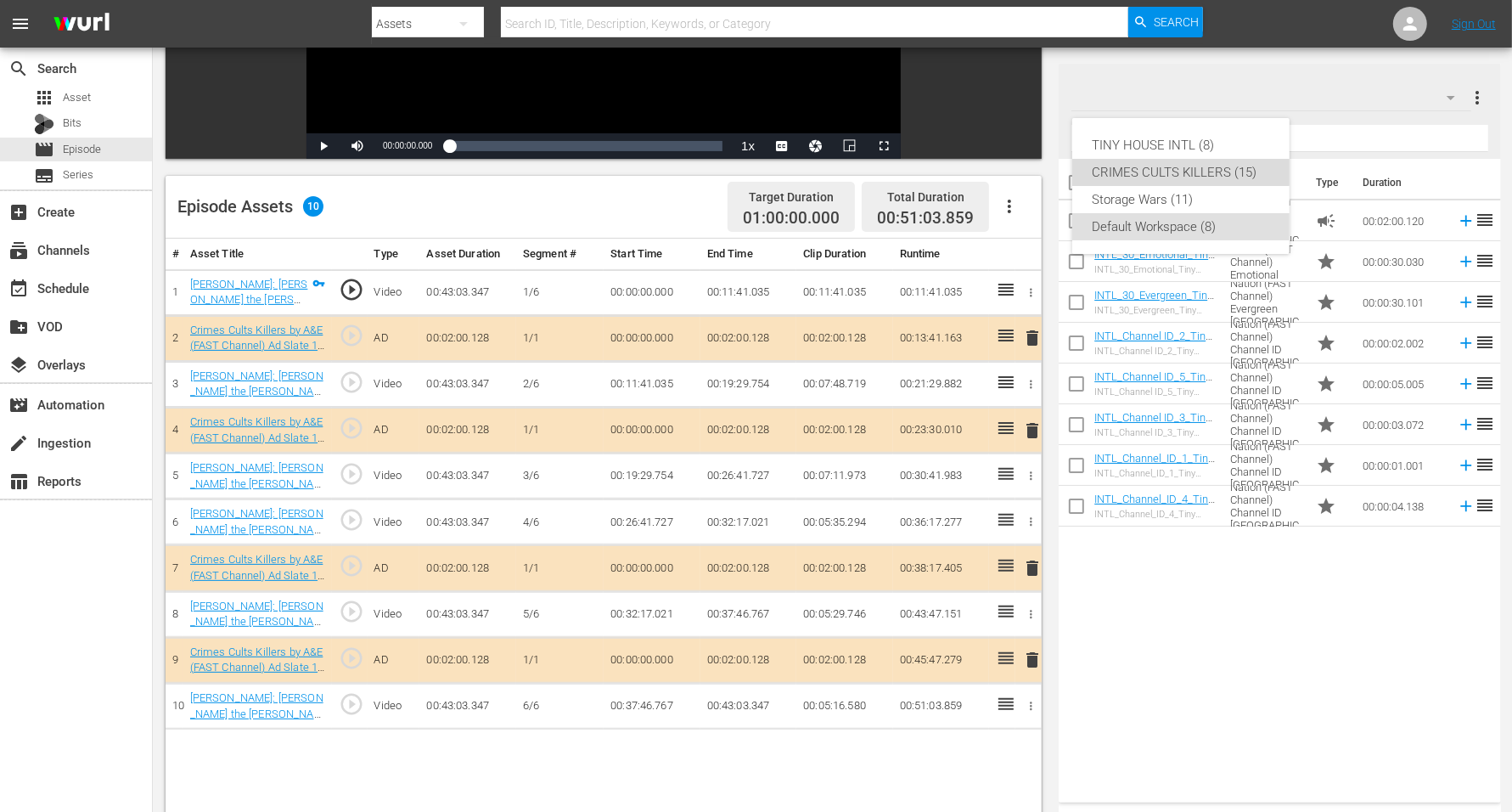
click at [1206, 162] on div "CRIMES CULTS KILLERS (15)" at bounding box center [1181, 173] width 176 height 27
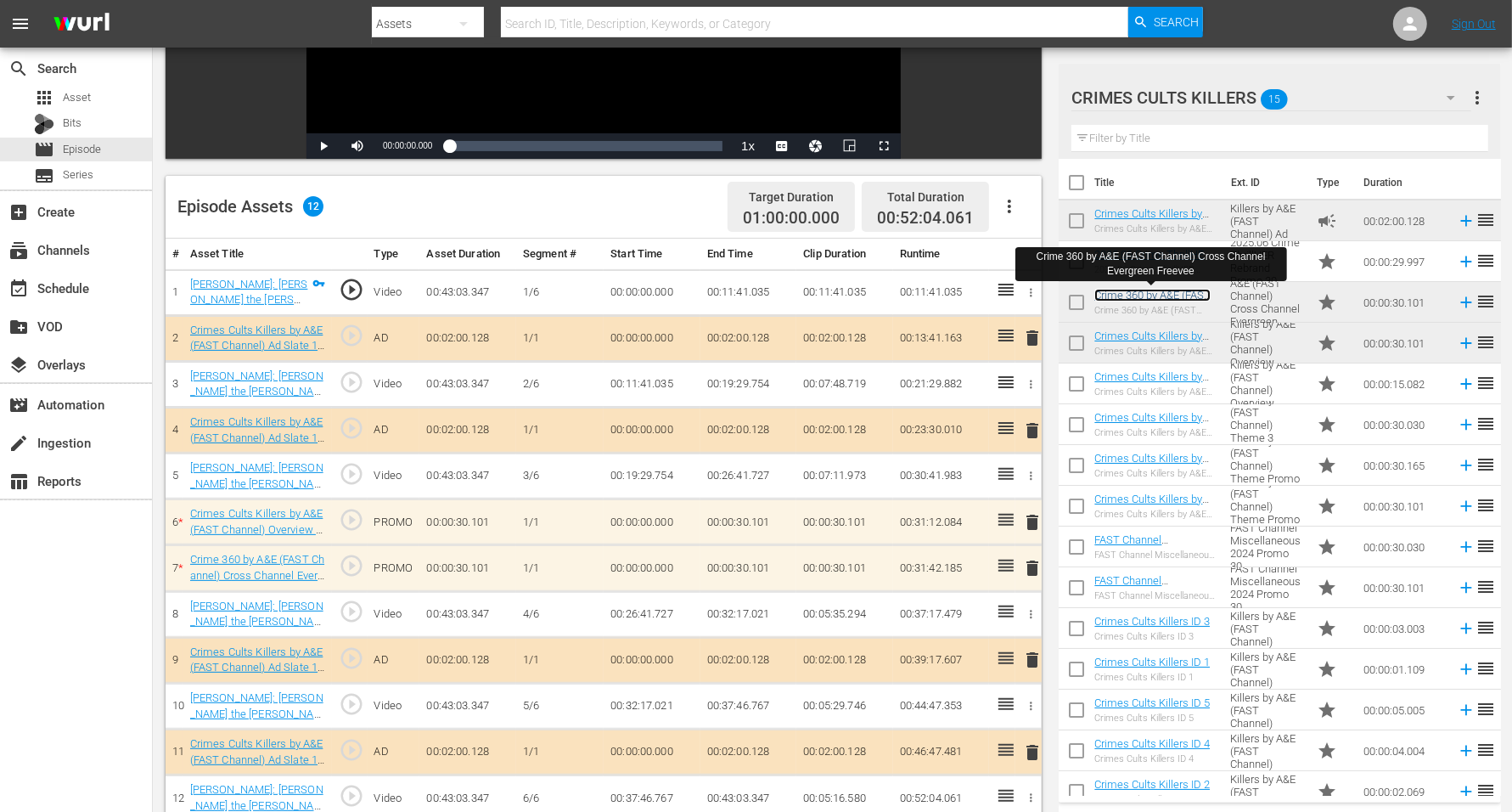
scroll to position [441, 0]
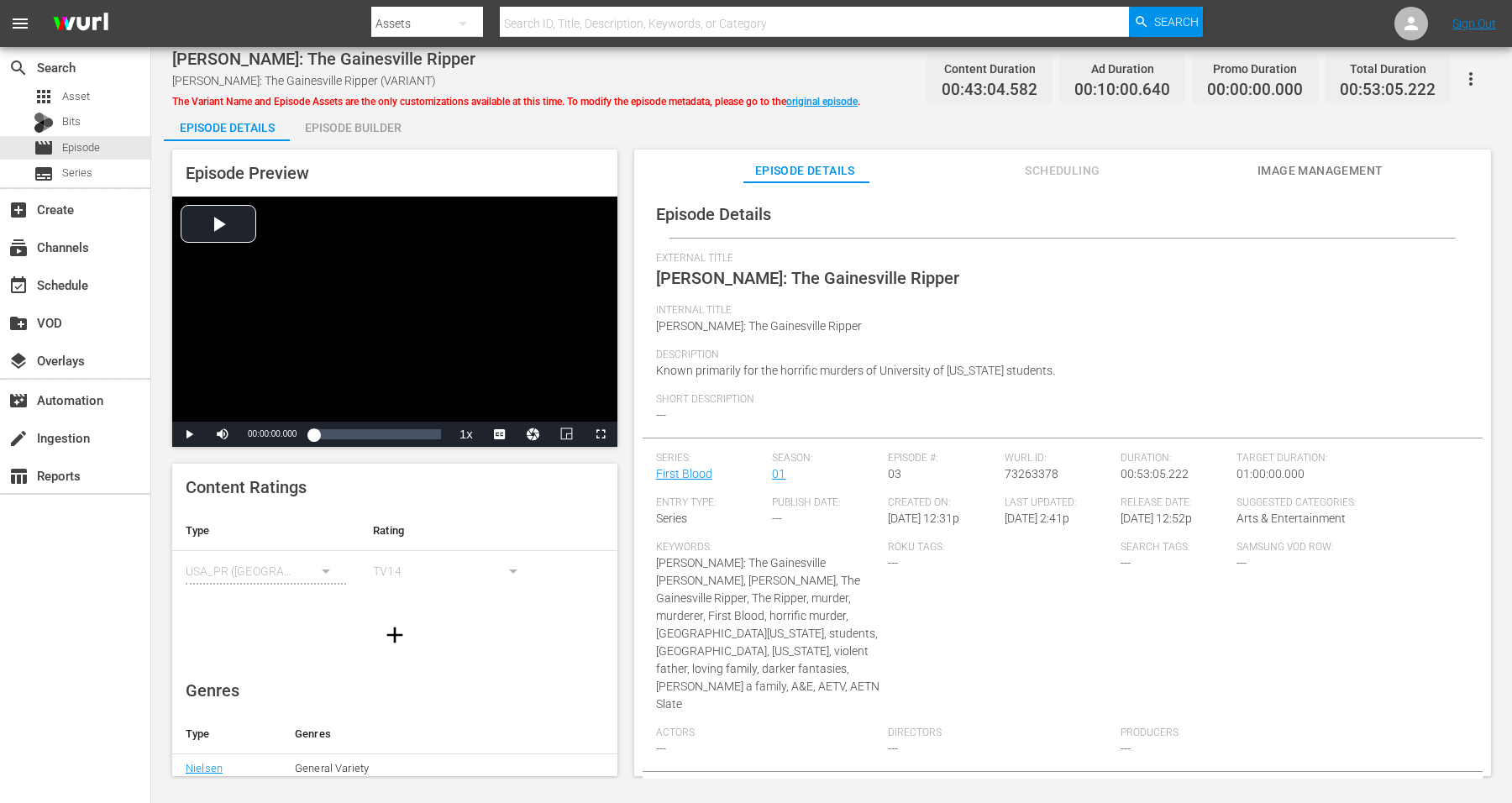
drag, startPoint x: 345, startPoint y: 112, endPoint x: 342, endPoint y: 122, distance: 10.4
click at [342, 122] on div "Episode Builder" at bounding box center [353, 128] width 126 height 41
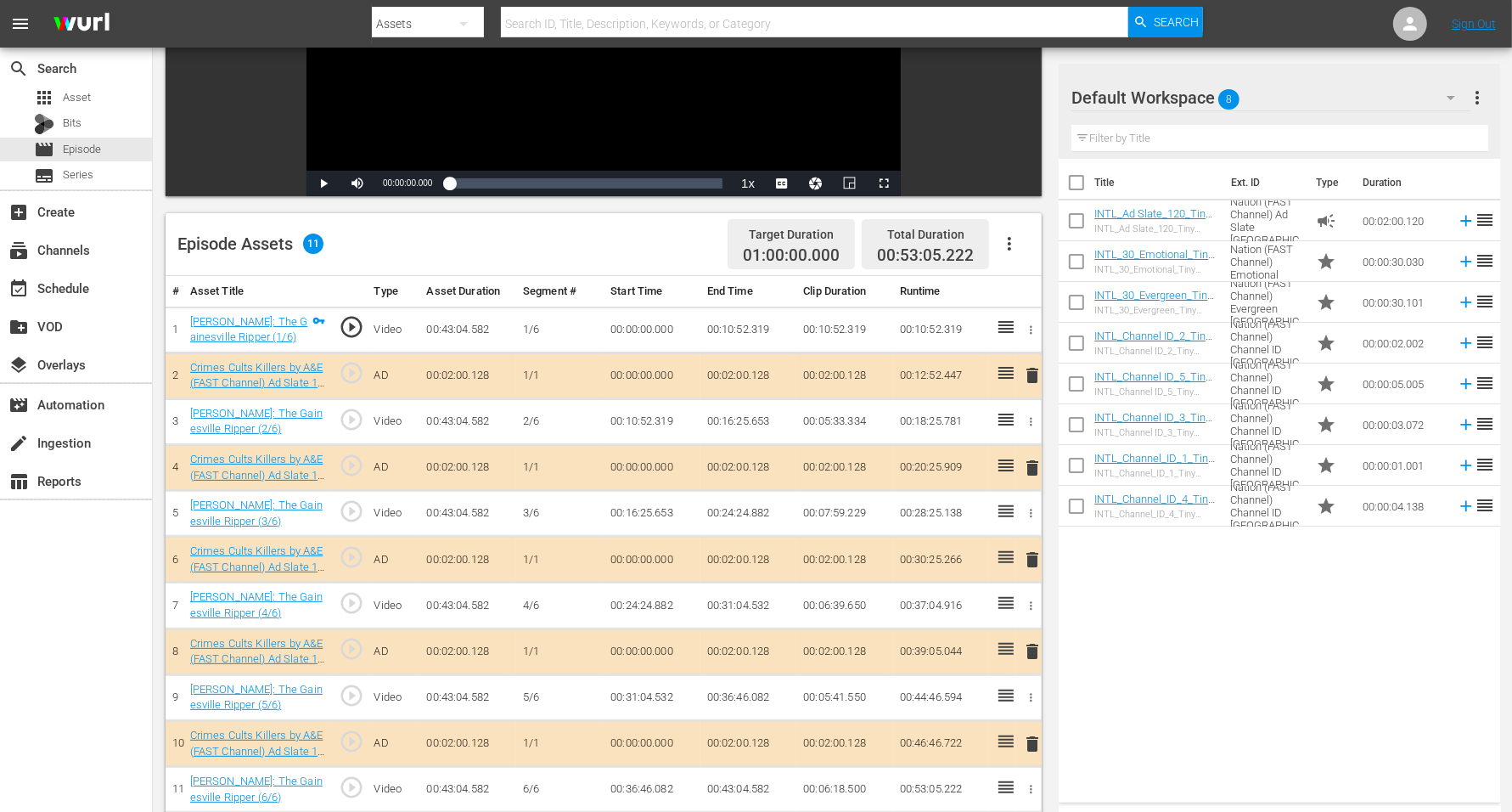
scroll to position [425, 0]
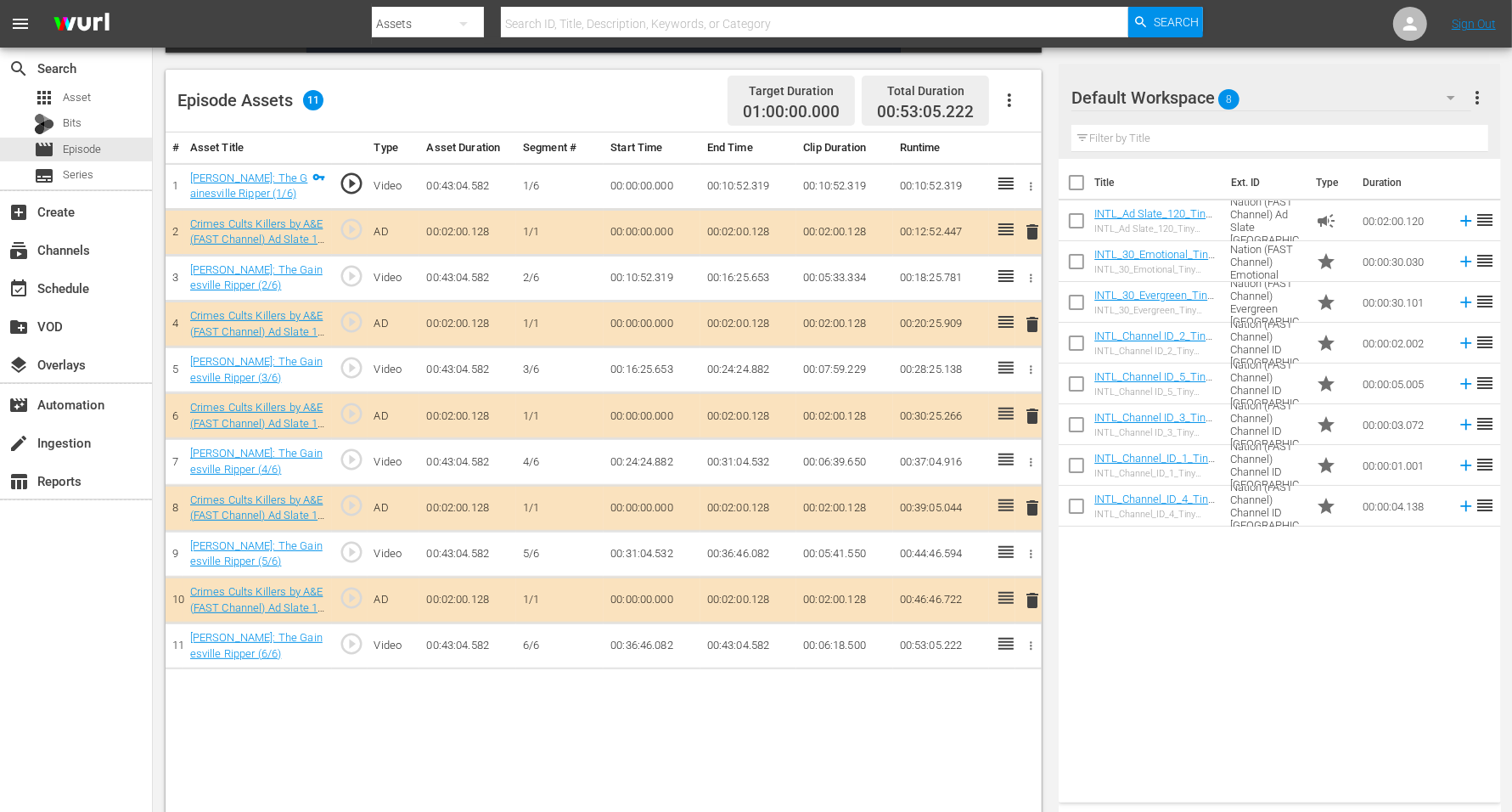
click at [1222, 96] on span "8" at bounding box center [1230, 99] width 22 height 35
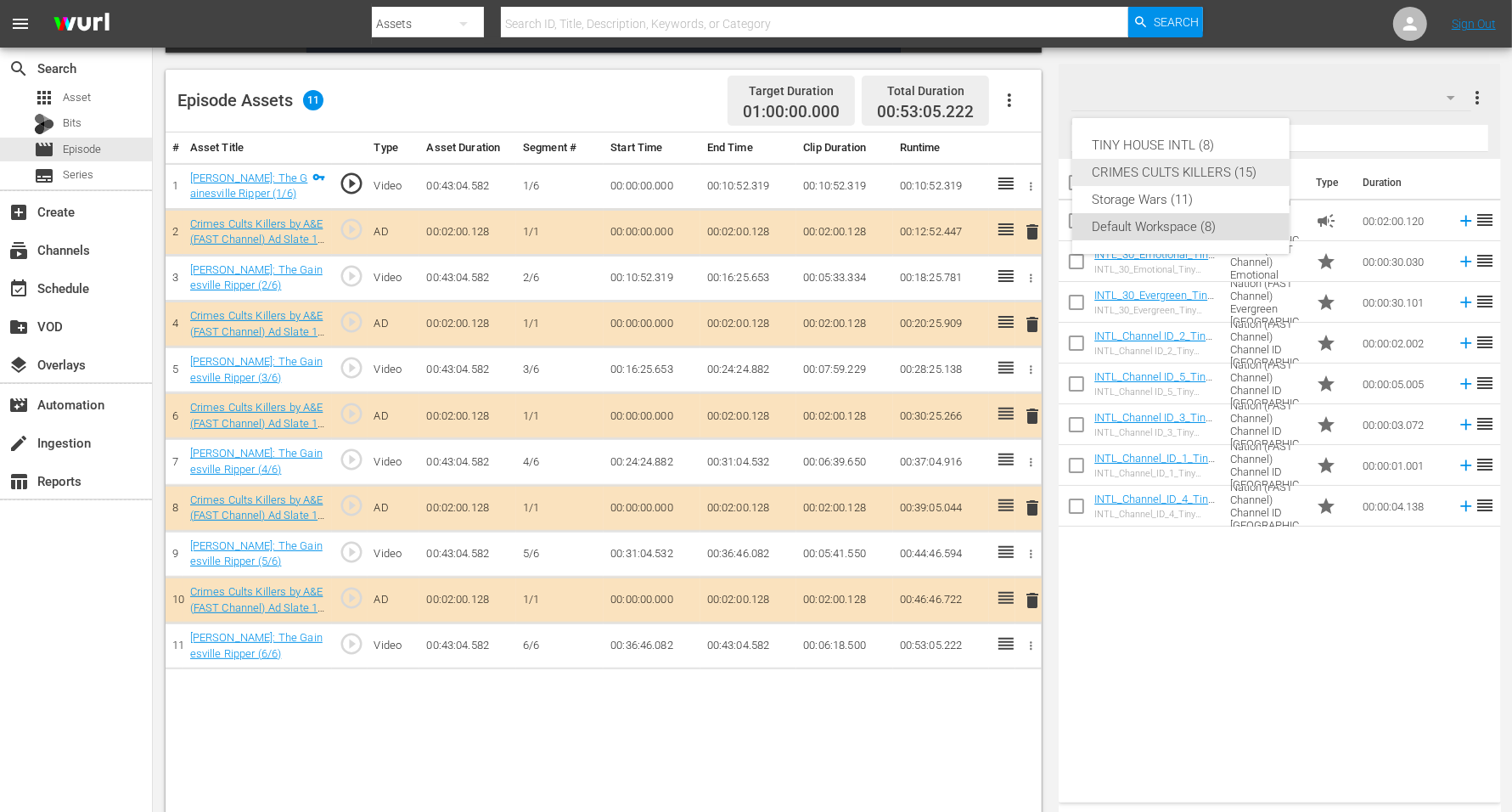
click at [1175, 166] on div "CRIMES CULTS KILLERS (15)" at bounding box center [1181, 173] width 176 height 27
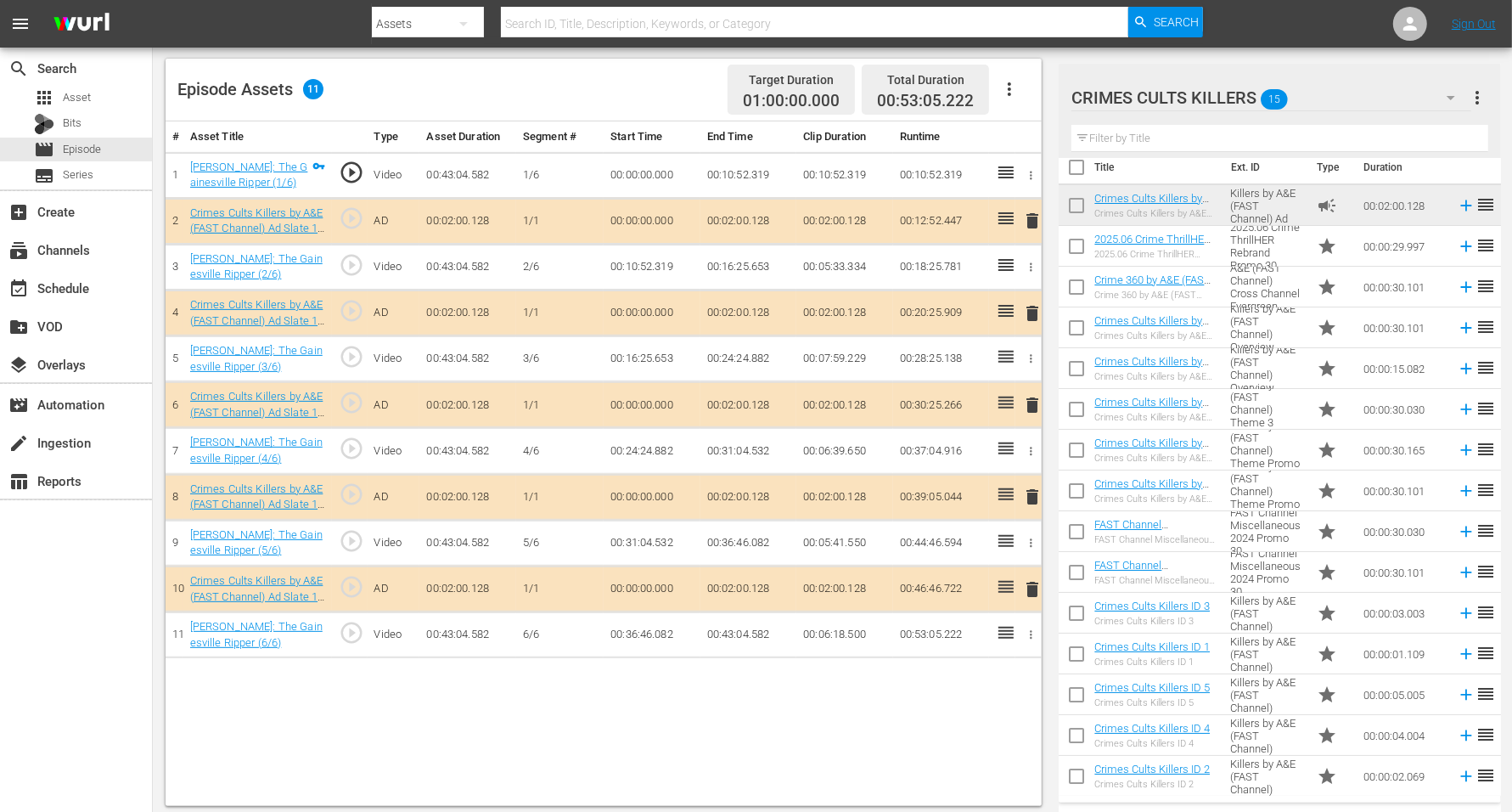
scroll to position [441, 0]
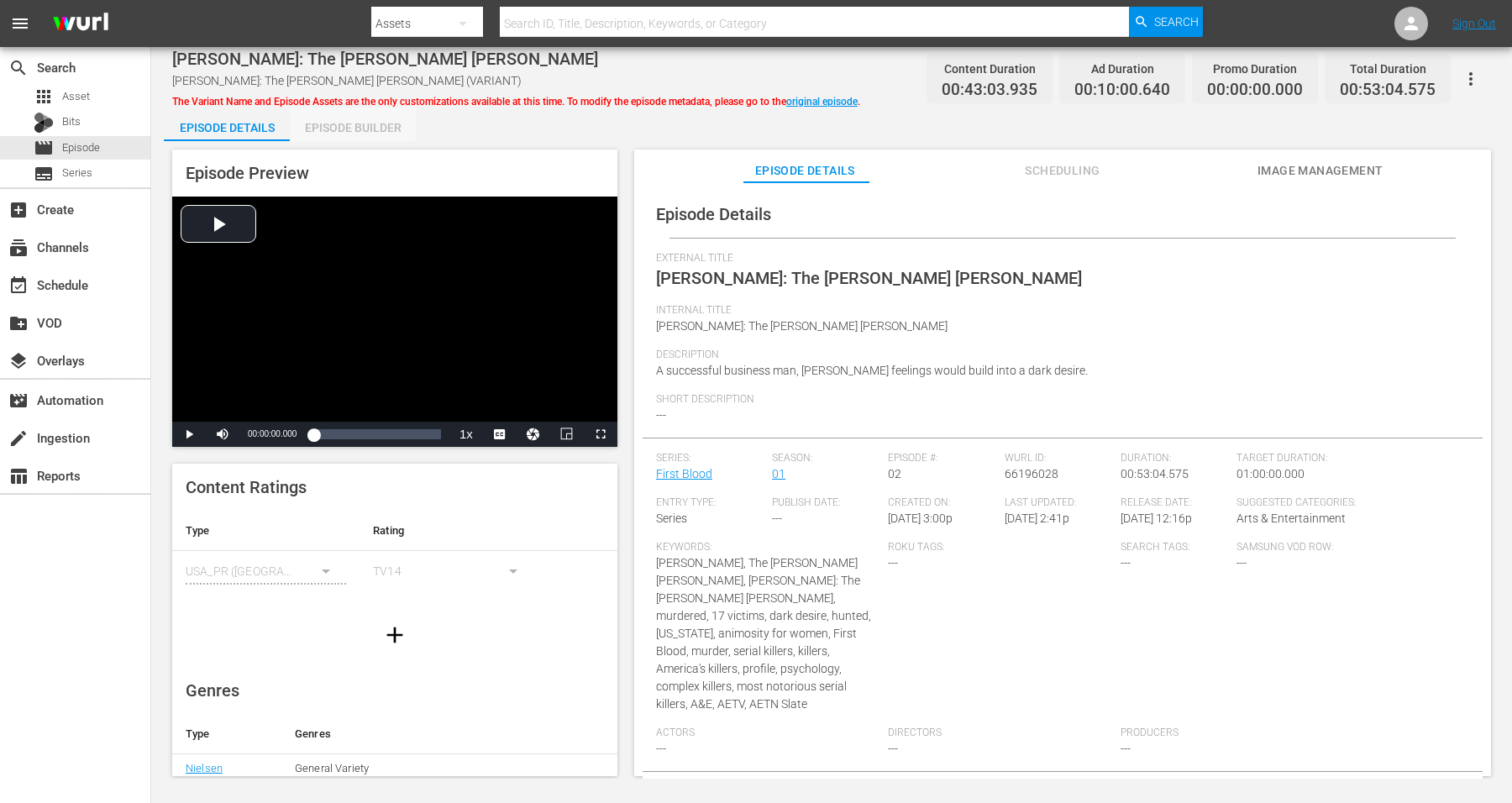
click at [332, 119] on div "Episode Builder" at bounding box center [353, 128] width 126 height 41
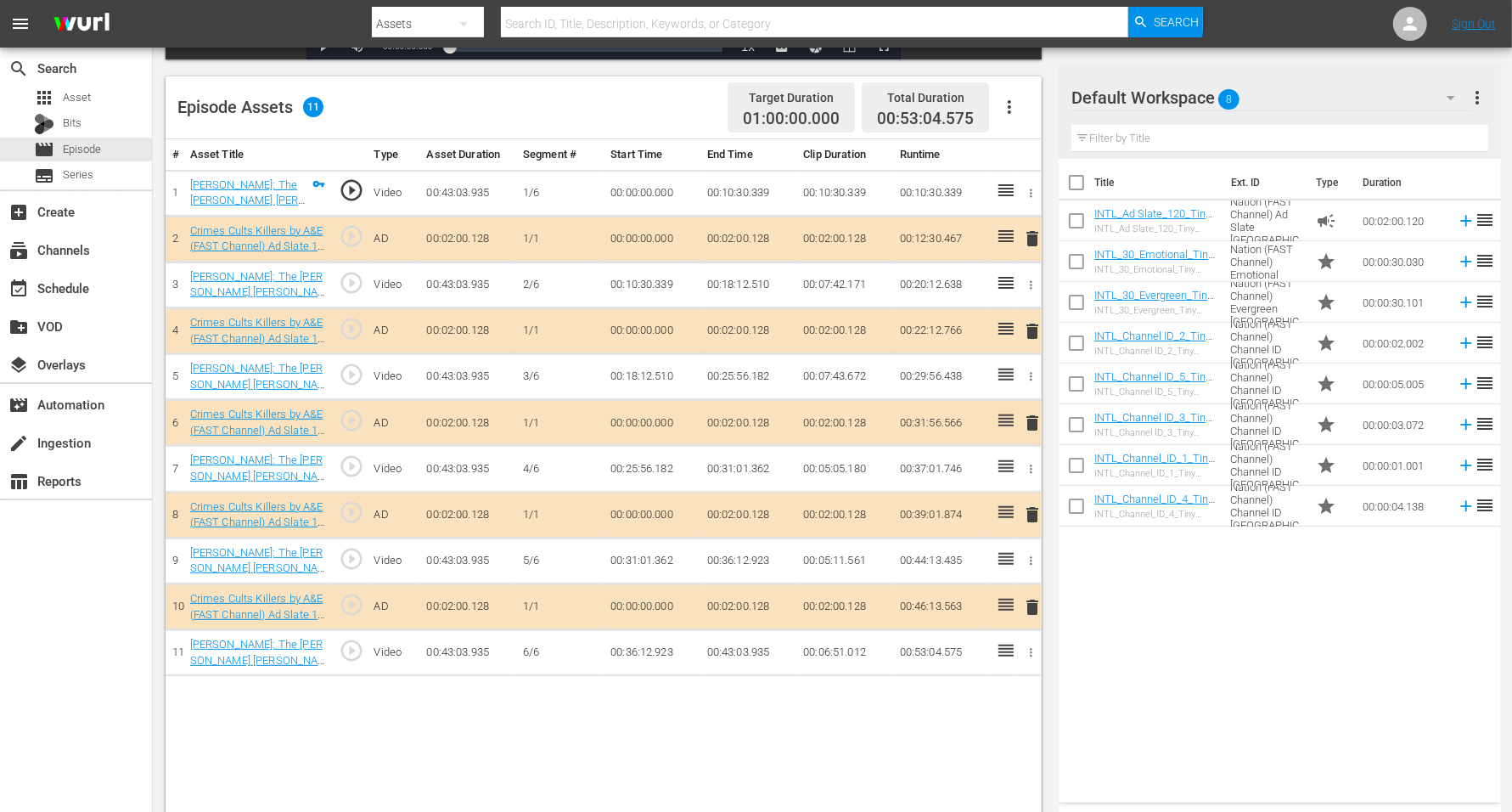
scroll to position [441, 0]
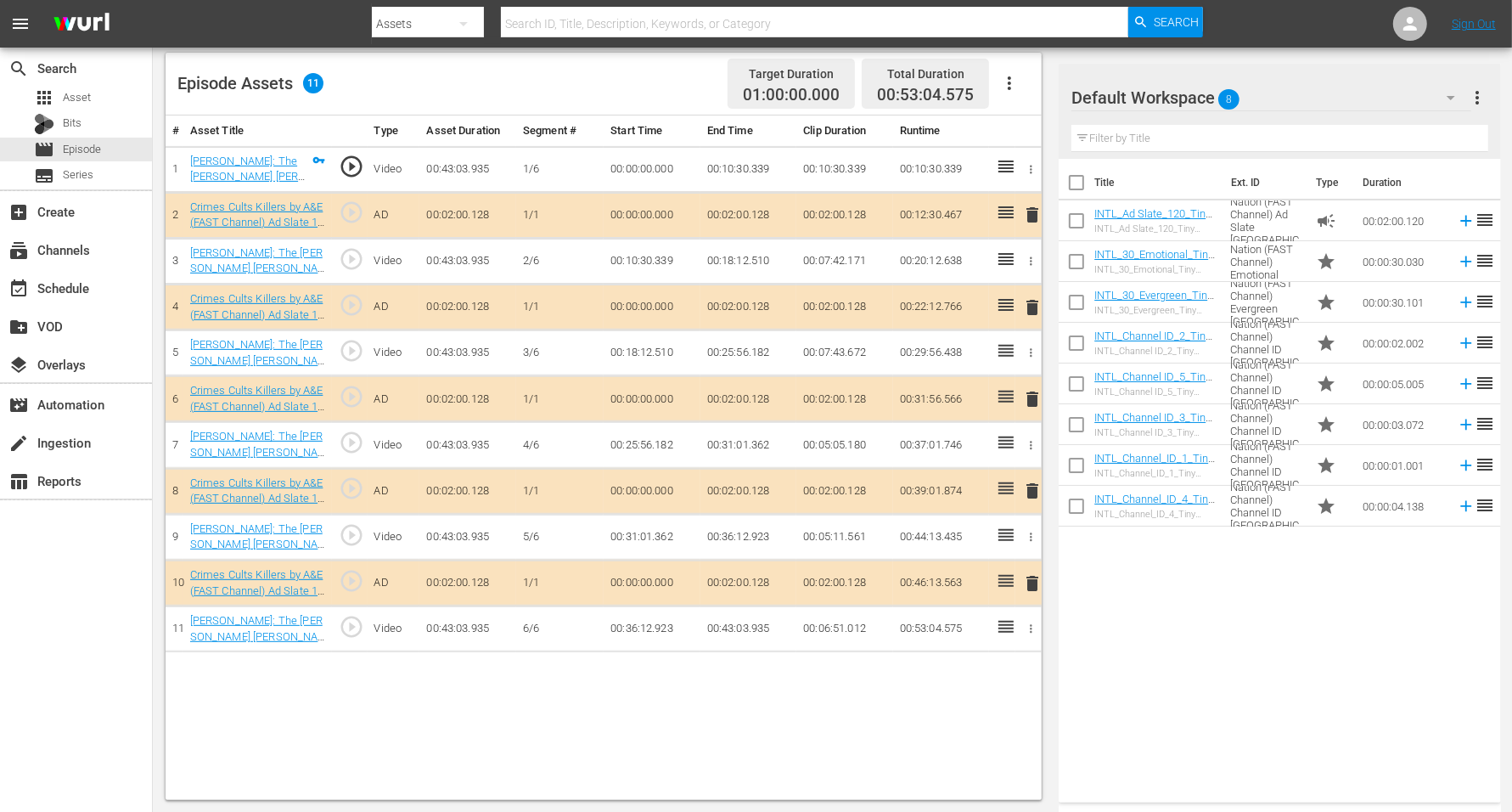
click at [1219, 97] on span "8" at bounding box center [1230, 99] width 22 height 35
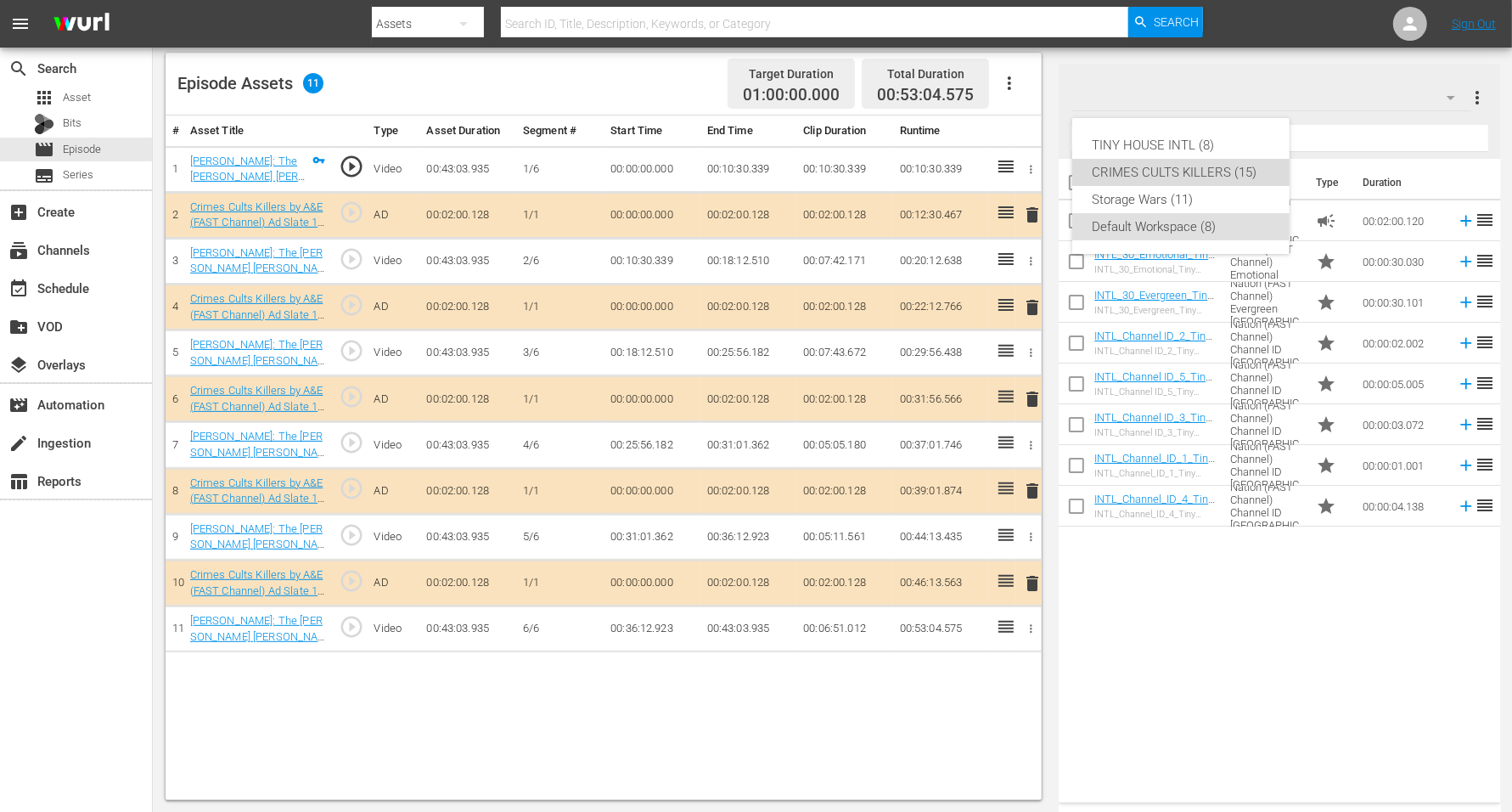
click at [1199, 169] on div "CRIMES CULTS KILLERS (15)" at bounding box center [1181, 173] width 176 height 27
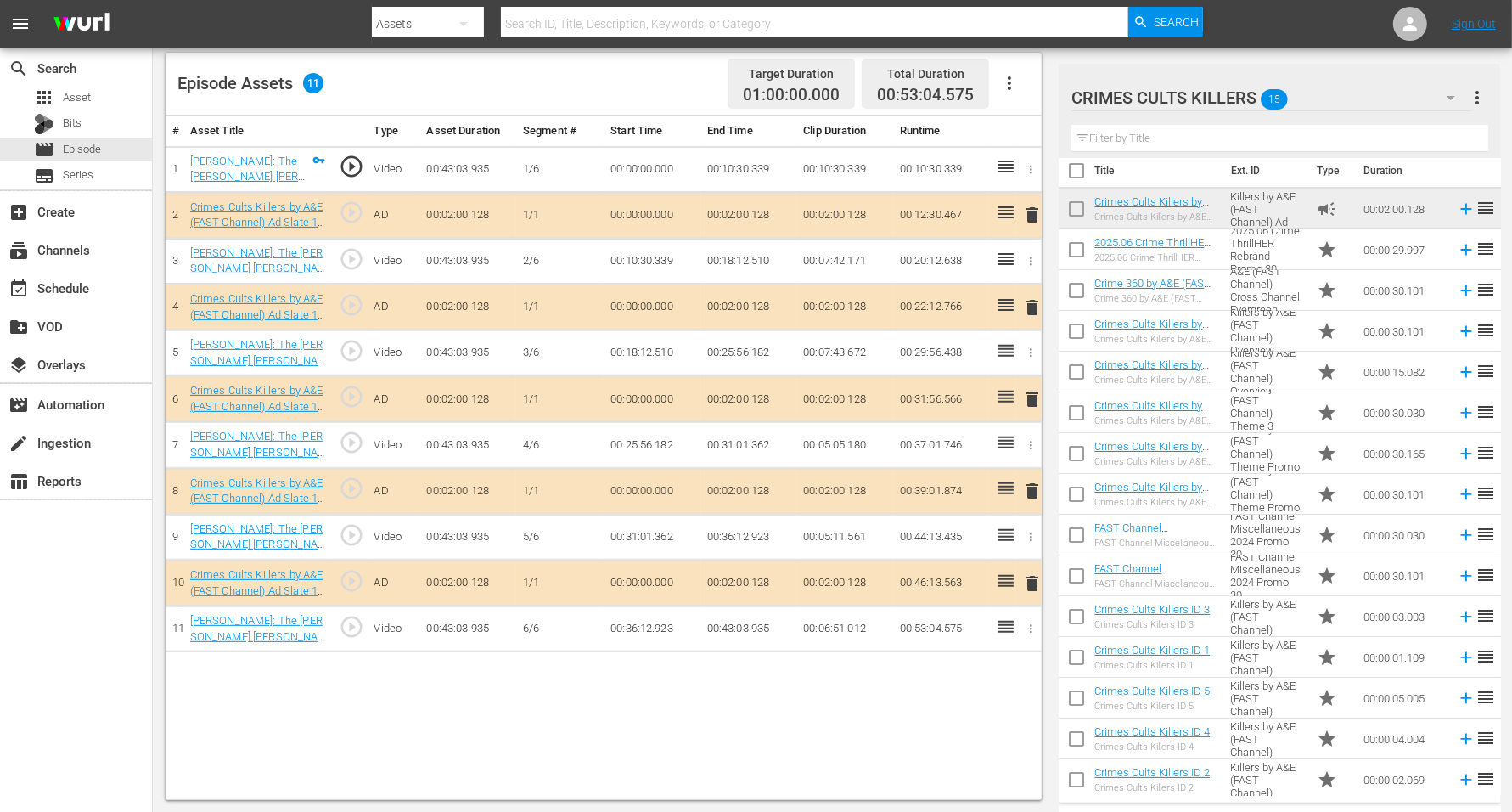
scroll to position [16, 0]
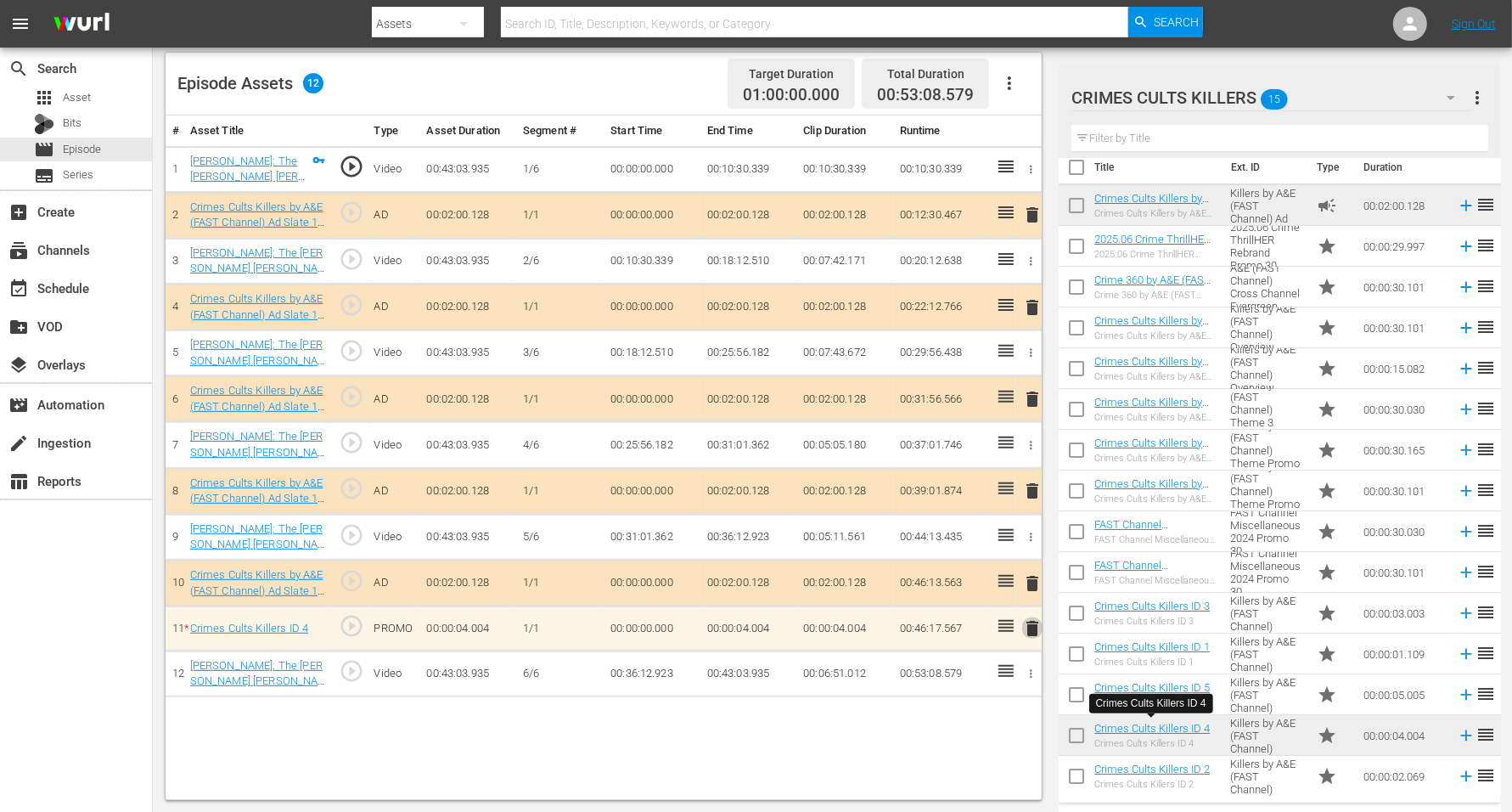
click at [1034, 626] on span "delete" at bounding box center [1033, 628] width 21 height 21
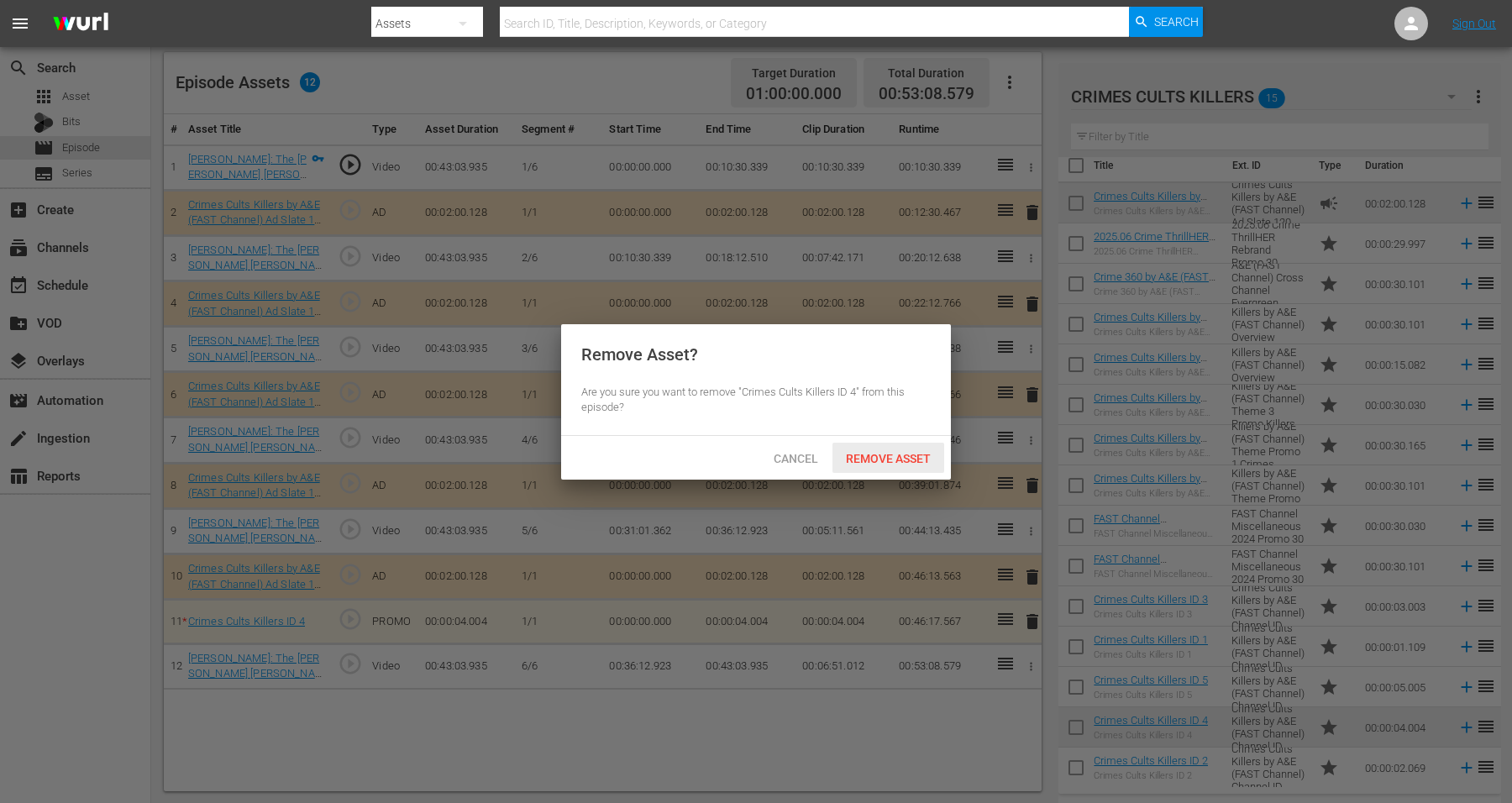
click at [903, 456] on span "Remove Asset" at bounding box center [887, 459] width 112 height 14
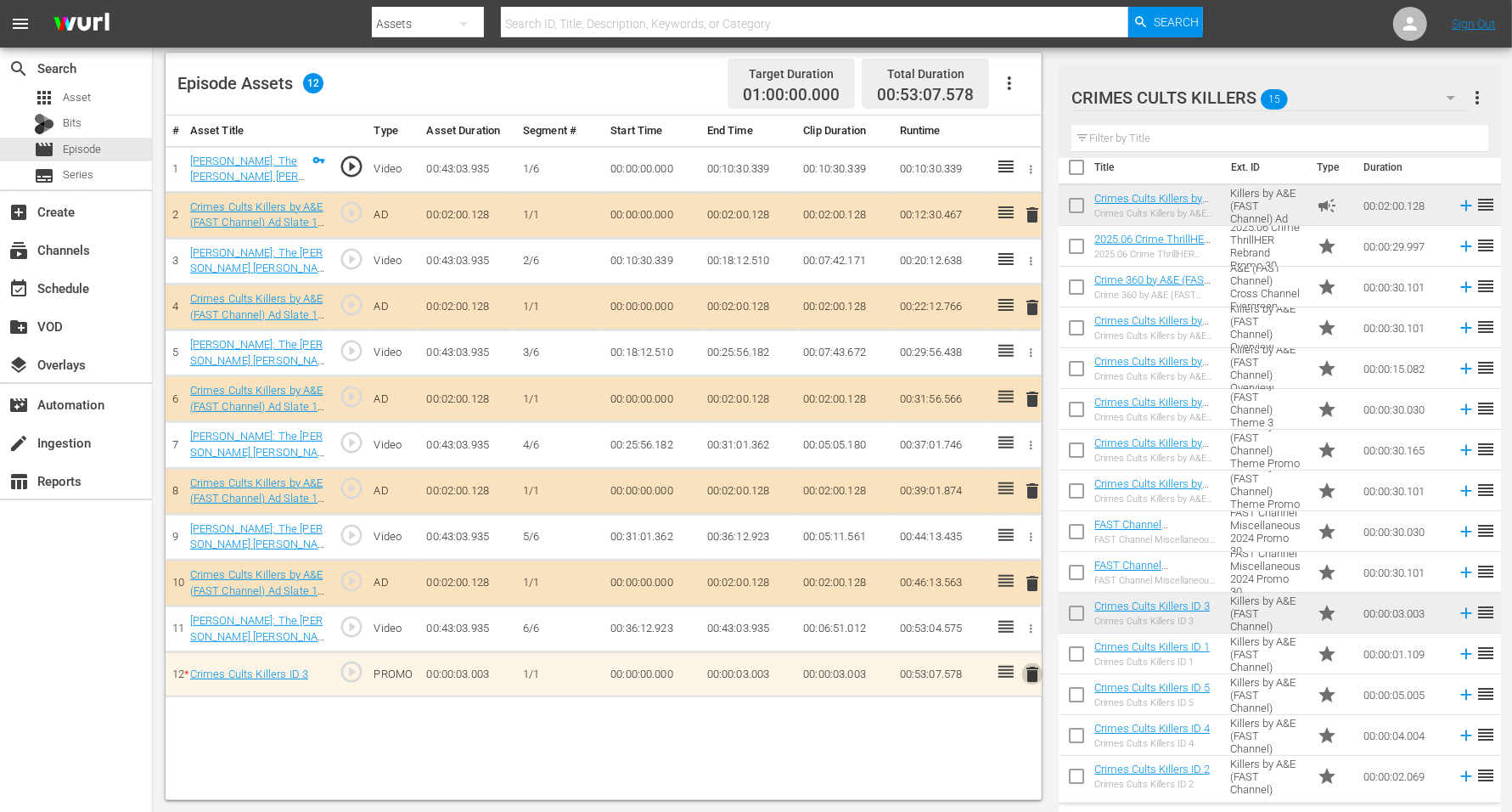
click at [1036, 649] on span "delete" at bounding box center [1033, 674] width 21 height 21
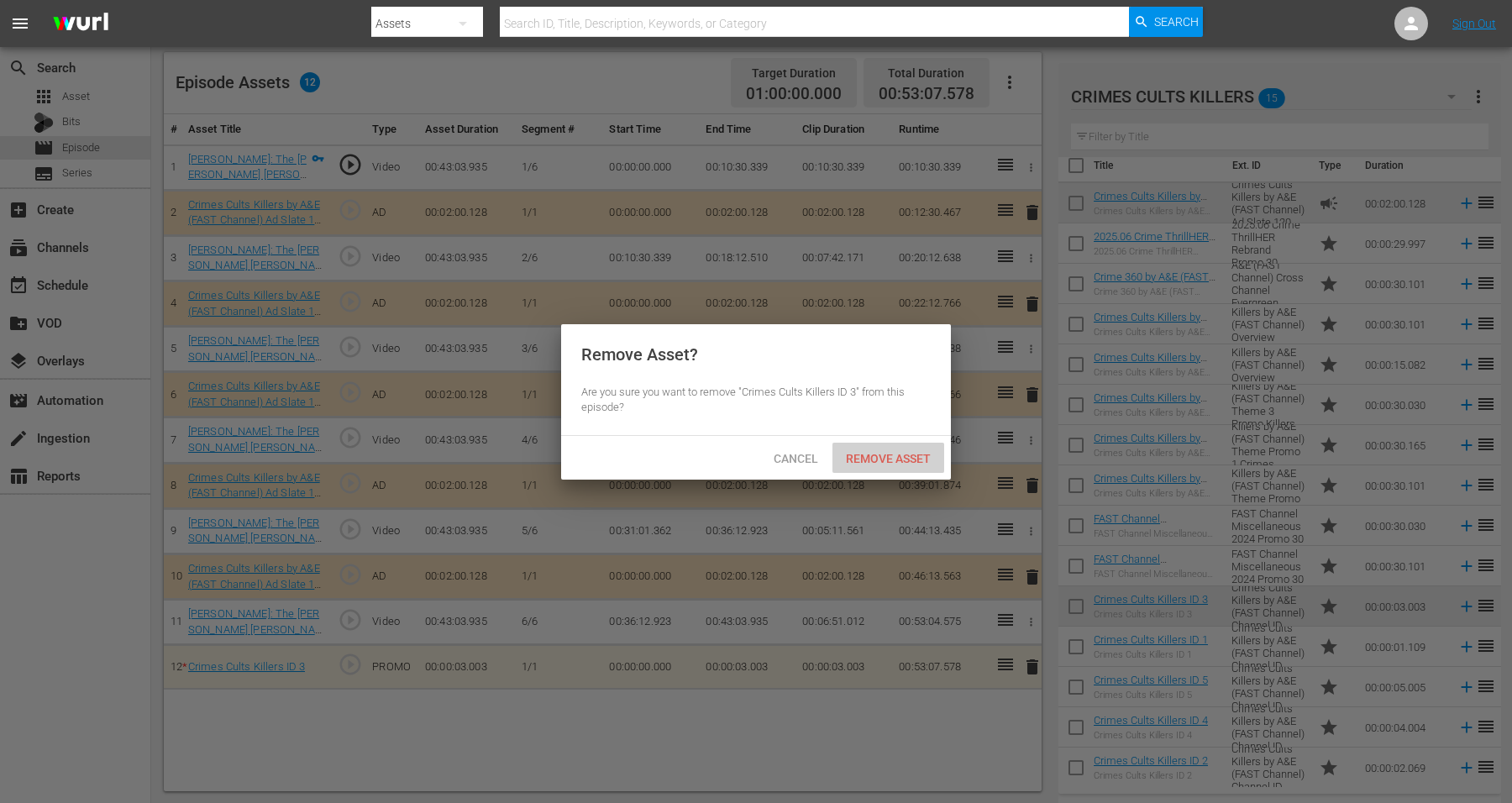
click at [897, 459] on span "Remove Asset" at bounding box center [887, 459] width 112 height 14
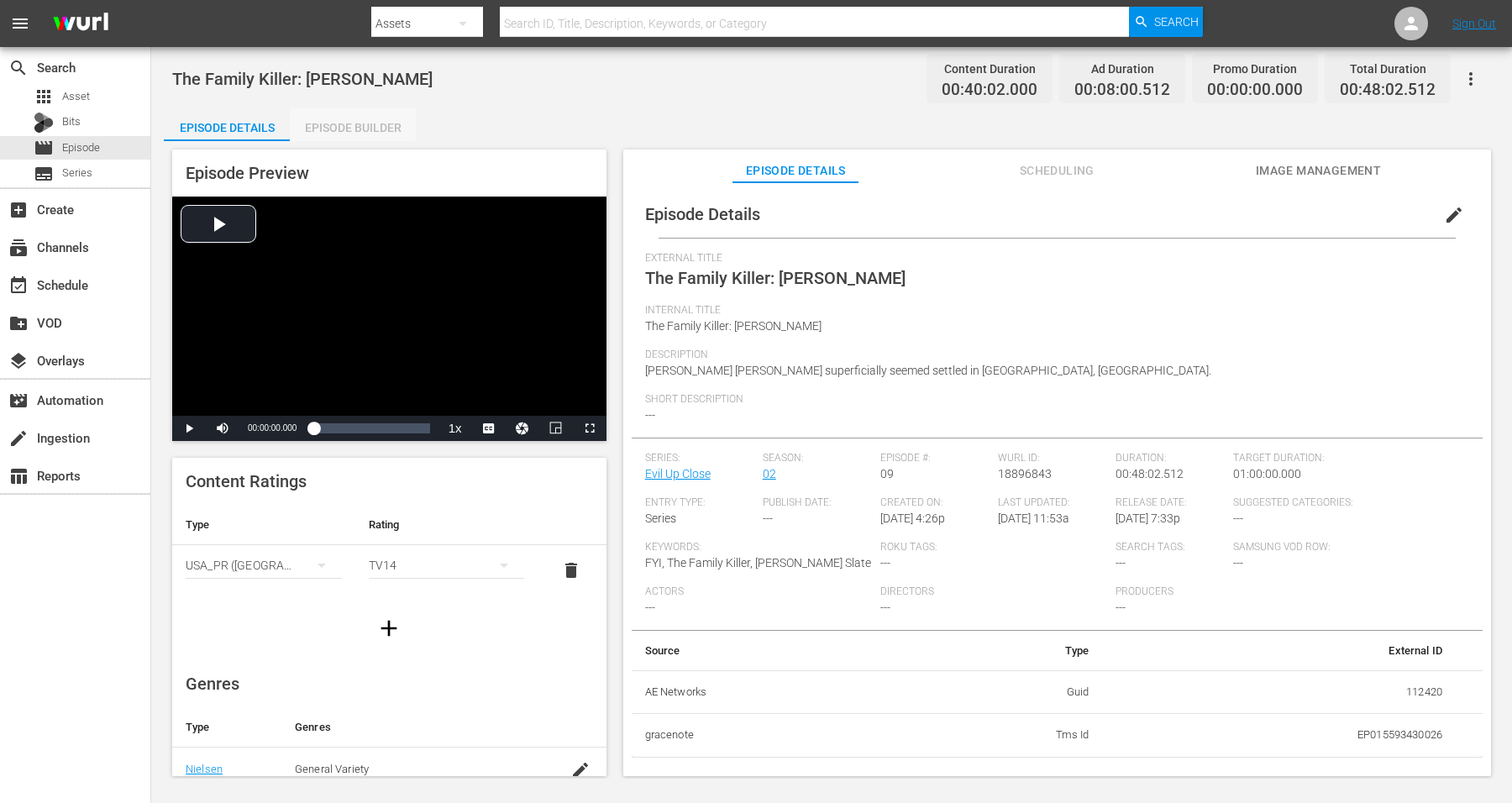
click at [355, 130] on div "Episode Builder" at bounding box center [353, 128] width 126 height 41
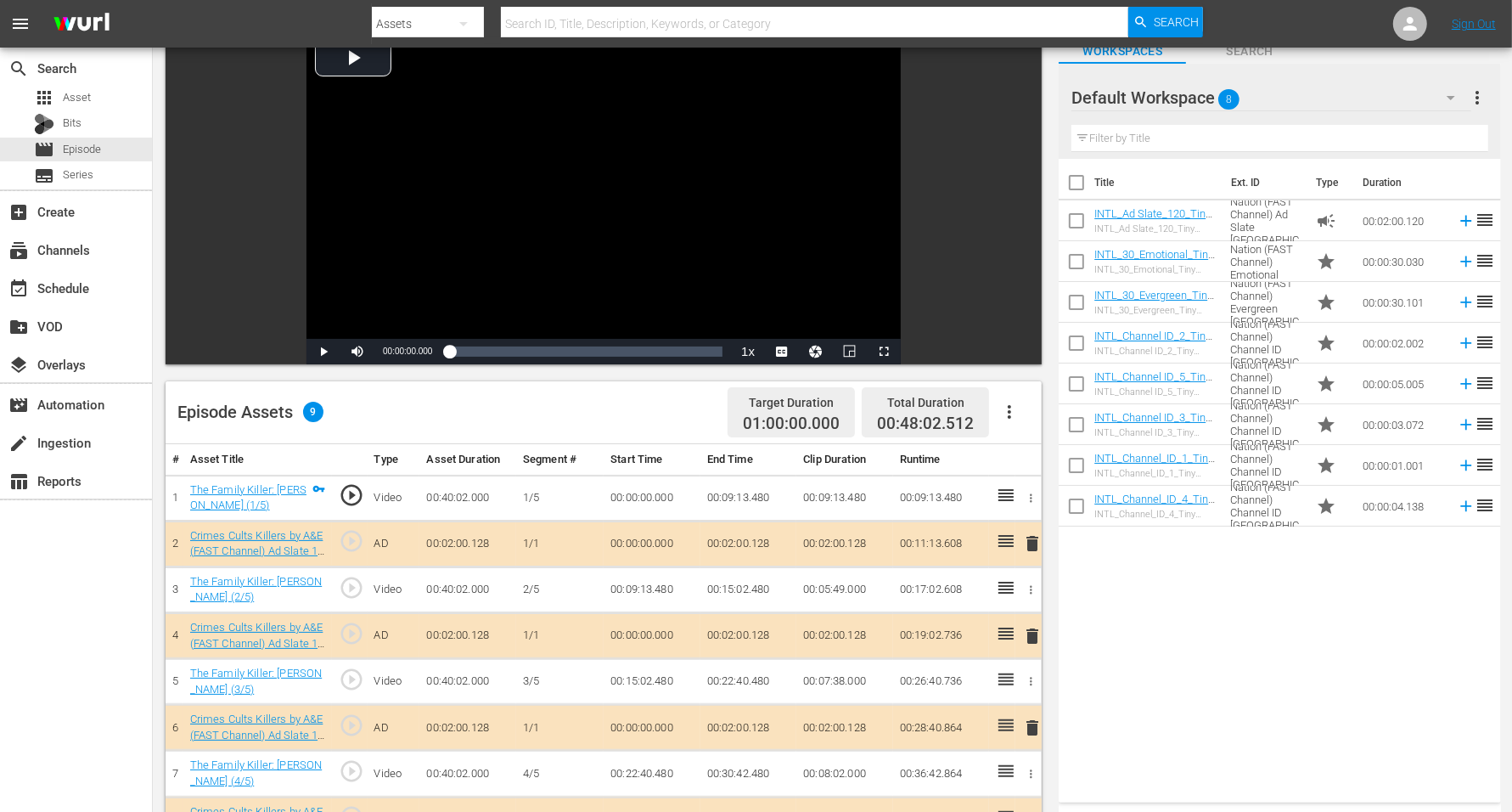
scroll to position [212, 0]
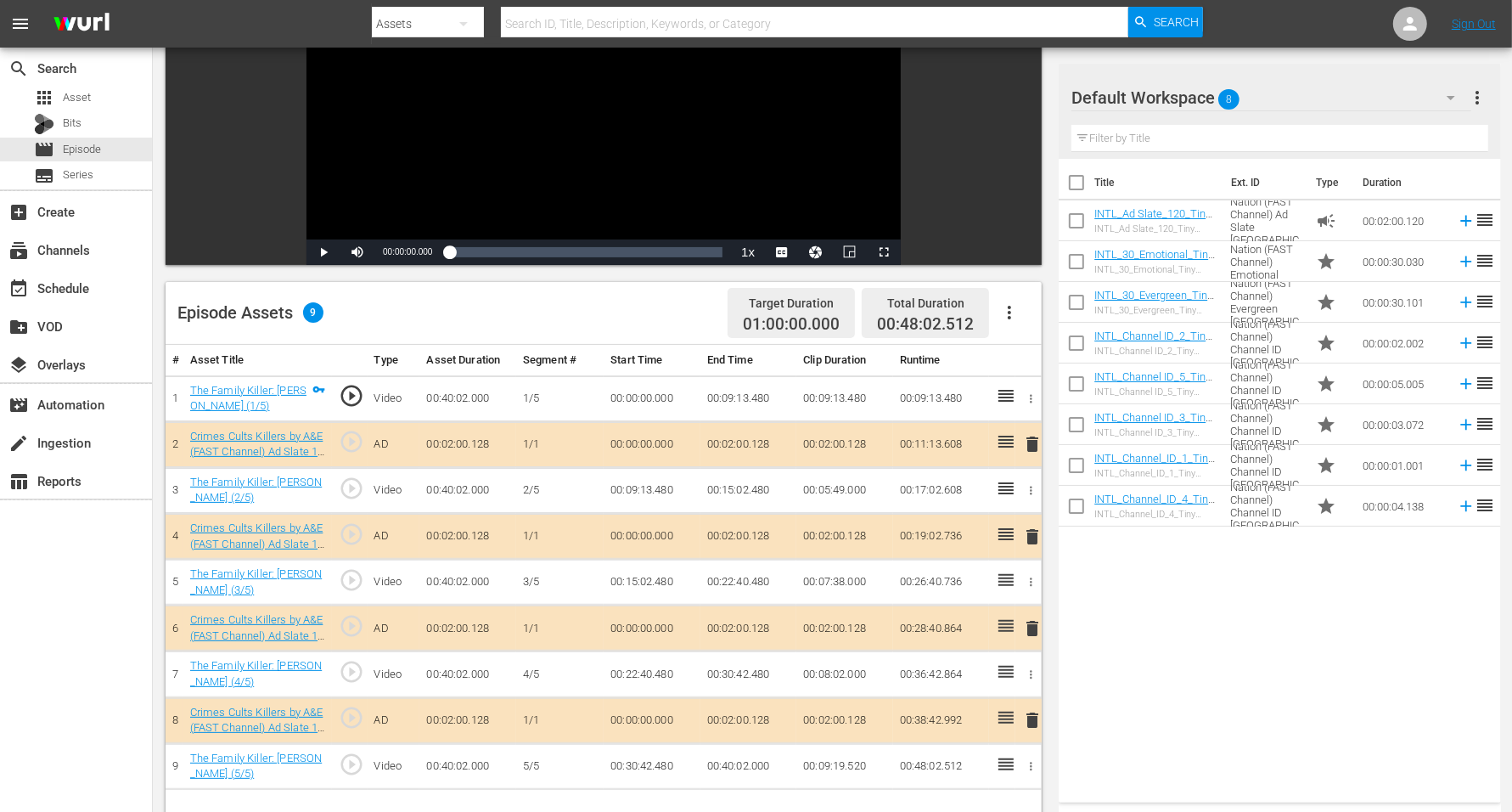
click at [1222, 92] on span "8" at bounding box center [1230, 99] width 22 height 35
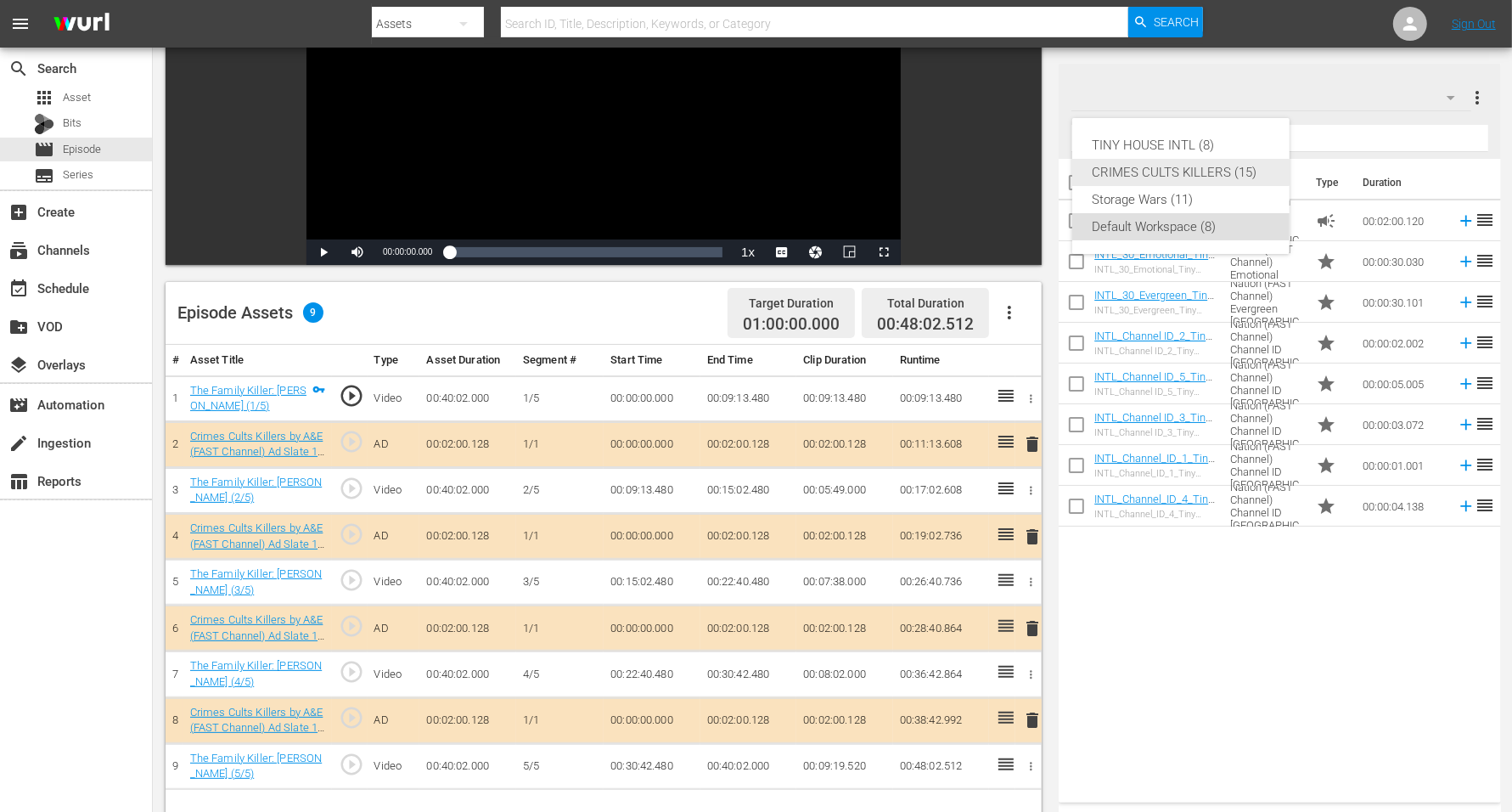
click at [1148, 162] on div "CRIMES CULTS KILLERS (15)" at bounding box center [1181, 173] width 176 height 27
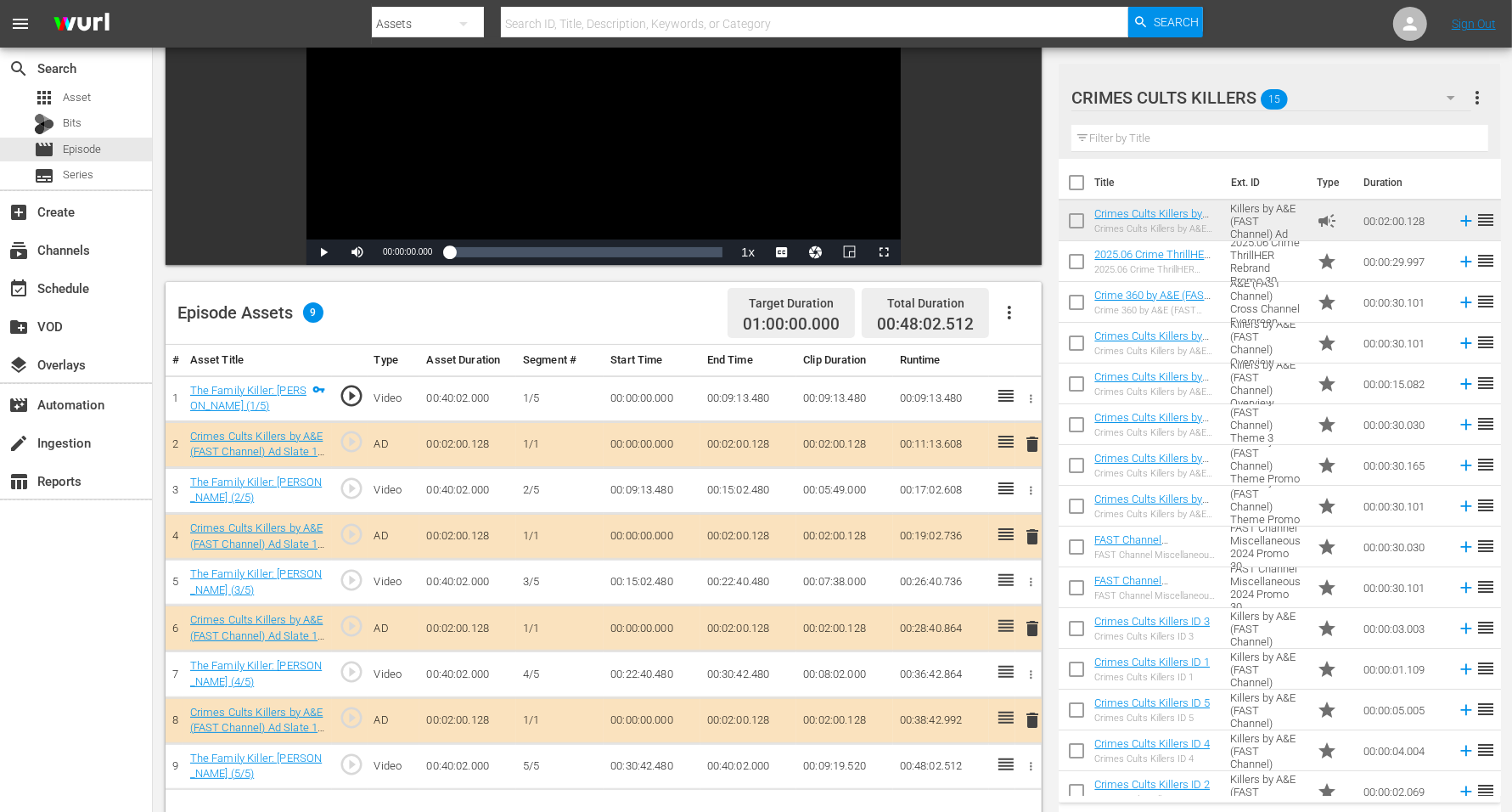
click at [1034, 440] on span "delete" at bounding box center [1033, 443] width 21 height 21
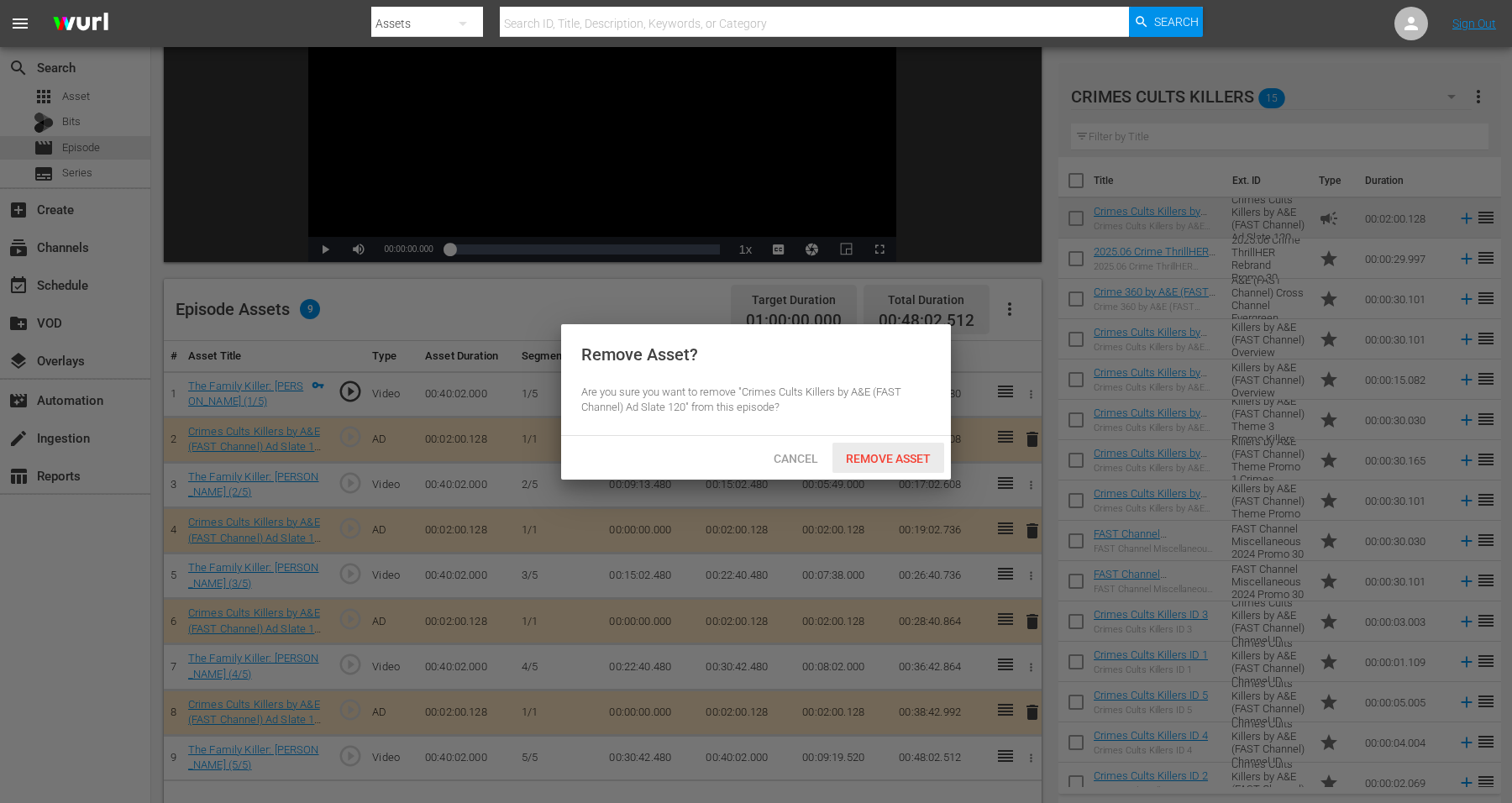
click at [869, 449] on div "Remove Asset" at bounding box center [887, 458] width 112 height 31
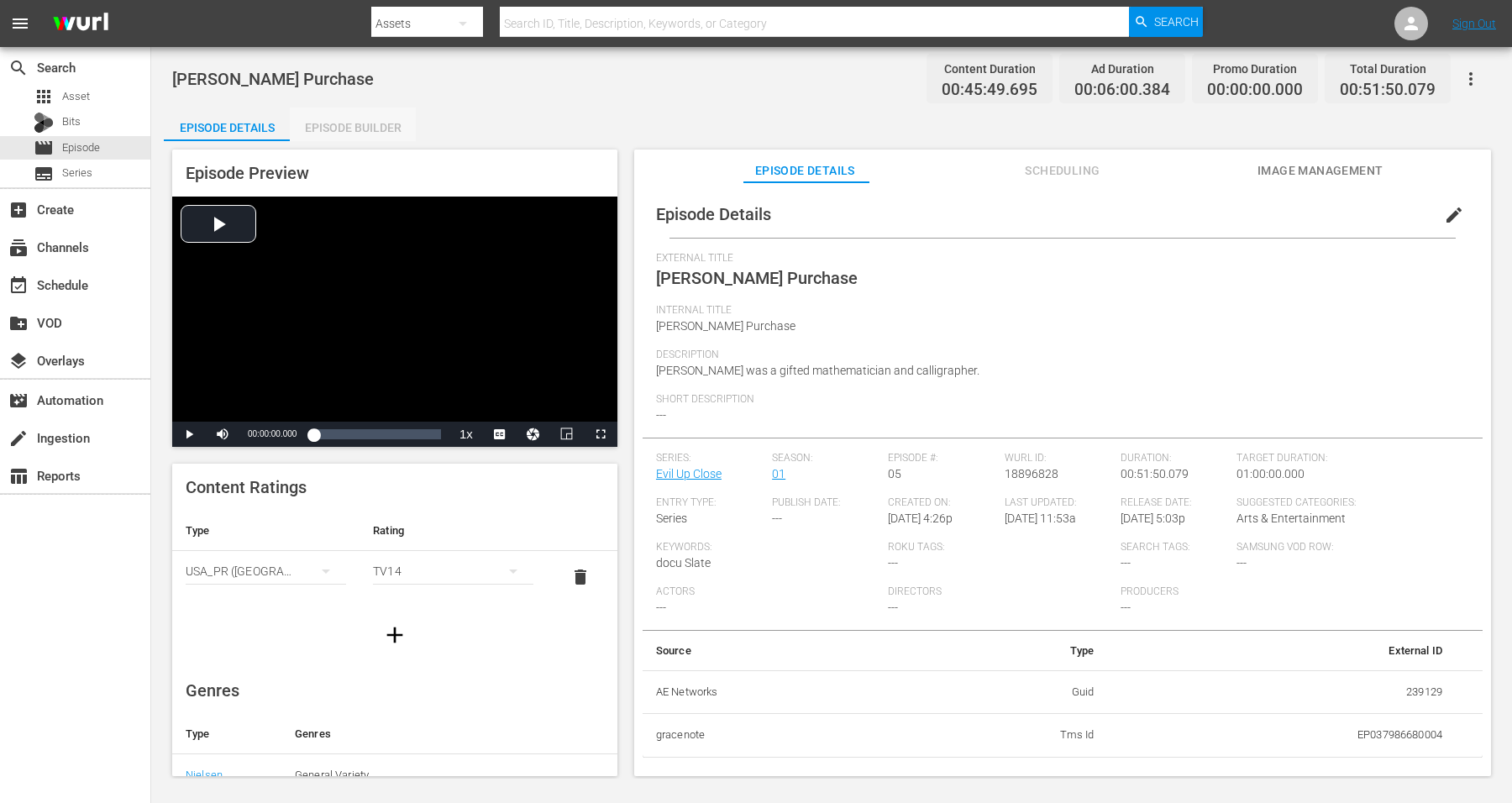
click at [344, 123] on div "Episode Builder" at bounding box center [353, 128] width 126 height 41
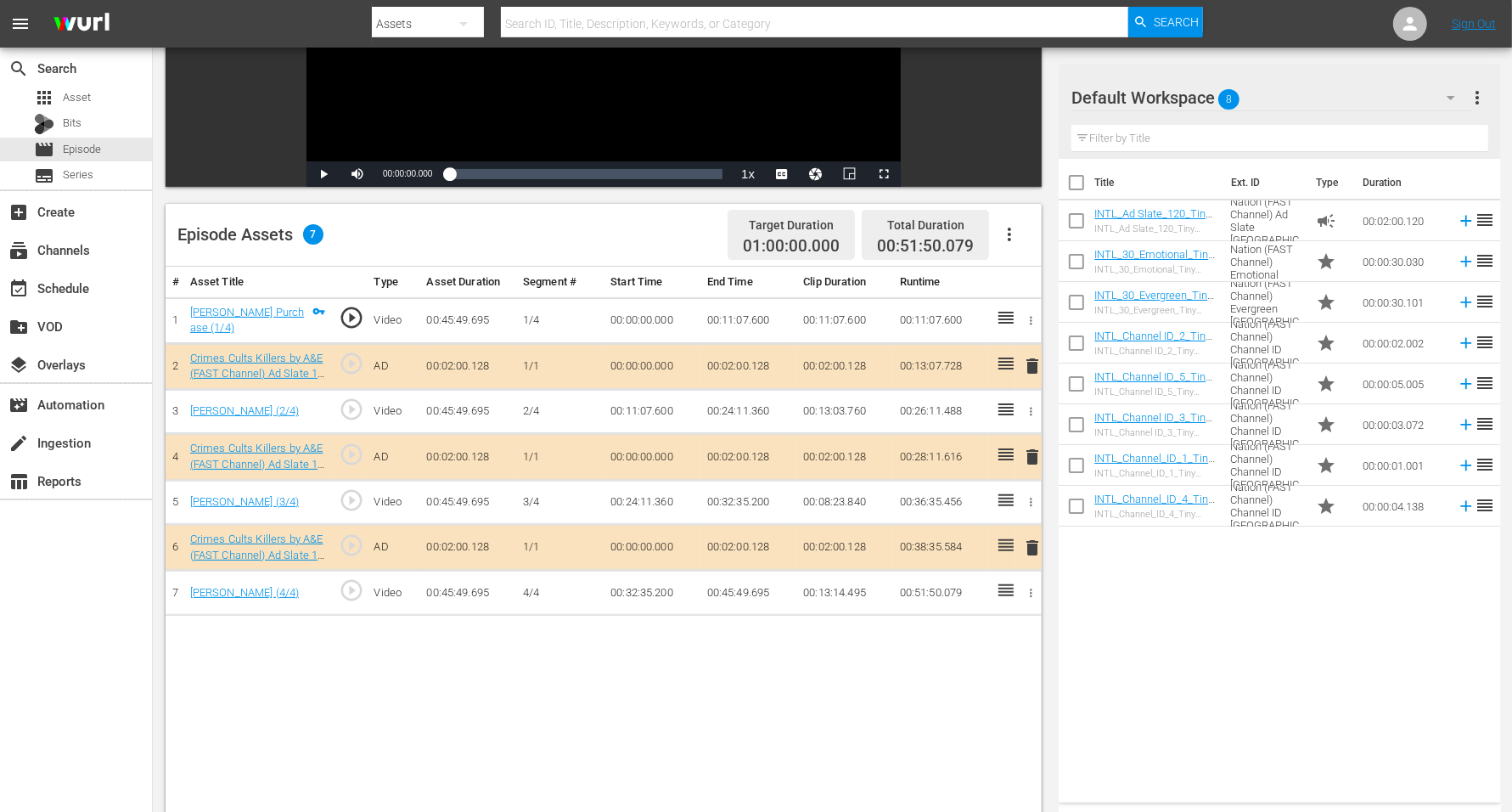
scroll to position [319, 0]
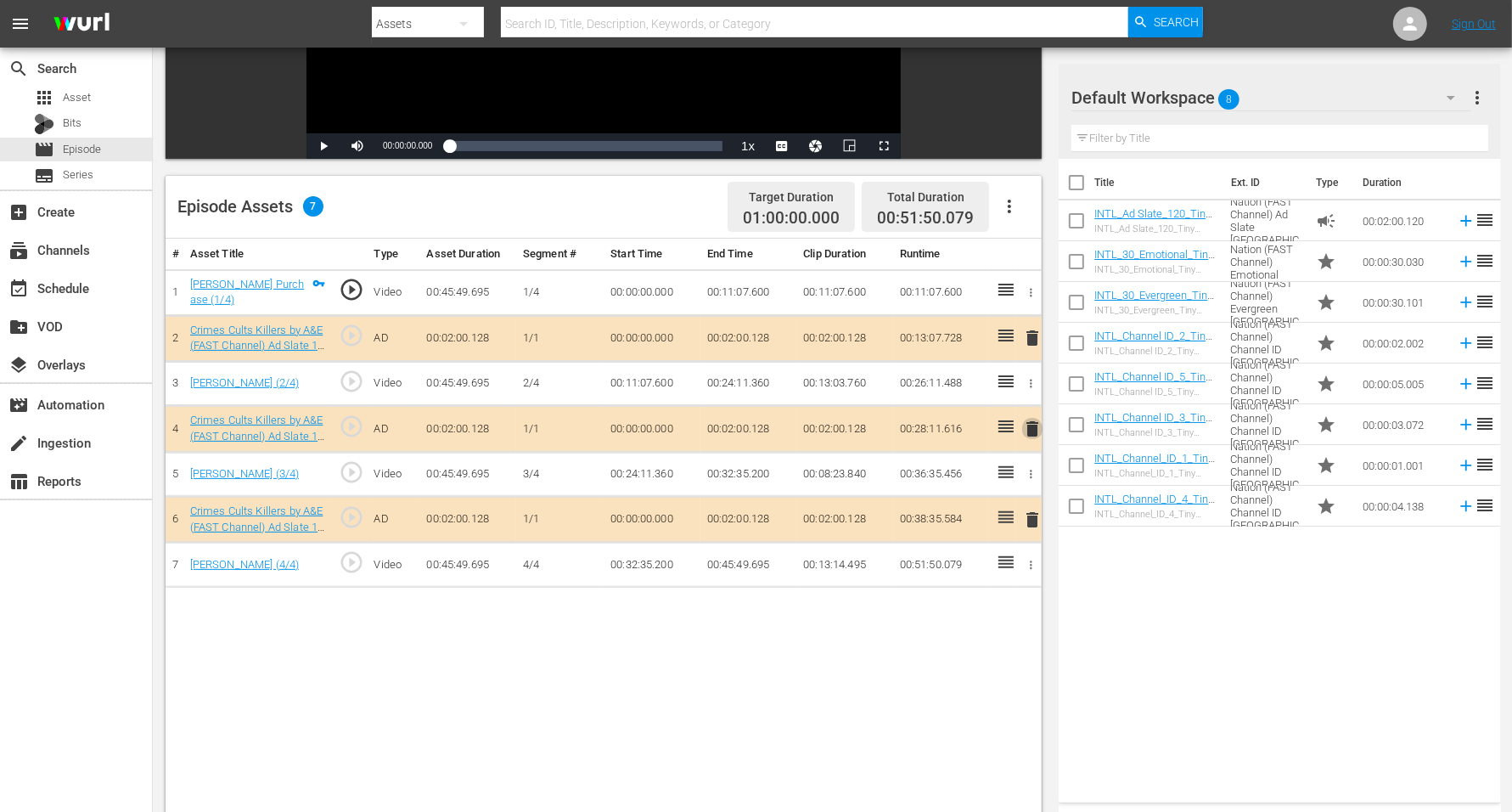
click at [1037, 424] on span "delete" at bounding box center [1033, 429] width 21 height 21
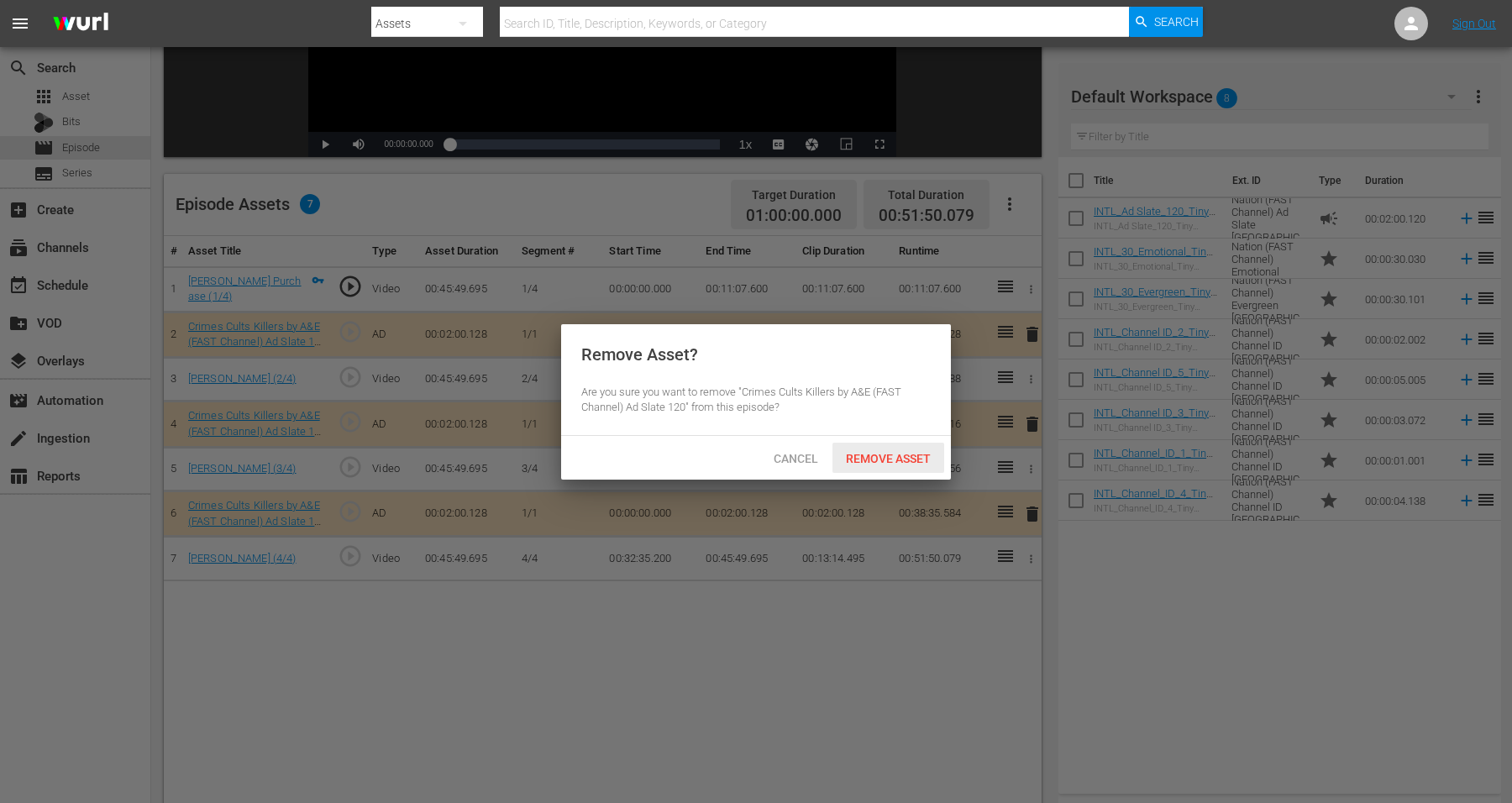
click at [882, 454] on span "Remove Asset" at bounding box center [887, 459] width 112 height 14
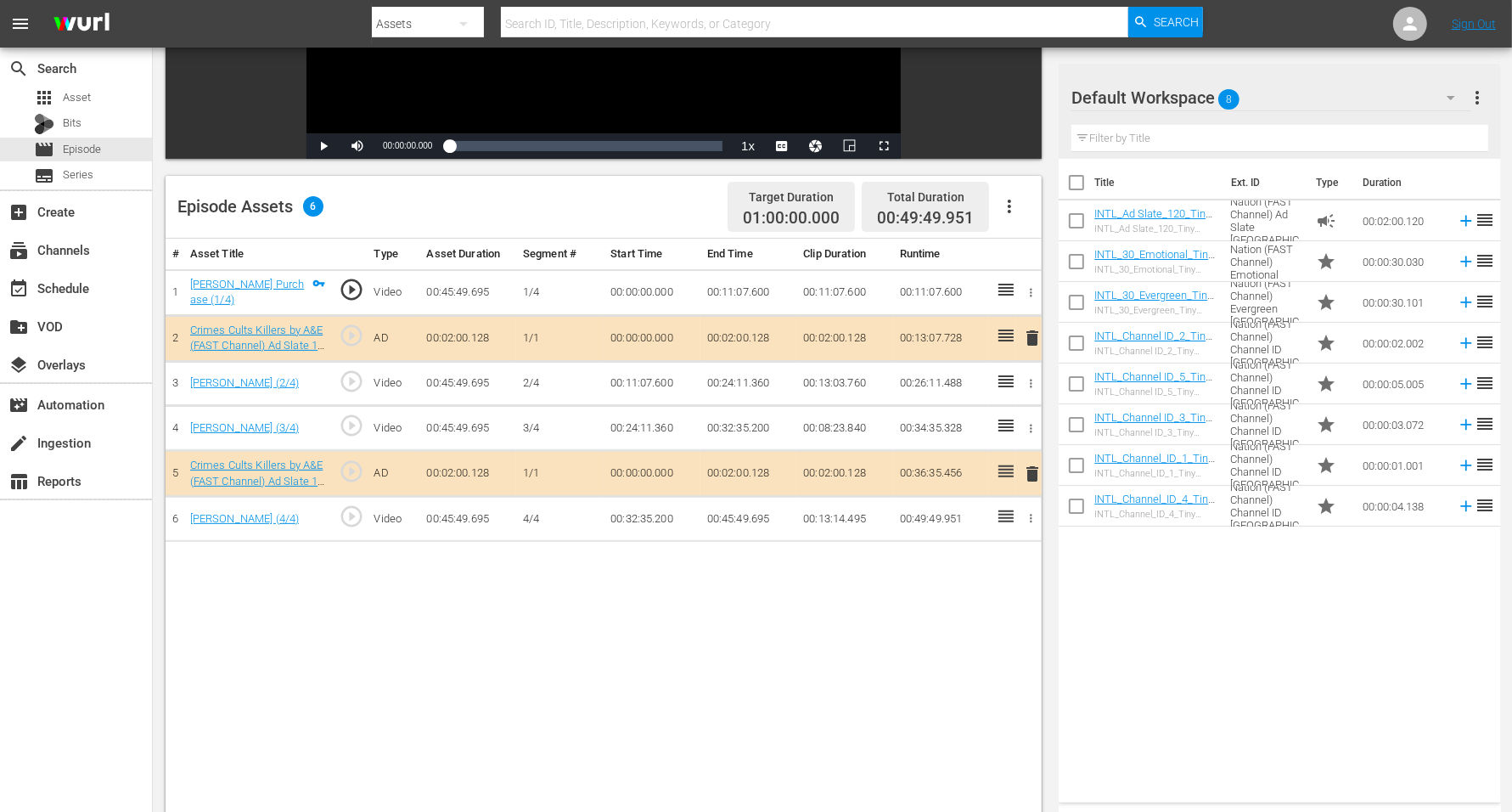
click at [1222, 92] on span "8" at bounding box center [1230, 99] width 22 height 35
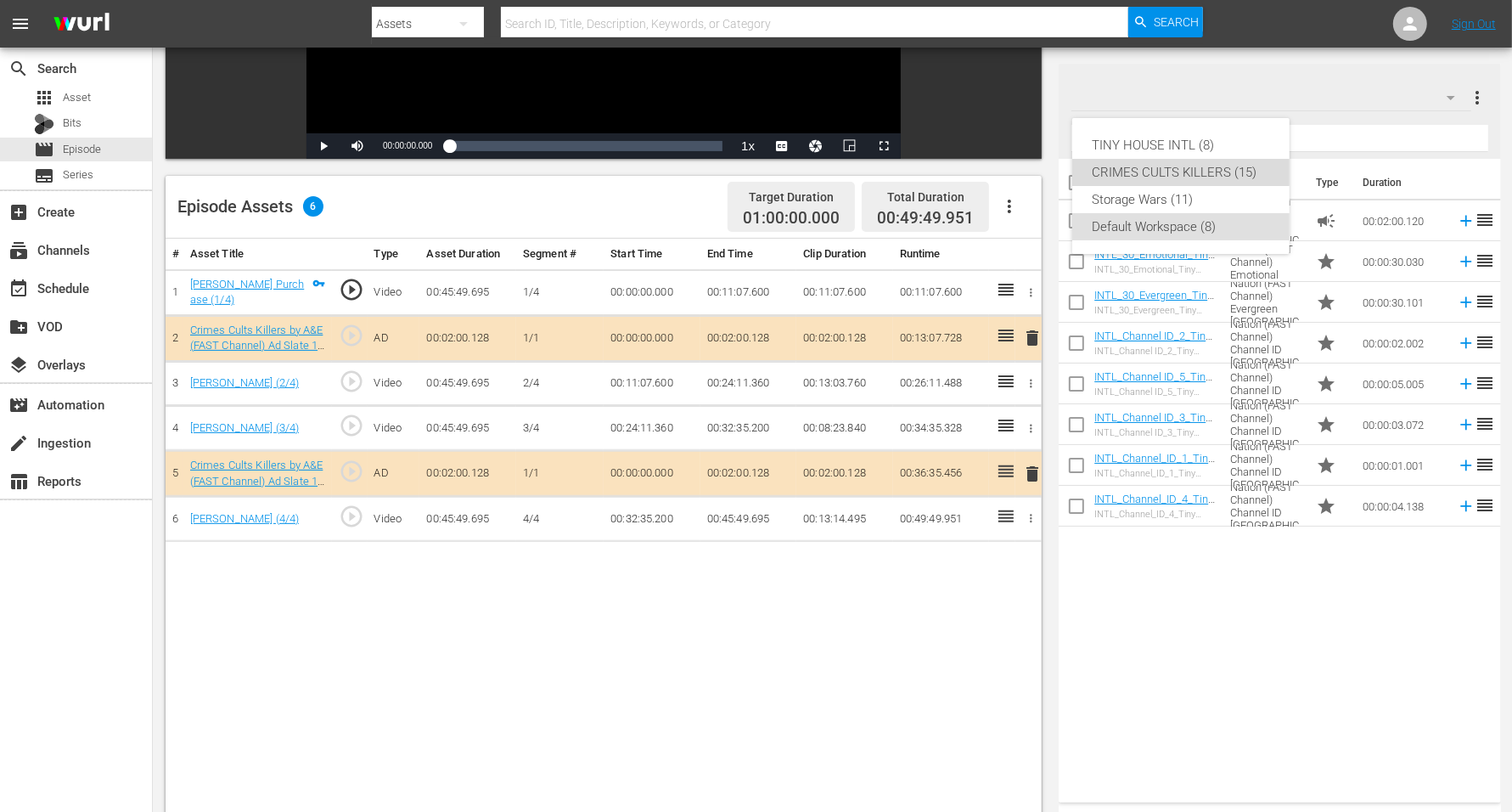
click at [1187, 175] on div "CRIMES CULTS KILLERS (15)" at bounding box center [1181, 173] width 176 height 27
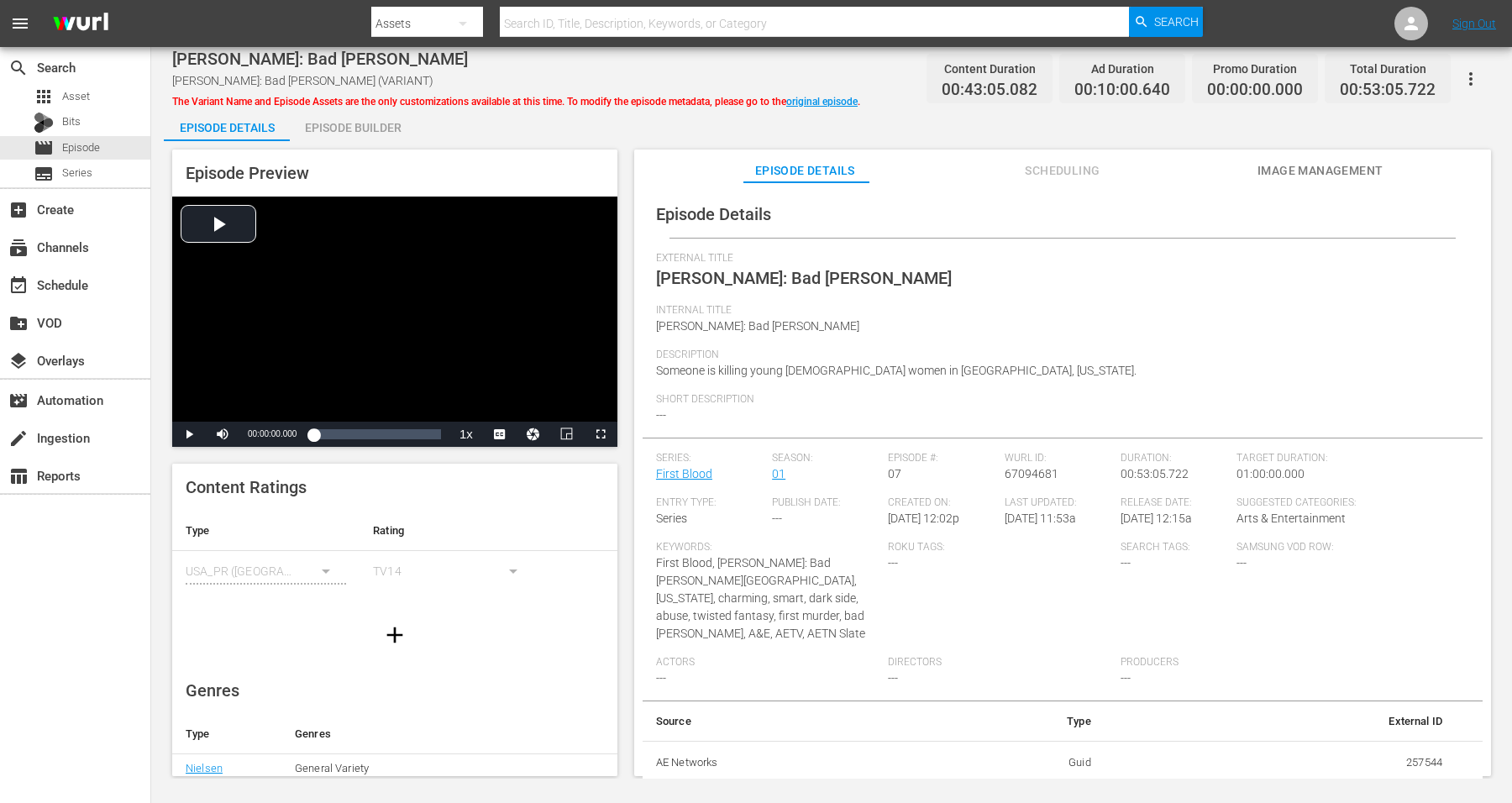
click at [333, 126] on div "Episode Builder" at bounding box center [353, 128] width 126 height 41
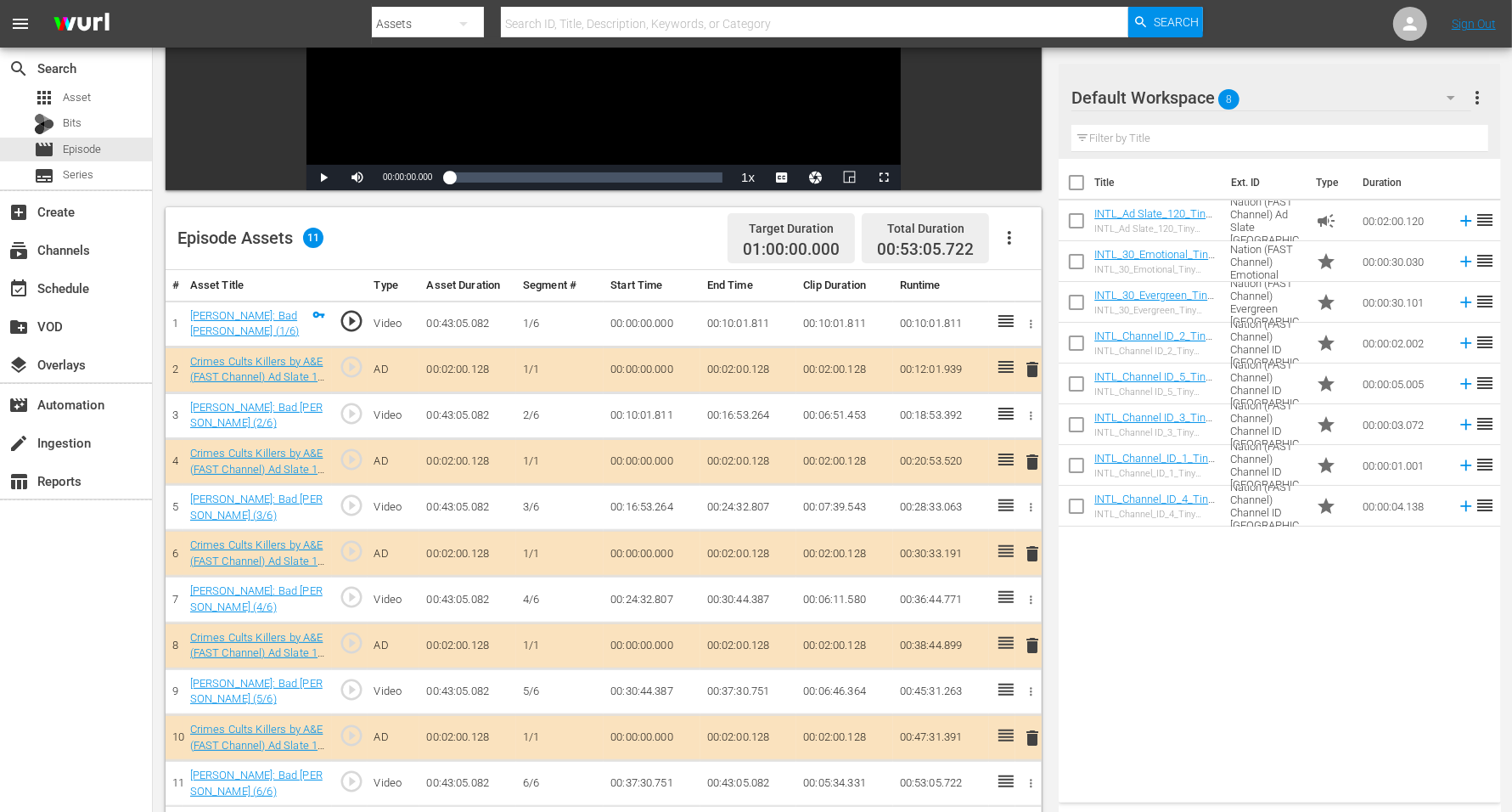
scroll to position [319, 0]
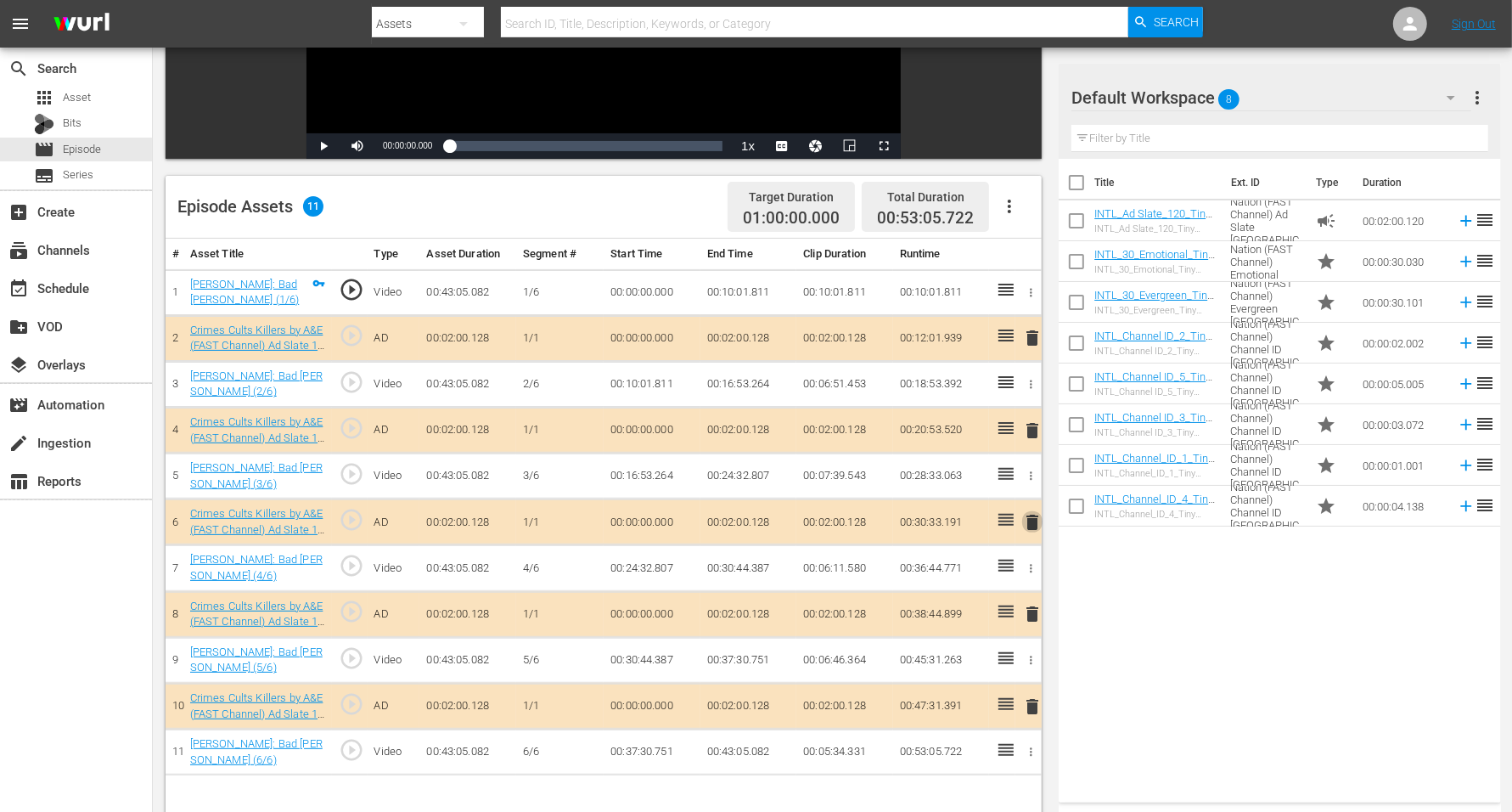
click at [1028, 519] on span "delete" at bounding box center [1033, 522] width 21 height 21
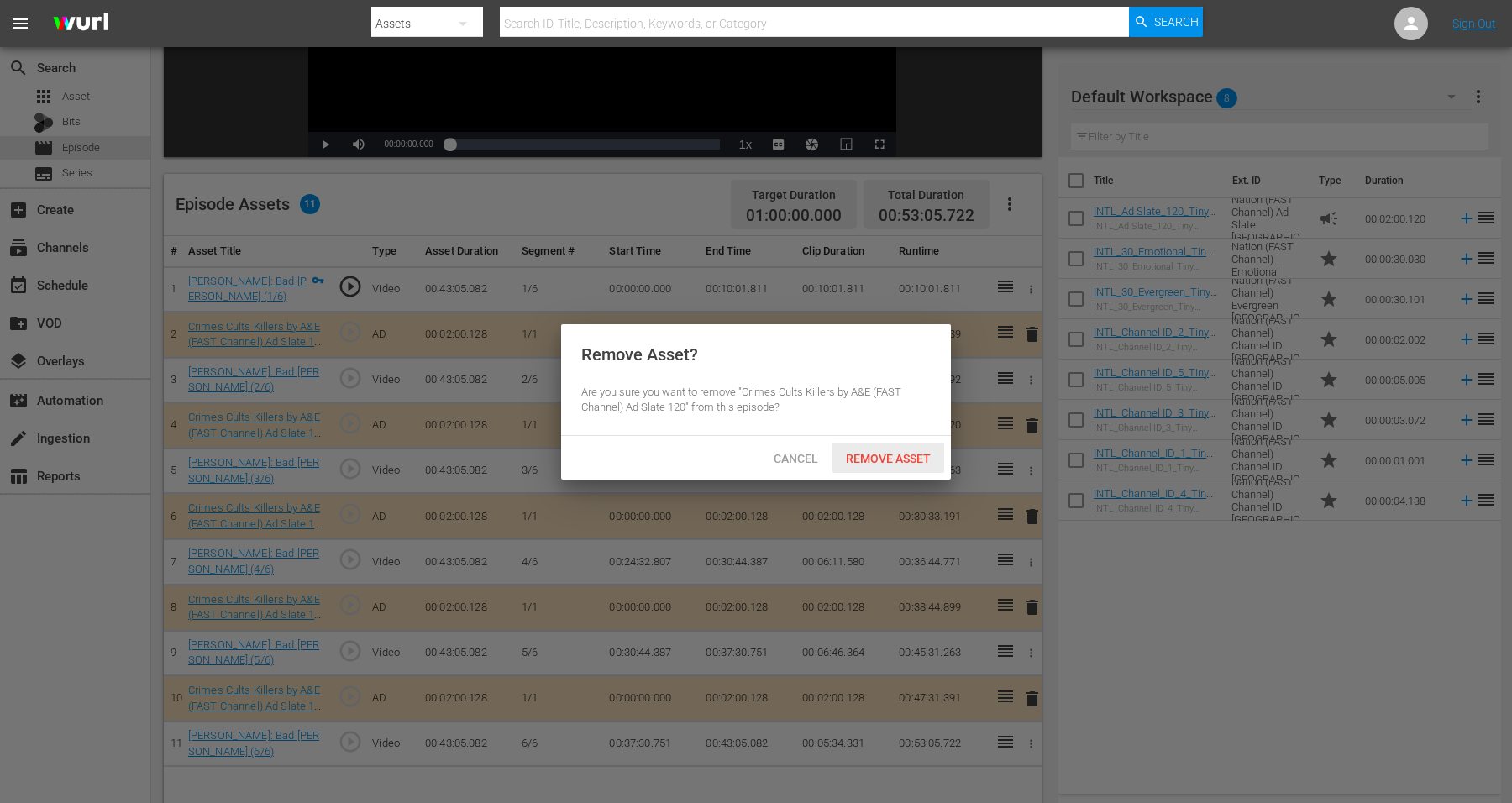
click at [903, 460] on span "Remove Asset" at bounding box center [887, 459] width 112 height 14
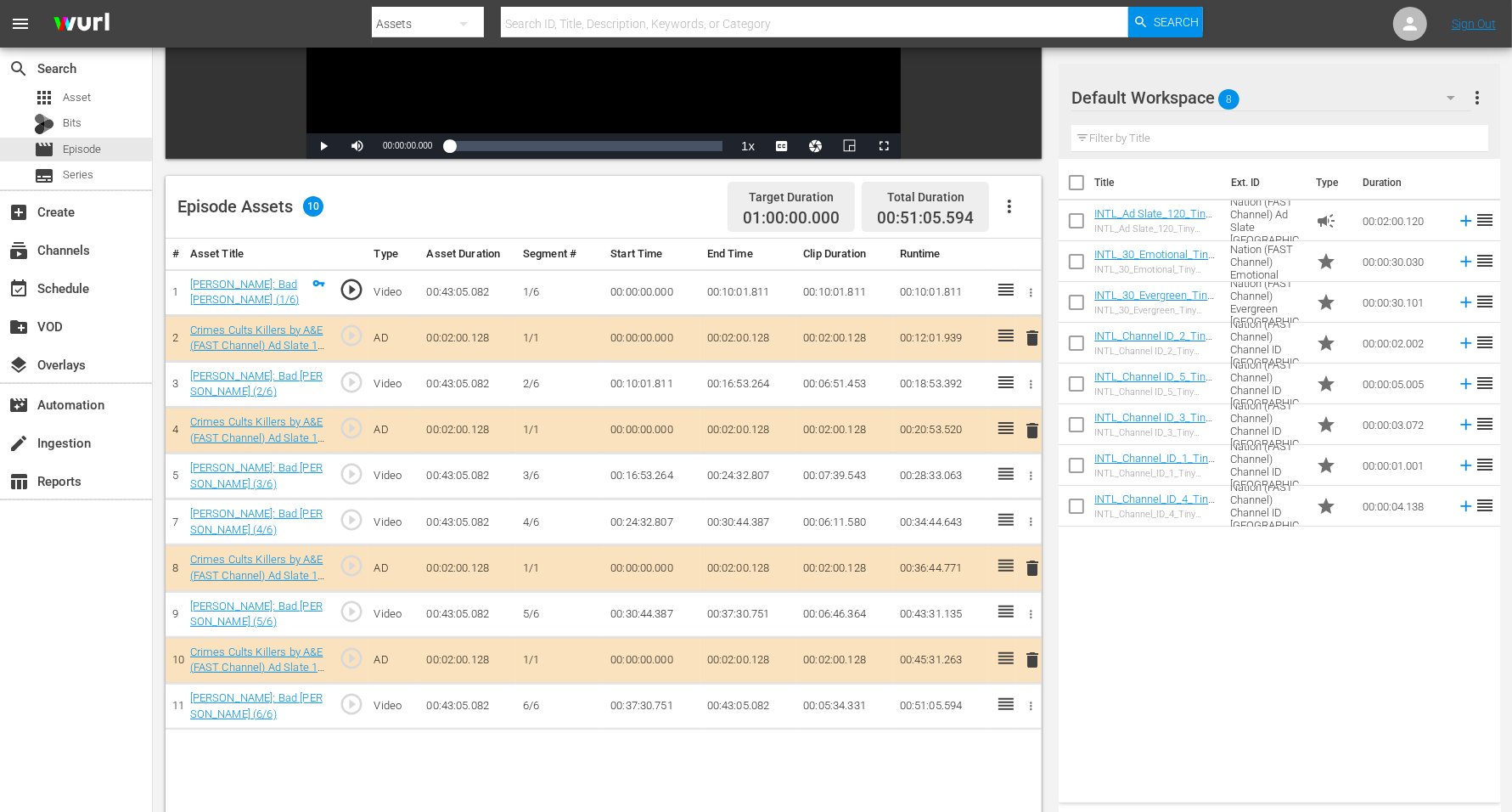
click at [1222, 98] on span "8" at bounding box center [1230, 99] width 22 height 35
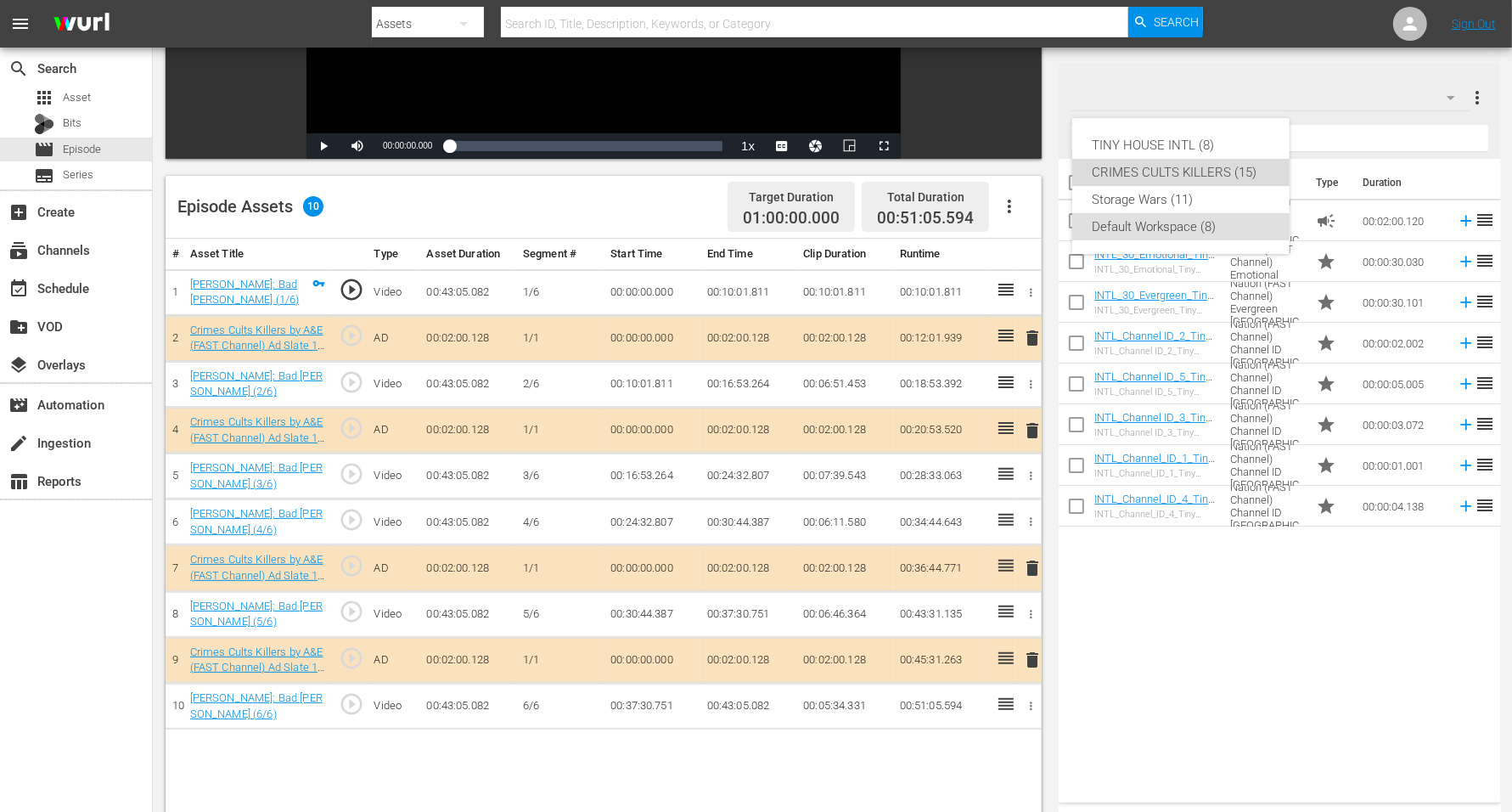
click at [1182, 171] on div "CRIMES CULTS KILLERS (15)" at bounding box center [1181, 173] width 176 height 27
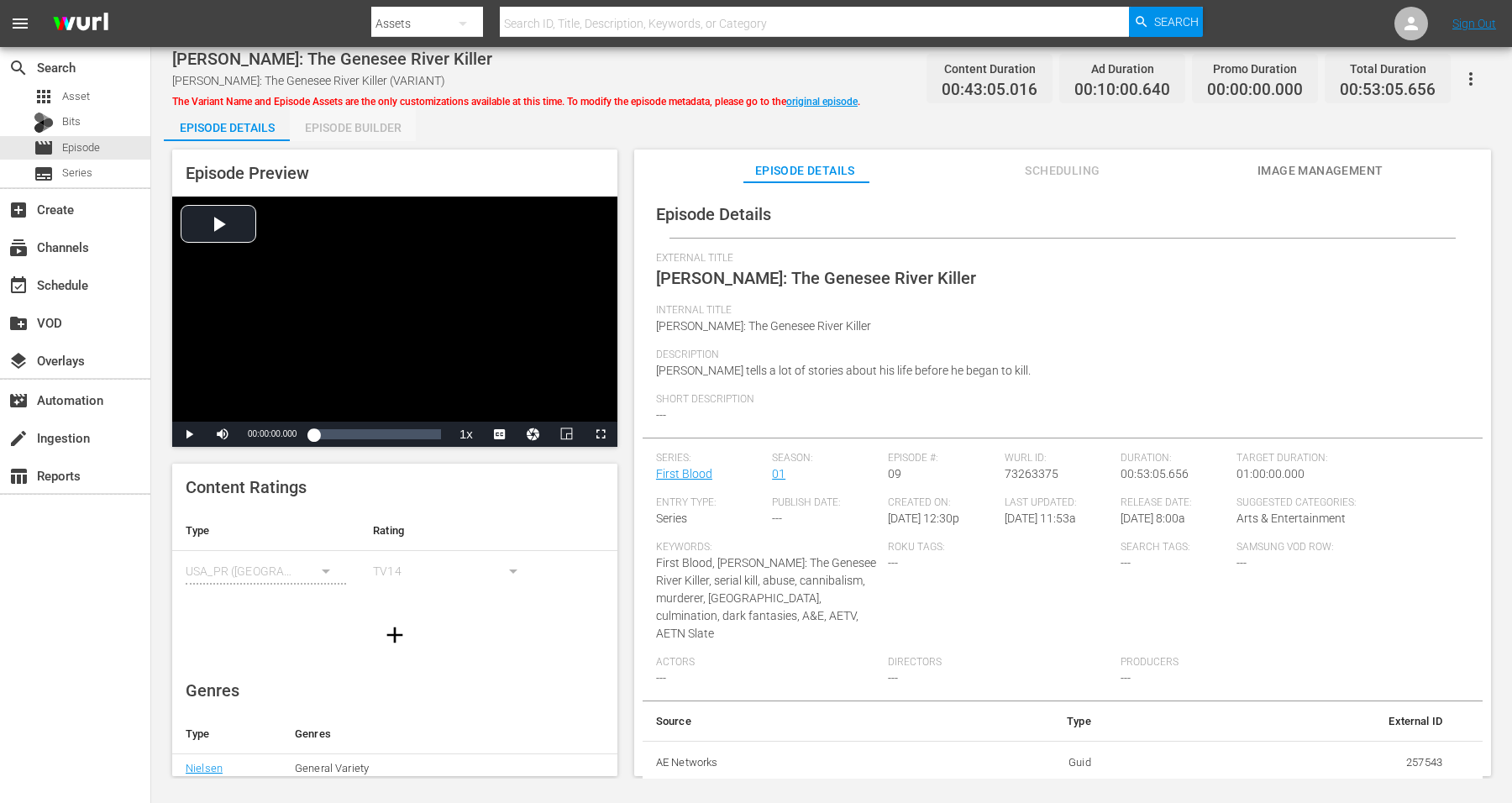
click at [365, 120] on div "Episode Builder" at bounding box center [353, 128] width 126 height 41
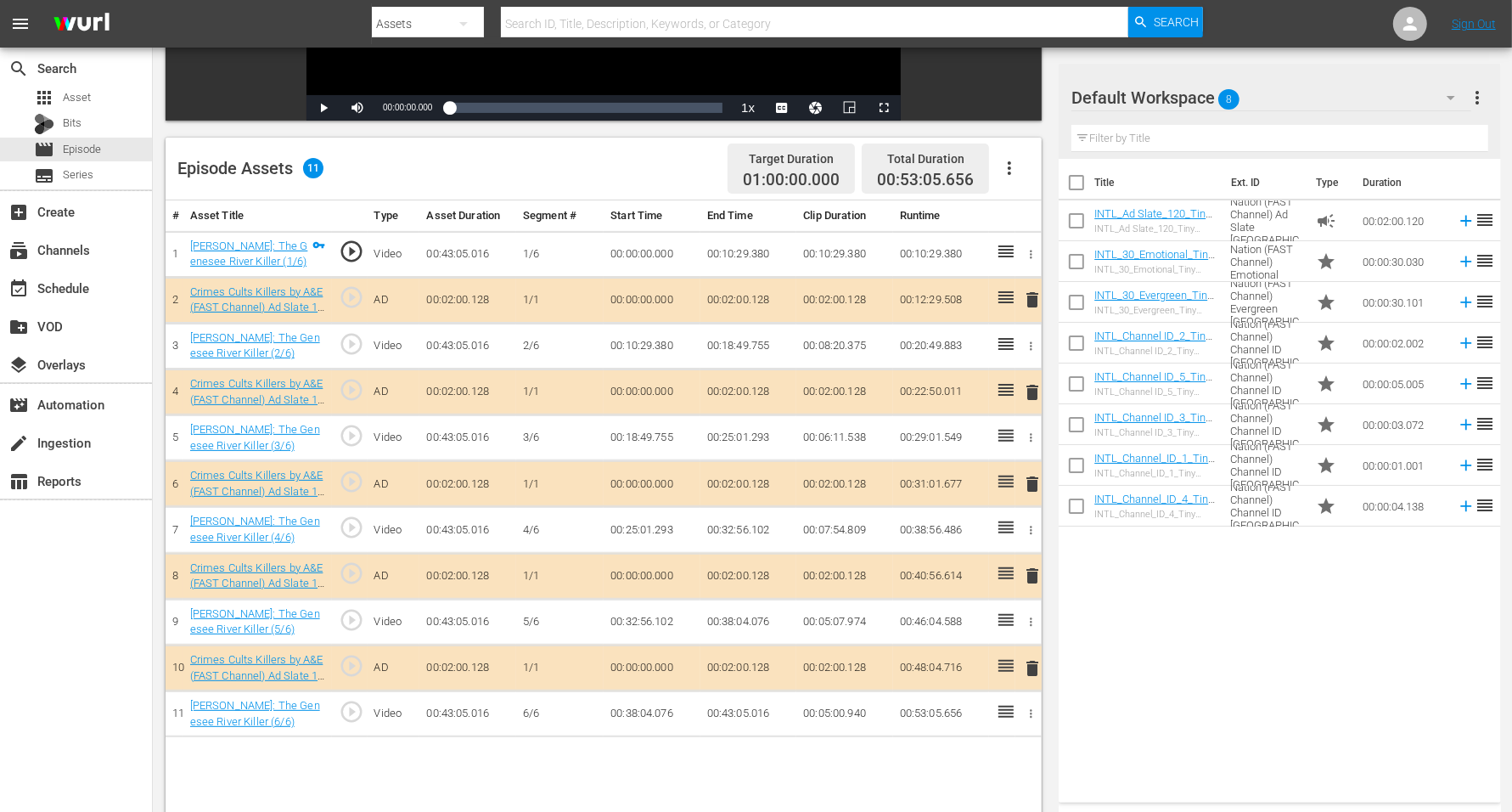
scroll to position [425, 0]
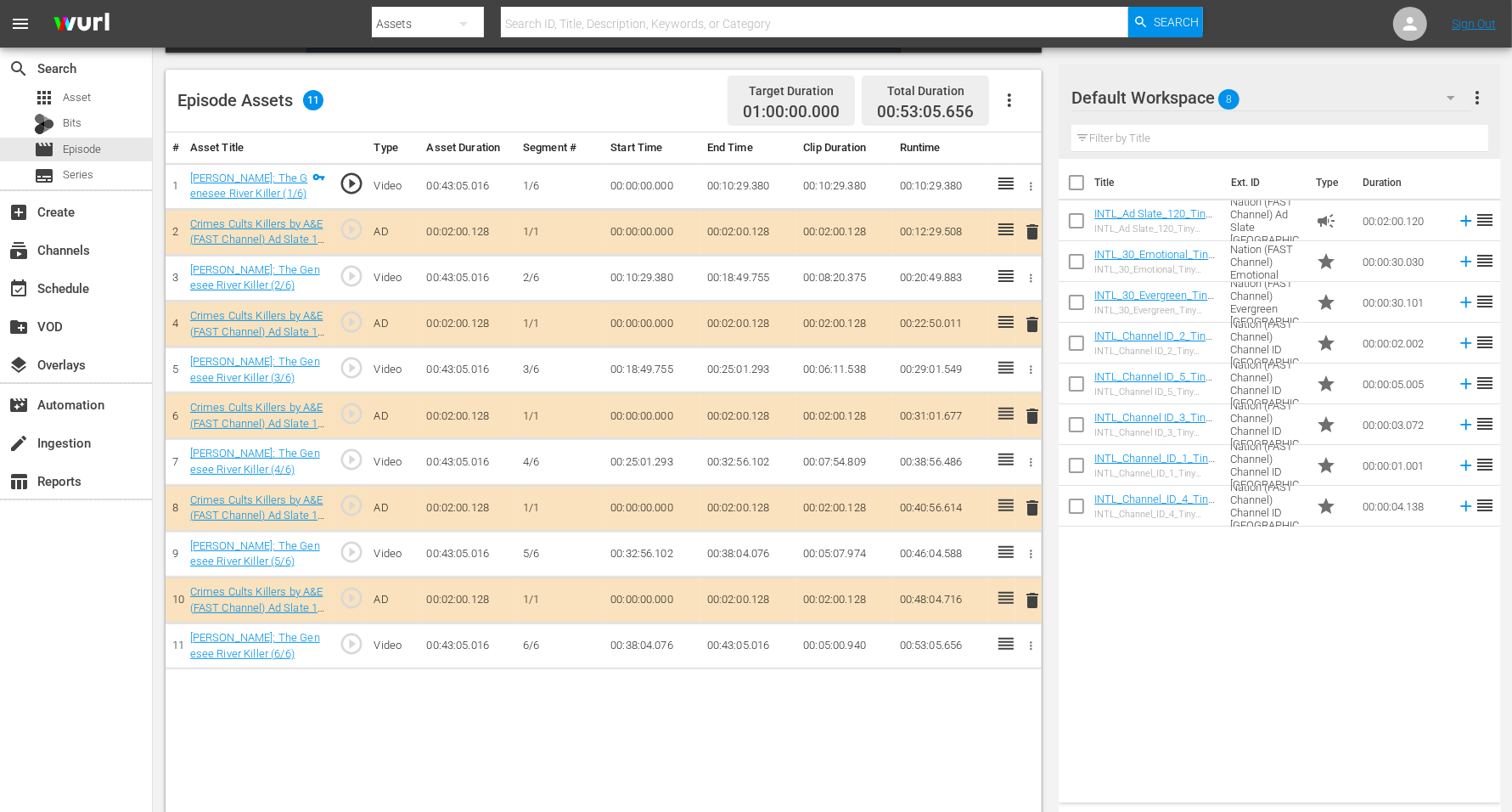
click at [1030, 503] on span "delete" at bounding box center [1033, 507] width 21 height 21
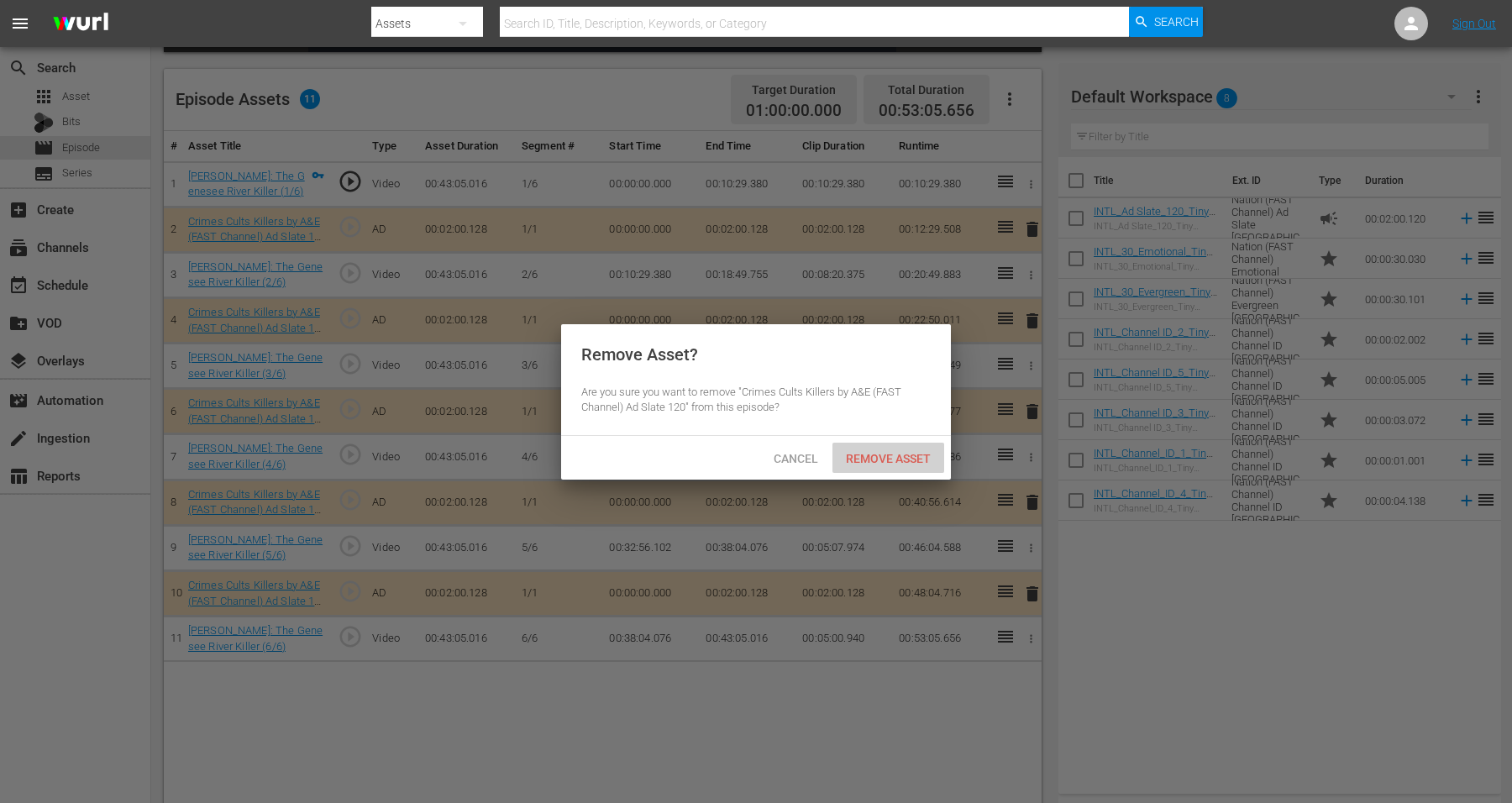
click at [894, 452] on span "Remove Asset" at bounding box center [887, 459] width 112 height 14
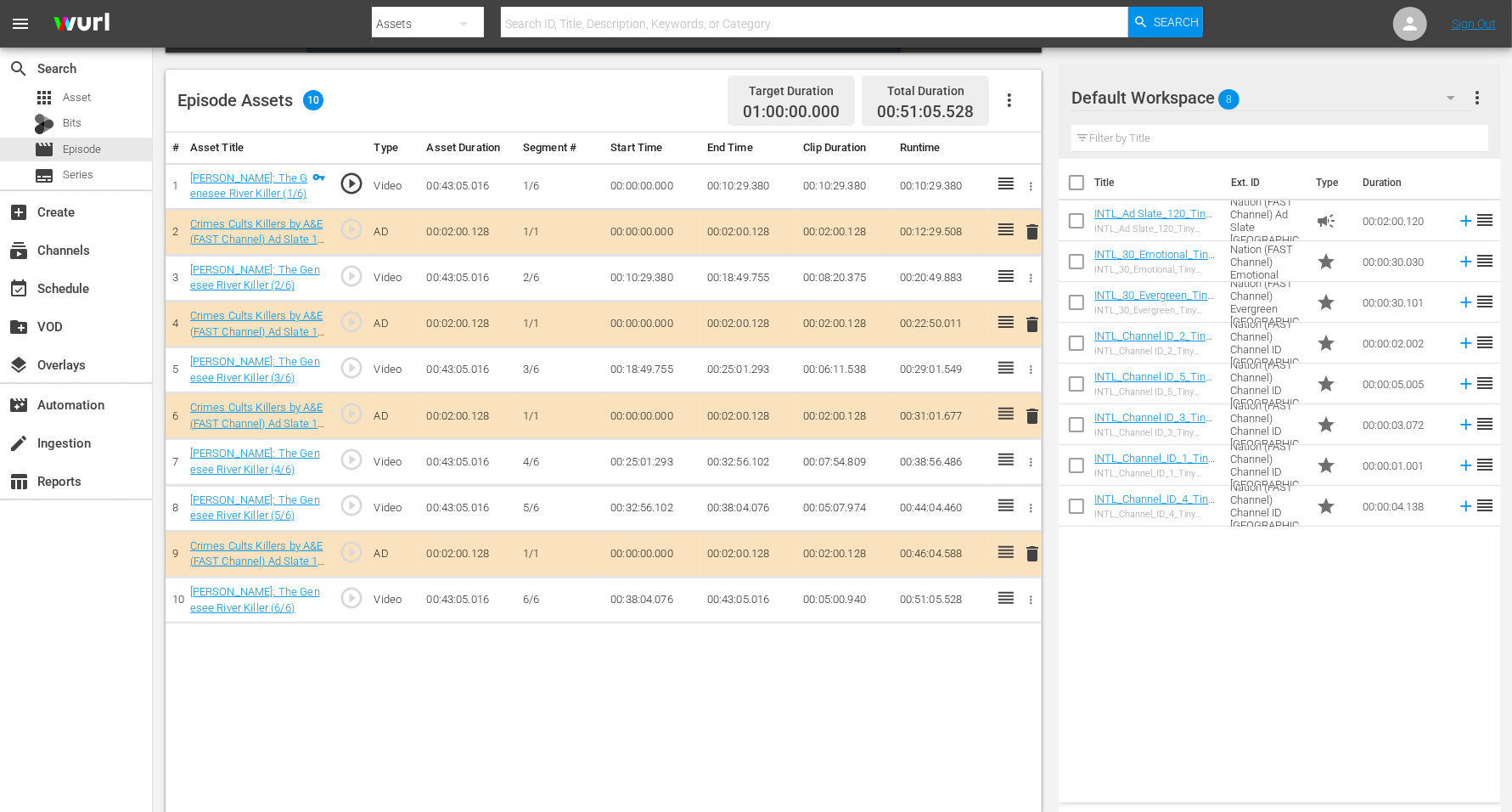
click at [1222, 93] on span "8" at bounding box center [1230, 99] width 22 height 35
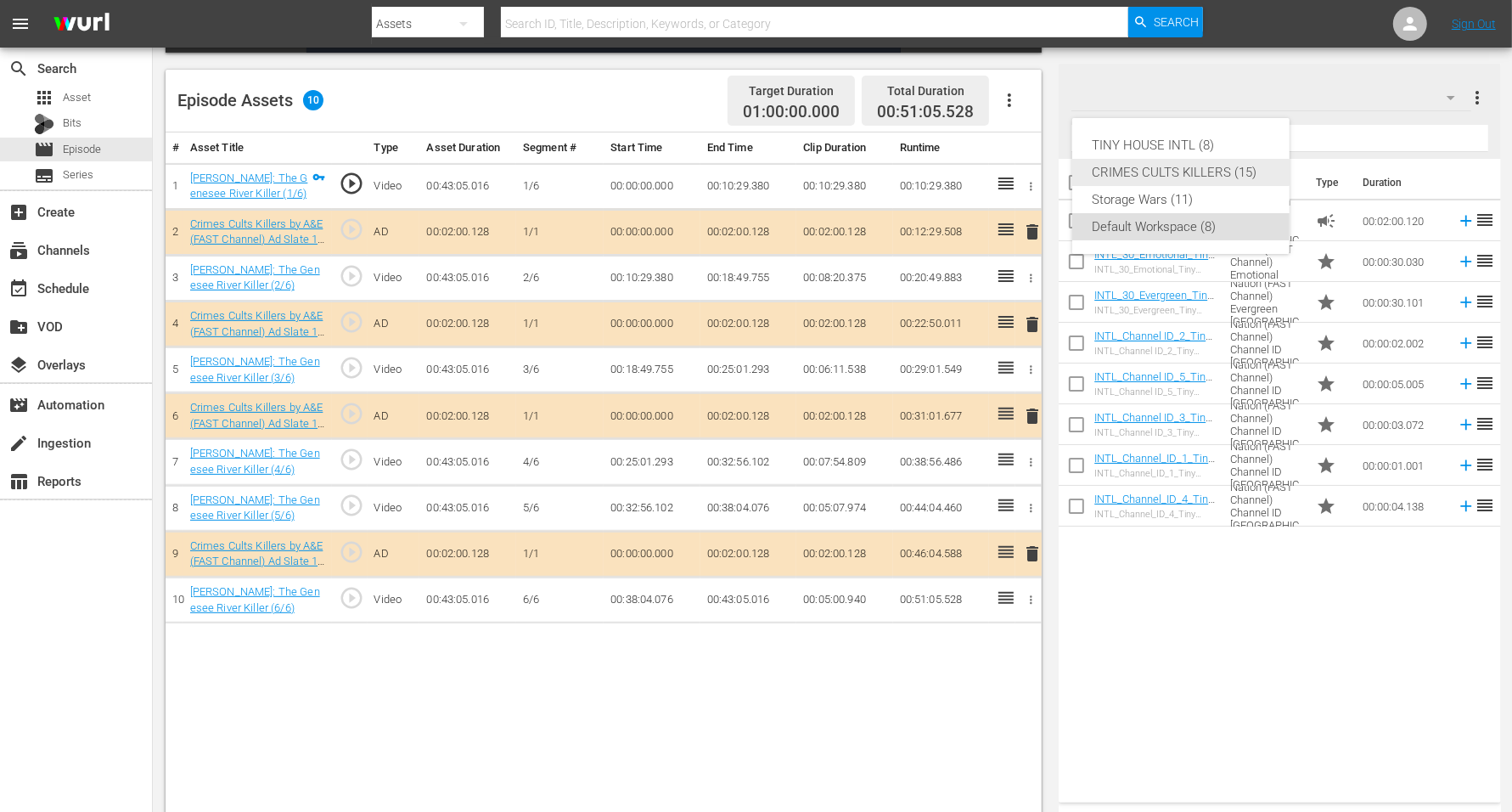
click at [1212, 166] on div "CRIMES CULTS KILLERS (15)" at bounding box center [1181, 173] width 176 height 27
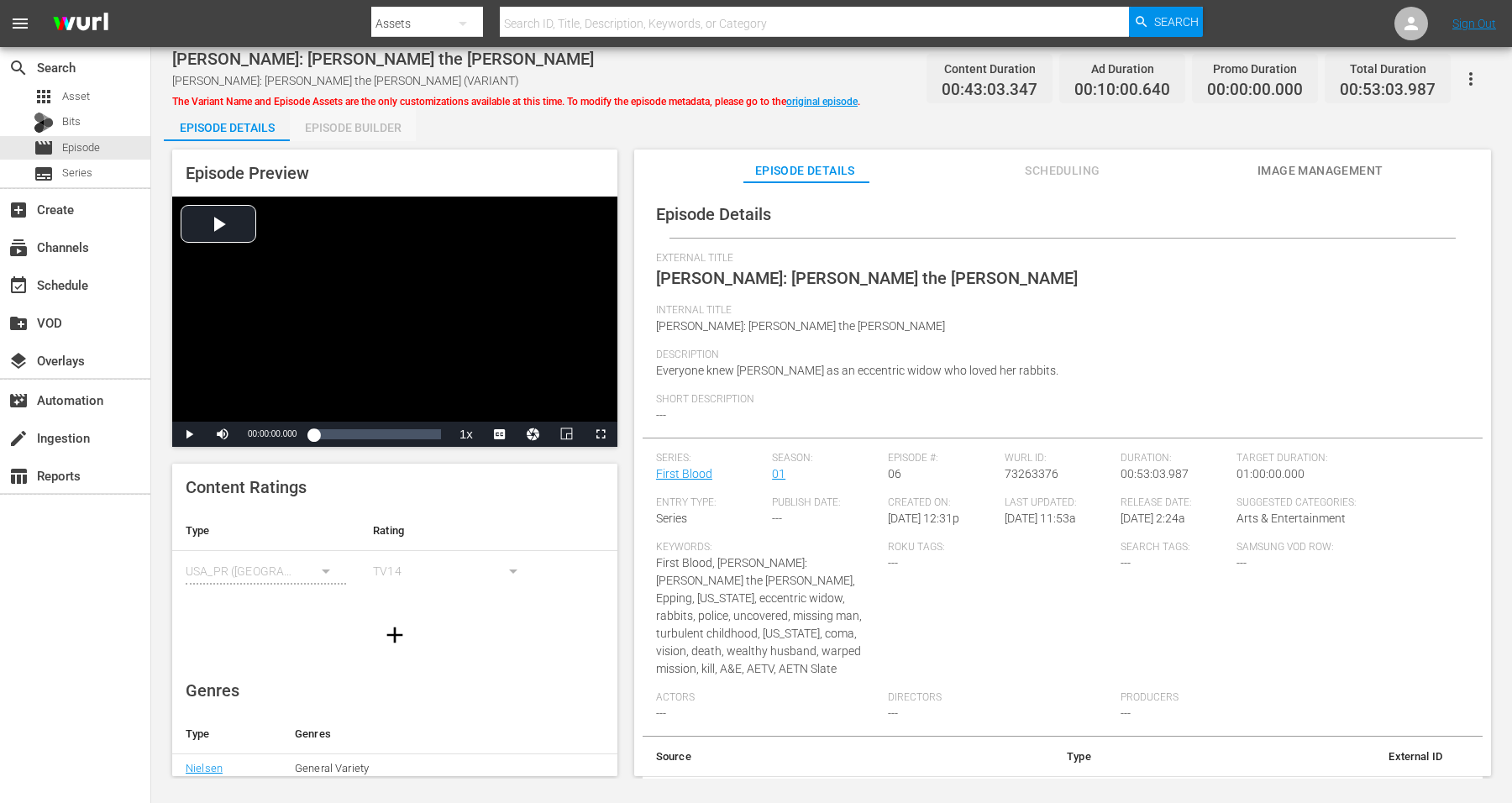
click at [368, 118] on div "Episode Builder" at bounding box center [353, 128] width 126 height 41
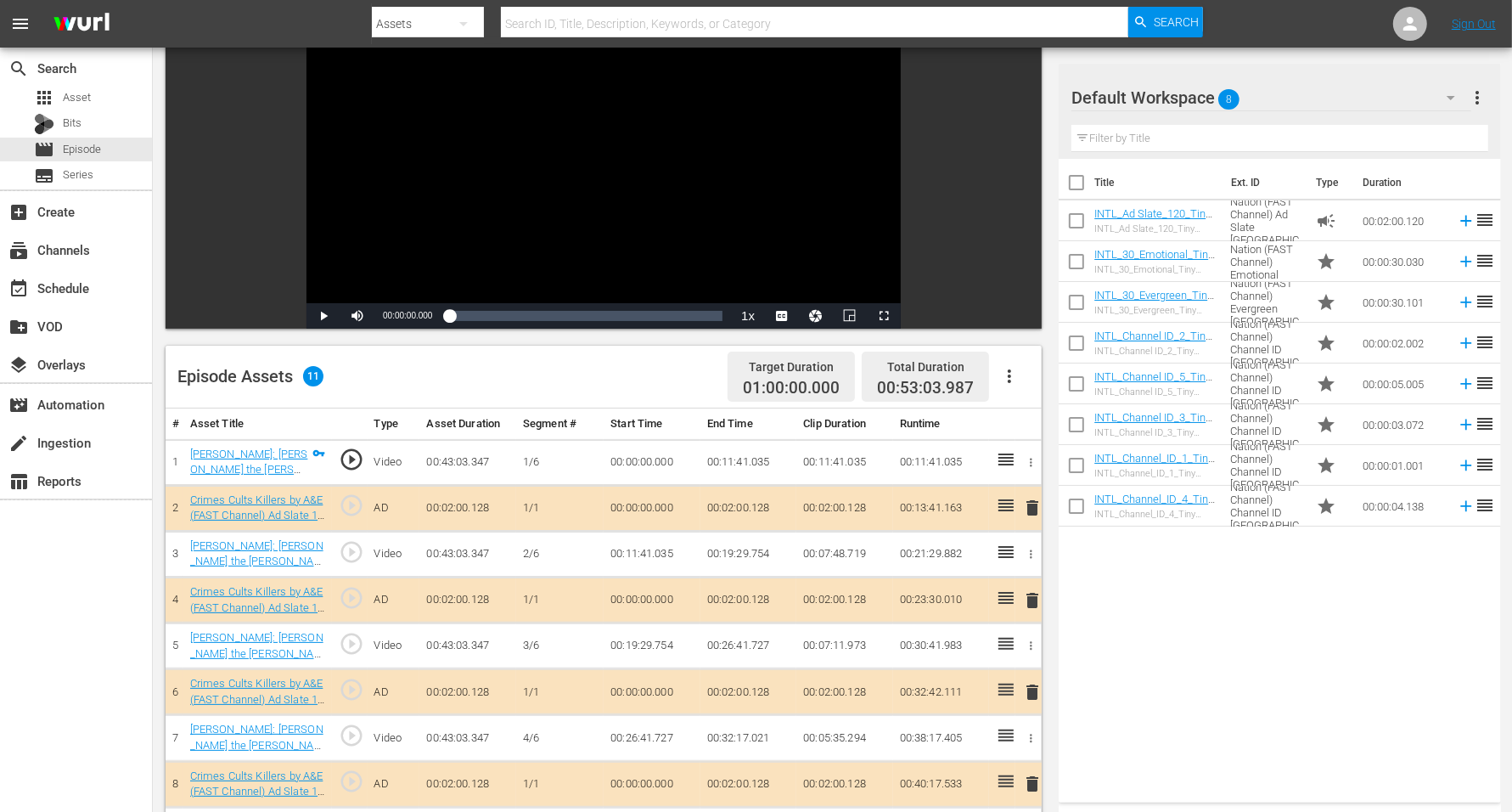
scroll to position [319, 0]
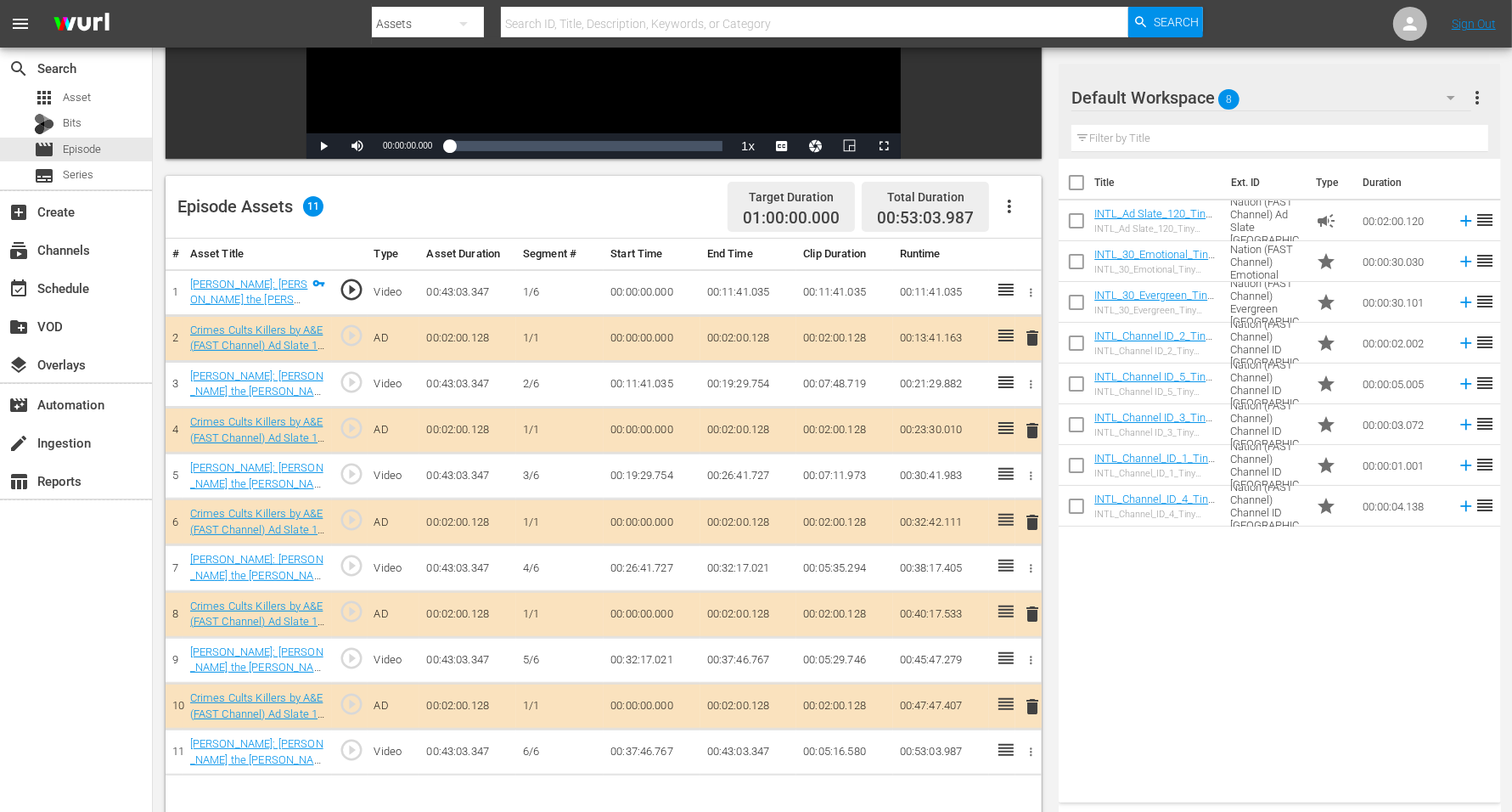
click at [1221, 99] on span "8" at bounding box center [1230, 99] width 22 height 35
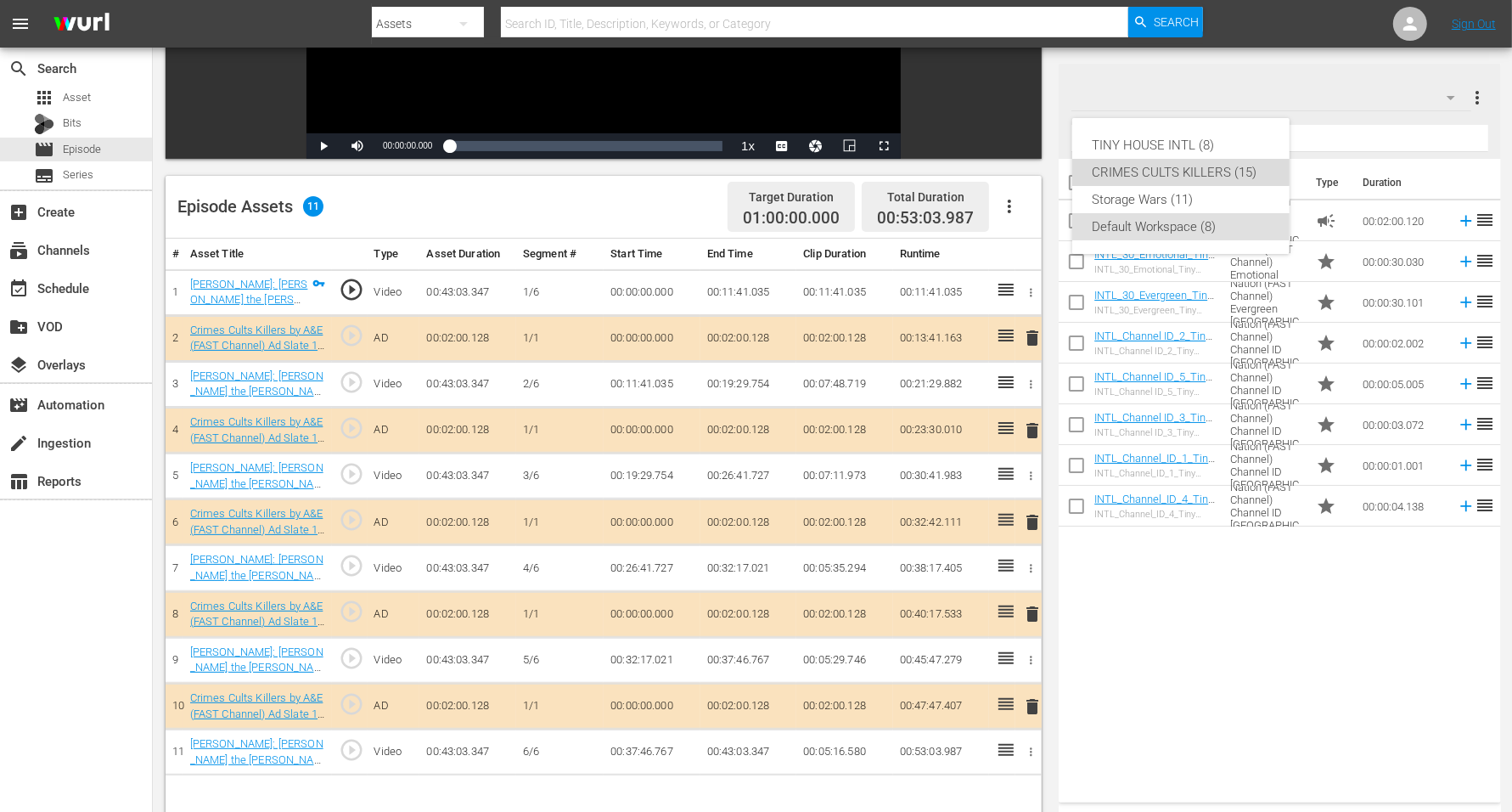
click at [1210, 173] on div "CRIMES CULTS KILLERS (15)" at bounding box center [1181, 173] width 176 height 27
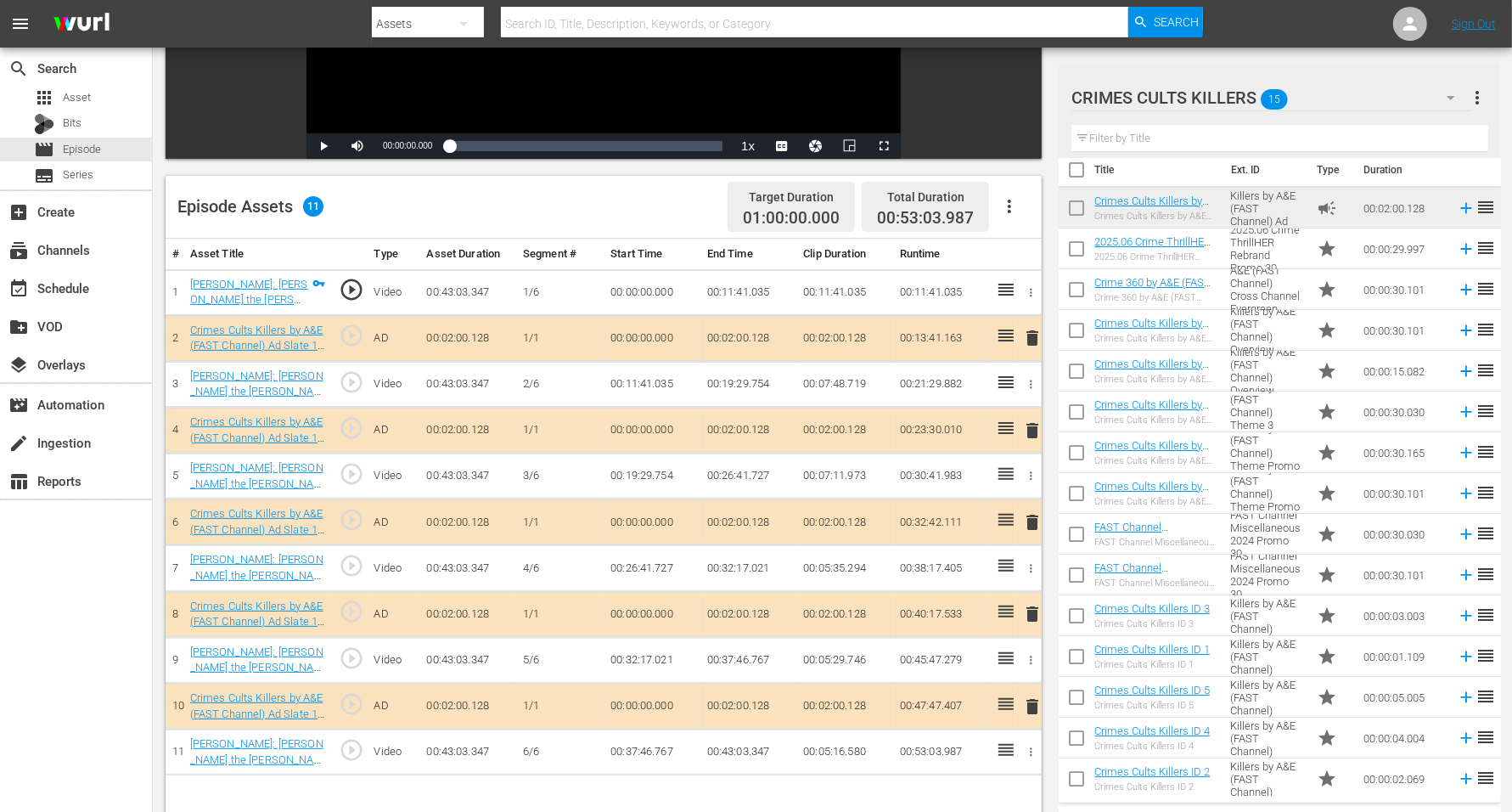
scroll to position [16, 0]
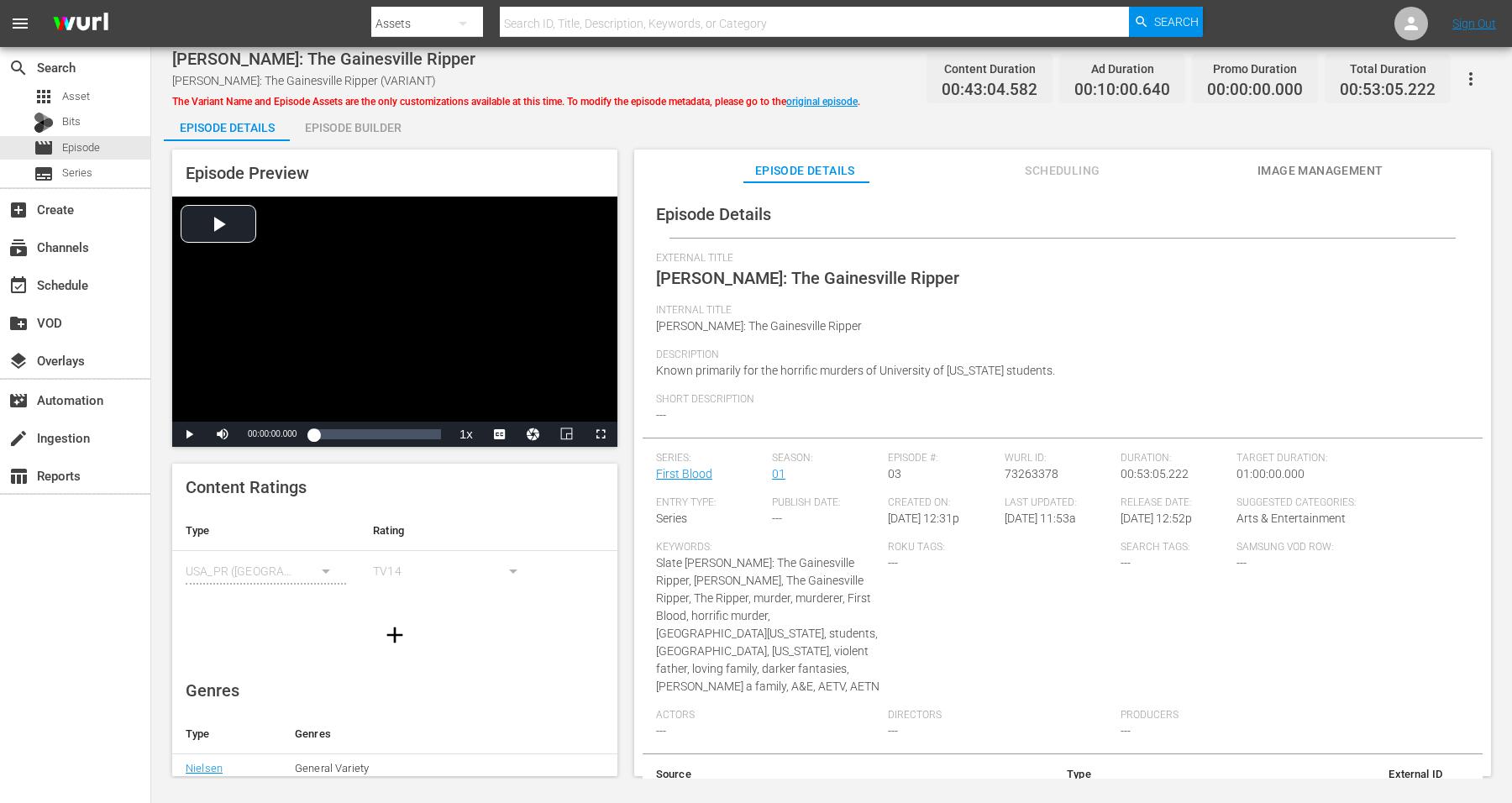
click at [341, 124] on div "Episode Builder" at bounding box center [353, 128] width 126 height 41
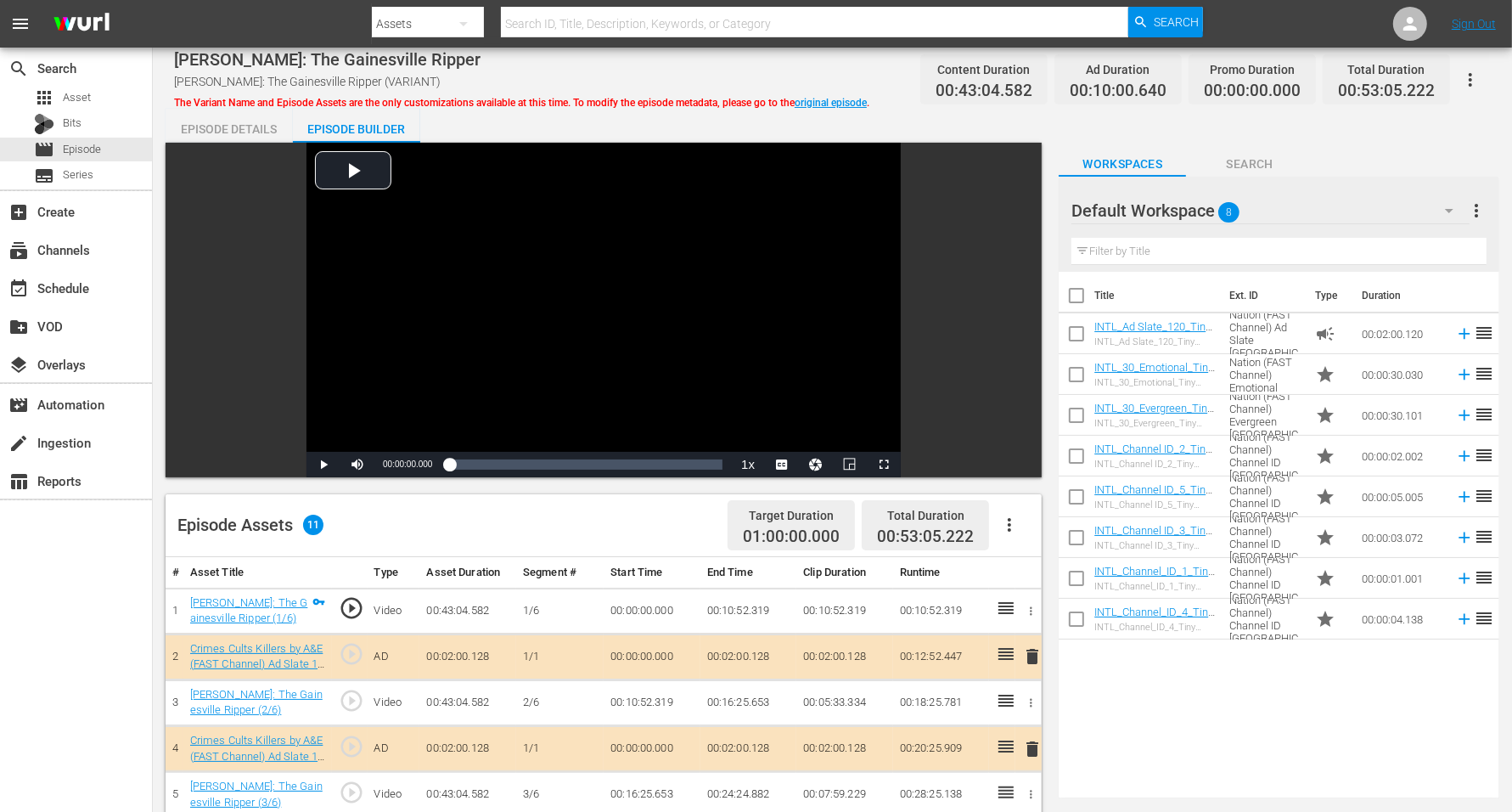
click at [1222, 213] on span "8" at bounding box center [1230, 212] width 22 height 35
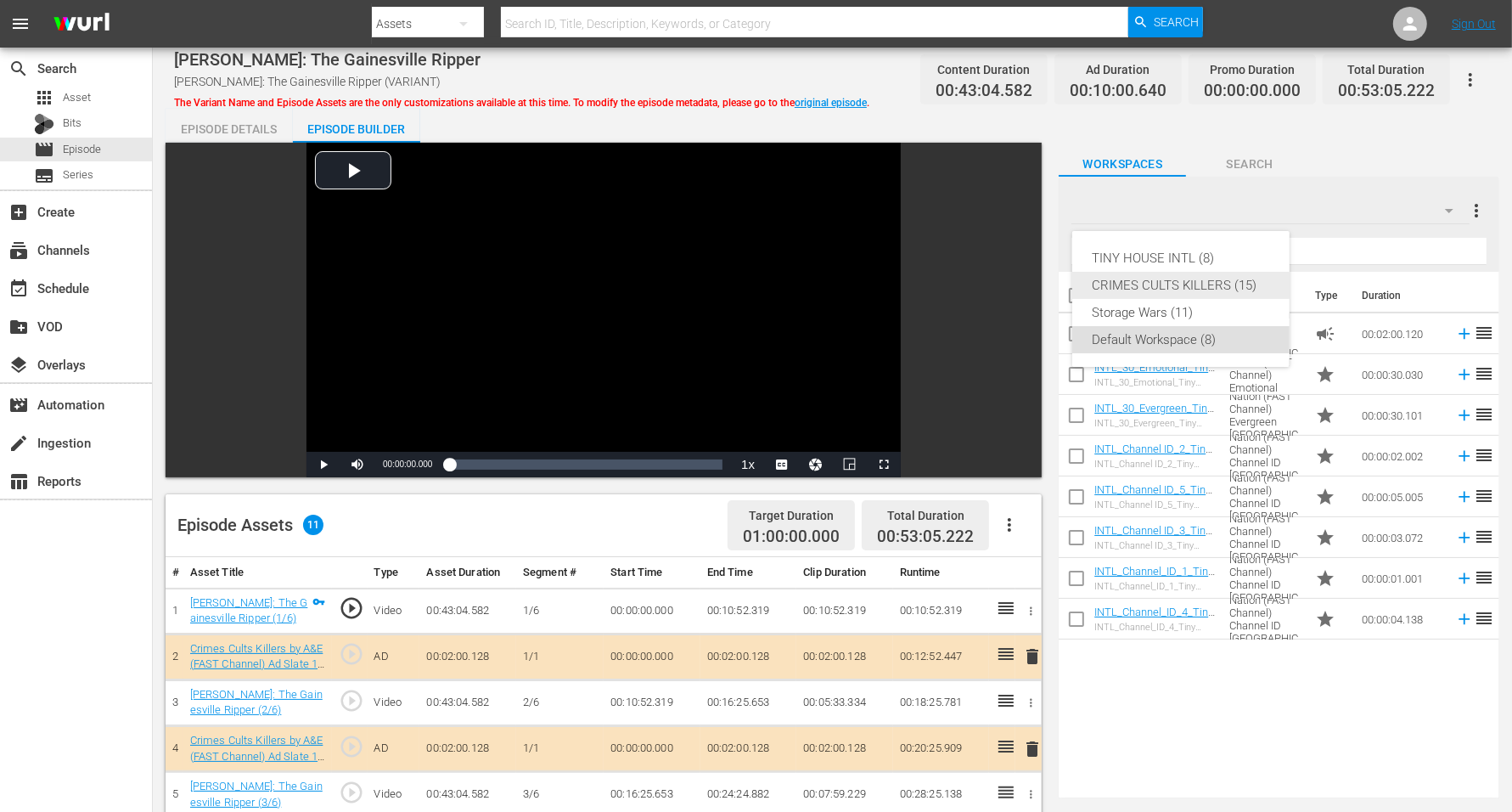
click at [1213, 281] on div "CRIMES CULTS KILLERS (15)" at bounding box center [1181, 285] width 176 height 27
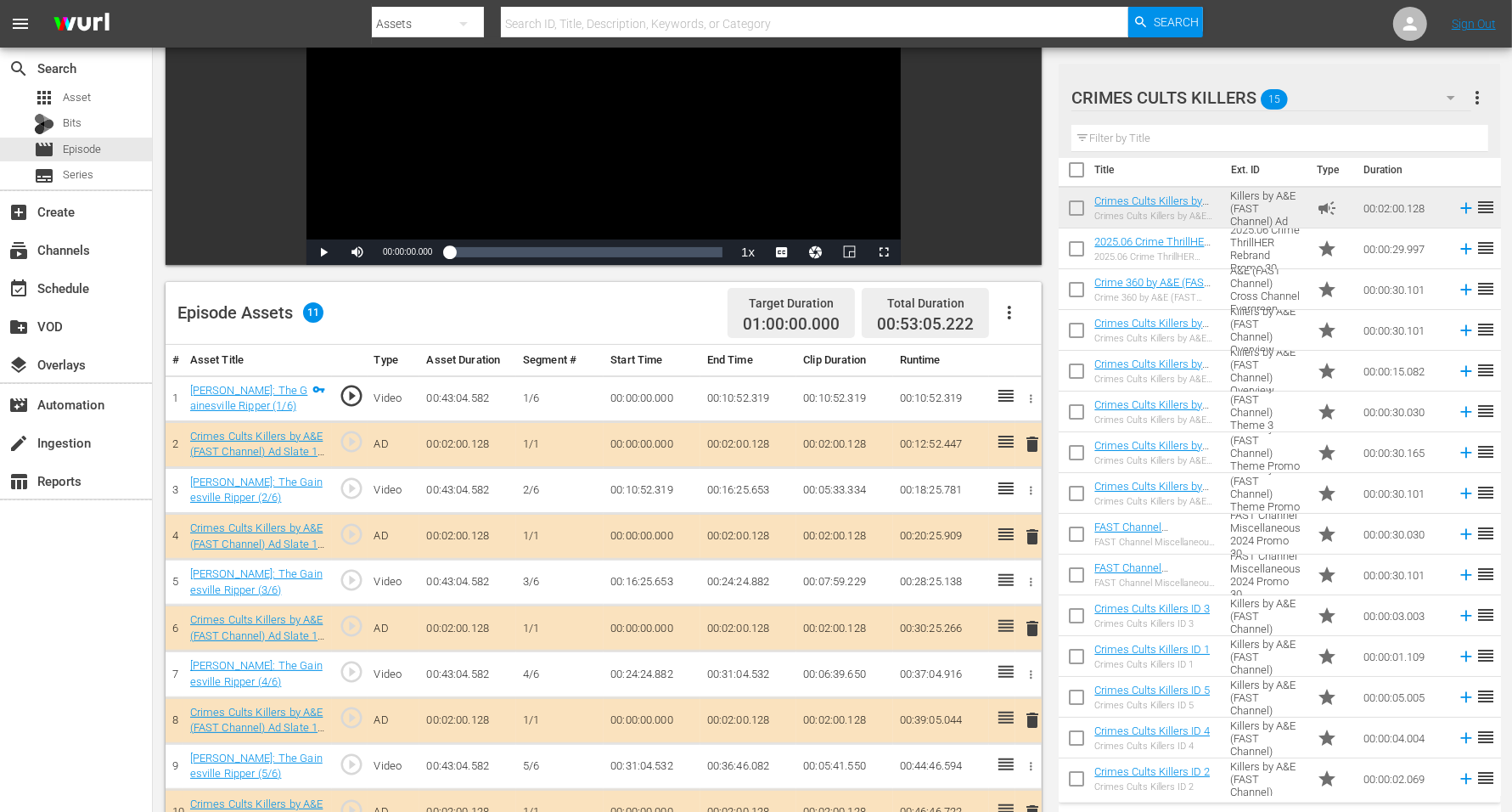
scroll to position [16, 0]
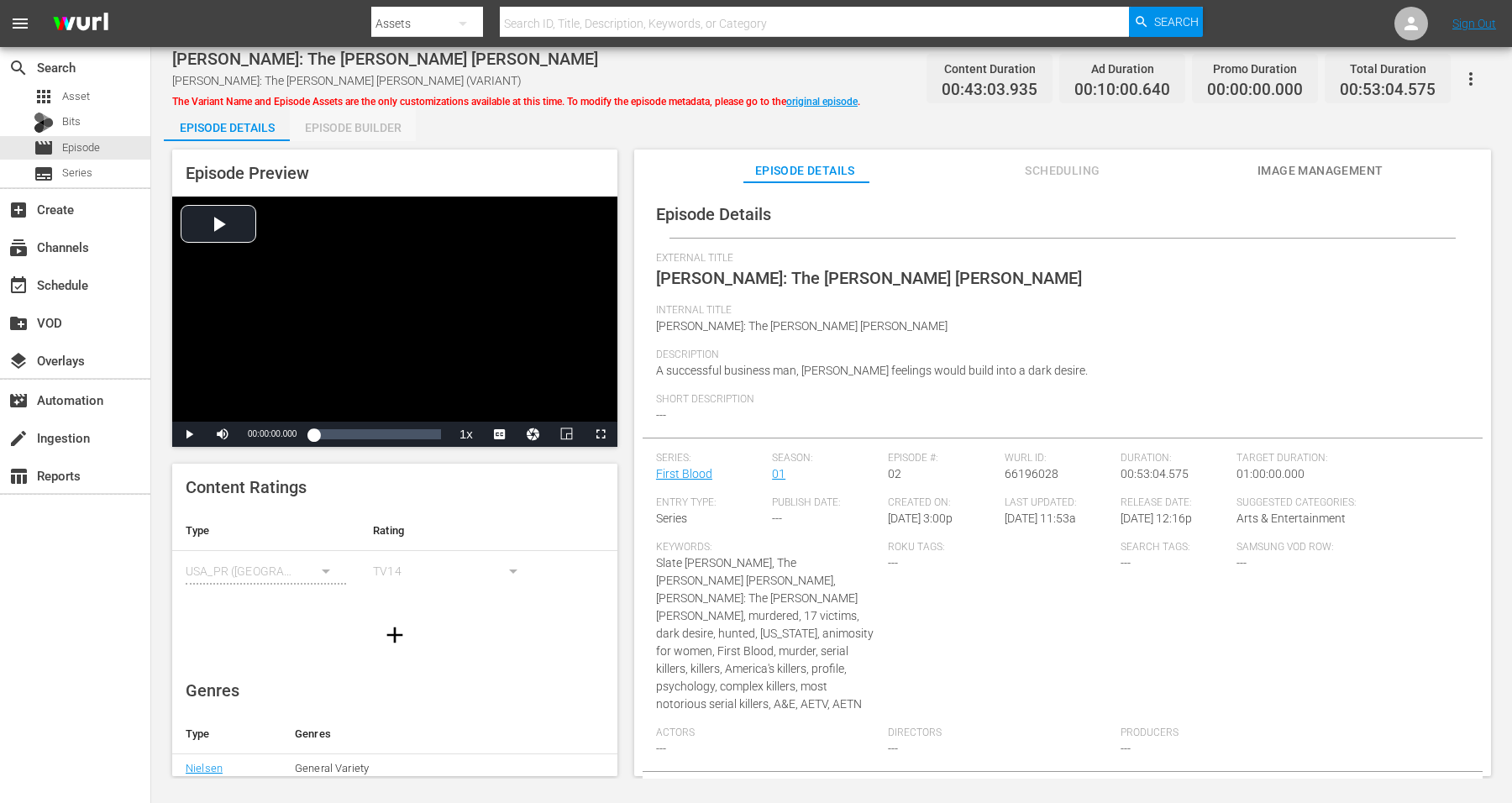
click at [337, 127] on div "Episode Builder" at bounding box center [353, 128] width 126 height 41
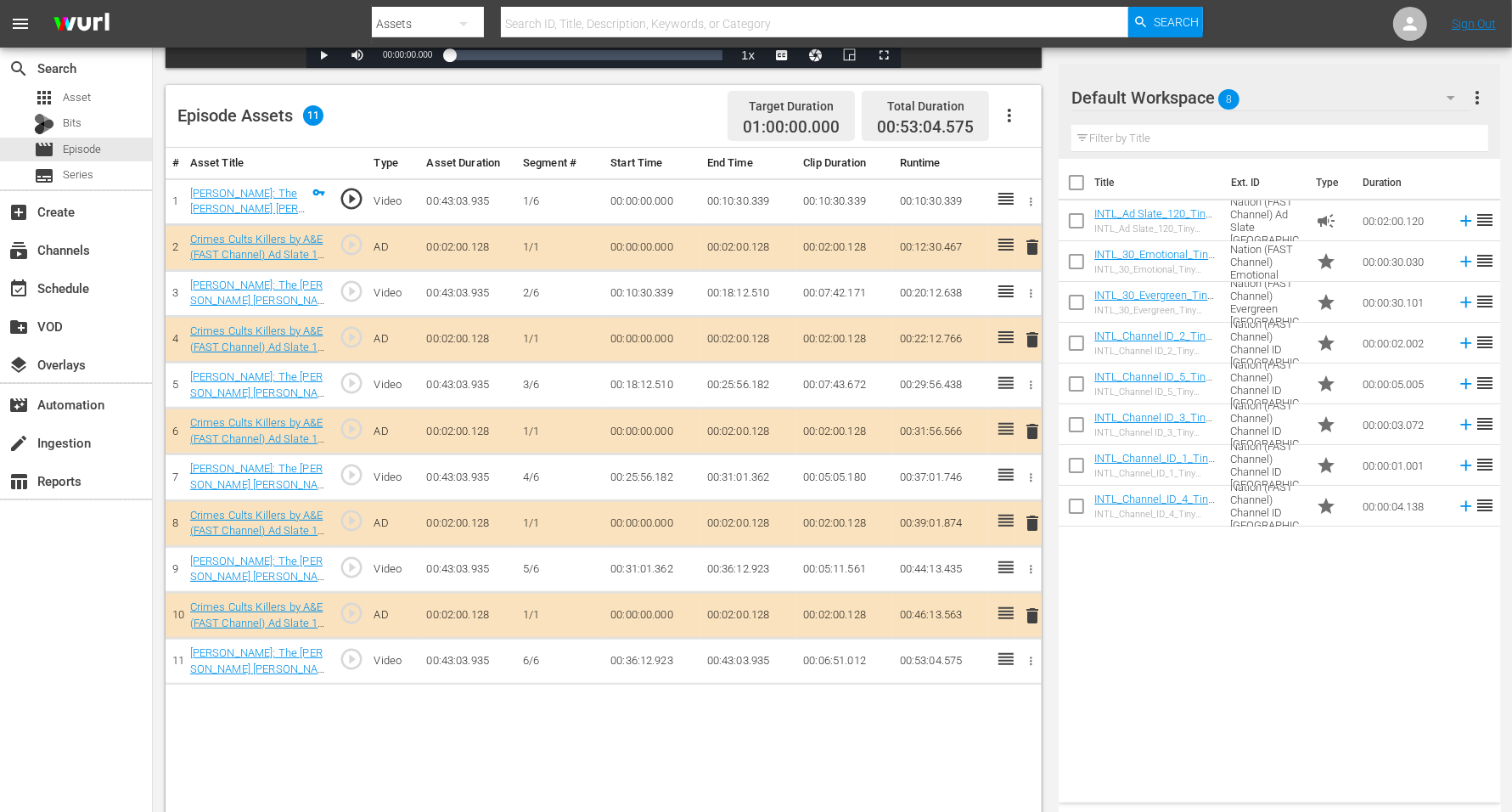
scroll to position [425, 0]
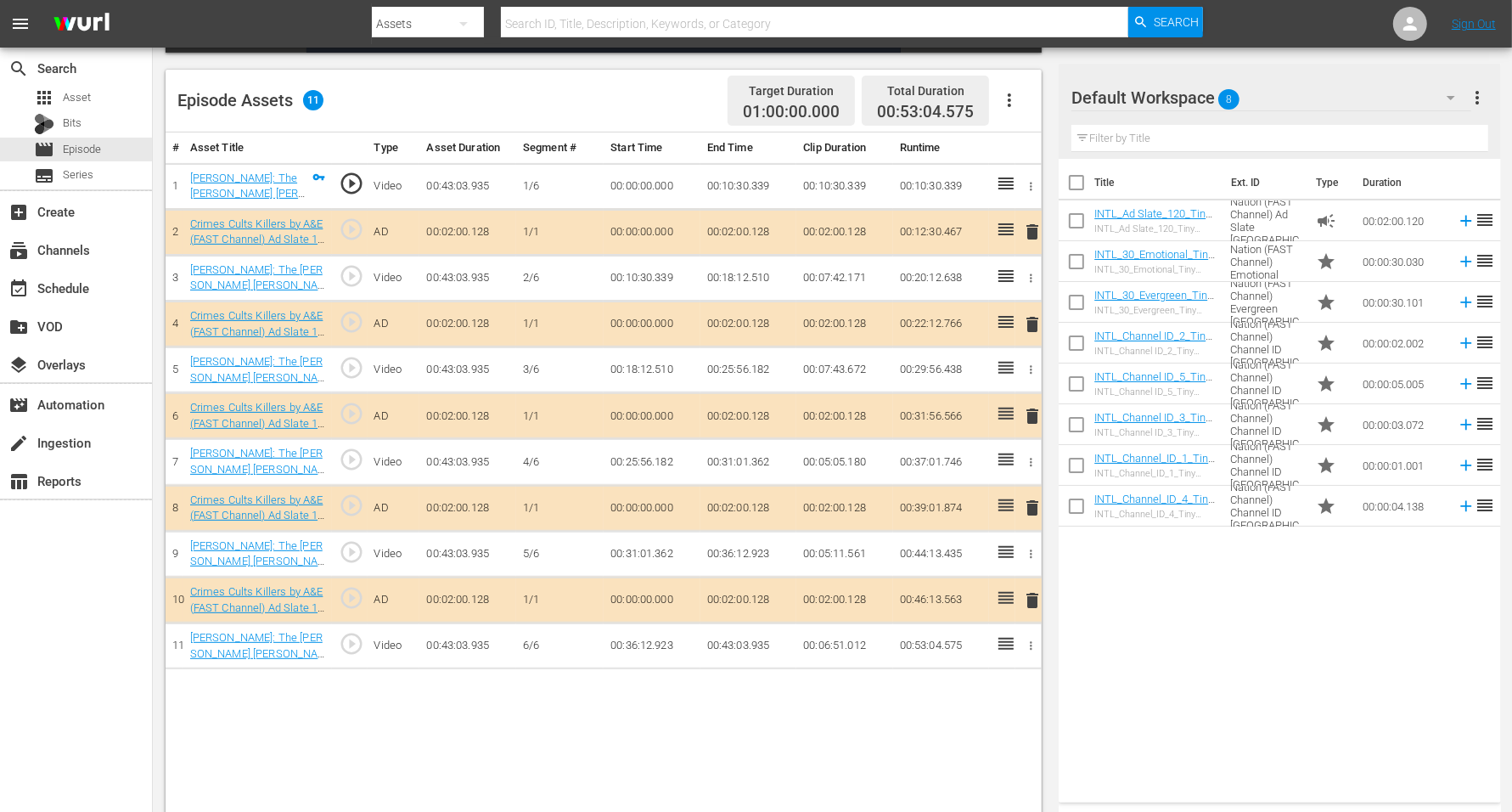
click at [1222, 91] on span "8" at bounding box center [1230, 99] width 22 height 35
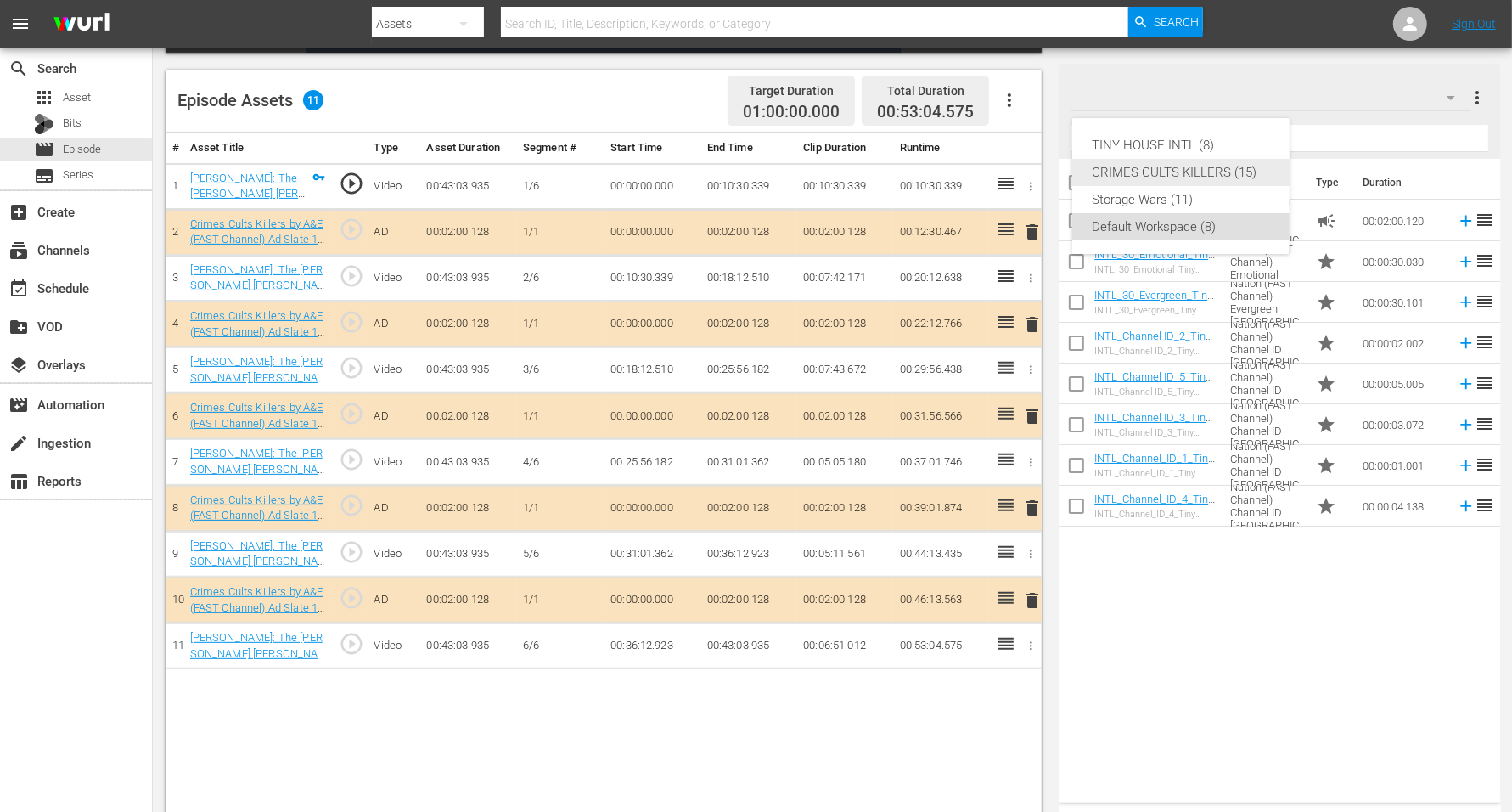
click at [1198, 168] on div "CRIMES CULTS KILLERS (15)" at bounding box center [1181, 173] width 176 height 27
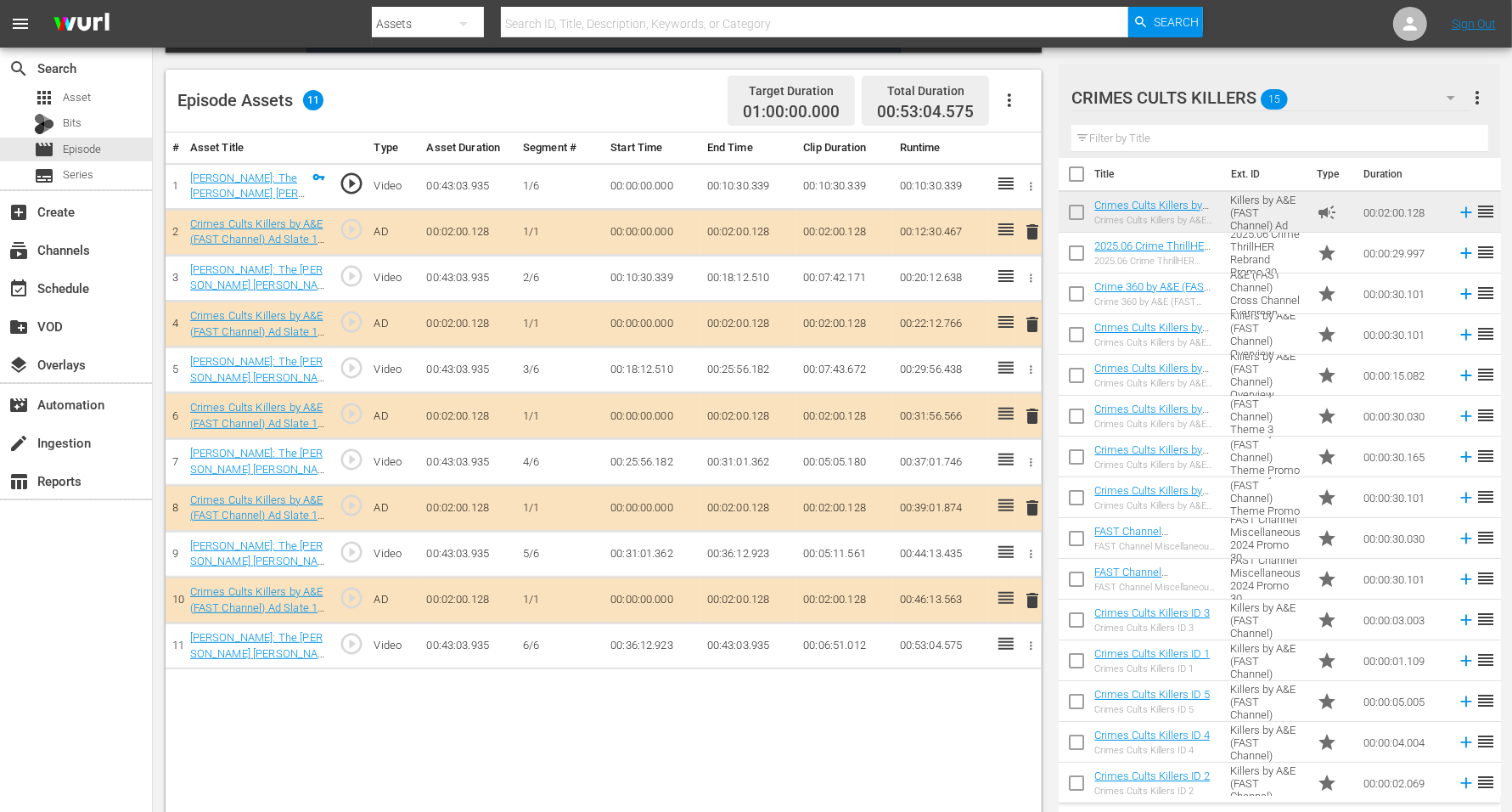
scroll to position [16, 0]
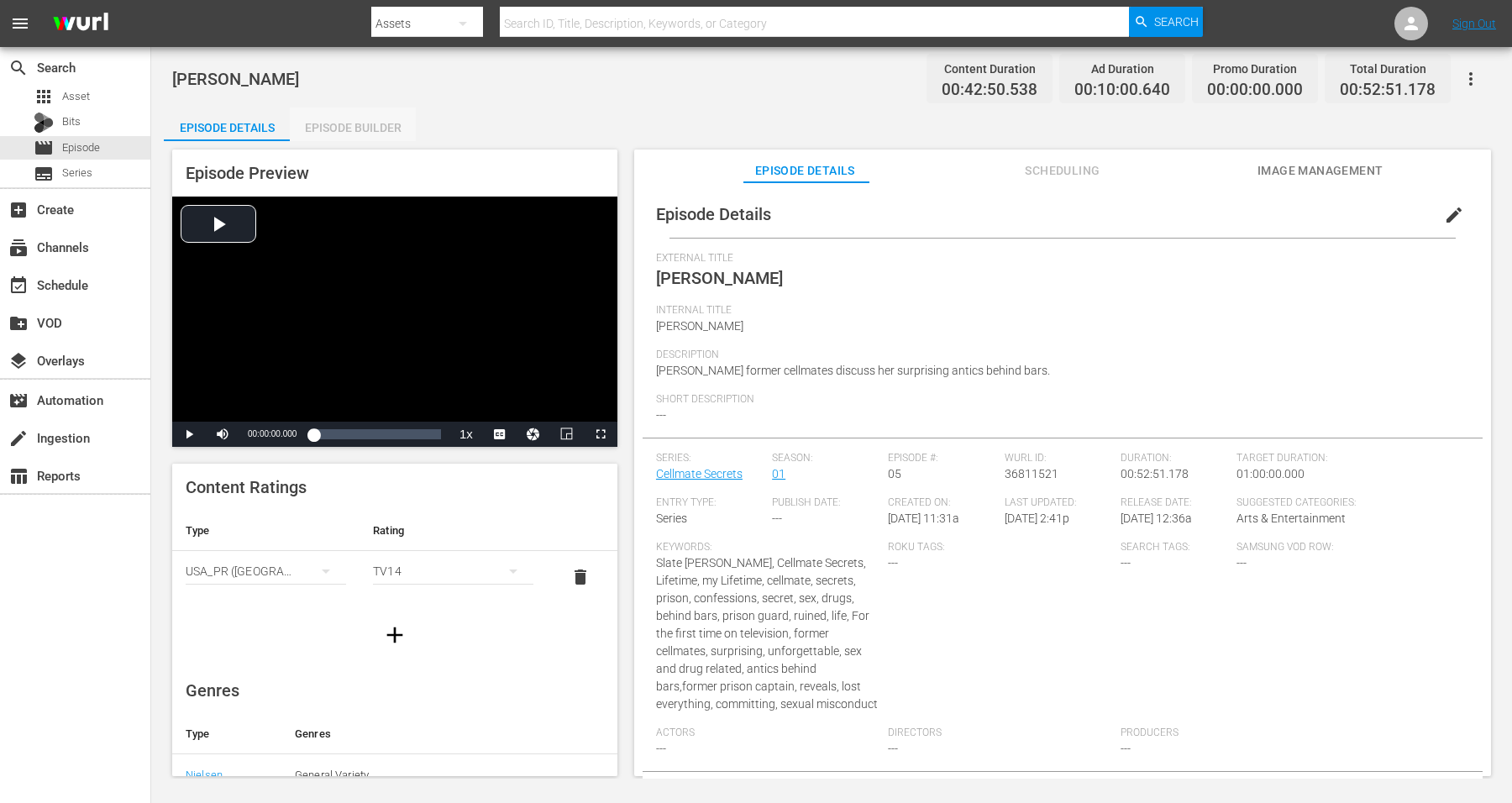
click at [374, 137] on div "Episode Builder" at bounding box center [353, 128] width 126 height 41
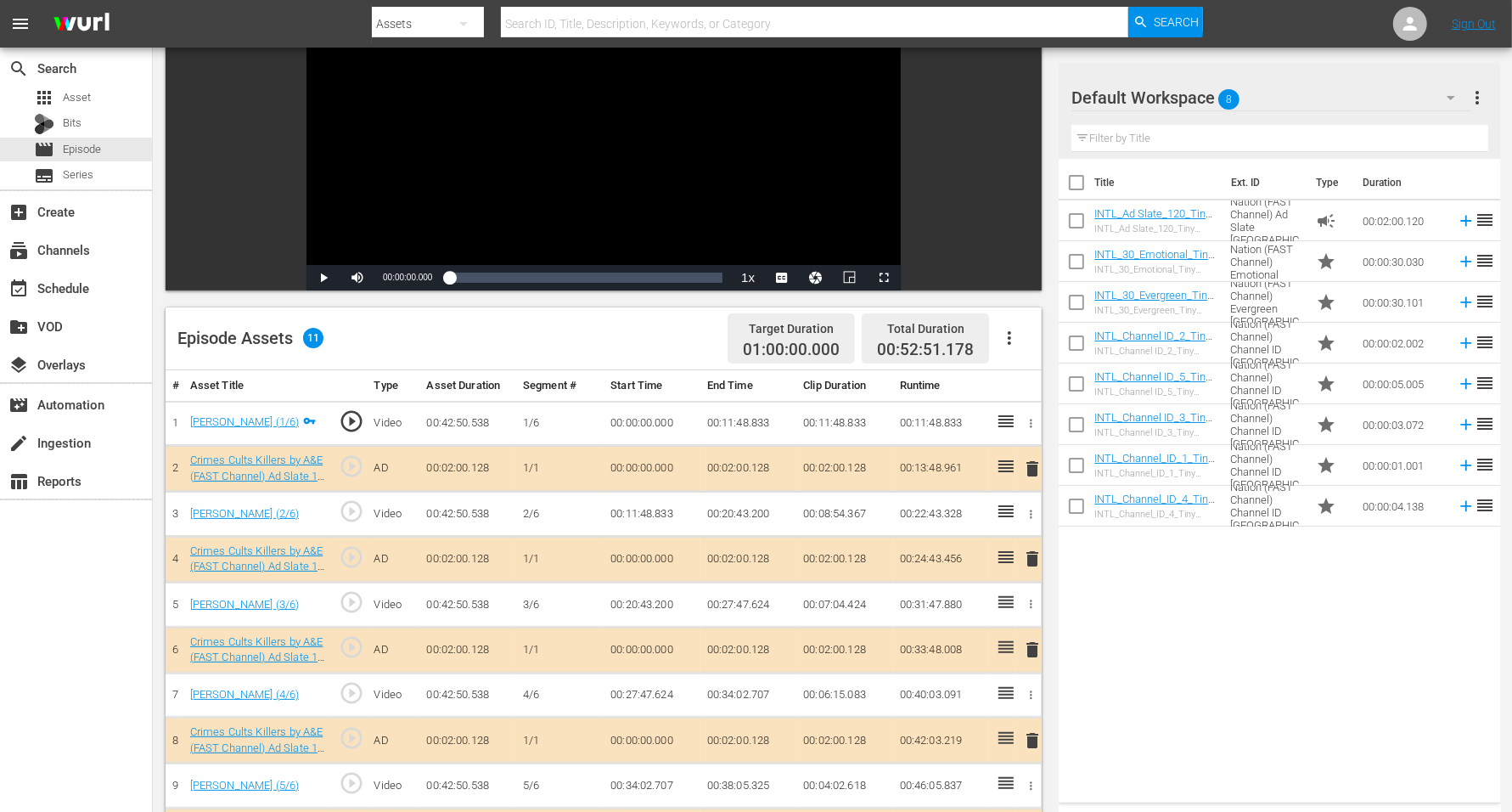
scroll to position [212, 0]
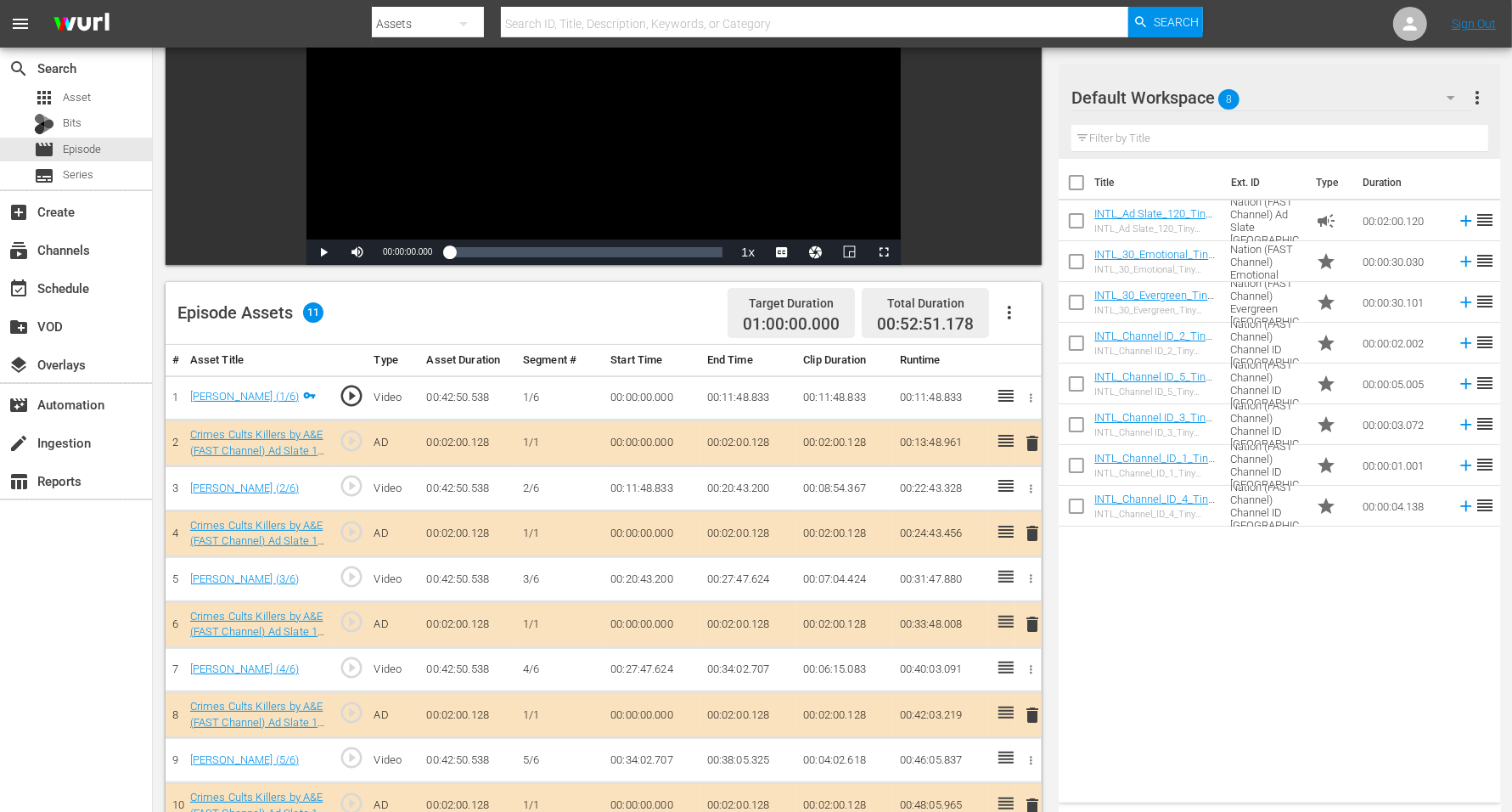
click at [1222, 89] on span "8" at bounding box center [1230, 99] width 22 height 35
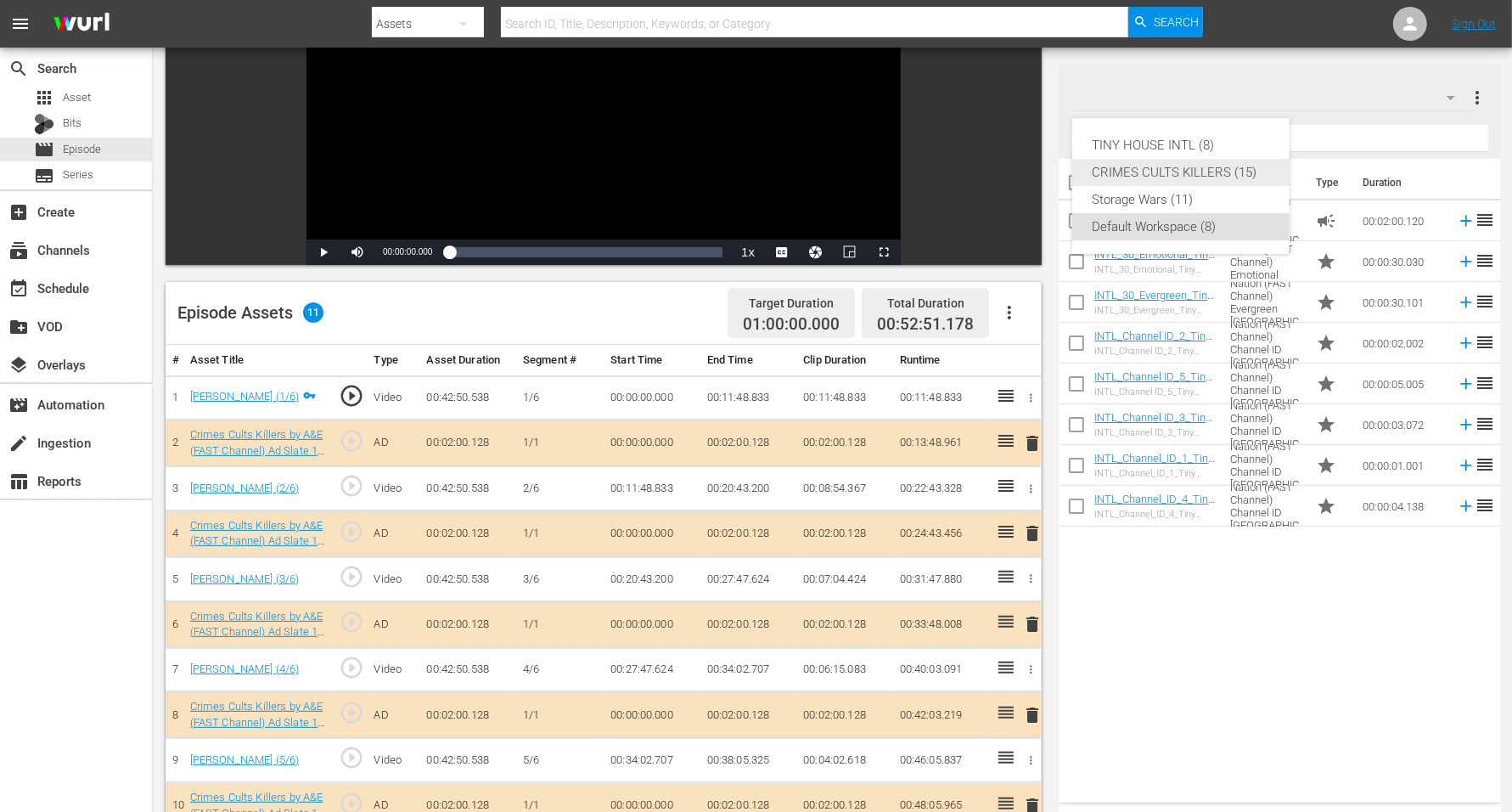
click at [1212, 168] on div "CRIMES CULTS KILLERS (15)" at bounding box center [1181, 173] width 176 height 27
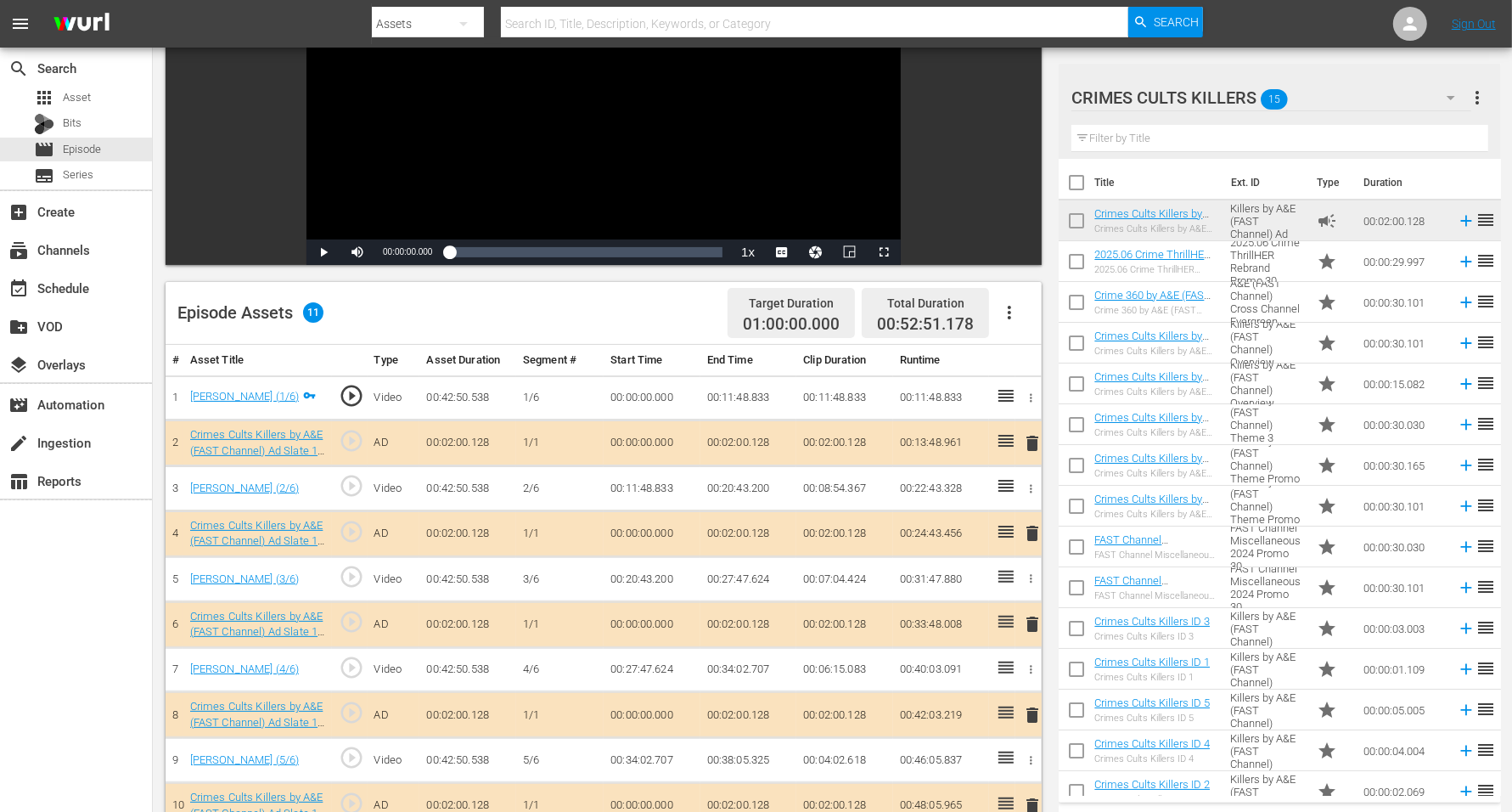
click at [1031, 440] on span "delete" at bounding box center [1033, 443] width 21 height 21
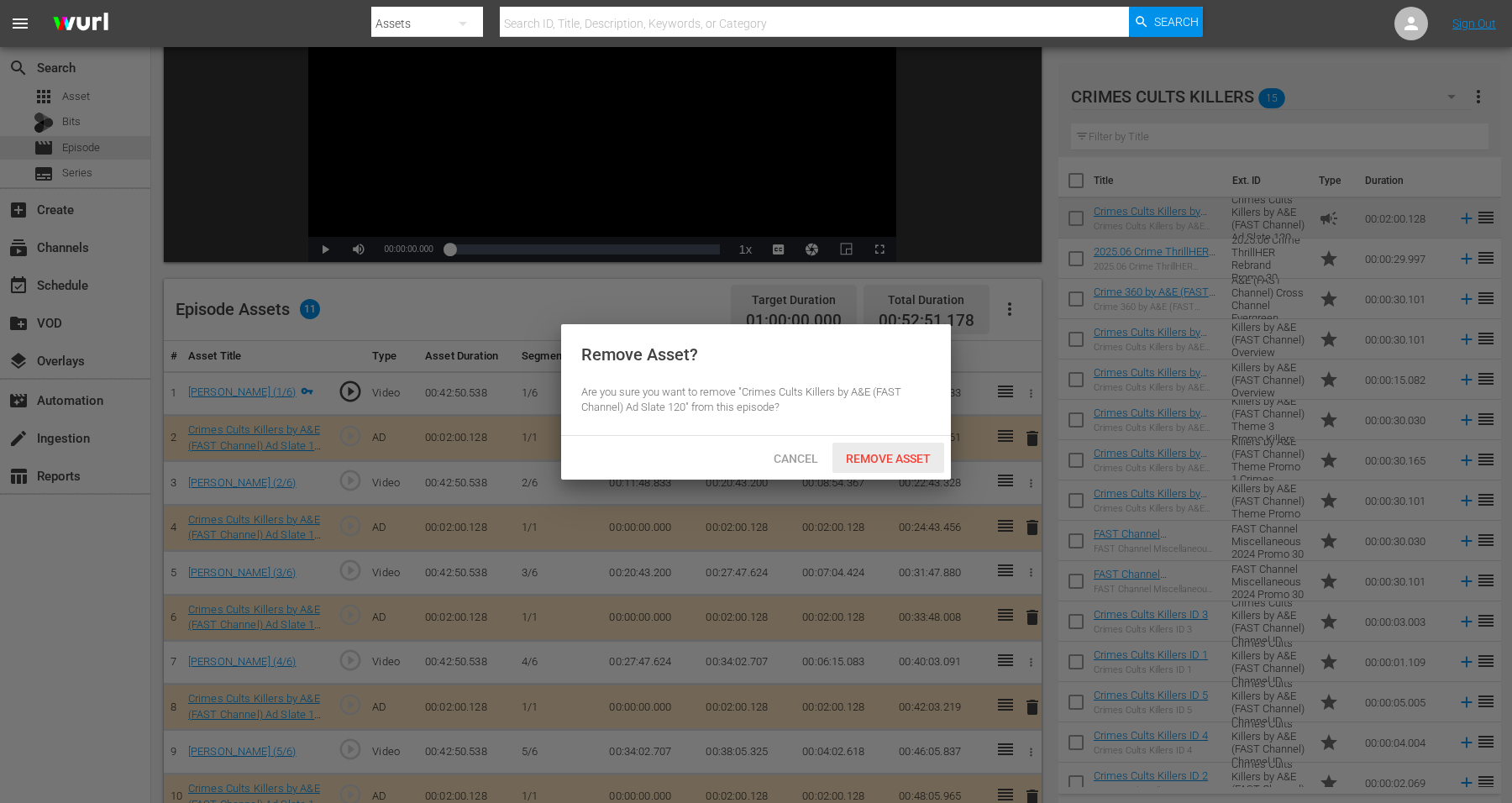
click at [910, 449] on div "Remove Asset" at bounding box center [887, 458] width 112 height 31
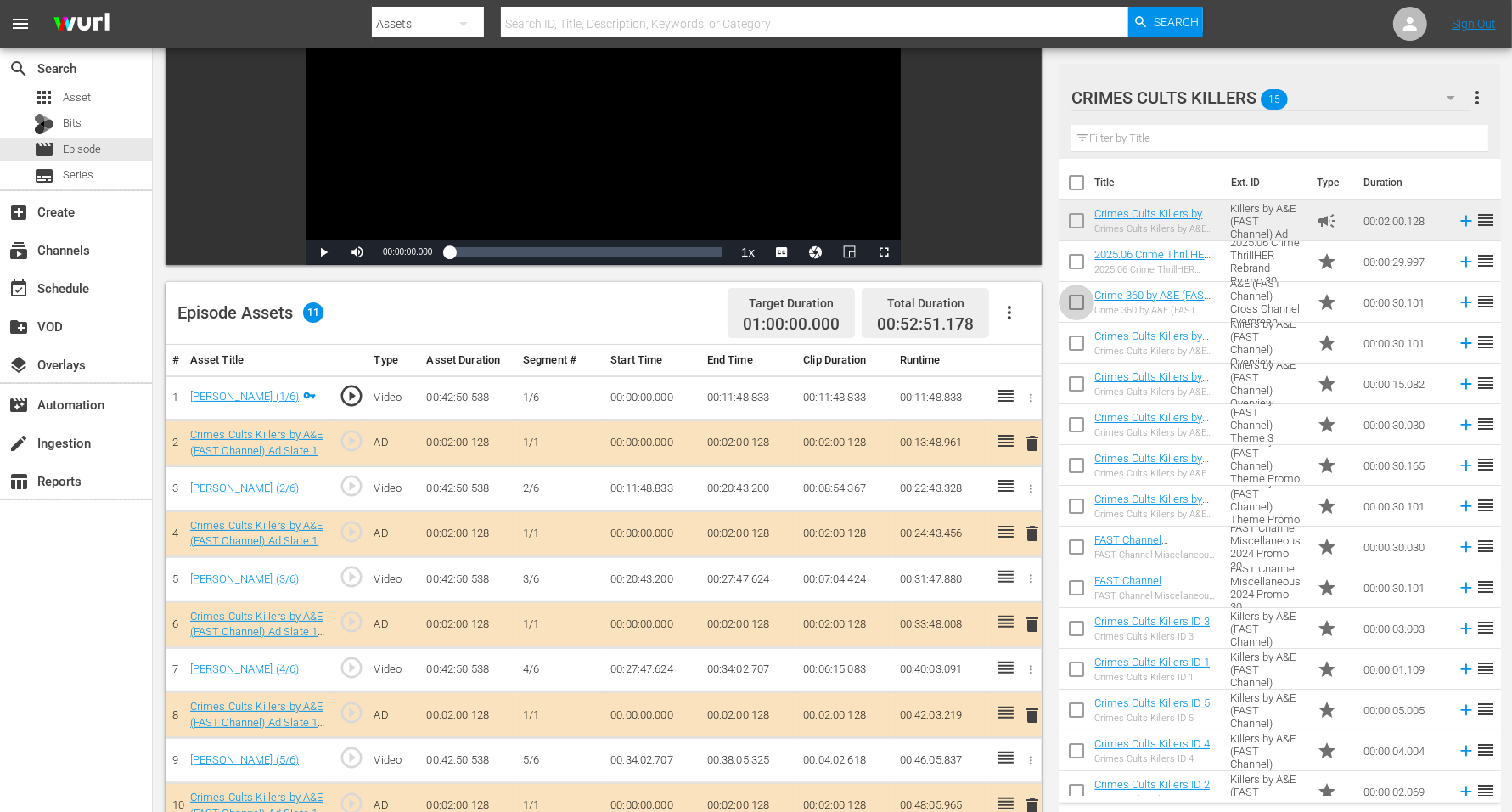
click at [1076, 302] on input "checkbox" at bounding box center [1077, 306] width 35 height 35
checkbox input "true"
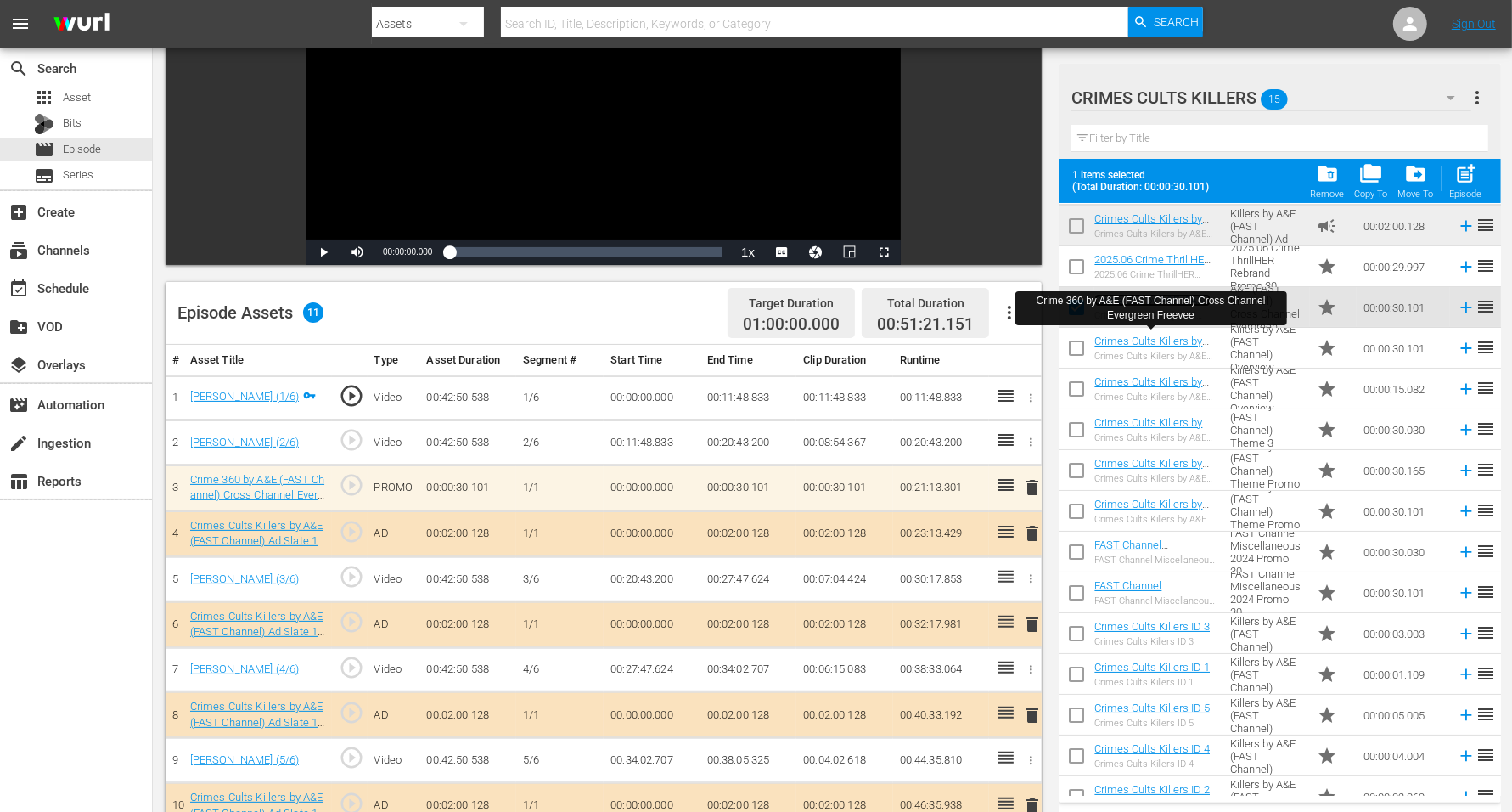
scroll to position [60, 0]
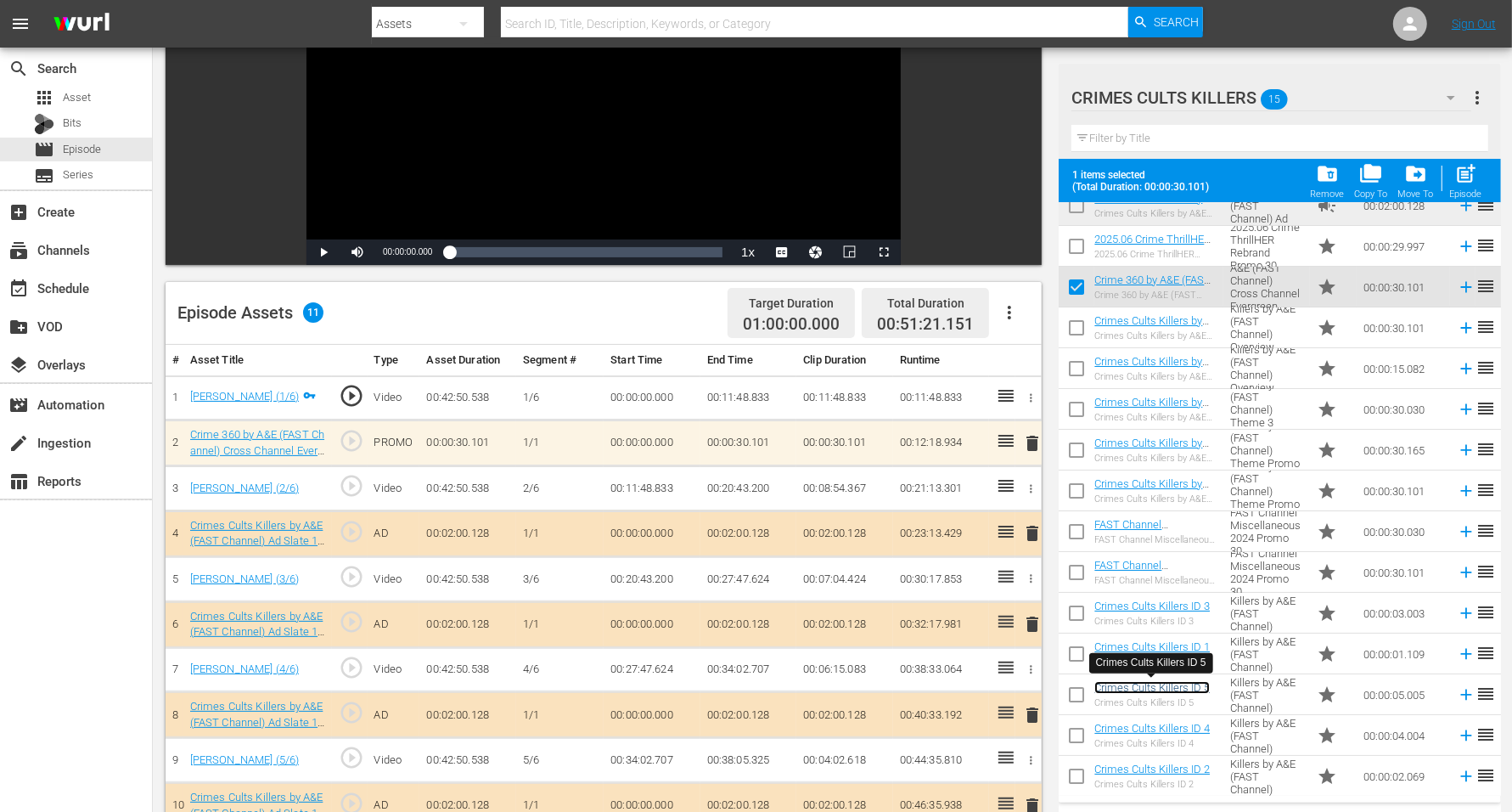
click at [1109, 649] on link "Crimes Cults Killers ID 5" at bounding box center [1152, 686] width 116 height 13
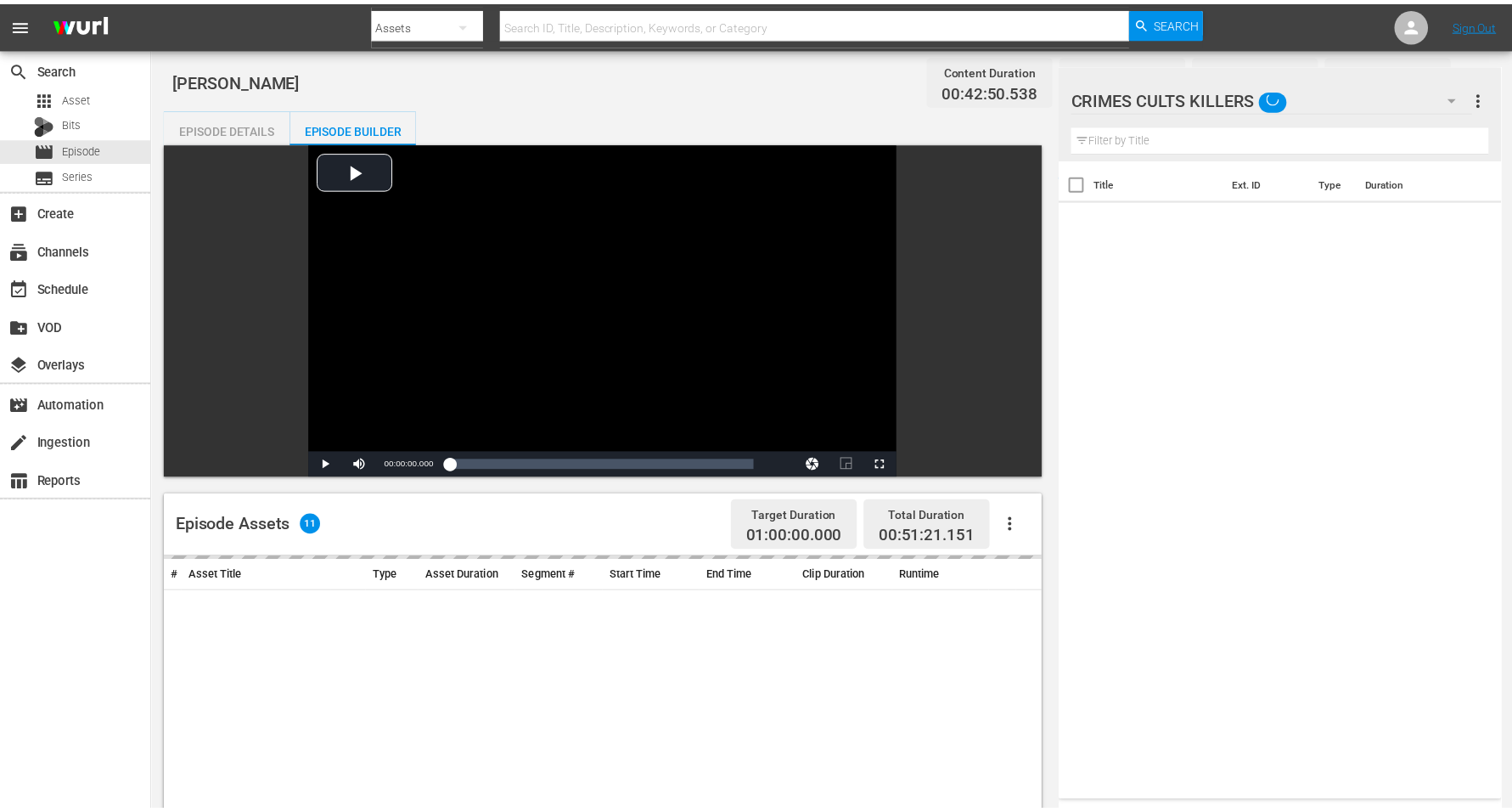
scroll to position [212, 0]
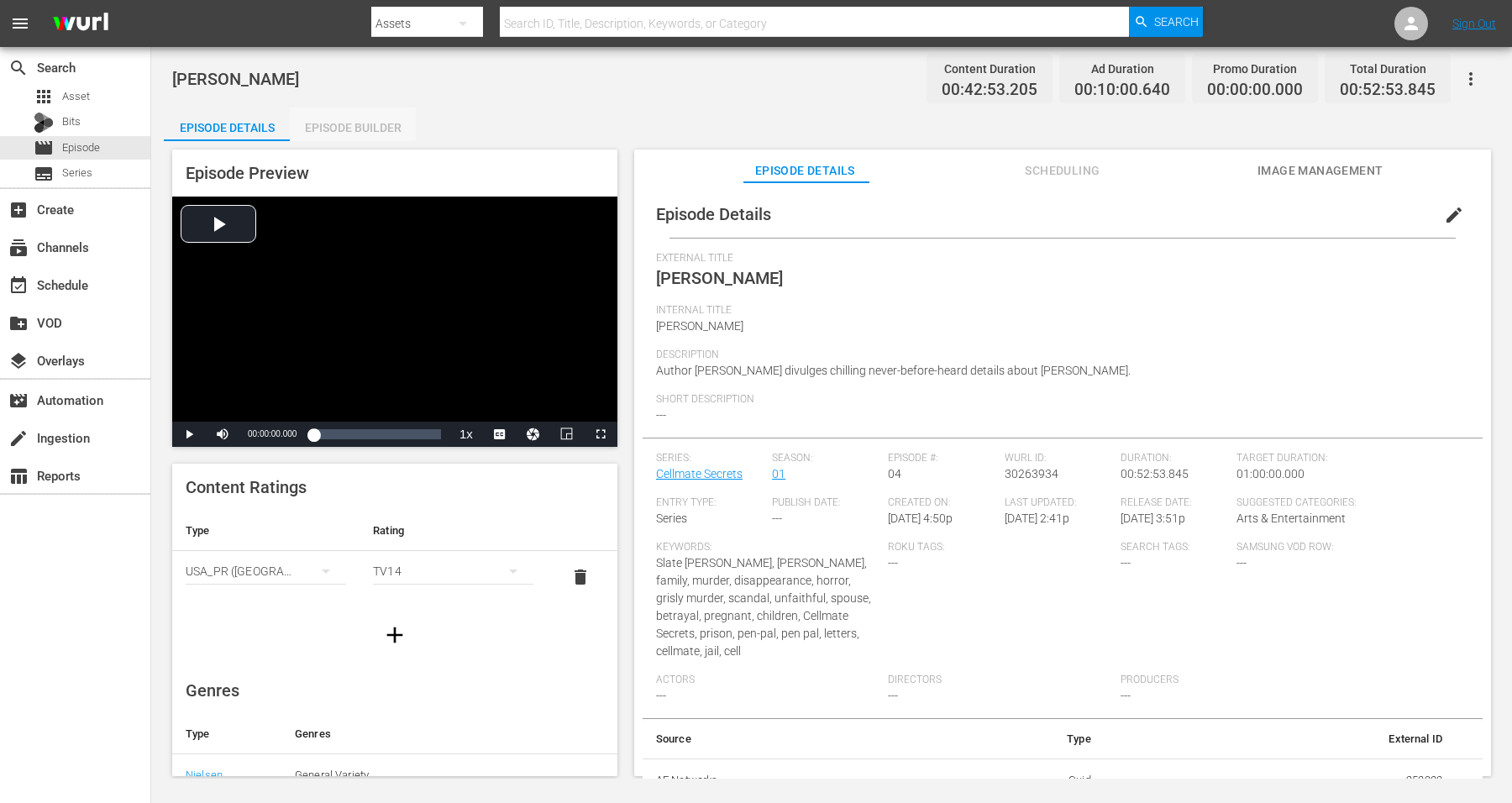
click at [347, 128] on div "Episode Builder" at bounding box center [353, 128] width 126 height 41
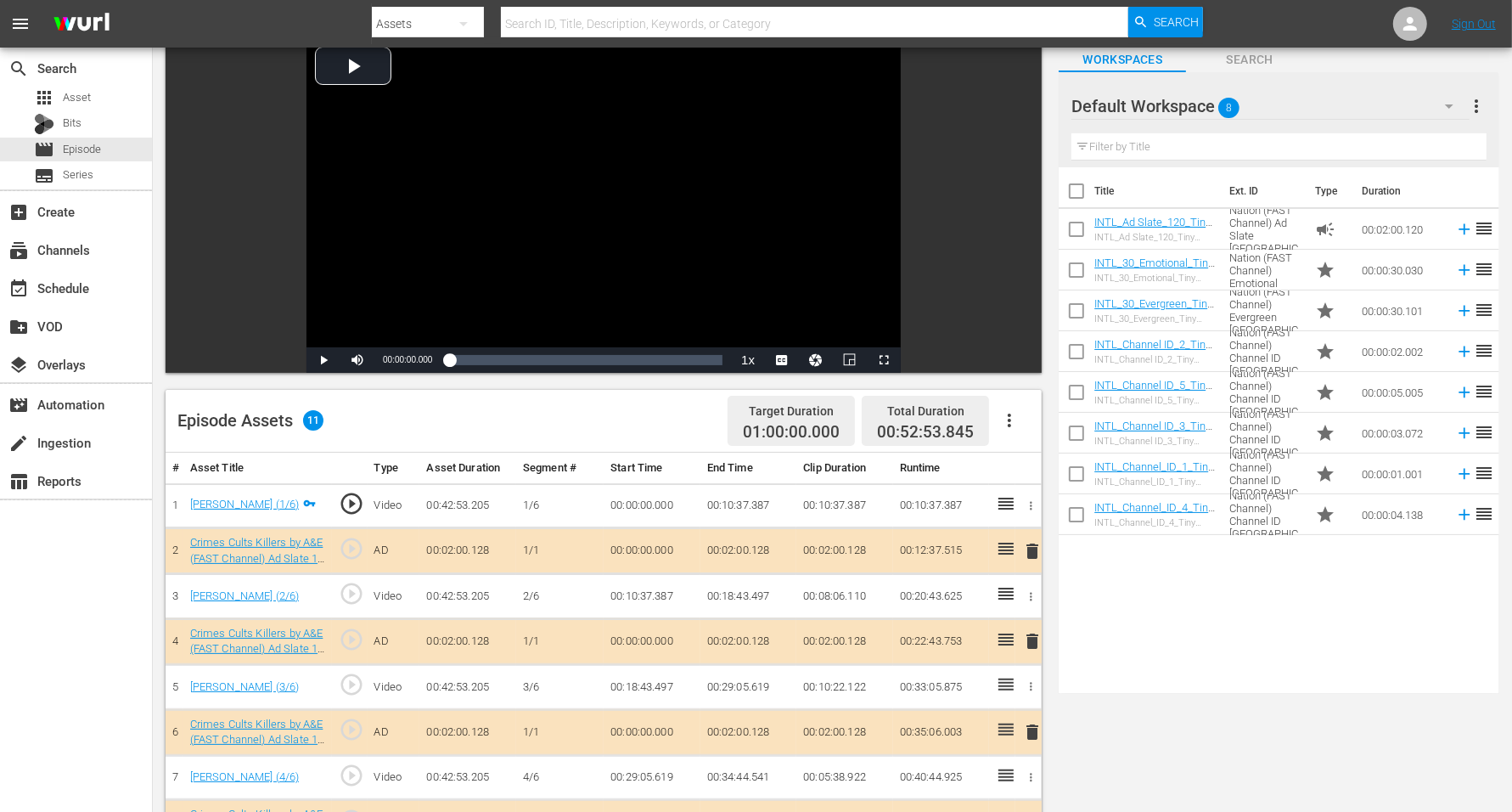
scroll to position [212, 0]
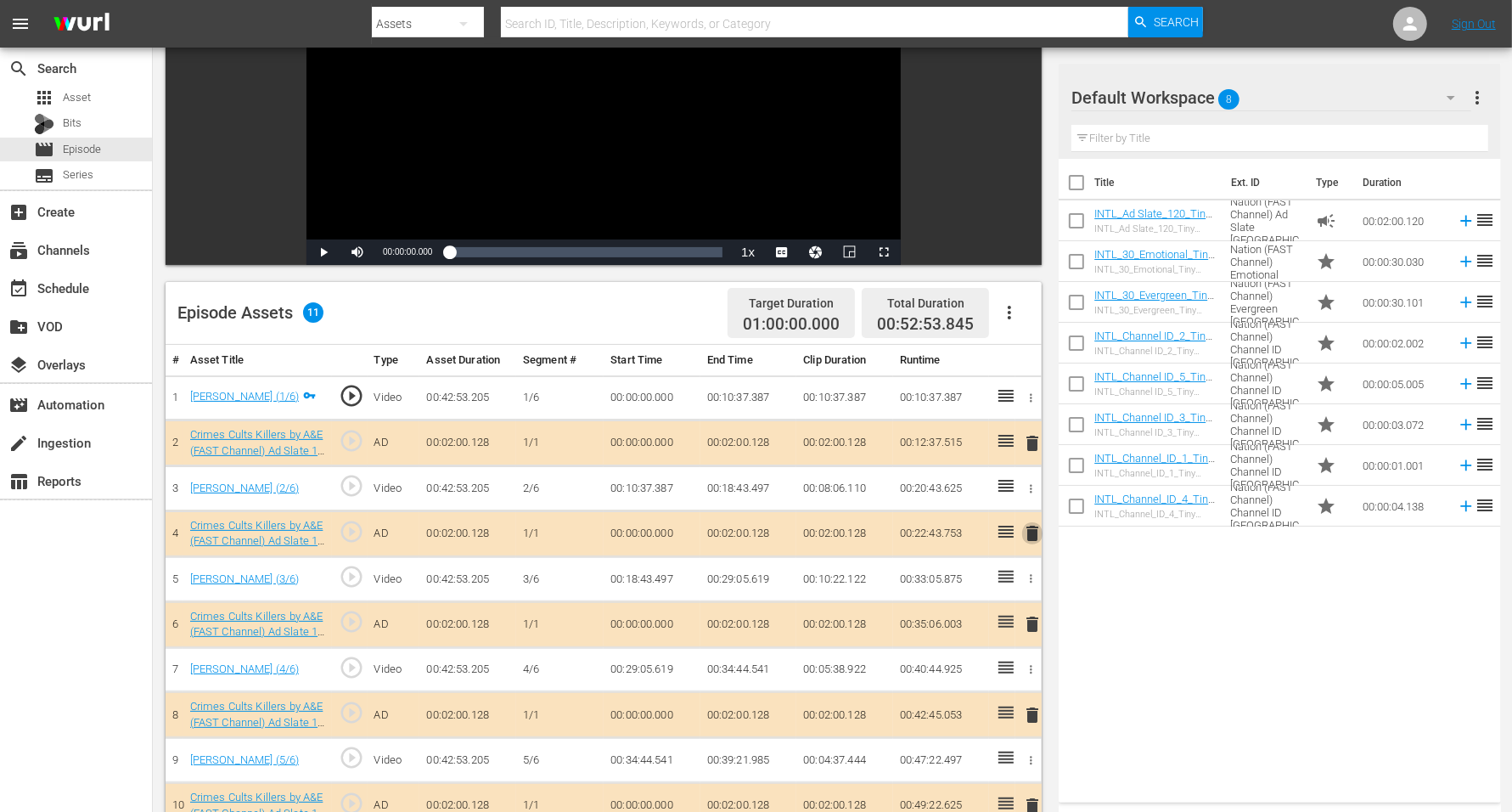
click at [1034, 529] on span "delete" at bounding box center [1033, 533] width 21 height 21
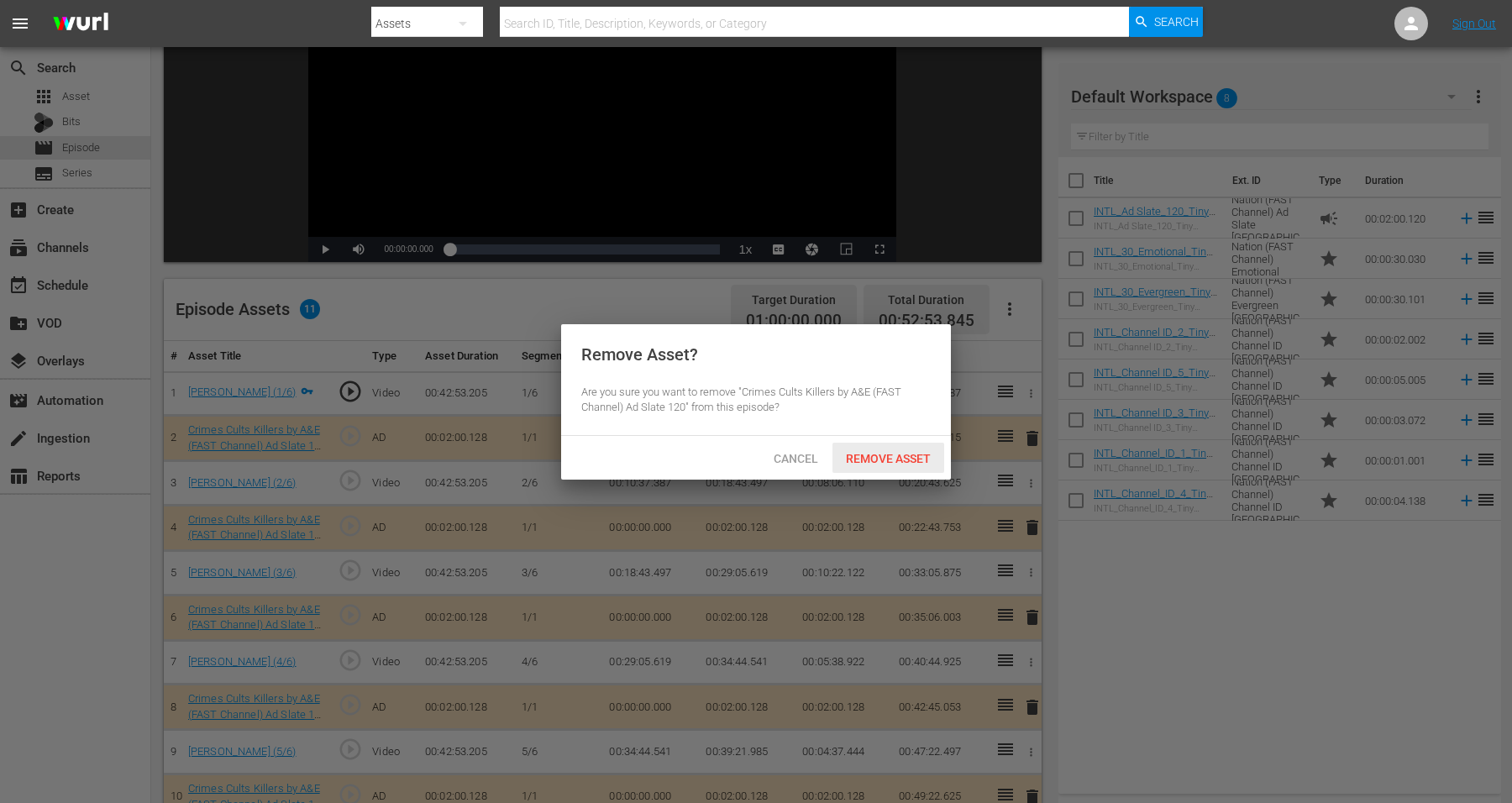
click at [849, 456] on span "Remove Asset" at bounding box center [887, 459] width 112 height 14
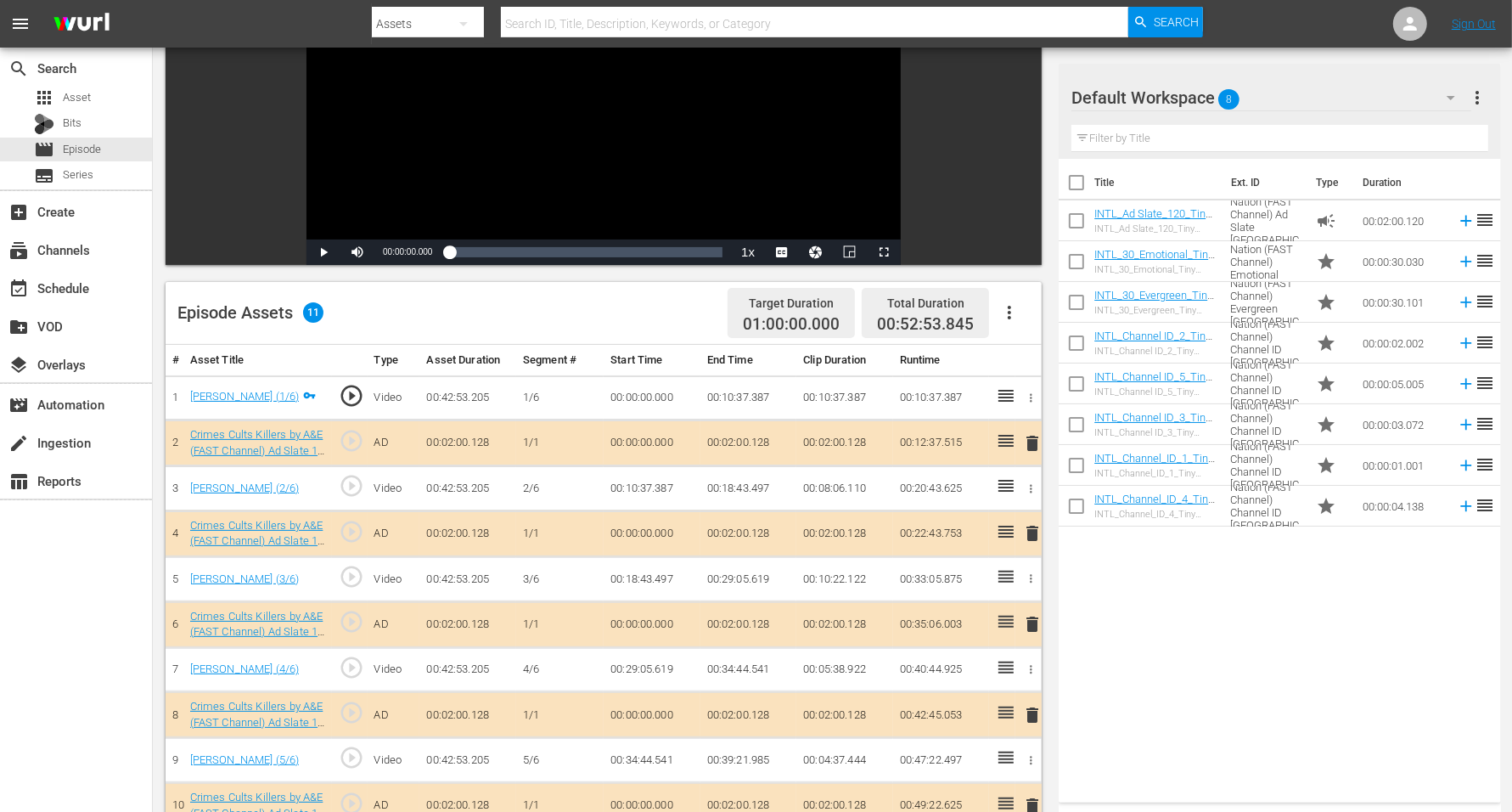
click at [1221, 99] on span "8" at bounding box center [1230, 99] width 22 height 35
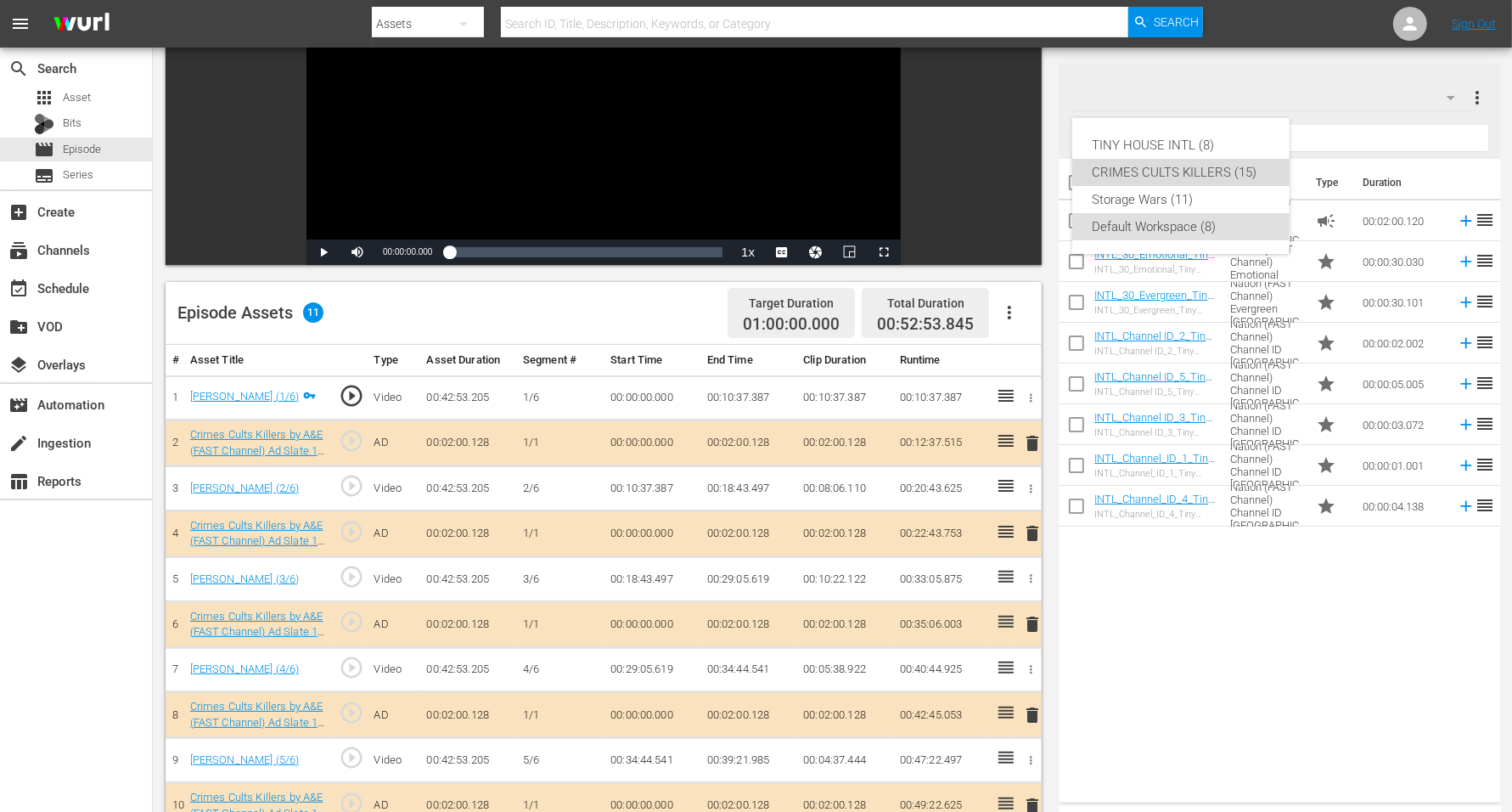
click at [1198, 167] on div "CRIMES CULTS KILLERS (15)" at bounding box center [1181, 173] width 176 height 27
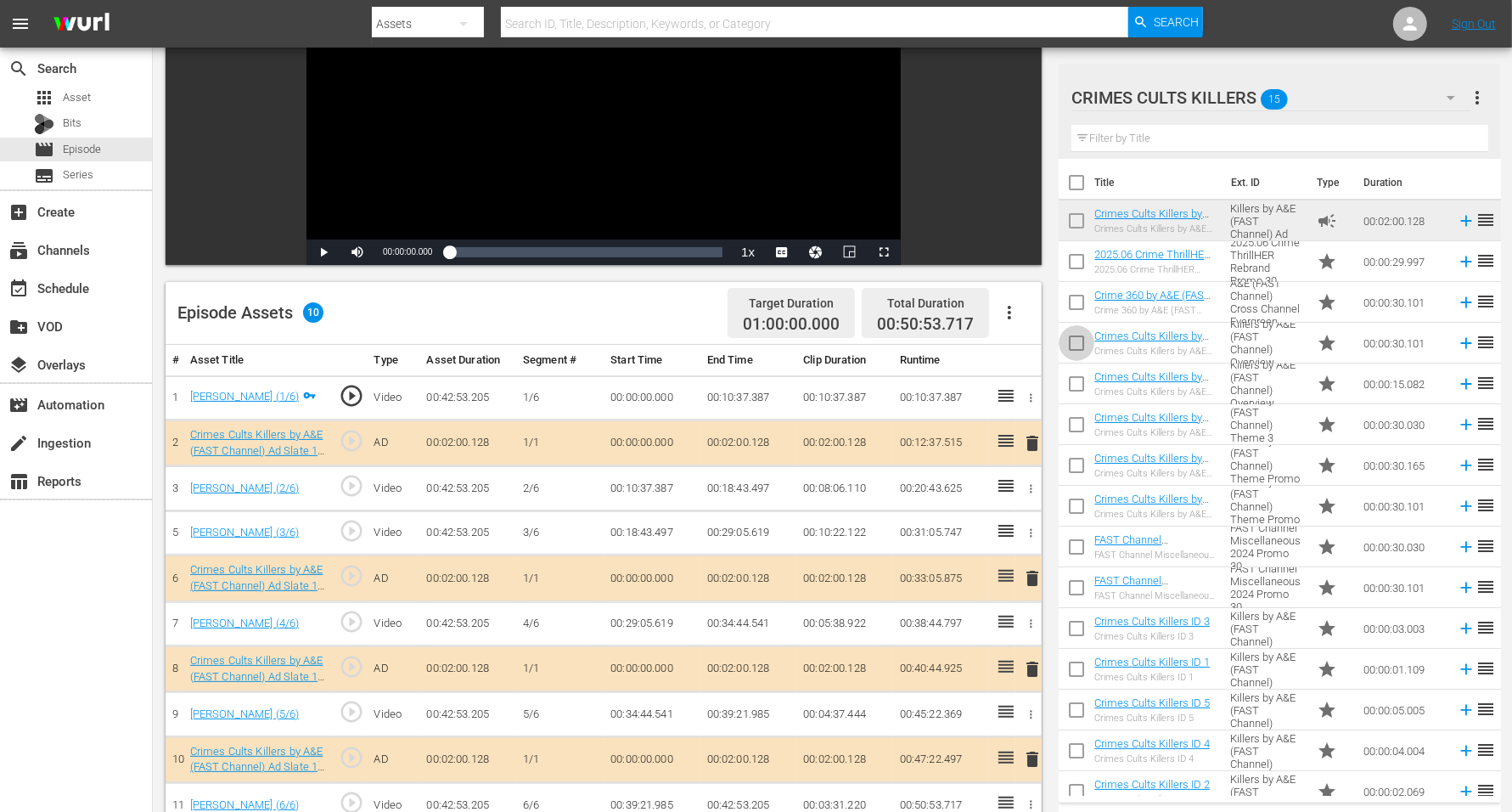
click at [1077, 339] on input "checkbox" at bounding box center [1077, 346] width 35 height 35
checkbox input "true"
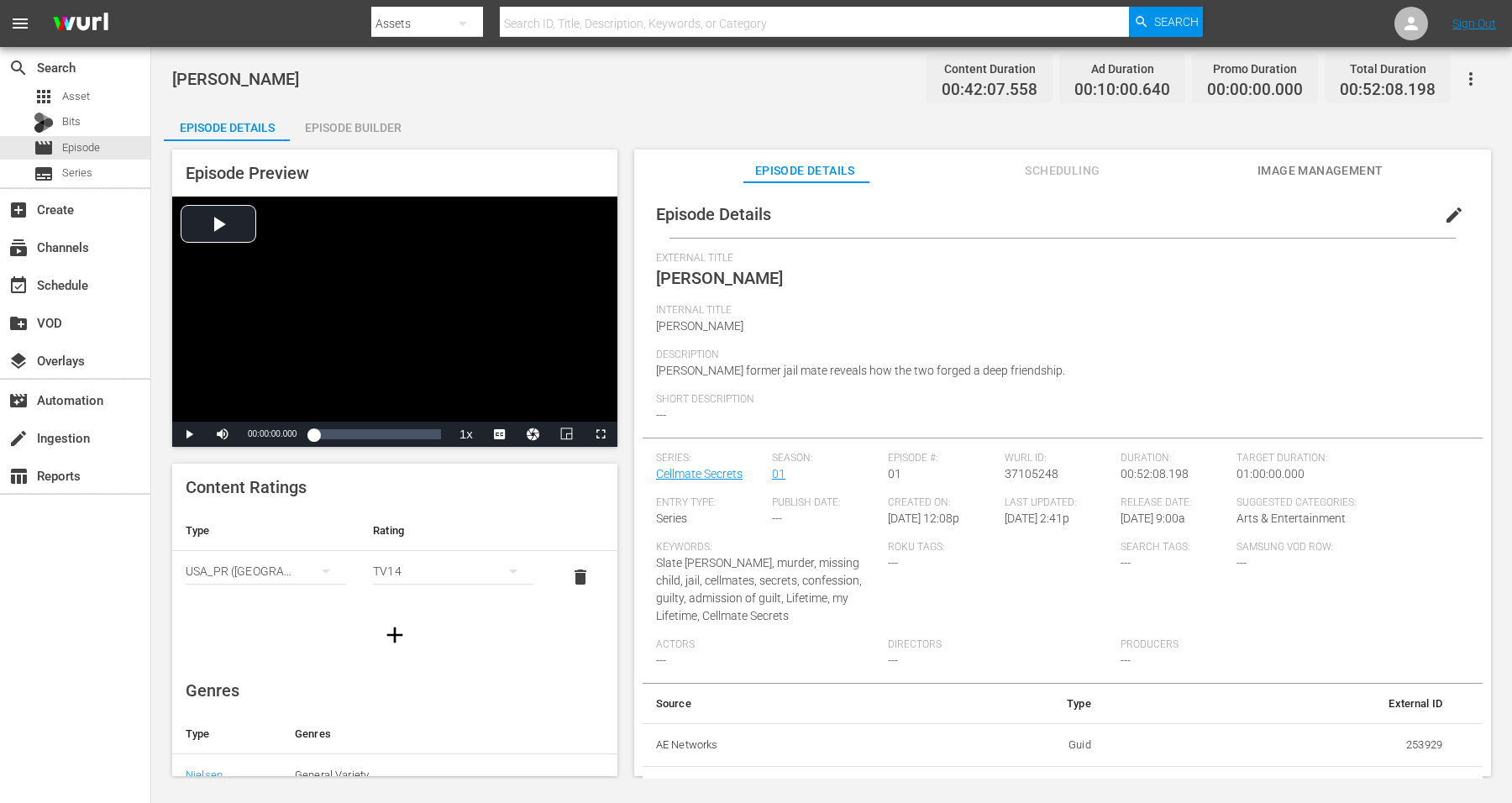
click at [347, 131] on div "Episode Builder" at bounding box center [353, 128] width 126 height 41
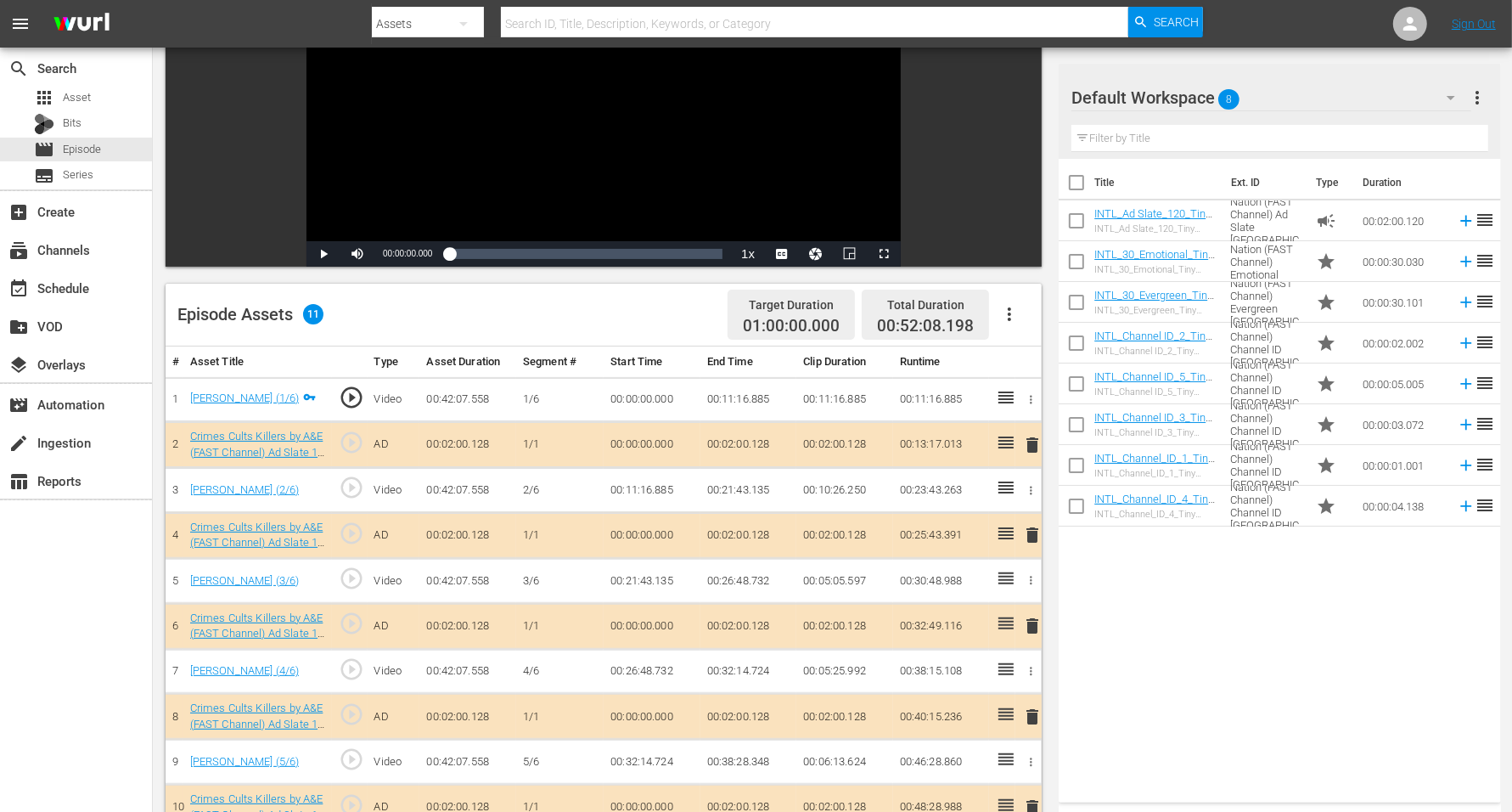
scroll to position [212, 0]
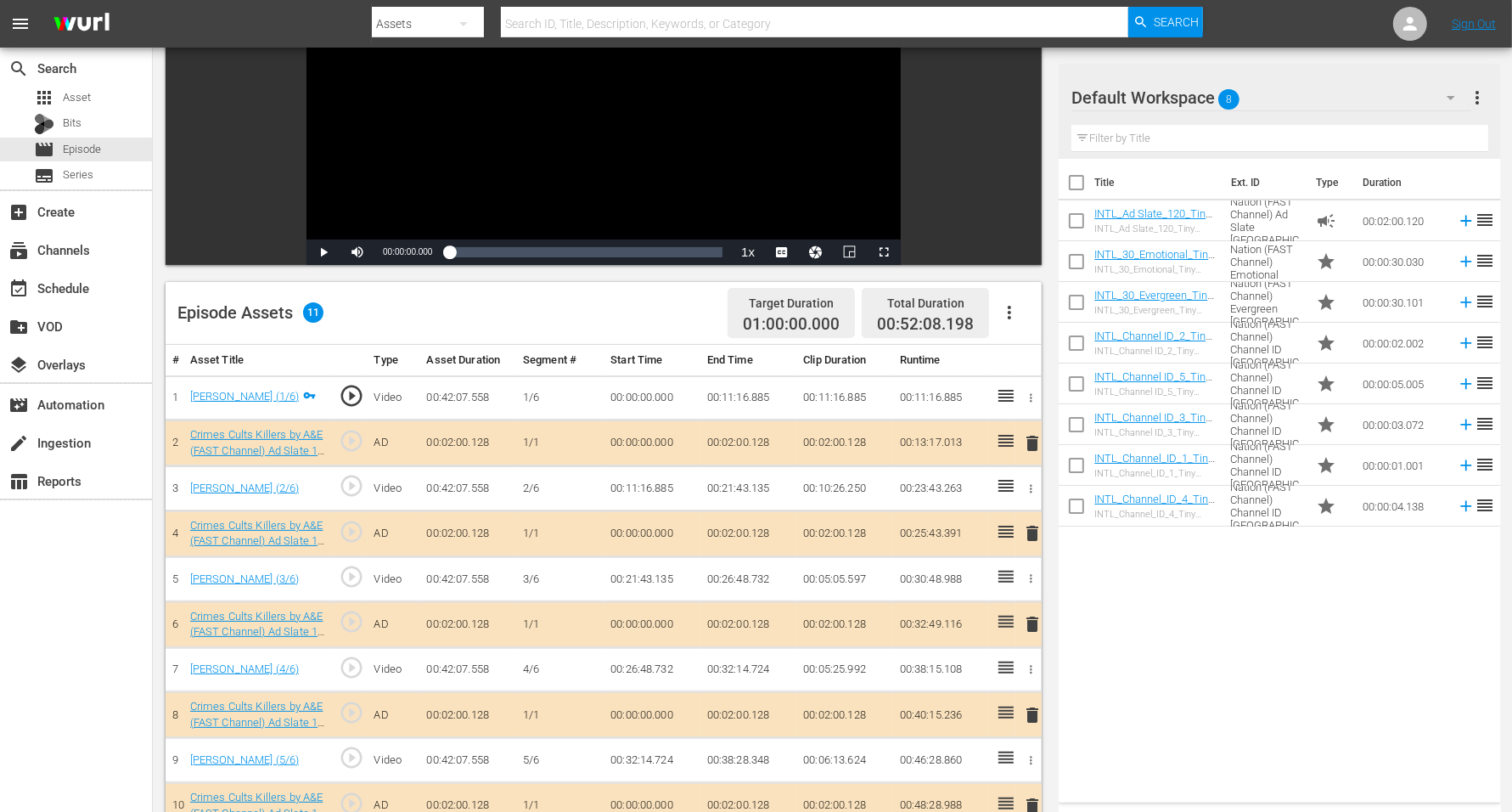
click at [1032, 618] on span "delete" at bounding box center [1033, 624] width 21 height 21
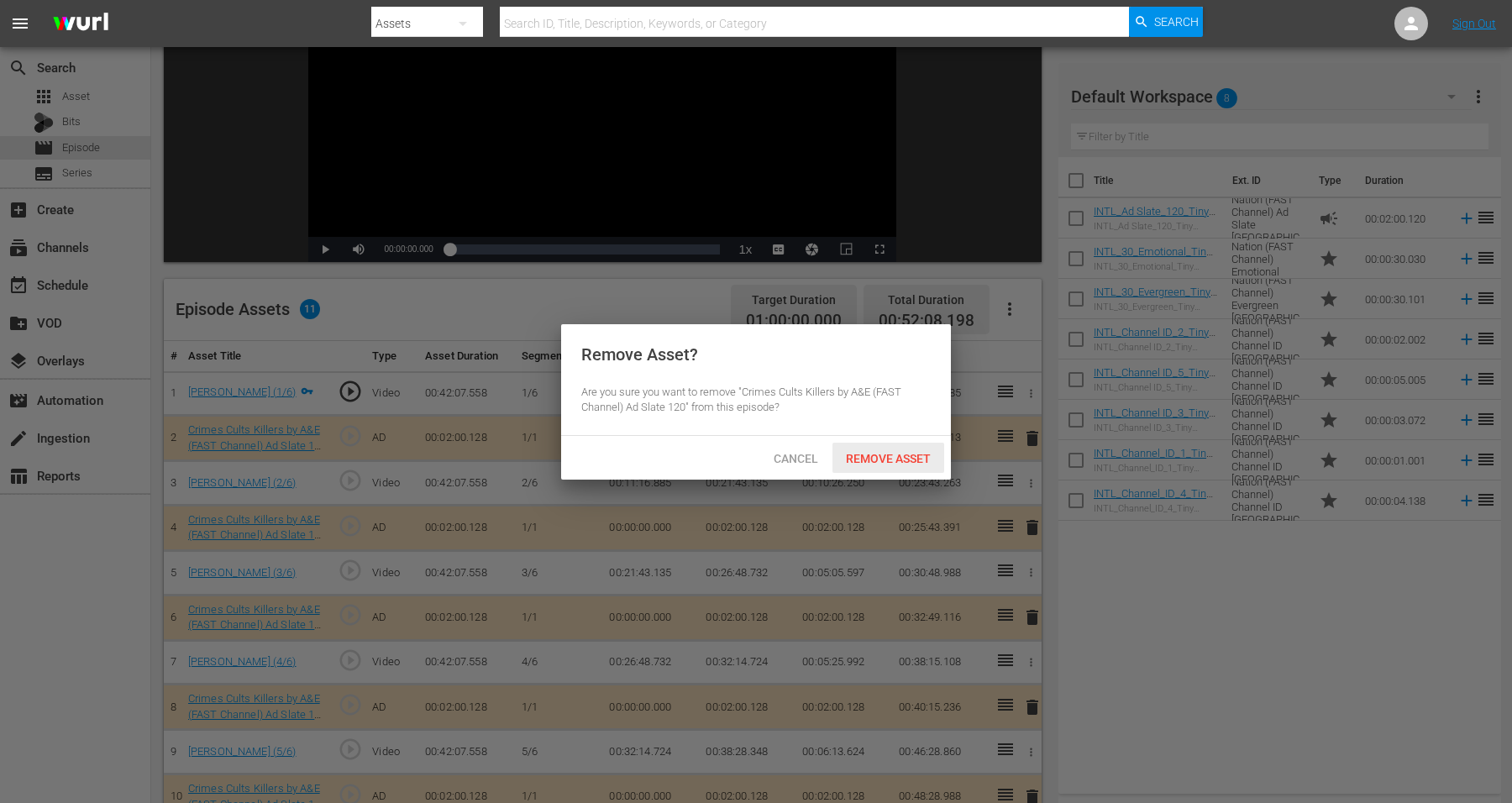
click at [886, 452] on span "Remove Asset" at bounding box center [887, 459] width 112 height 14
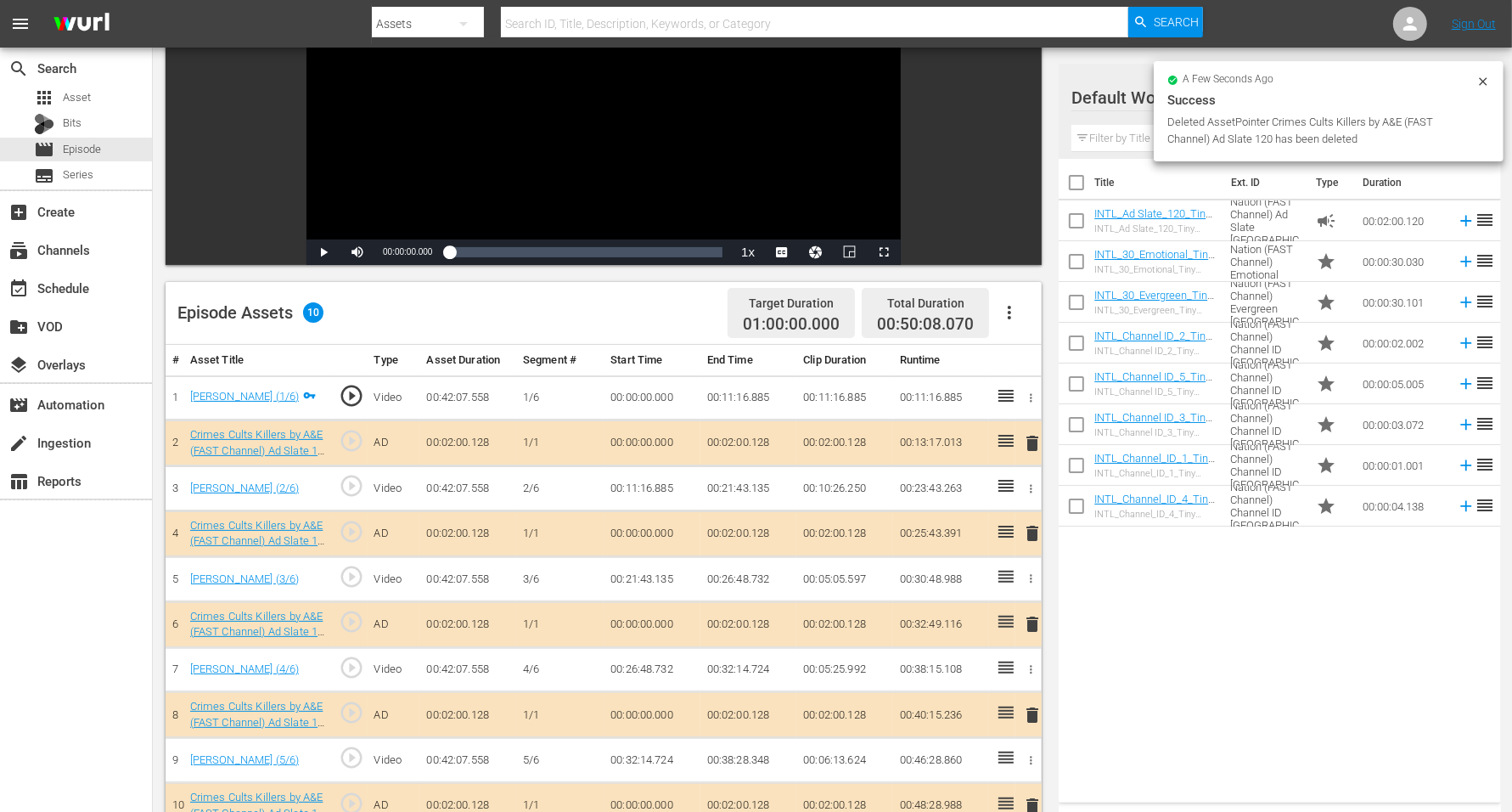
click at [1090, 91] on div at bounding box center [1133, 98] width 123 height 42
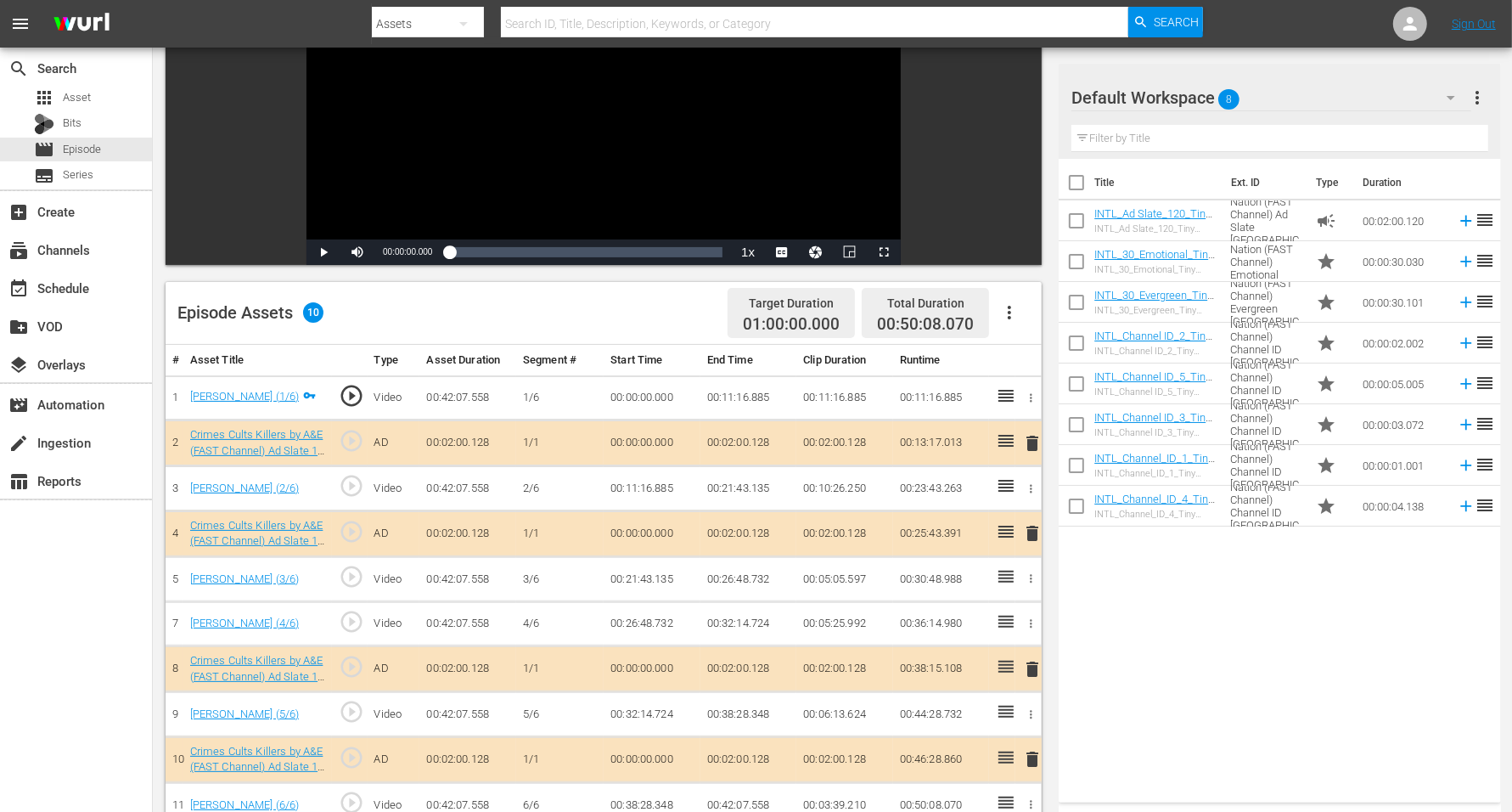
click at [1222, 92] on span "8" at bounding box center [1230, 99] width 22 height 35
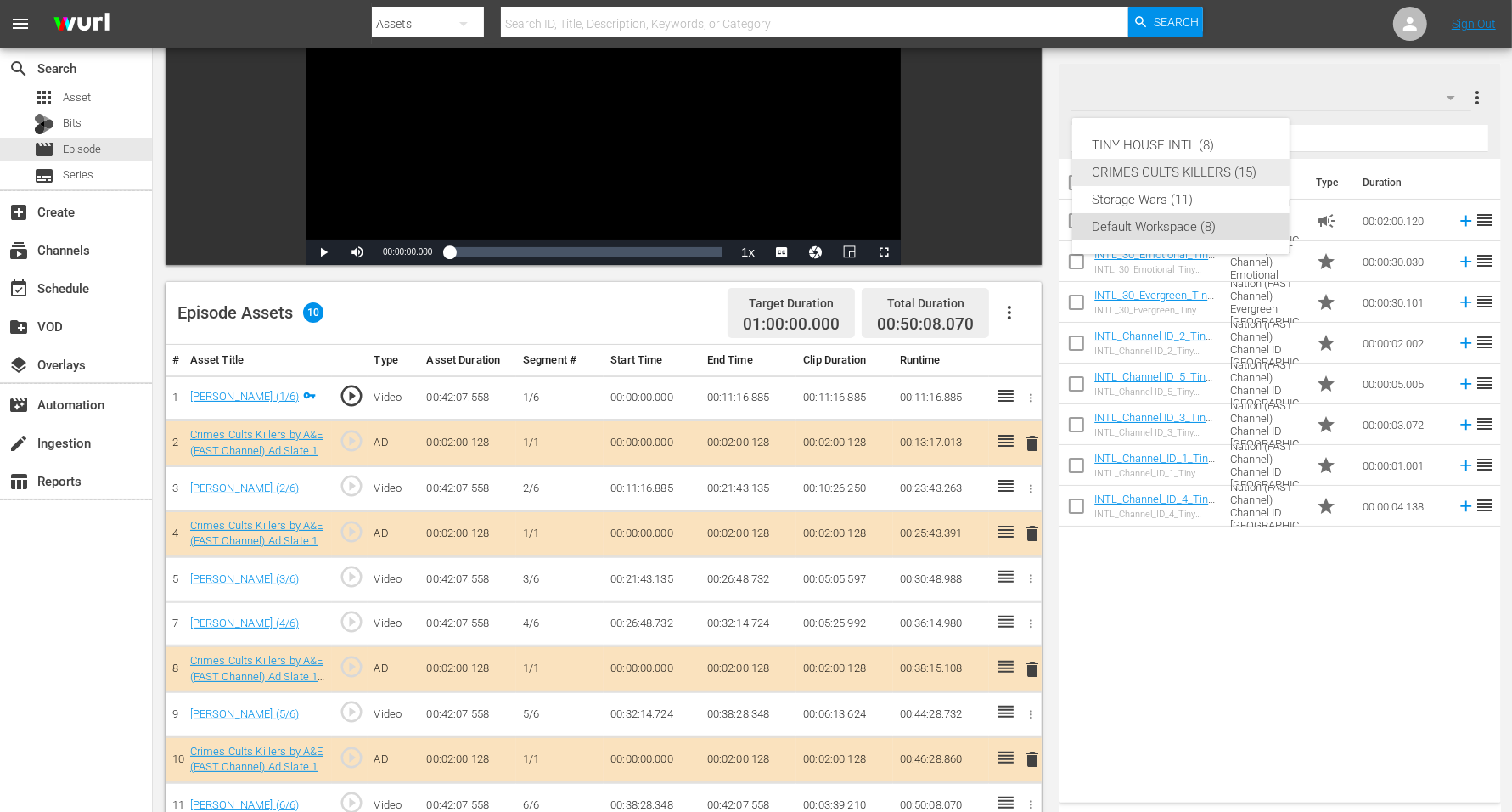
click at [1201, 171] on div "CRIMES CULTS KILLERS (15)" at bounding box center [1181, 173] width 176 height 27
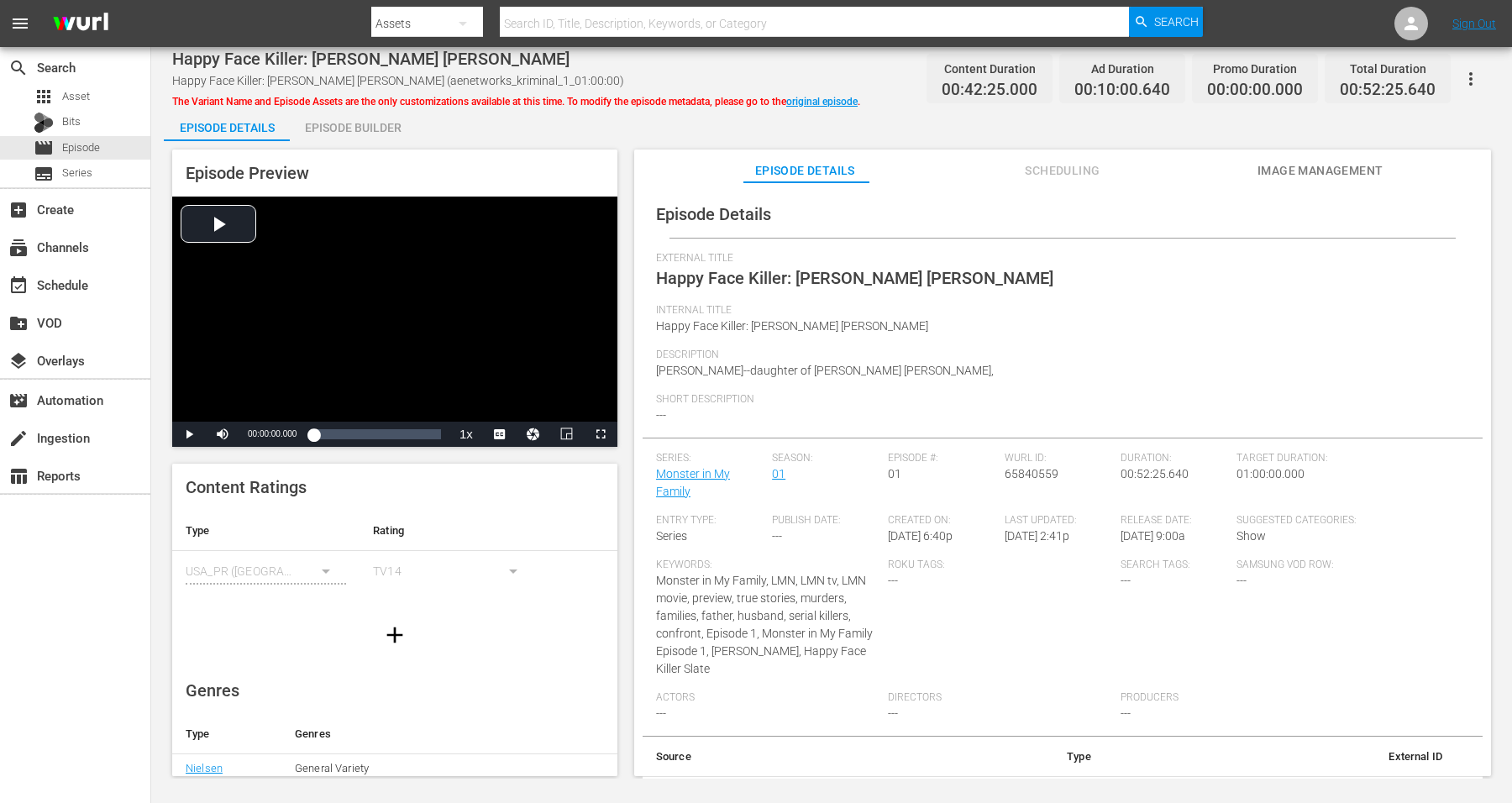
click at [370, 127] on div "Episode Builder" at bounding box center [353, 128] width 126 height 41
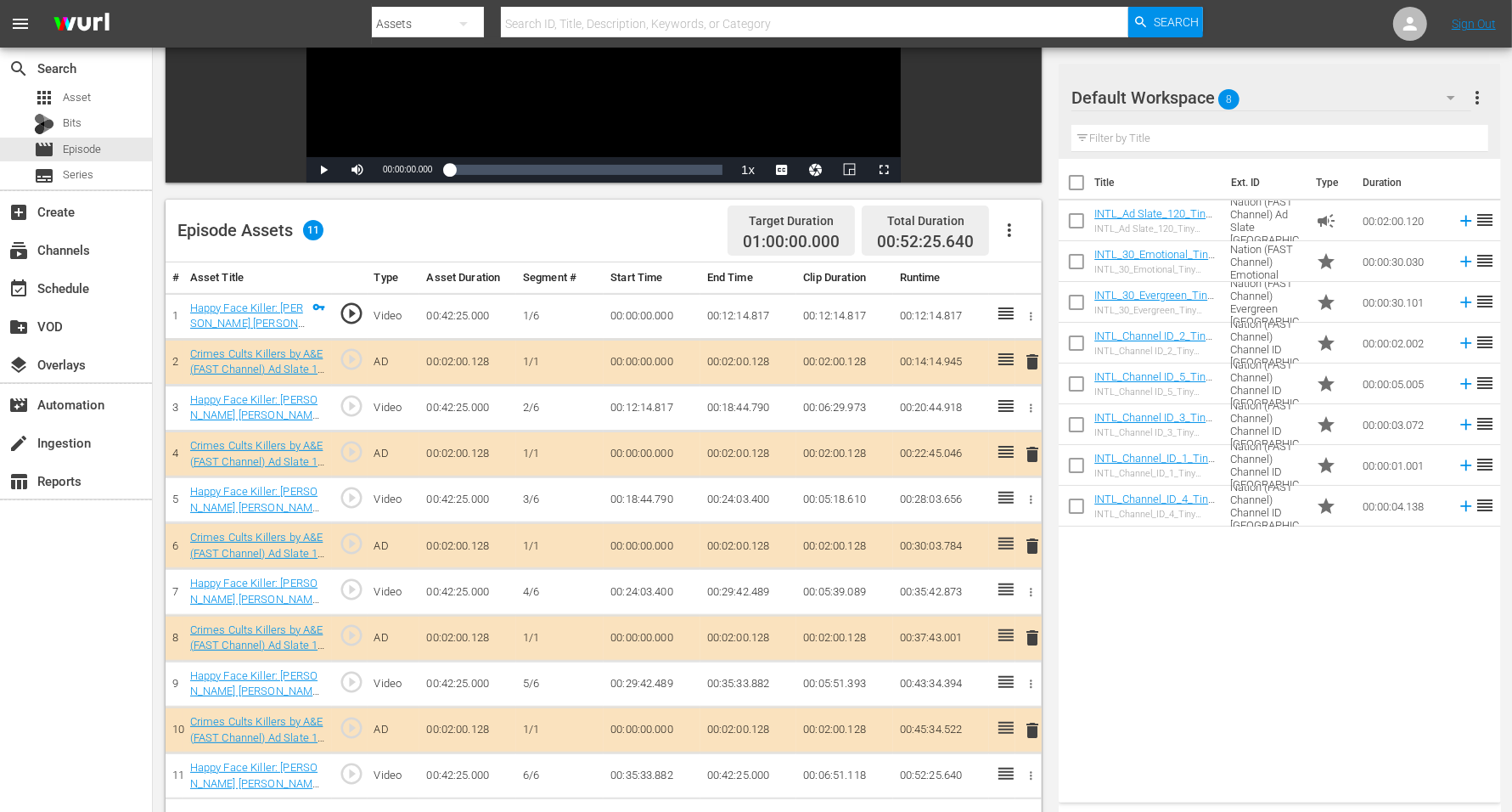
scroll to position [319, 0]
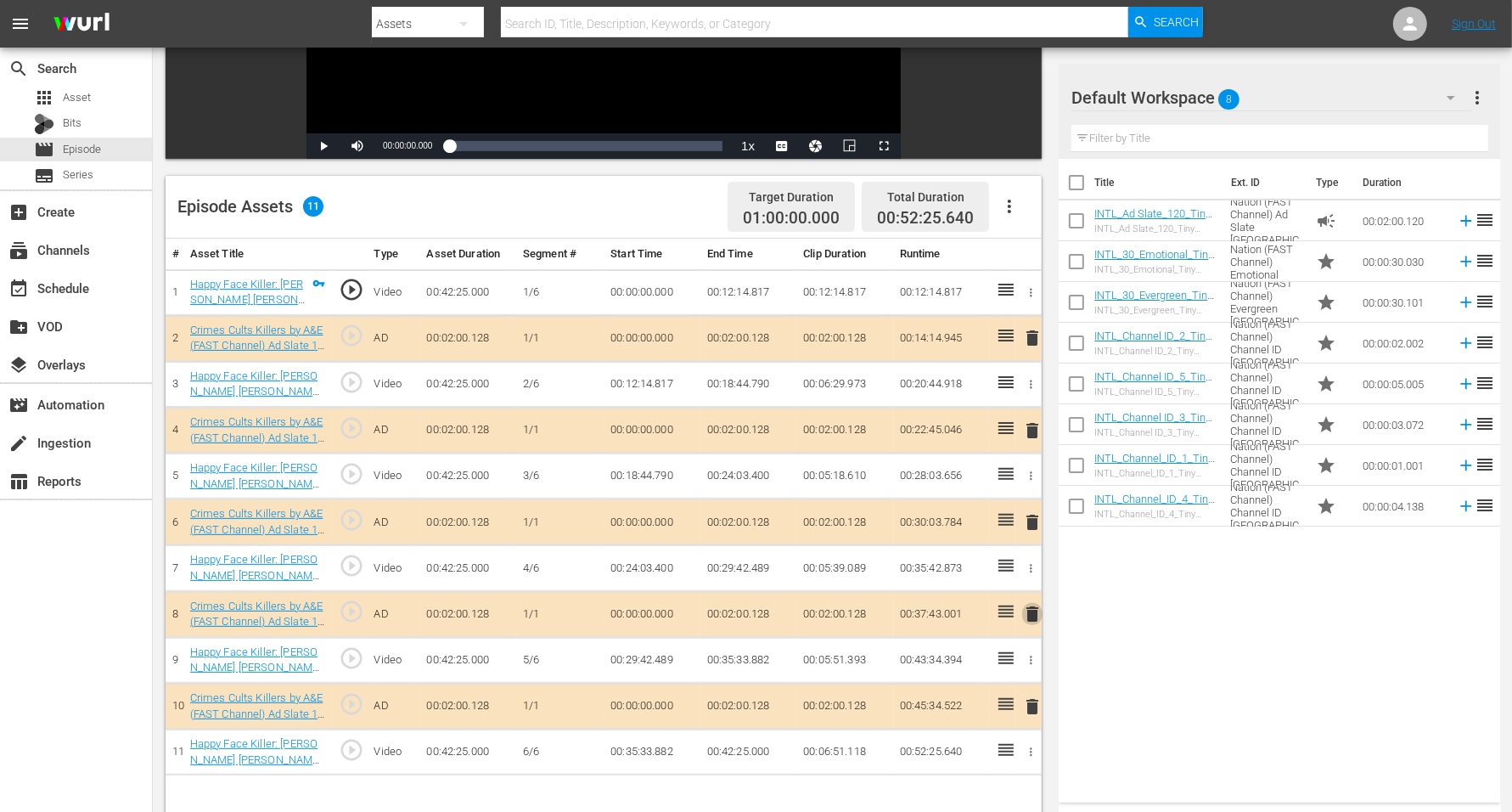
click at [1030, 609] on span "delete" at bounding box center [1033, 614] width 21 height 21
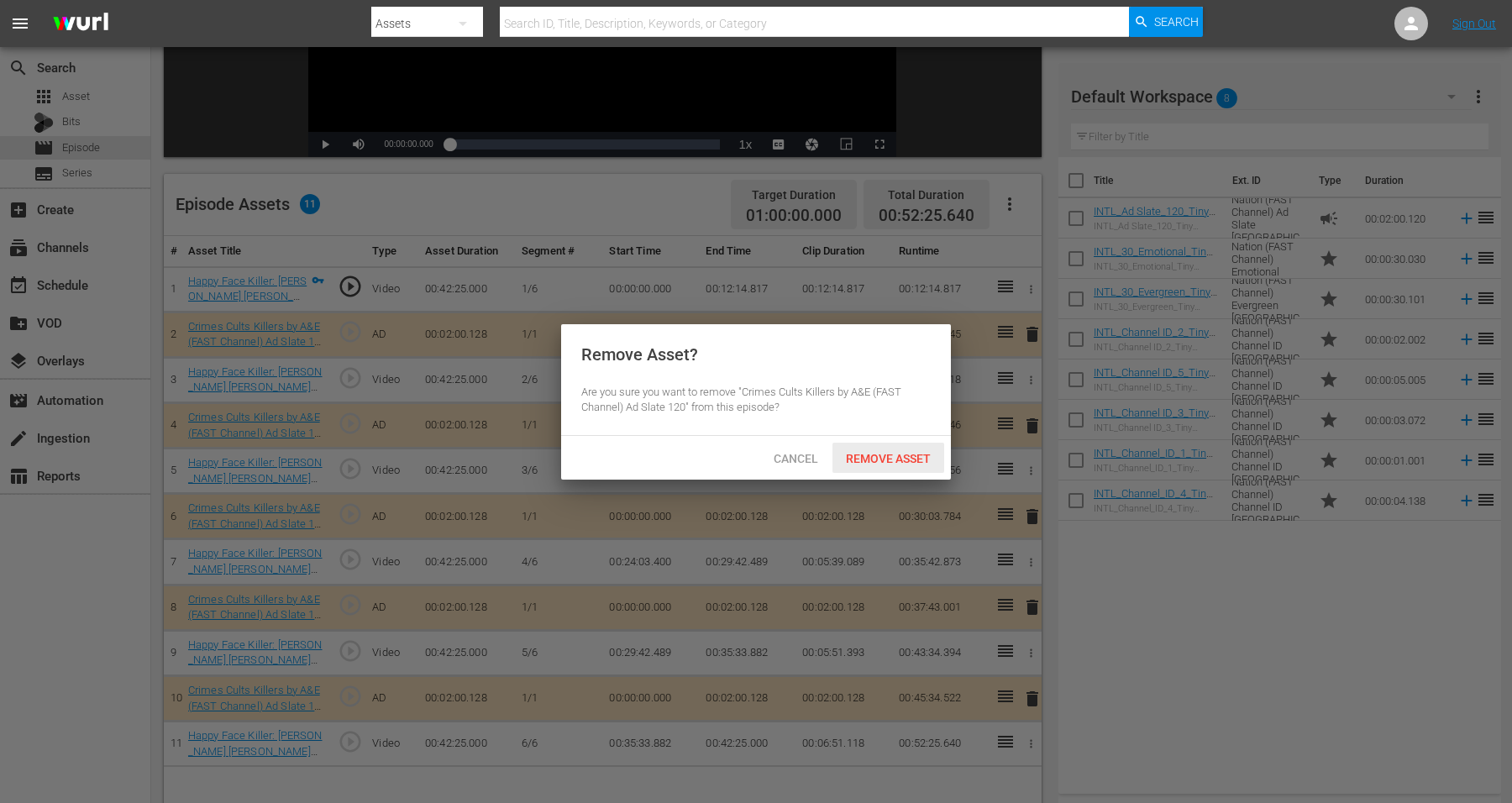
click at [890, 460] on span "Remove Asset" at bounding box center [887, 459] width 112 height 14
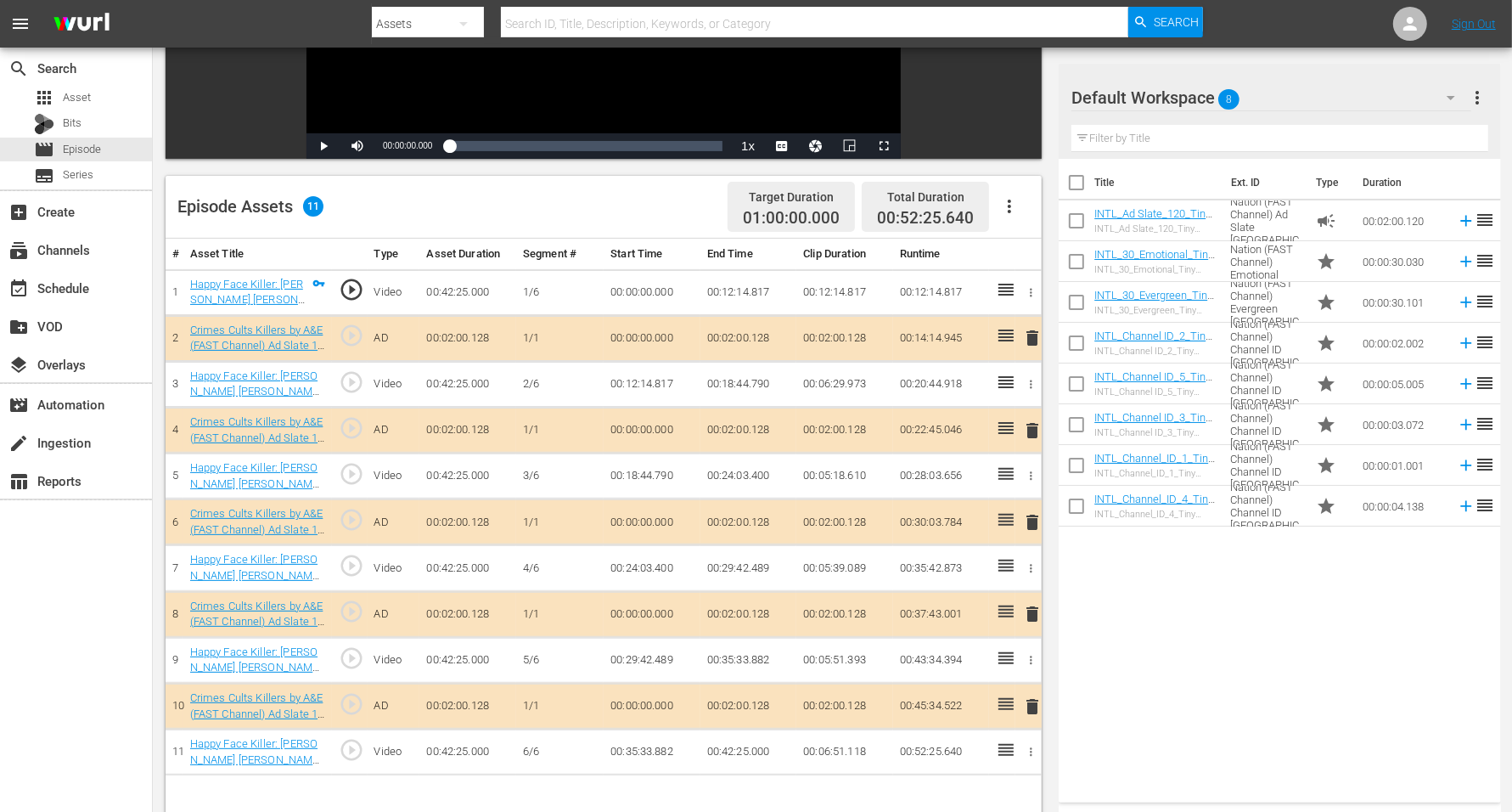
click at [1222, 93] on span "8" at bounding box center [1230, 99] width 22 height 35
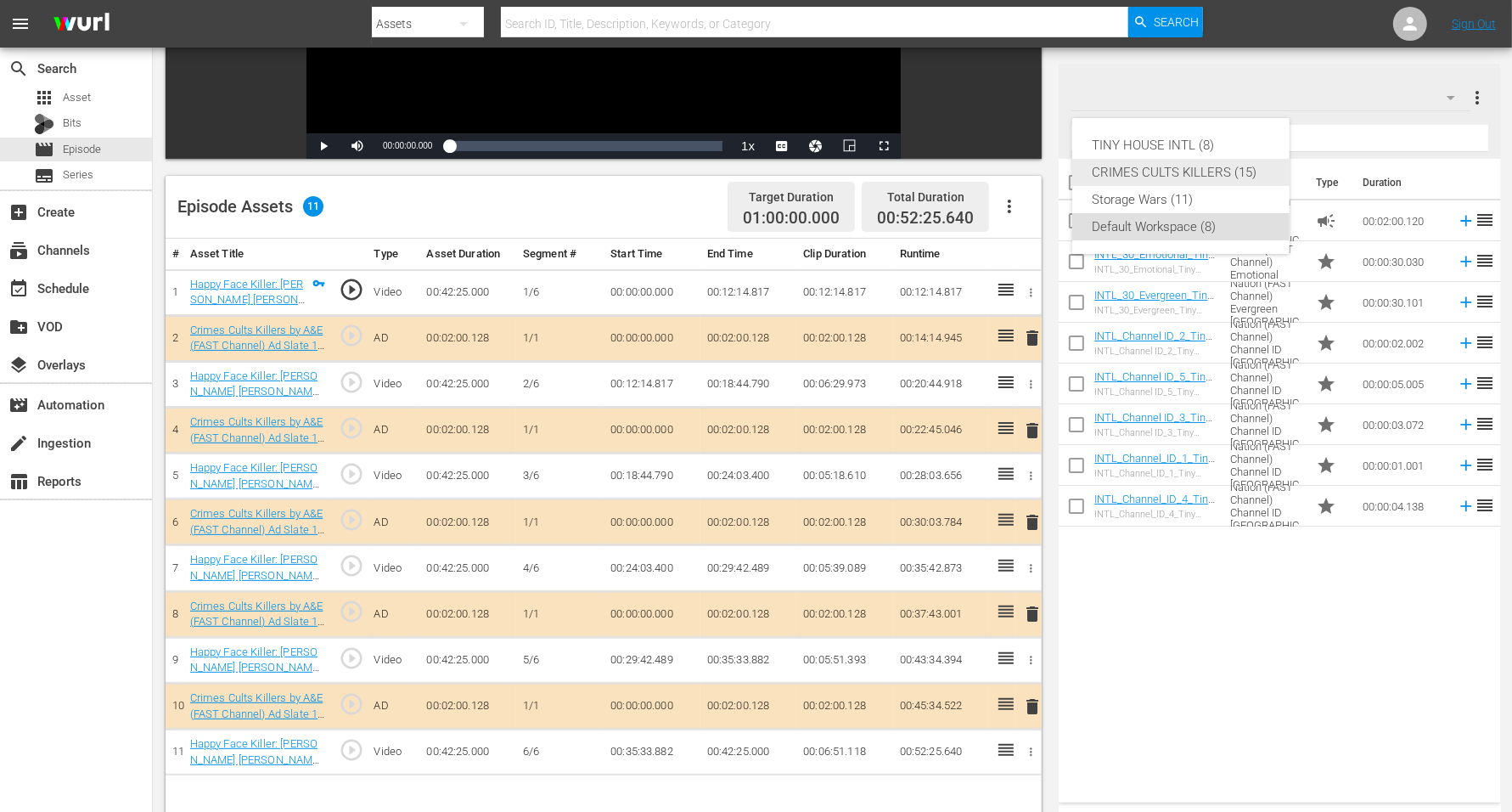
click at [1210, 171] on div "CRIMES CULTS KILLERS (15)" at bounding box center [1181, 173] width 176 height 27
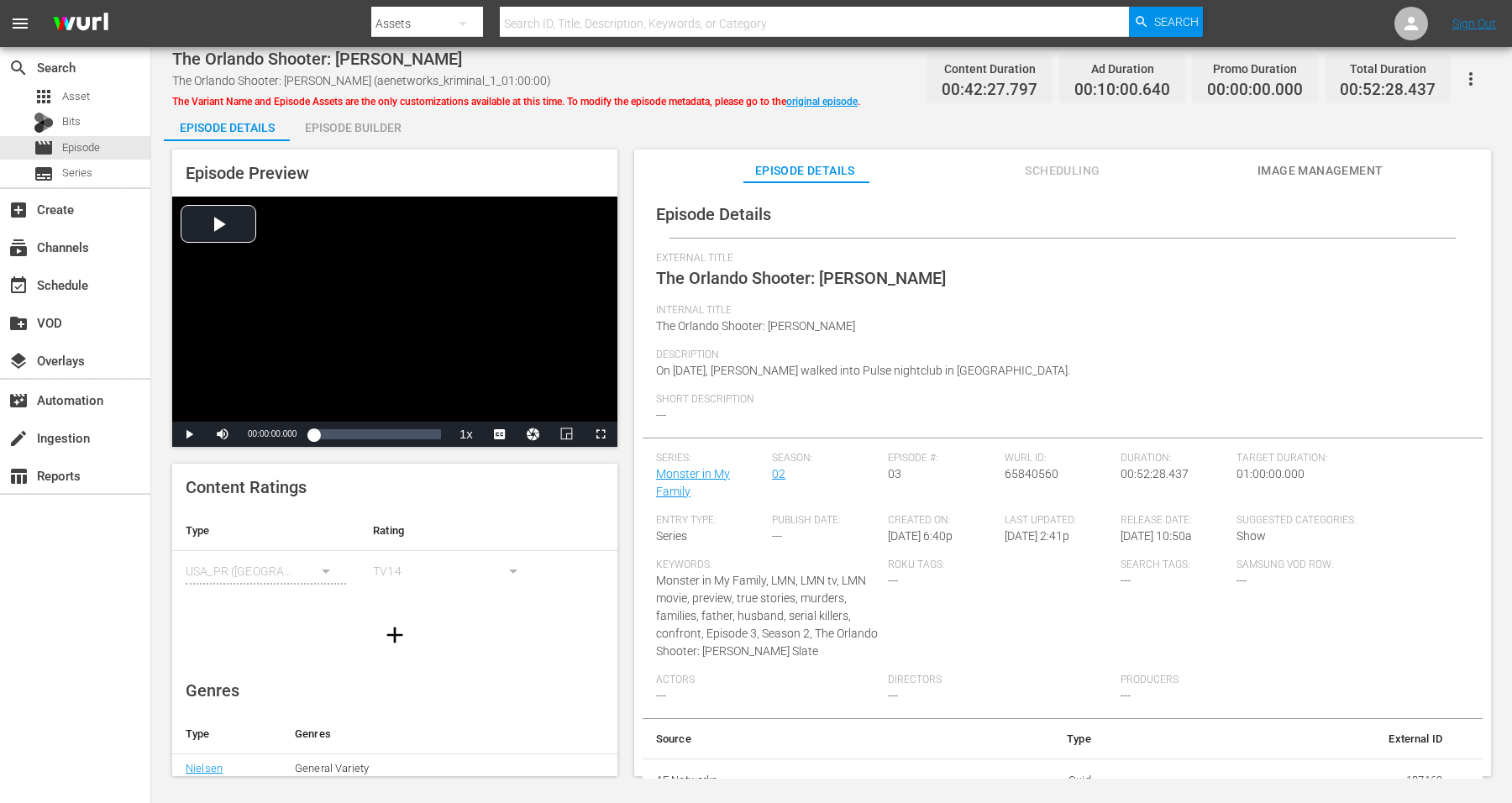
click at [347, 129] on div "Episode Builder" at bounding box center [353, 128] width 126 height 41
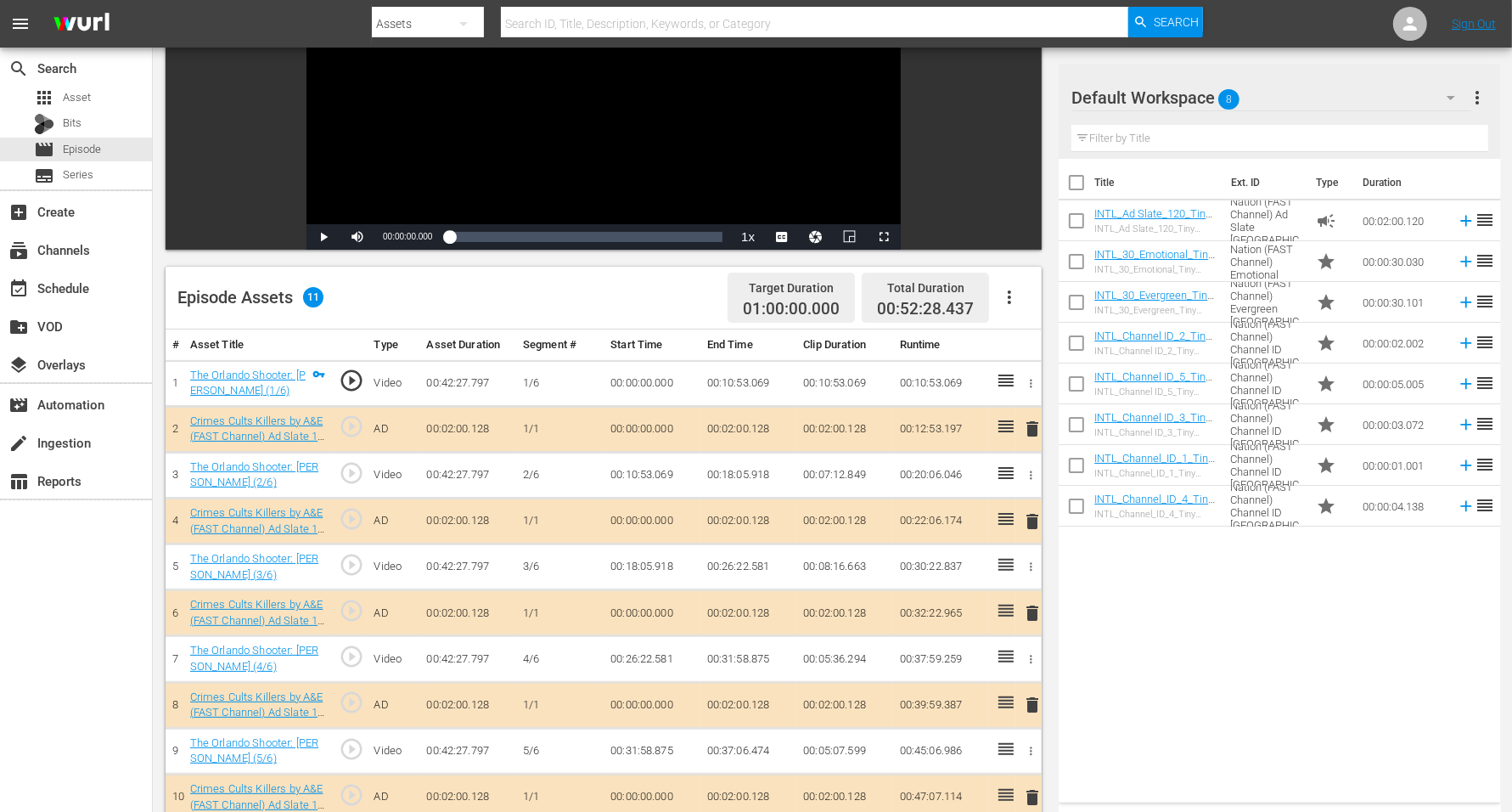
scroll to position [319, 0]
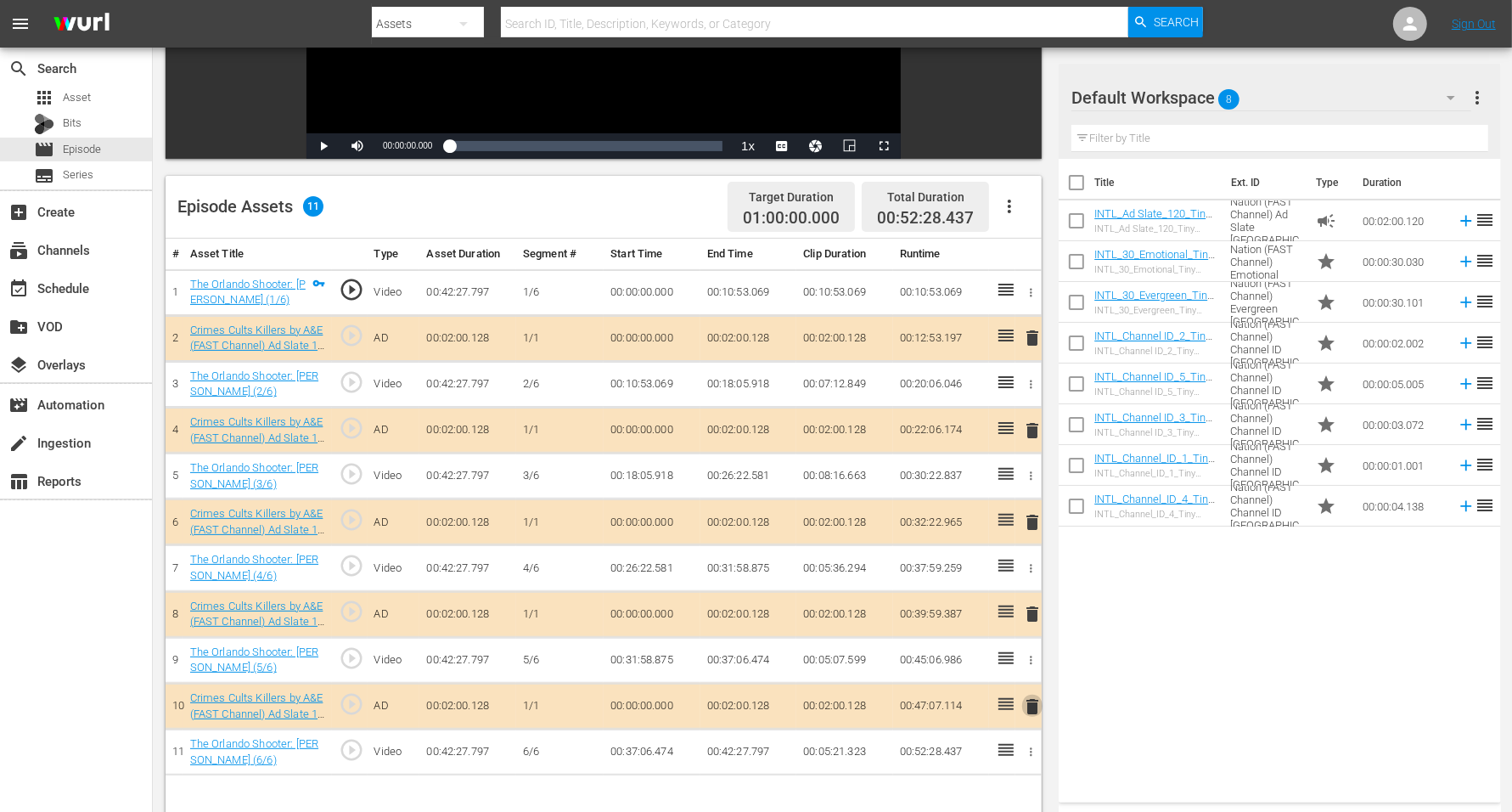
click at [1029, 649] on span "delete" at bounding box center [1033, 706] width 21 height 21
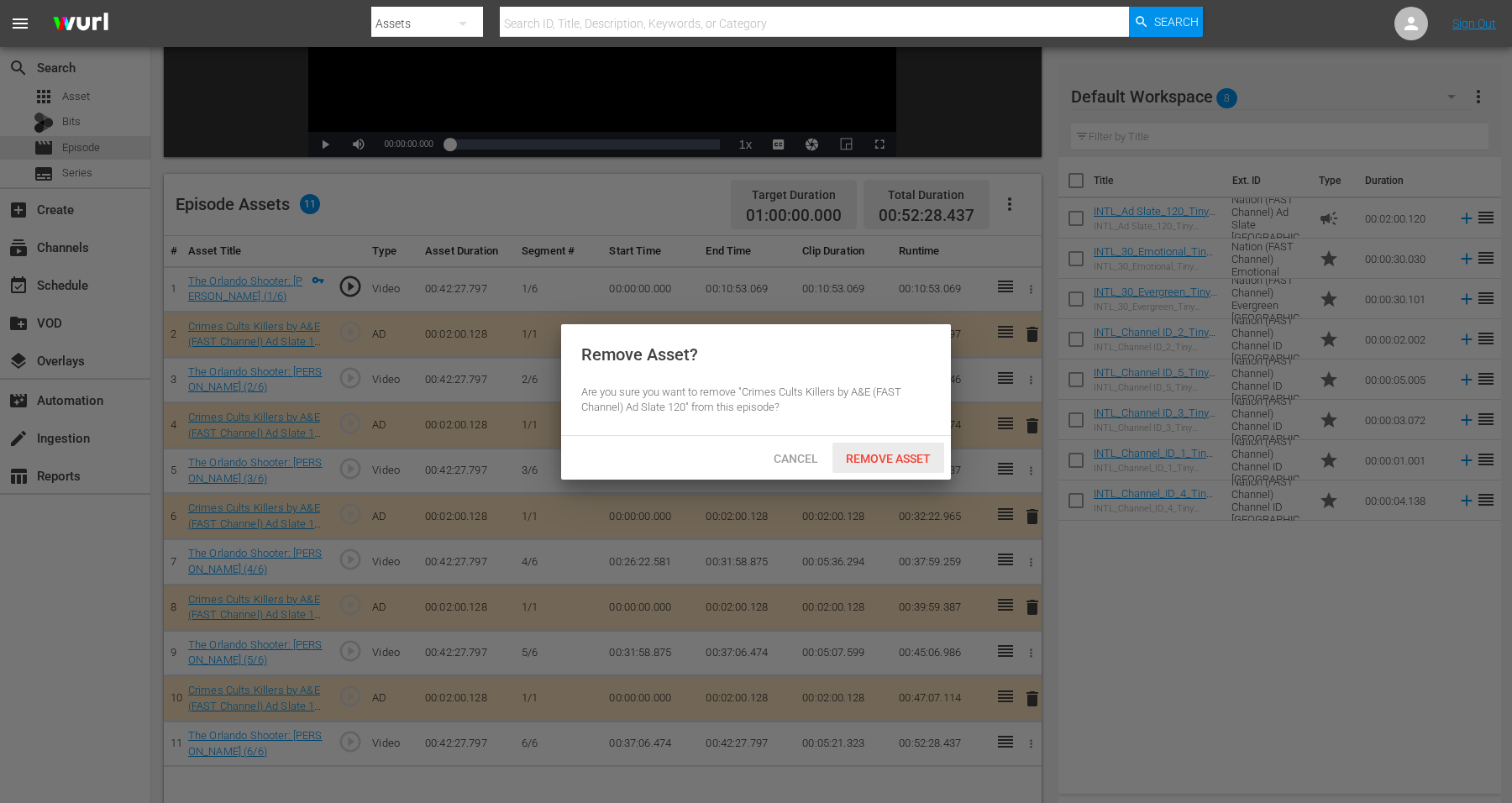
click at [852, 459] on span "Remove Asset" at bounding box center [887, 459] width 112 height 14
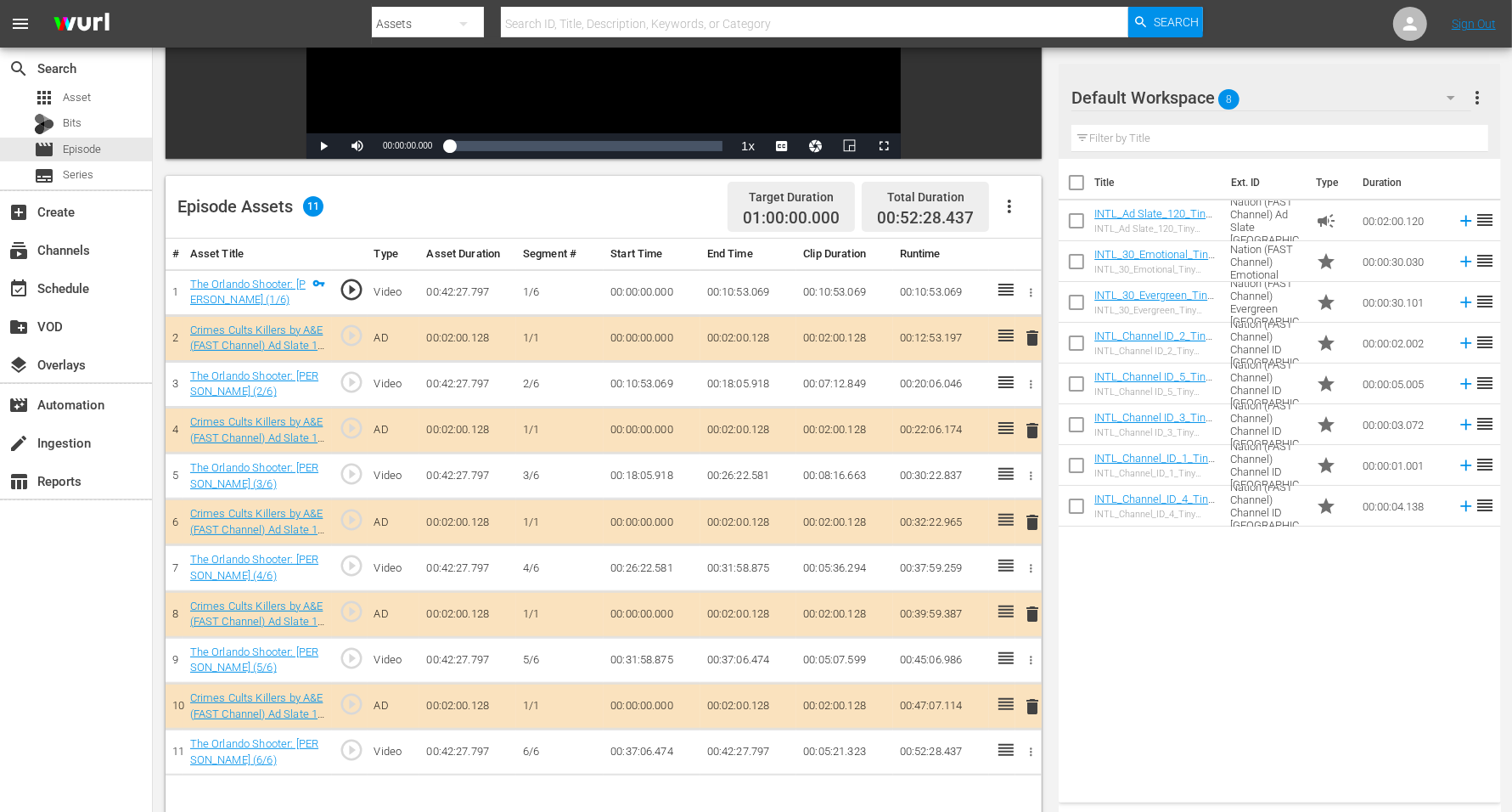
click at [1222, 93] on span "8" at bounding box center [1230, 99] width 22 height 35
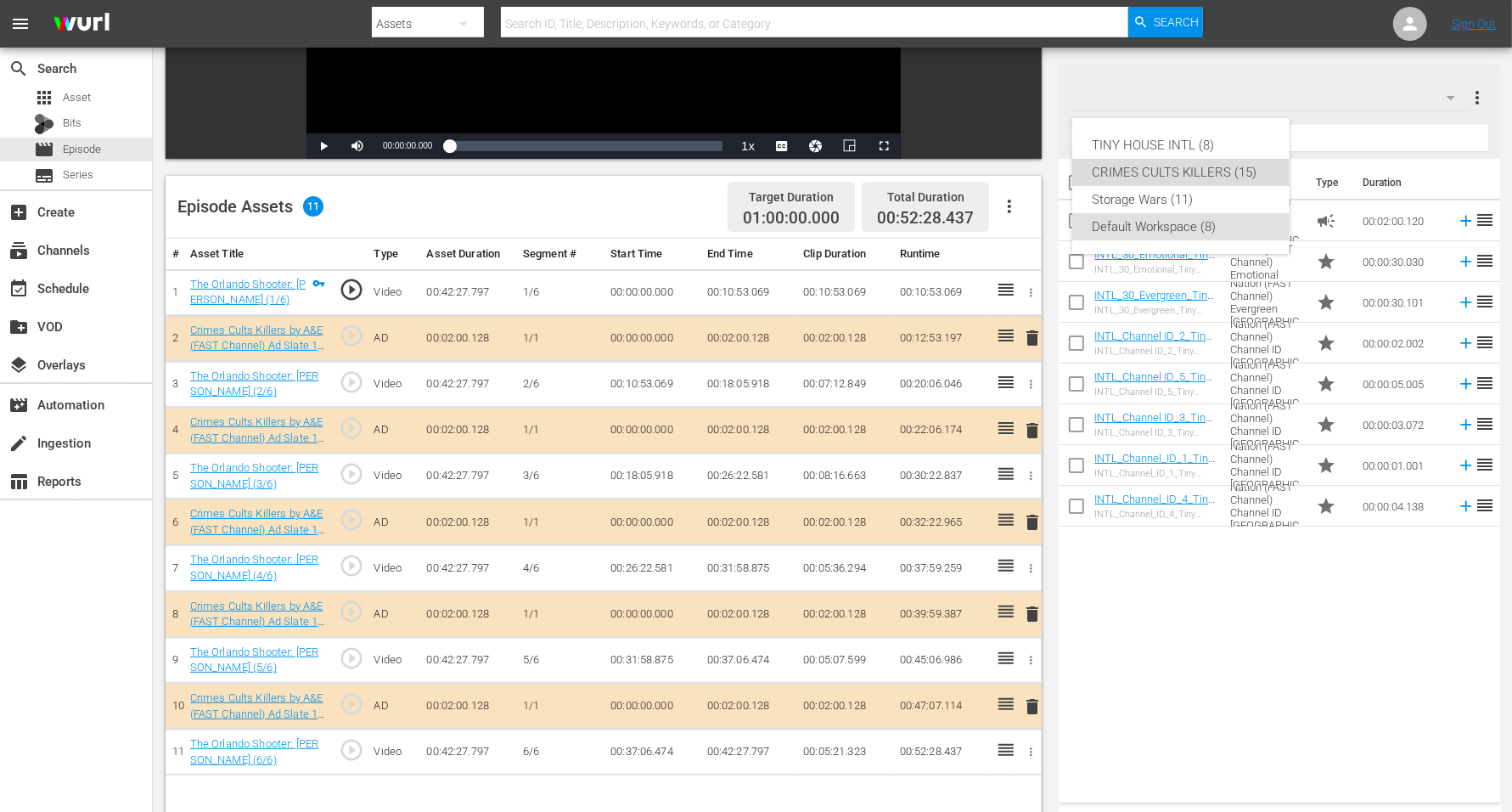
click at [1222, 170] on div "CRIMES CULTS KILLERS (15)" at bounding box center [1181, 173] width 176 height 27
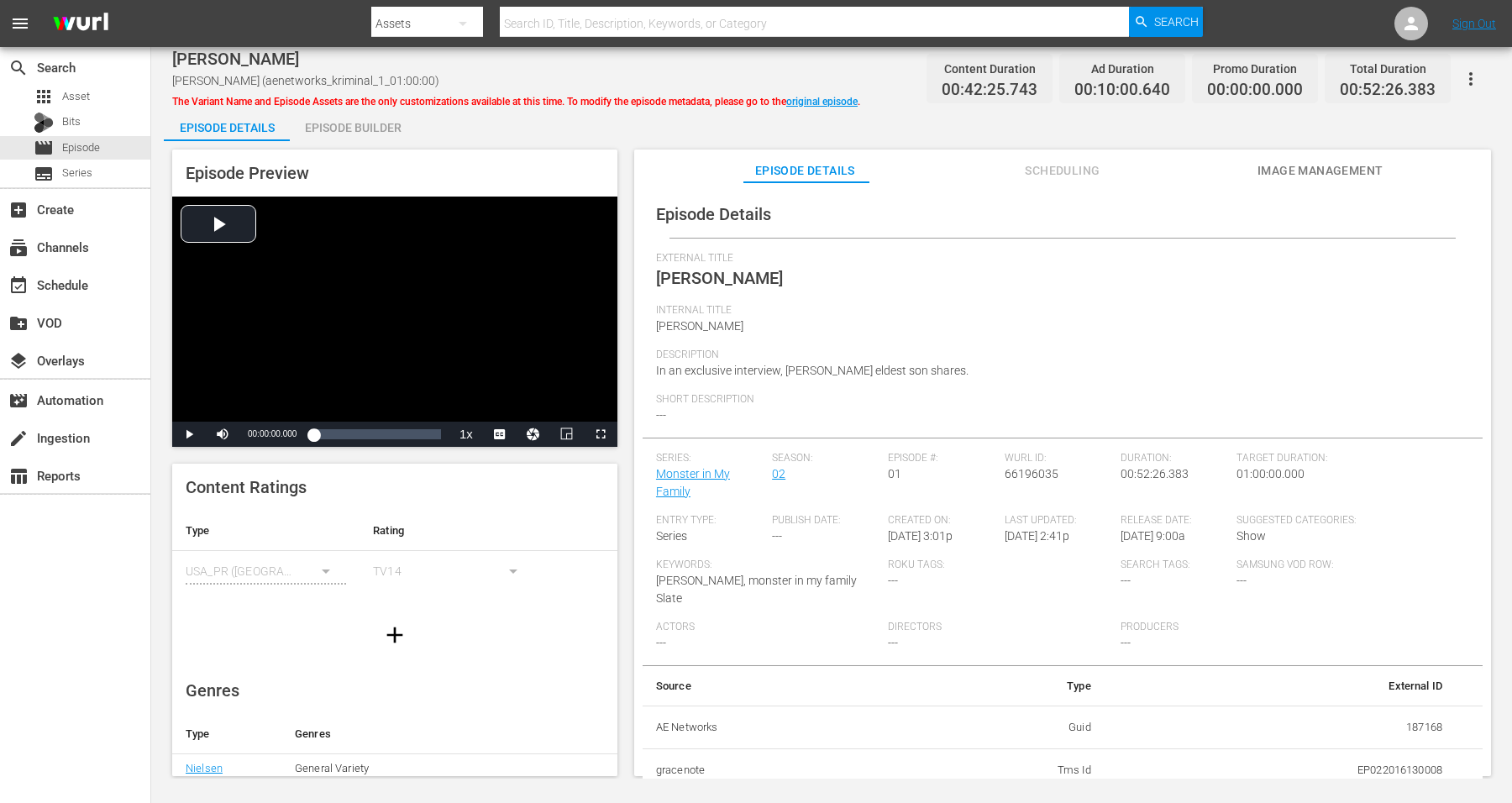
click at [364, 126] on div "Episode Builder" at bounding box center [353, 128] width 126 height 41
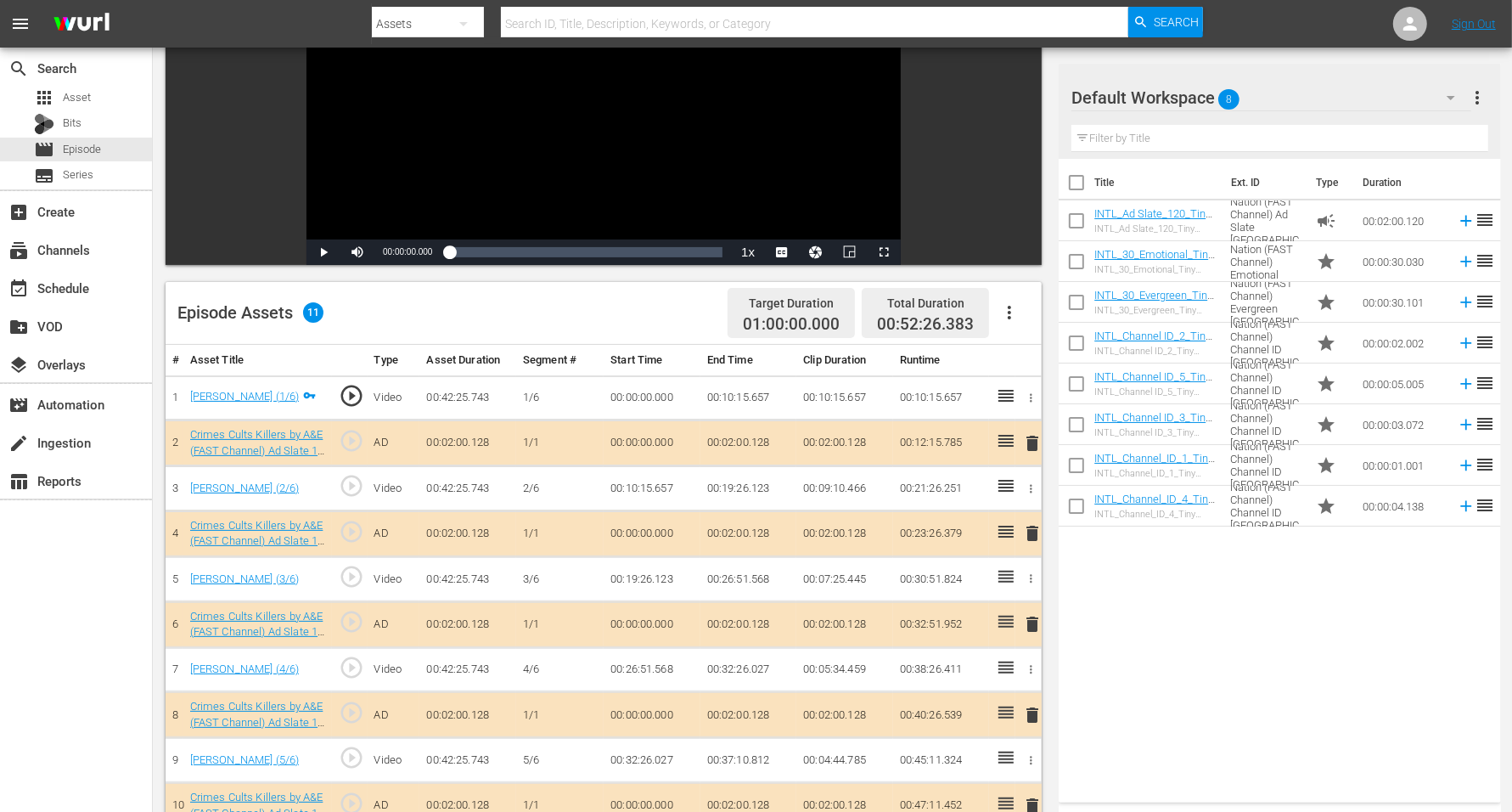
scroll to position [319, 0]
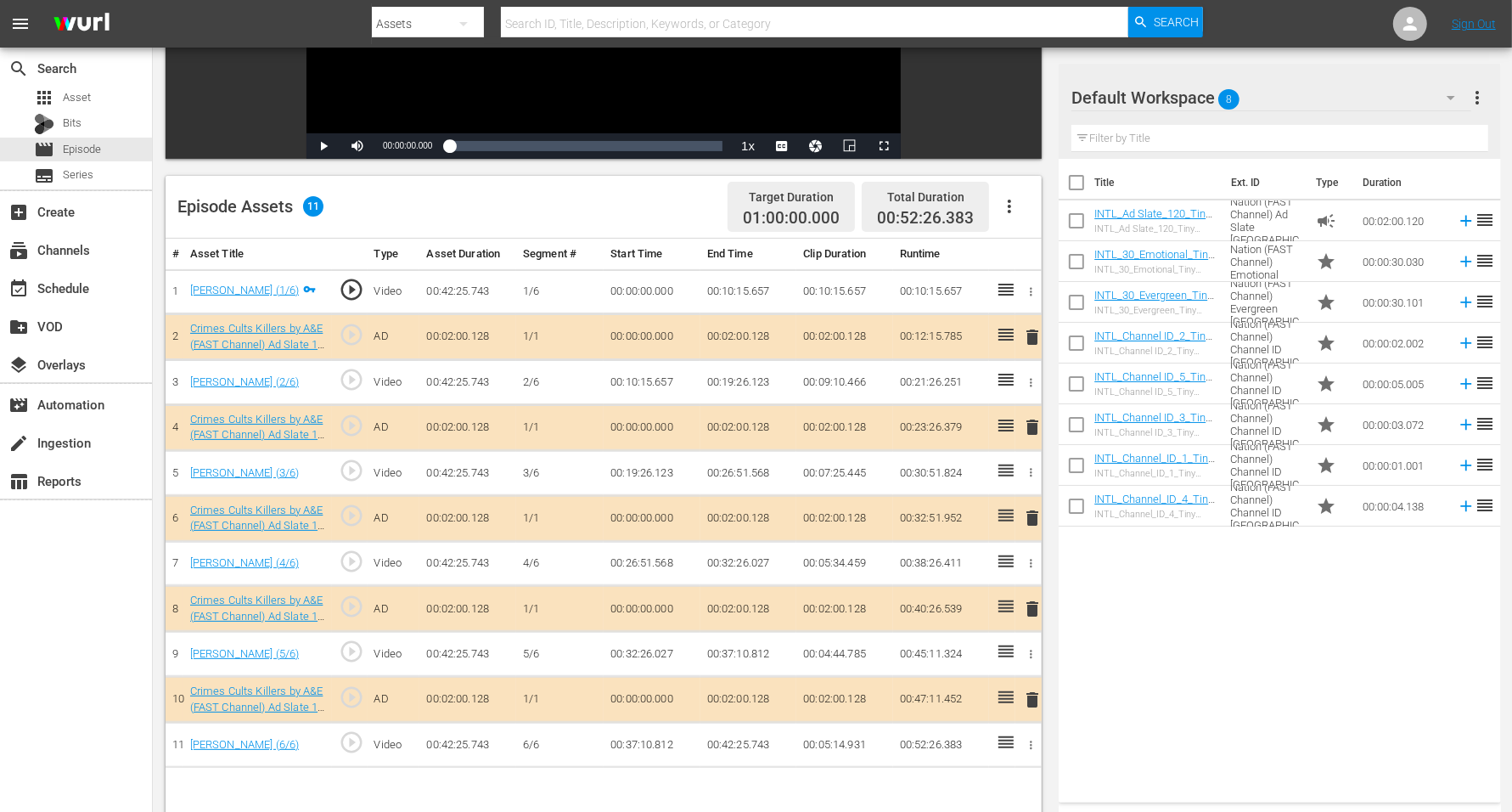
click at [1031, 332] on span "delete" at bounding box center [1033, 336] width 21 height 21
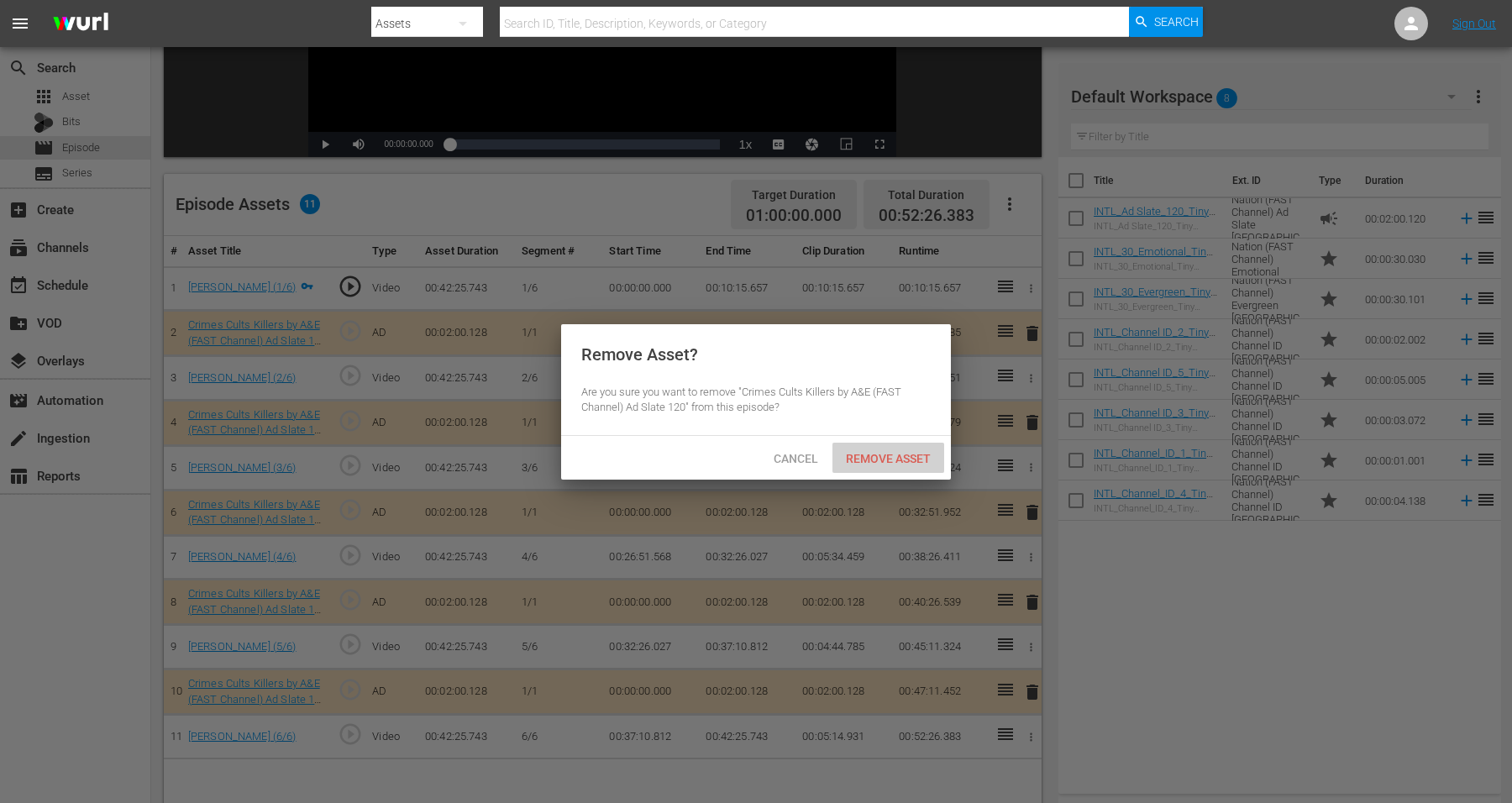
click at [881, 452] on span "Remove Asset" at bounding box center [887, 459] width 112 height 14
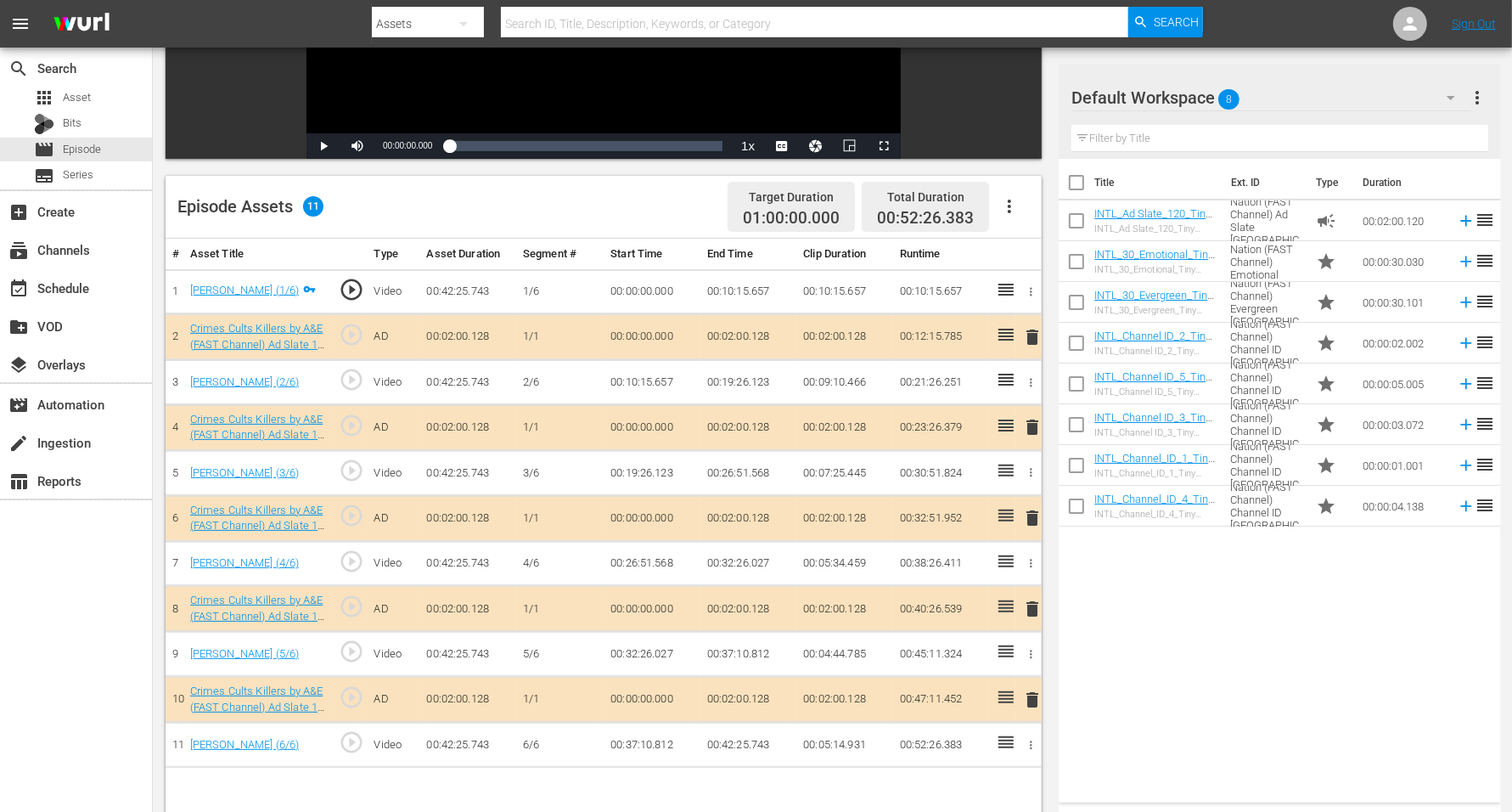
click at [1222, 92] on span "8" at bounding box center [1230, 99] width 22 height 35
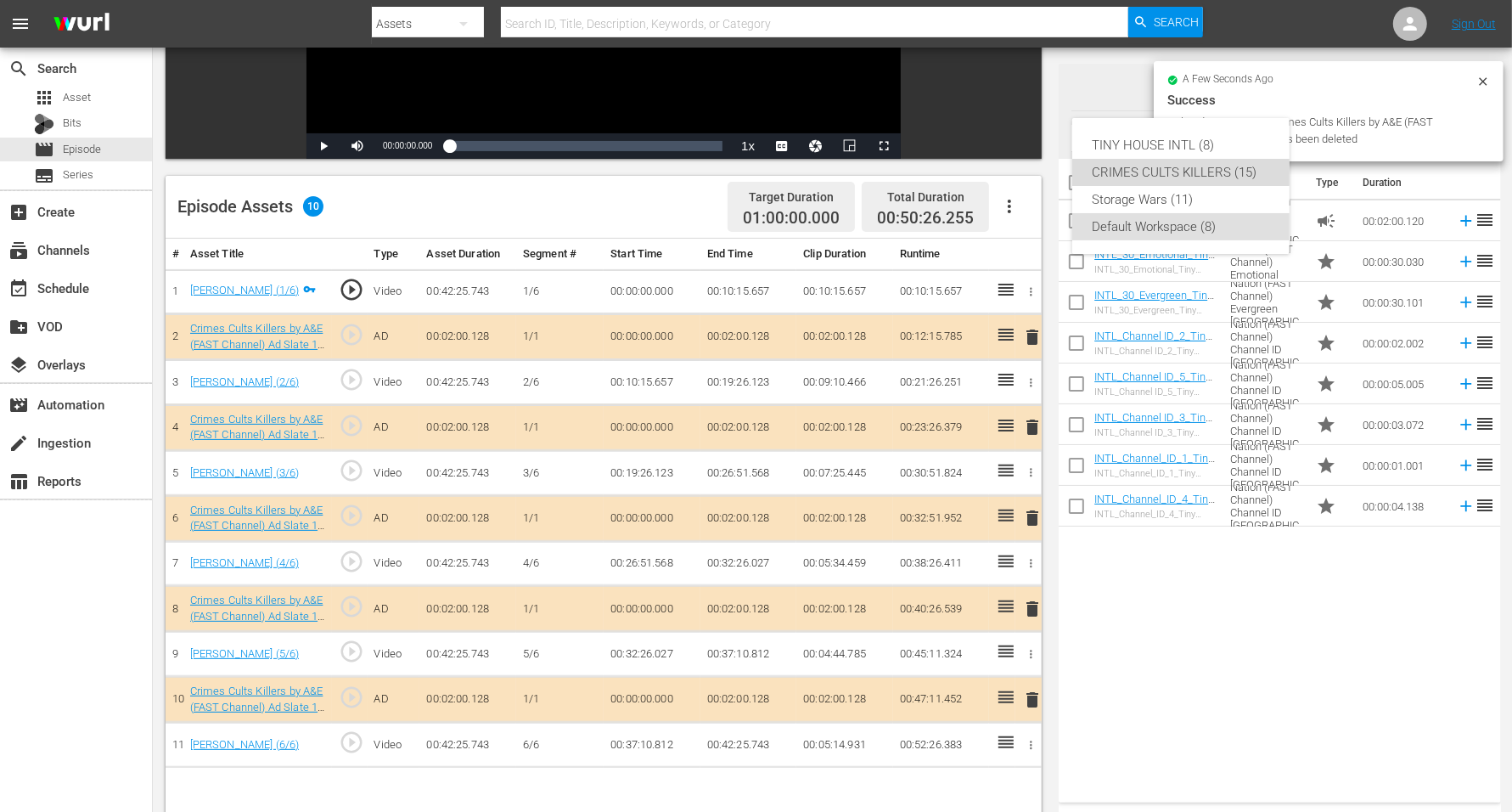
click at [1201, 164] on div "CRIMES CULTS KILLERS (15)" at bounding box center [1181, 173] width 176 height 27
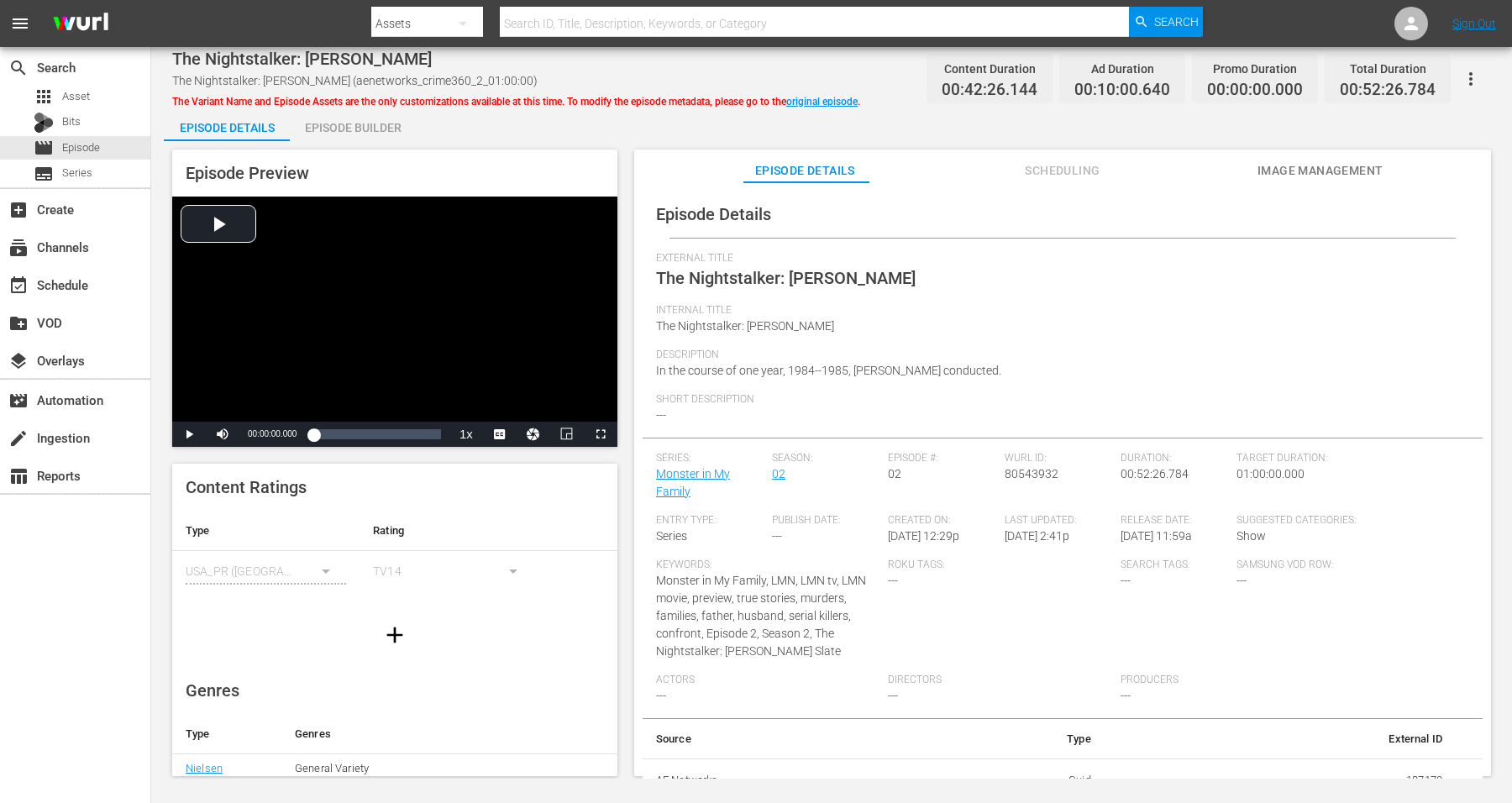
click at [358, 126] on div "Episode Builder" at bounding box center [353, 128] width 126 height 41
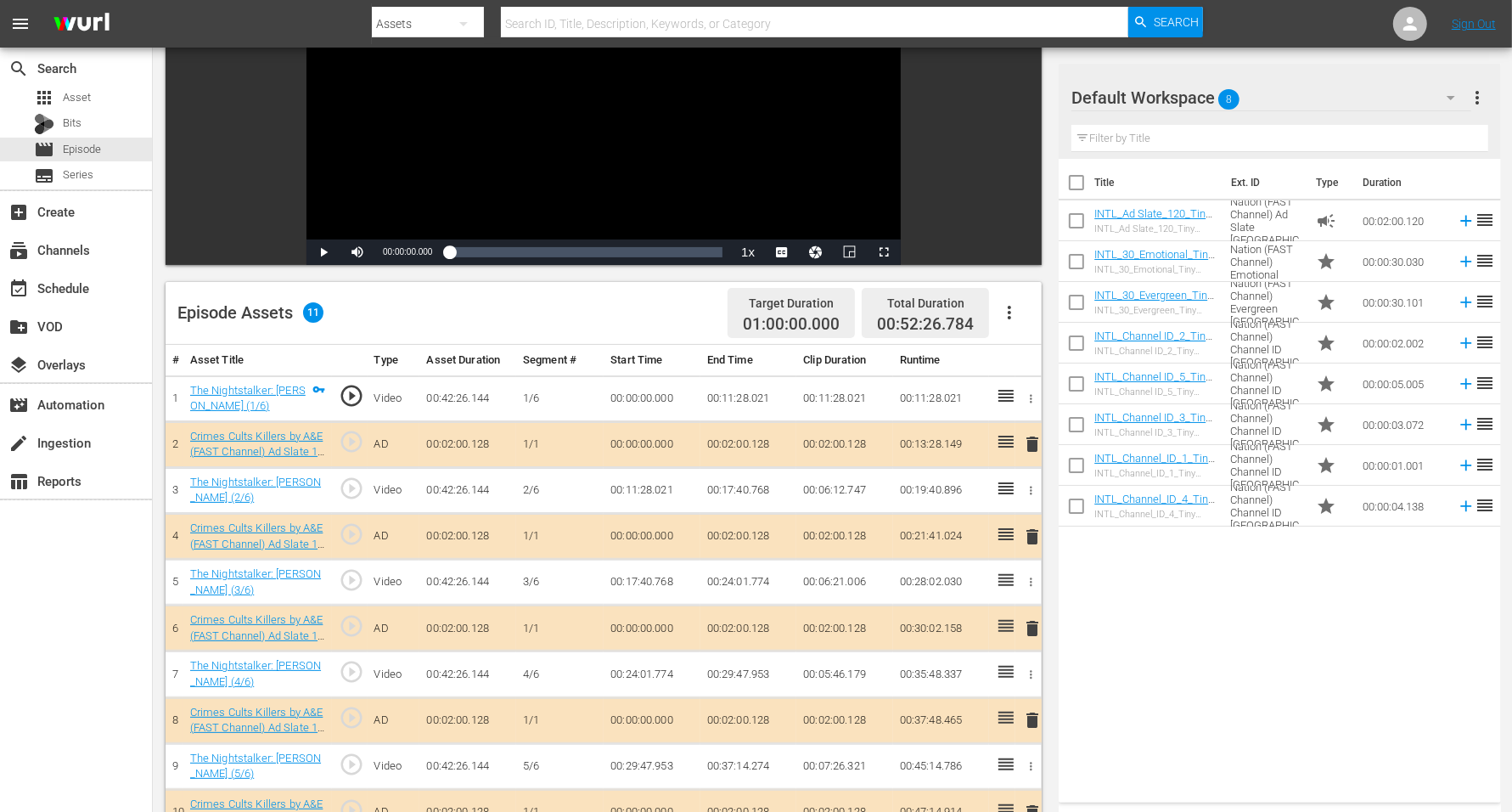
scroll to position [425, 0]
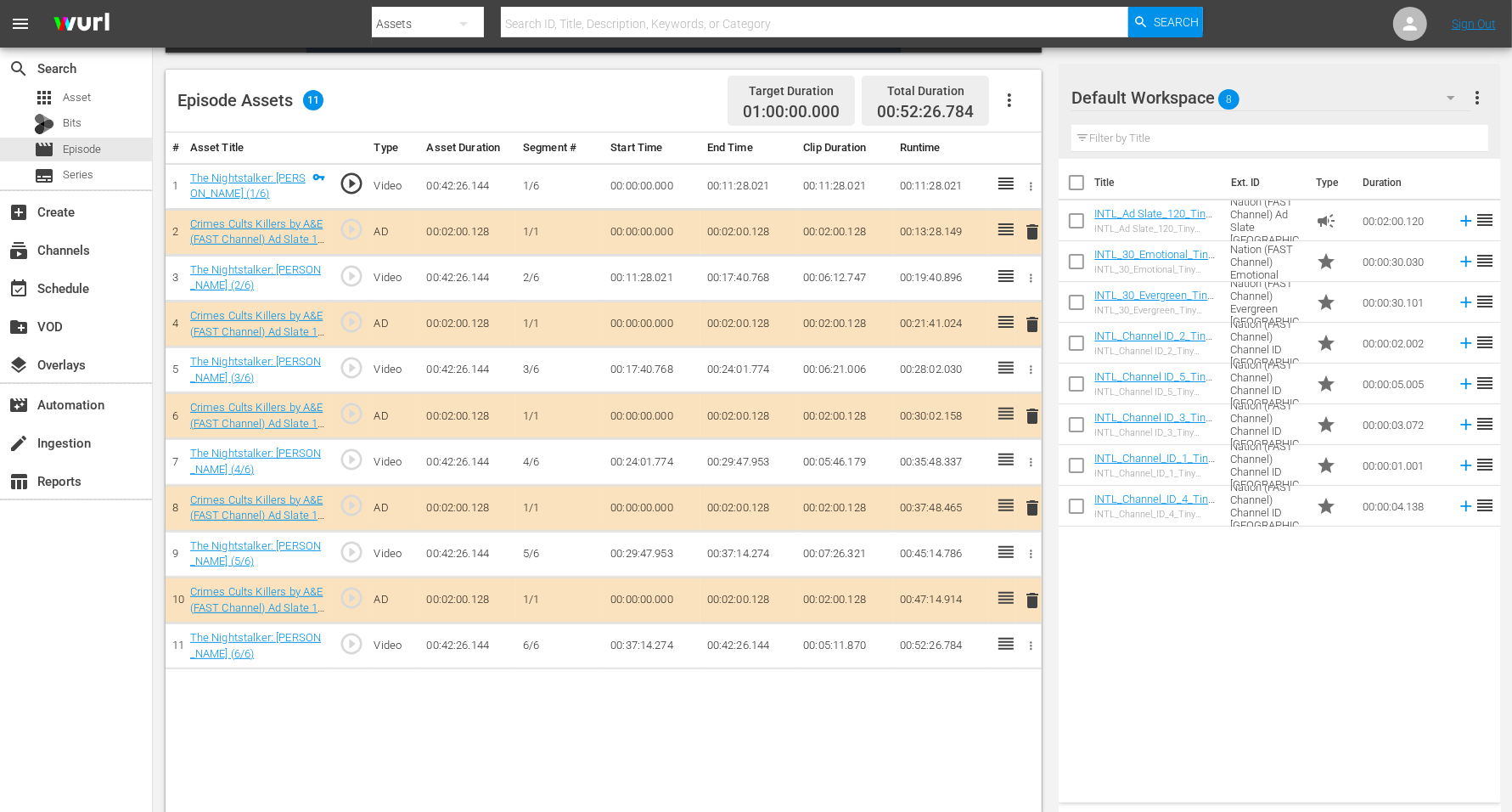
click at [1222, 93] on span "8" at bounding box center [1230, 99] width 22 height 35
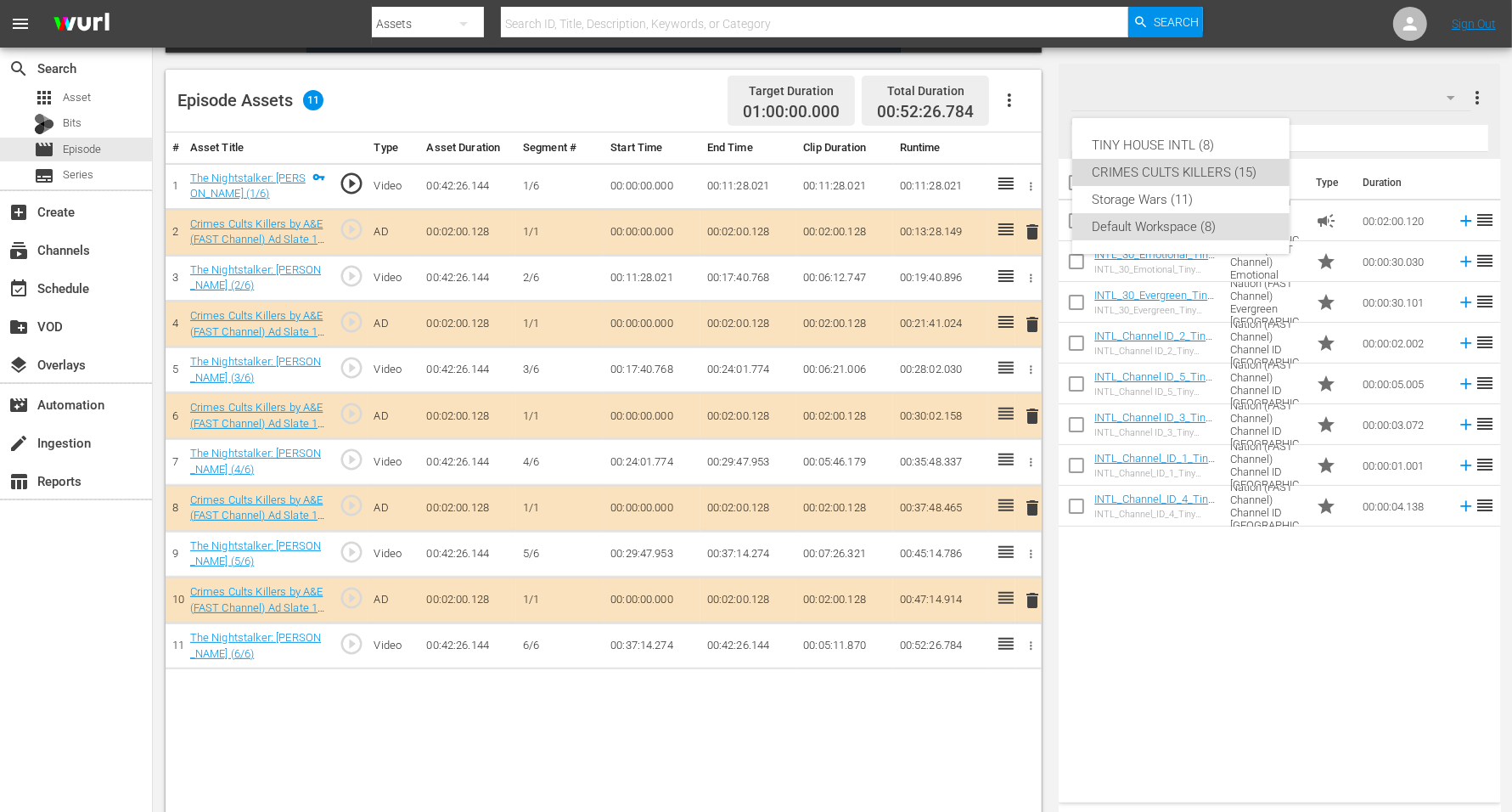
click at [1210, 175] on div "CRIMES CULTS KILLERS (15)" at bounding box center [1181, 173] width 176 height 27
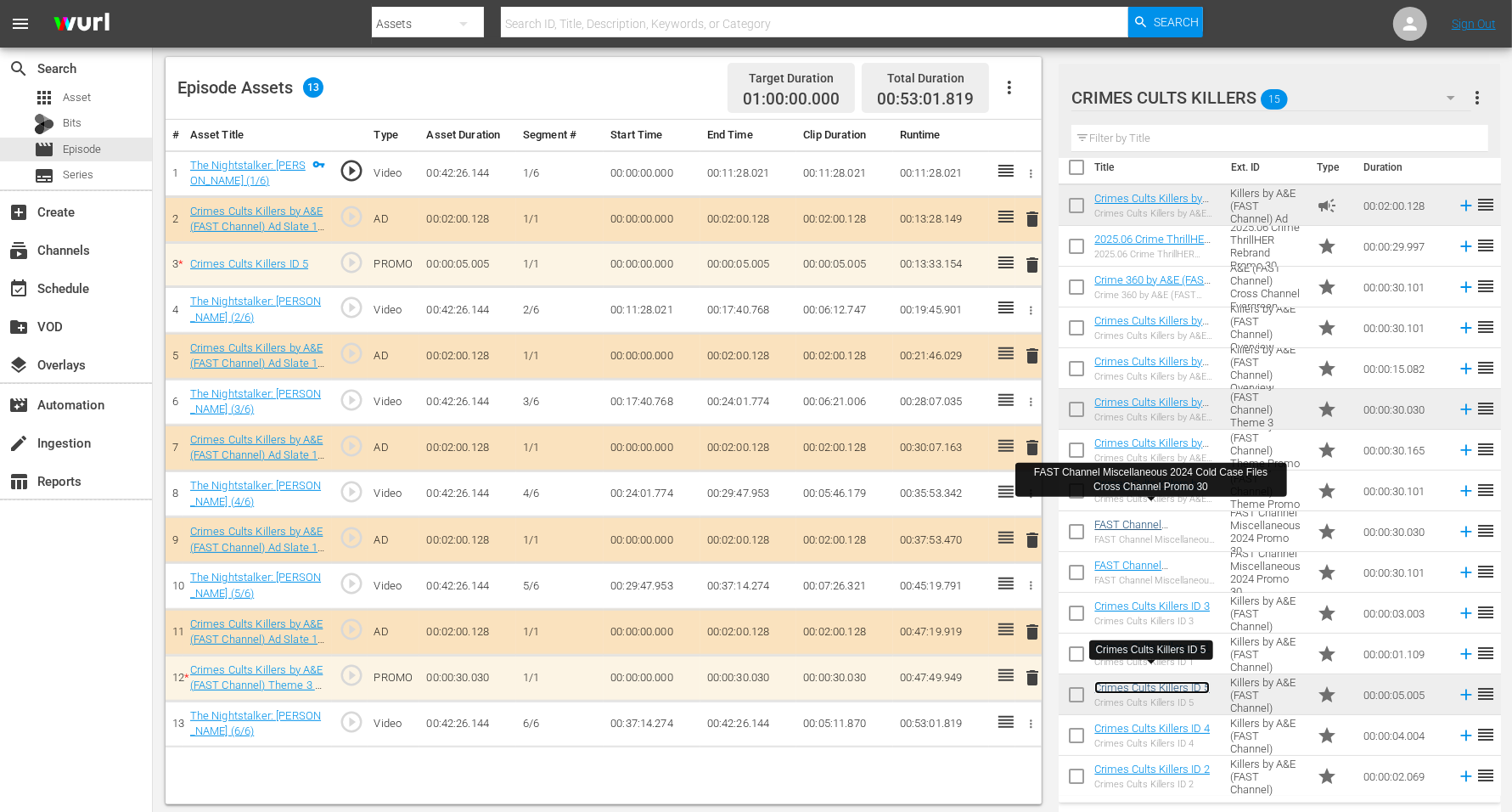
scroll to position [441, 0]
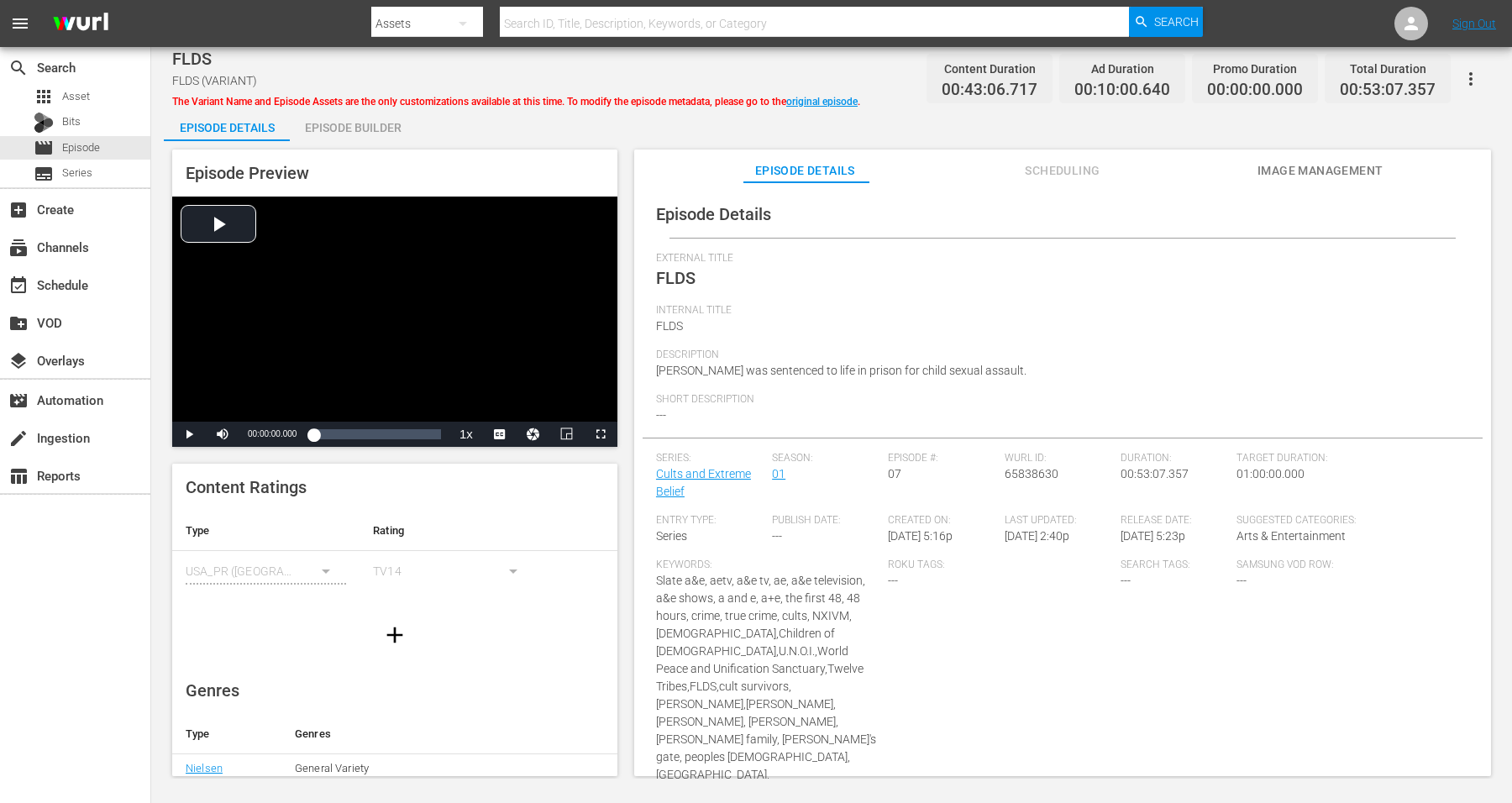
click at [334, 127] on div "Episode Builder" at bounding box center [353, 128] width 126 height 41
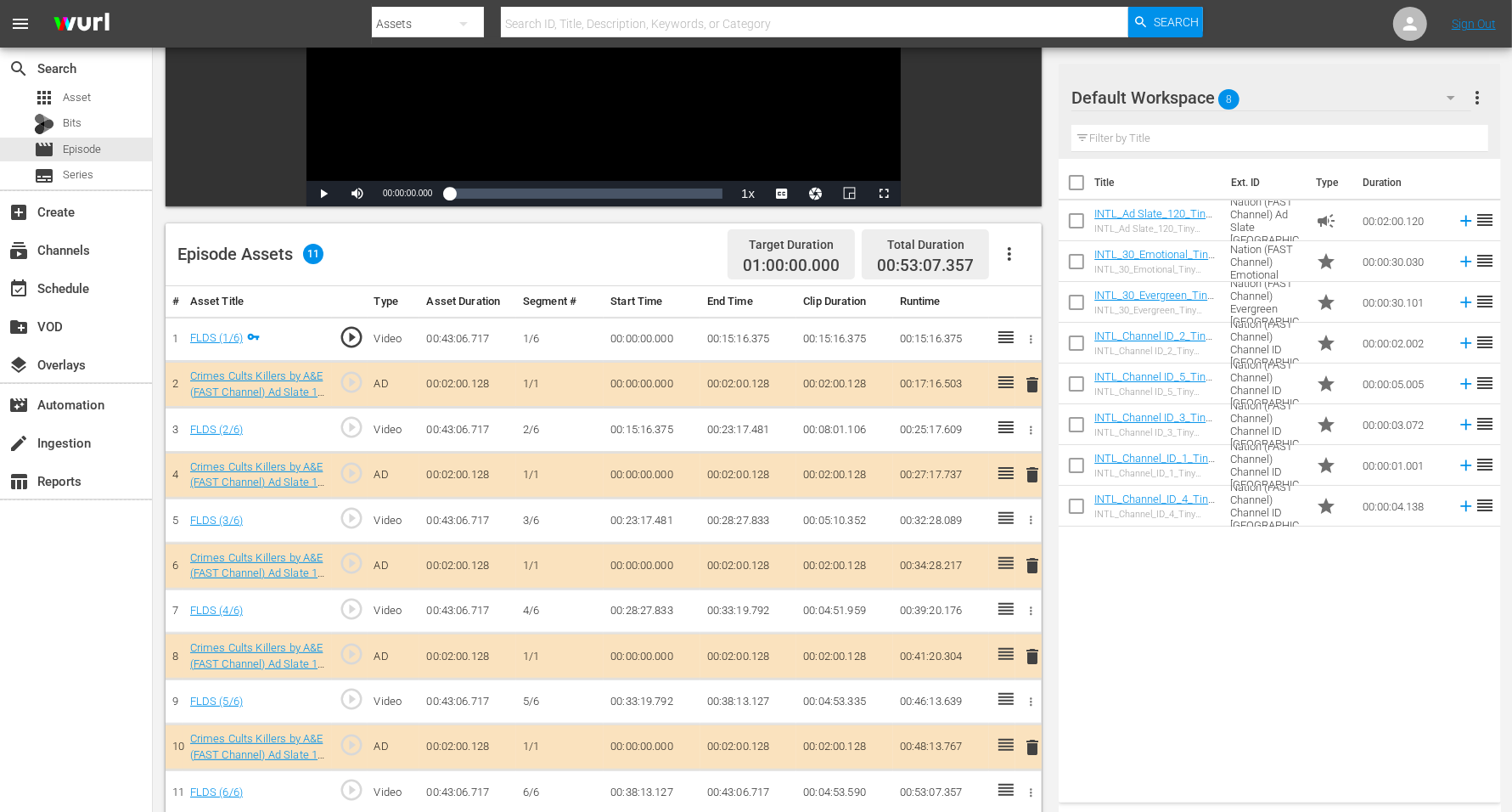
scroll to position [319, 0]
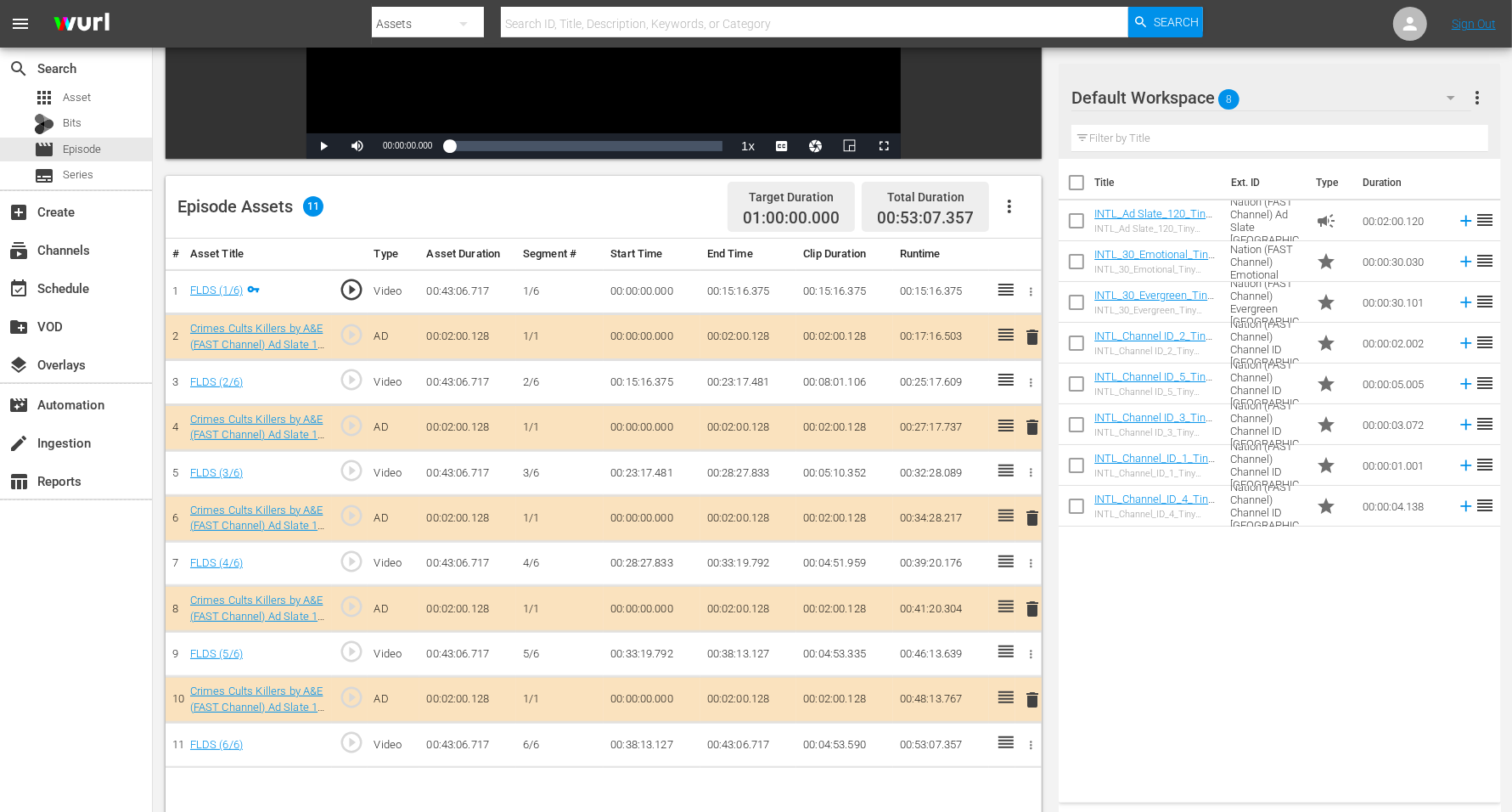
click at [1028, 331] on span "delete" at bounding box center [1033, 336] width 21 height 21
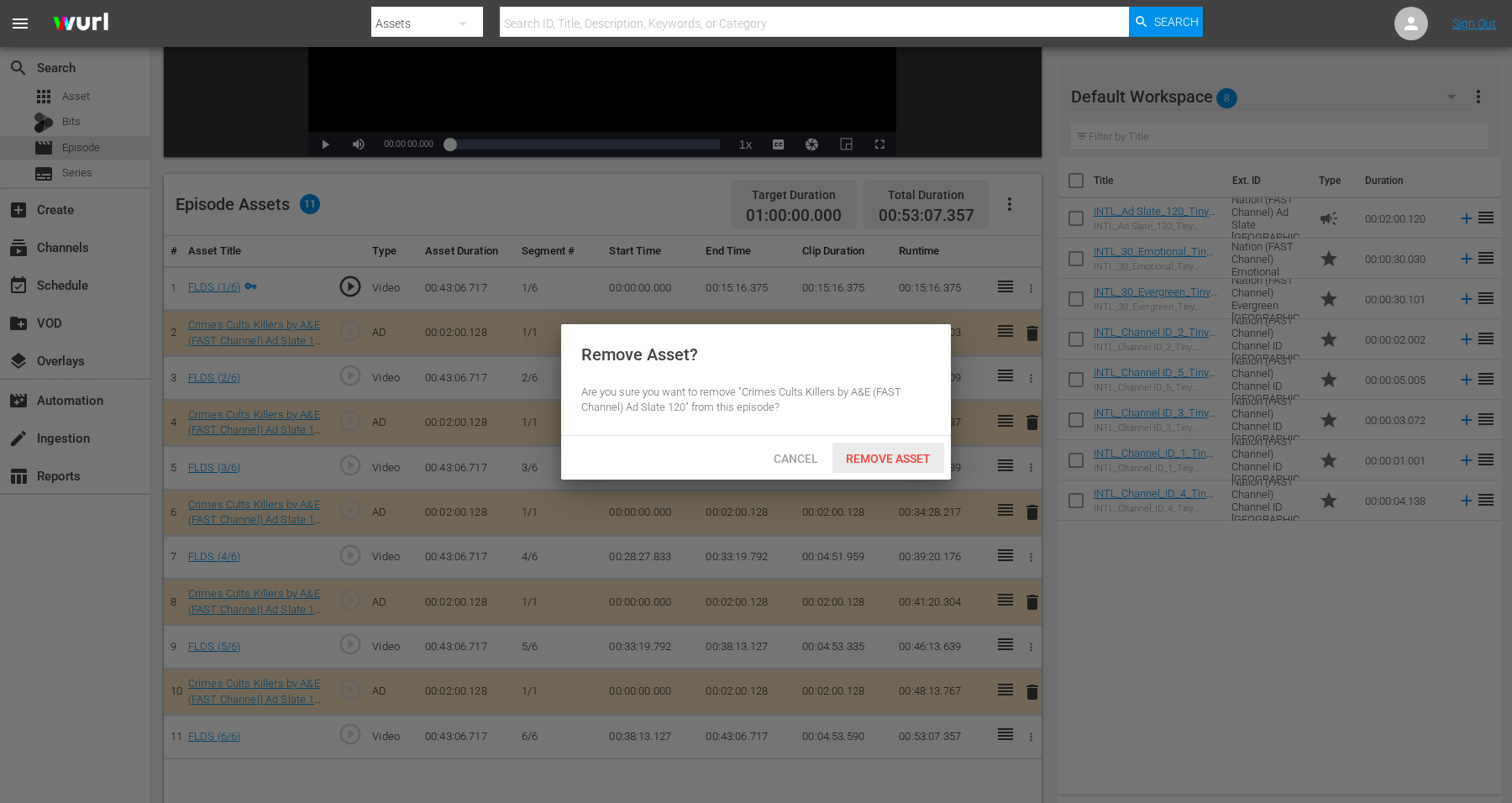
click at [877, 455] on span "Remove Asset" at bounding box center [887, 459] width 112 height 14
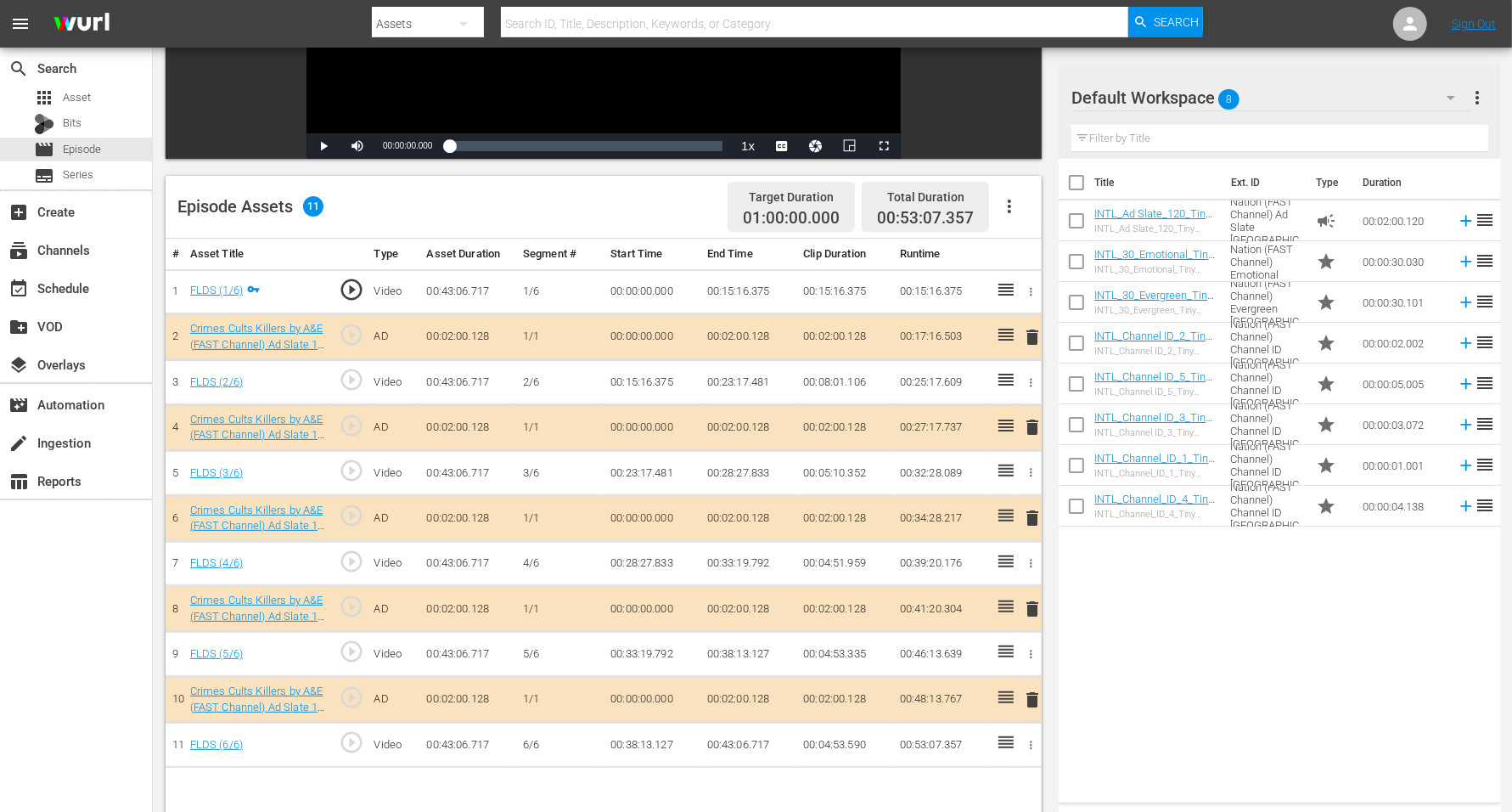
click at [1222, 94] on span "8" at bounding box center [1230, 99] width 22 height 35
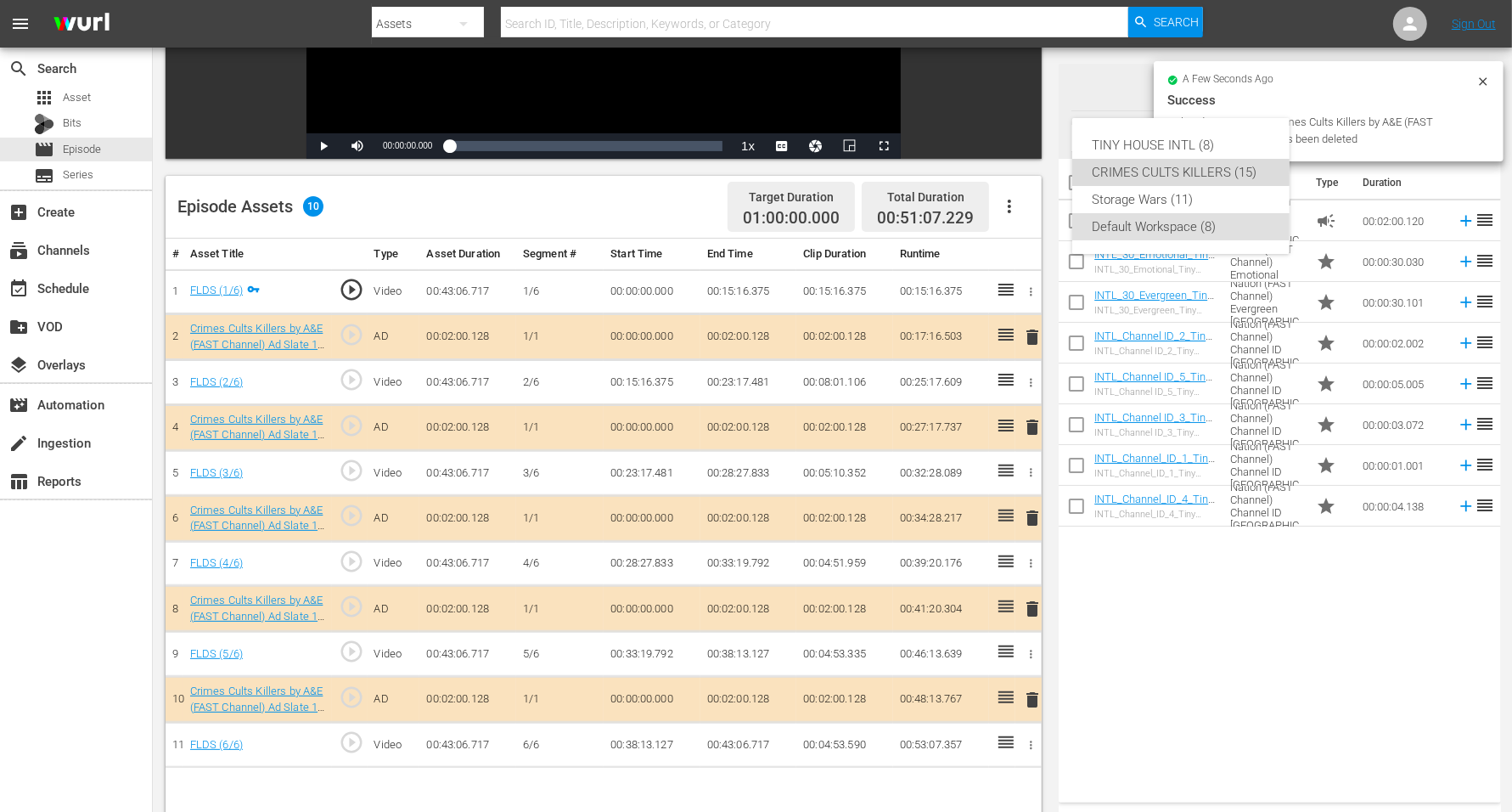
click at [1181, 171] on div "CRIMES CULTS KILLERS (15)" at bounding box center [1181, 173] width 176 height 27
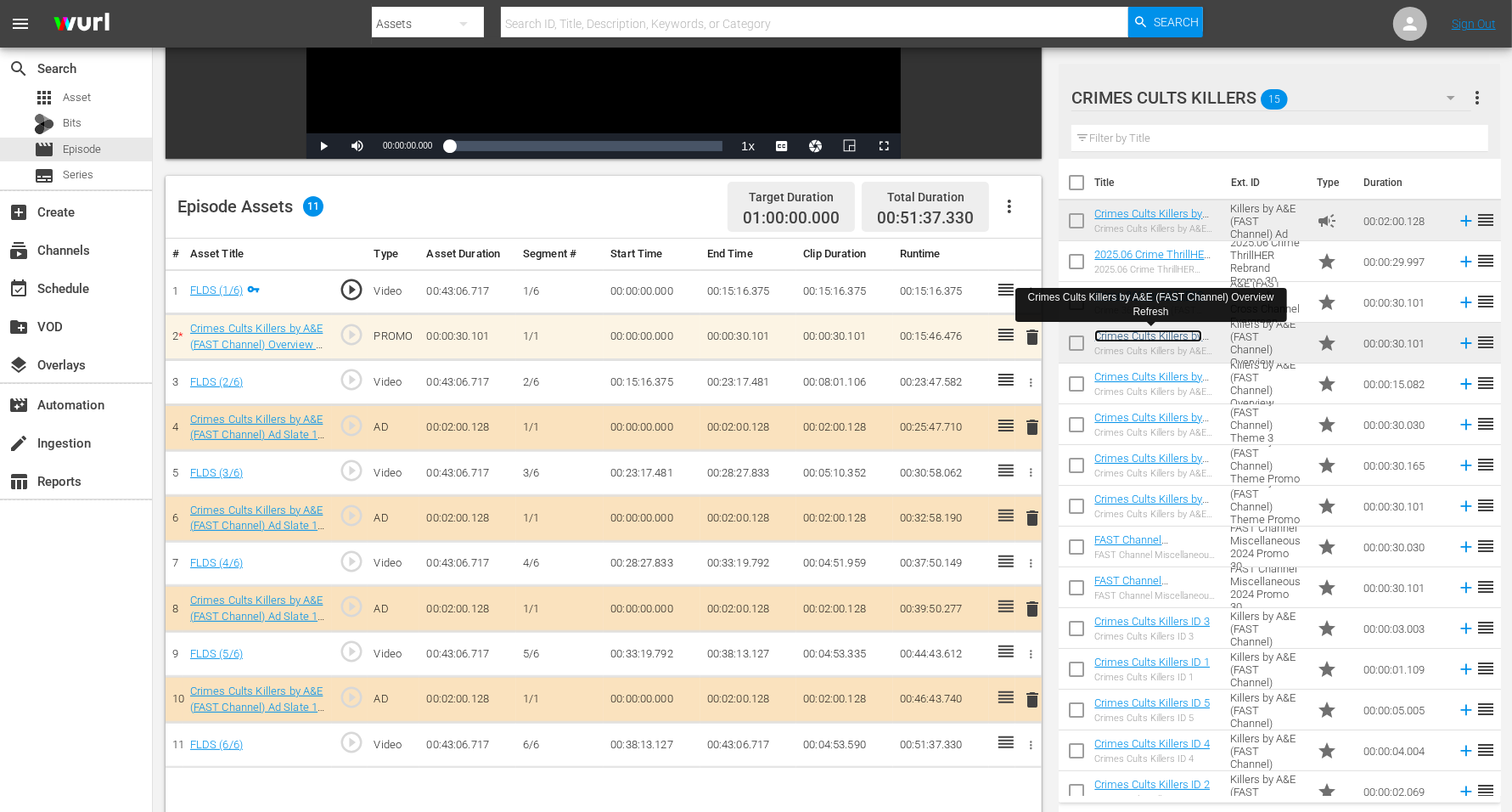
scroll to position [441, 0]
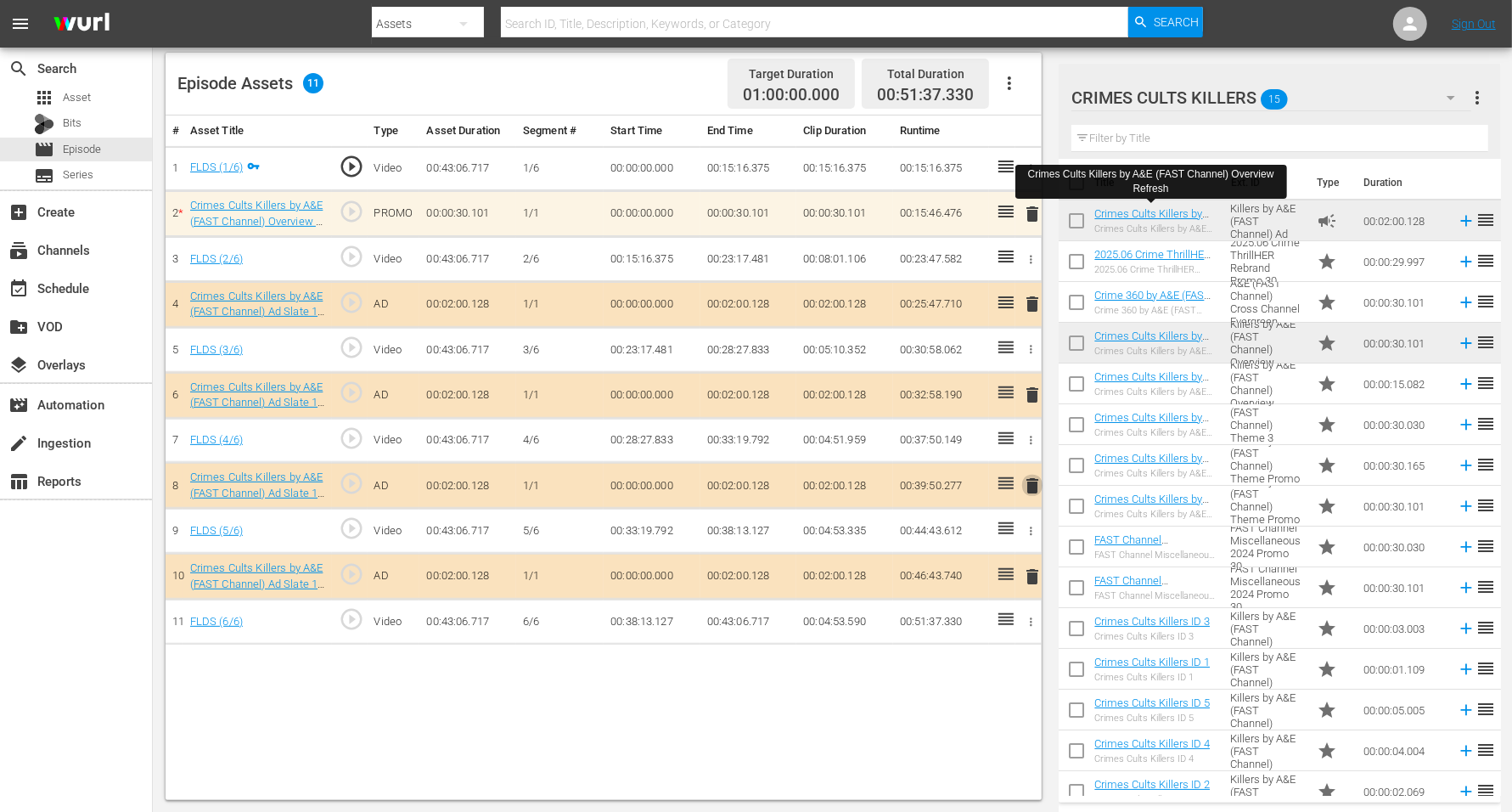
click at [1034, 479] on span "delete" at bounding box center [1033, 485] width 21 height 21
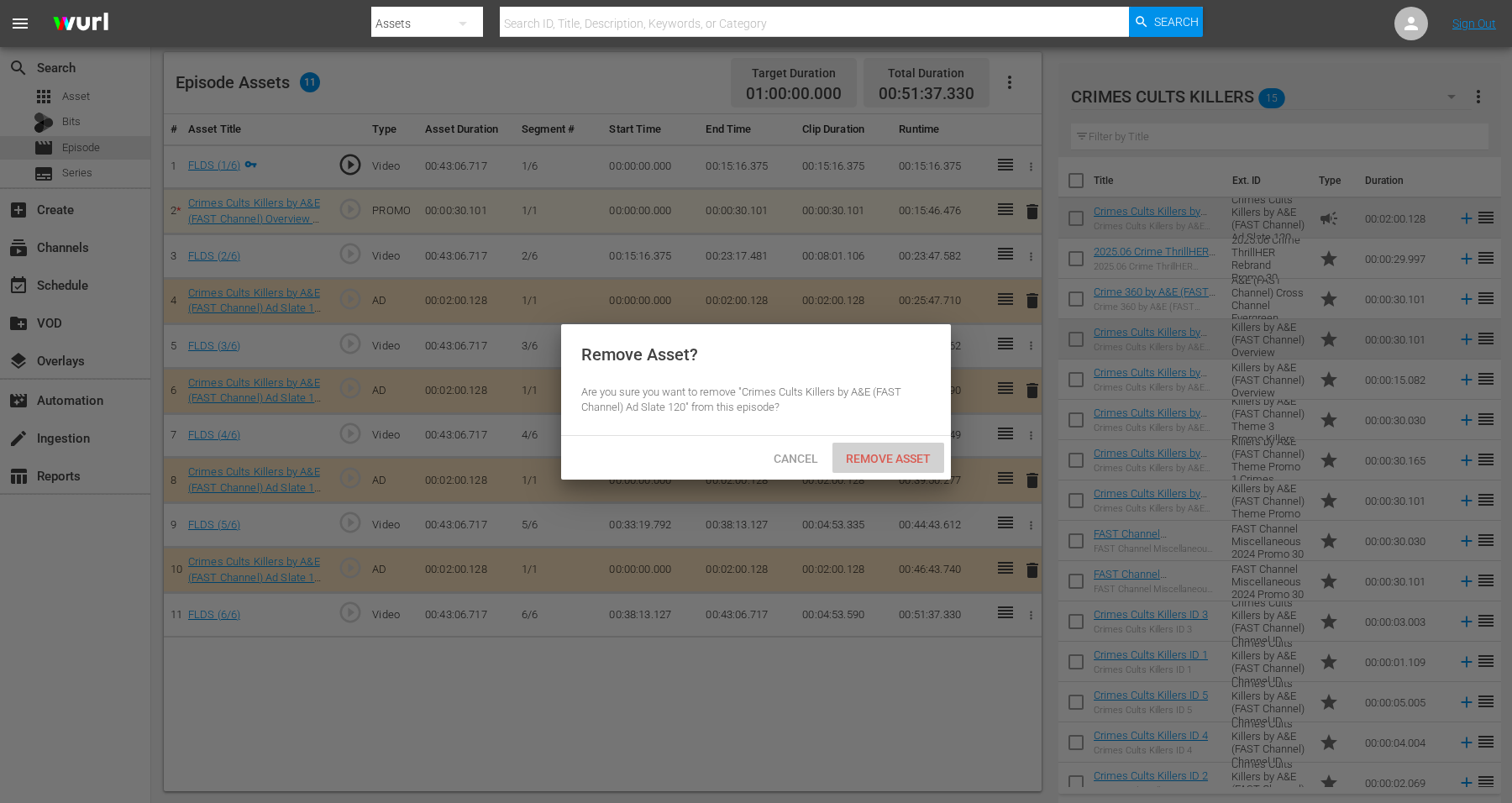
click at [854, 454] on span "Remove Asset" at bounding box center [887, 459] width 112 height 14
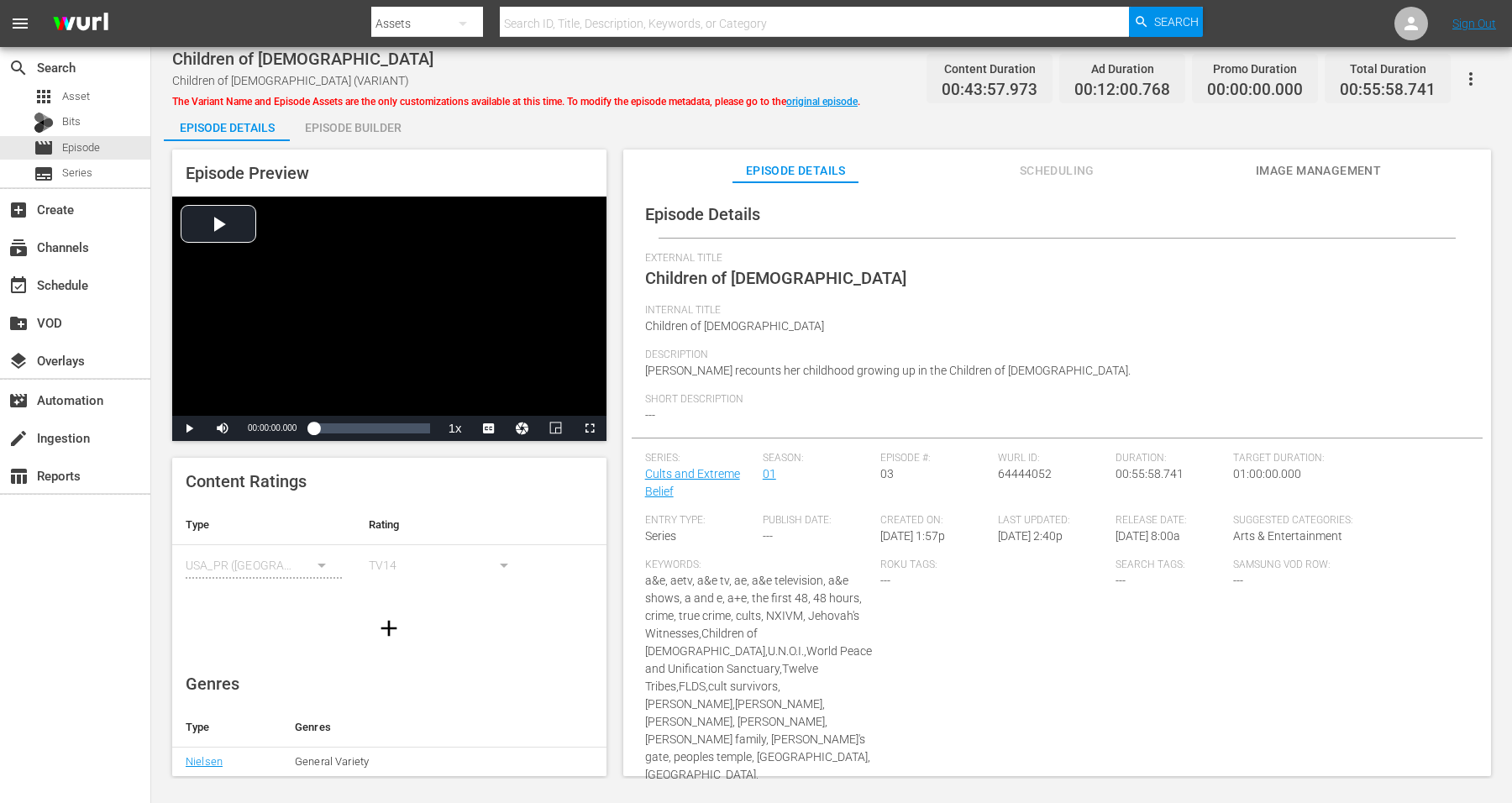
click at [356, 125] on div "Episode Builder" at bounding box center [353, 128] width 126 height 41
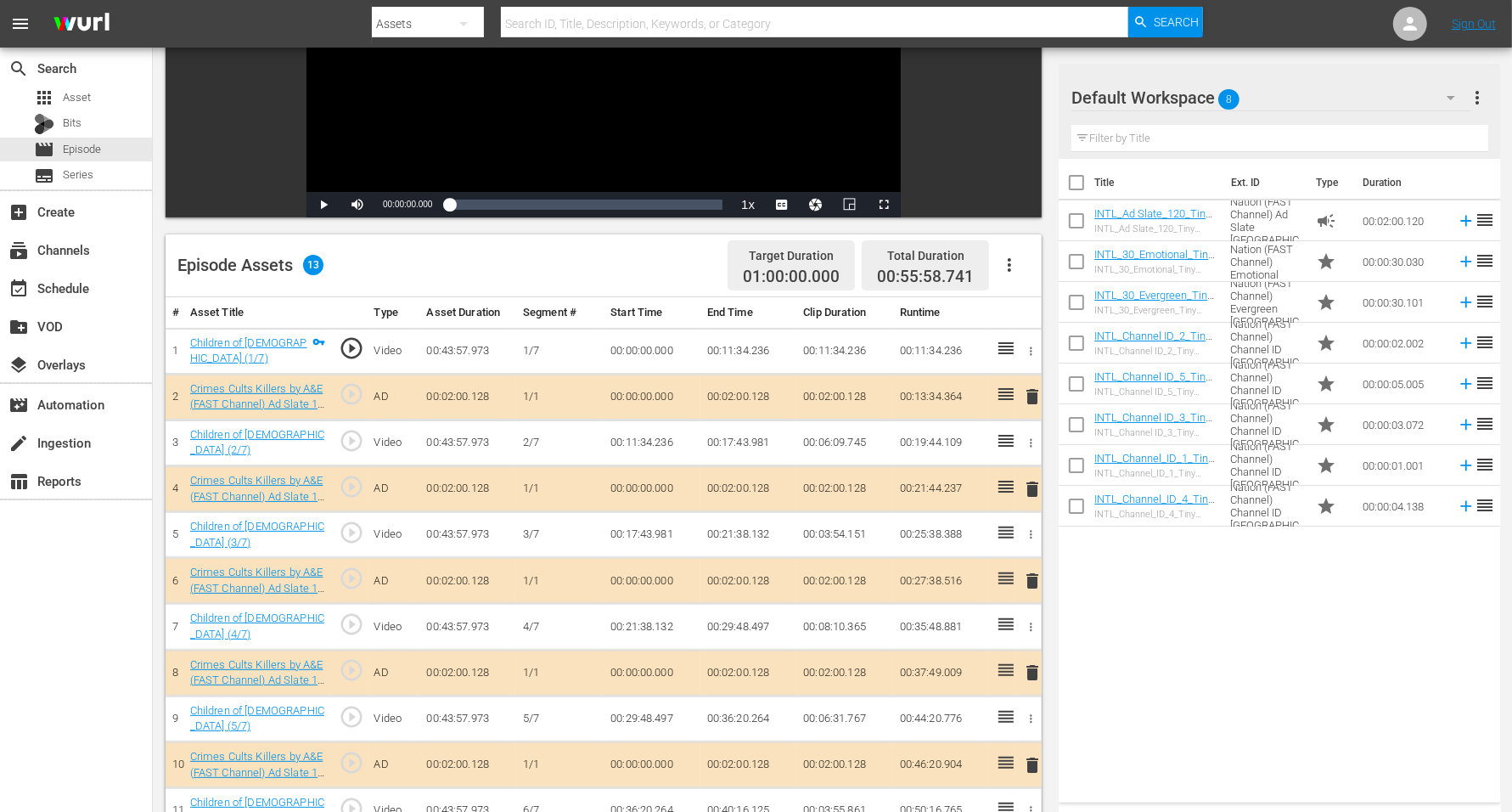
scroll to position [319, 0]
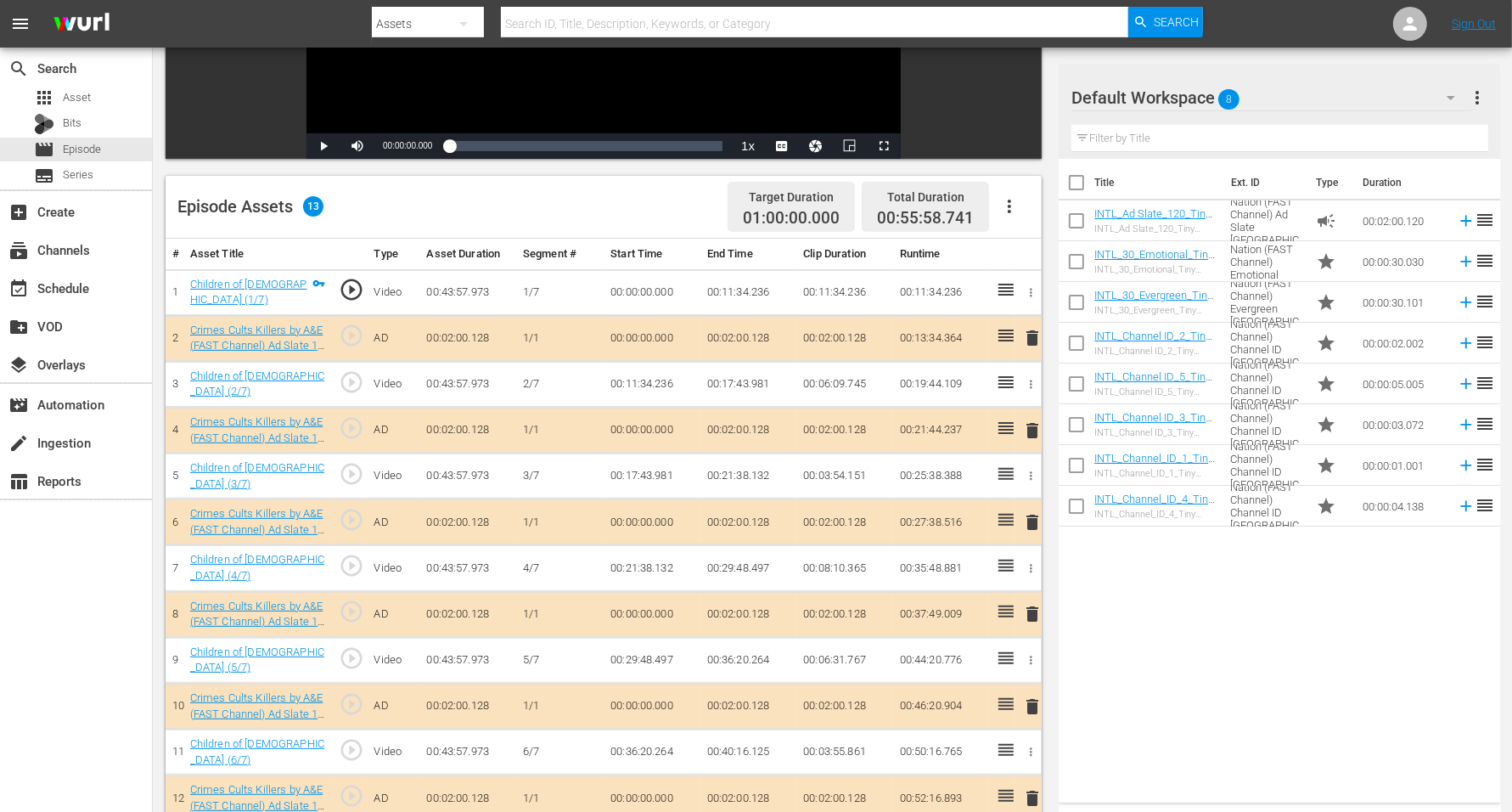
click at [1037, 421] on span "delete" at bounding box center [1033, 431] width 21 height 21
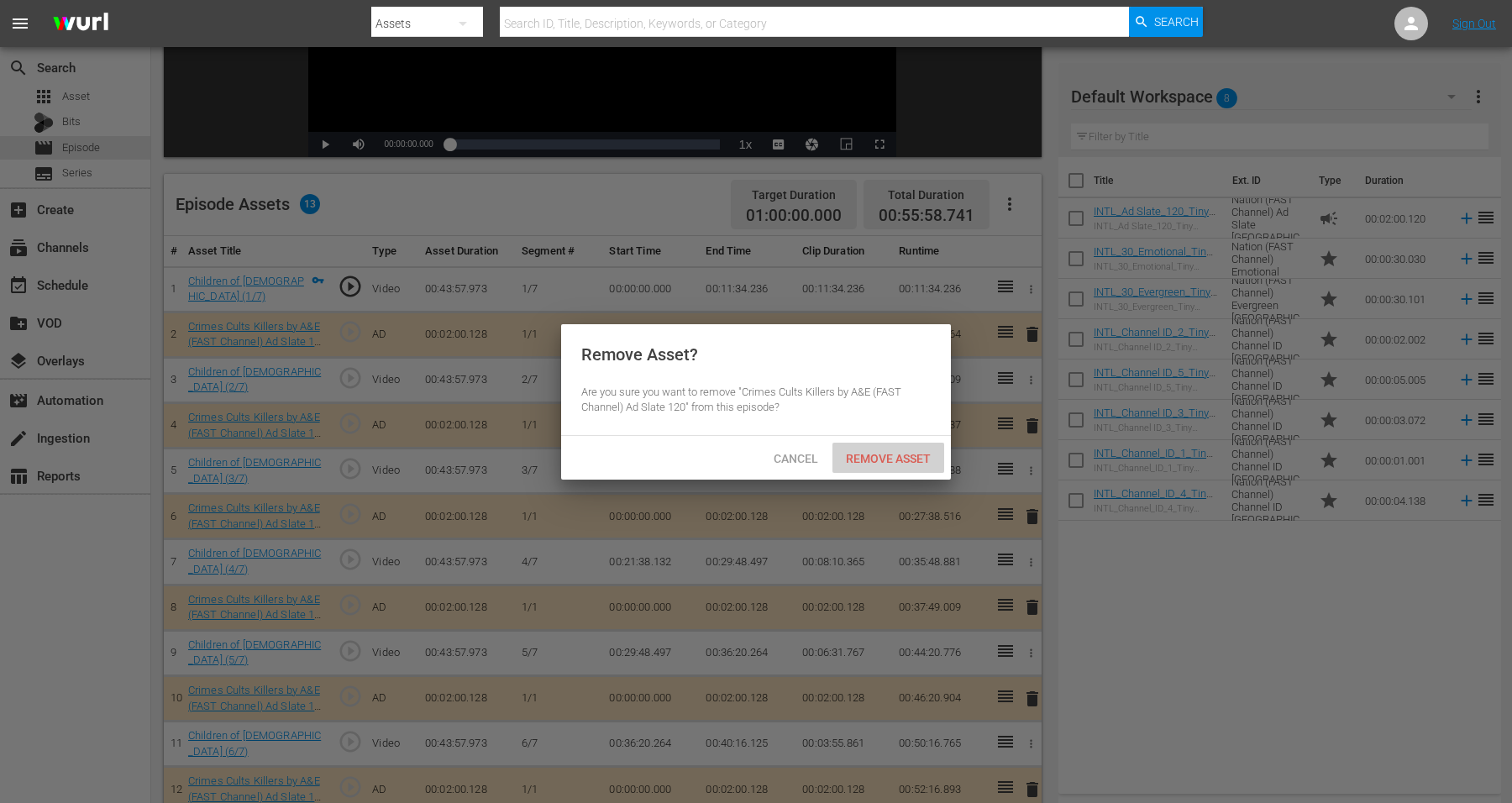
click at [865, 455] on span "Remove Asset" at bounding box center [887, 459] width 112 height 14
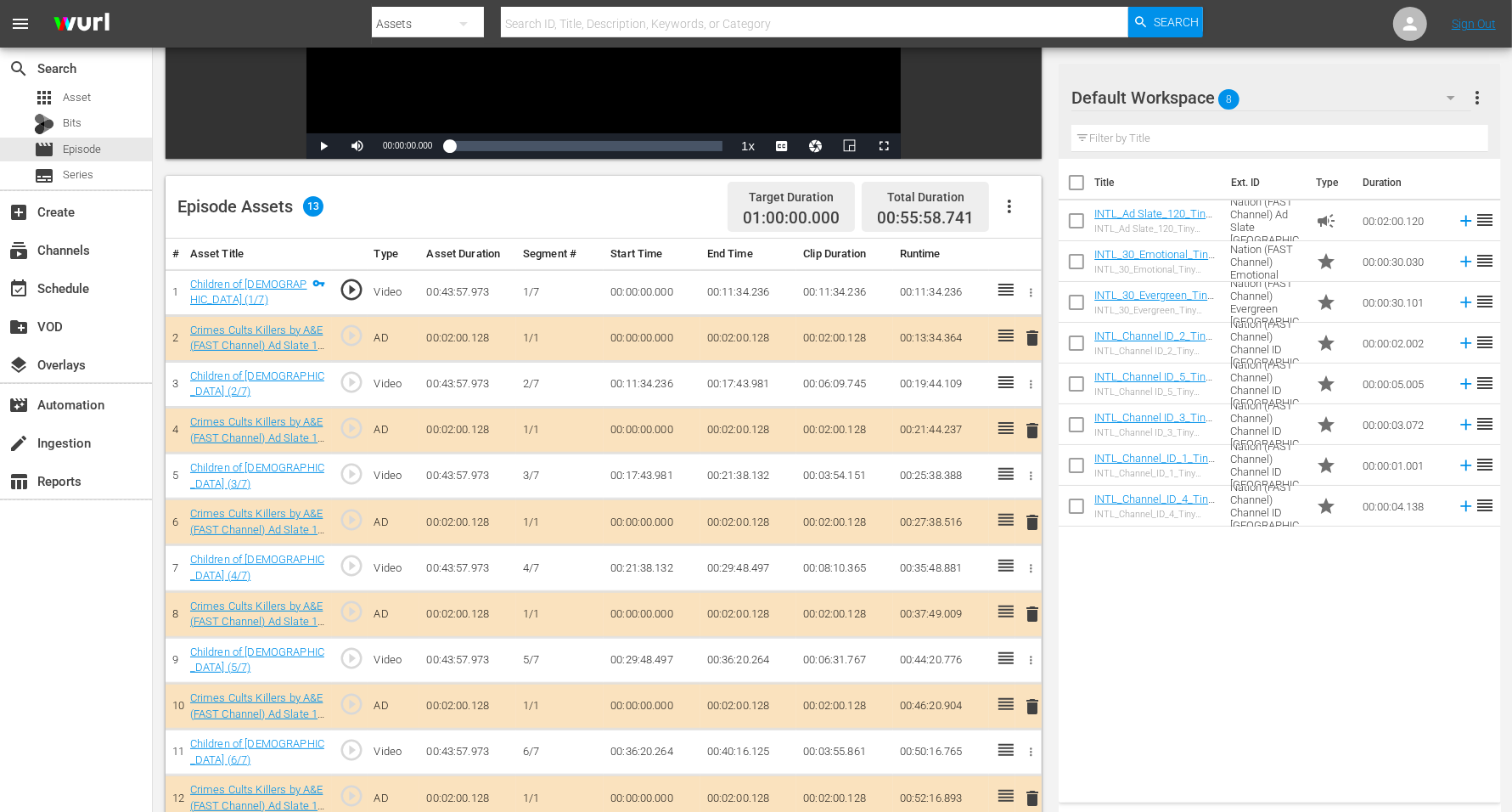
click at [1222, 98] on span "8" at bounding box center [1230, 99] width 22 height 35
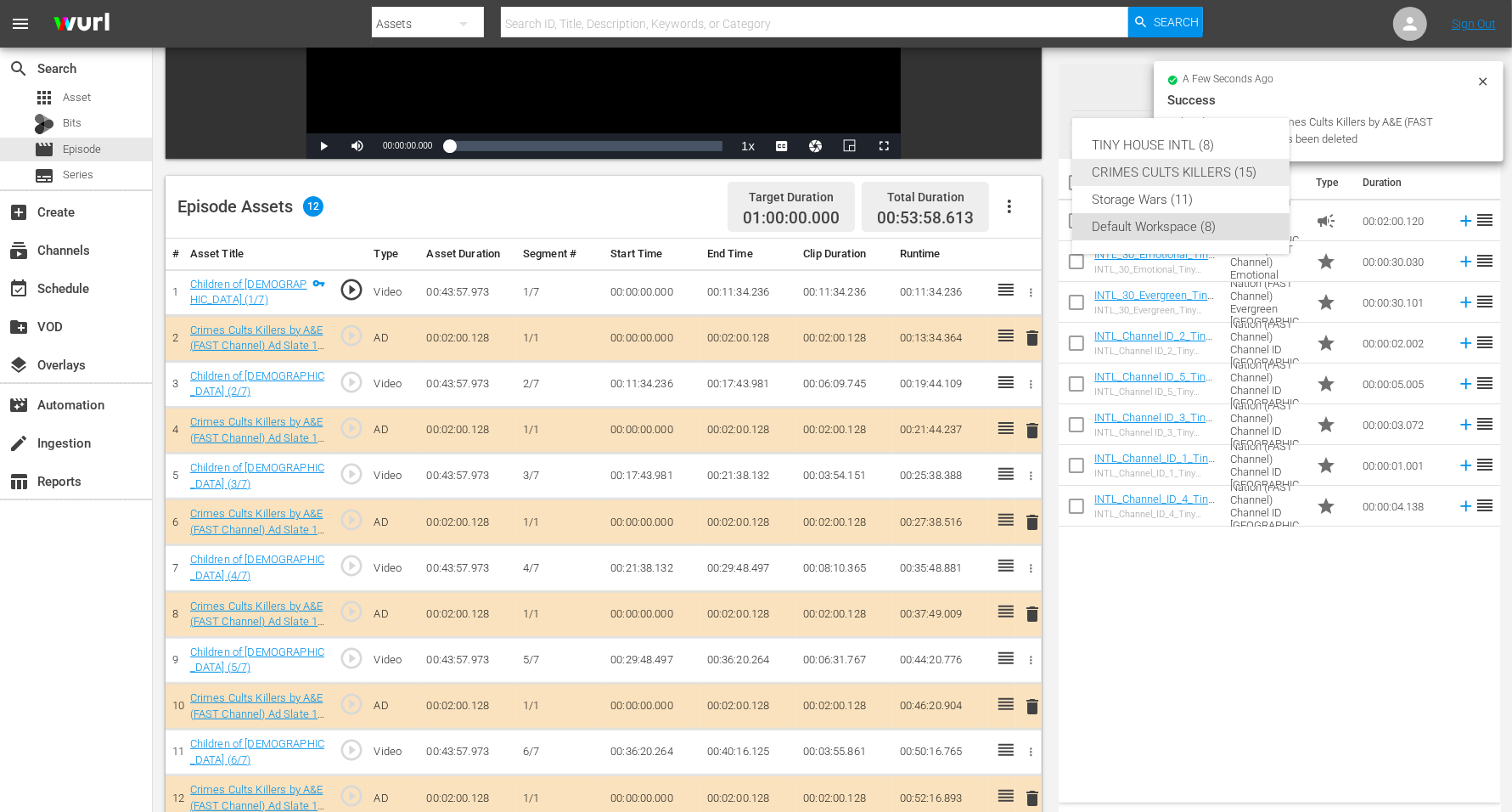
click at [1183, 168] on div "CRIMES CULTS KILLERS (15)" at bounding box center [1181, 173] width 176 height 27
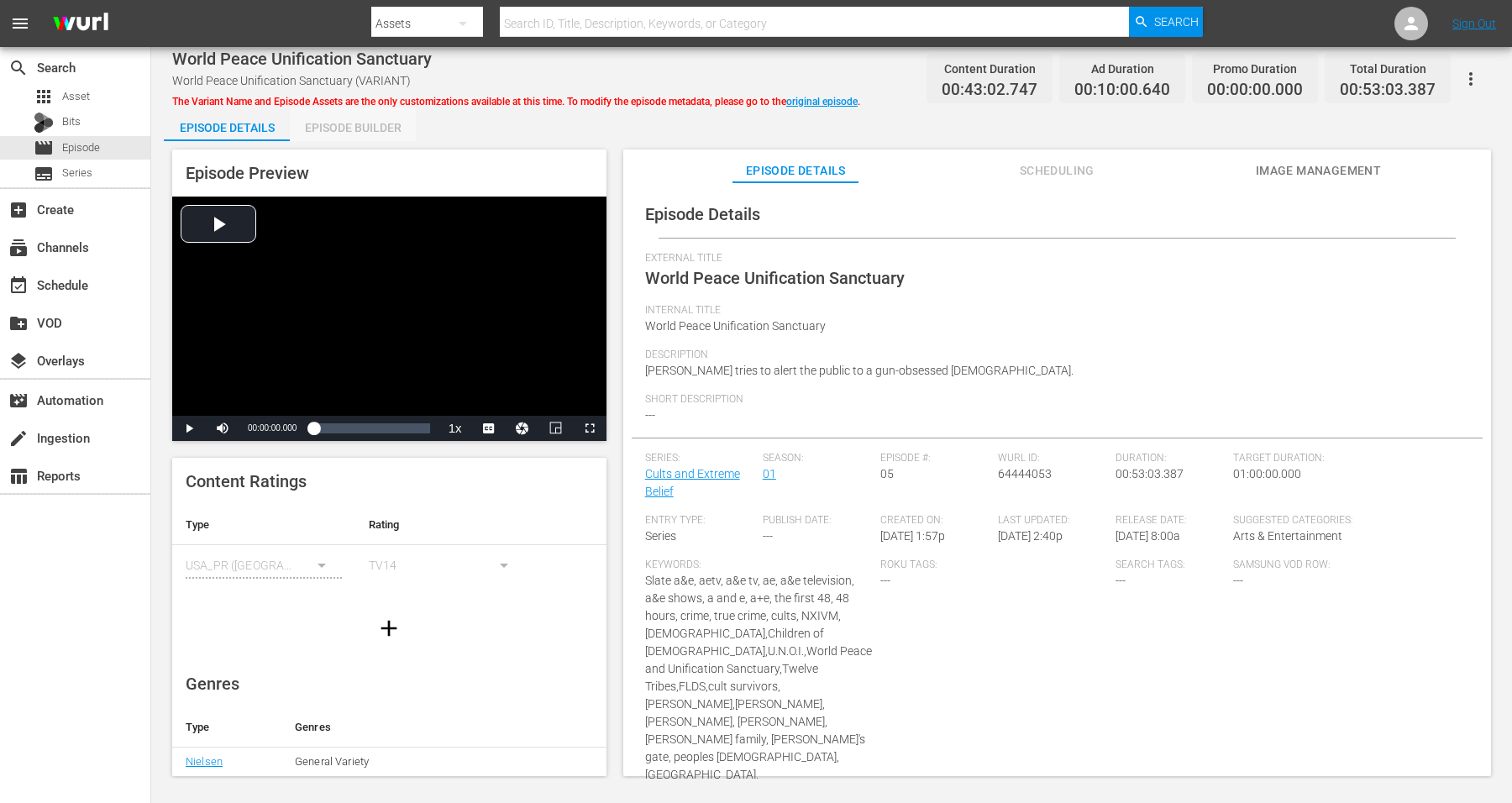
click at [370, 128] on div "Episode Builder" at bounding box center [353, 128] width 126 height 41
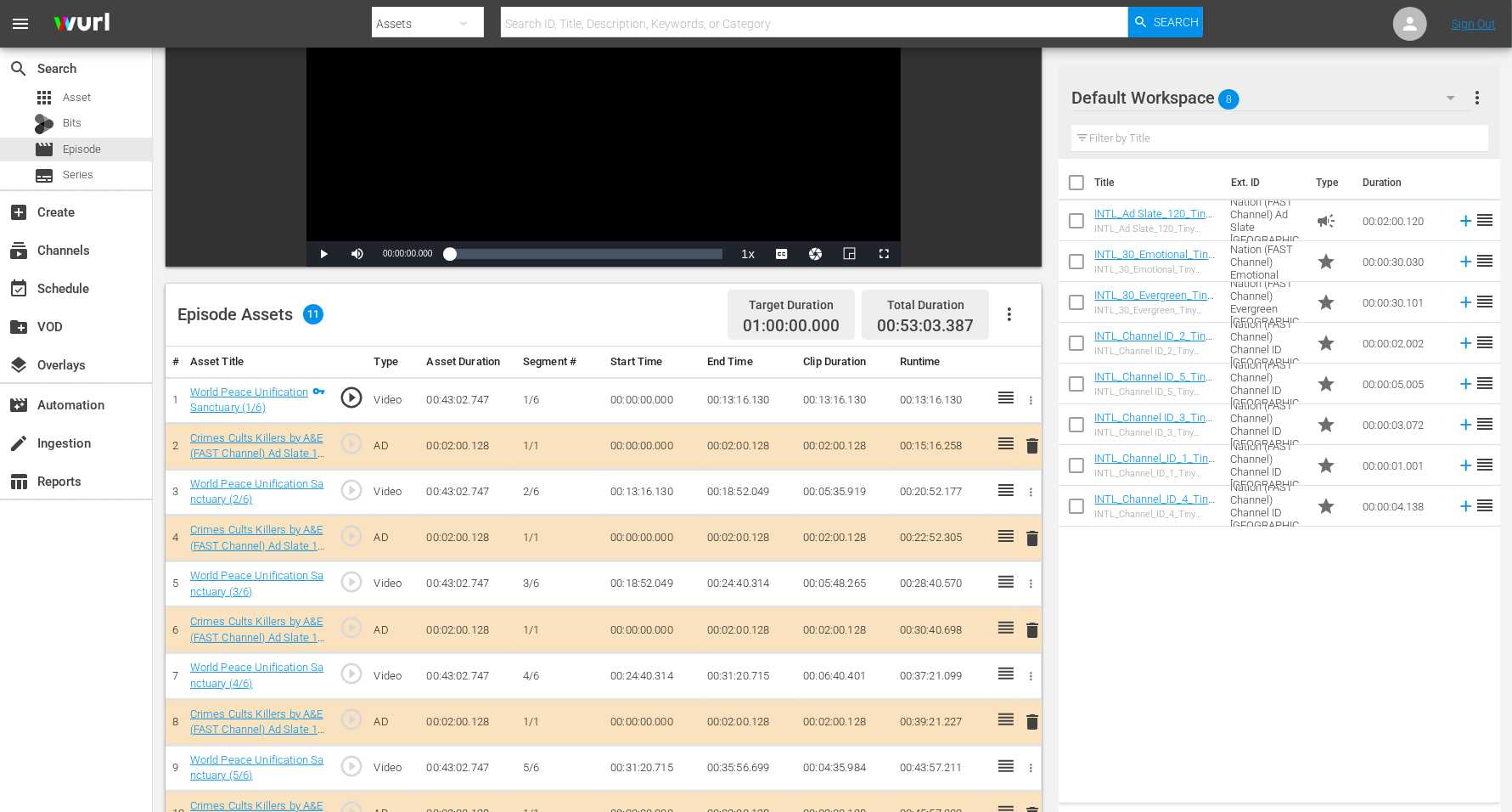
scroll to position [212, 0]
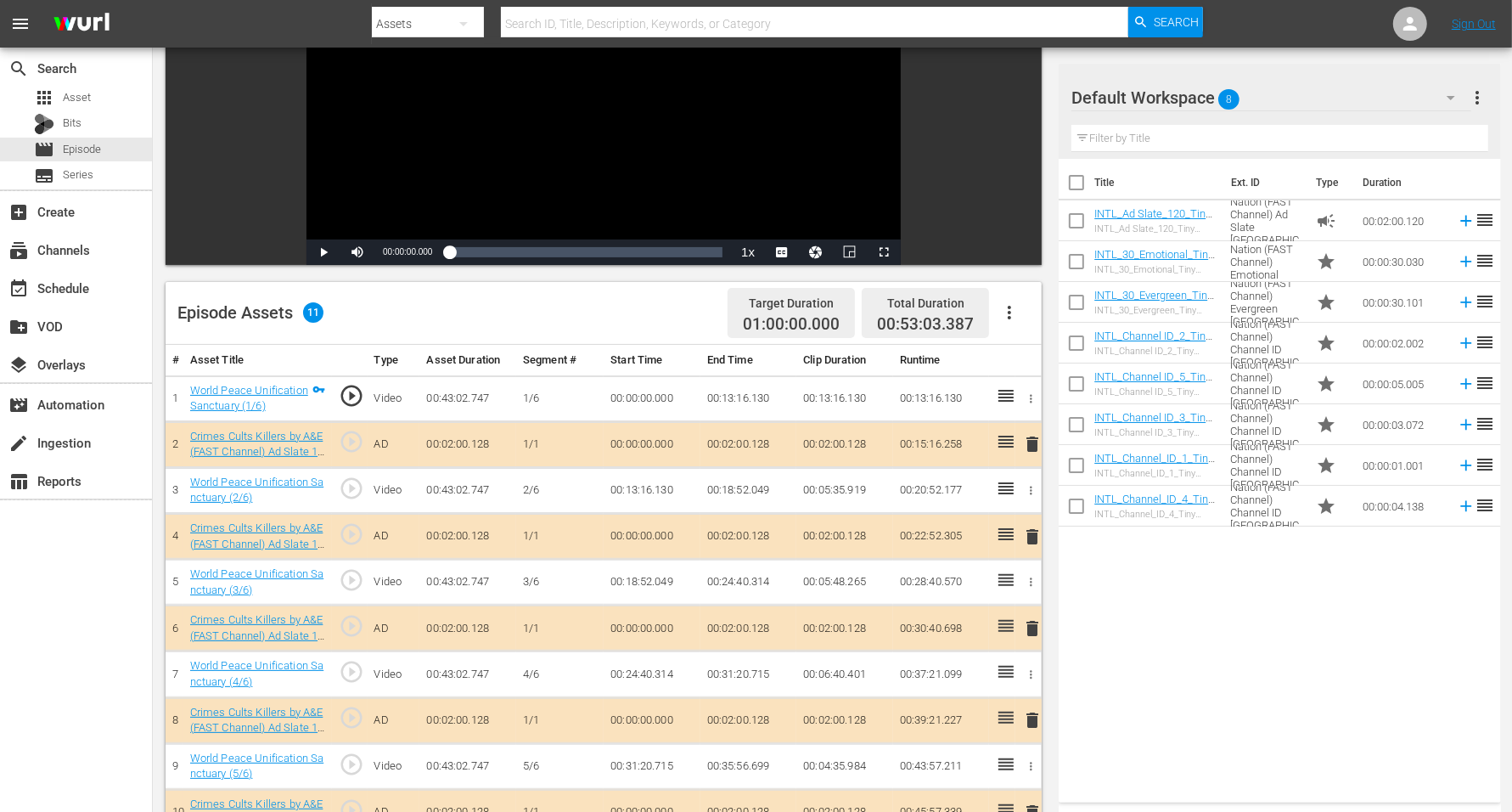
click at [1029, 624] on span "delete" at bounding box center [1033, 628] width 21 height 21
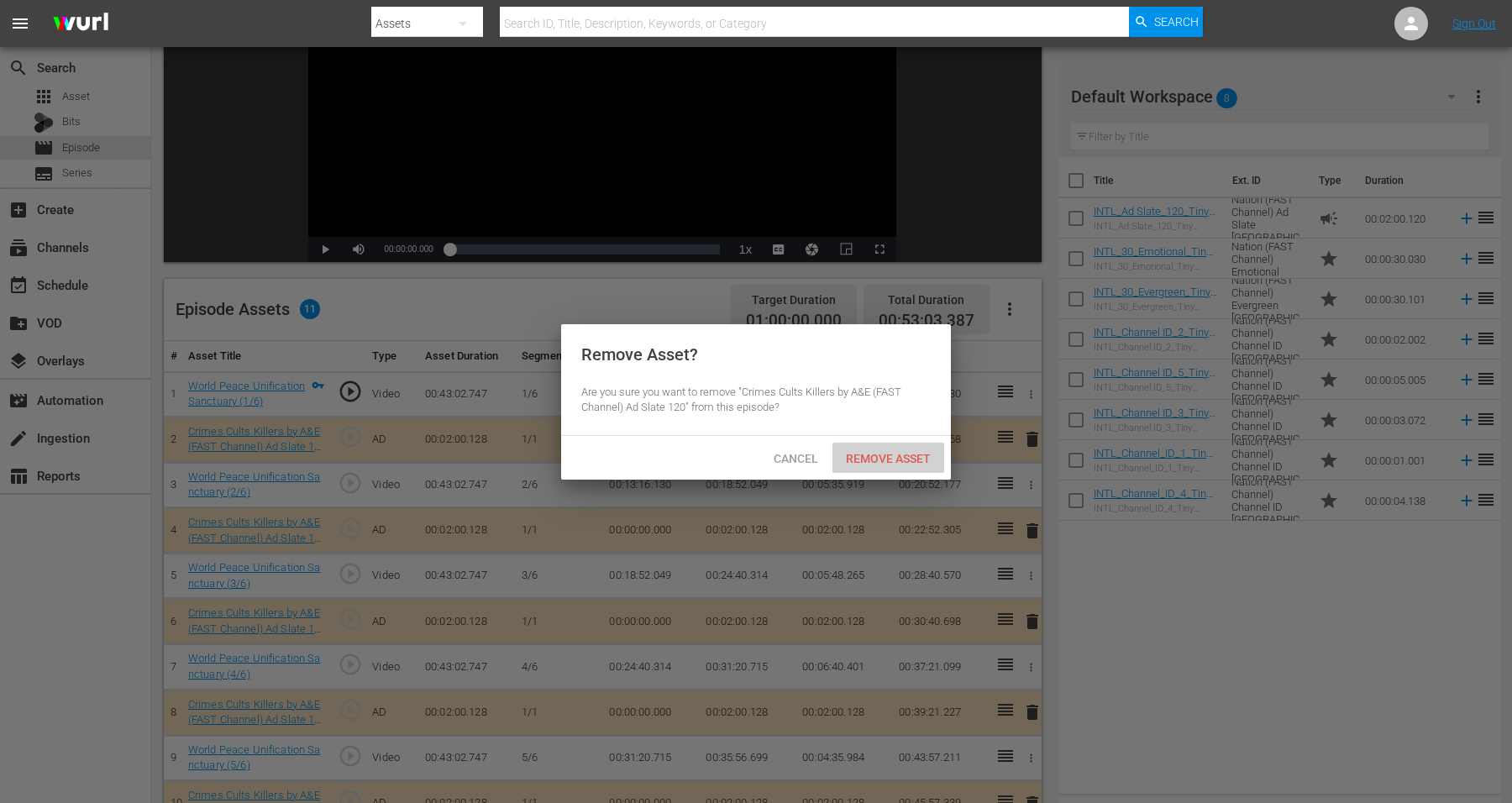
click at [865, 457] on span "Remove Asset" at bounding box center [887, 459] width 112 height 14
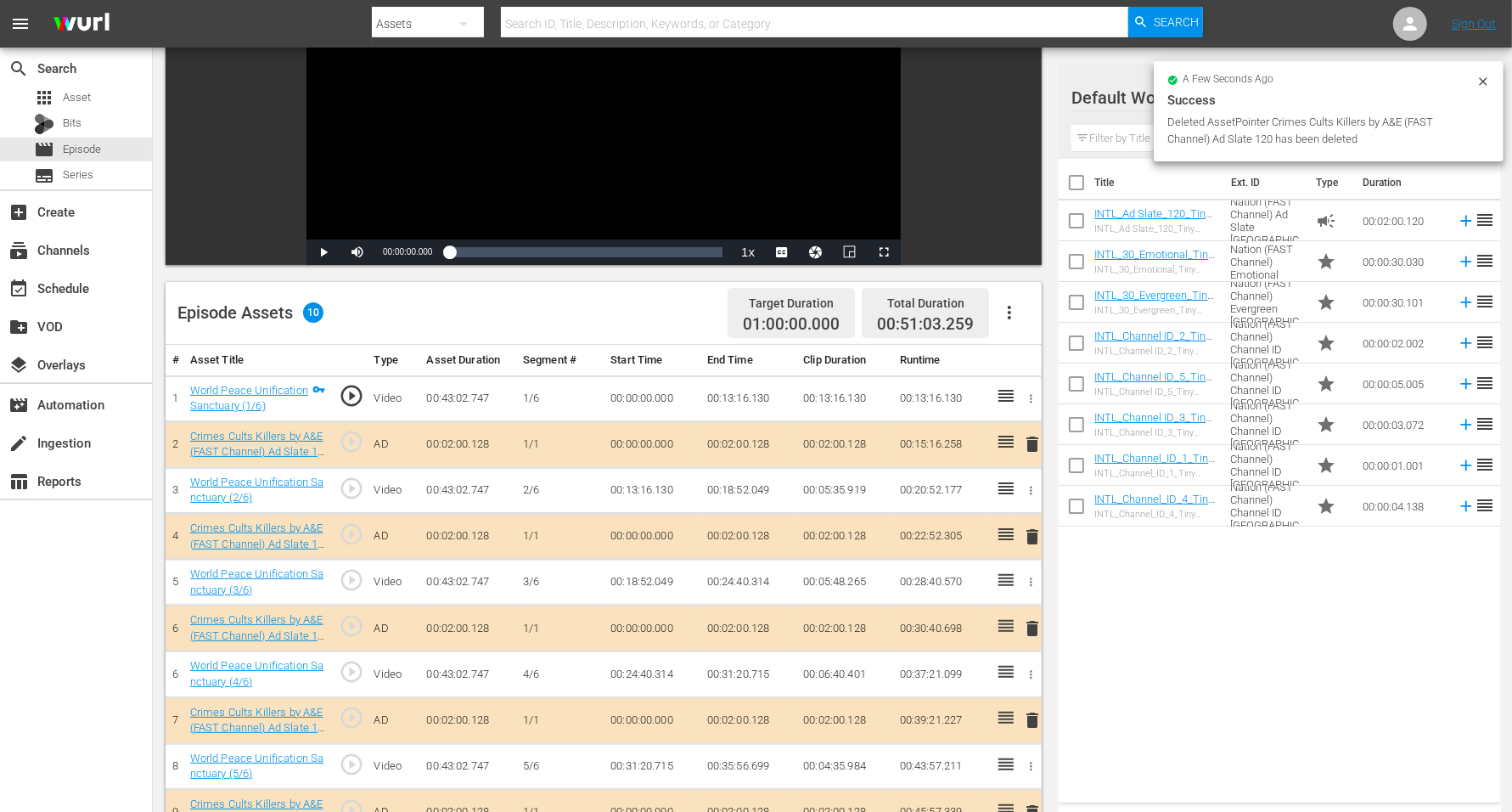
click at [1107, 112] on div at bounding box center [1133, 98] width 123 height 42
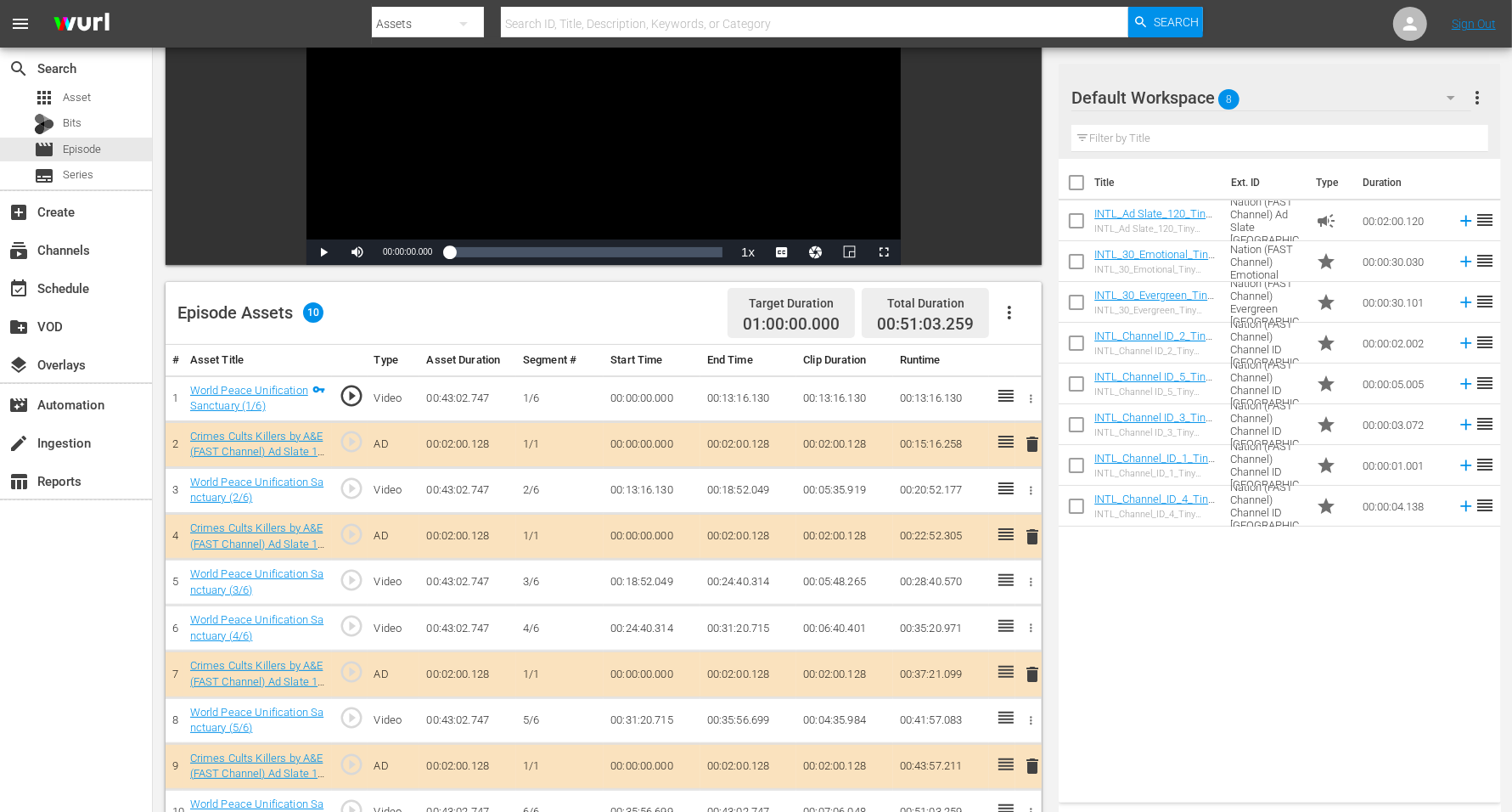
click at [1222, 98] on span "8" at bounding box center [1230, 99] width 22 height 35
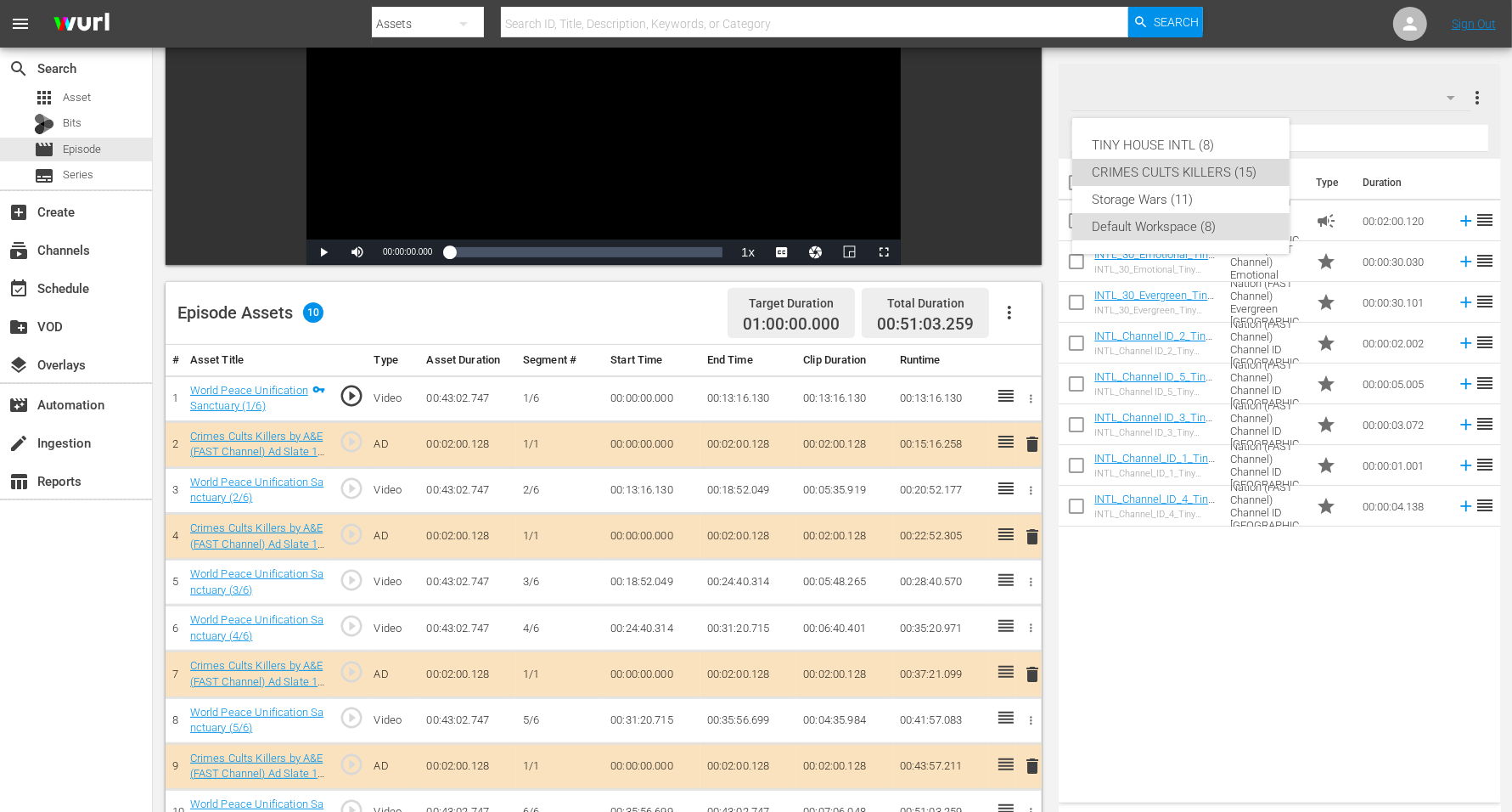
click at [1197, 162] on div "CRIMES CULTS KILLERS (15)" at bounding box center [1181, 173] width 176 height 27
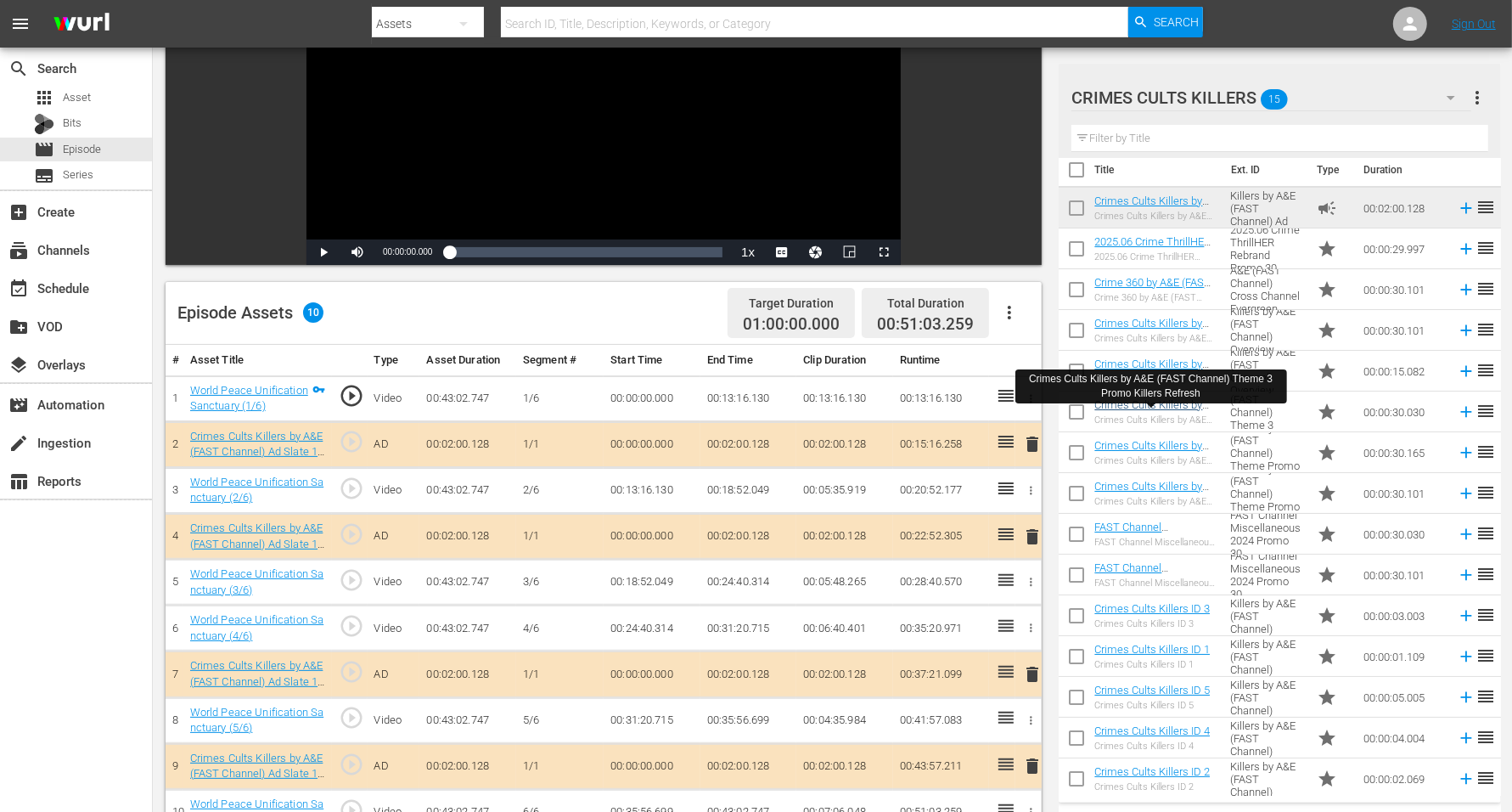
scroll to position [16, 0]
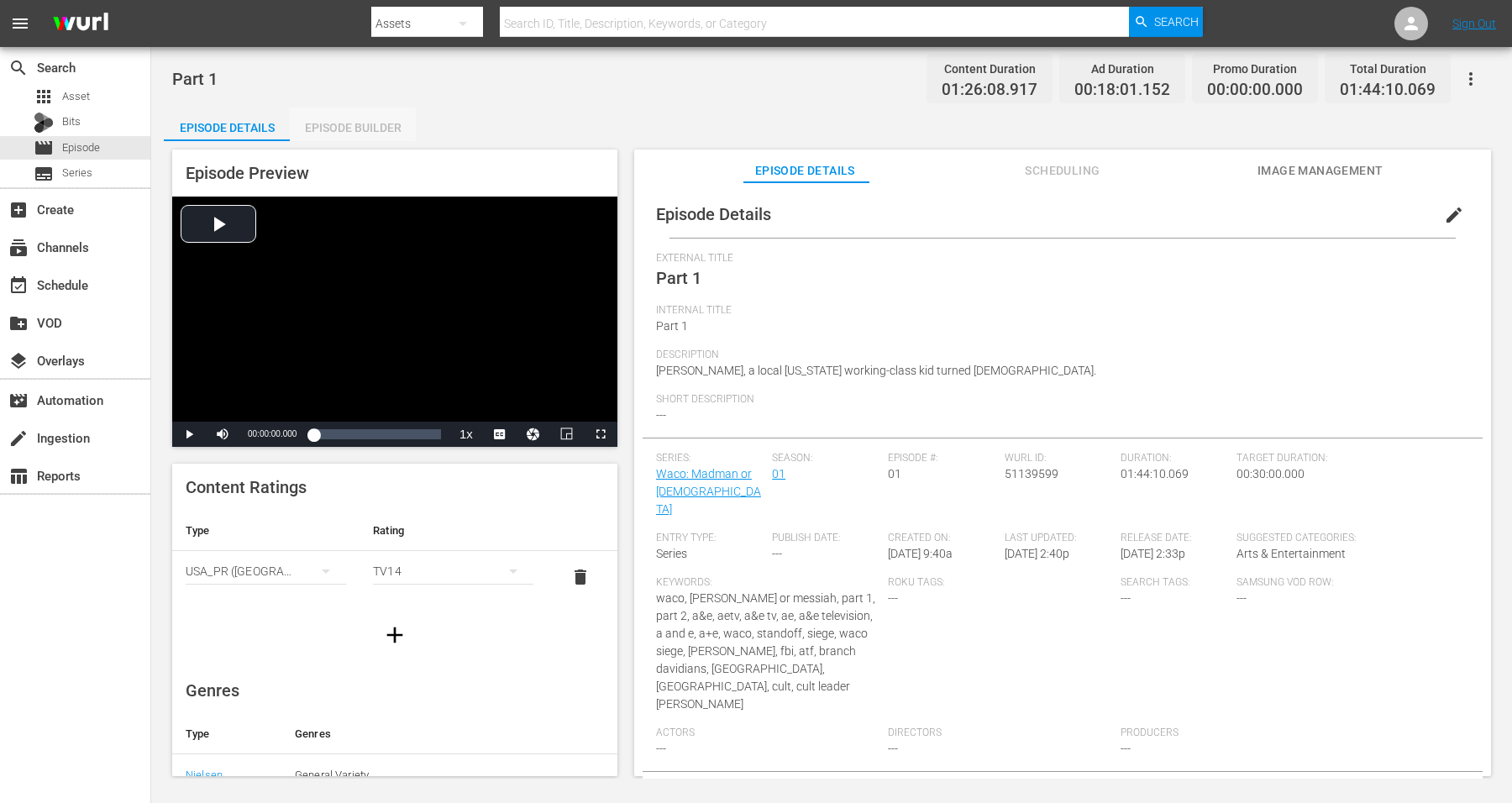
click at [344, 129] on div "Episode Builder" at bounding box center [353, 128] width 126 height 41
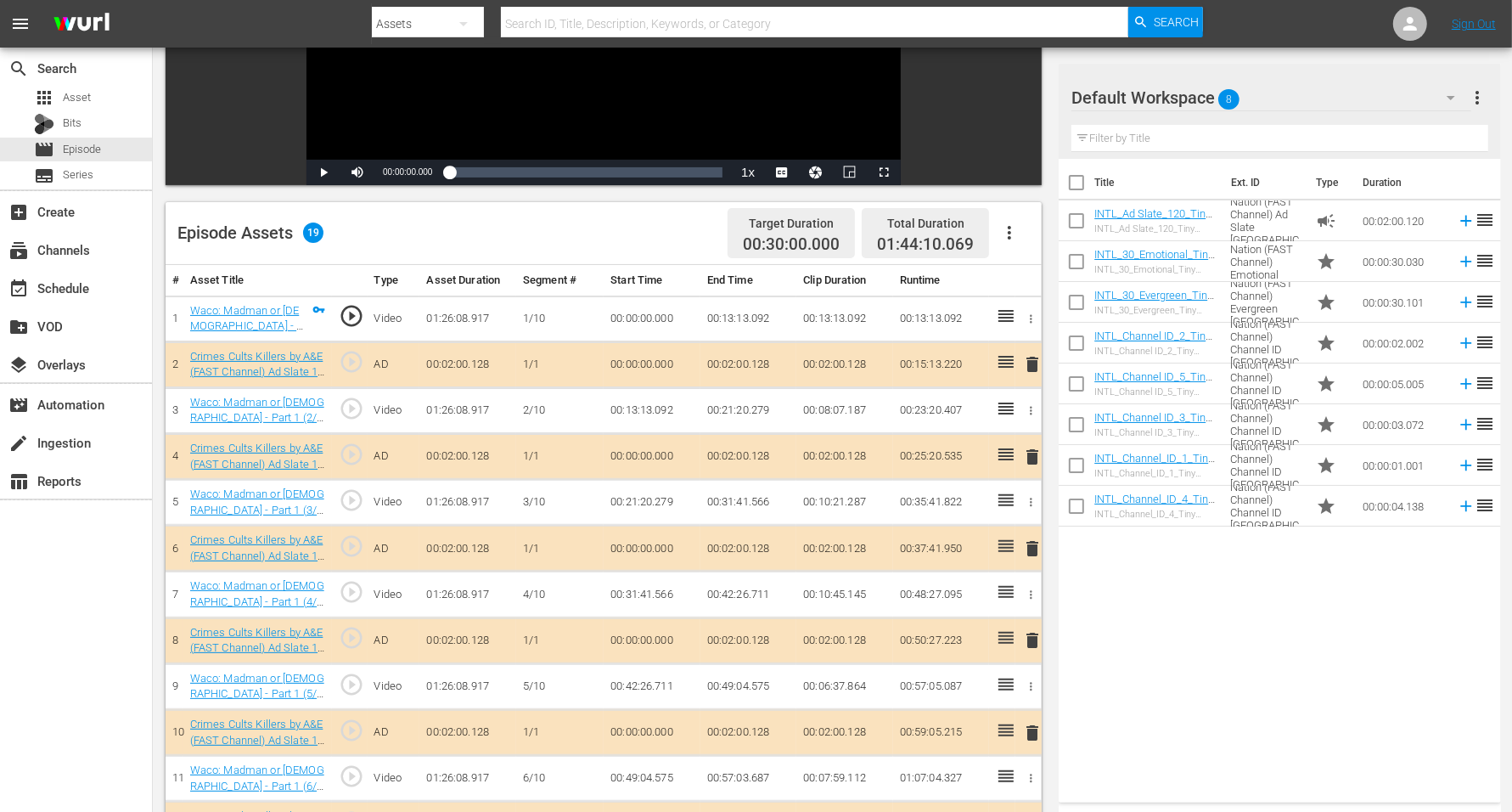
scroll to position [319, 0]
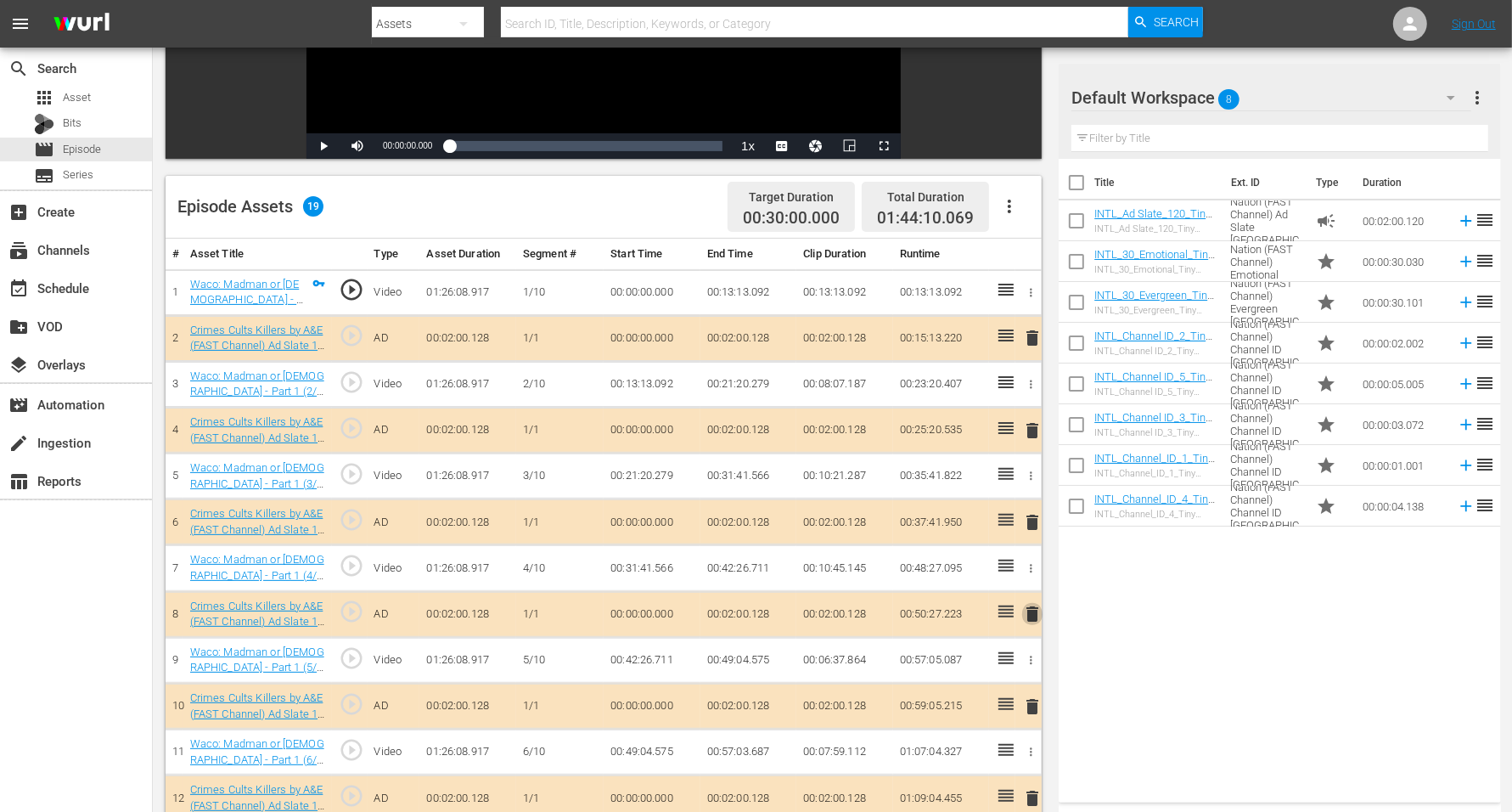
click at [1034, 611] on span "delete" at bounding box center [1033, 614] width 21 height 21
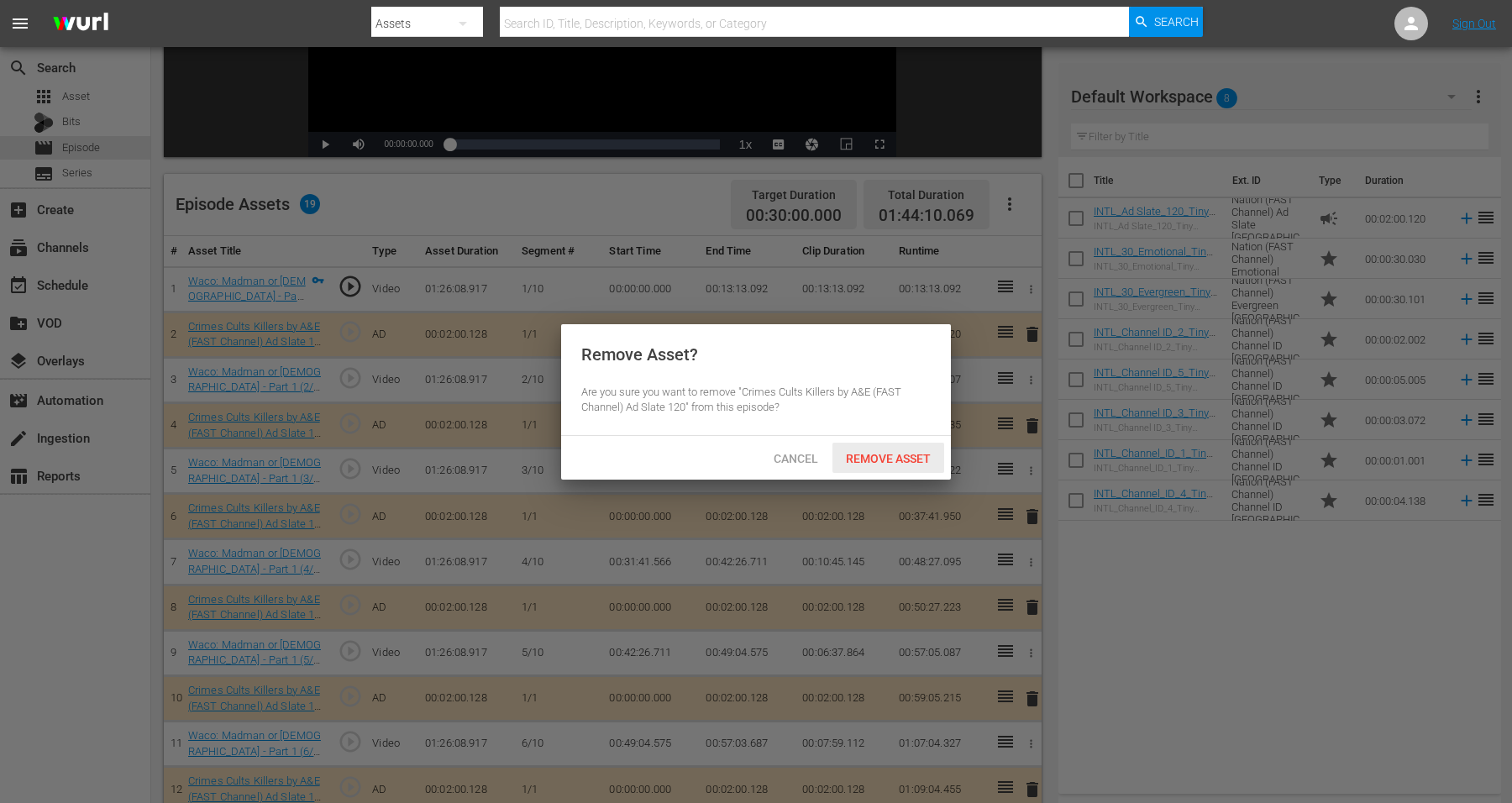
click at [879, 462] on span "Remove Asset" at bounding box center [887, 459] width 112 height 14
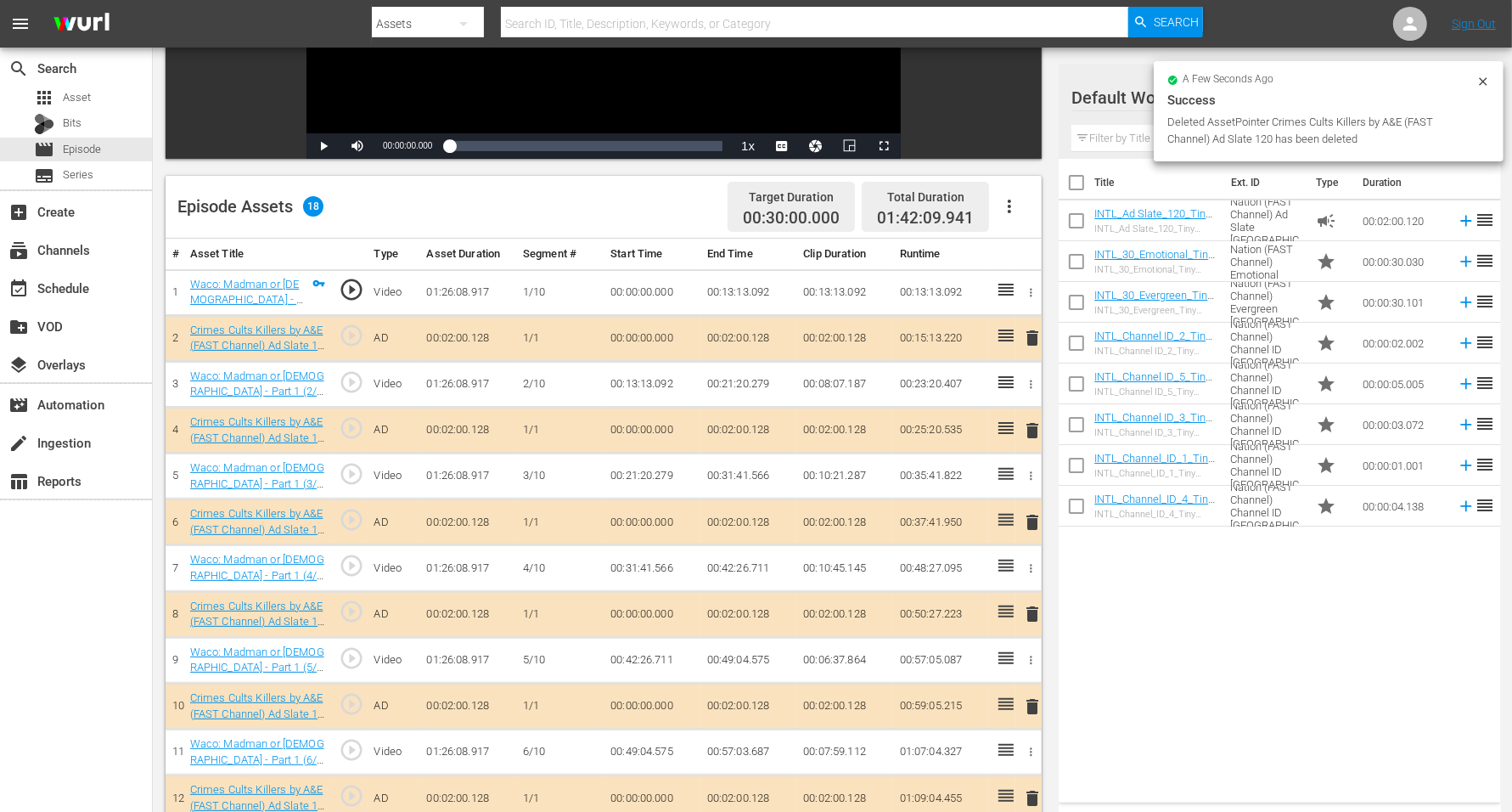
click at [1113, 73] on div "Default Workspace 8 Default more_vert" at bounding box center [1280, 90] width 416 height 54
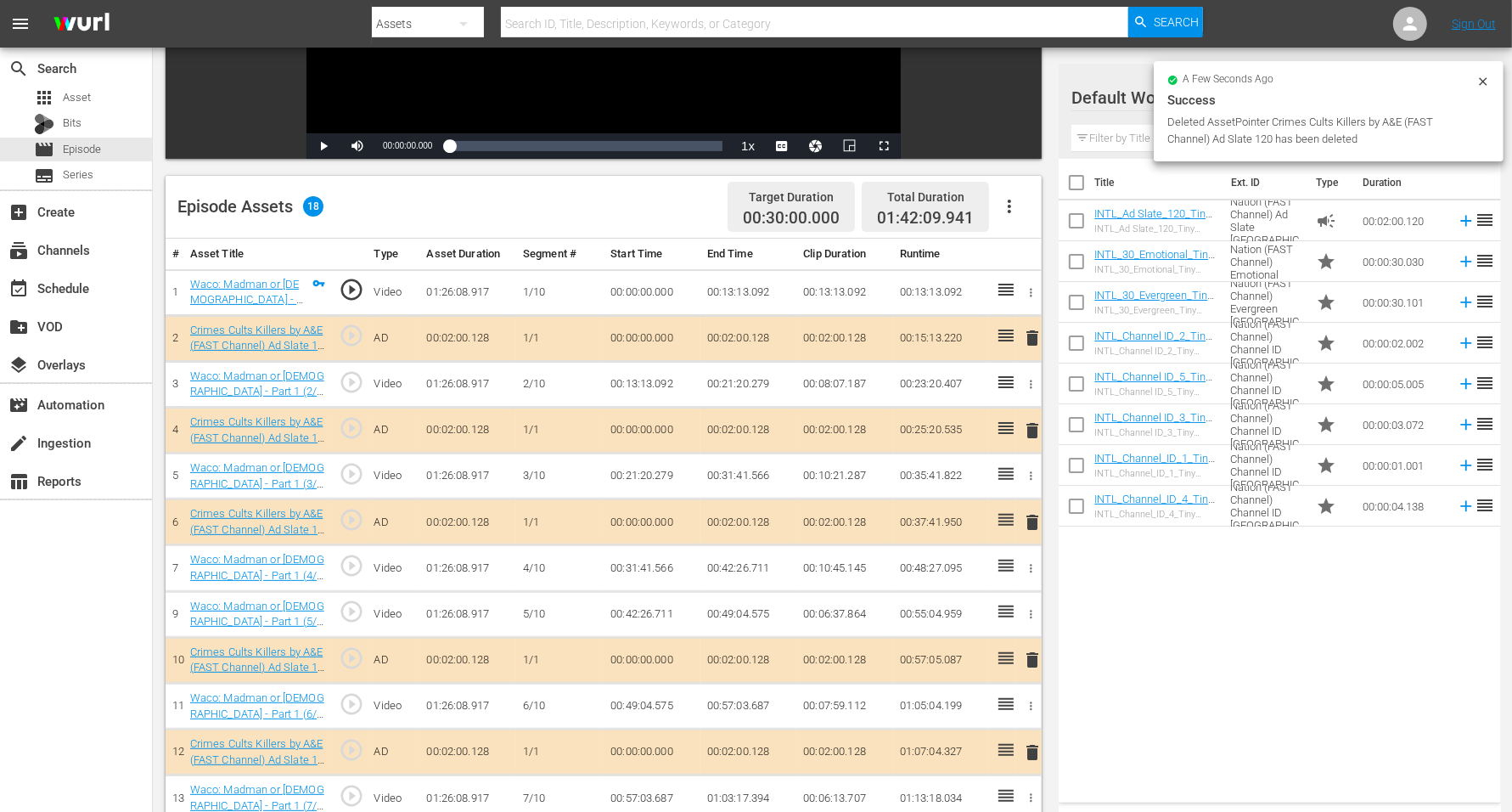
click at [1105, 119] on div at bounding box center [1133, 98] width 123 height 42
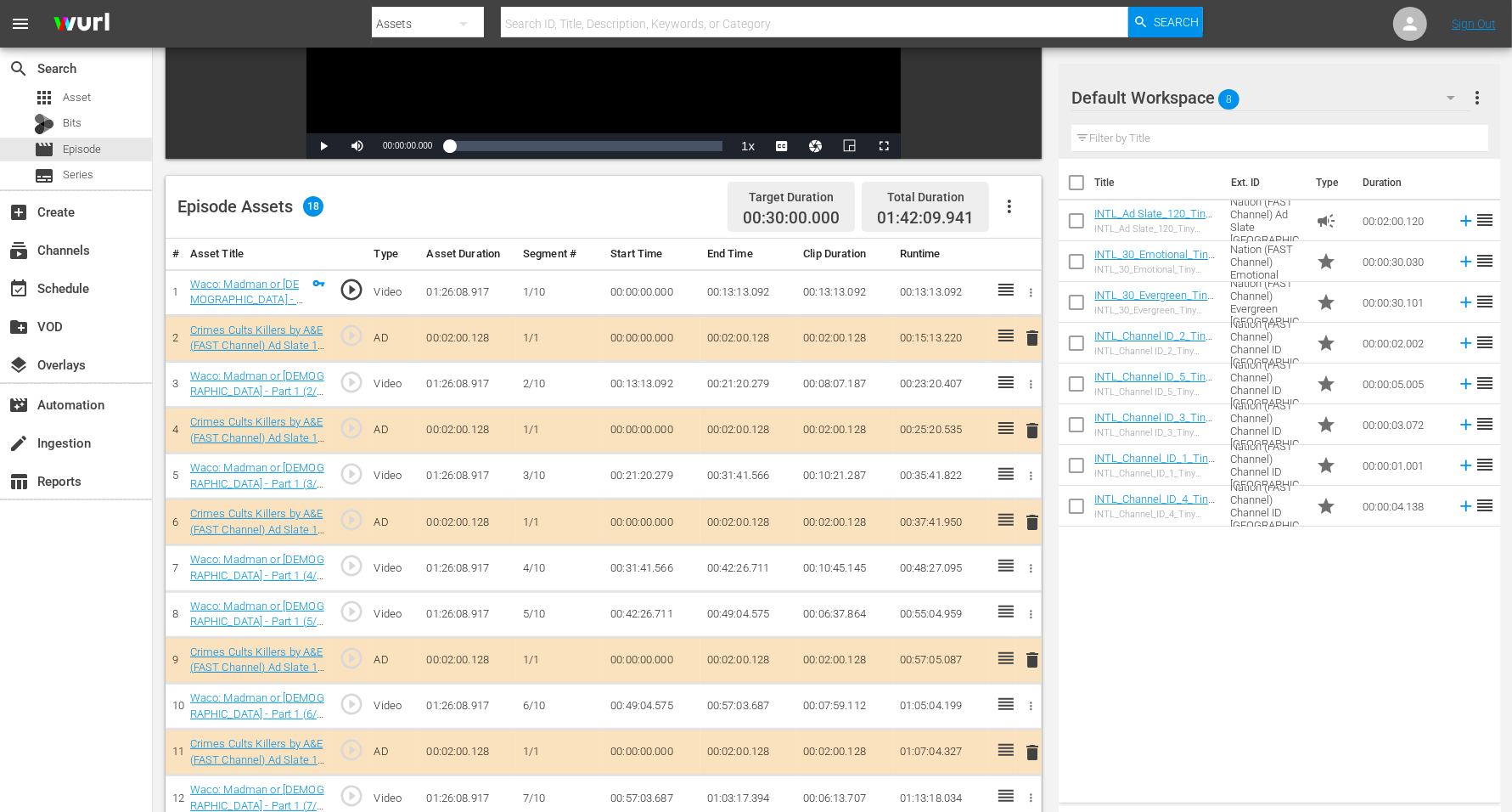
click at [1222, 92] on span "8" at bounding box center [1230, 99] width 22 height 35
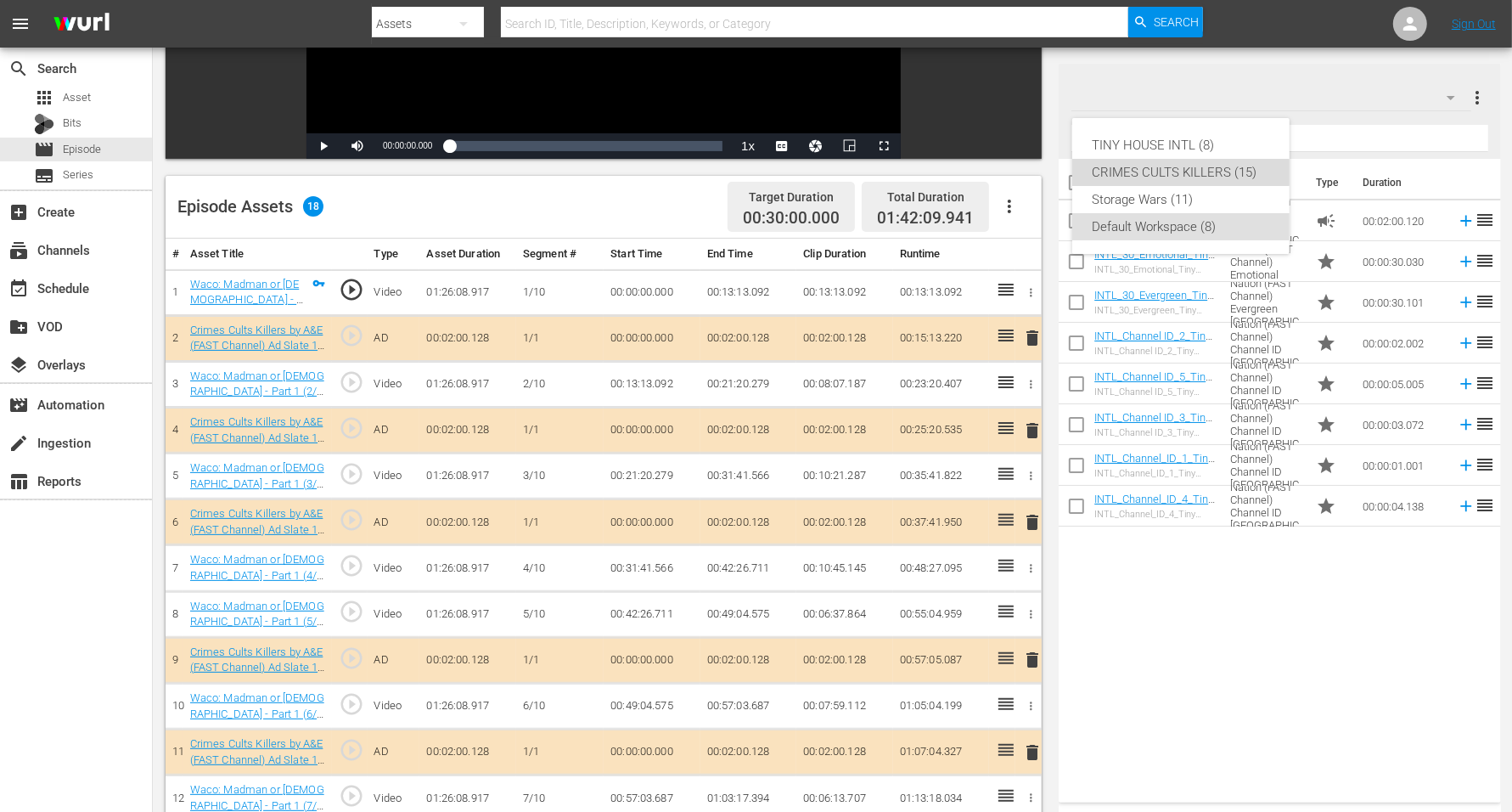
click at [1172, 168] on div "CRIMES CULTS KILLERS (15)" at bounding box center [1181, 173] width 176 height 27
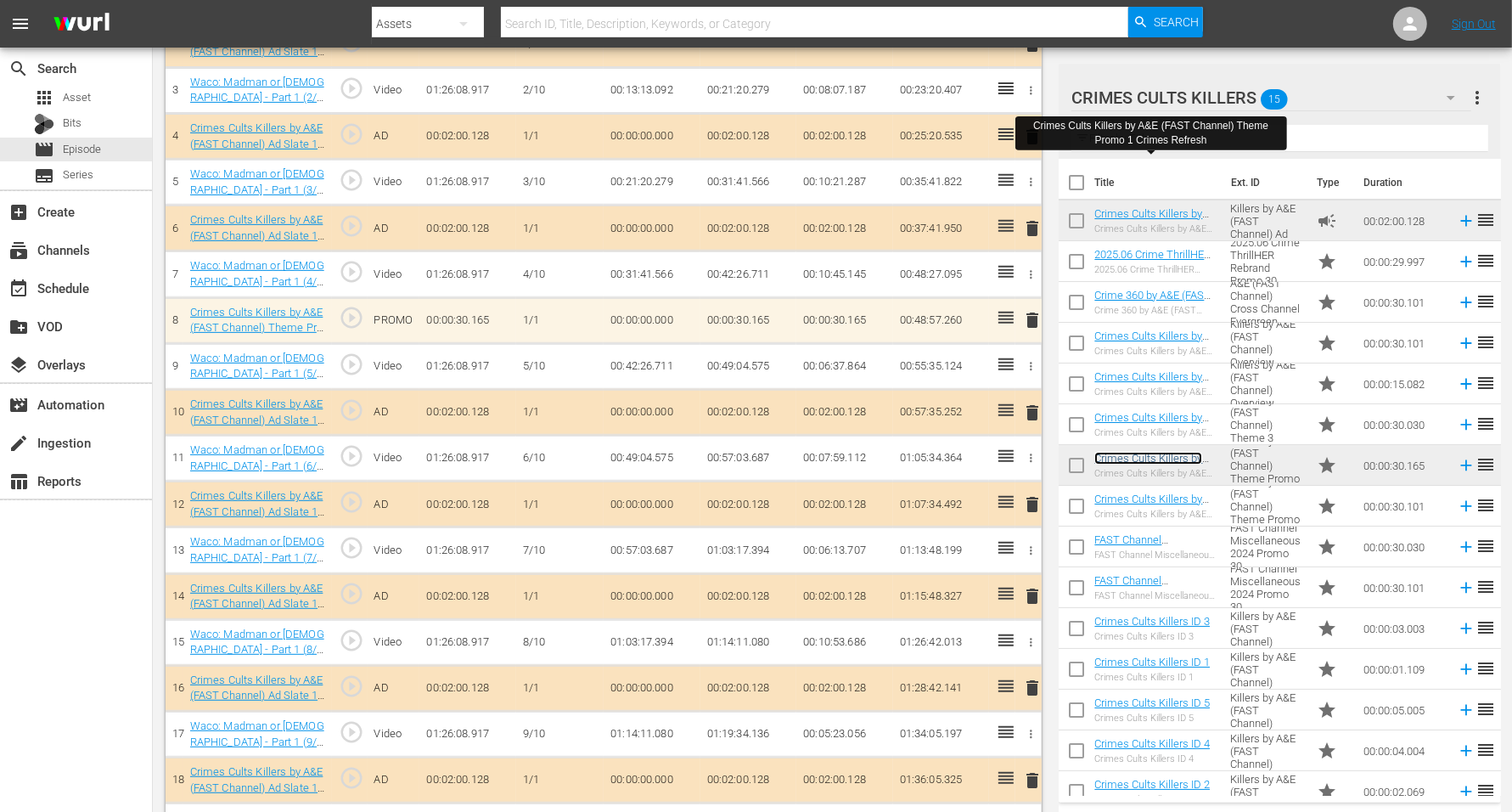
scroll to position [655, 0]
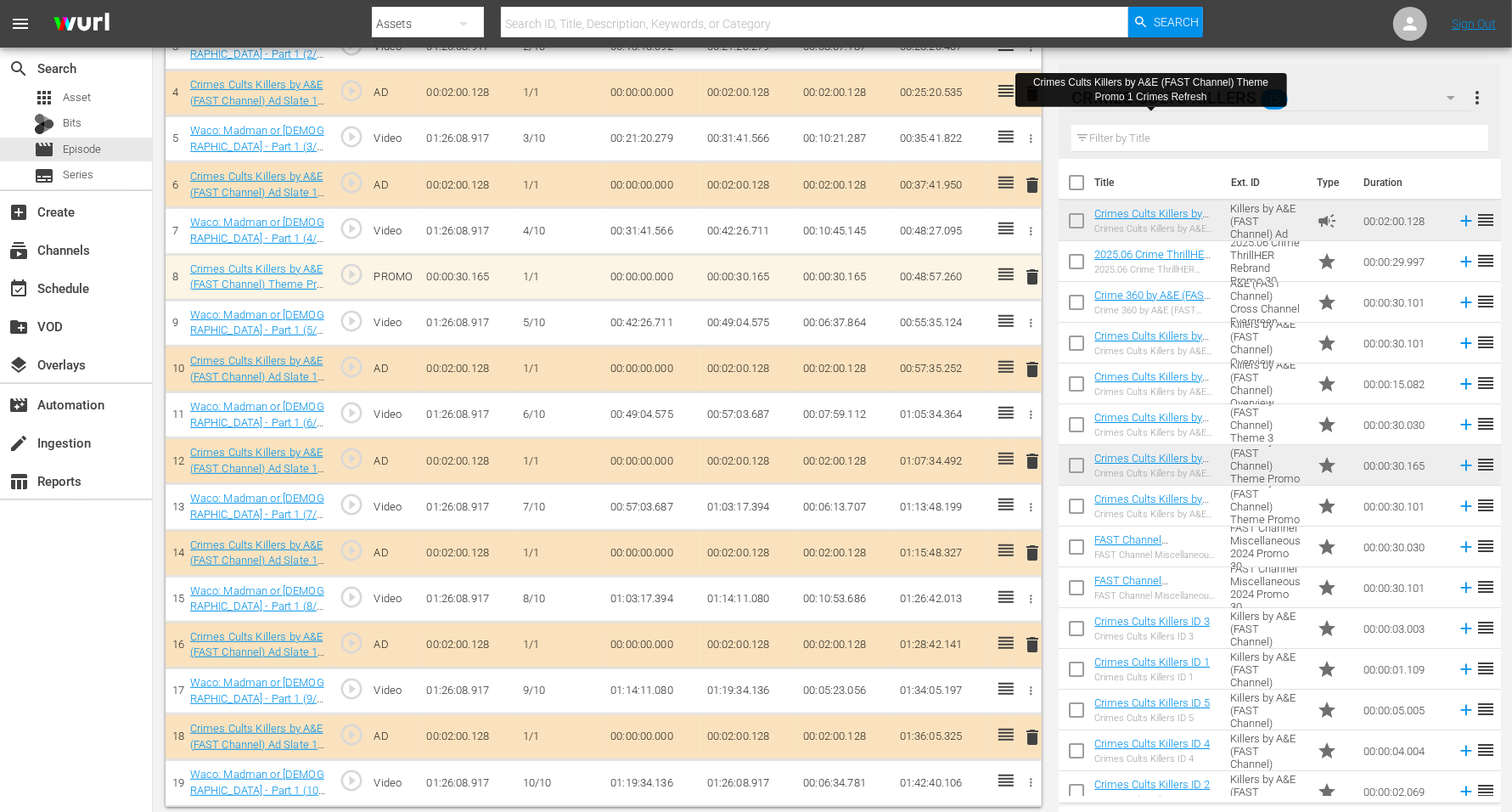
click at [1027, 547] on span "delete" at bounding box center [1033, 552] width 21 height 21
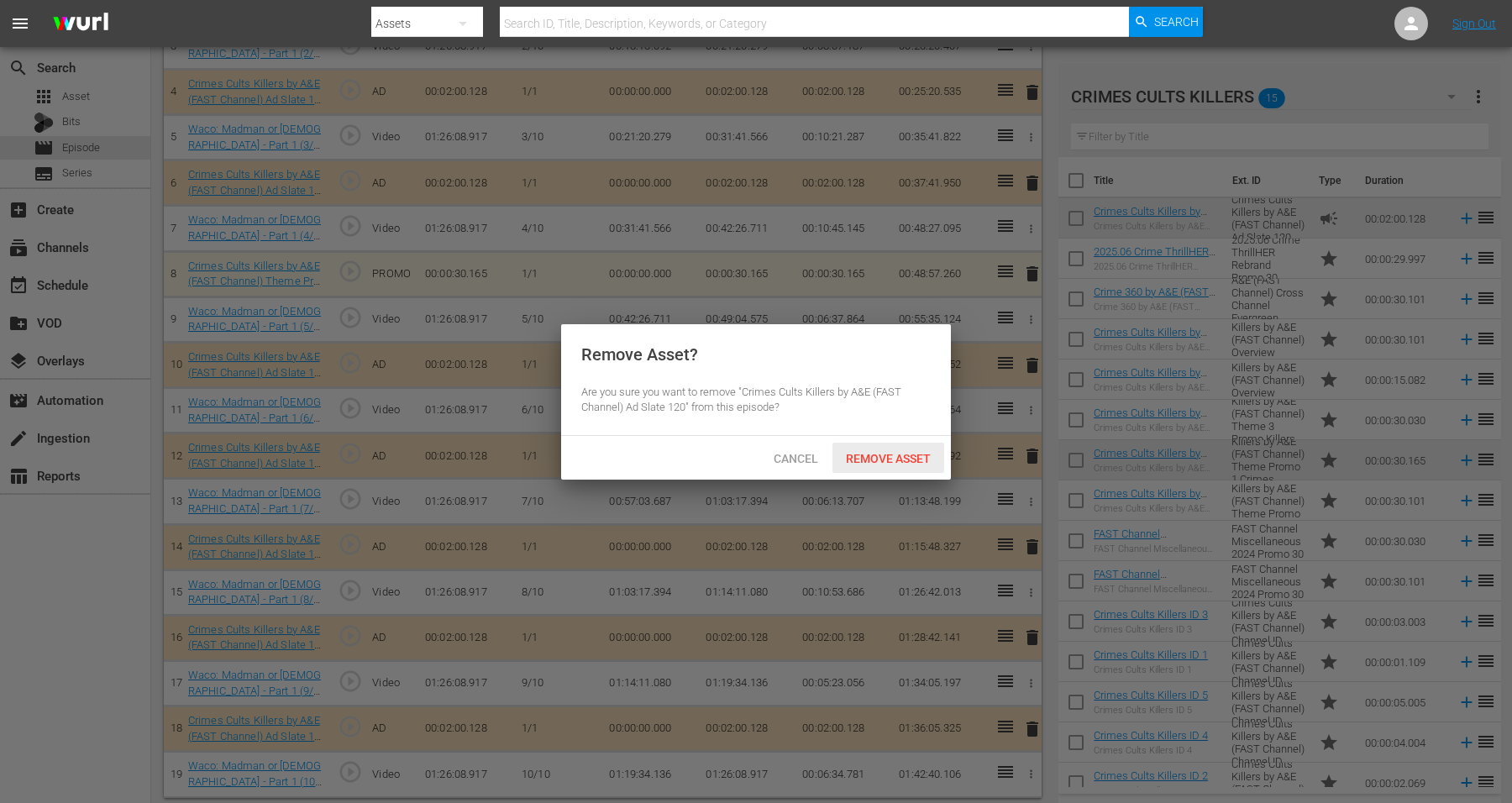
click at [861, 454] on span "Remove Asset" at bounding box center [887, 459] width 112 height 14
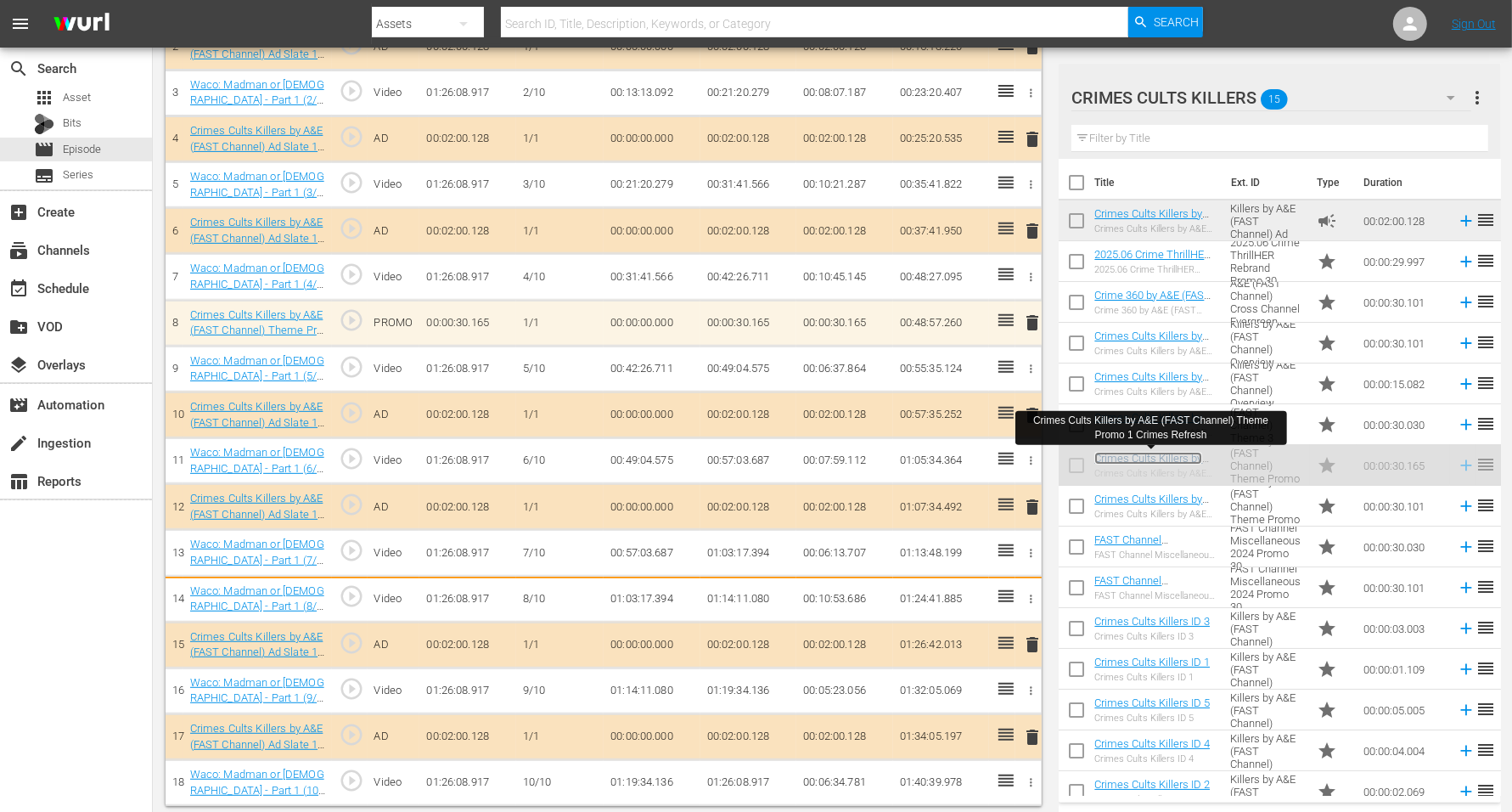
scroll to position [613, 0]
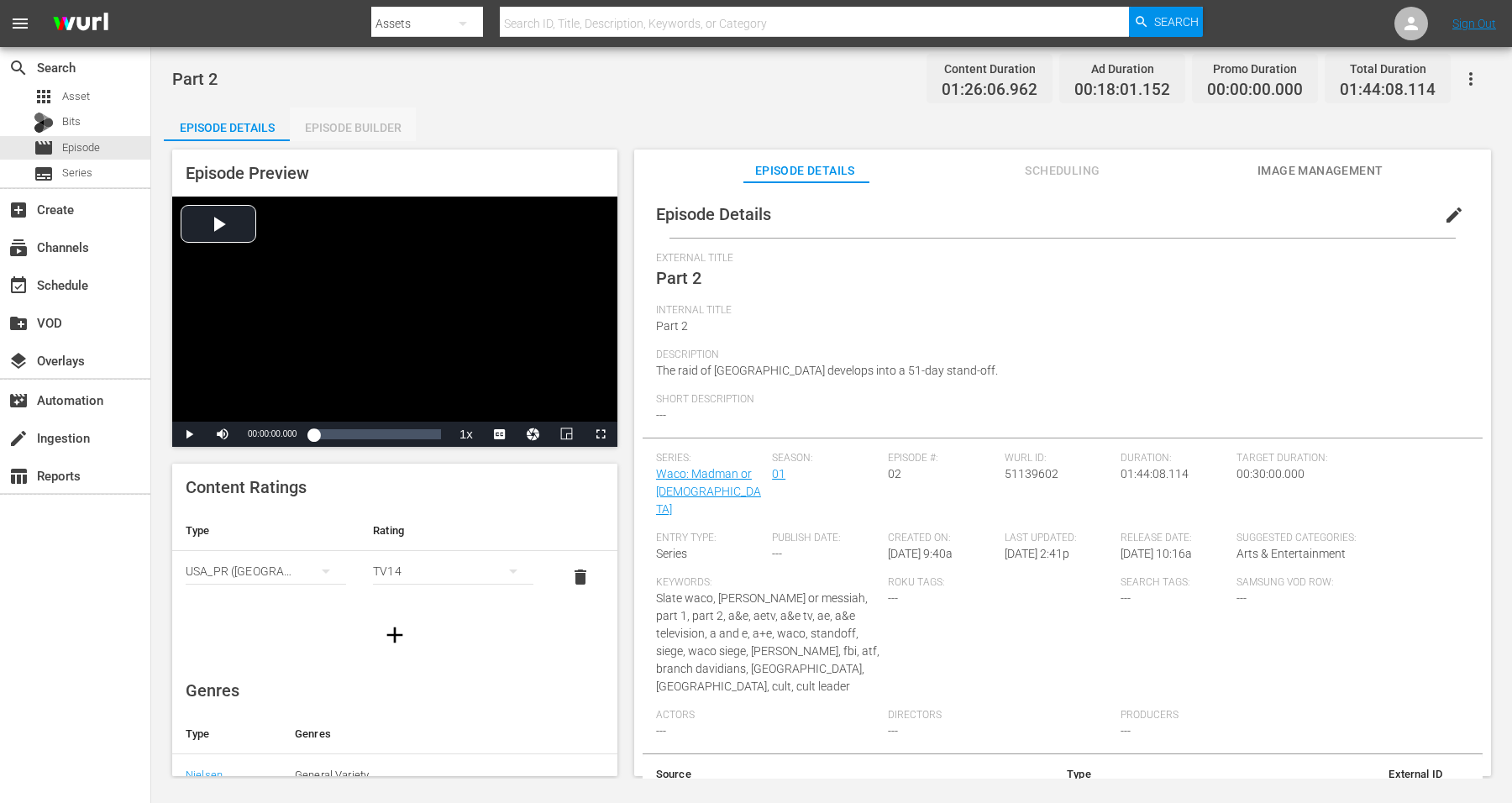
click at [346, 122] on div "Episode Builder" at bounding box center [353, 128] width 126 height 41
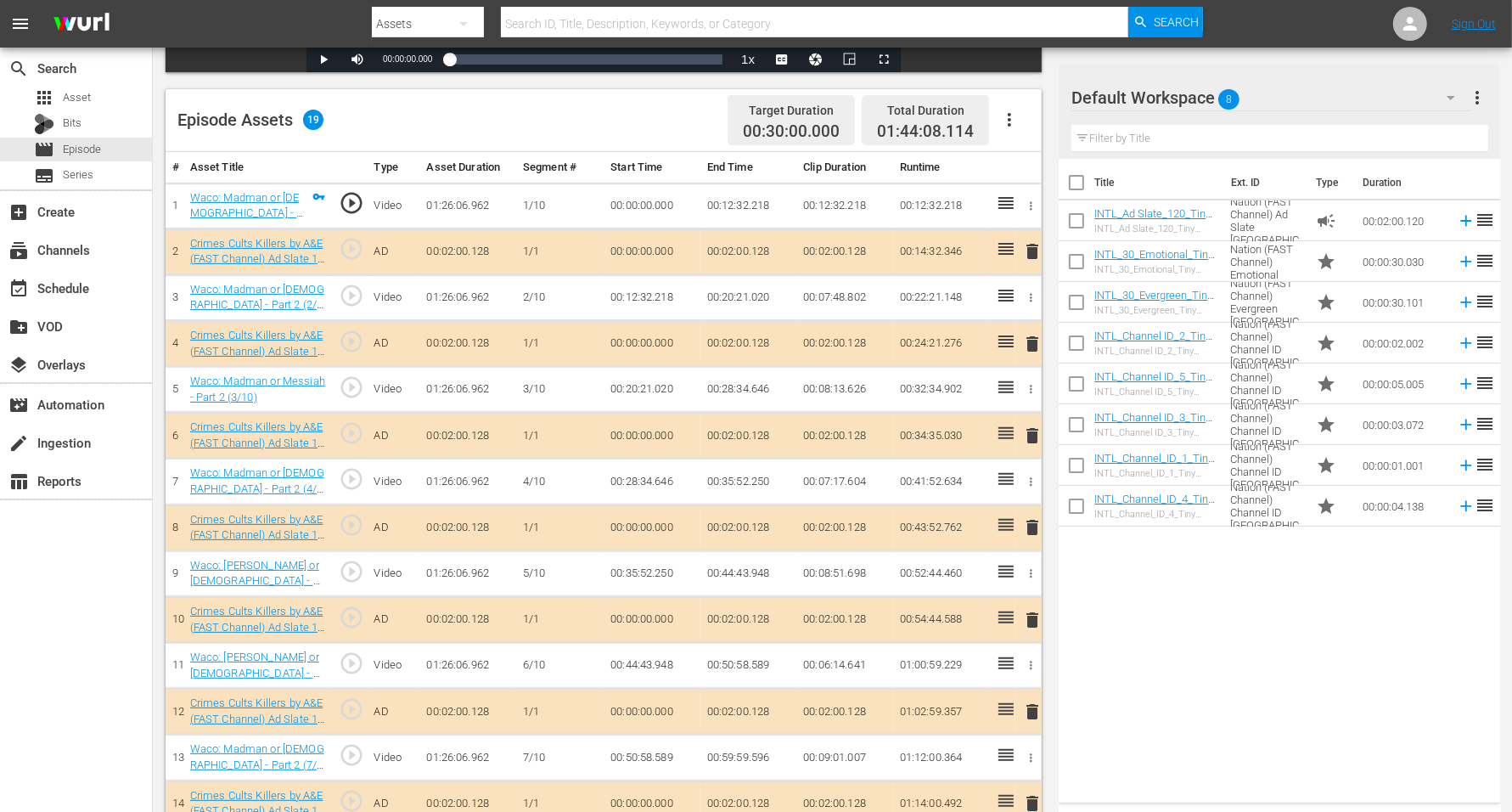
scroll to position [425, 0]
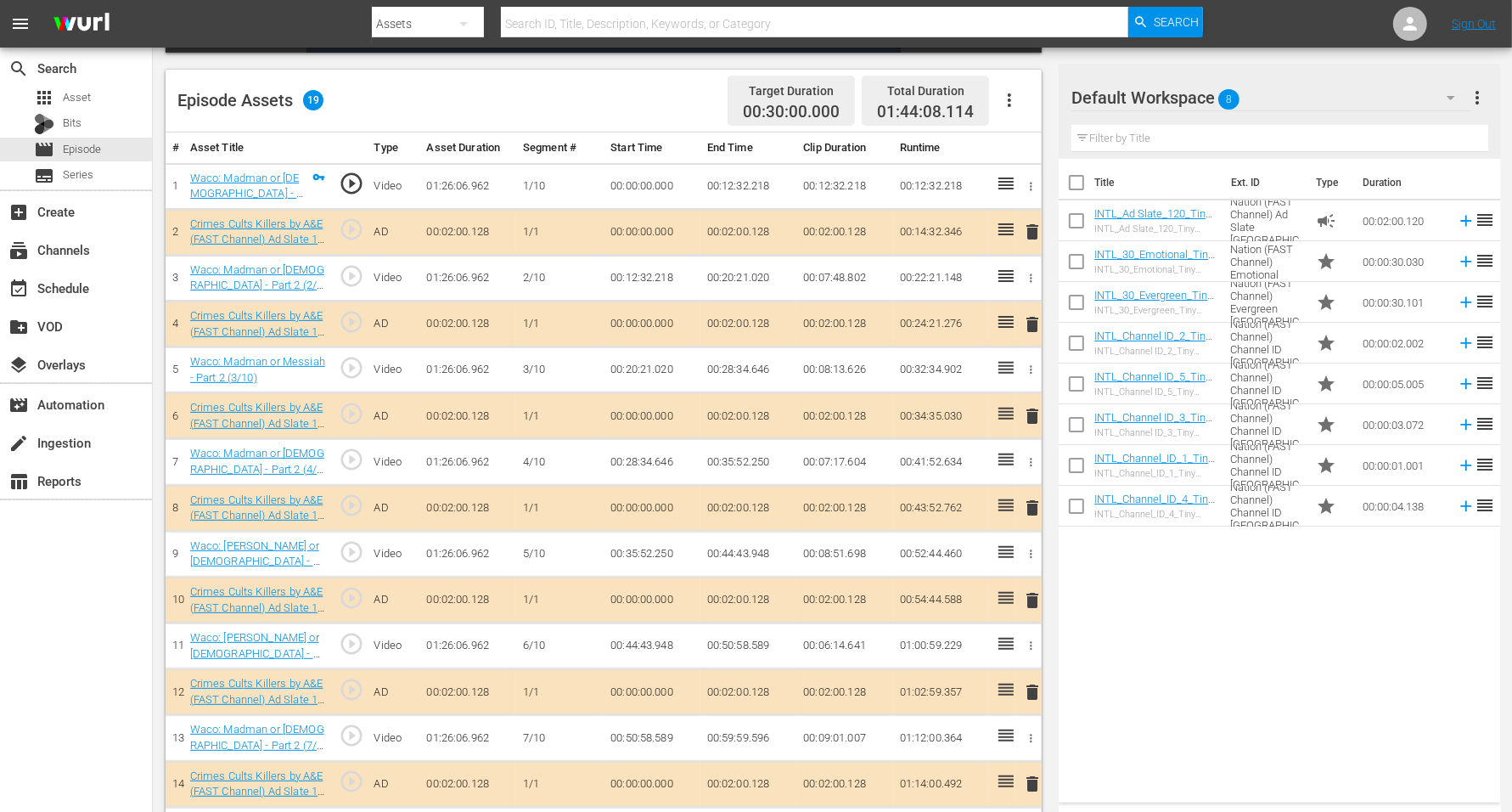
click at [1033, 598] on span "delete" at bounding box center [1033, 600] width 21 height 21
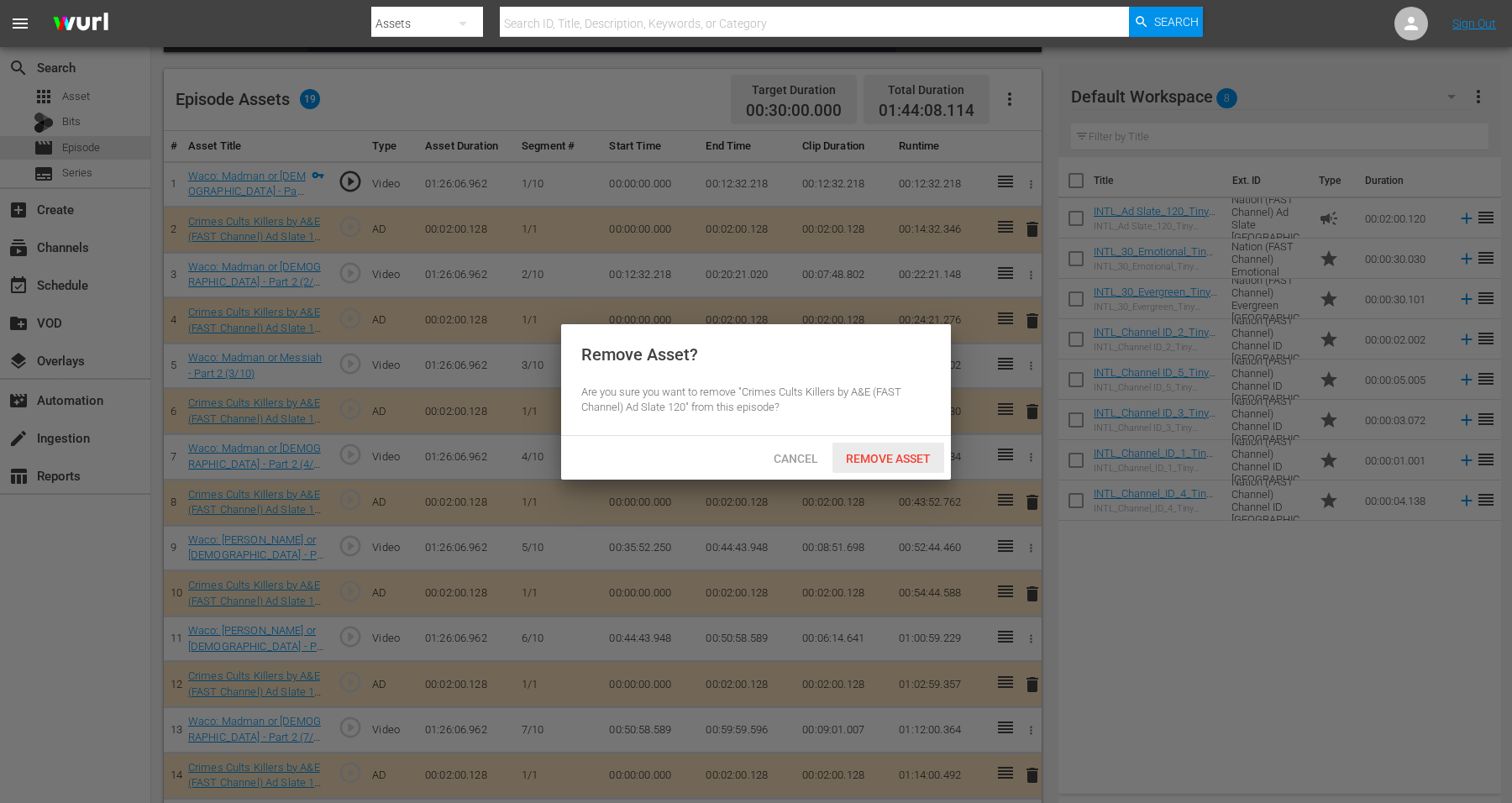
click at [891, 448] on div "Remove Asset" at bounding box center [887, 458] width 112 height 31
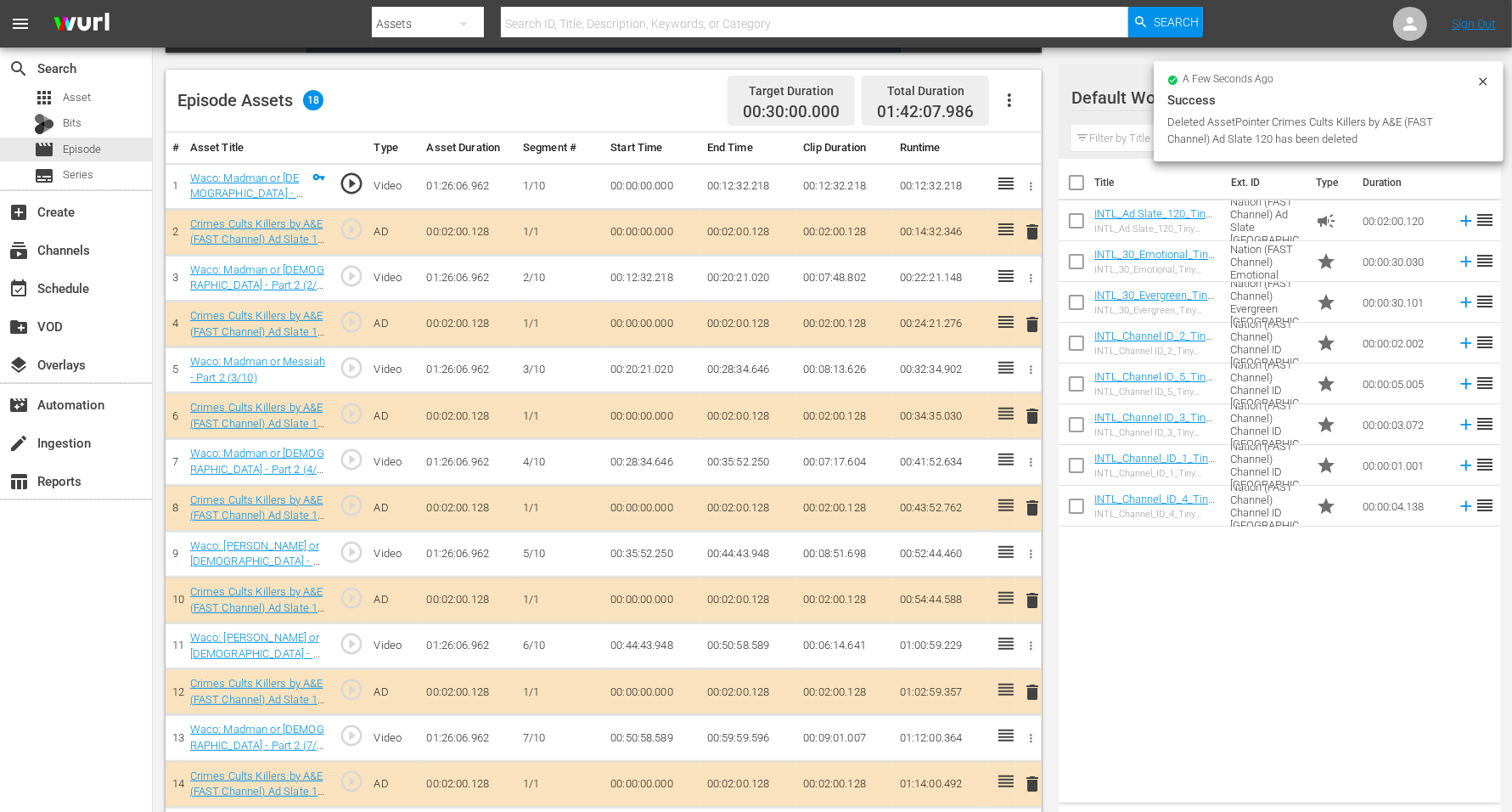
click at [1130, 125] on input "text" at bounding box center [1280, 138] width 416 height 27
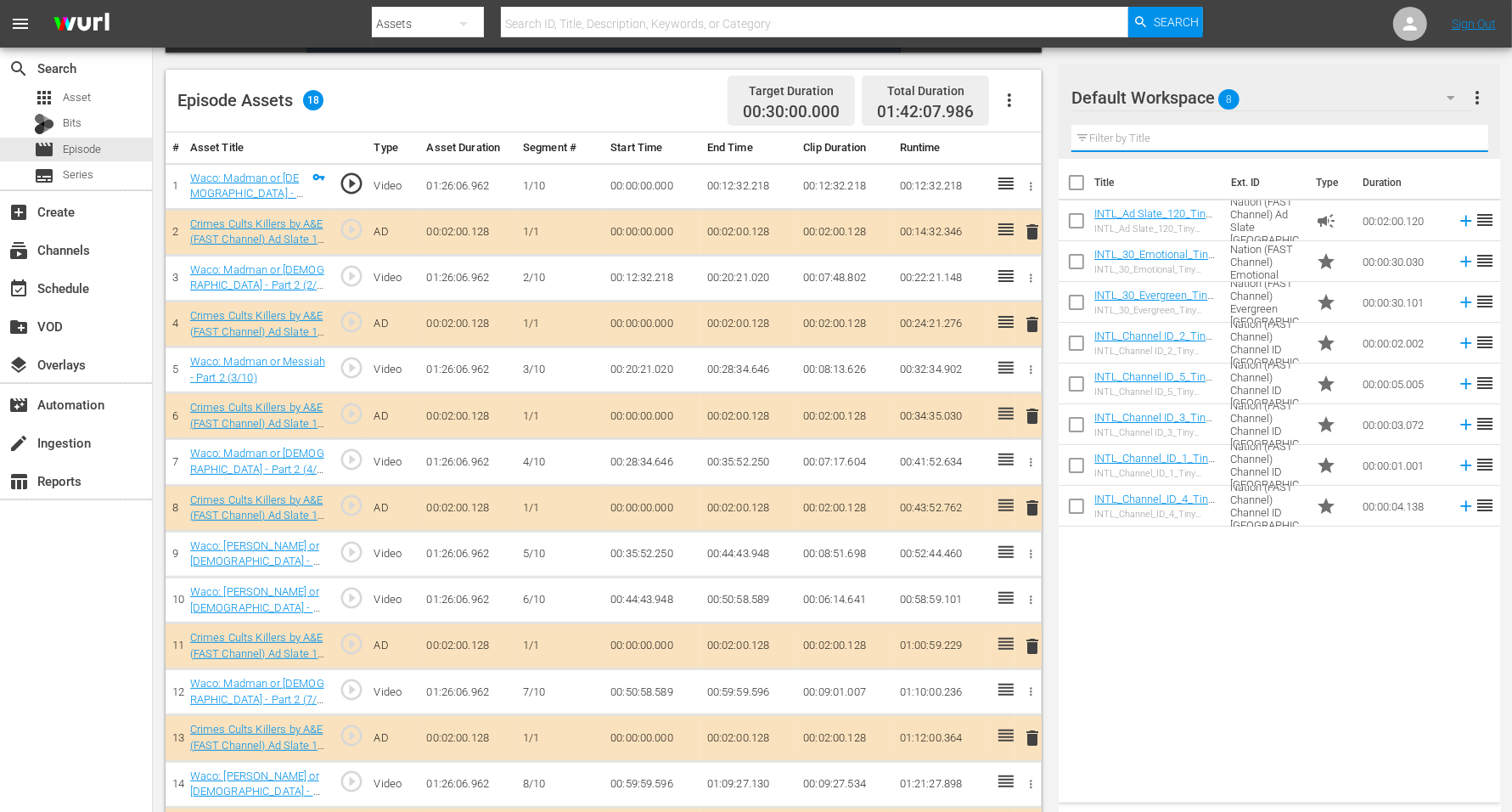
click at [1222, 96] on span "8" at bounding box center [1230, 99] width 22 height 35
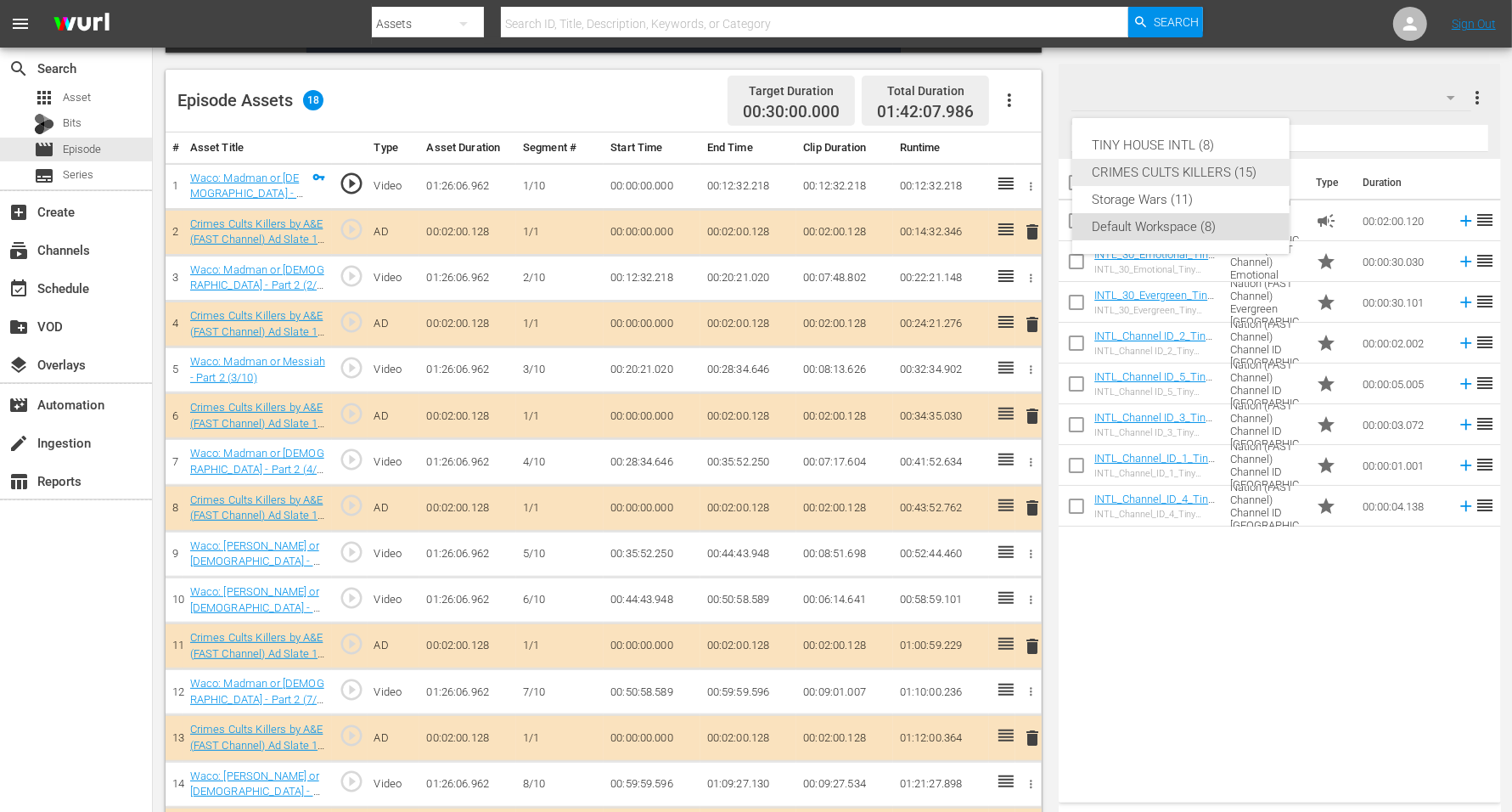
drag, startPoint x: 1213, startPoint y: 167, endPoint x: 1201, endPoint y: 167, distance: 12.0
click at [1213, 167] on div "CRIMES CULTS KILLERS (15)" at bounding box center [1181, 173] width 176 height 27
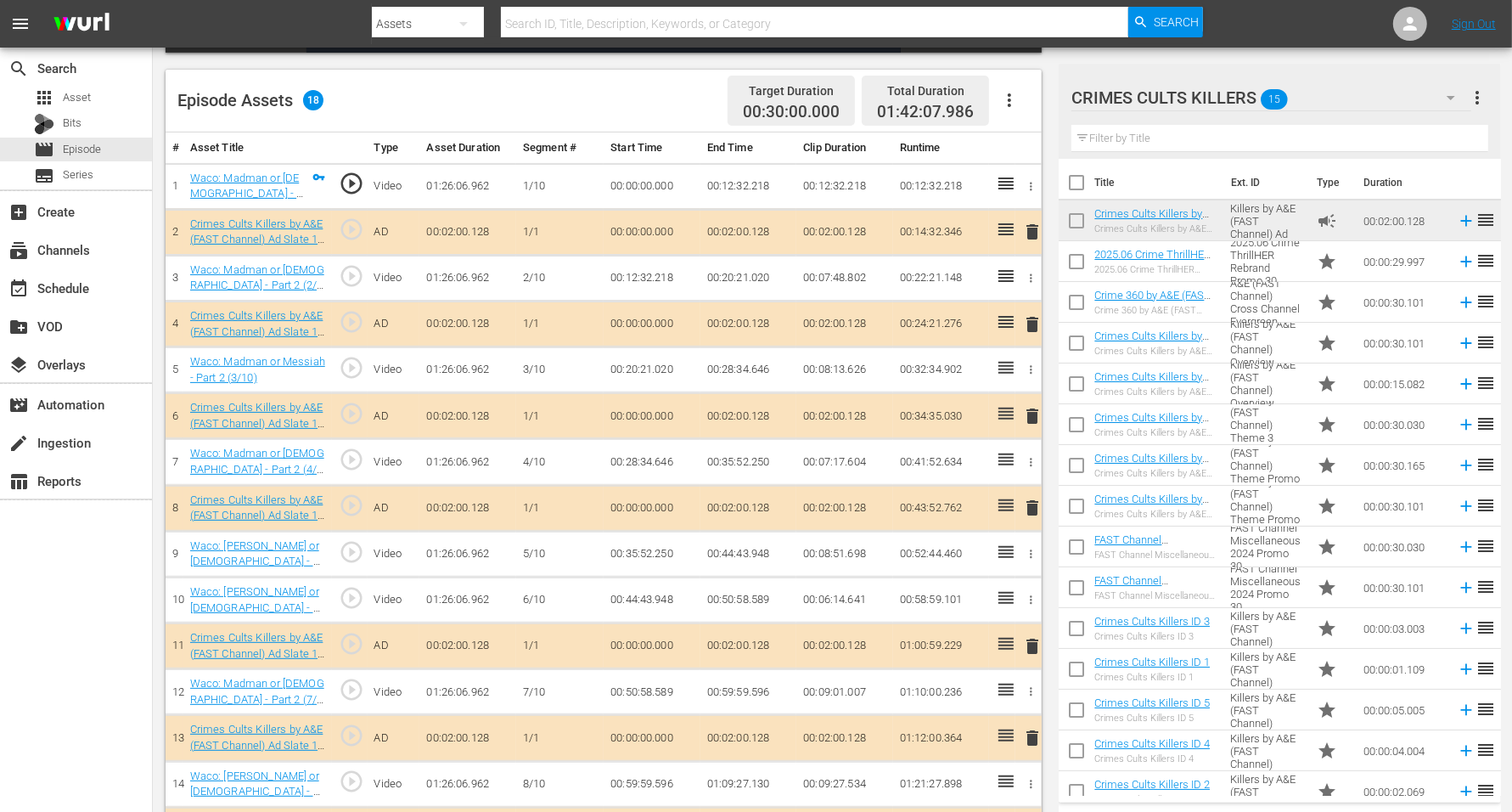
scroll to position [16, 0]
